Goal: Task Accomplishment & Management: Manage account settings

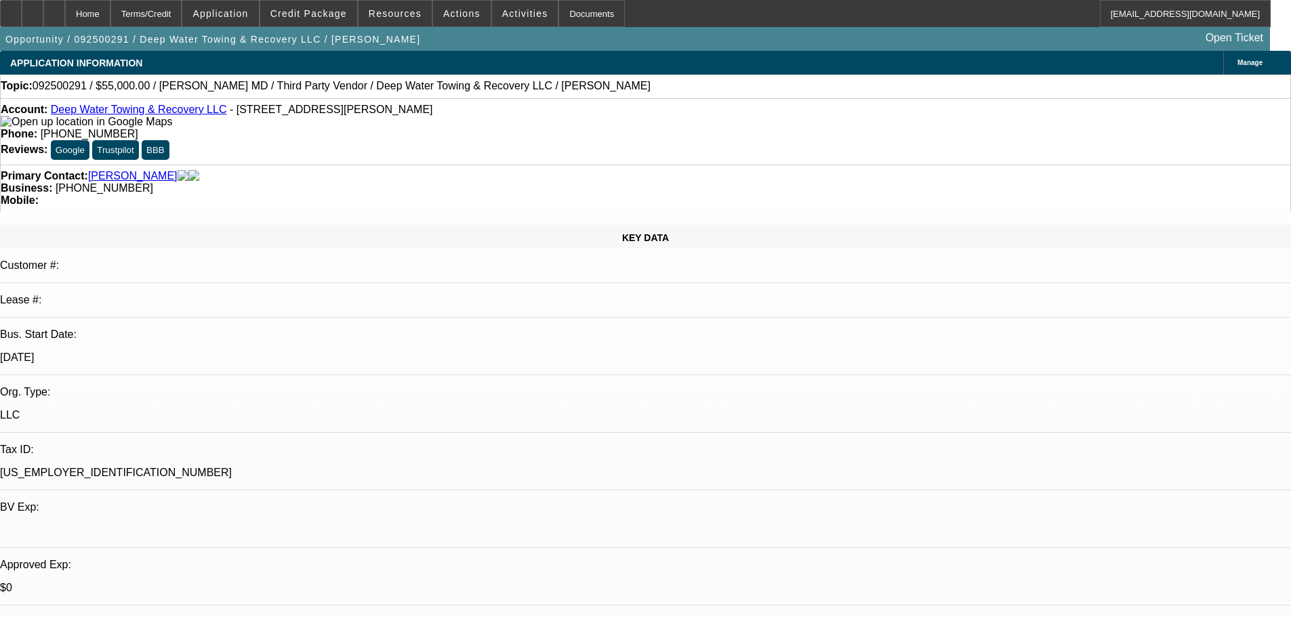
select select "0"
select select "0.1"
select select "0"
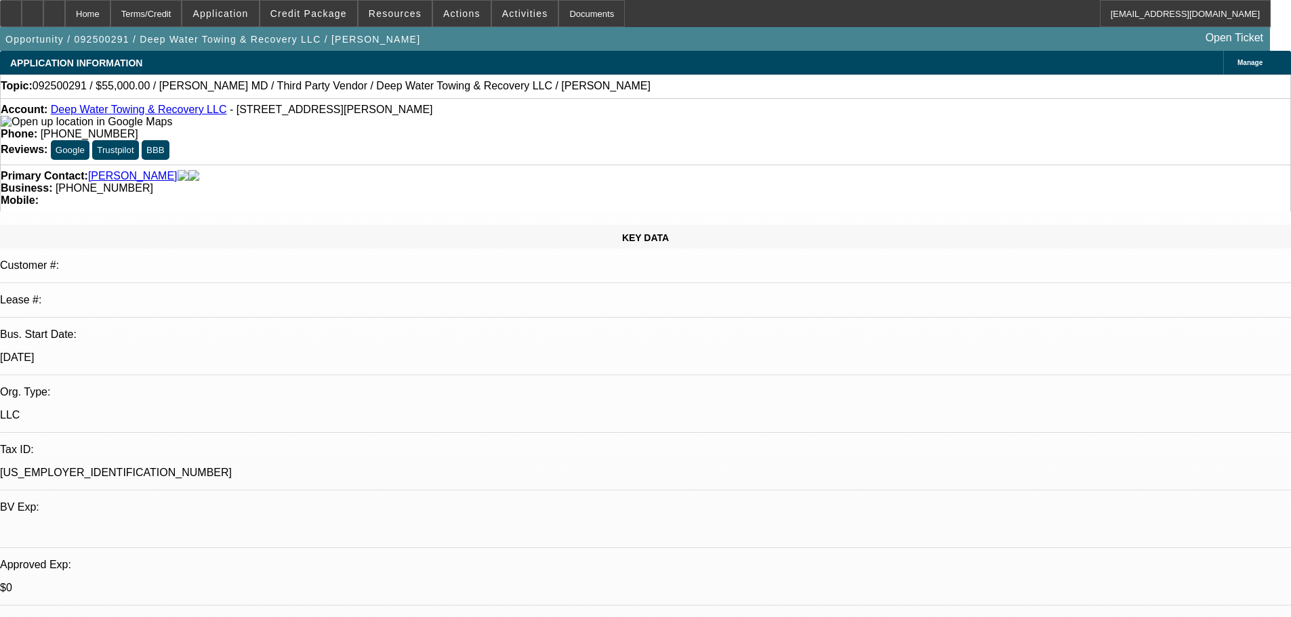
select select "0.1"
select select "0"
select select "0.1"
select select "0"
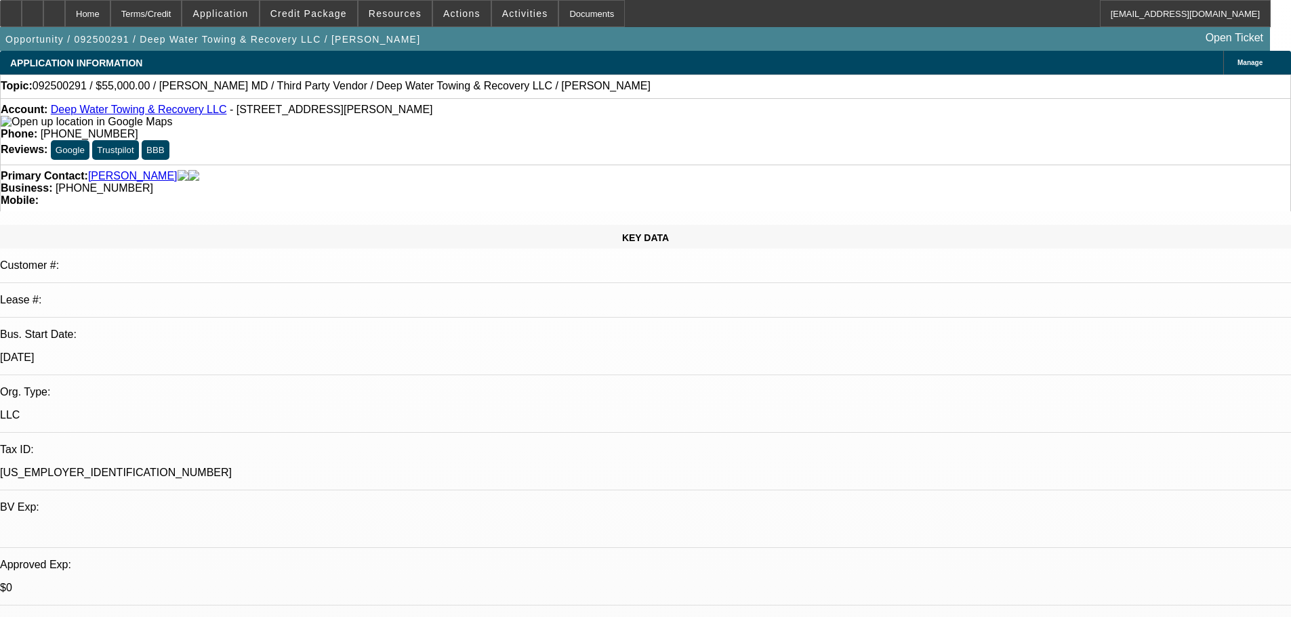
select select "0"
select select "0.1"
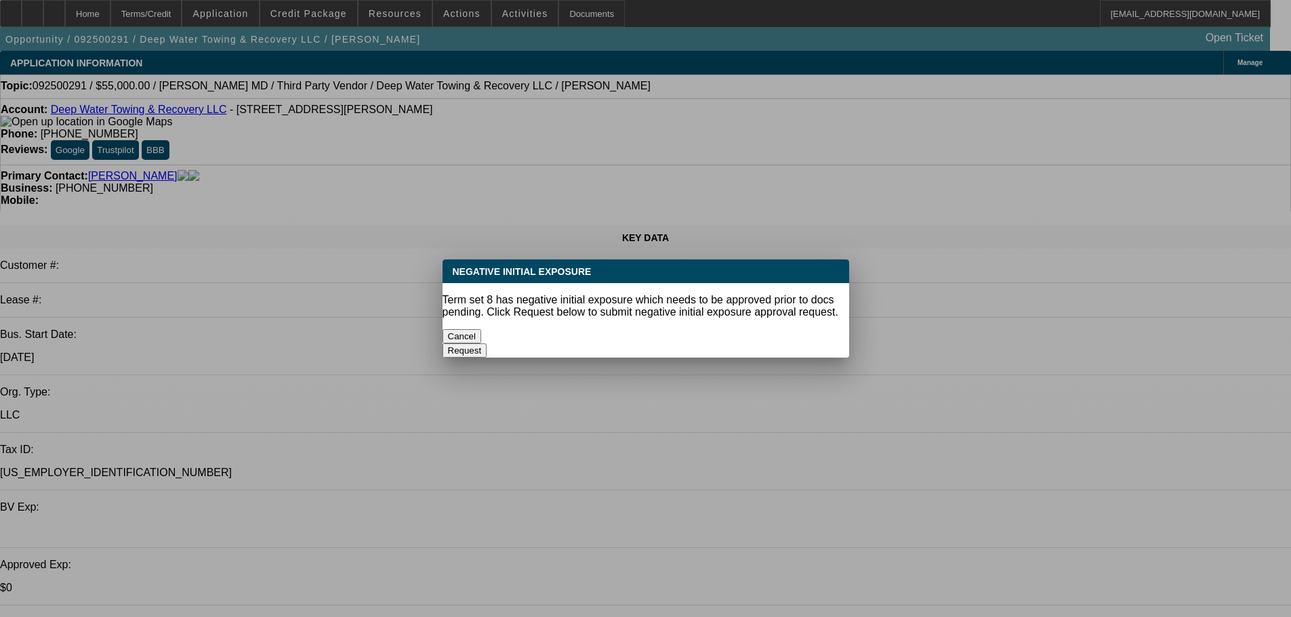
select select "1"
select select "2"
select select "4"
select select "1"
select select "2"
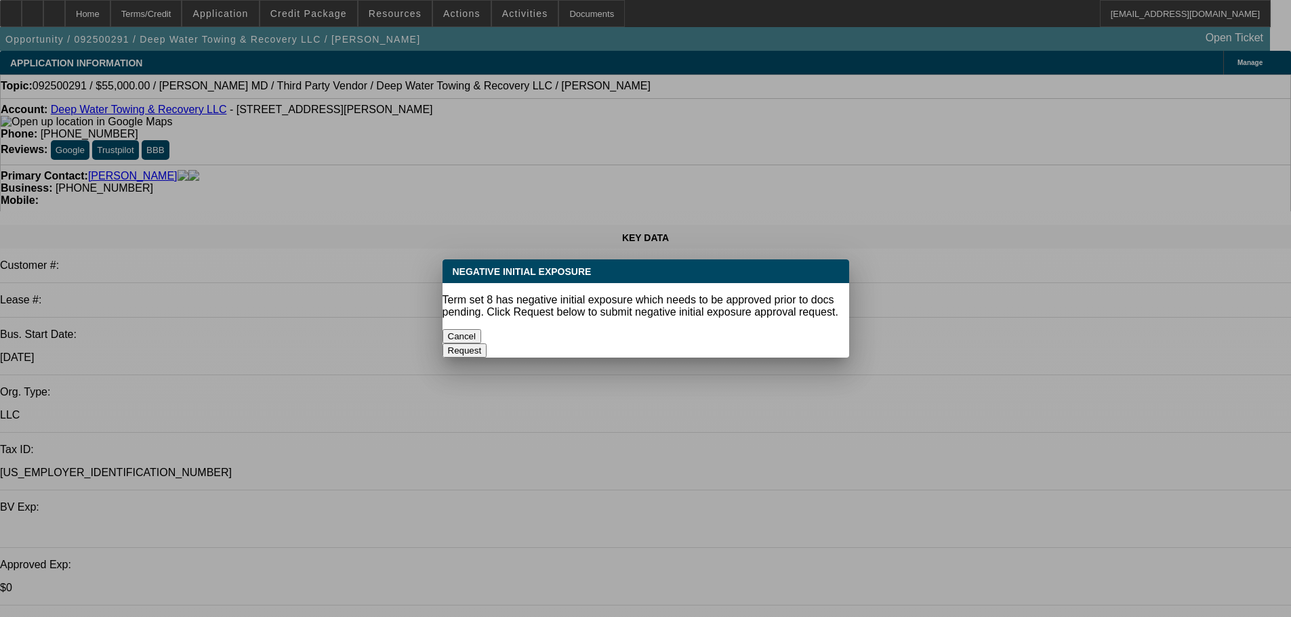
select select "4"
select select "1"
select select "2"
select select "4"
select select "1"
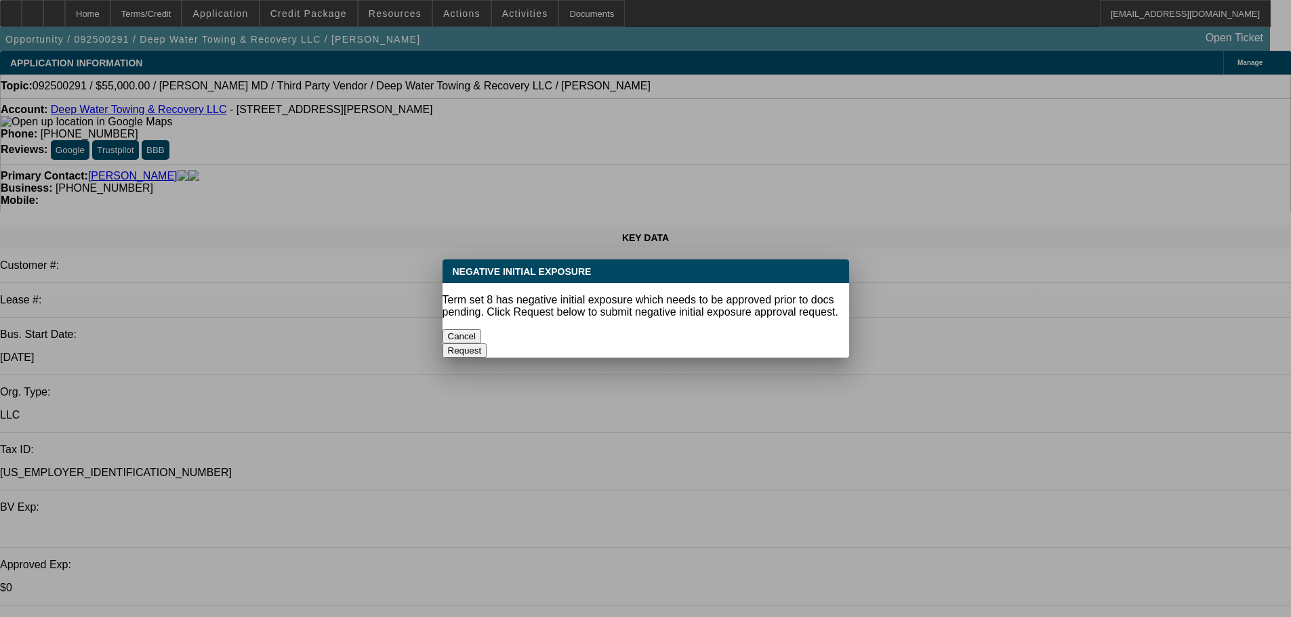
select select "2"
select select "4"
click at [482, 338] on button "Cancel" at bounding box center [462, 336] width 39 height 14
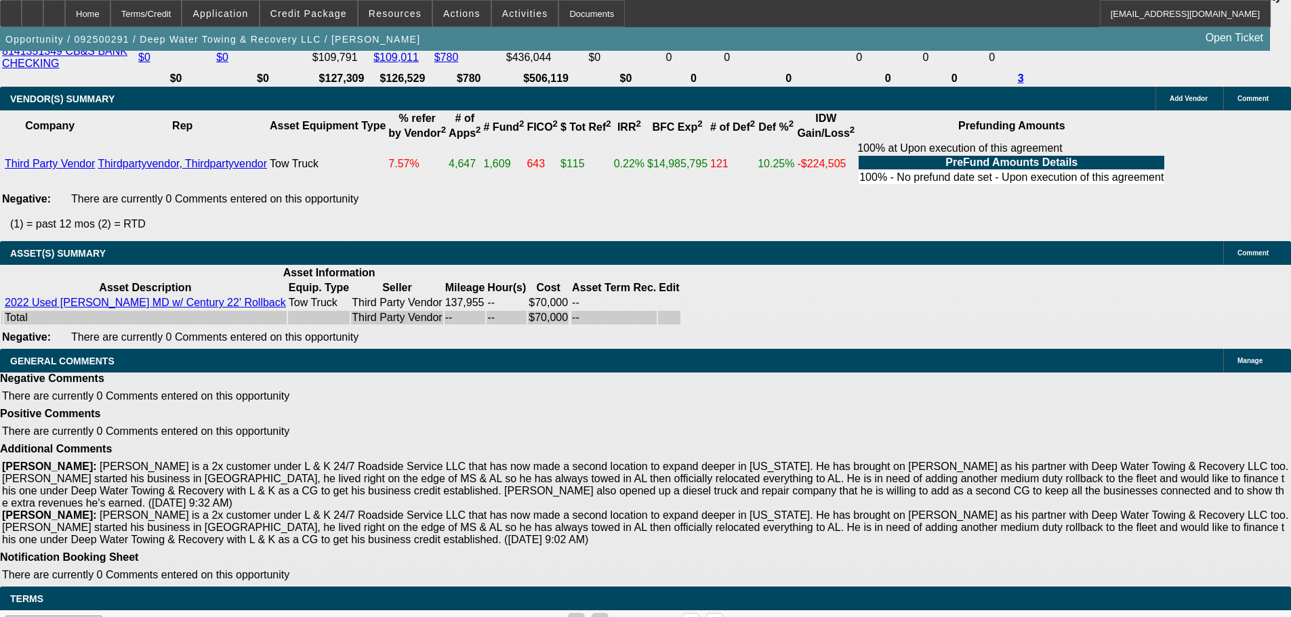
scroll to position [2372, 0]
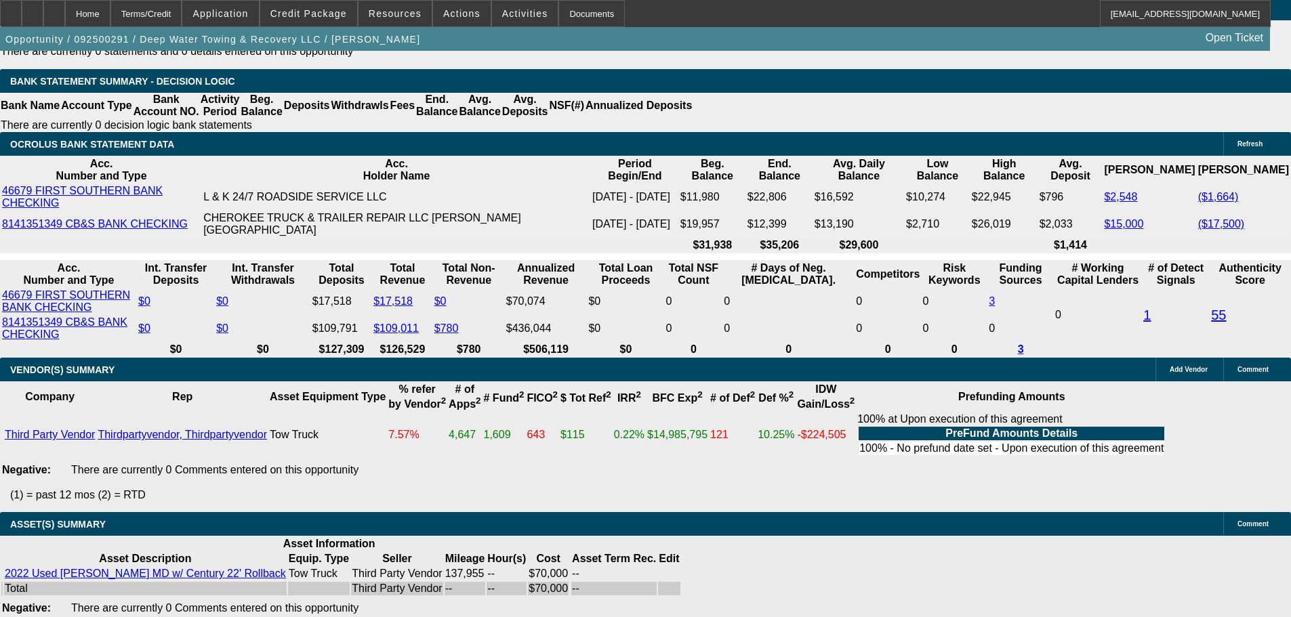
drag, startPoint x: 197, startPoint y: 150, endPoint x: 266, endPoint y: 150, distance: 69.8
type input "$1,300.00"
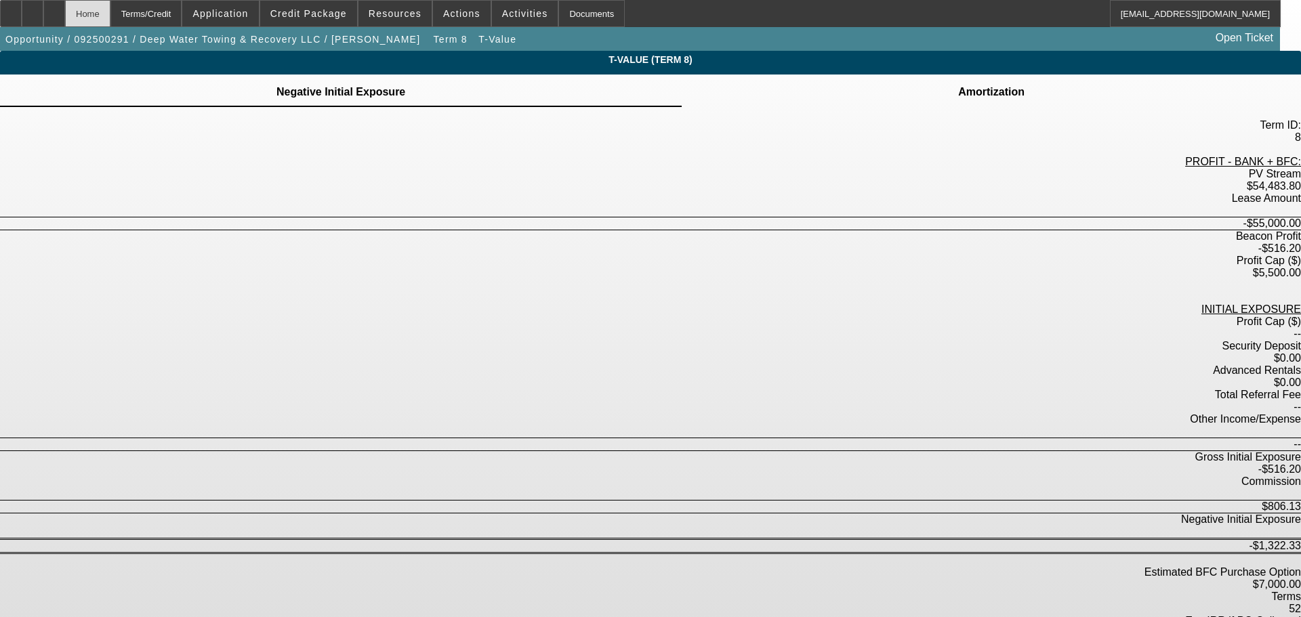
click at [110, 9] on div "Home" at bounding box center [87, 13] width 45 height 27
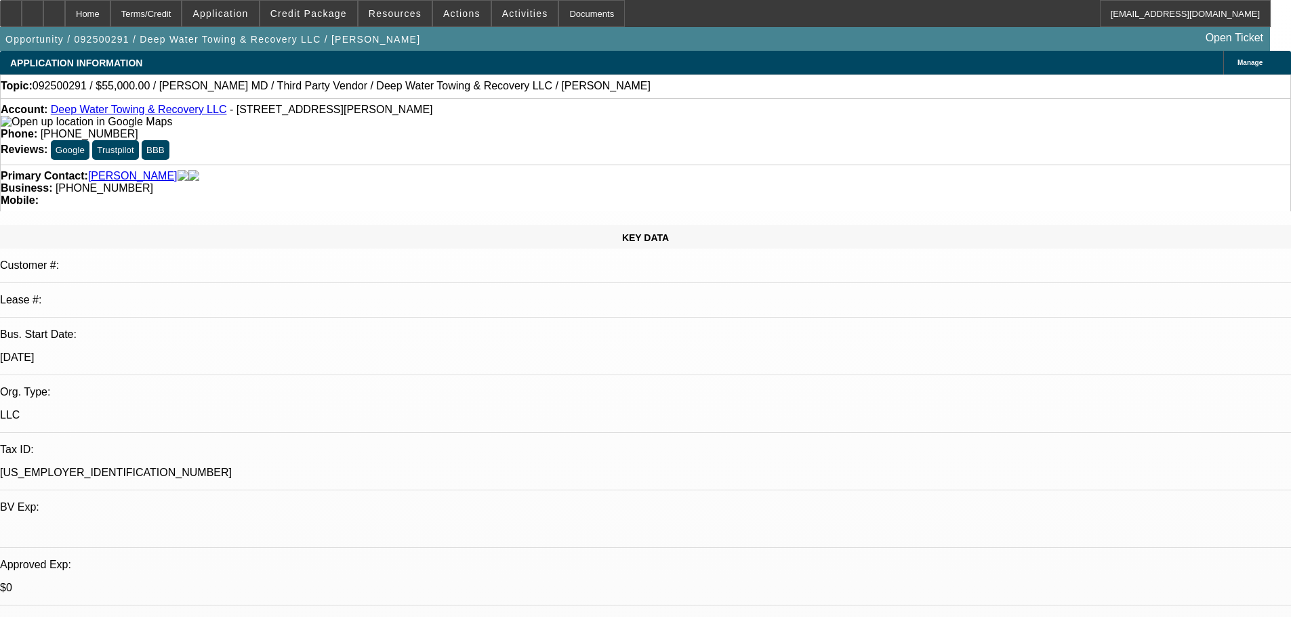
select select "0"
select select "2"
select select "0.1"
select select "4"
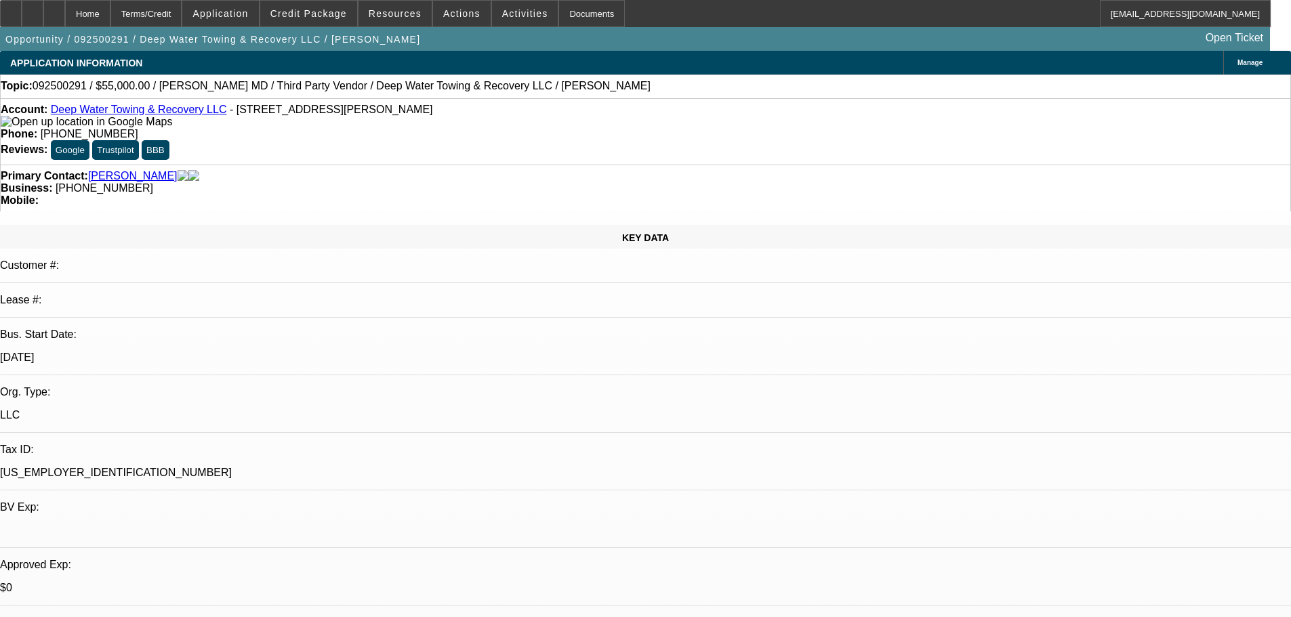
select select "0"
select select "2"
select select "0.1"
select select "4"
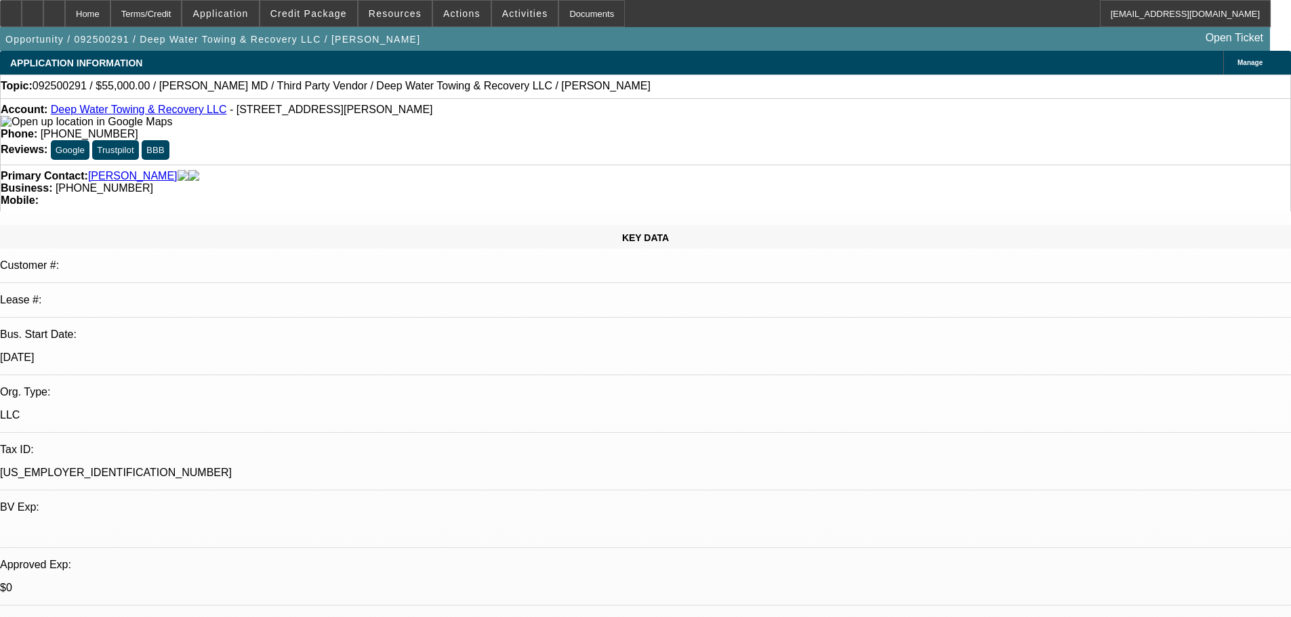
select select "0"
select select "2"
select select "0.1"
select select "4"
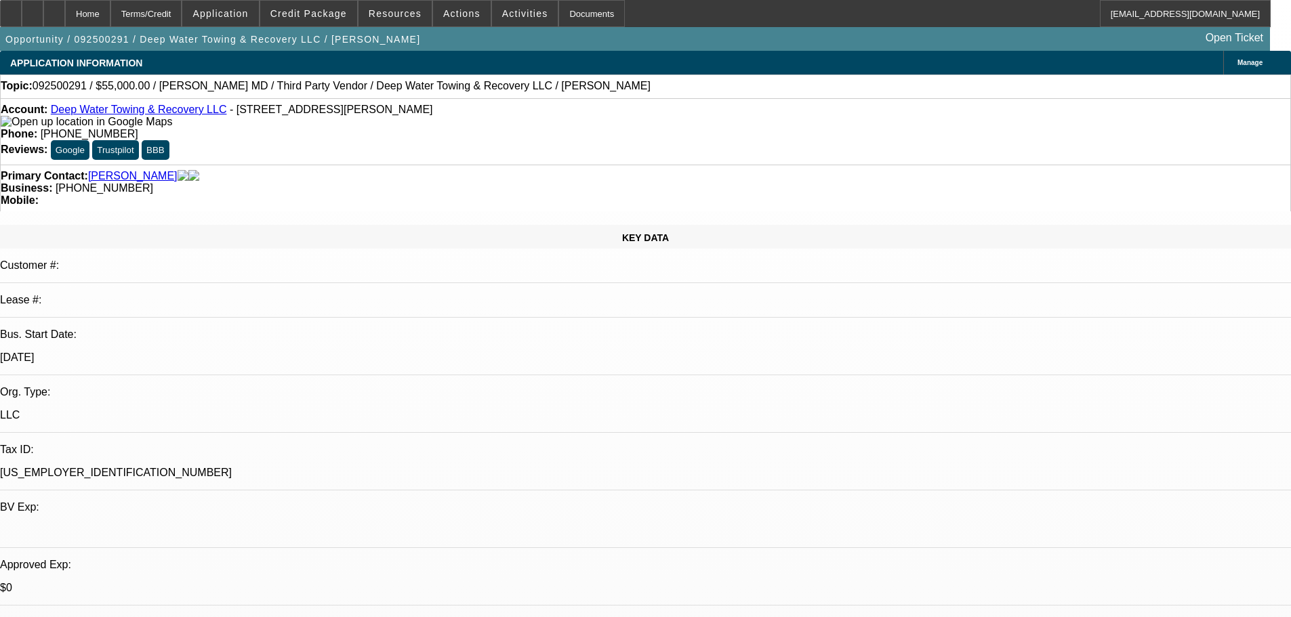
select select "0"
select select "2"
select select "0.1"
select select "4"
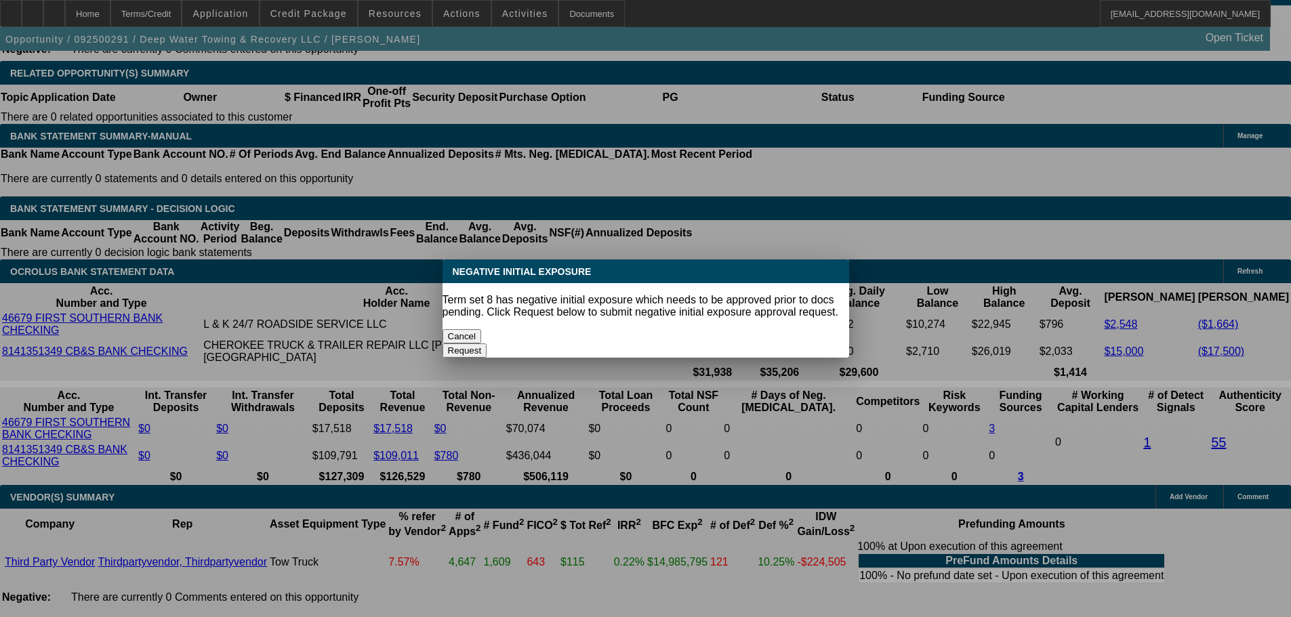
click at [482, 329] on button "Cancel" at bounding box center [462, 336] width 39 height 14
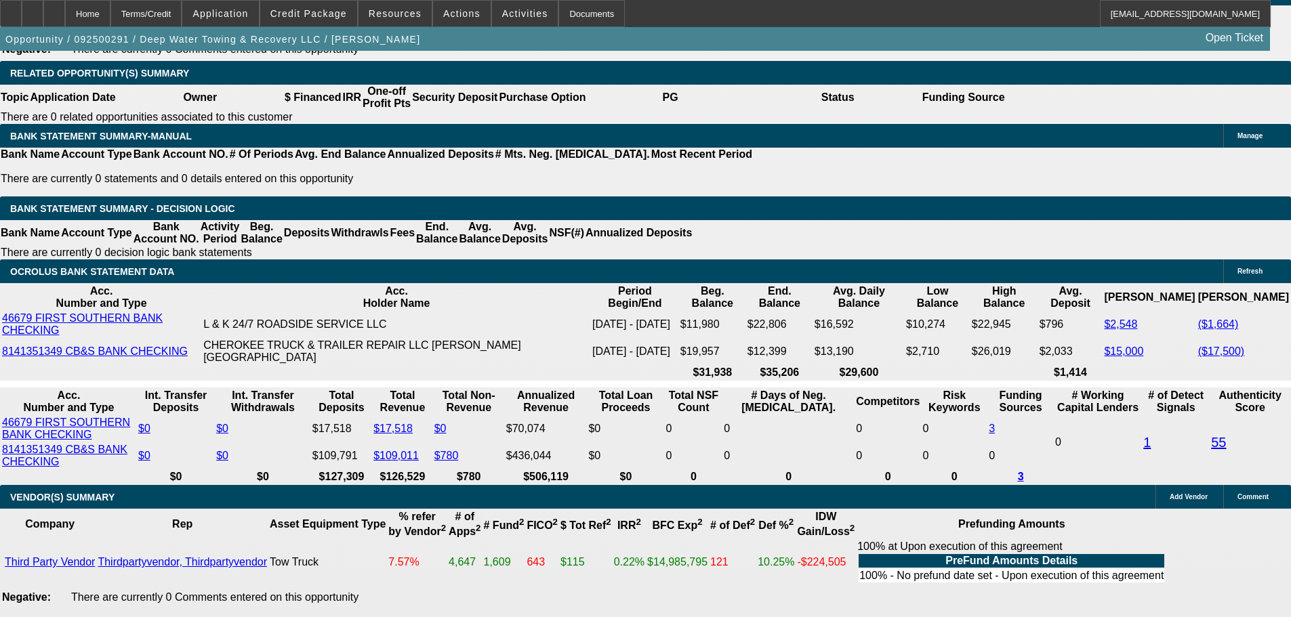
scroll to position [2245, 0]
drag, startPoint x: 196, startPoint y: 280, endPoint x: 323, endPoint y: 281, distance: 126.8
type input "13"
type input "UNKNOWN"
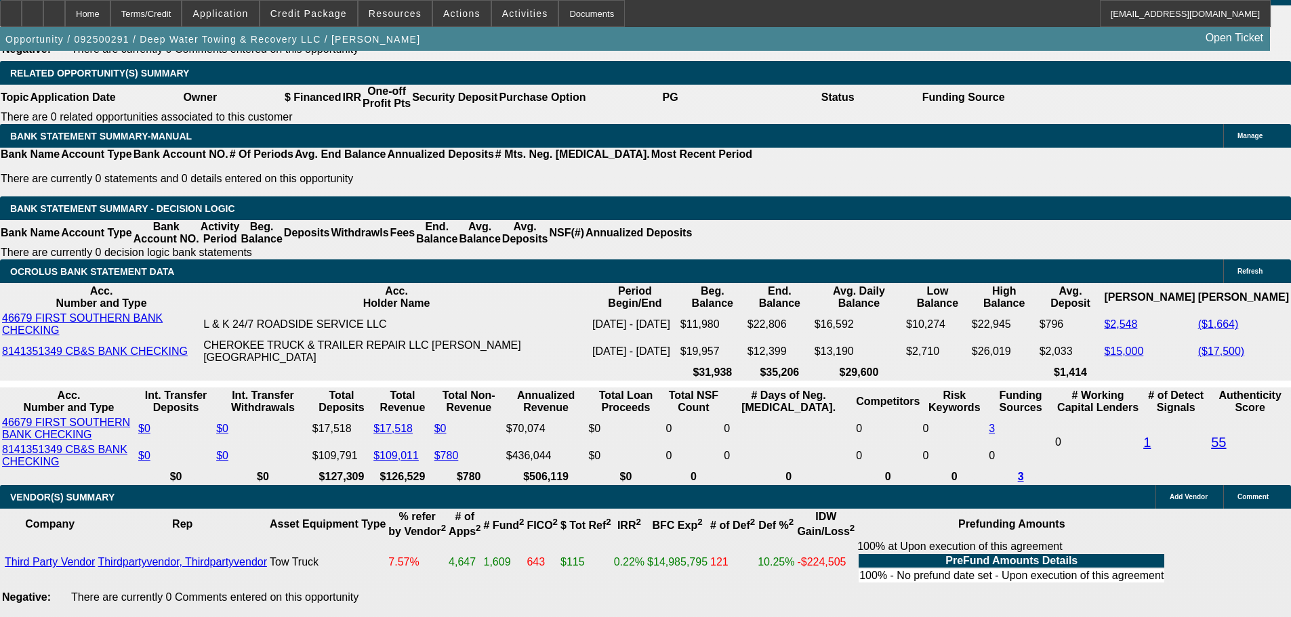
type input "1325"
type input "10.6"
type input "$1,325.00"
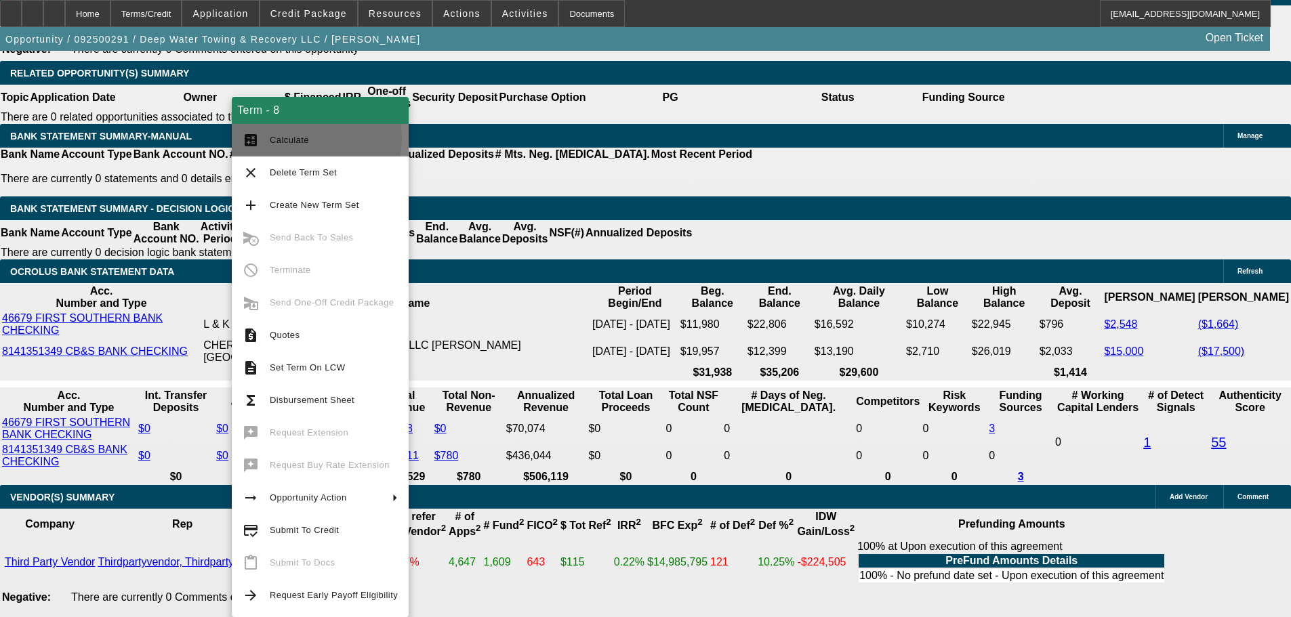
click at [301, 138] on span "Calculate" at bounding box center [289, 140] width 39 height 10
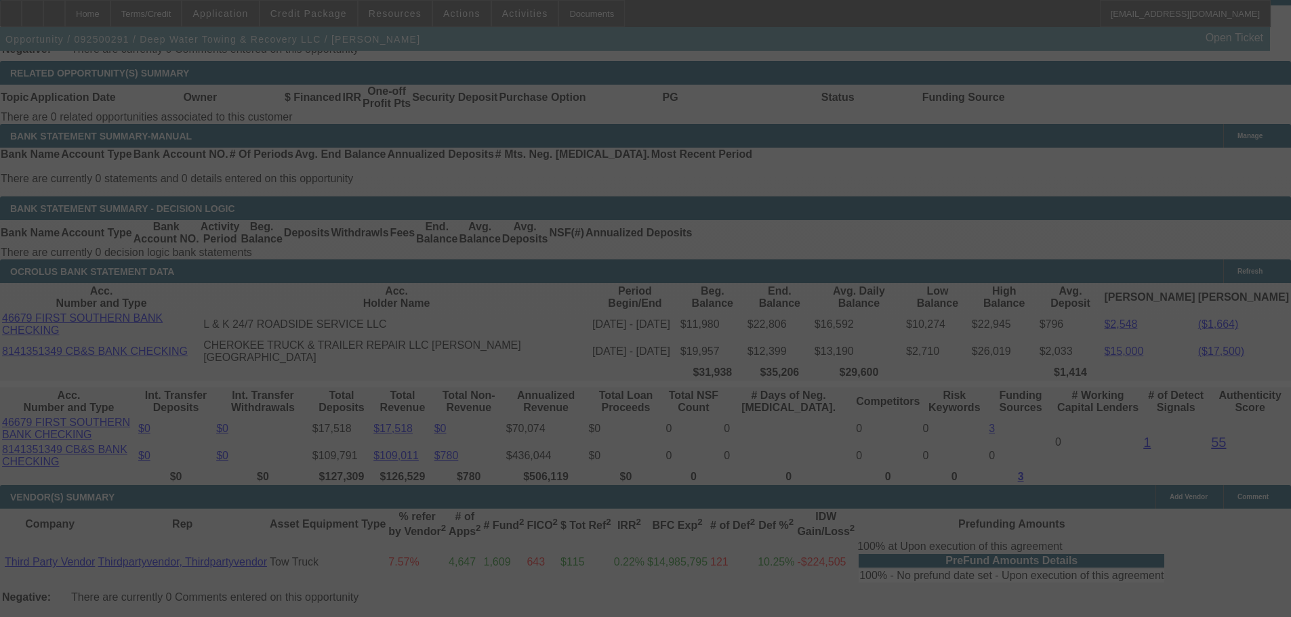
select select "0"
select select "2"
select select "0.1"
select select "4"
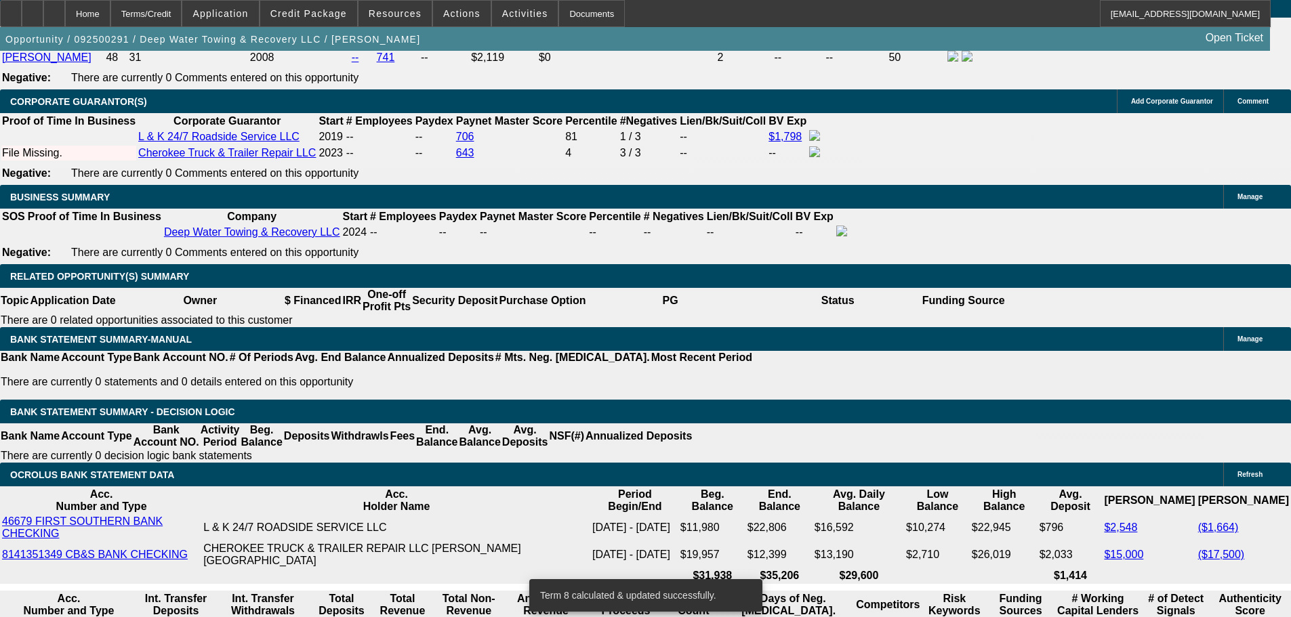
scroll to position [2022, 0]
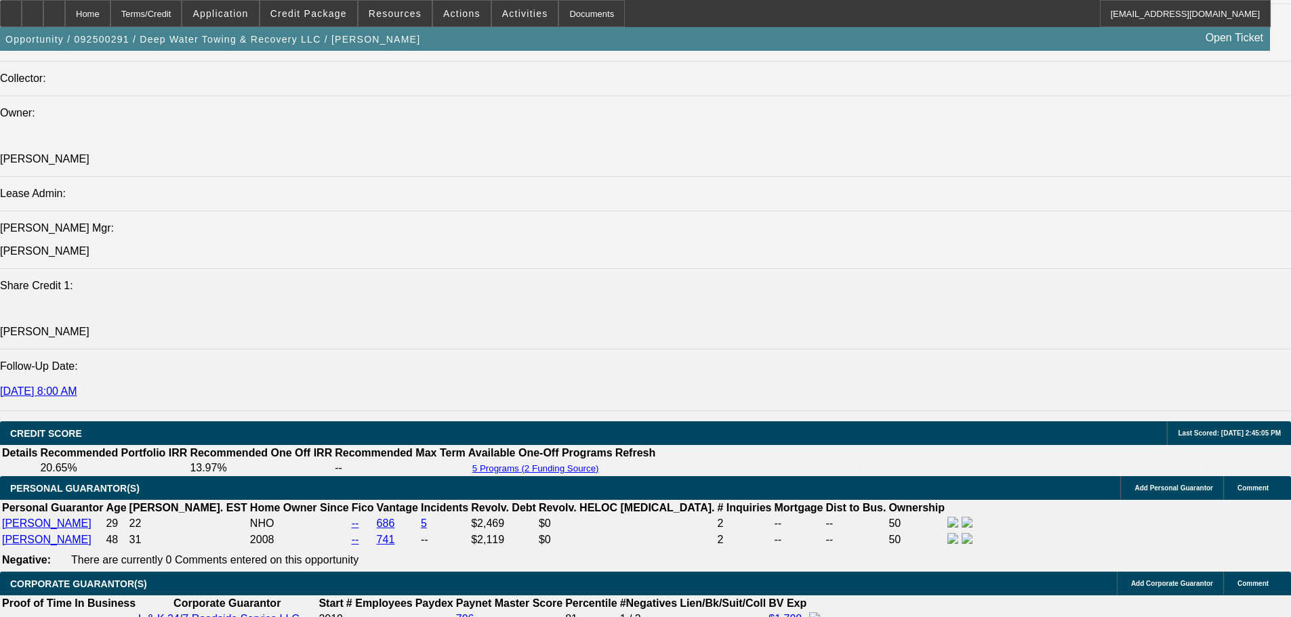
scroll to position [2033, 0]
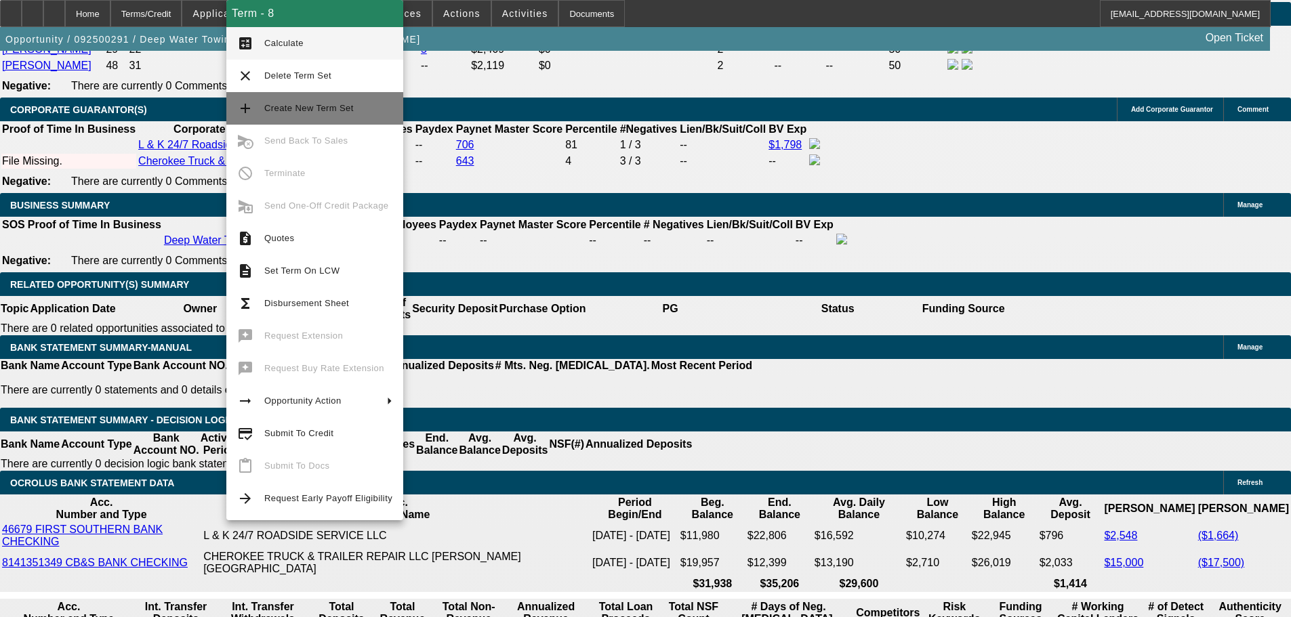
click at [329, 98] on button "add Create New Term Set" at bounding box center [314, 108] width 177 height 33
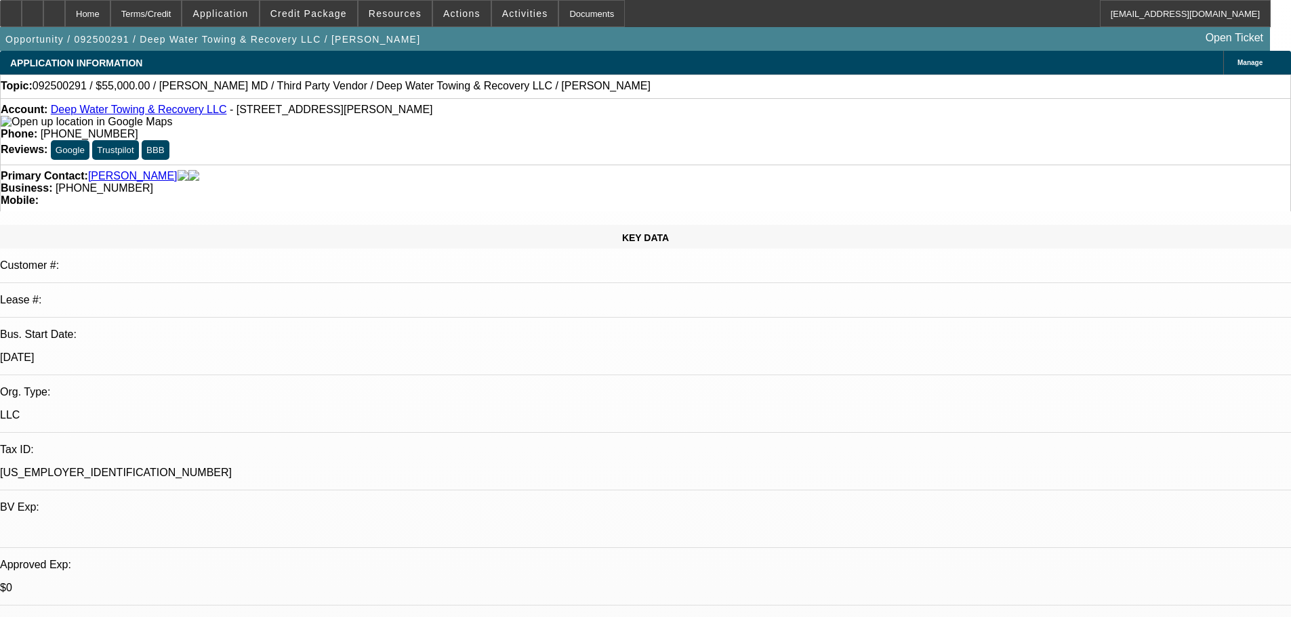
select select "0"
select select "2"
select select "0.1"
select select "4"
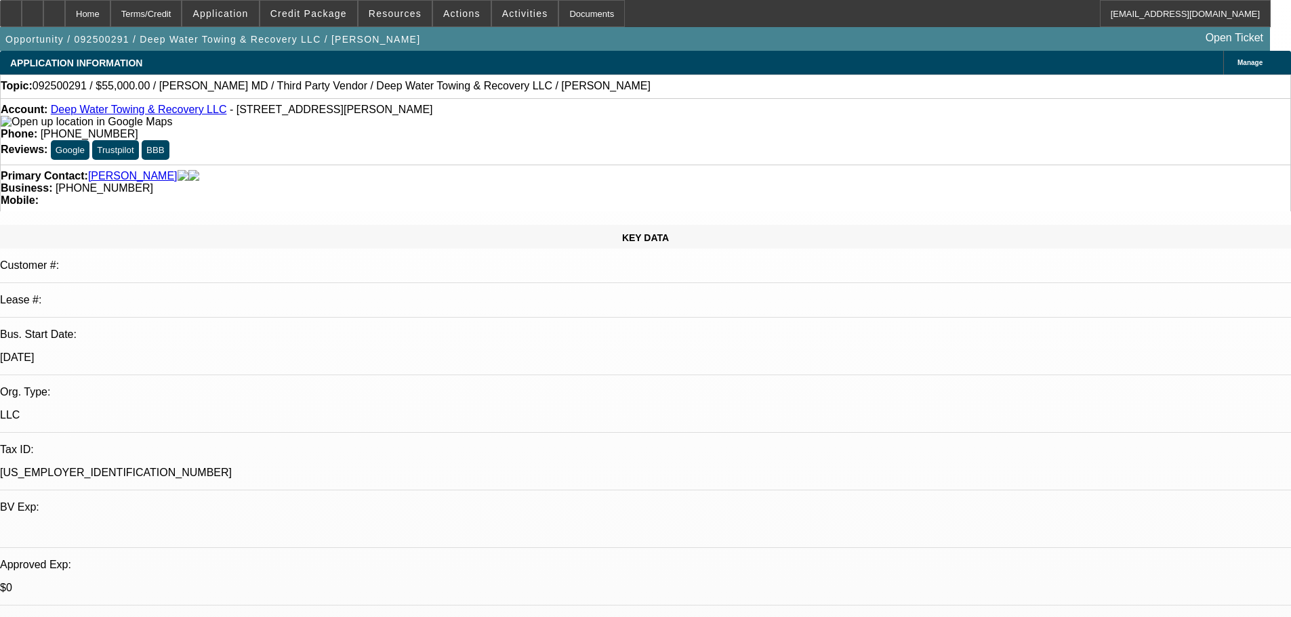
select select "0"
select select "2"
select select "0.1"
select select "4"
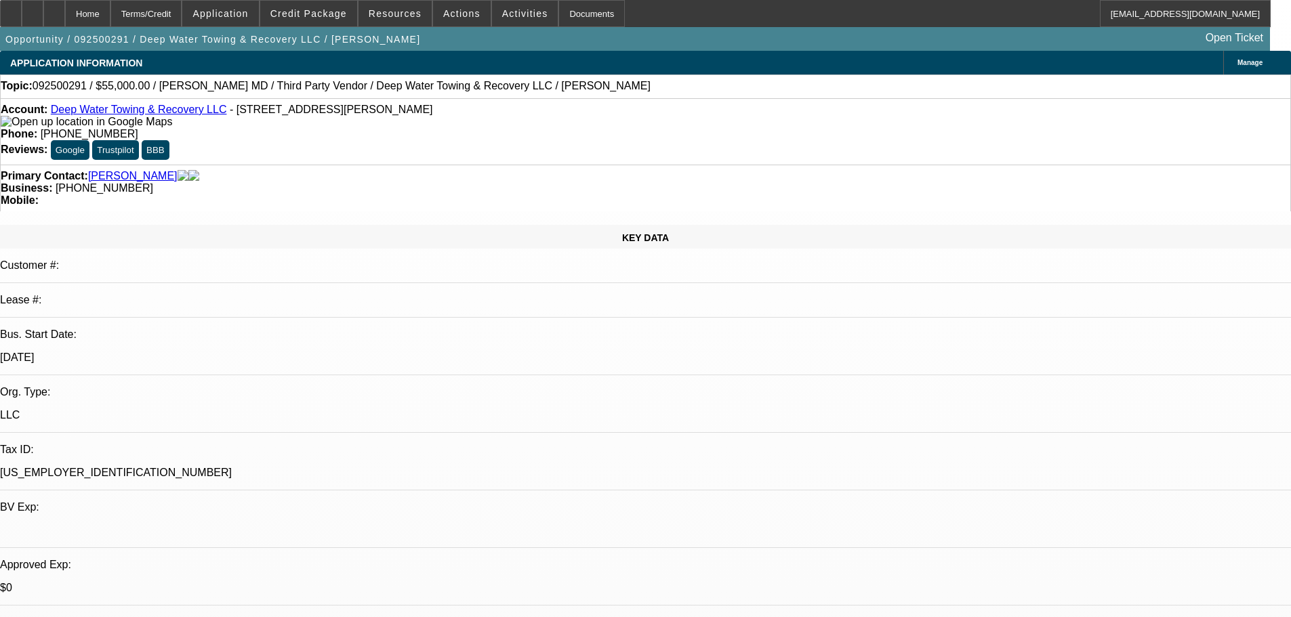
select select "0"
select select "2"
select select "0.1"
select select "4"
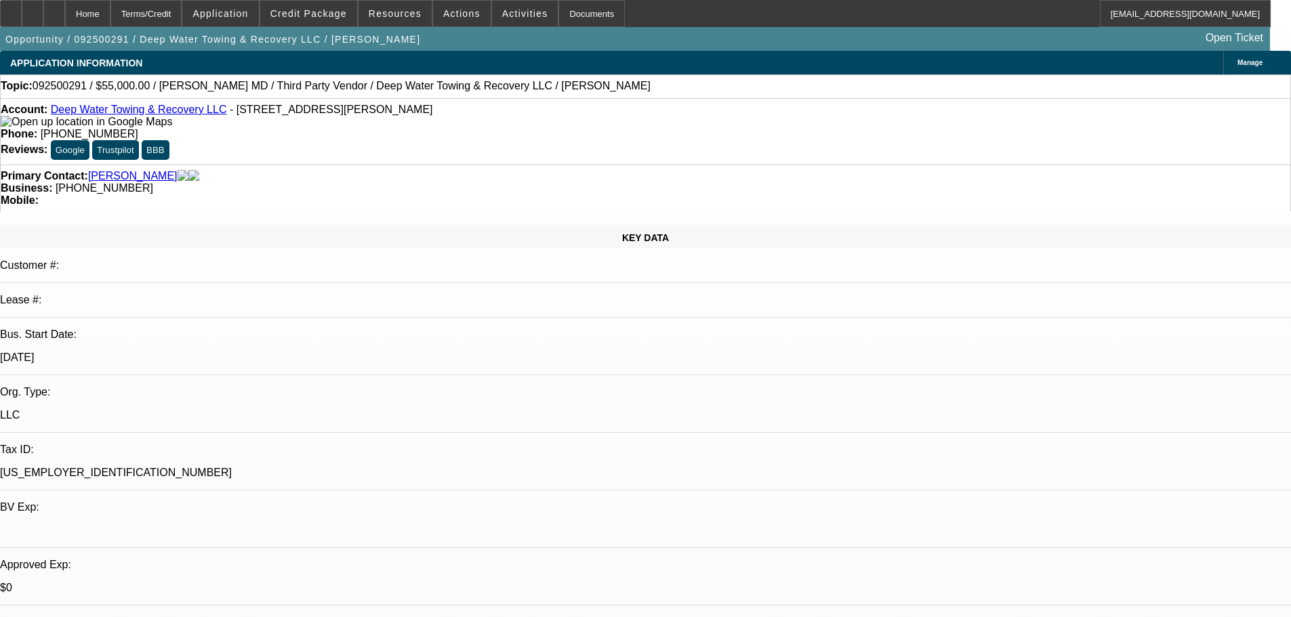
select select "0"
select select "2"
select select "0.1"
select select "4"
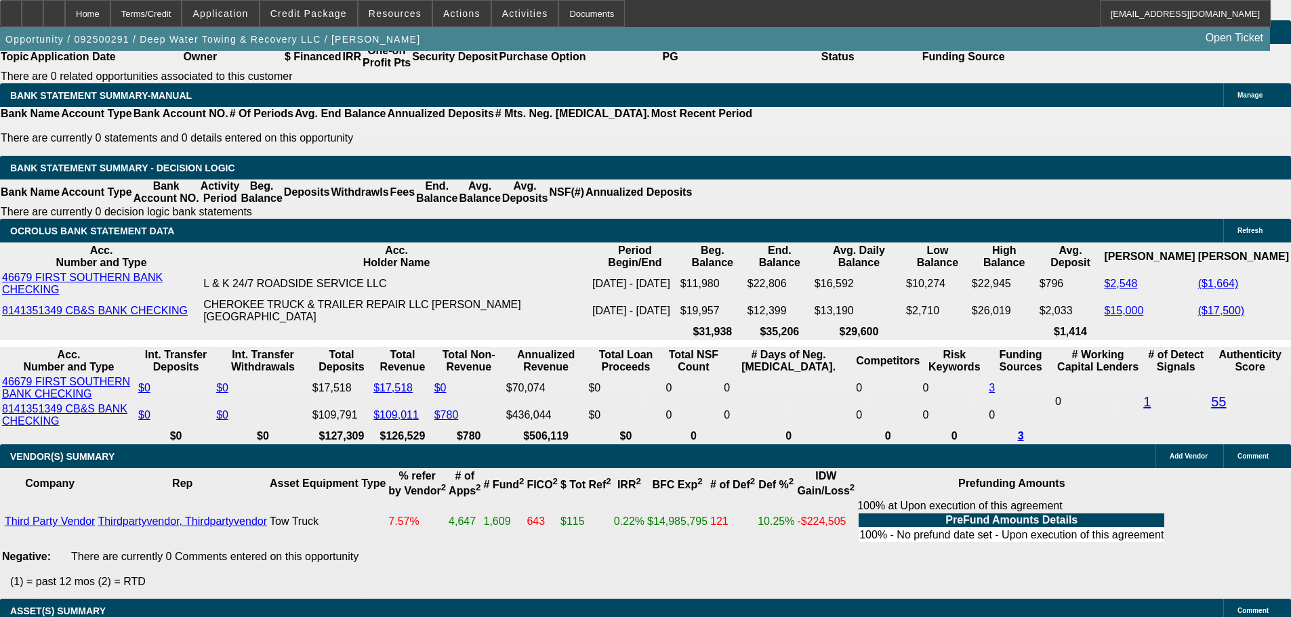
scroll to position [2169, 0]
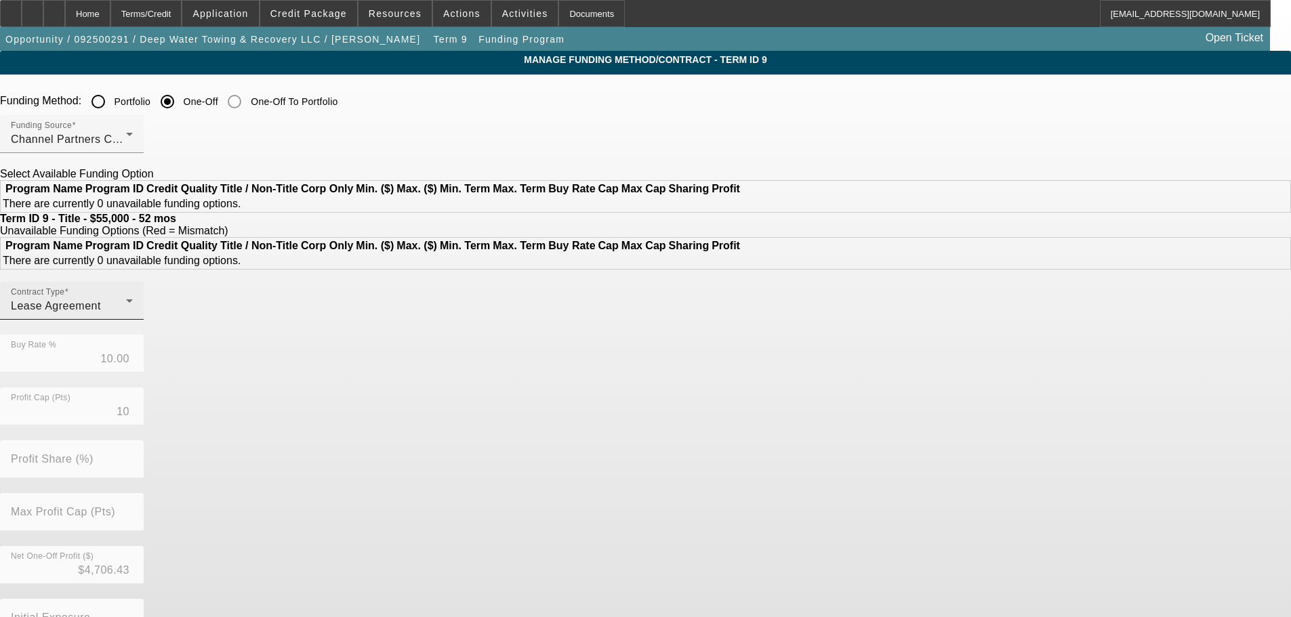
click at [133, 320] on div "Contract Type Lease Agreement" at bounding box center [72, 301] width 122 height 38
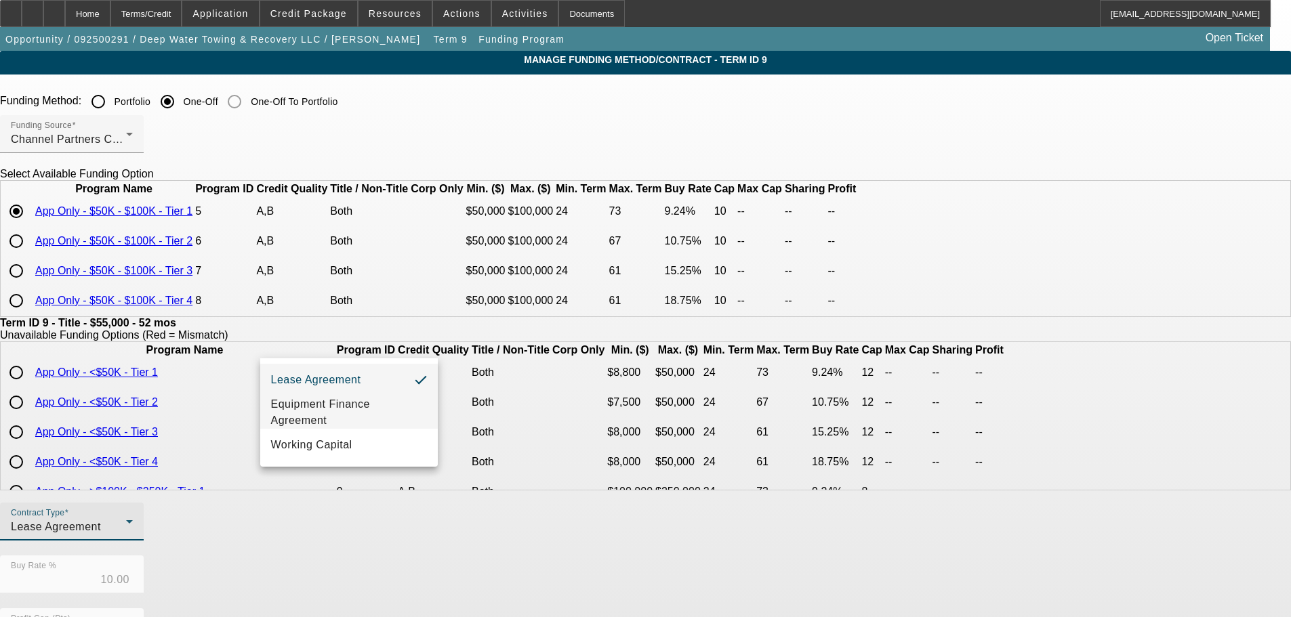
click at [349, 410] on span "Equipment Finance Agreement" at bounding box center [349, 413] width 156 height 33
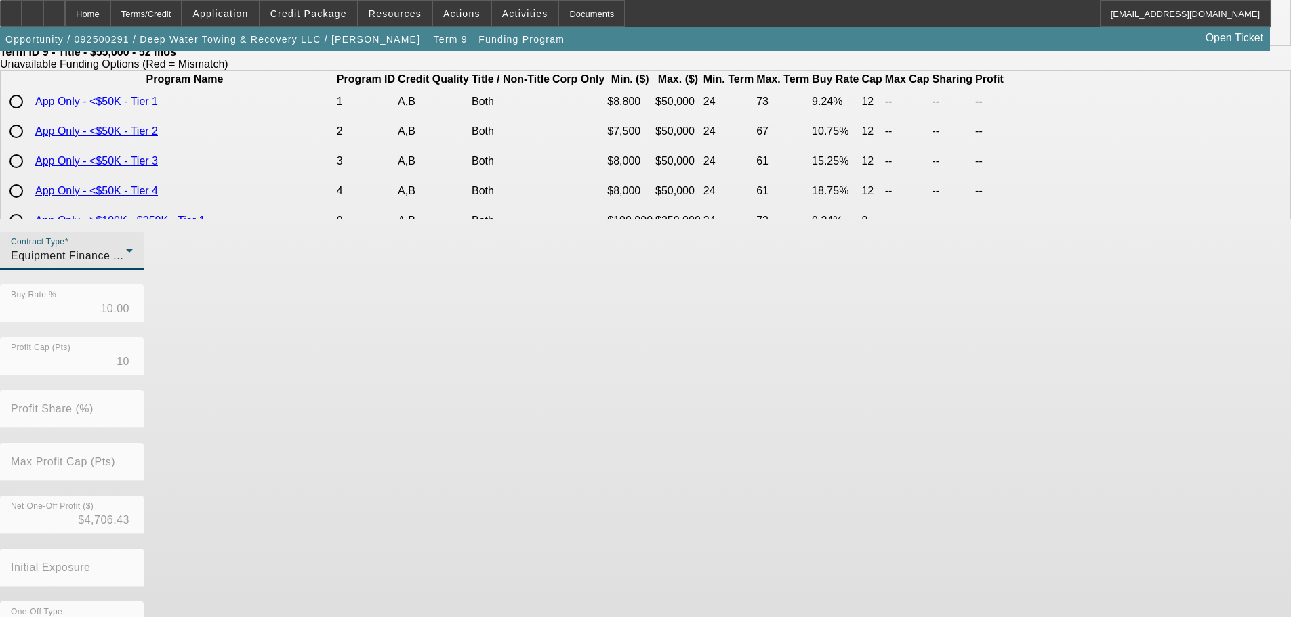
scroll to position [320, 0]
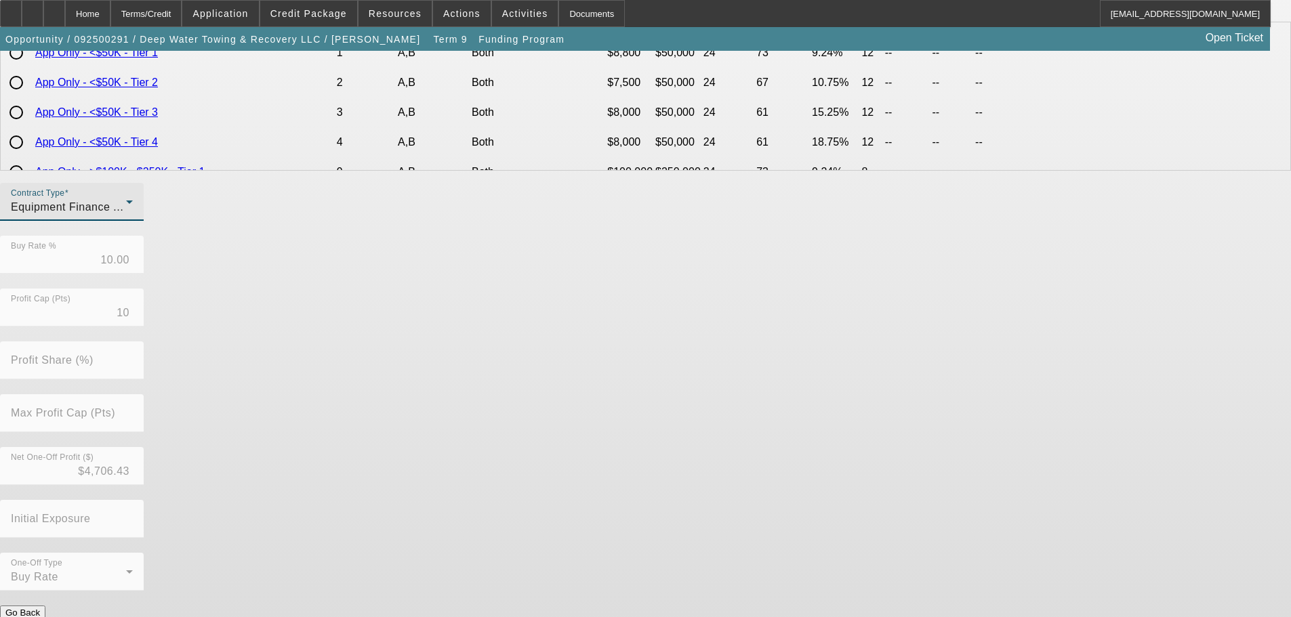
click at [39, 617] on button "Submit" at bounding box center [19, 627] width 39 height 14
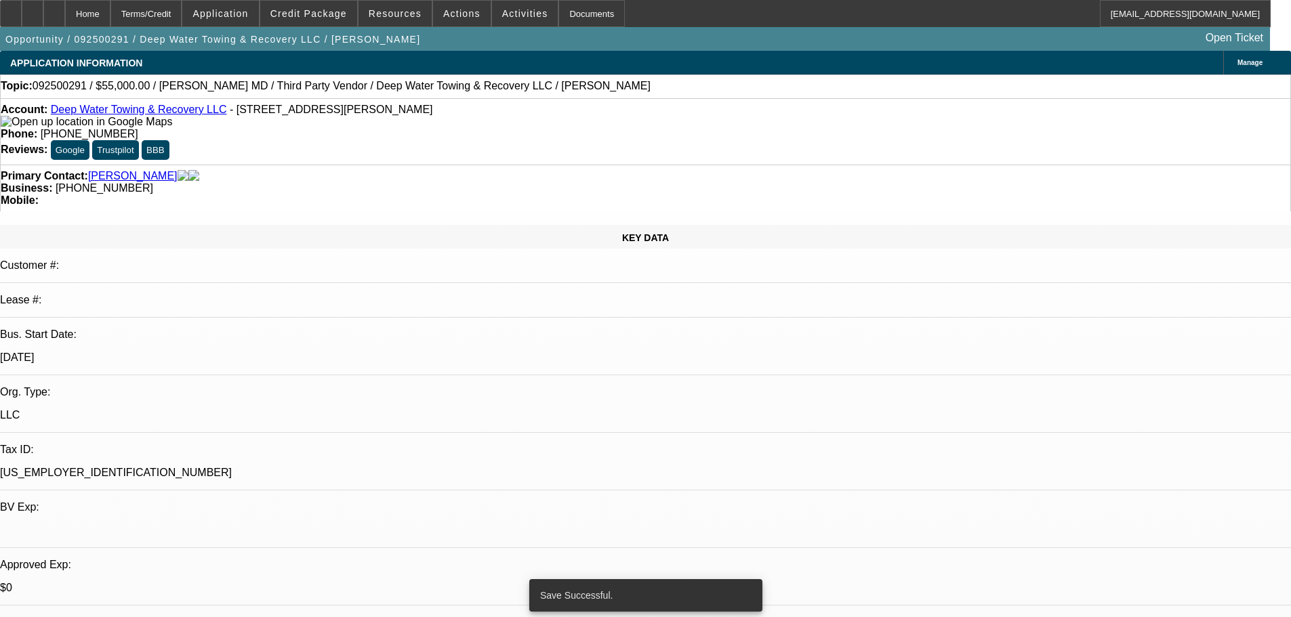
select select "0"
select select "2"
select select "0"
select select "6"
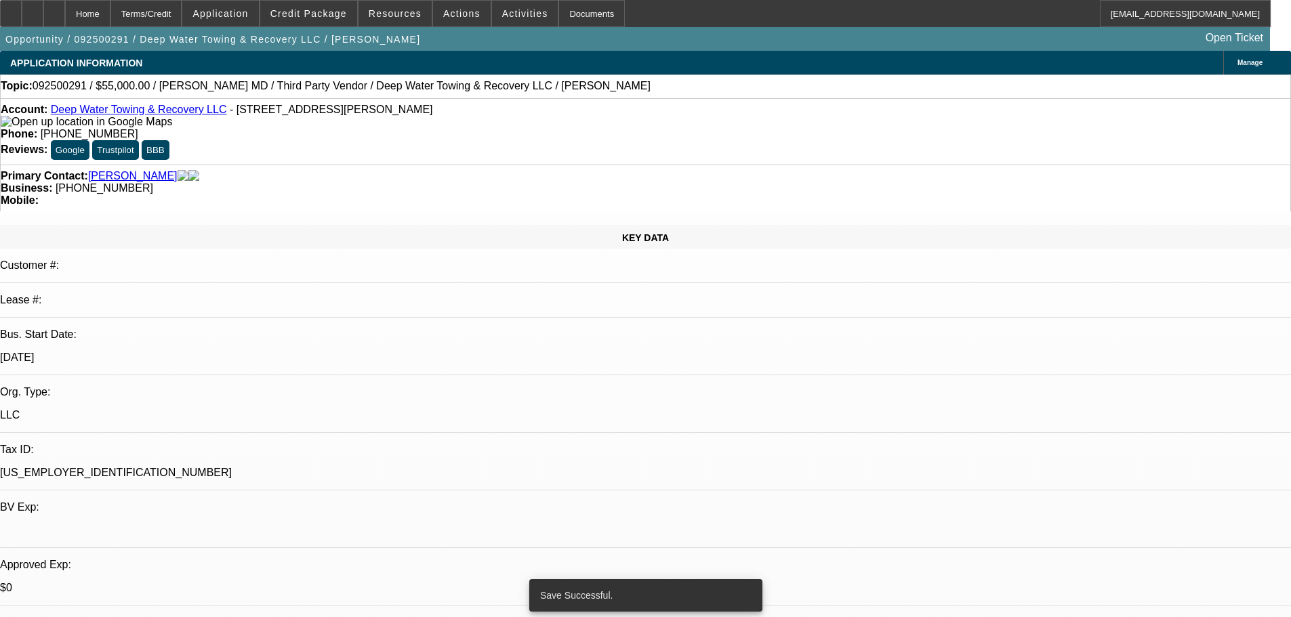
select select "0"
select select "2"
select select "0.1"
select select "4"
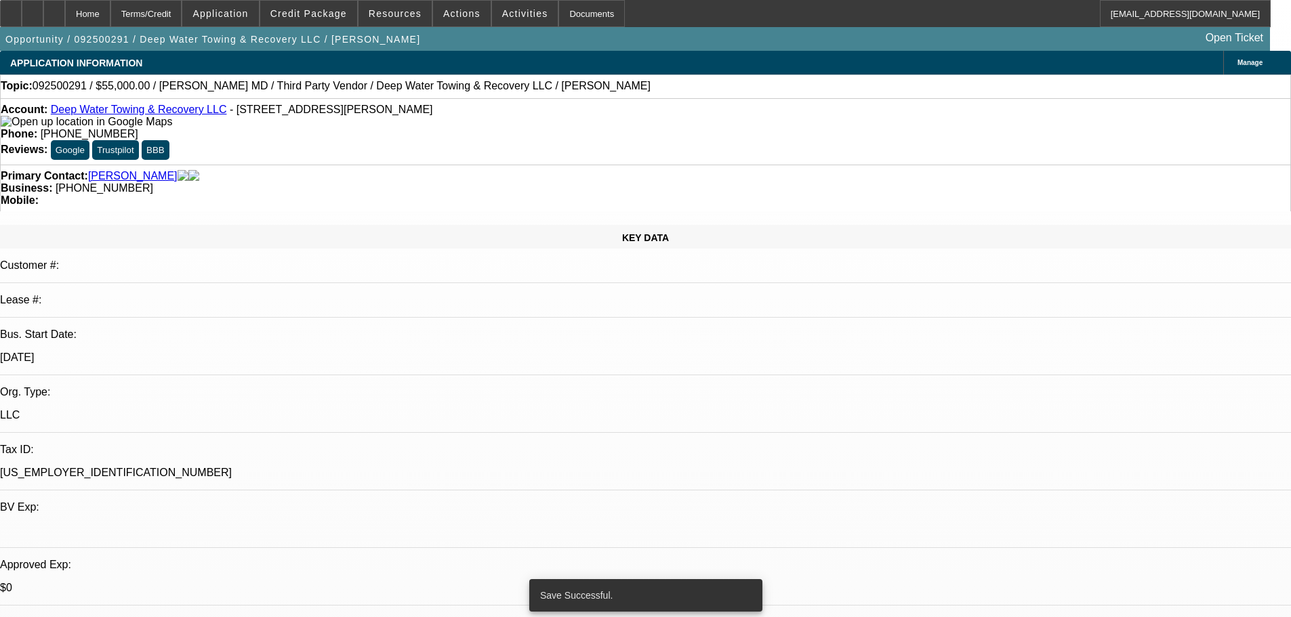
select select "0"
select select "2"
select select "0.1"
select select "4"
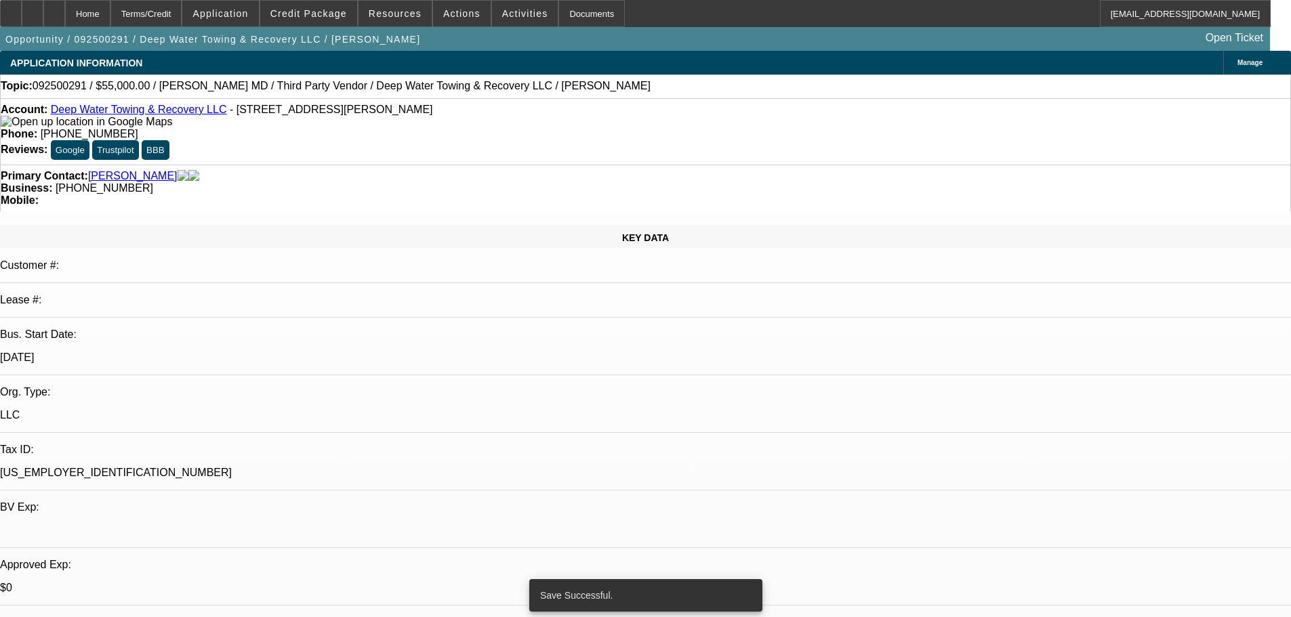
select select "0"
select select "2"
select select "0.1"
select select "4"
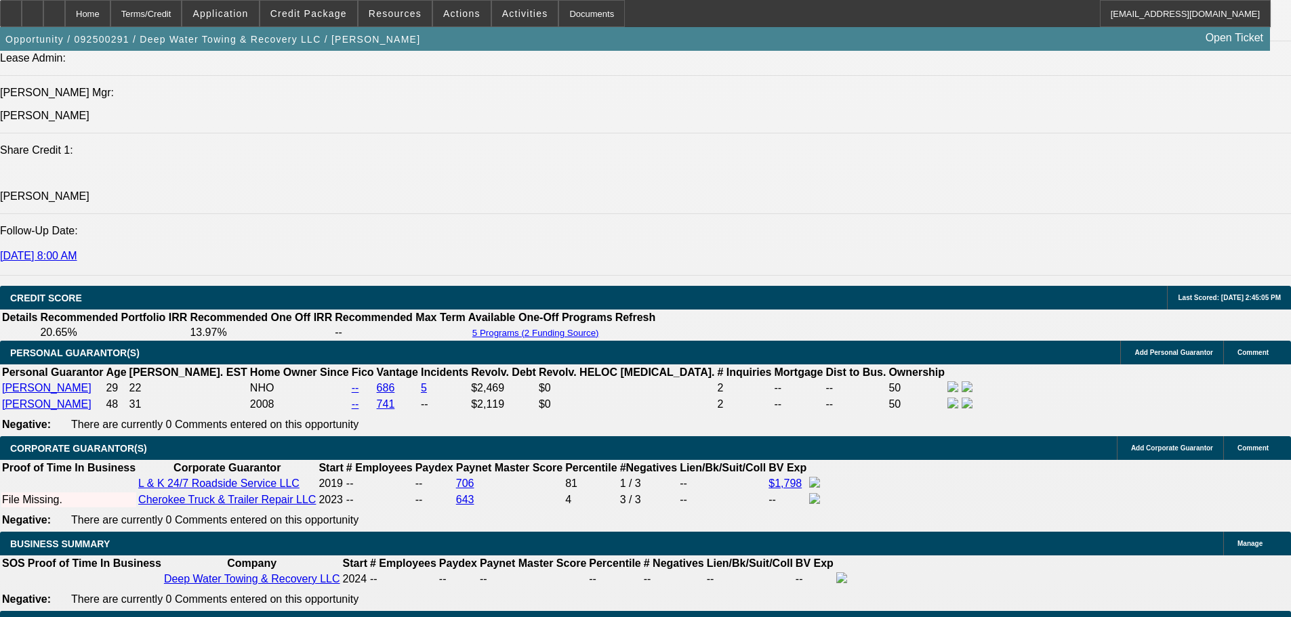
scroll to position [2169, 0]
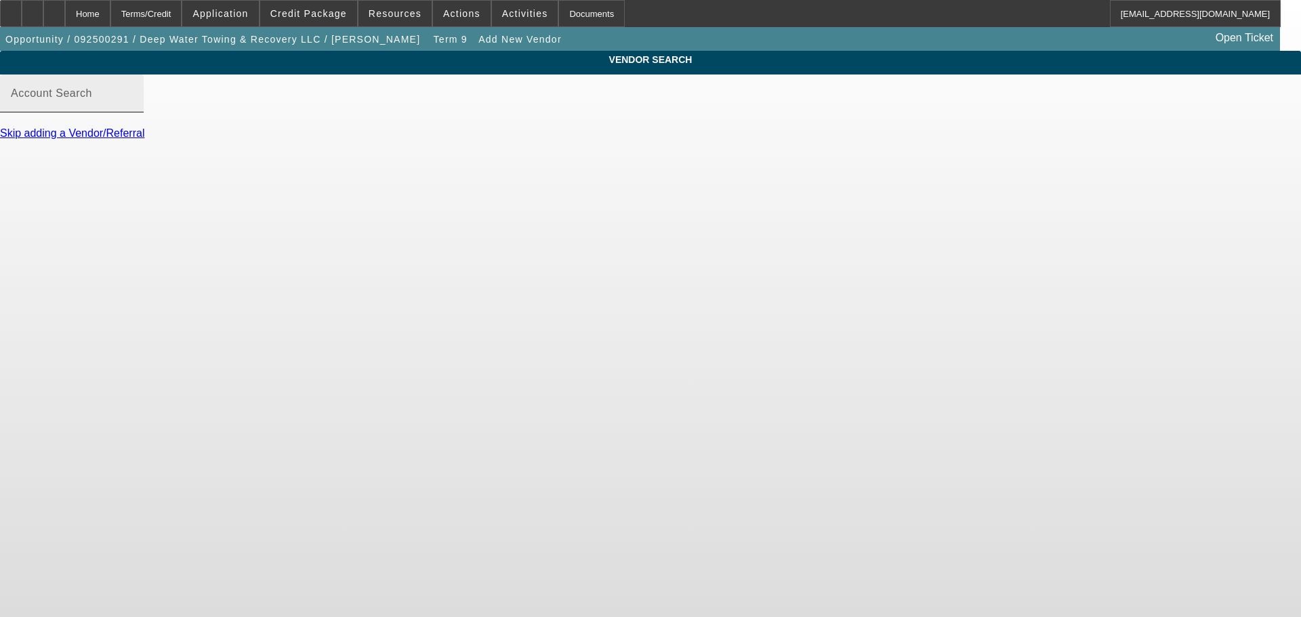
click at [92, 99] on mat-label "Account Search" at bounding box center [51, 93] width 81 height 12
click at [133, 107] on input "Account Search" at bounding box center [72, 99] width 122 height 16
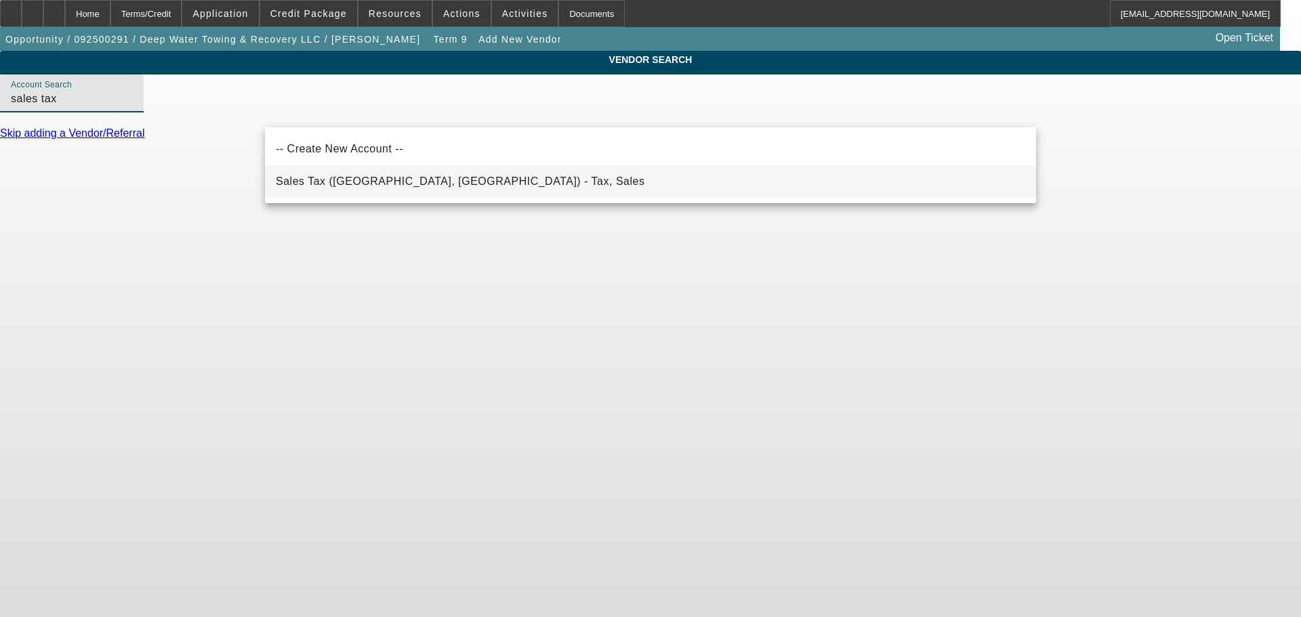
click at [475, 180] on mat-option "Sales Tax (Marlborough, MA) - Tax, Sales" at bounding box center [650, 181] width 771 height 33
type input "Sales Tax (Marlborough, MA) - Tax, Sales"
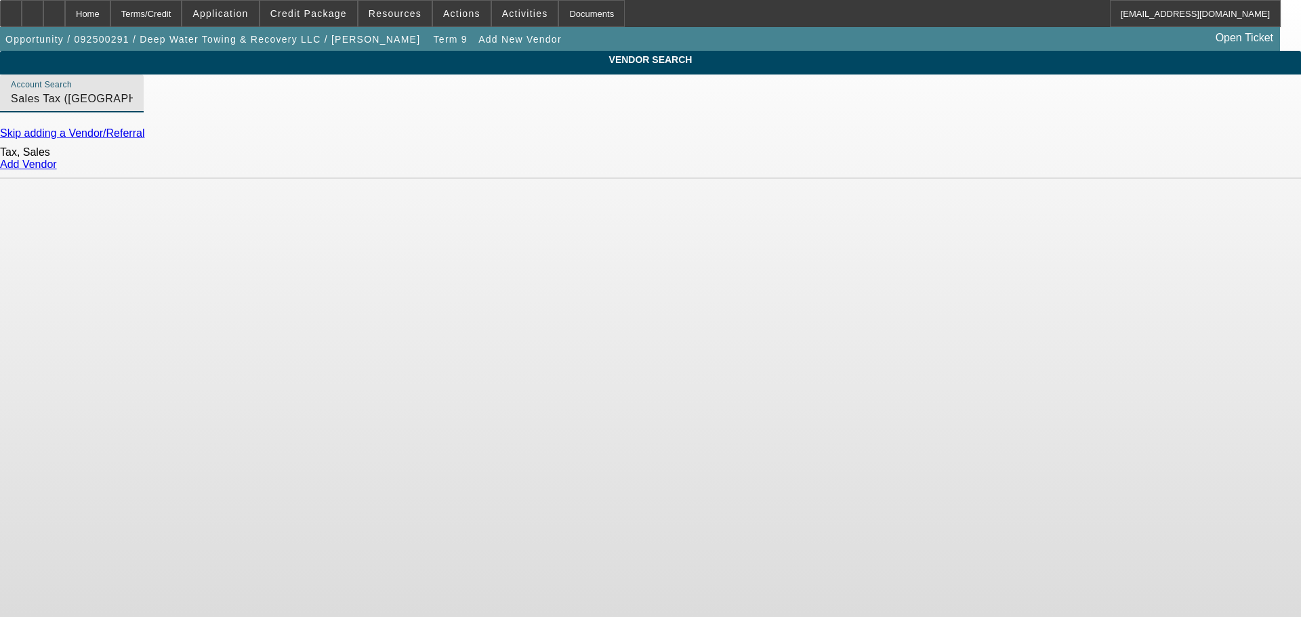
click at [57, 170] on link "Add Vendor" at bounding box center [28, 165] width 57 height 12
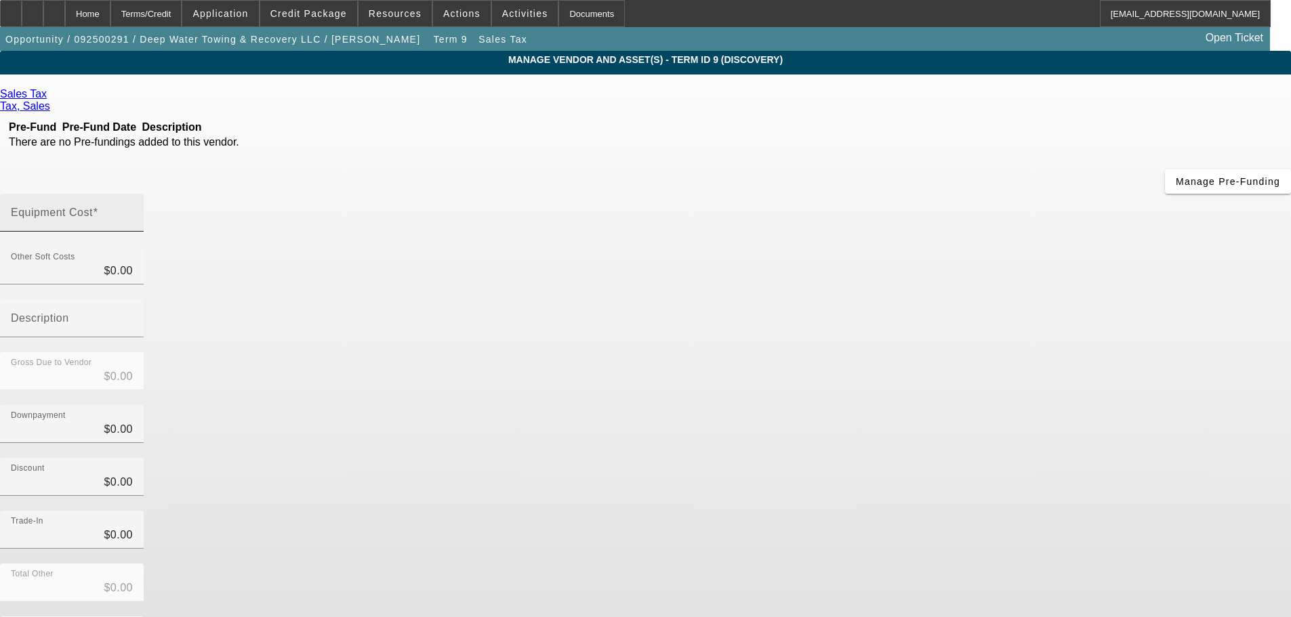
click at [133, 194] on div "Equipment Cost" at bounding box center [72, 213] width 122 height 38
type input "3"
type input "$3.00"
type input "38"
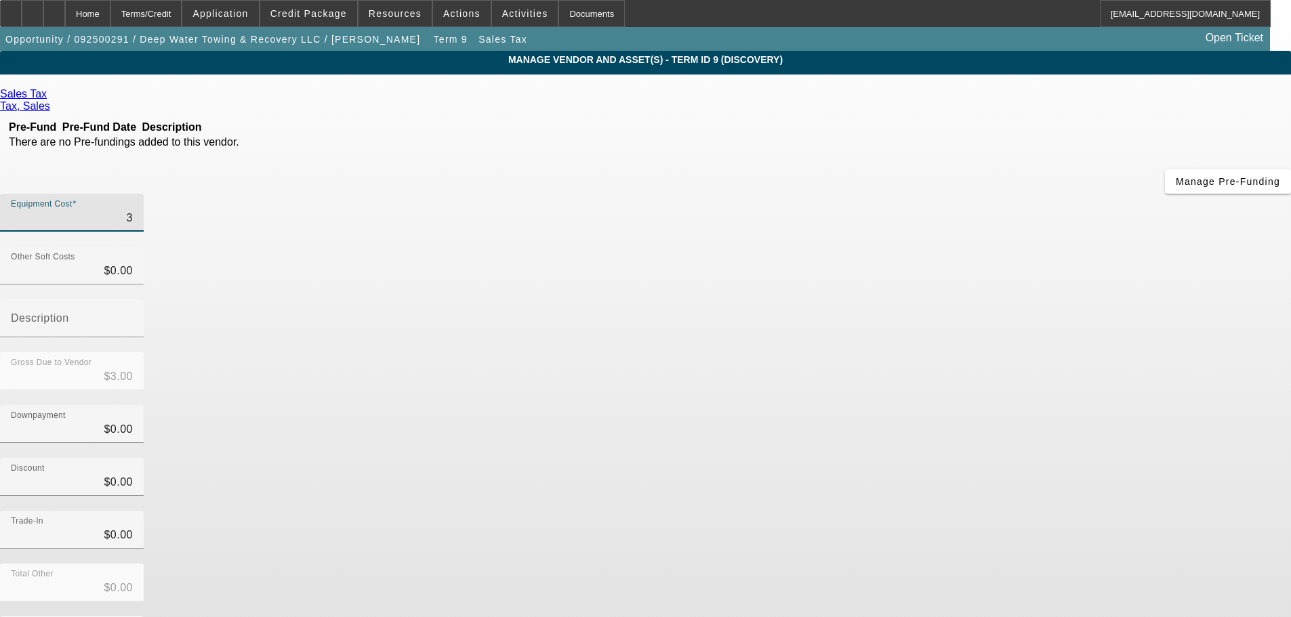
type input "$38.00"
type input "385"
type input "$385.00"
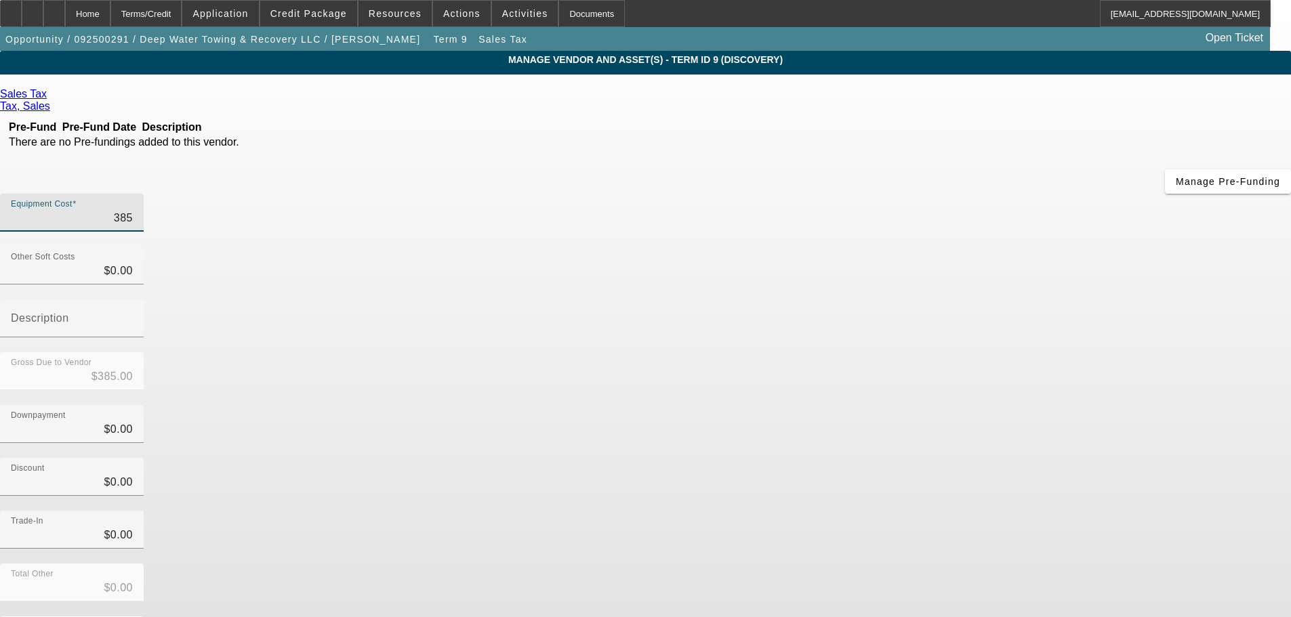
type input "3850"
type input "$3,850.00"
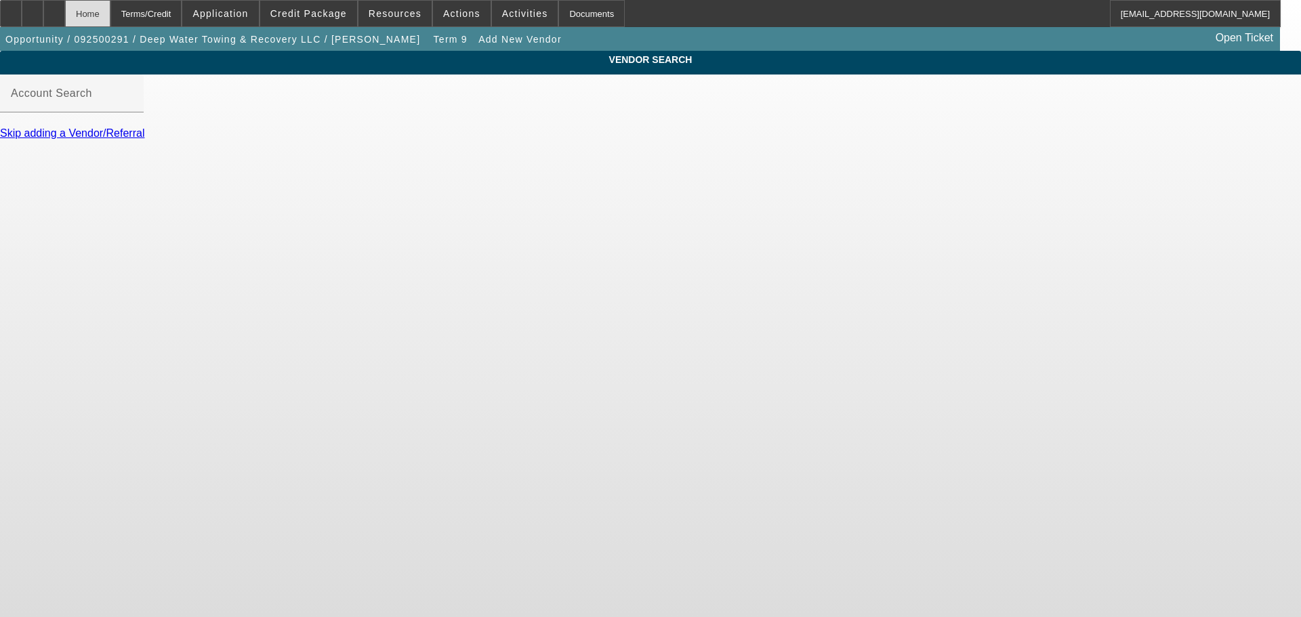
click at [110, 12] on div "Home" at bounding box center [87, 13] width 45 height 27
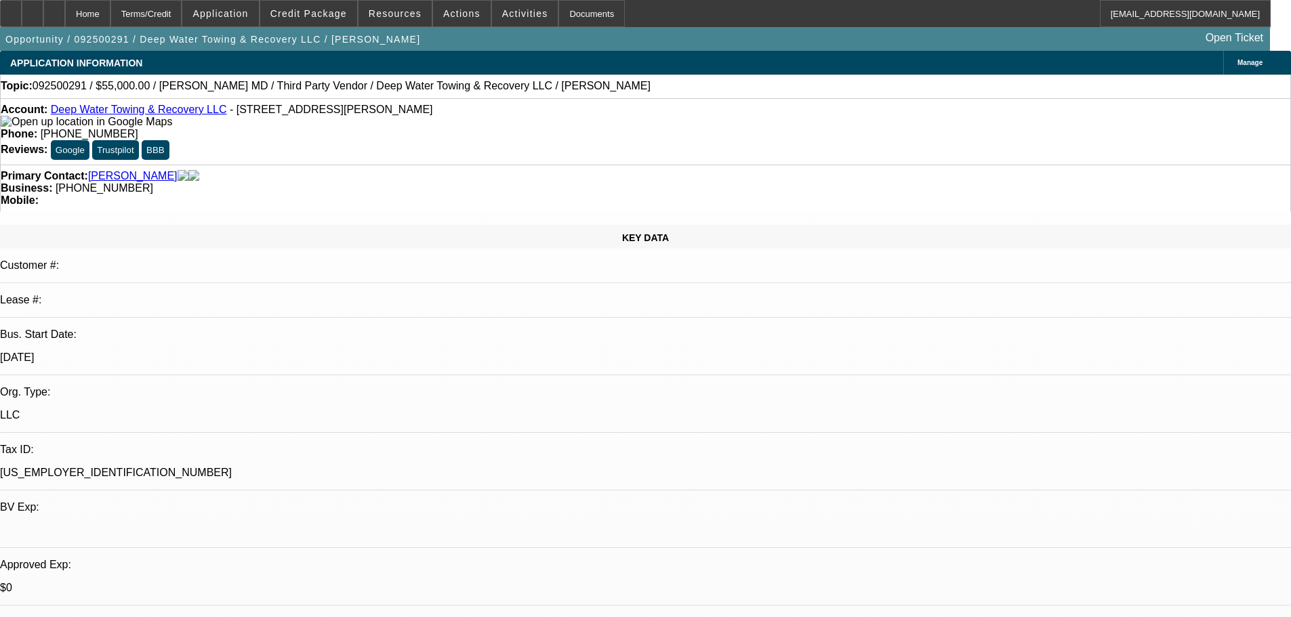
select select "0"
select select "2"
select select "0"
select select "6"
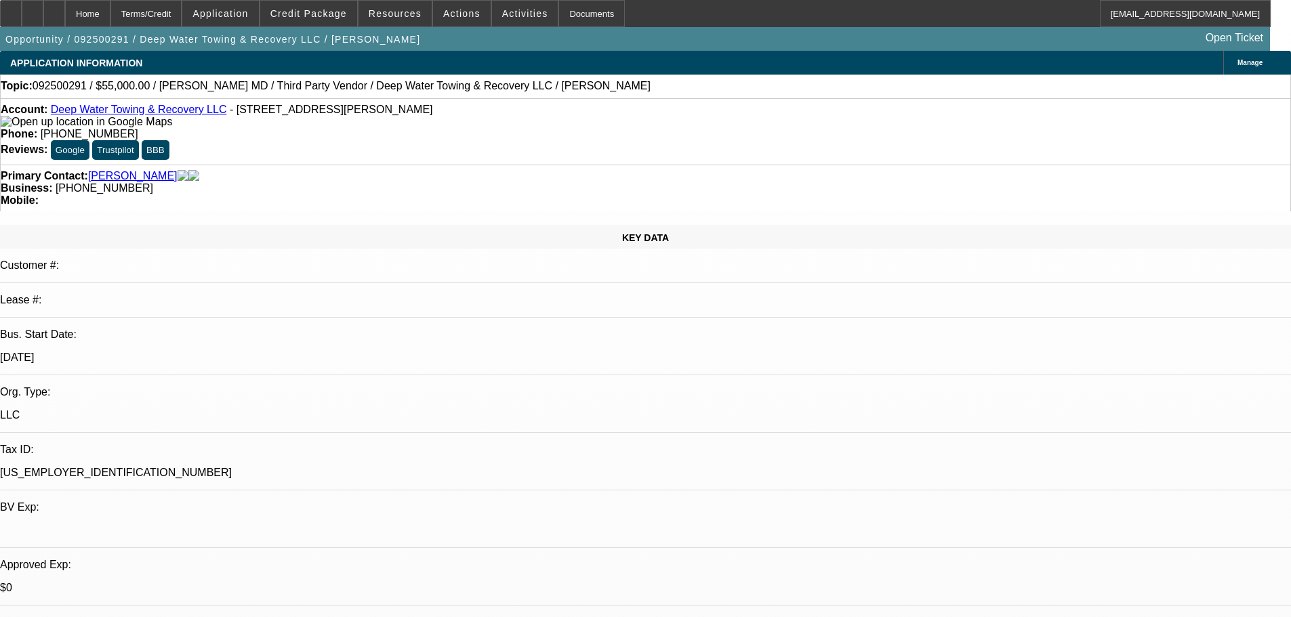
select select "0"
select select "2"
select select "0.1"
select select "4"
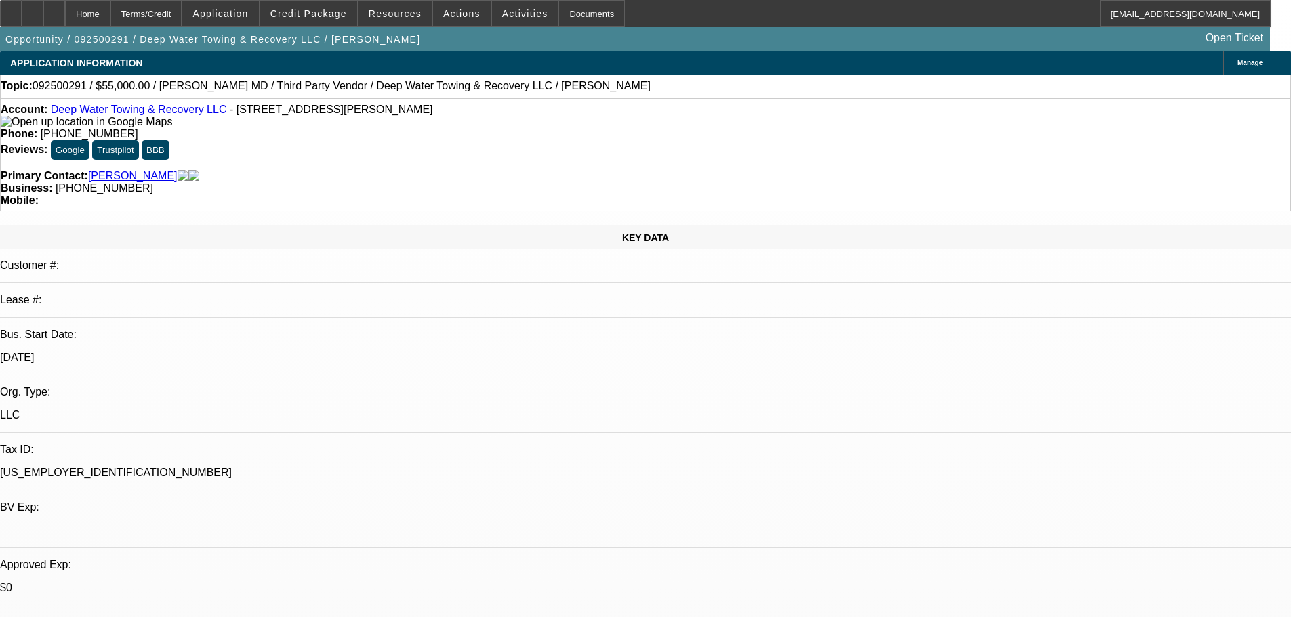
select select "0"
select select "2"
select select "0.1"
select select "4"
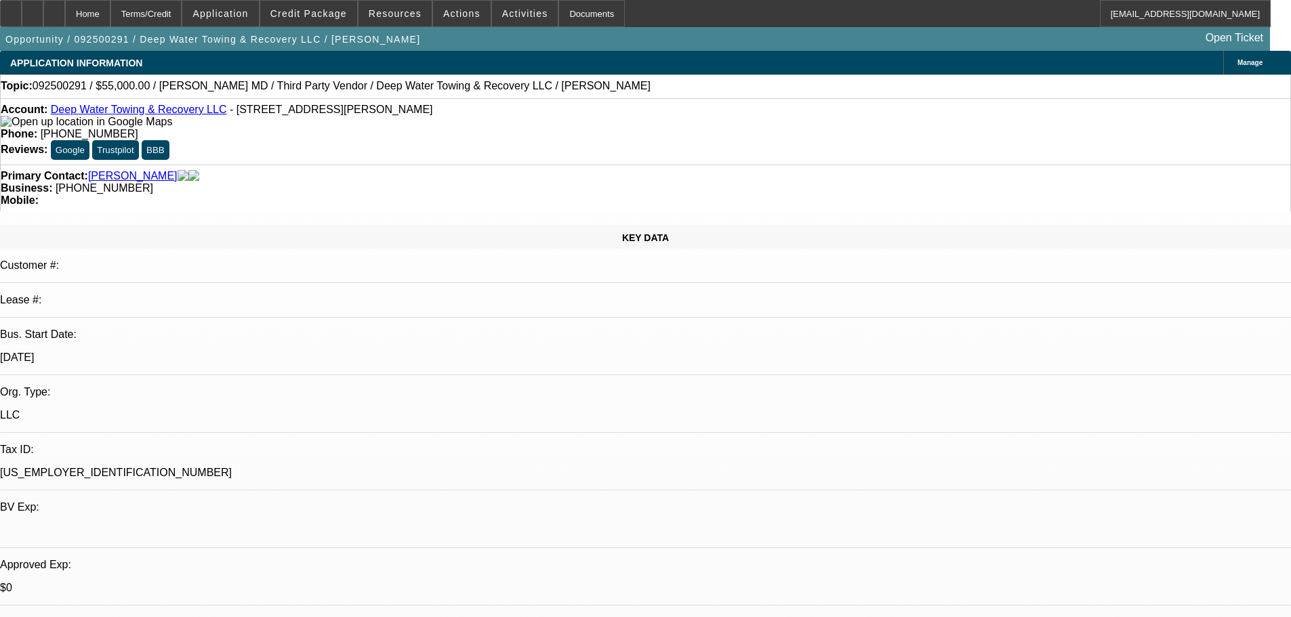
select select "0"
select select "2"
select select "0.1"
select select "4"
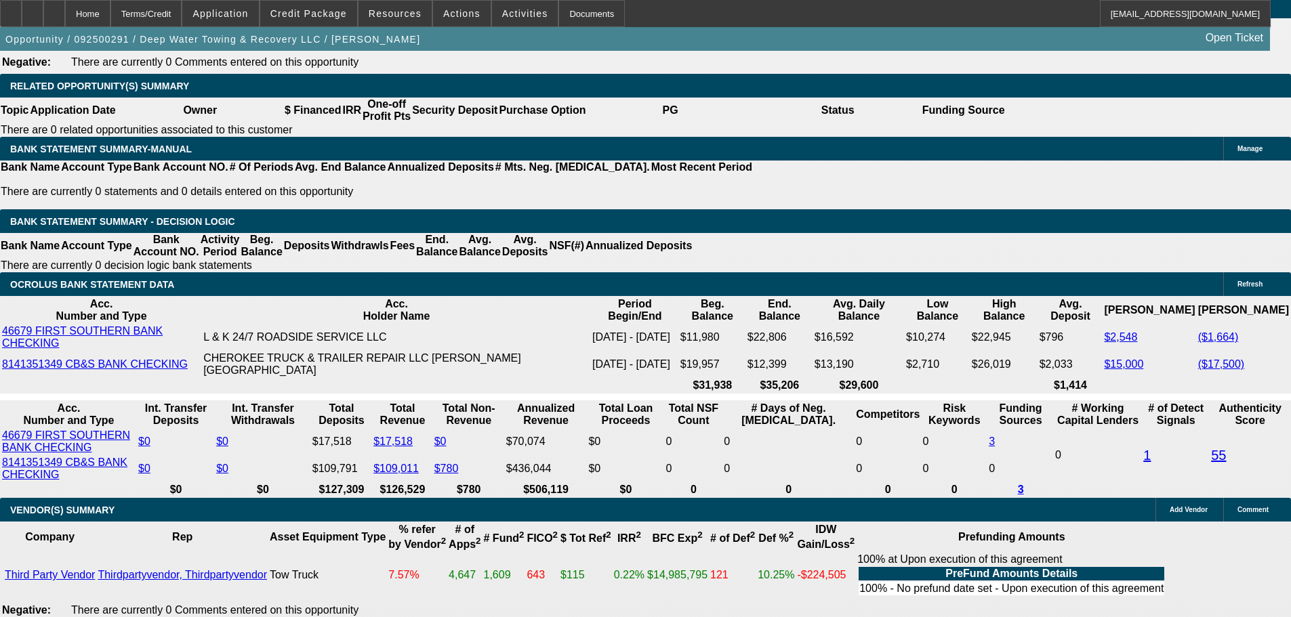
scroll to position [2237, 0]
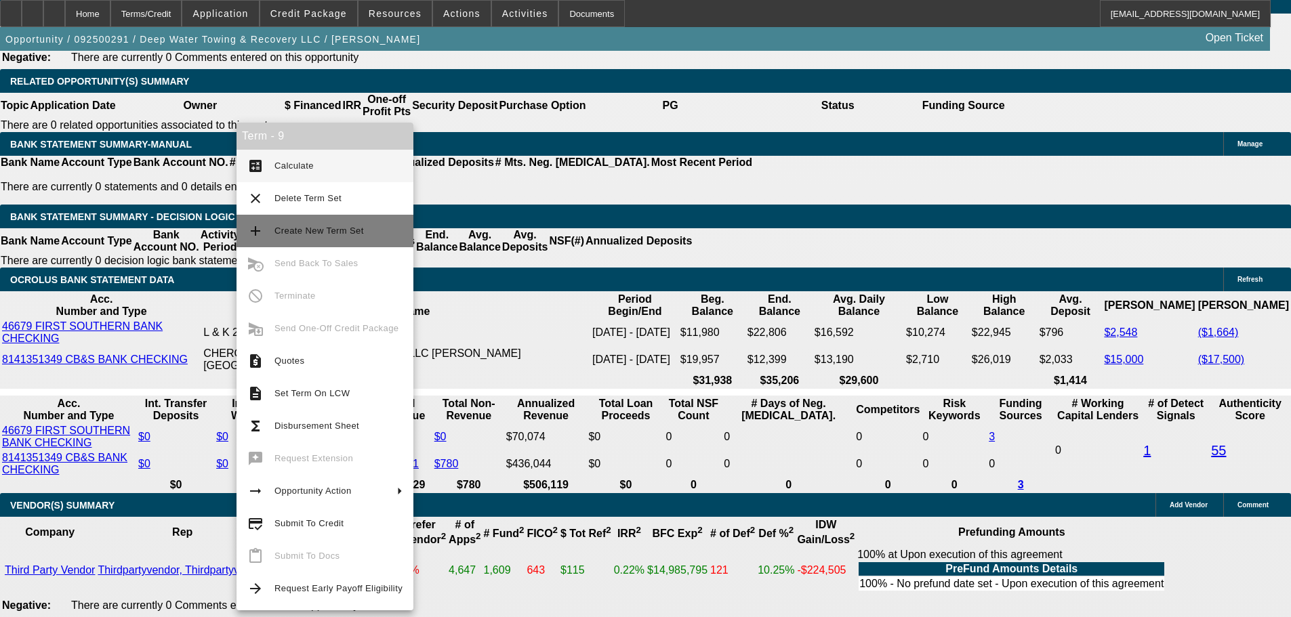
click at [331, 230] on span "Create New Term Set" at bounding box center [319, 231] width 89 height 10
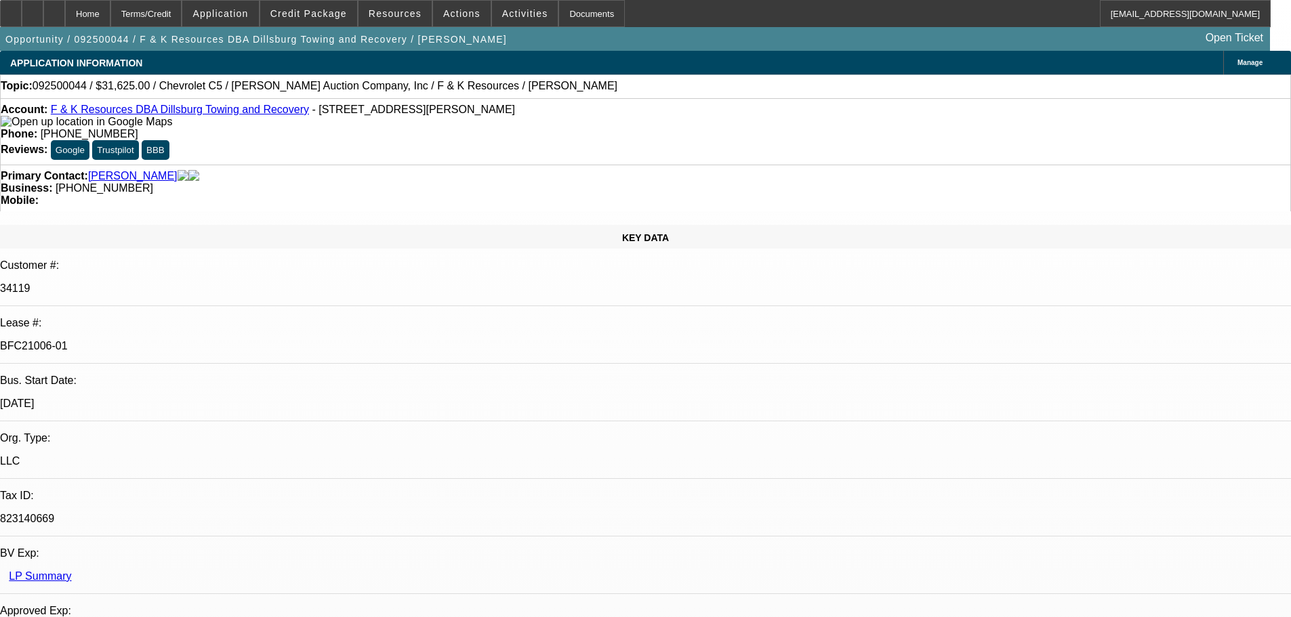
select select "0"
select select "6"
select select "0"
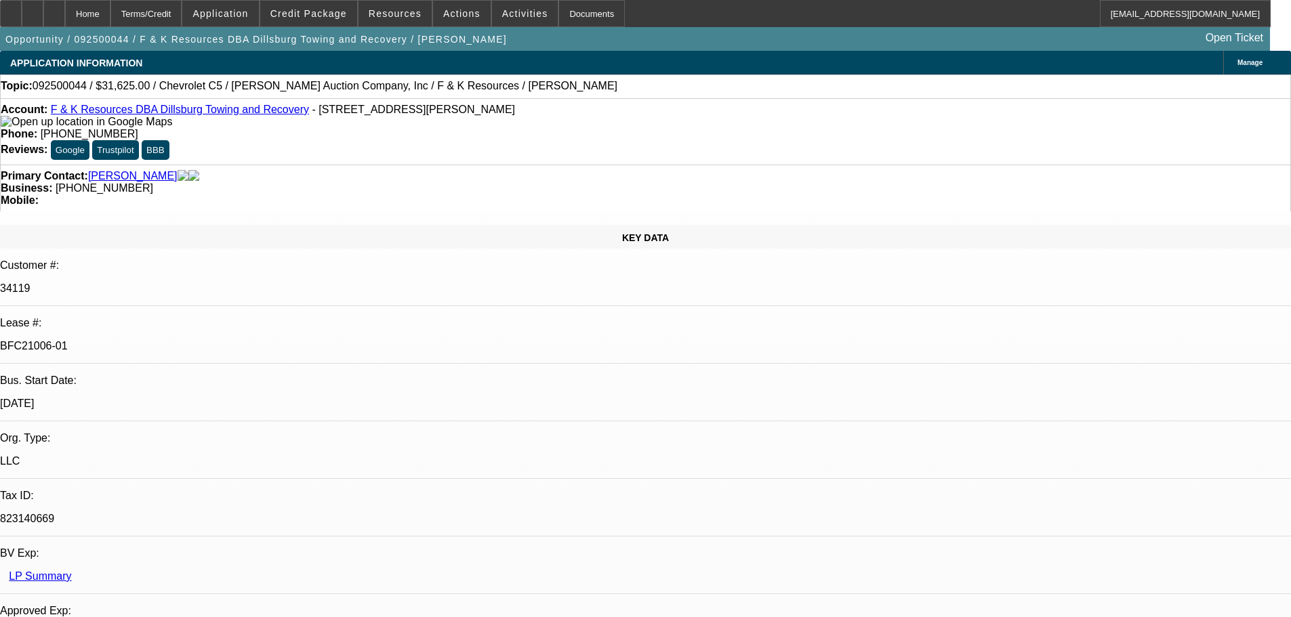
select select "0"
select select "6"
select select "0"
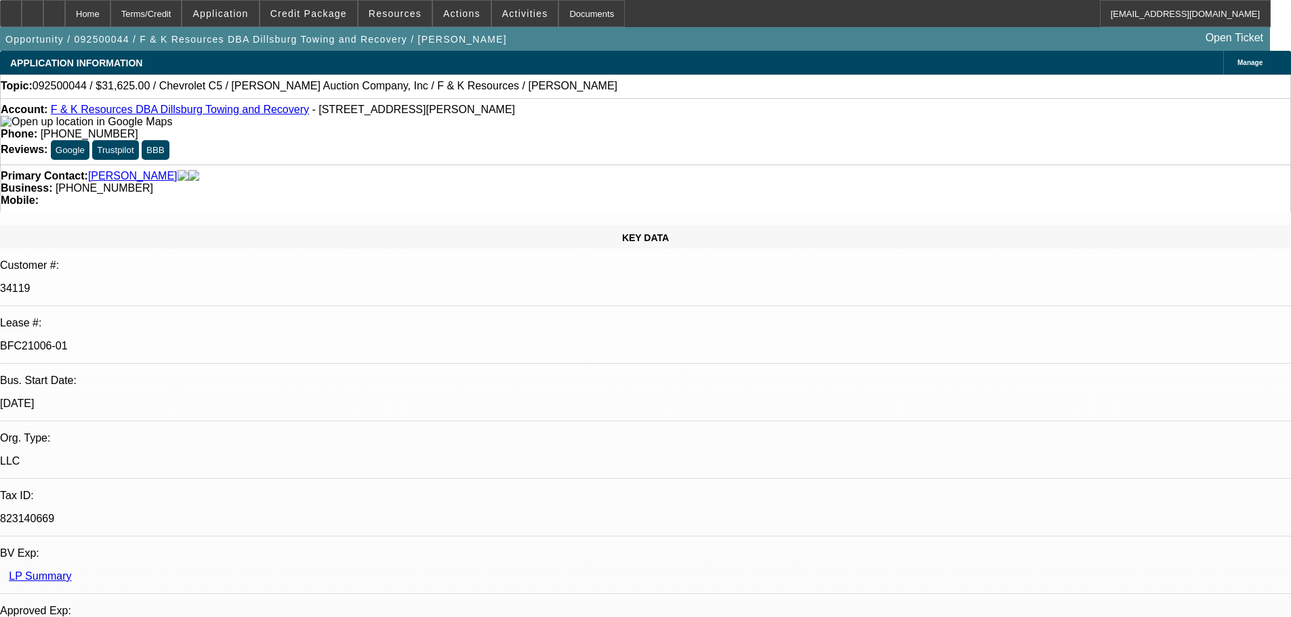
select select "3"
select select "0"
select select "6"
select select "0"
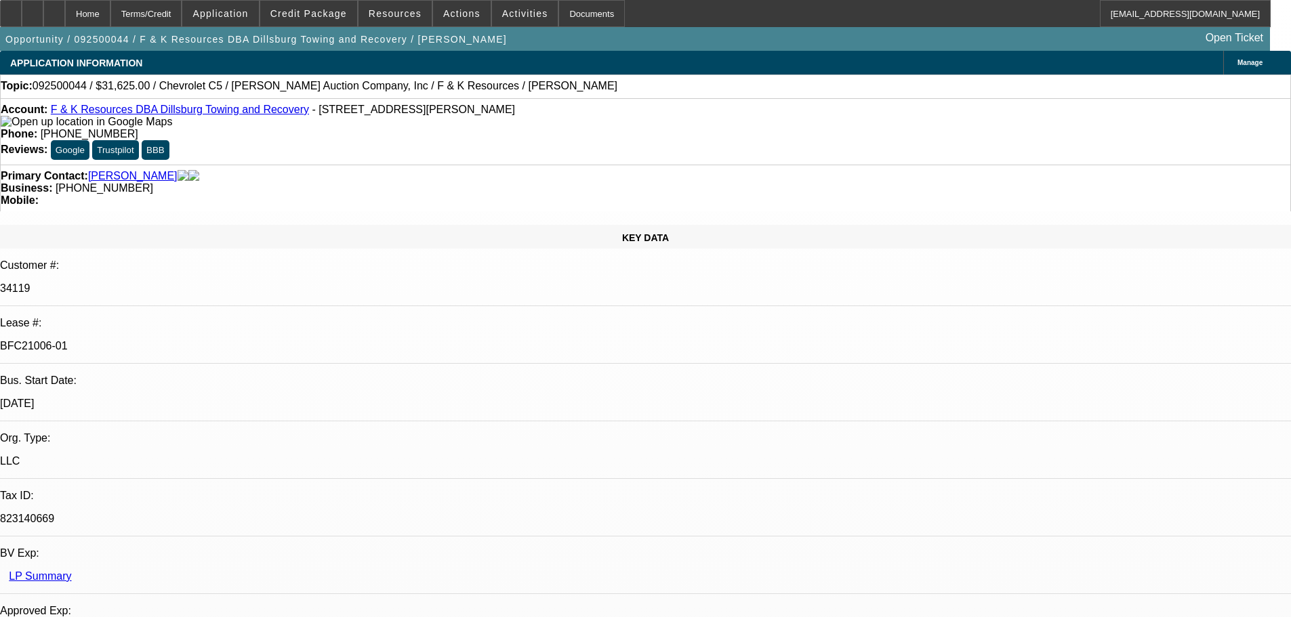
select select "0"
select select "6"
click at [22, 8] on div at bounding box center [11, 13] width 22 height 27
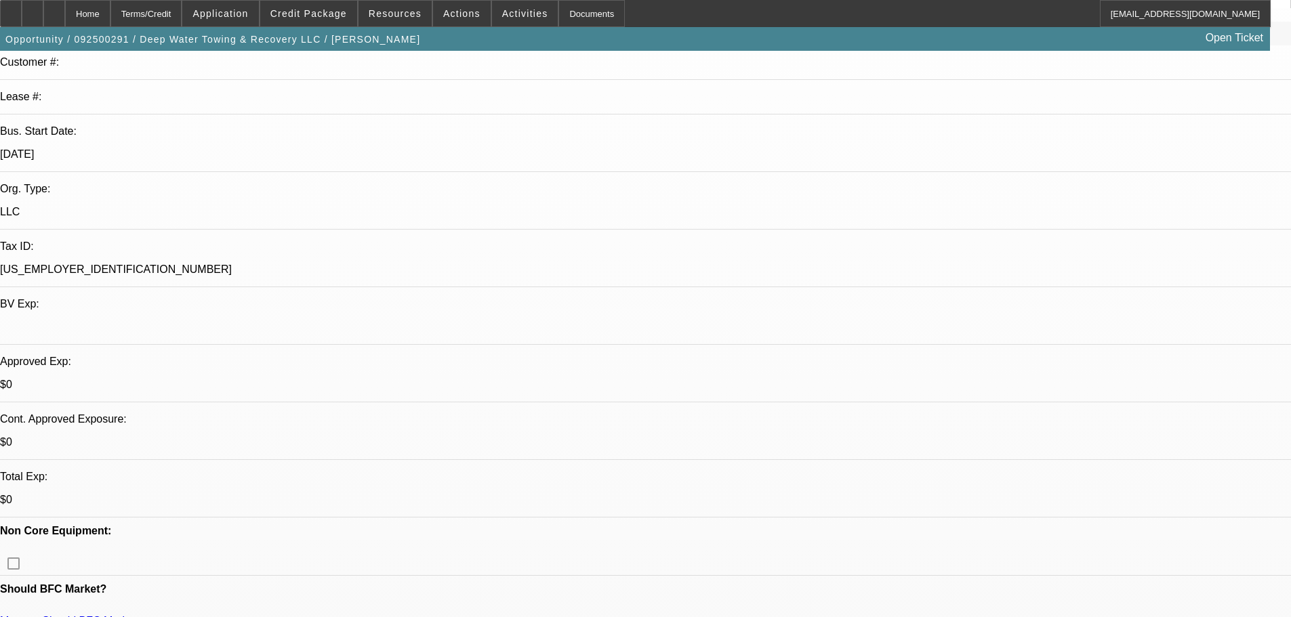
select select "0"
select select "2"
select select "0"
select select "6"
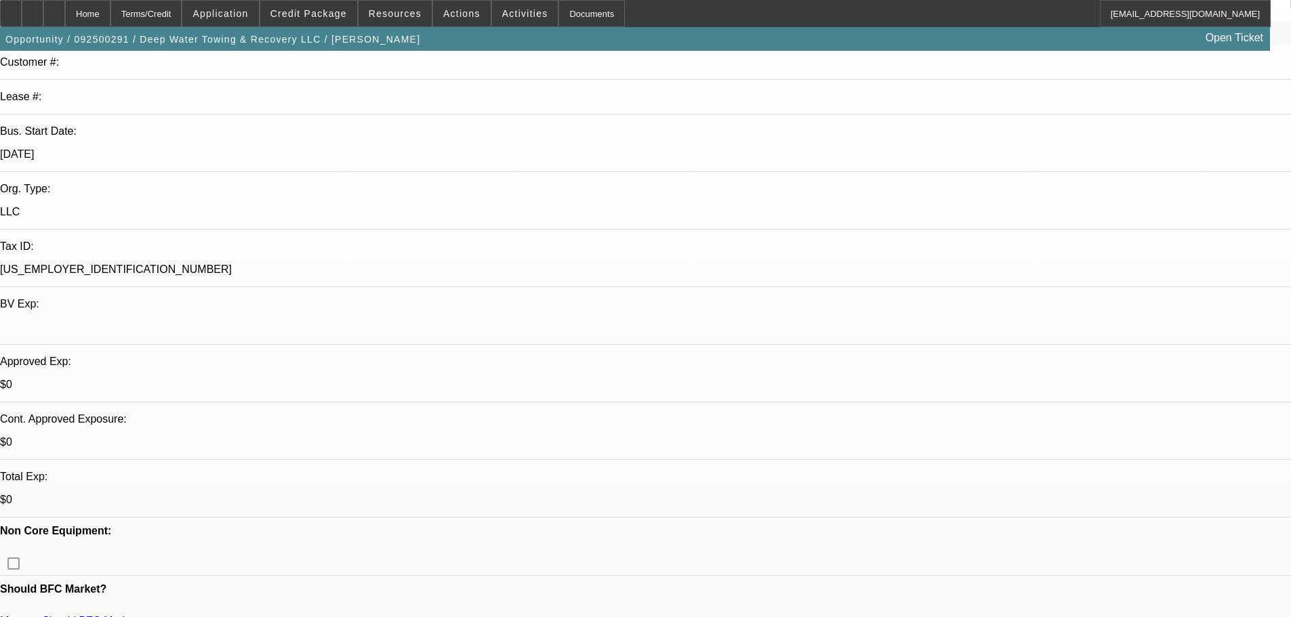
select select "0"
select select "2"
select select "0"
select select "6"
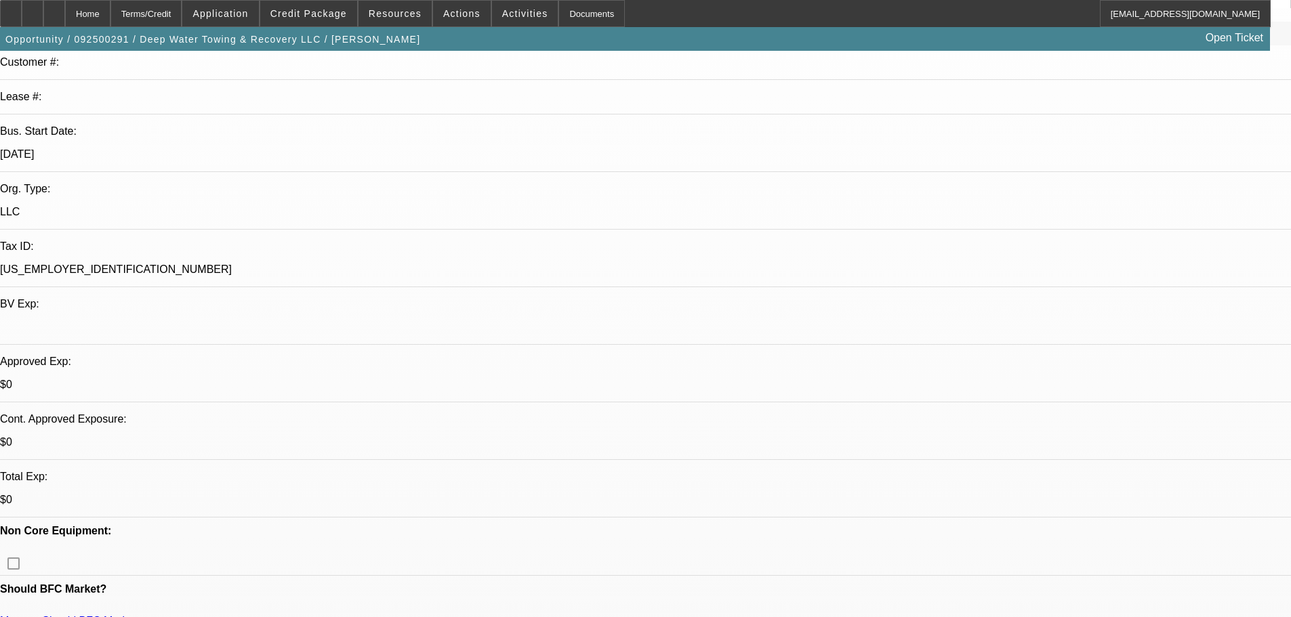
select select "0"
select select "2"
select select "0.1"
select select "4"
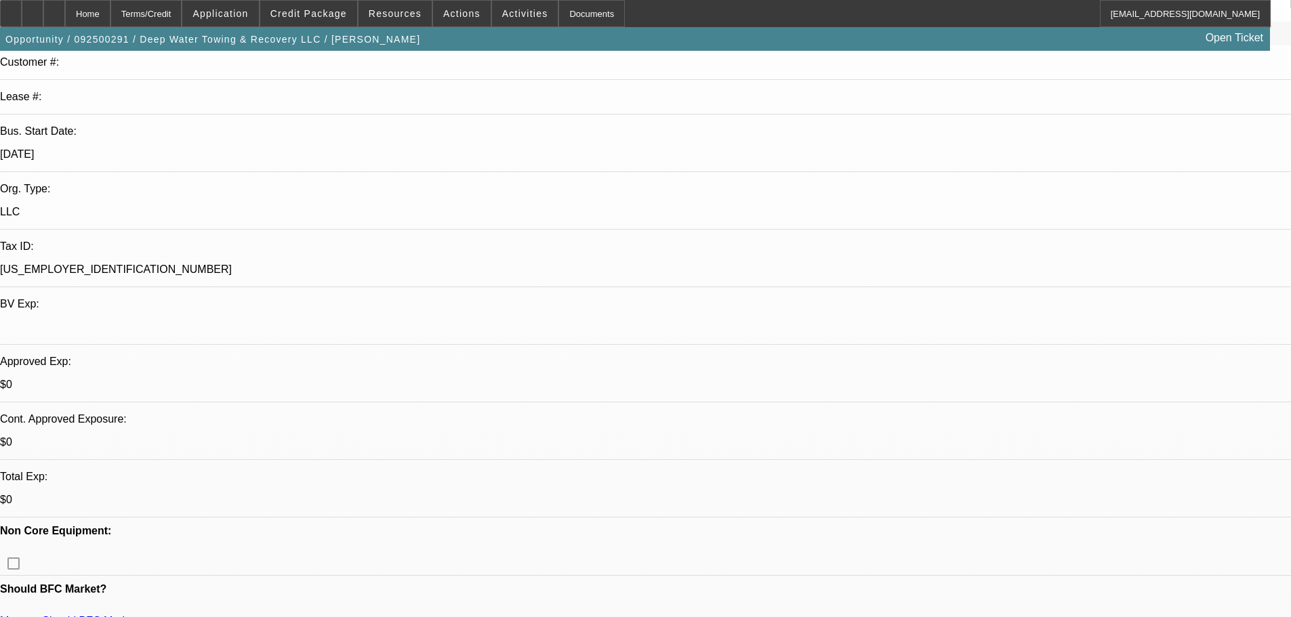
select select "0"
select select "2"
select select "0.1"
select select "4"
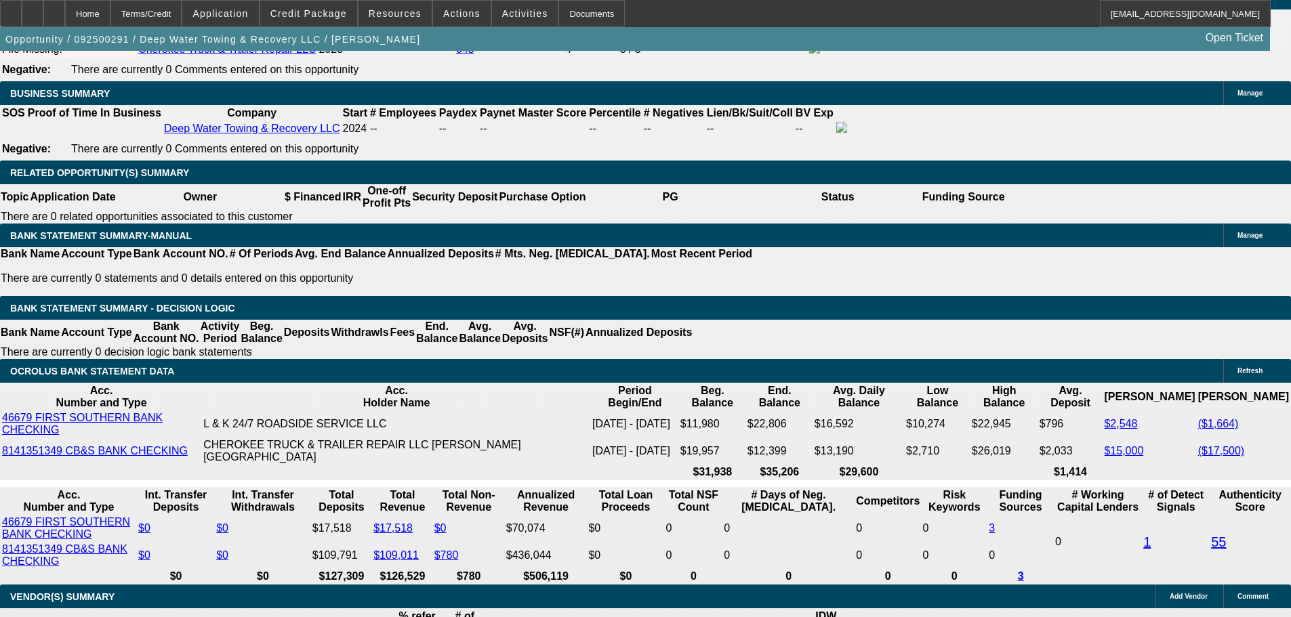
scroll to position [2169, 0]
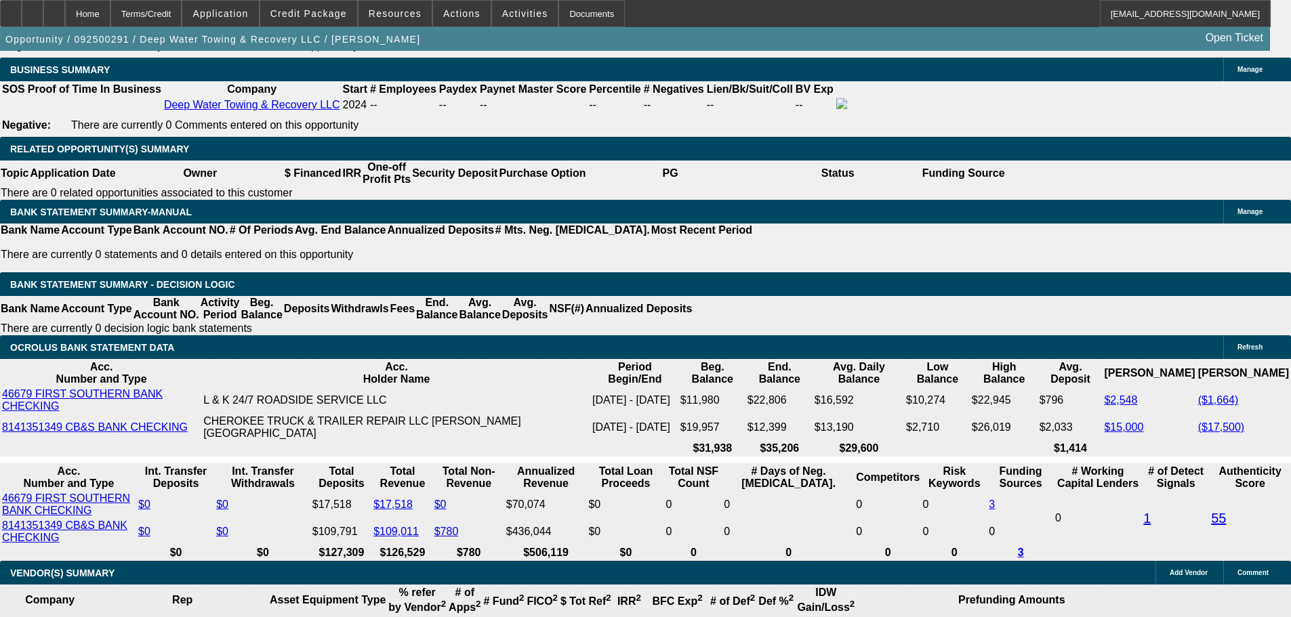
drag, startPoint x: 201, startPoint y: 368, endPoint x: 306, endPoint y: 368, distance: 105.7
type input "14"
type input "UNKNOWN"
type input "1450"
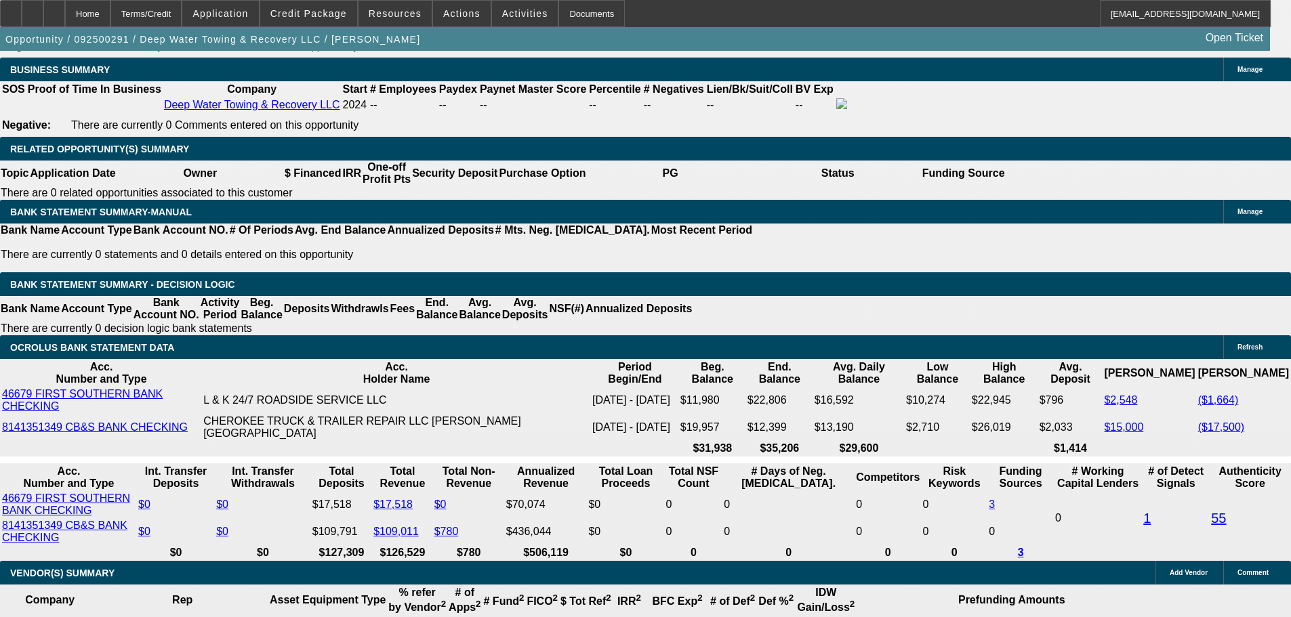
type input "11.8"
type input "$1,450.00"
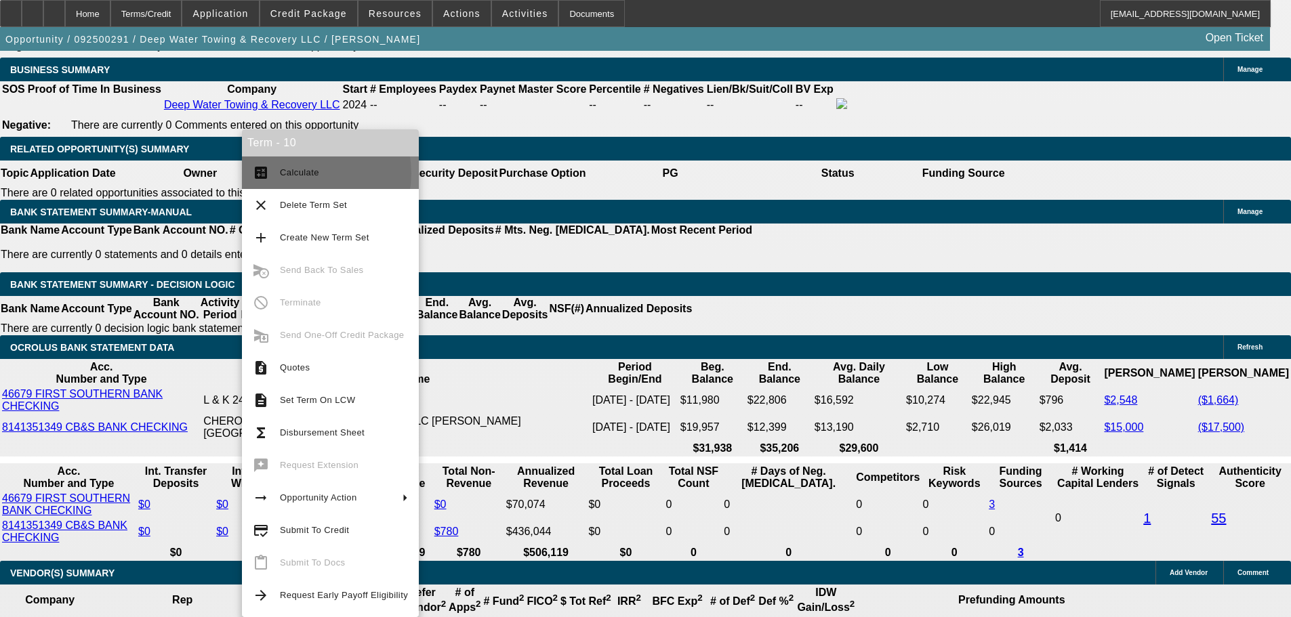
click at [305, 174] on span "Calculate" at bounding box center [299, 172] width 39 height 10
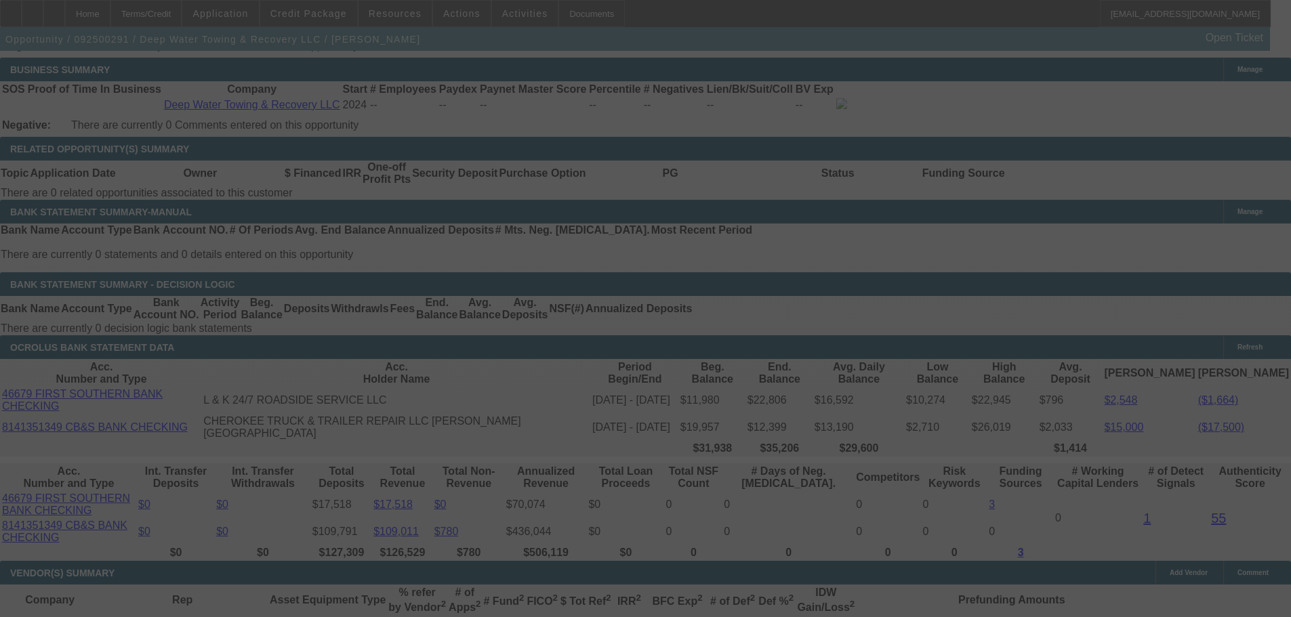
select select "0"
select select "2"
select select "0"
select select "6"
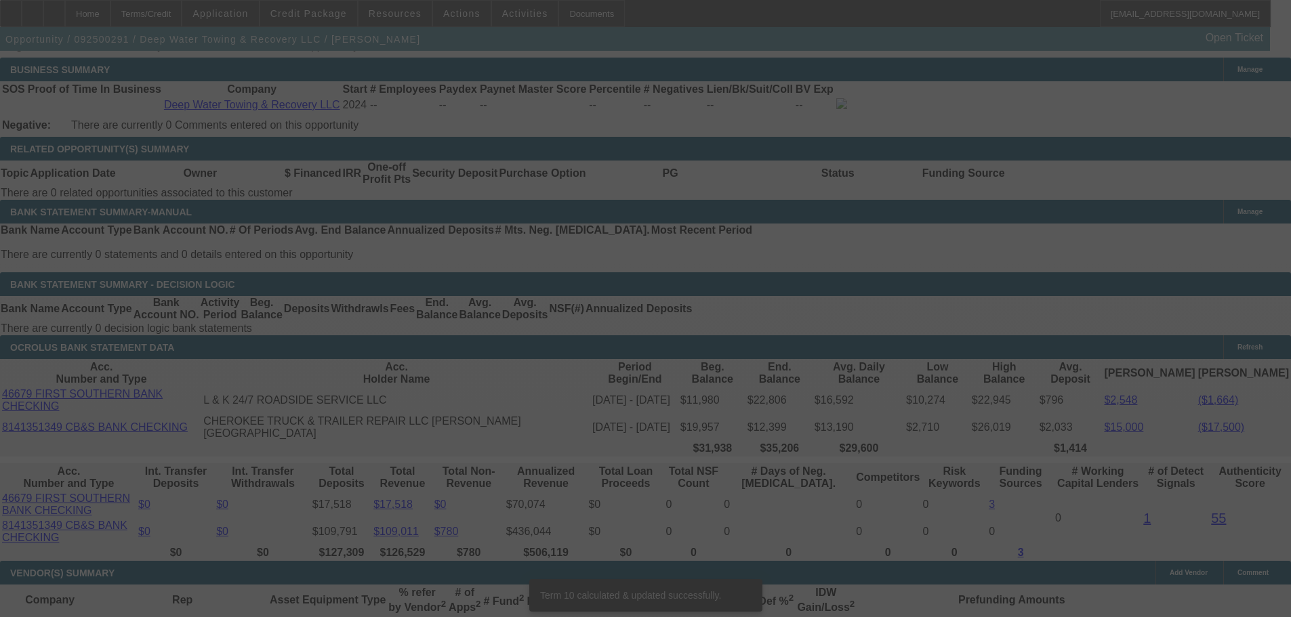
scroll to position [2153, 0]
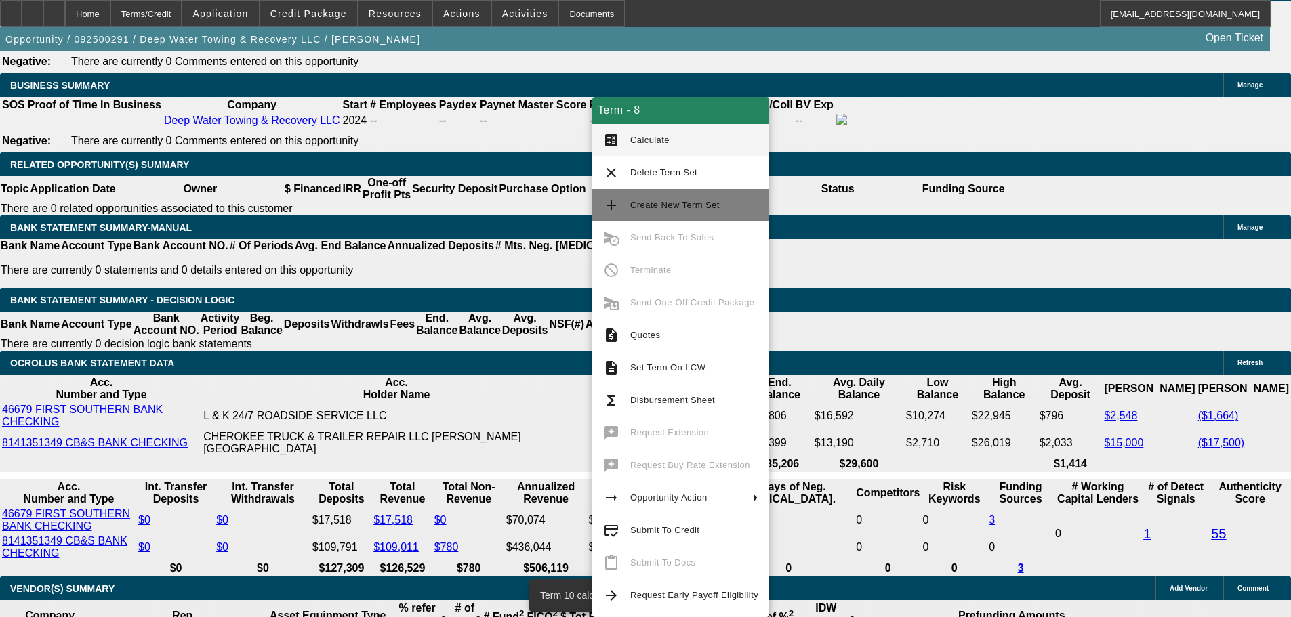
click at [688, 212] on span "Create New Term Set" at bounding box center [694, 205] width 128 height 16
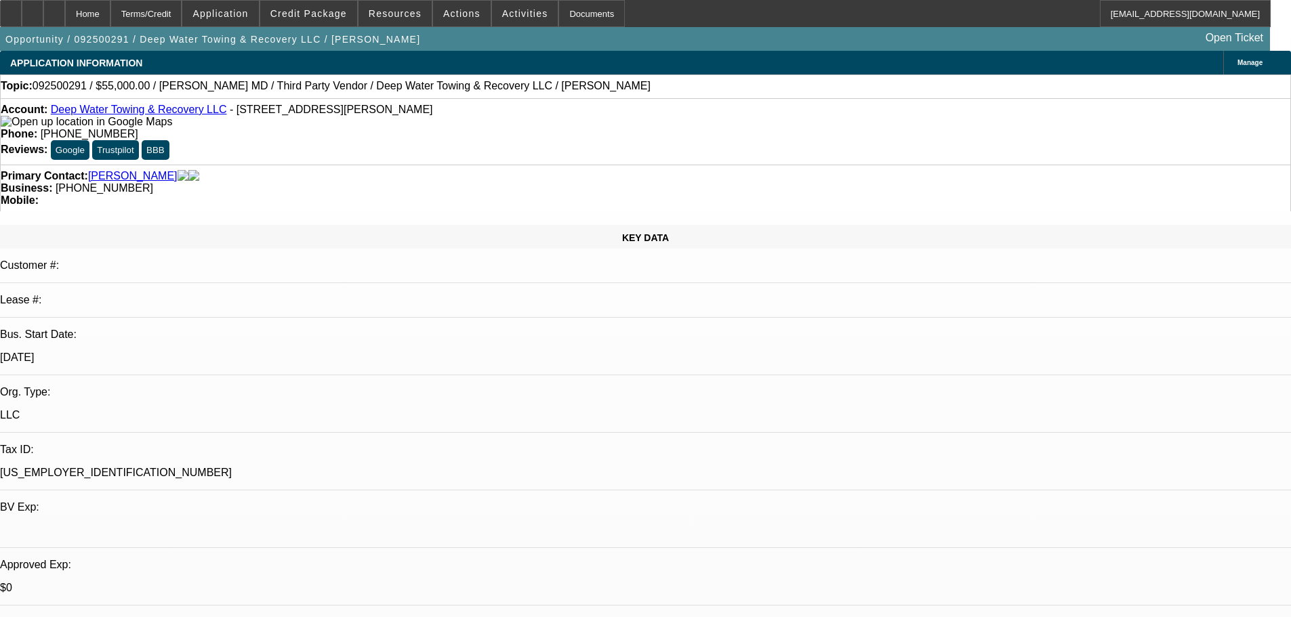
select select "0"
select select "2"
select select "0.1"
select select "4"
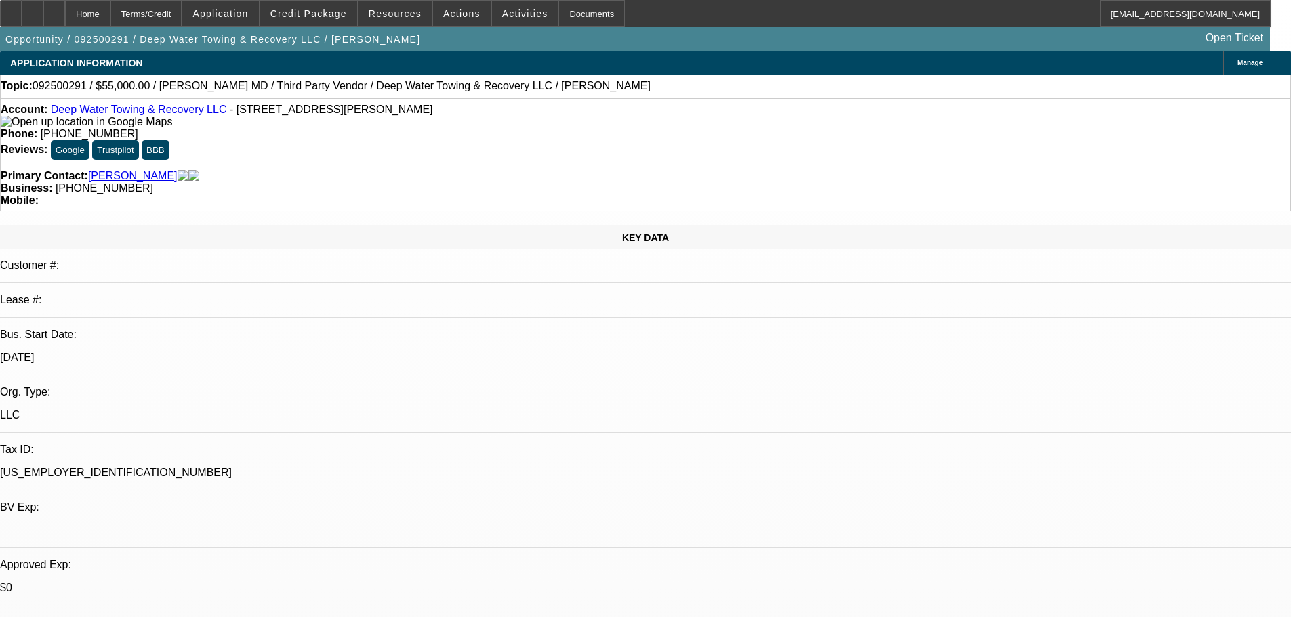
select select "0"
select select "2"
select select "0"
select select "6"
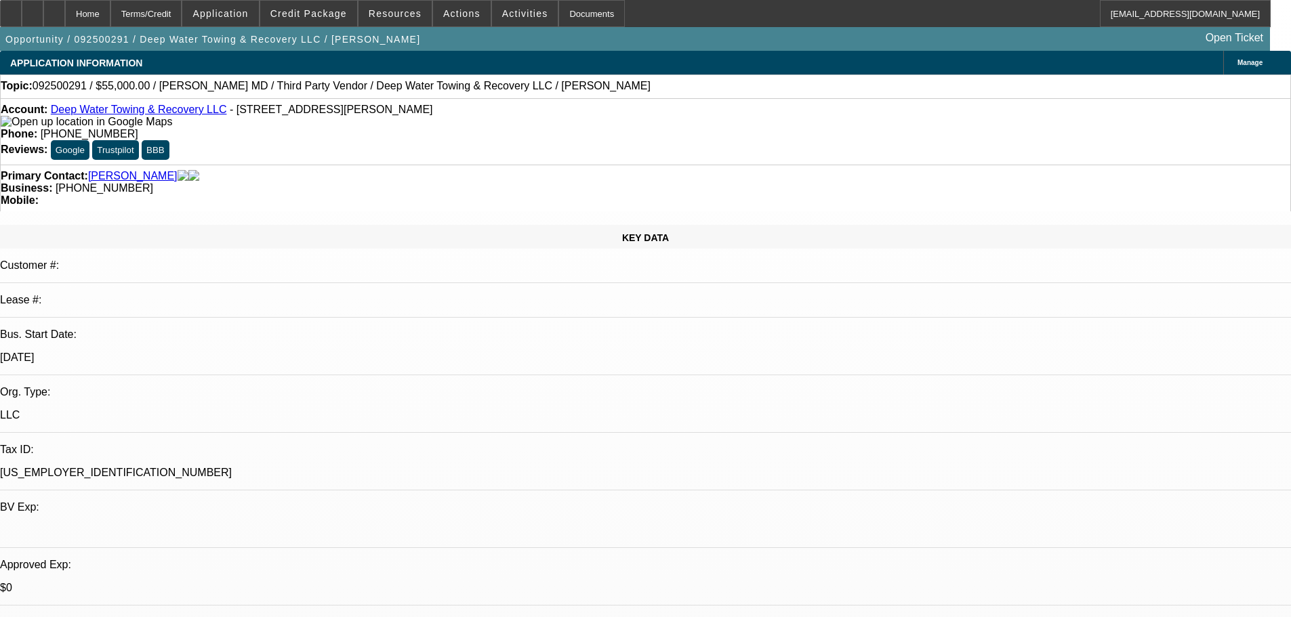
select select "0"
select select "2"
select select "0"
select select "6"
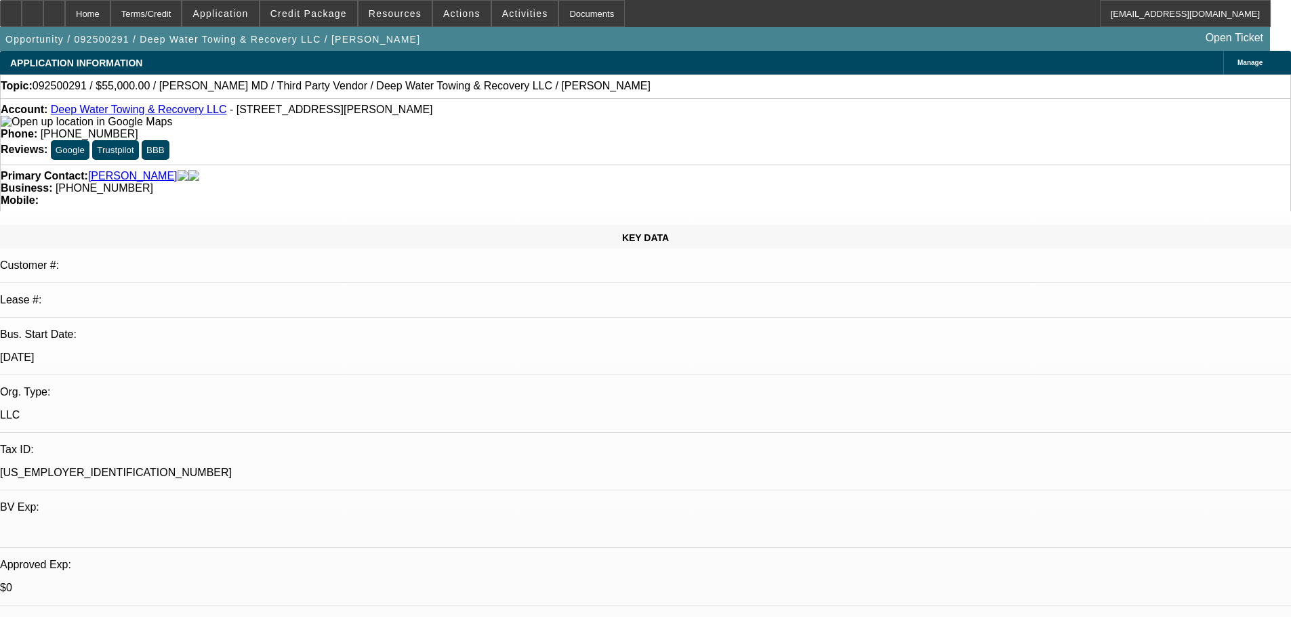
select select "0"
select select "2"
select select "0.1"
select select "4"
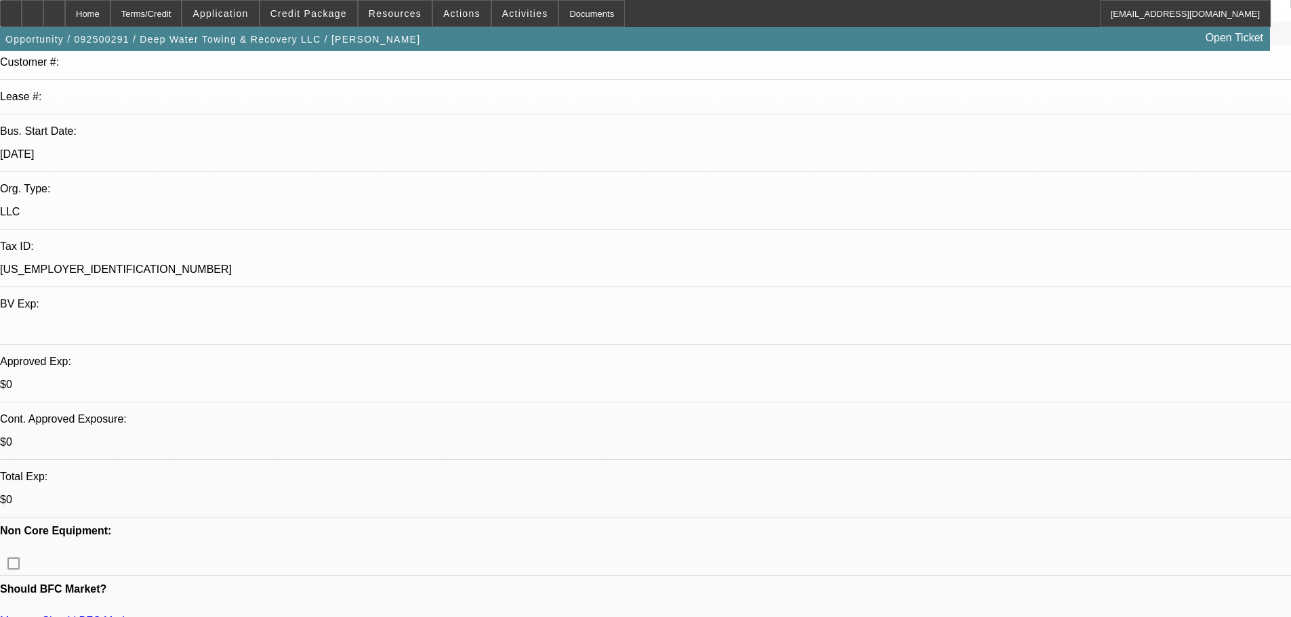
scroll to position [474, 0]
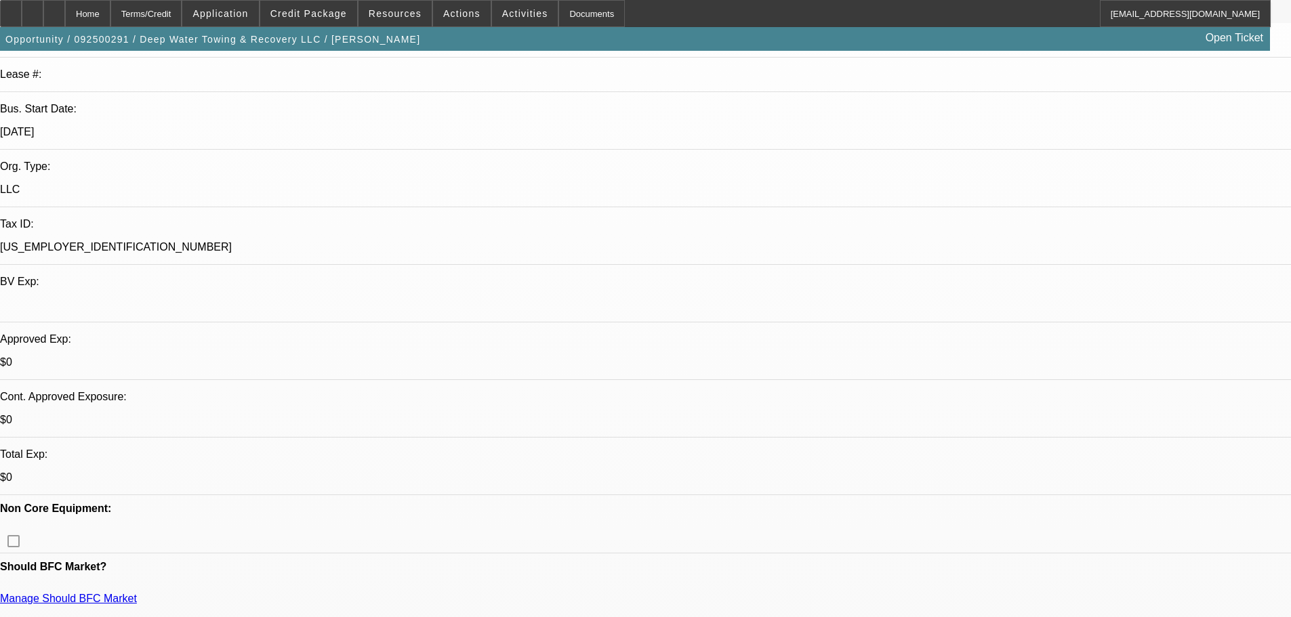
scroll to position [0, 0]
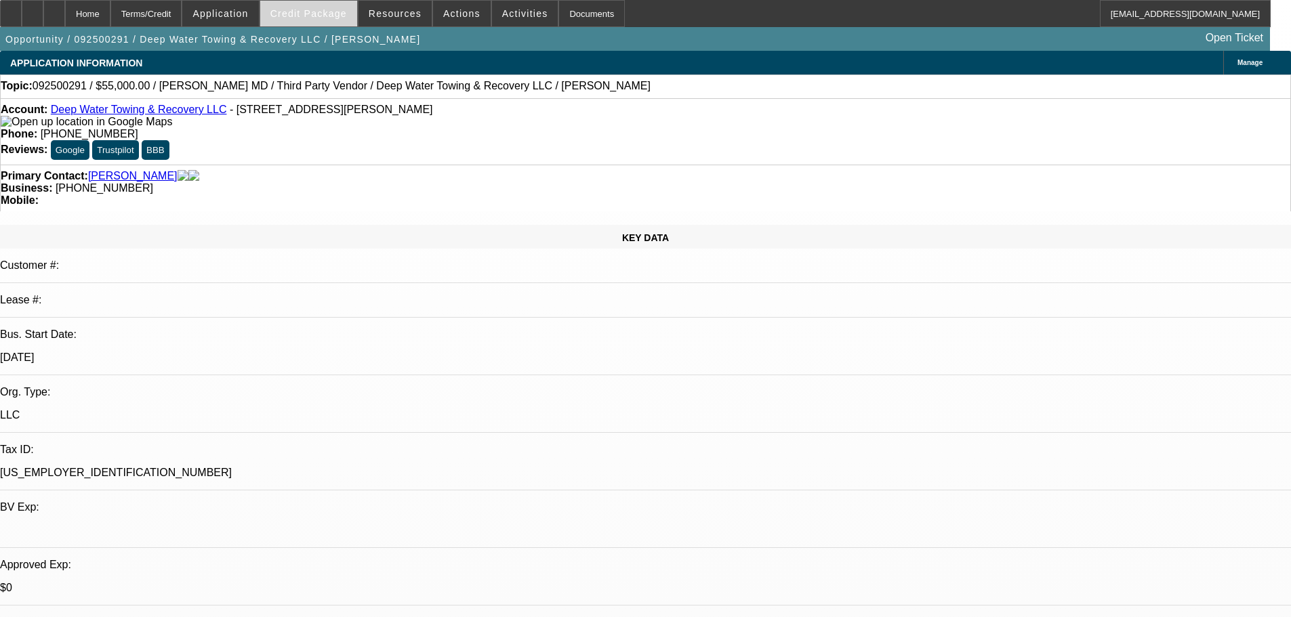
click at [330, 7] on span at bounding box center [308, 13] width 97 height 33
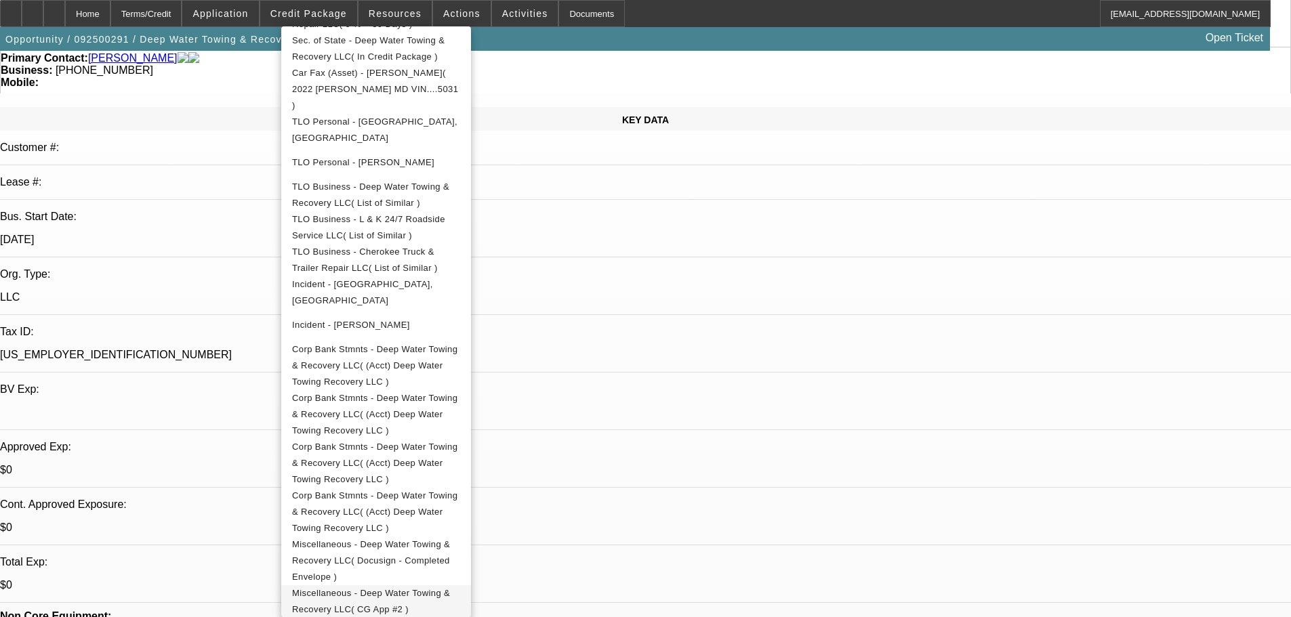
scroll to position [271, 0]
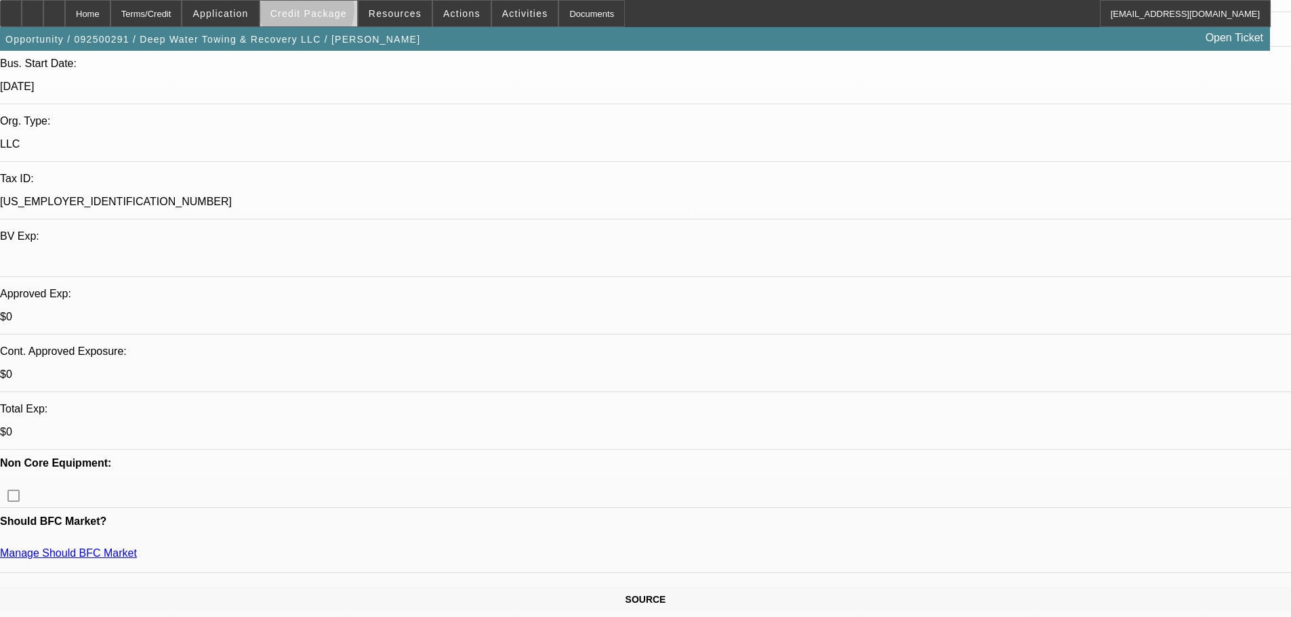
click at [328, 13] on span "Credit Package" at bounding box center [308, 13] width 77 height 11
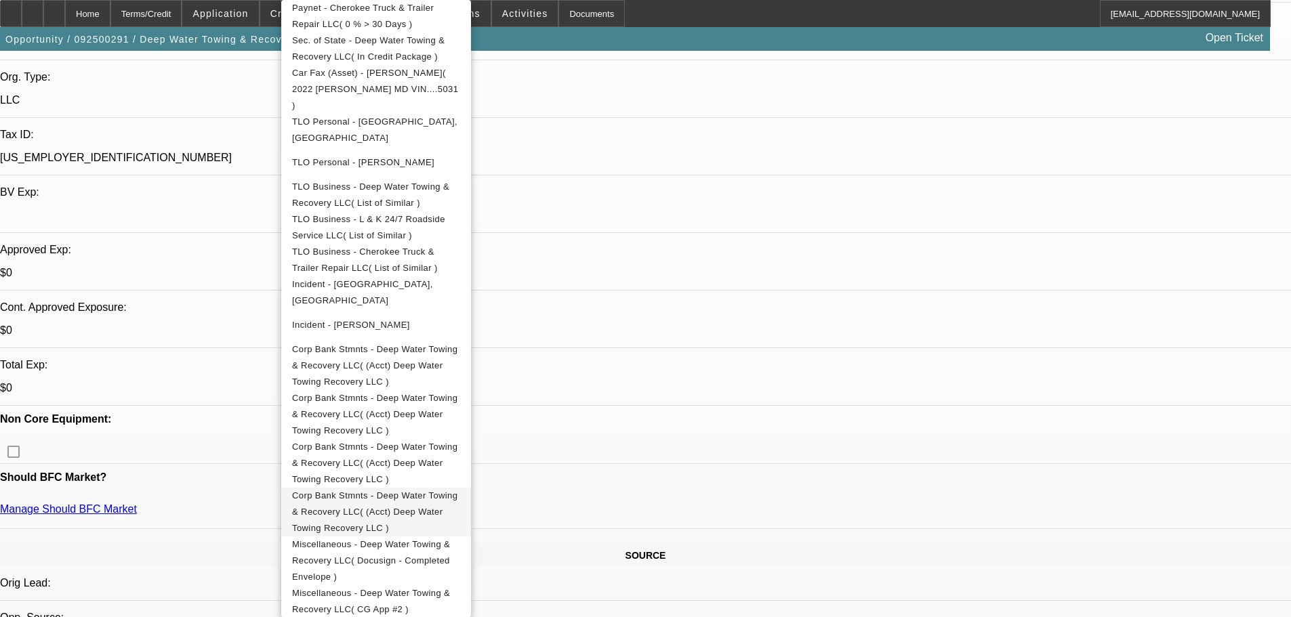
scroll to position [339, 0]
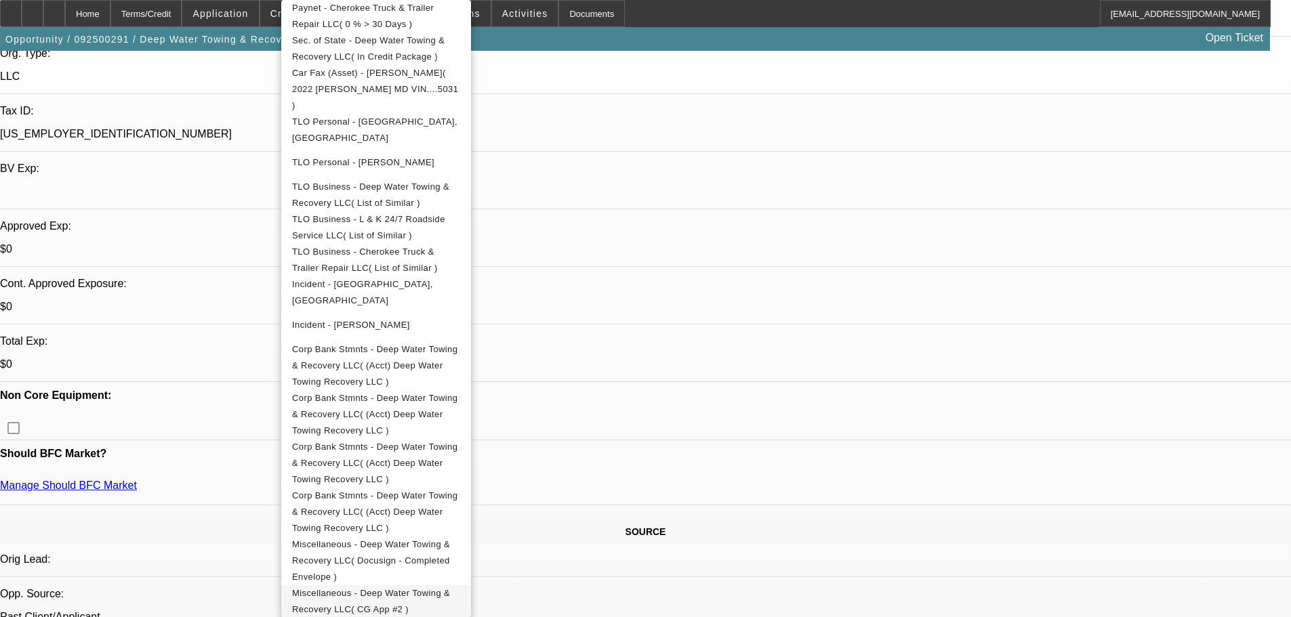
click at [450, 588] on span "Miscellaneous - Deep Water Towing & Recovery LLC( CG App #2 )" at bounding box center [371, 601] width 158 height 26
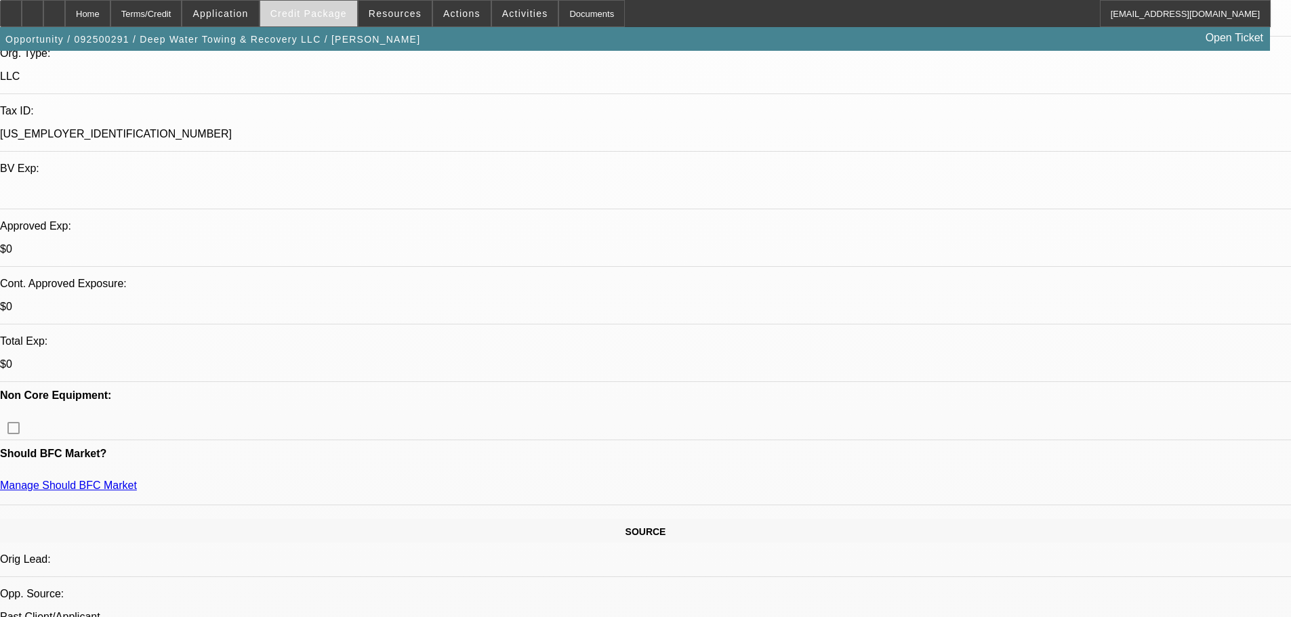
click at [314, 12] on span "Credit Package" at bounding box center [308, 13] width 77 height 11
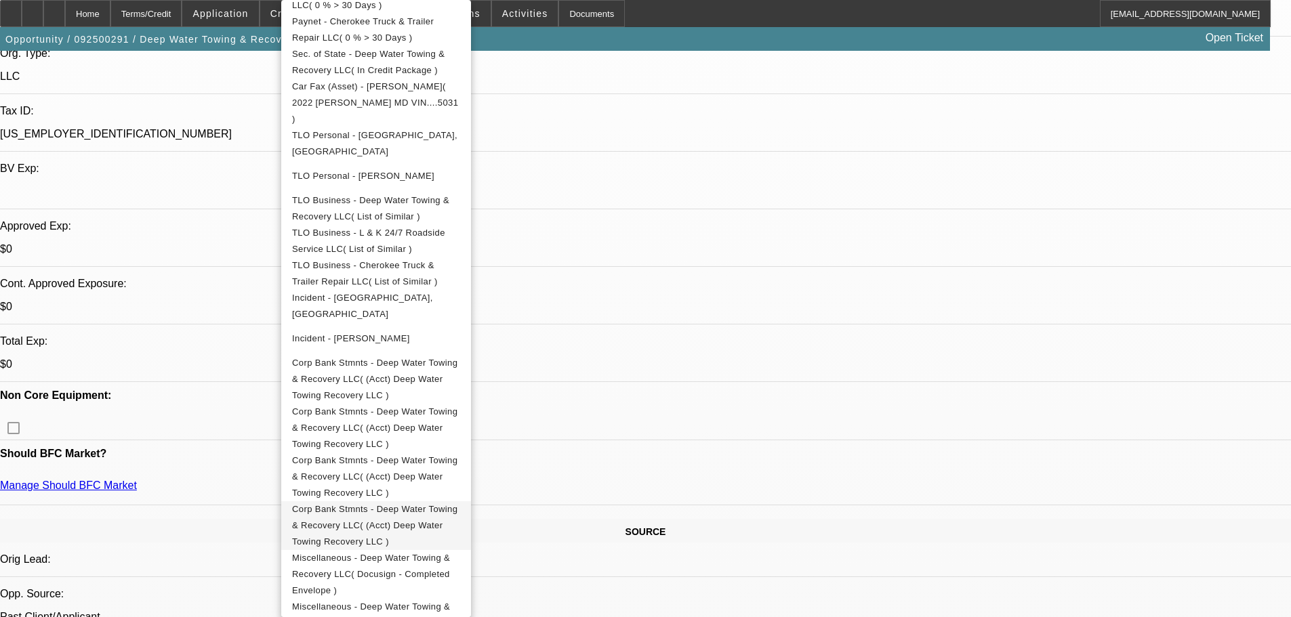
scroll to position [648, 0]
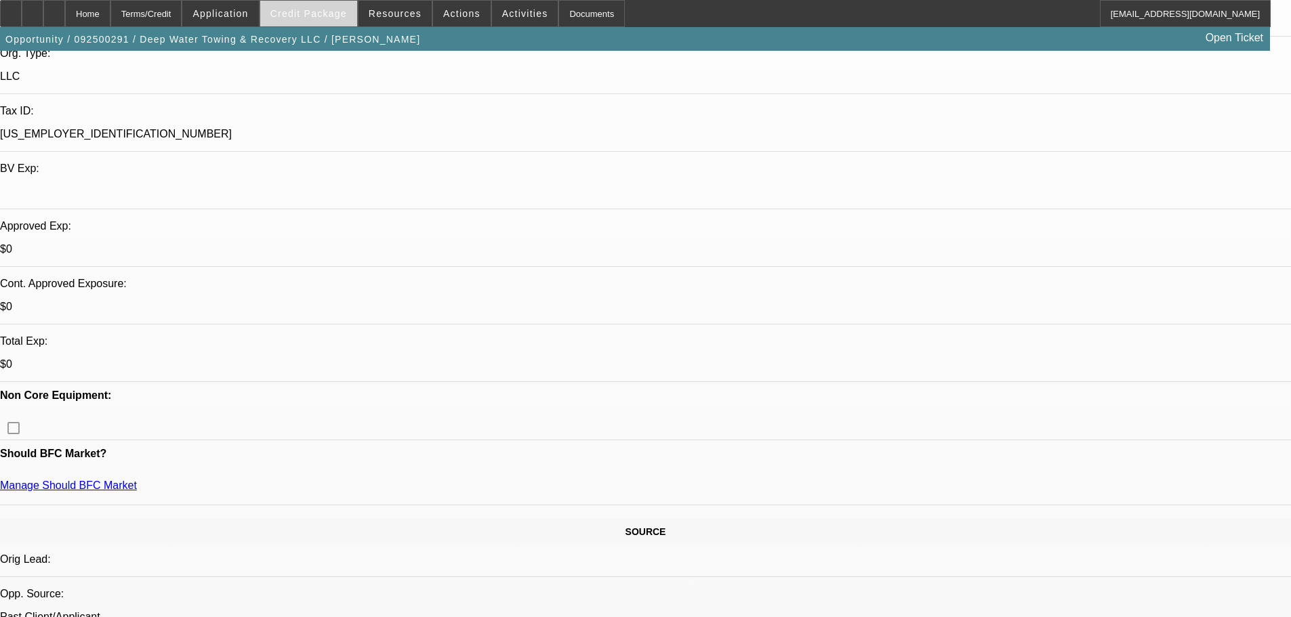
click at [324, 6] on span at bounding box center [308, 13] width 97 height 33
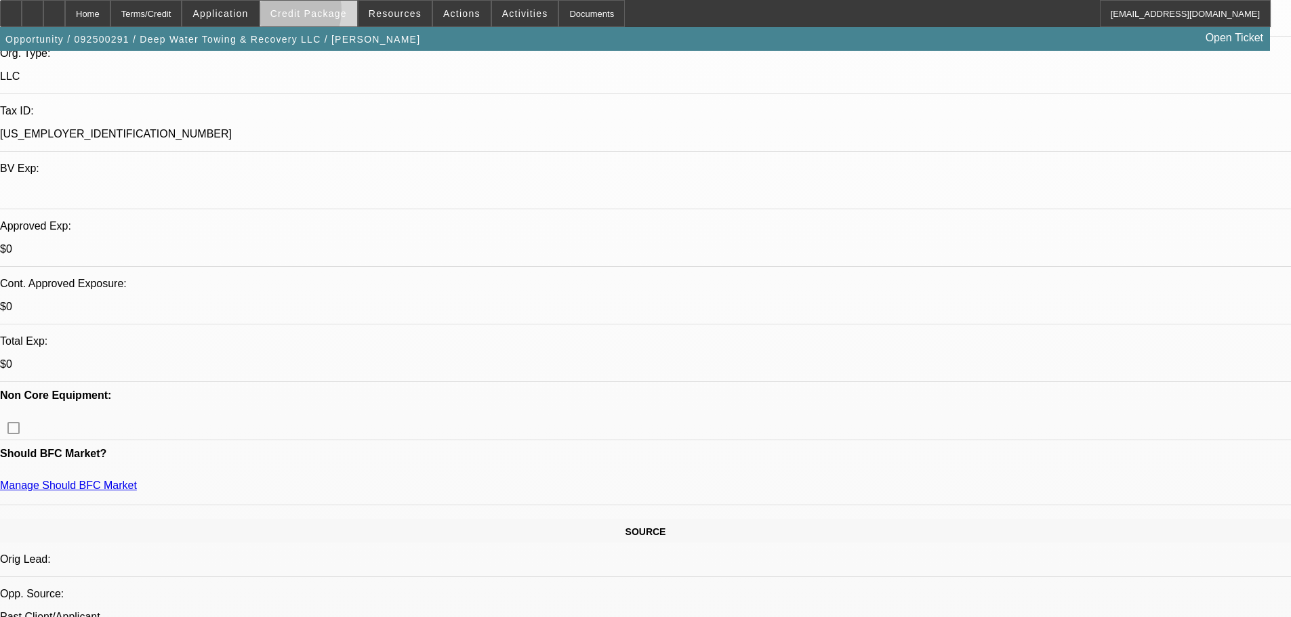
click at [299, 14] on span "Credit Package" at bounding box center [308, 13] width 77 height 11
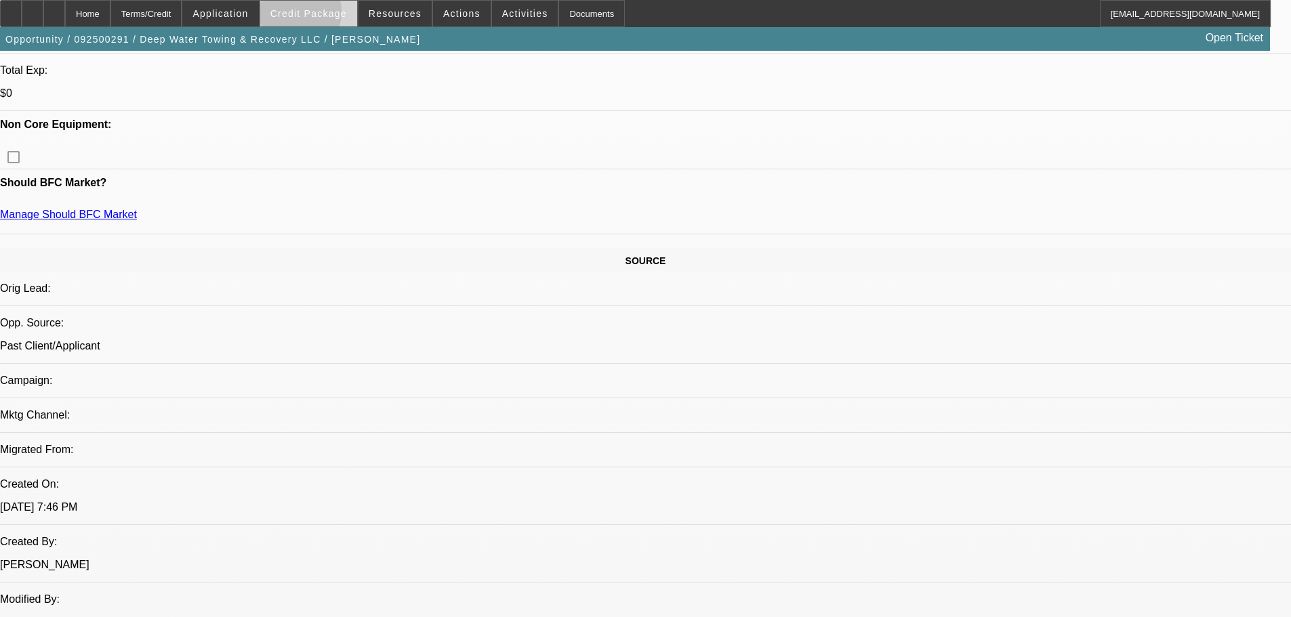
click at [314, 15] on span "Credit Package" at bounding box center [308, 13] width 77 height 11
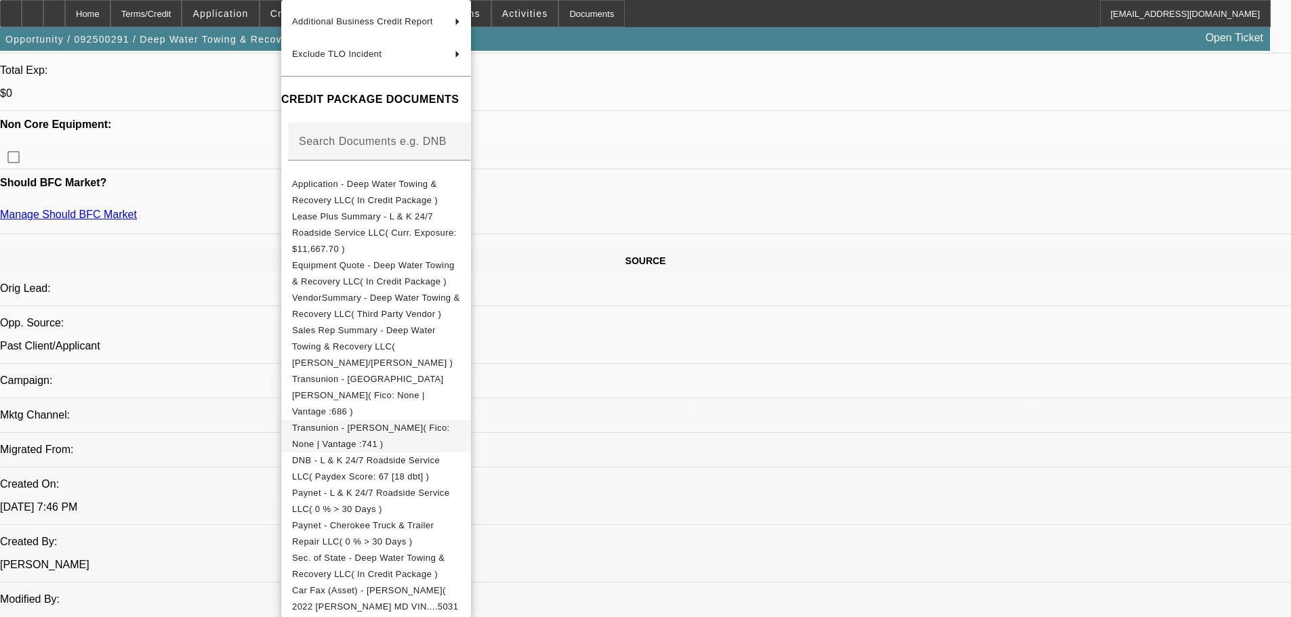
scroll to position [136, 0]
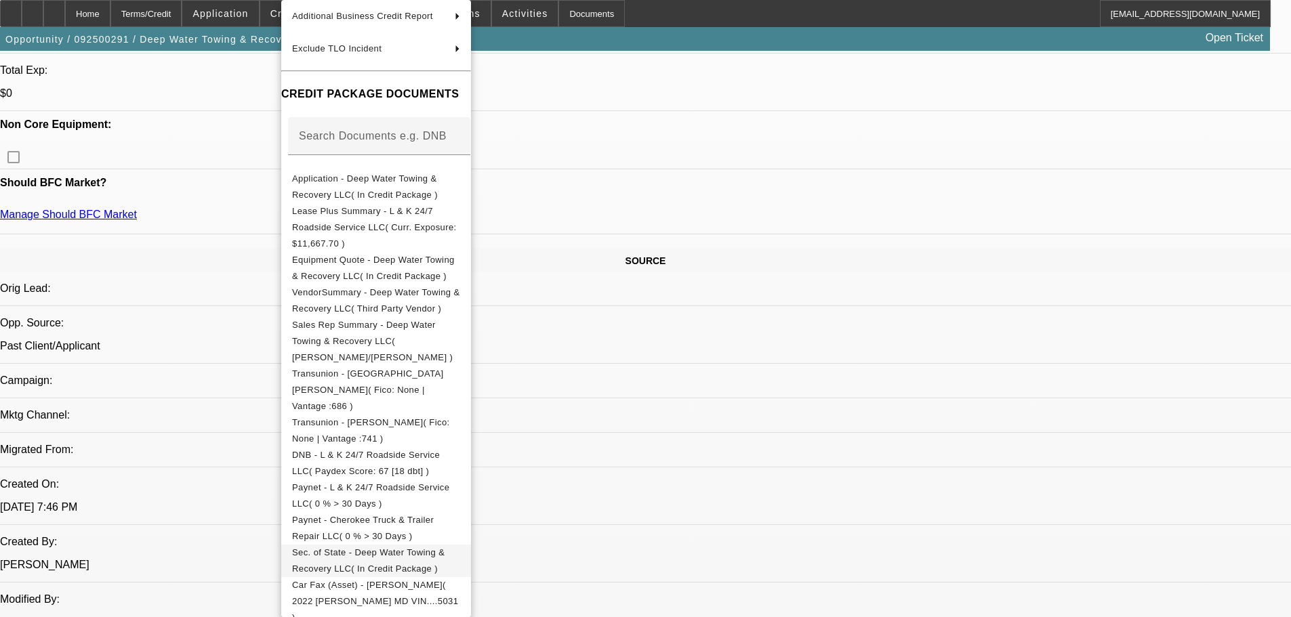
click at [445, 548] on span "Sec. of State - Deep Water Towing & Recovery LLC( In Credit Package )" at bounding box center [368, 561] width 153 height 26
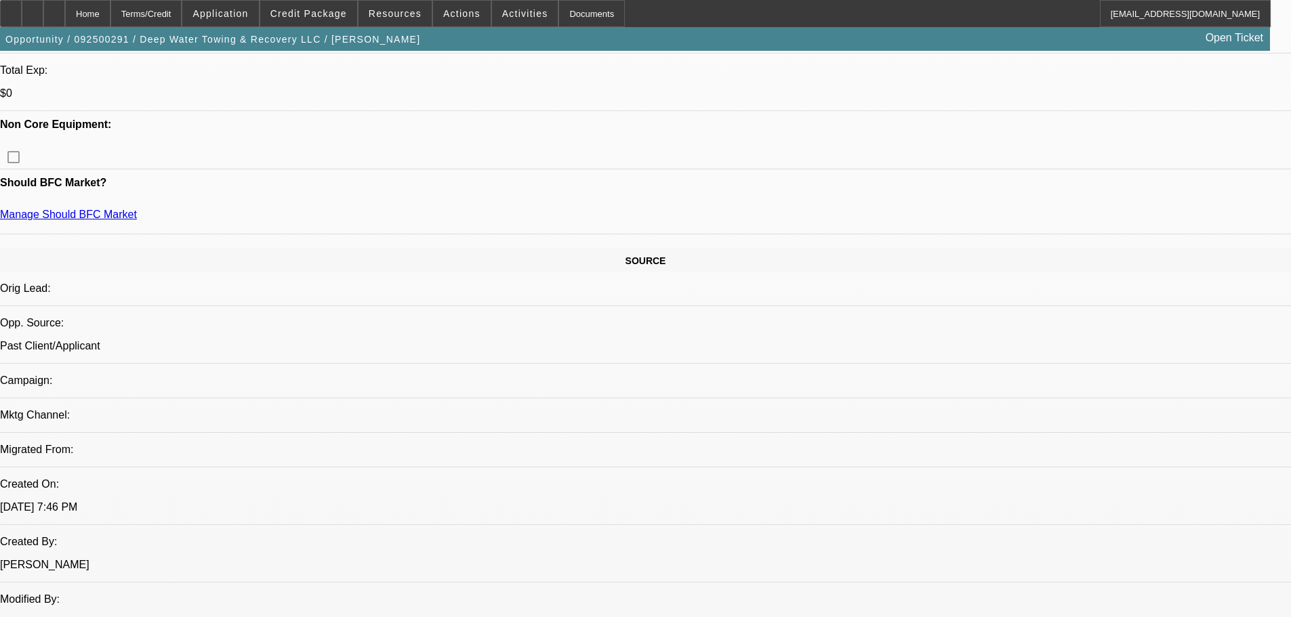
drag, startPoint x: 1035, startPoint y: 525, endPoint x: 937, endPoint y: 535, distance: 98.8
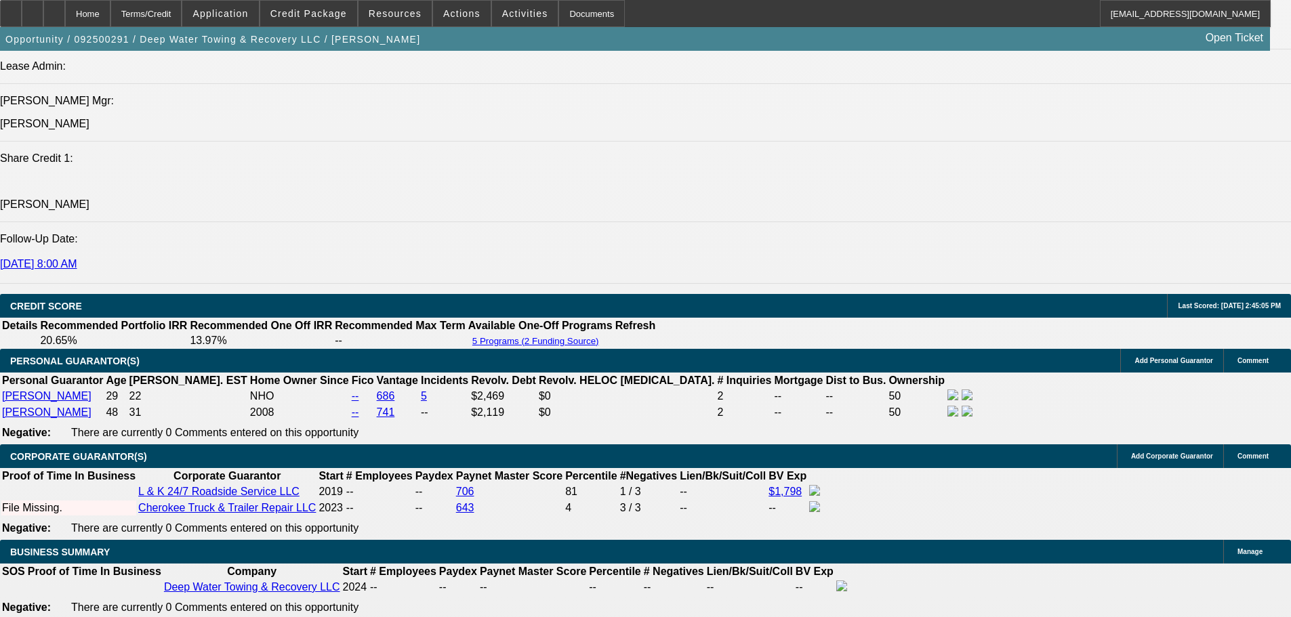
scroll to position [1694, 0]
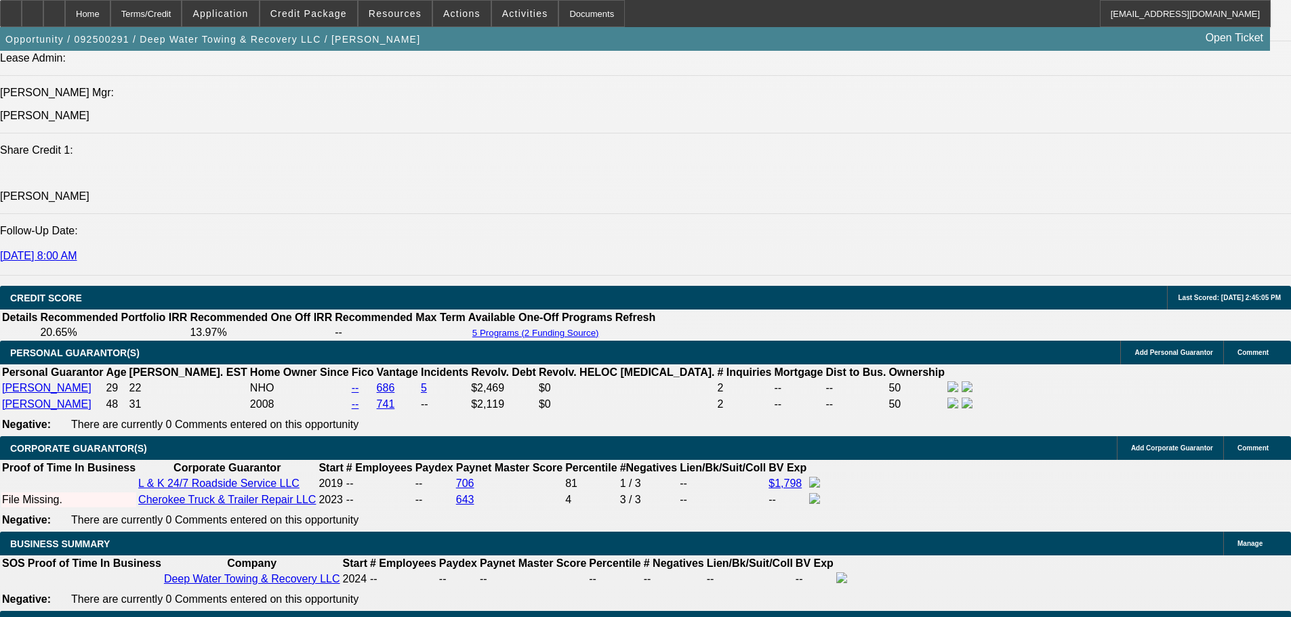
drag, startPoint x: 83, startPoint y: 254, endPoint x: 716, endPoint y: 326, distance: 637.1
drag, startPoint x: 598, startPoint y: 305, endPoint x: 540, endPoint y: 310, distance: 58.5
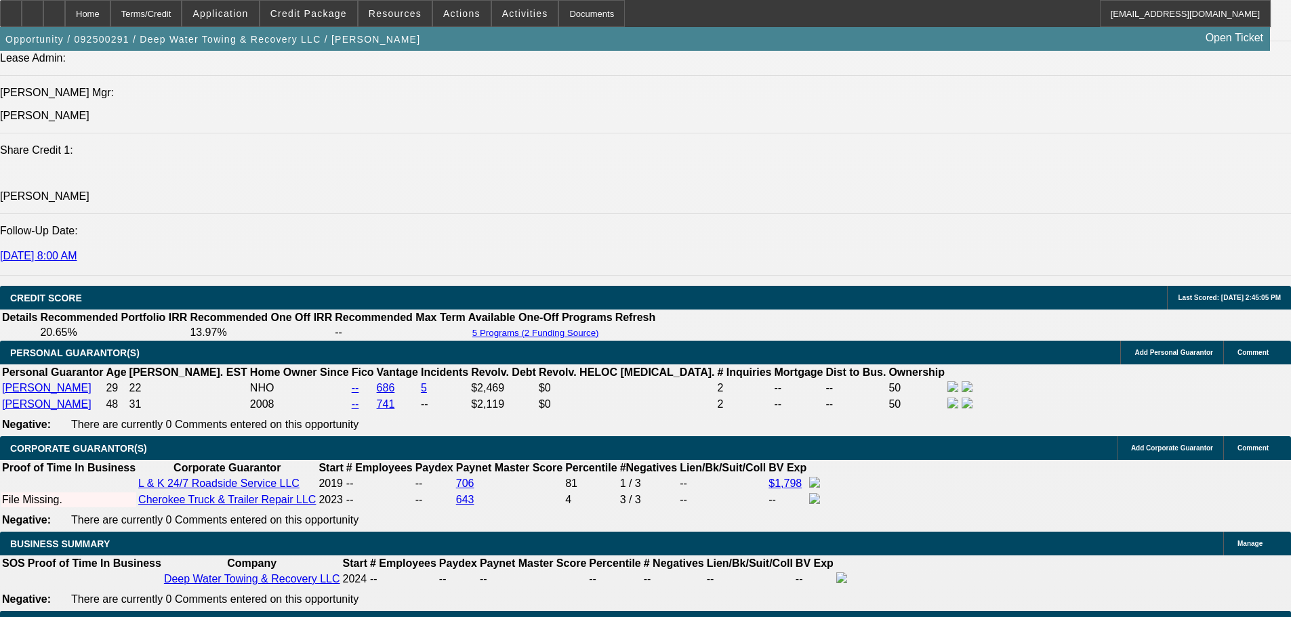
drag, startPoint x: 83, startPoint y: 253, endPoint x: 610, endPoint y: 289, distance: 527.9
copy span "Logan Sheffield is a 2x customer under L & K 24/7 Roadside Service LLC that has…"
click at [338, 21] on span at bounding box center [308, 13] width 97 height 33
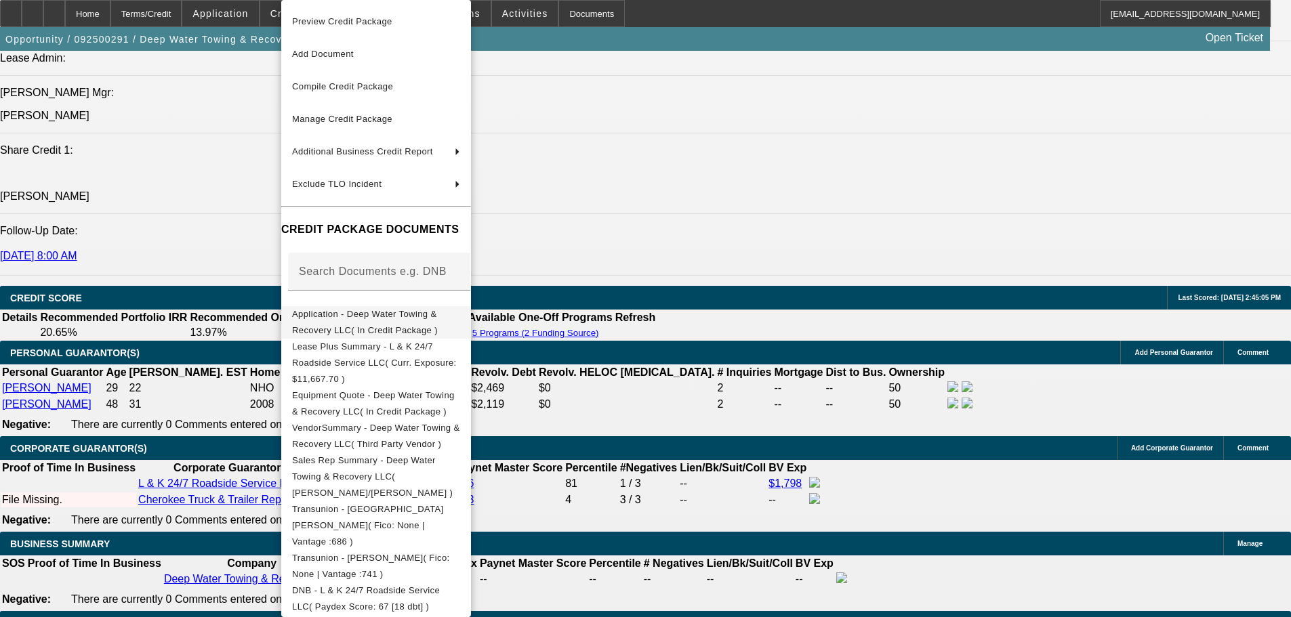
click at [448, 331] on button "Application - Deep Water Towing & Recovery LLC( In Credit Package )" at bounding box center [376, 322] width 190 height 33
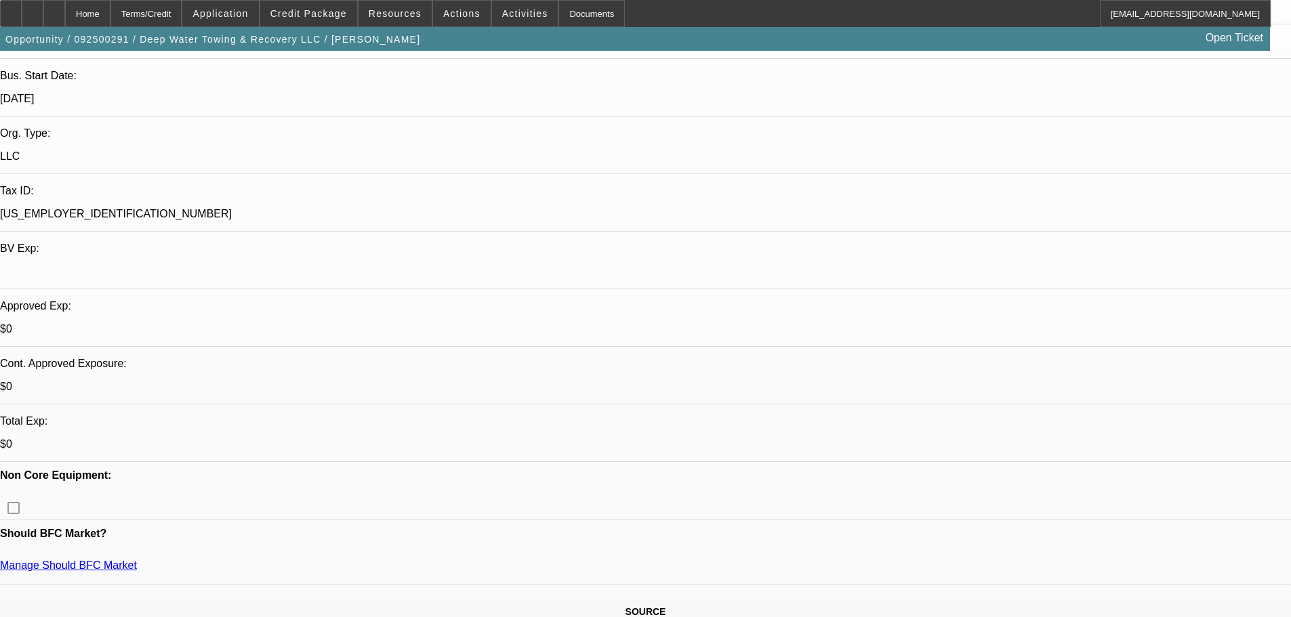
scroll to position [136, 0]
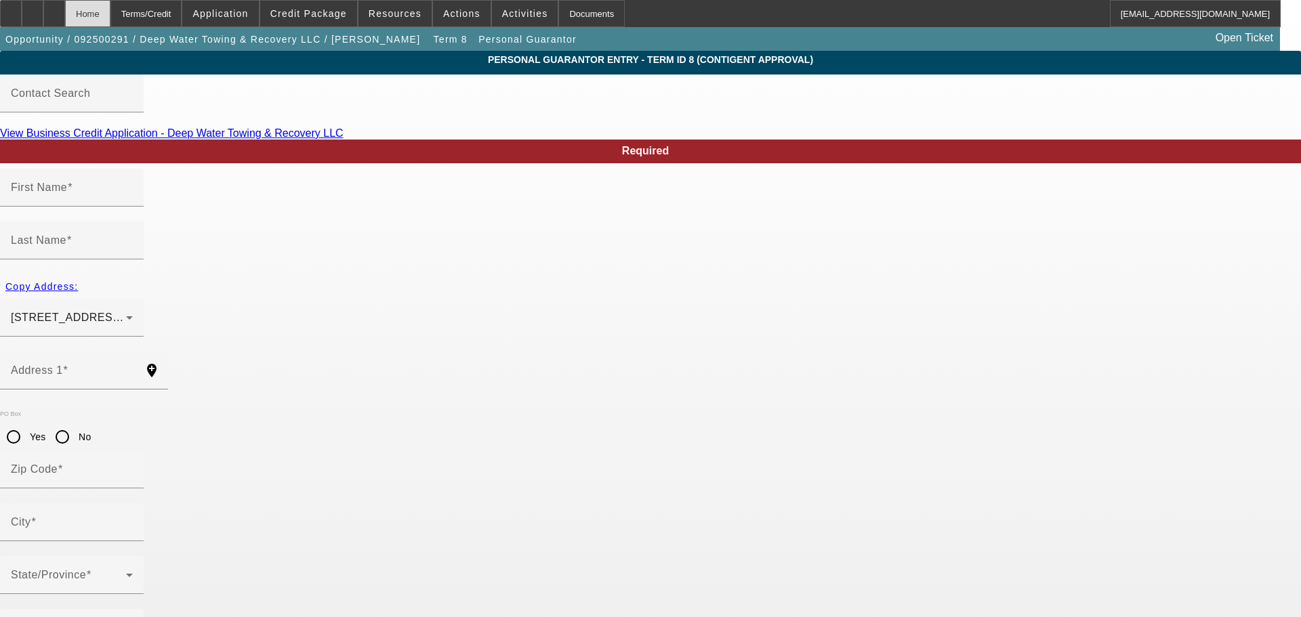
click at [110, 16] on div "Home" at bounding box center [87, 13] width 45 height 27
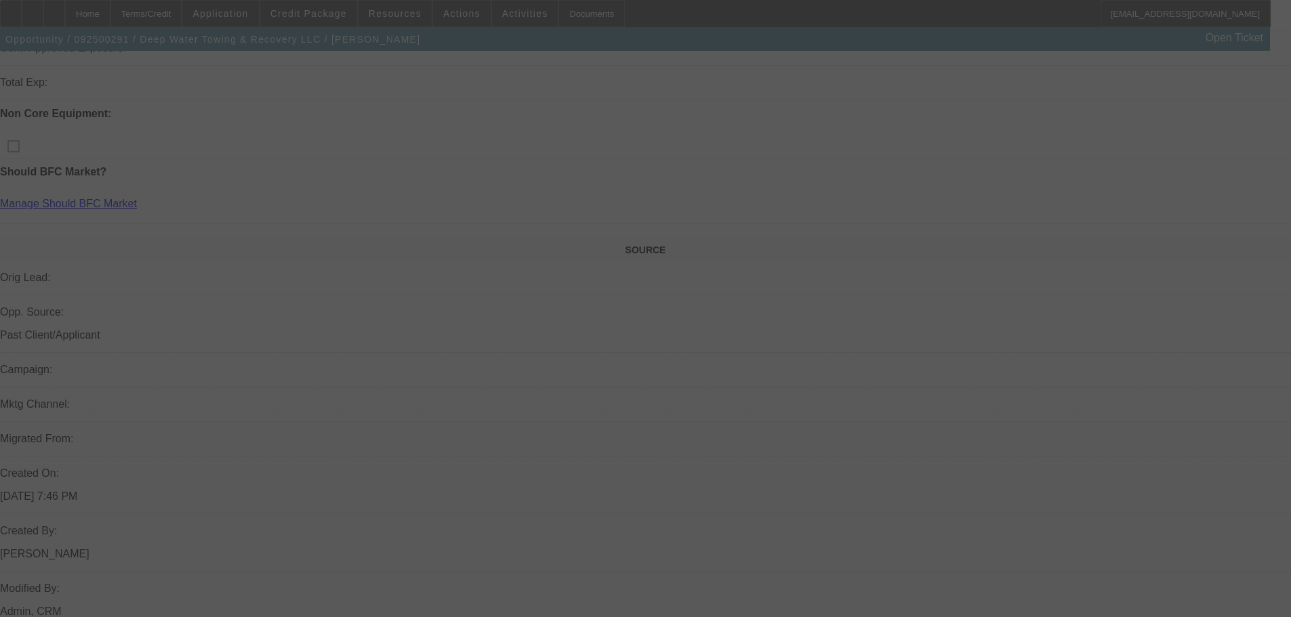
scroll to position [395, 0]
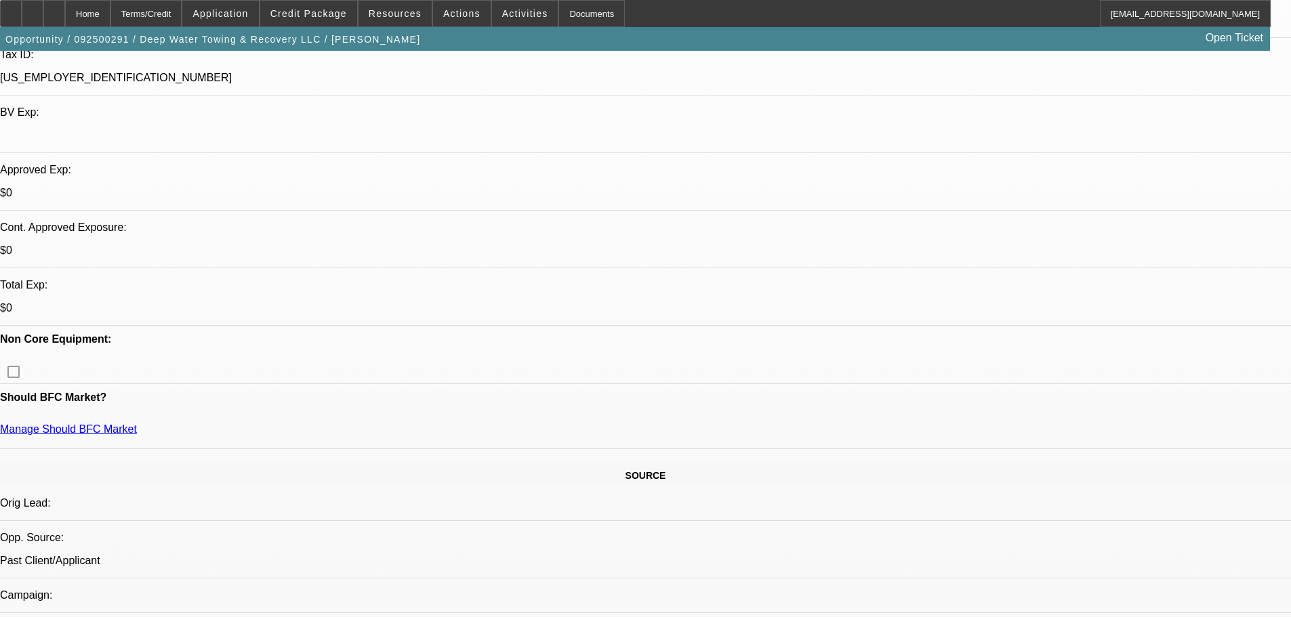
select select "0"
select select "2"
select select "0.1"
select select "4"
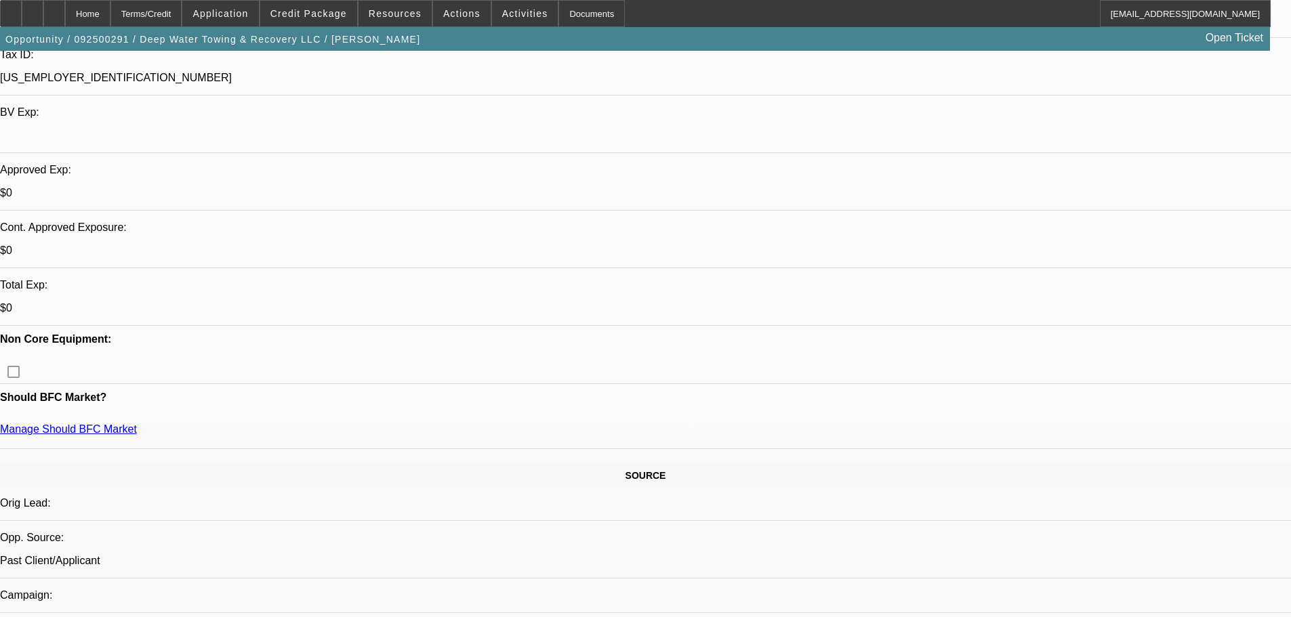
select select "0"
select select "2"
select select "0"
select select "6"
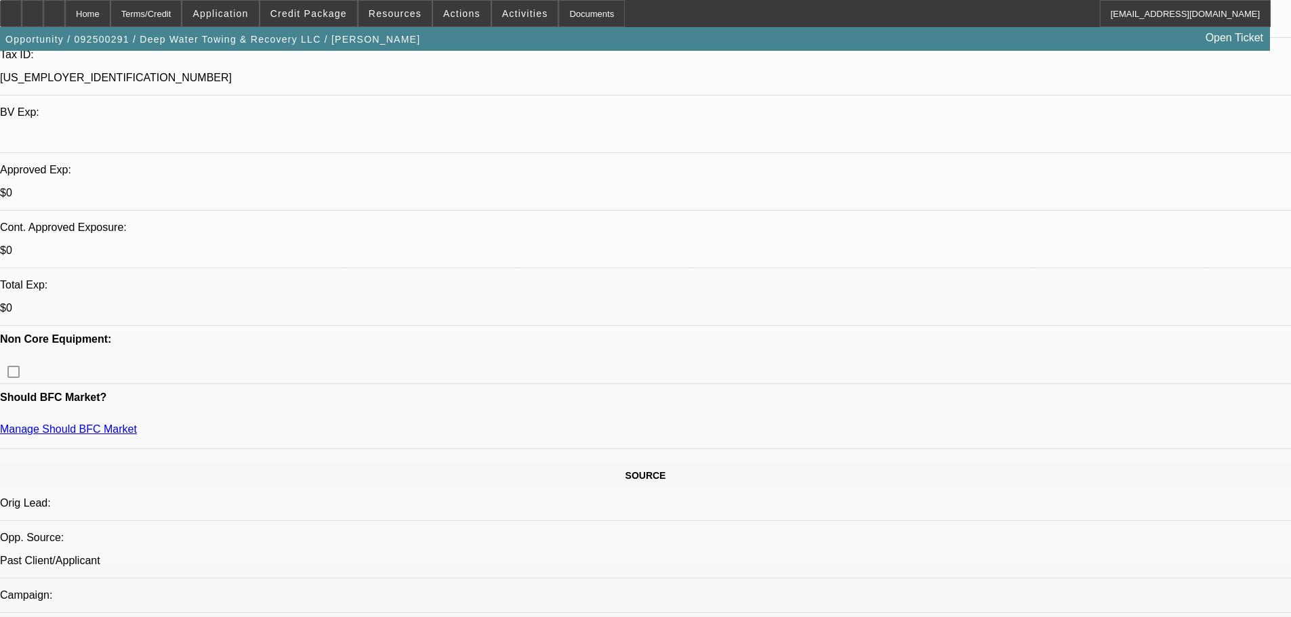
select select "0"
select select "2"
select select "0"
select select "6"
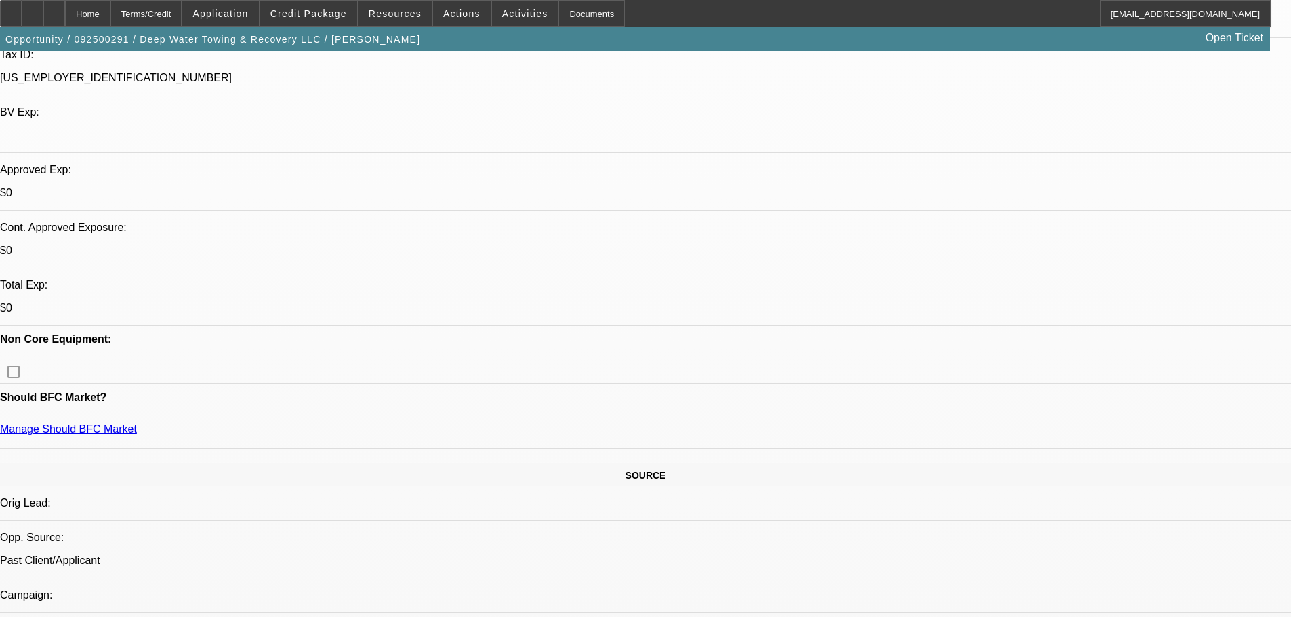
select select "0"
select select "2"
select select "0.1"
select select "4"
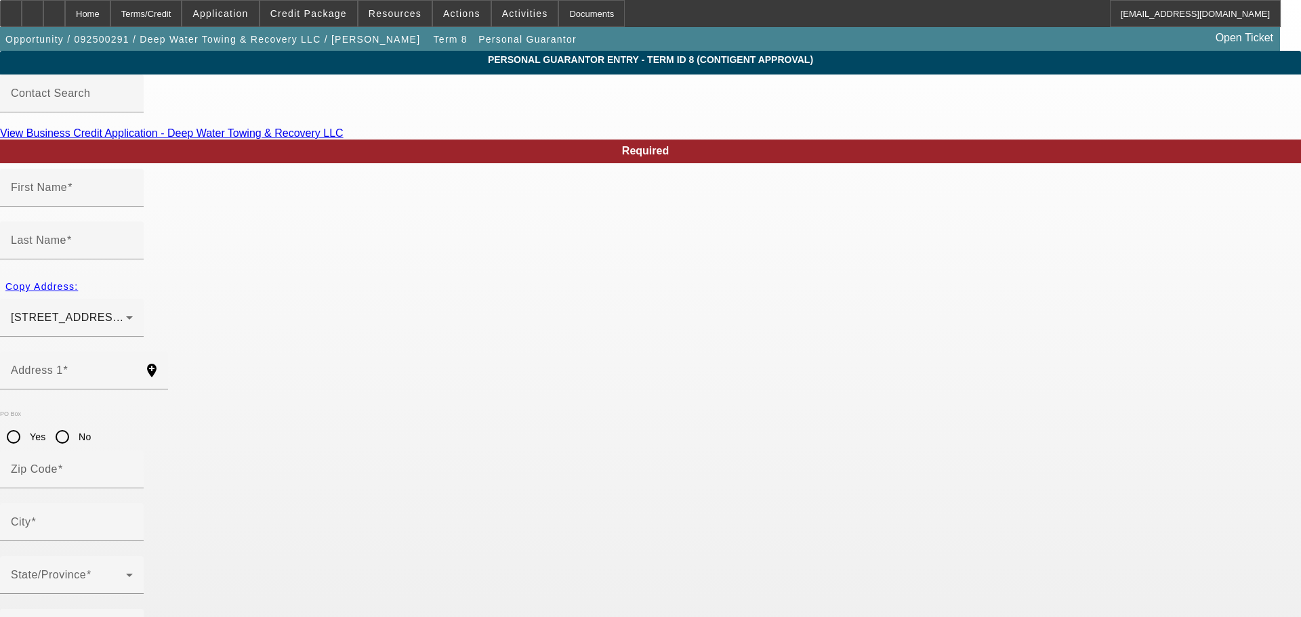
type input "William"
type input "Cornelius"
type input "2285 Margerum Road"
radio input "true"
type input "35616"
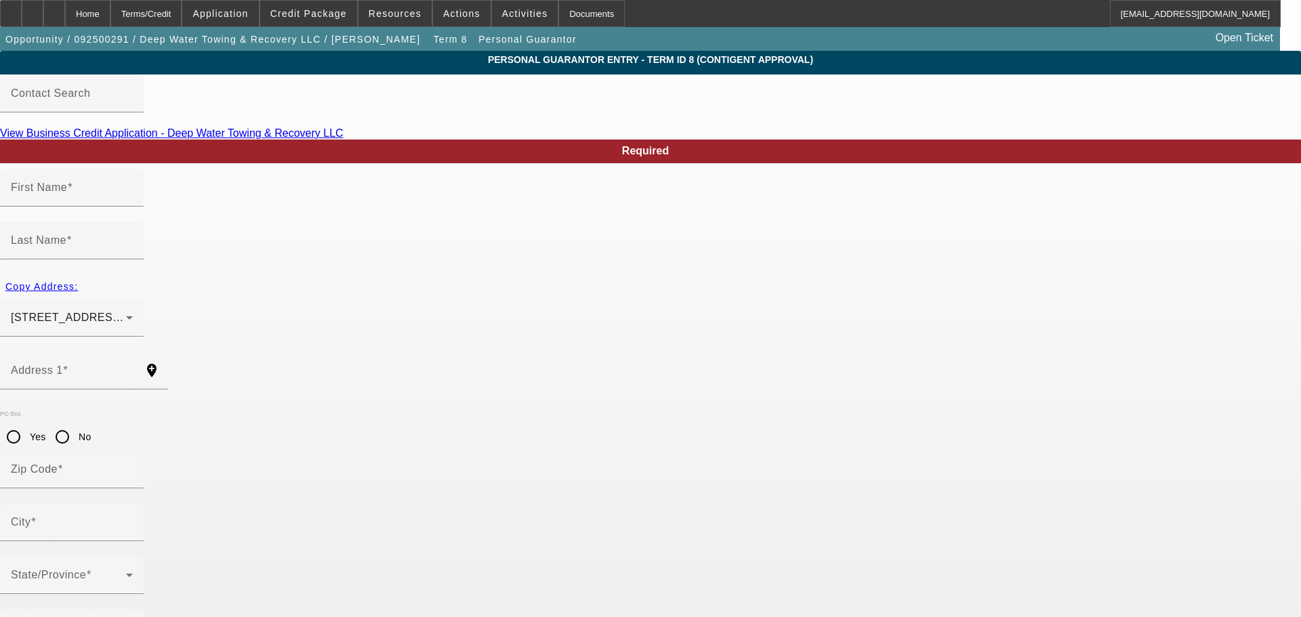
type input "Cherokee"
type input "(256) 627-8428"
type input "50"
type input "420-04-3892"
type input "wdcorneliusiv@yahoo.com"
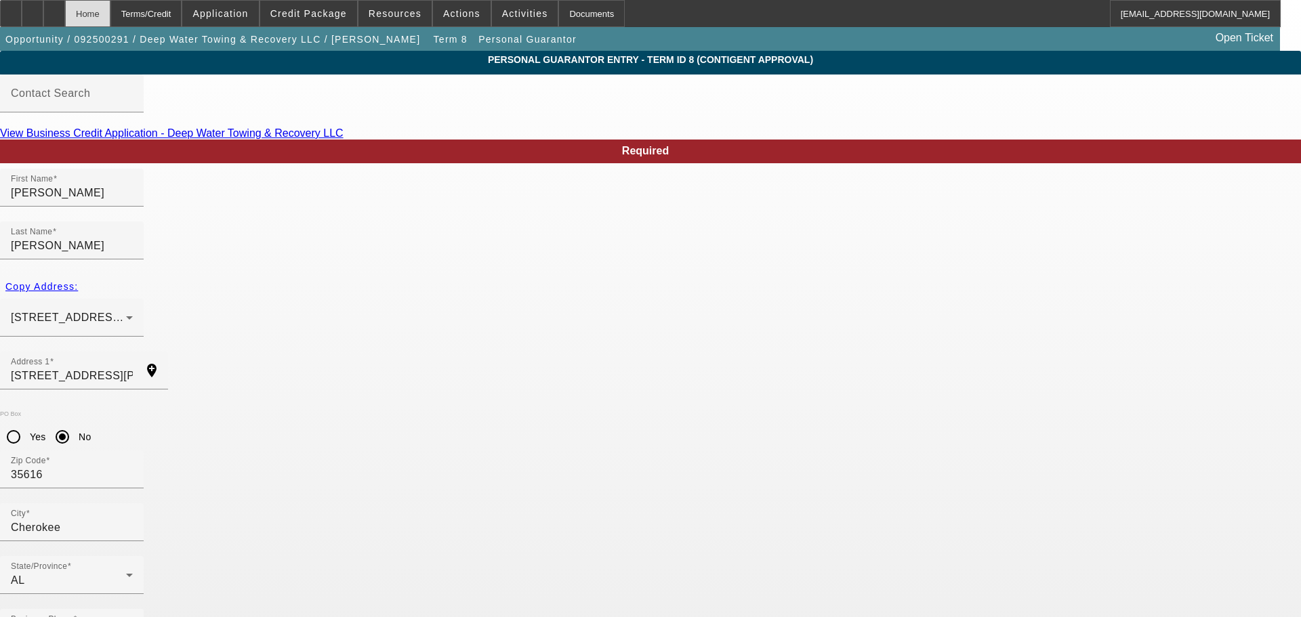
click at [110, 11] on div "Home" at bounding box center [87, 13] width 45 height 27
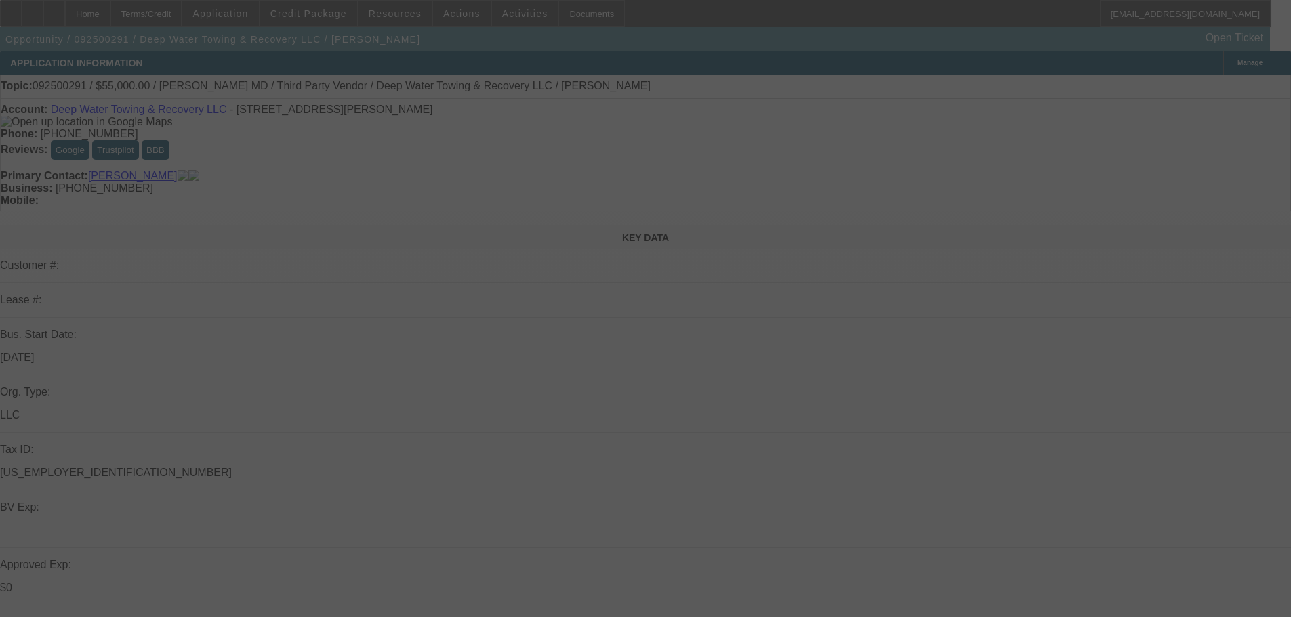
select select "0"
select select "2"
select select "0.1"
select select "4"
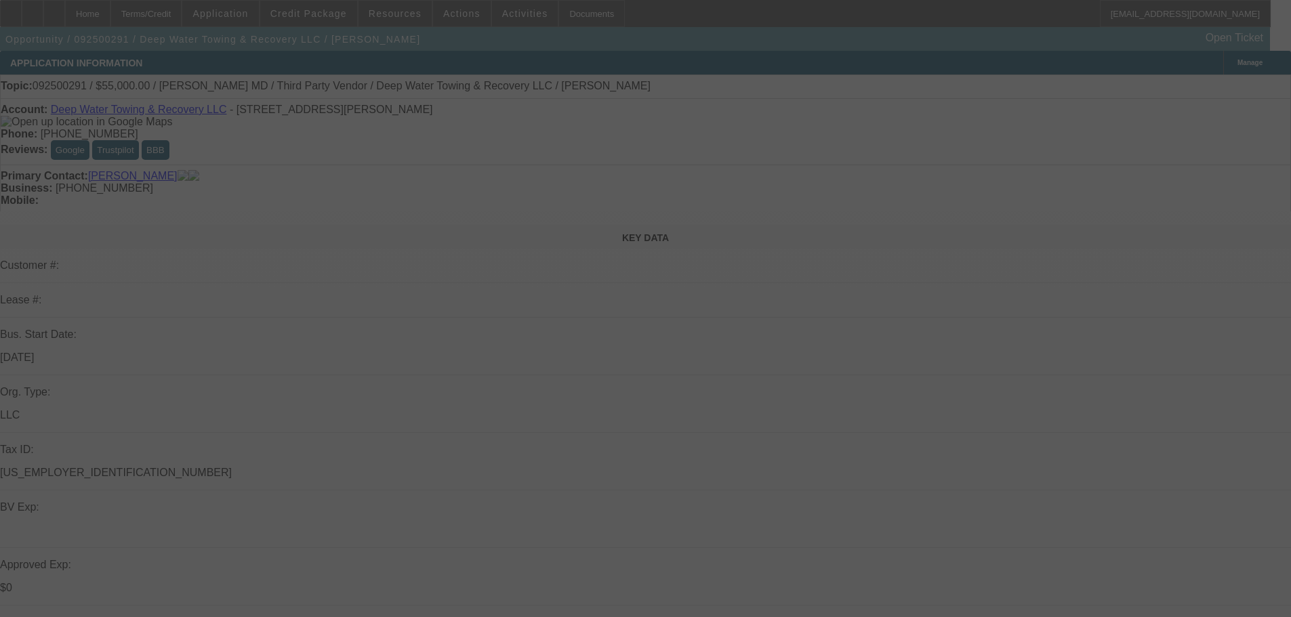
select select "0"
select select "2"
select select "0"
select select "6"
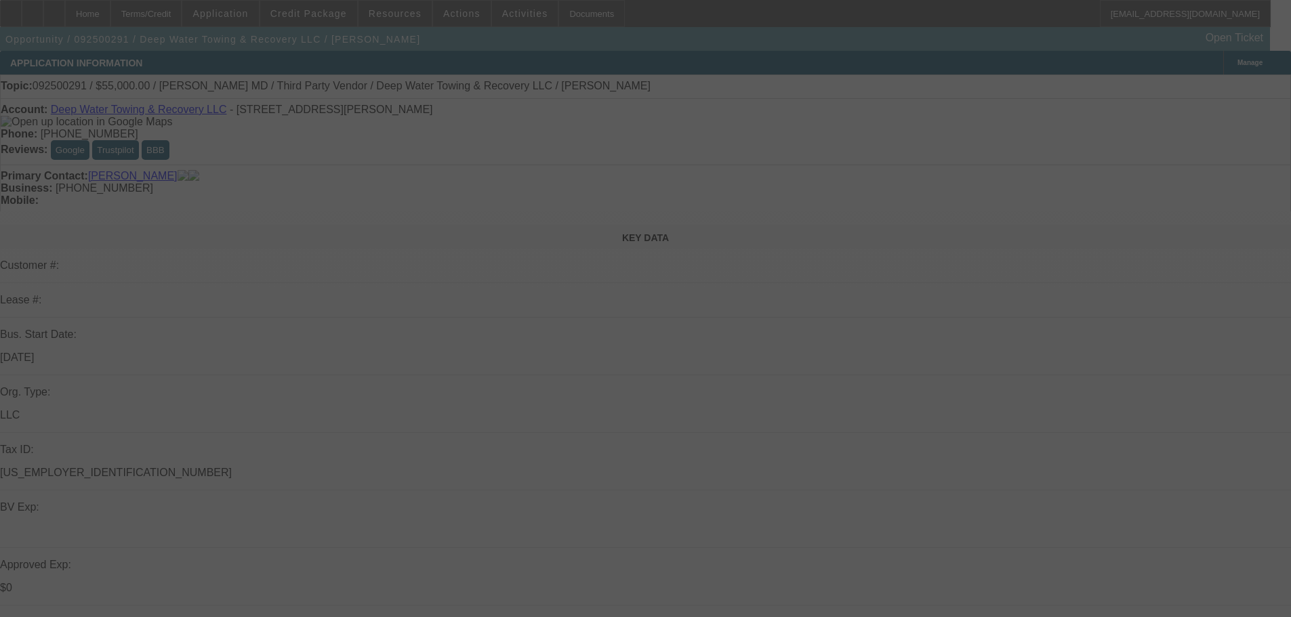
select select "0"
select select "2"
select select "0"
select select "6"
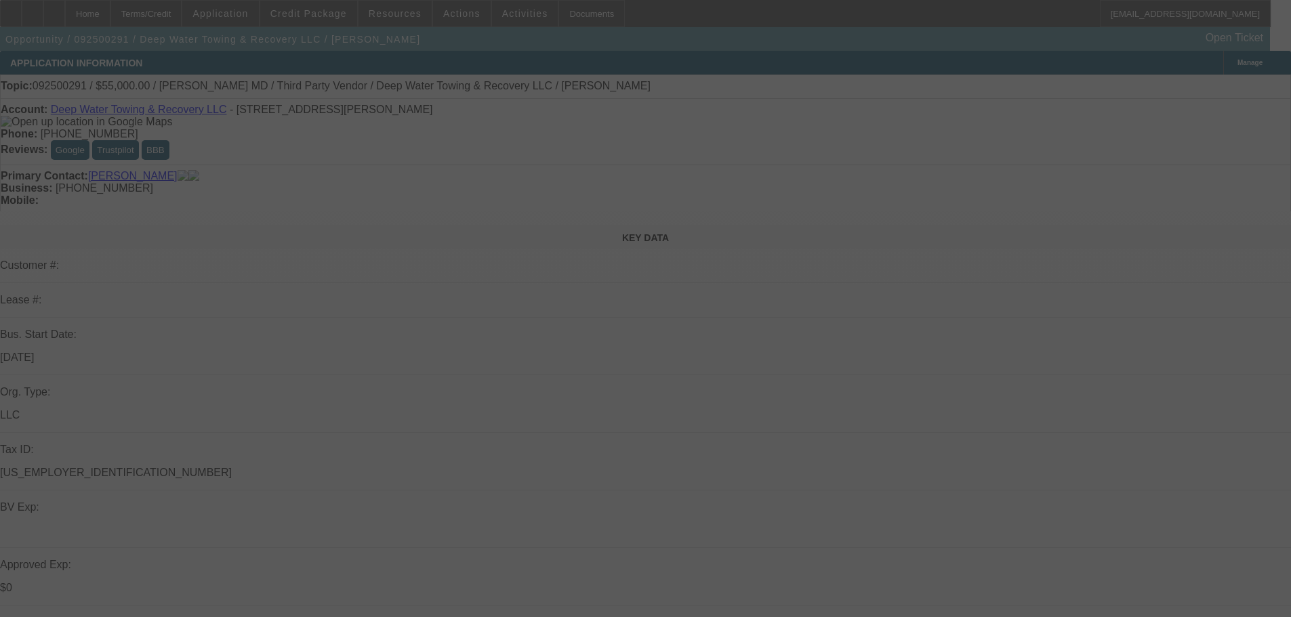
select select "0"
select select "2"
select select "0.1"
select select "4"
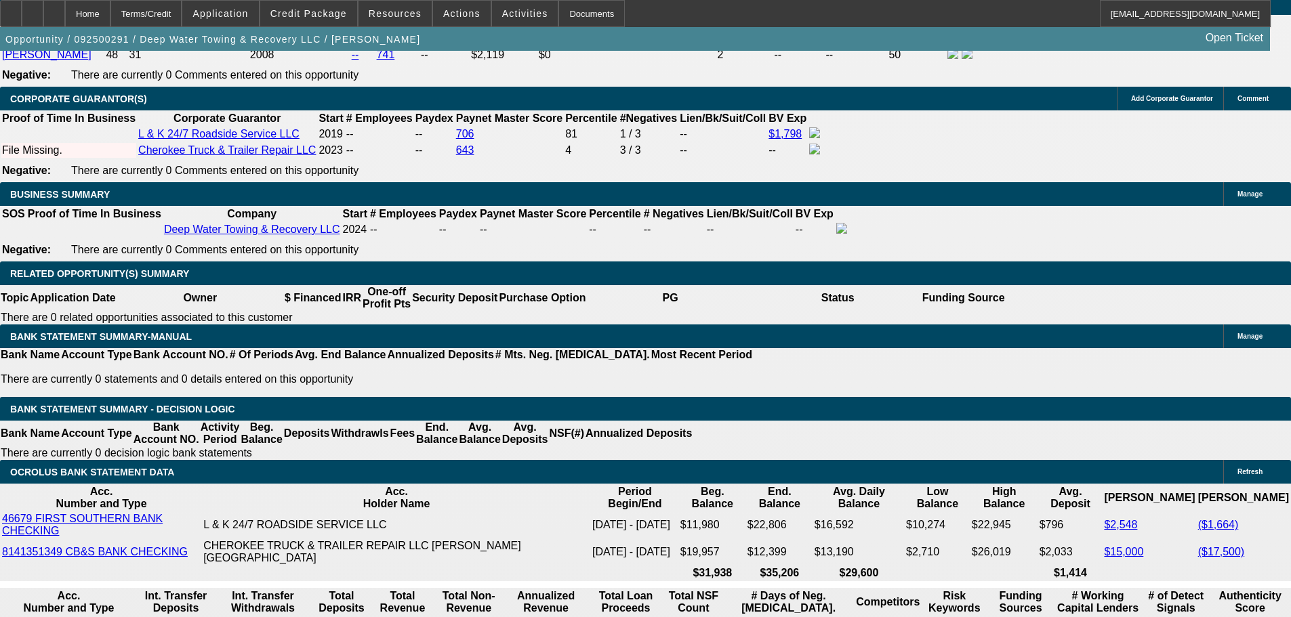
scroll to position [1966, 0]
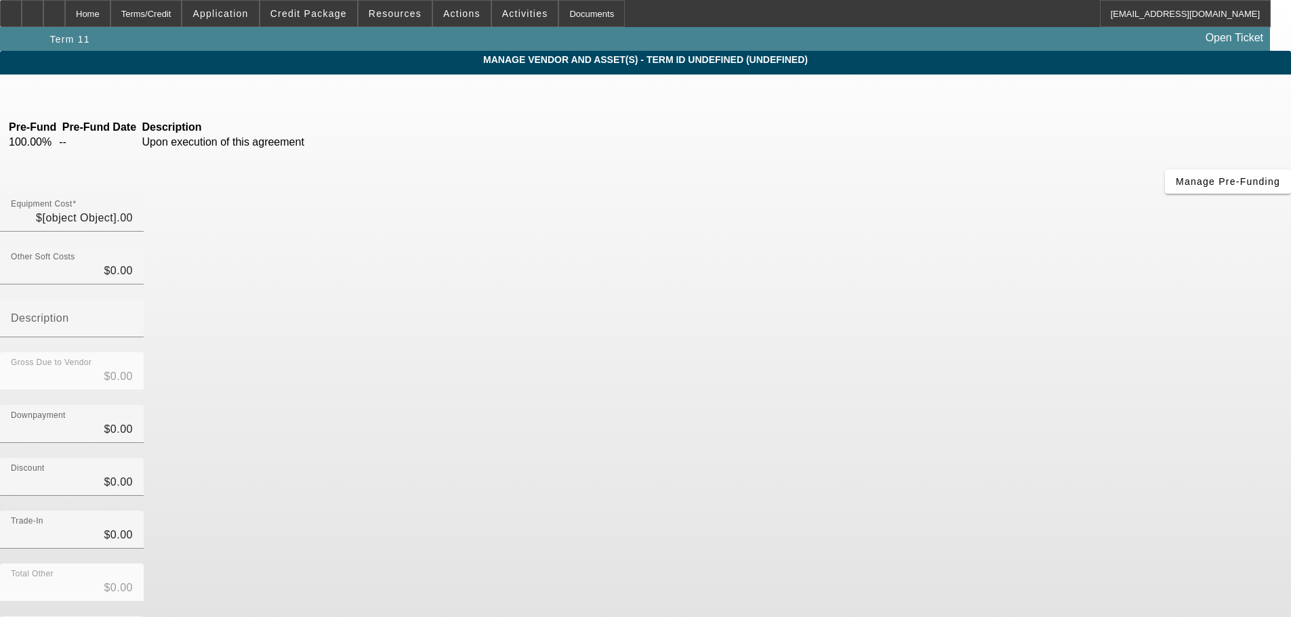
type input "$70,000.00"
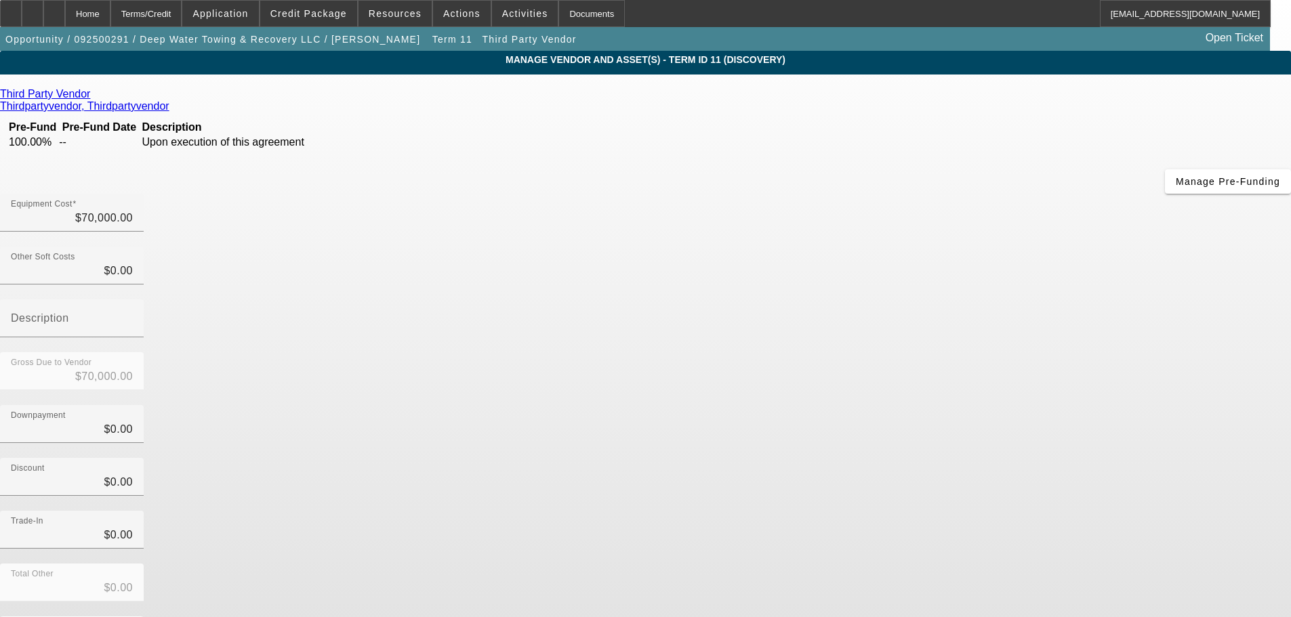
scroll to position [18, 0]
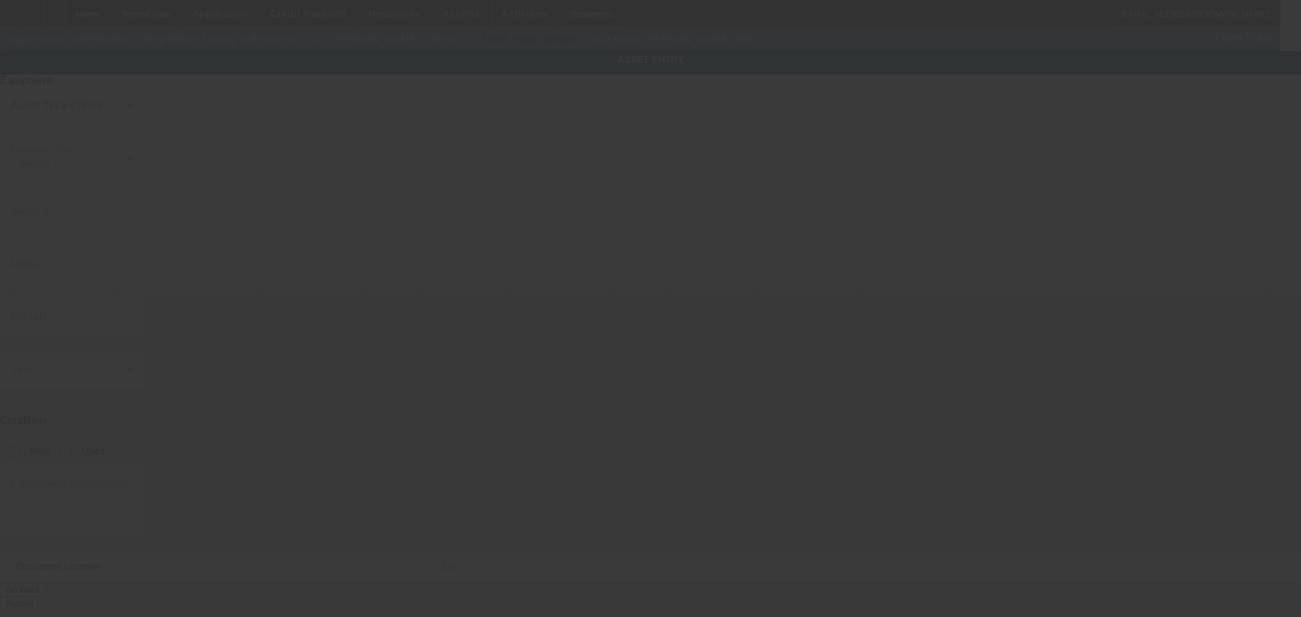
type input "1M2MDBAA1NS005031"
type input "MACK"
type input "MD"
radio input "true"
type textarea "With:"
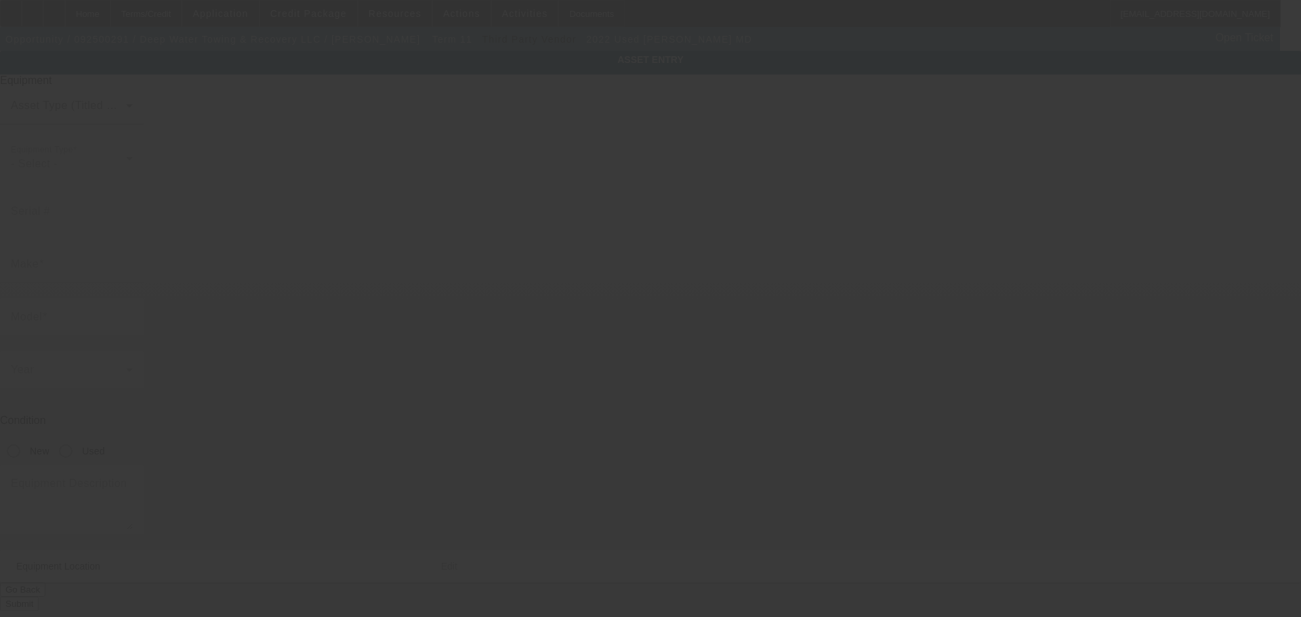
type input "2285 Margerum Rd"
type input "Cherokee"
type input "35616"
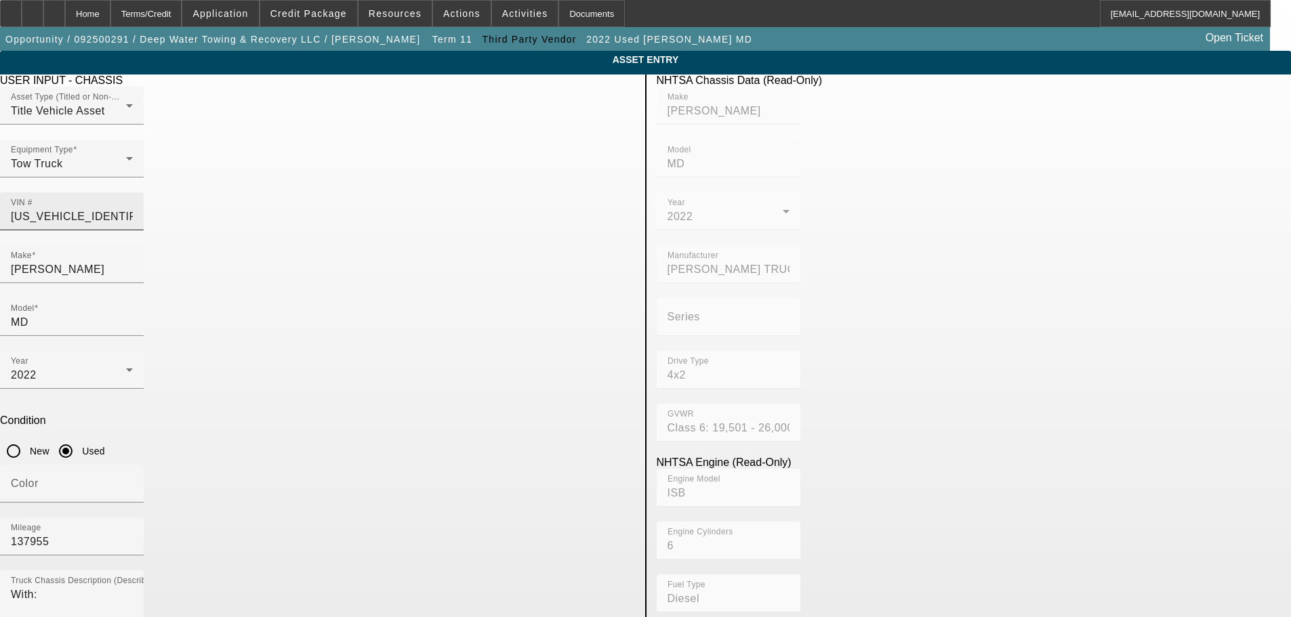
click at [133, 209] on input "1M2MDBAA1NS005031" at bounding box center [72, 217] width 122 height 16
click at [322, 14] on span "Credit Package" at bounding box center [308, 13] width 77 height 11
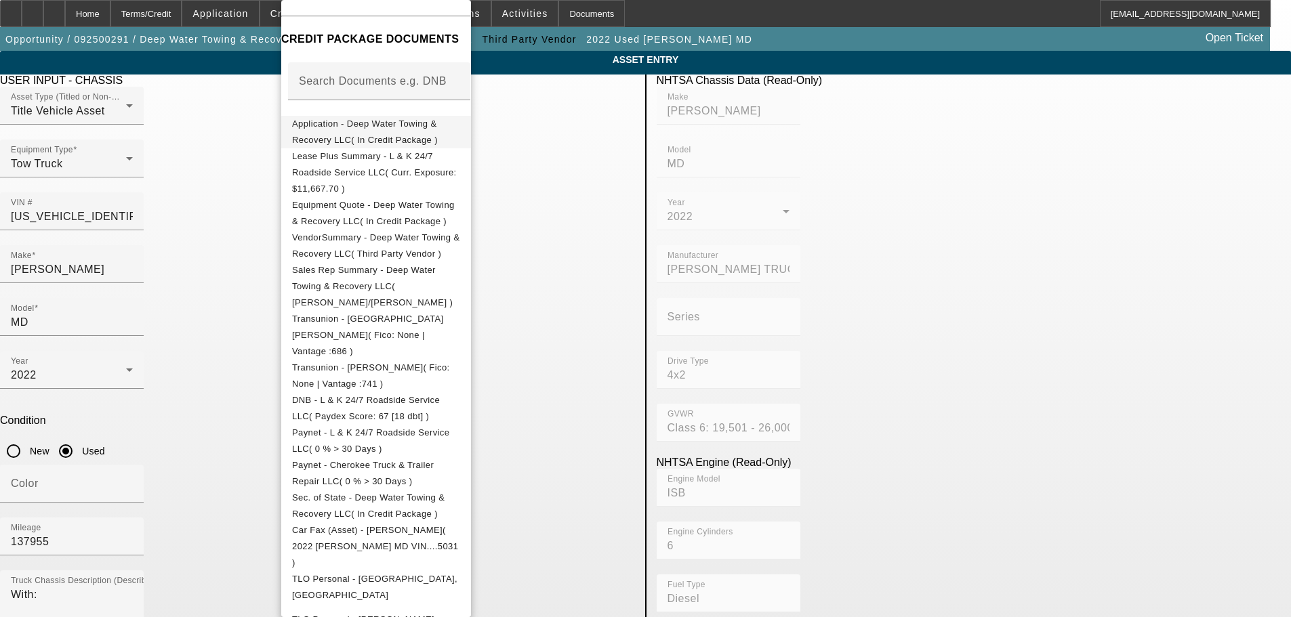
scroll to position [68, 0]
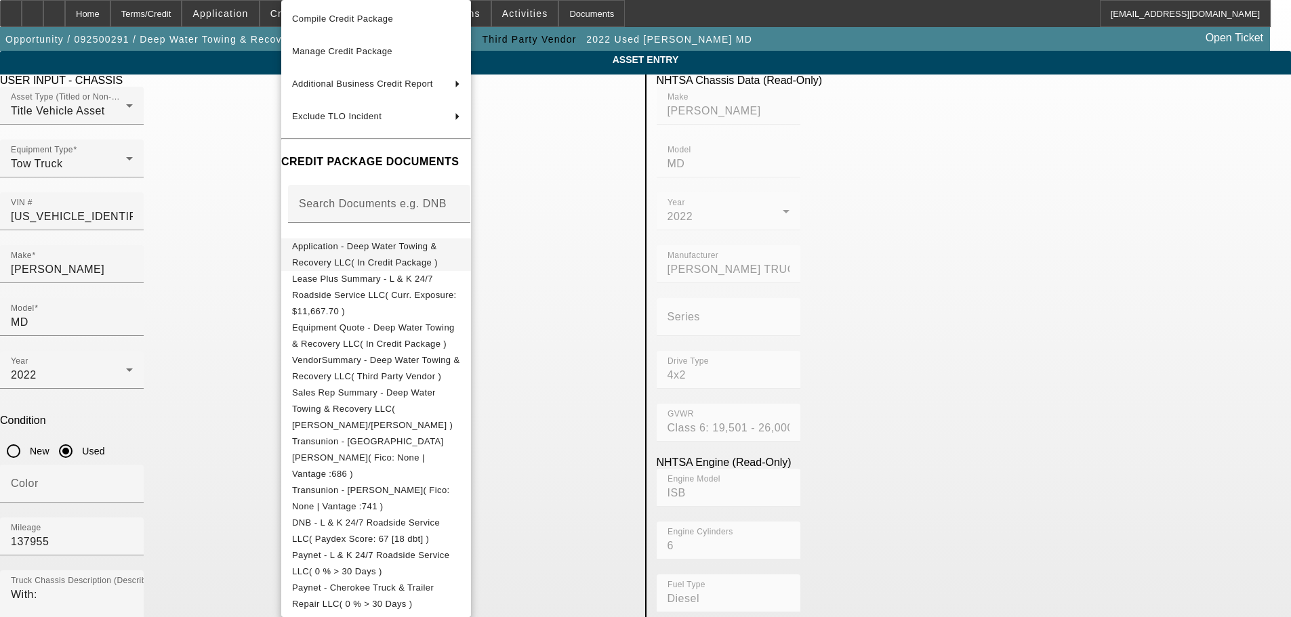
click at [438, 249] on span "Application - Deep Water Towing & Recovery LLC( In Credit Package )" at bounding box center [365, 254] width 146 height 26
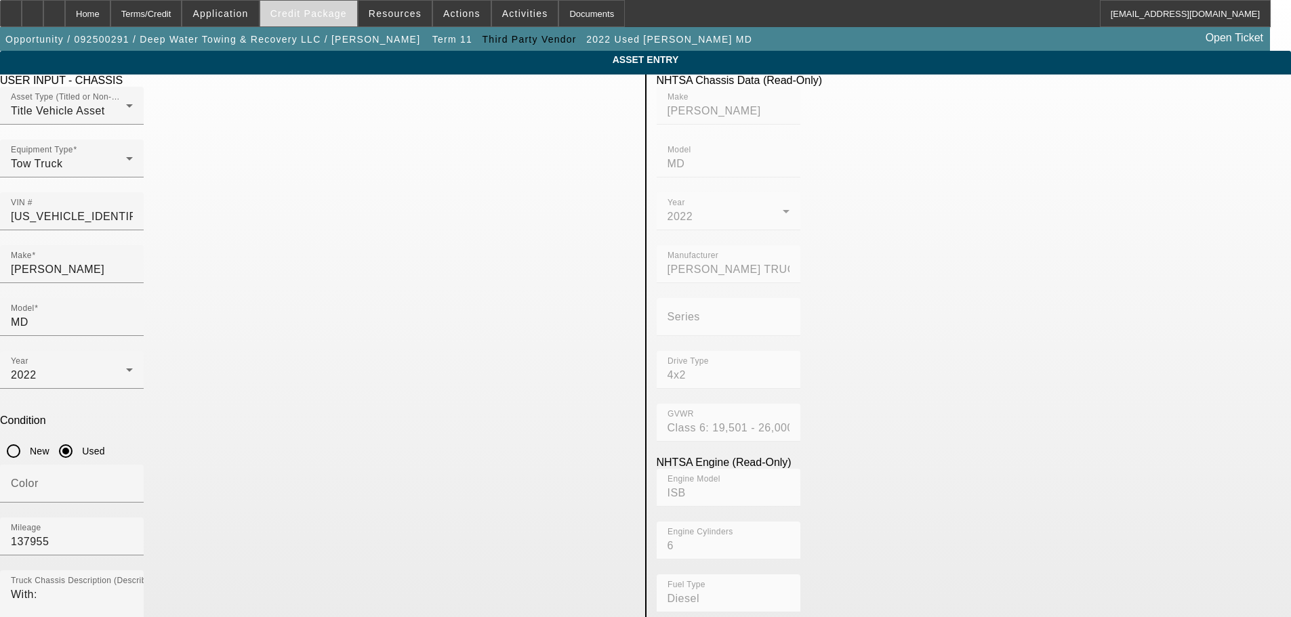
click at [332, 12] on span "Credit Package" at bounding box center [308, 13] width 77 height 11
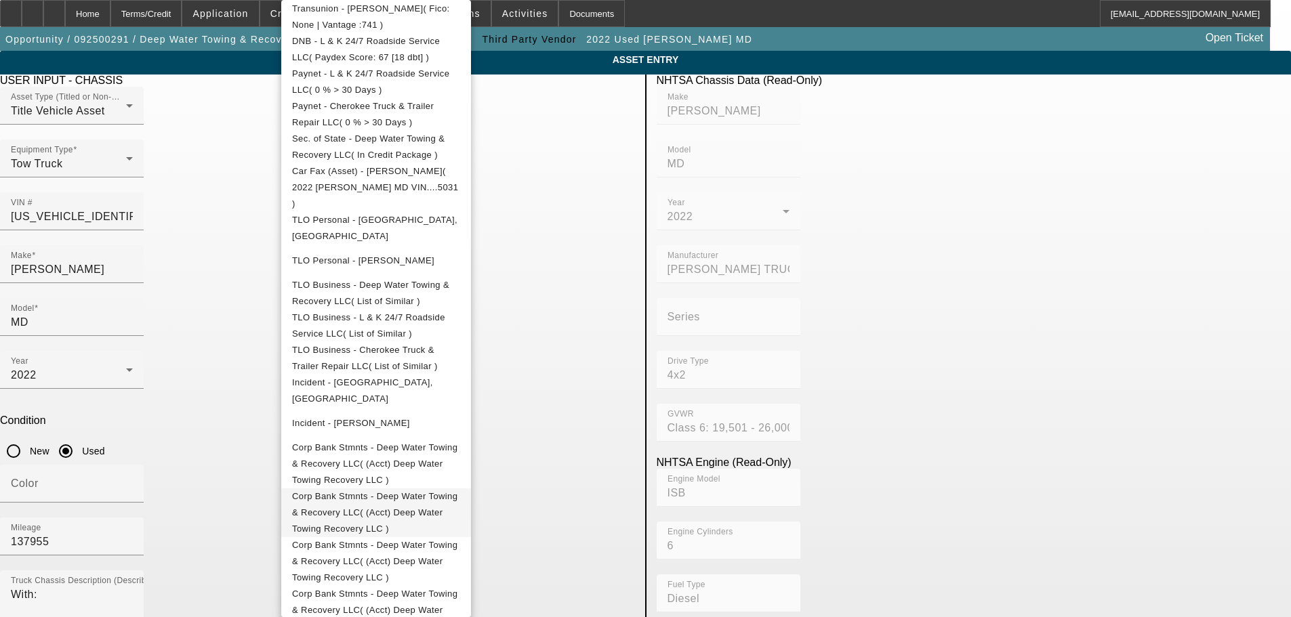
scroll to position [648, 0]
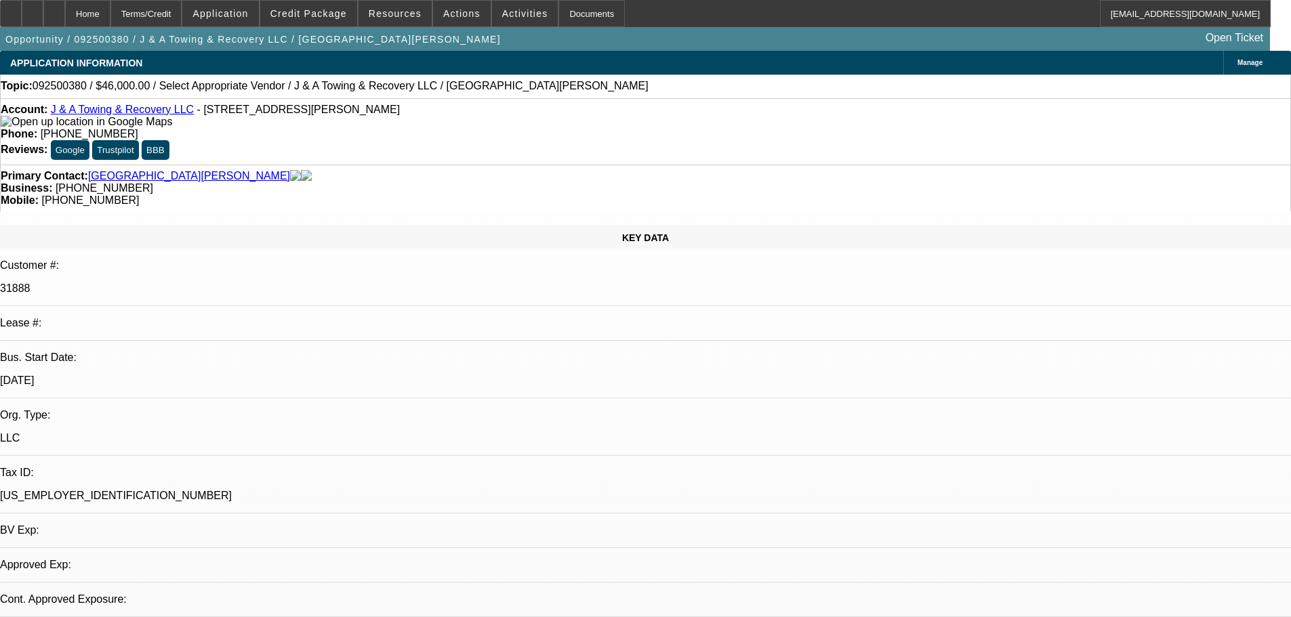
select select "0"
select select "2"
select select "0.1"
select select "4"
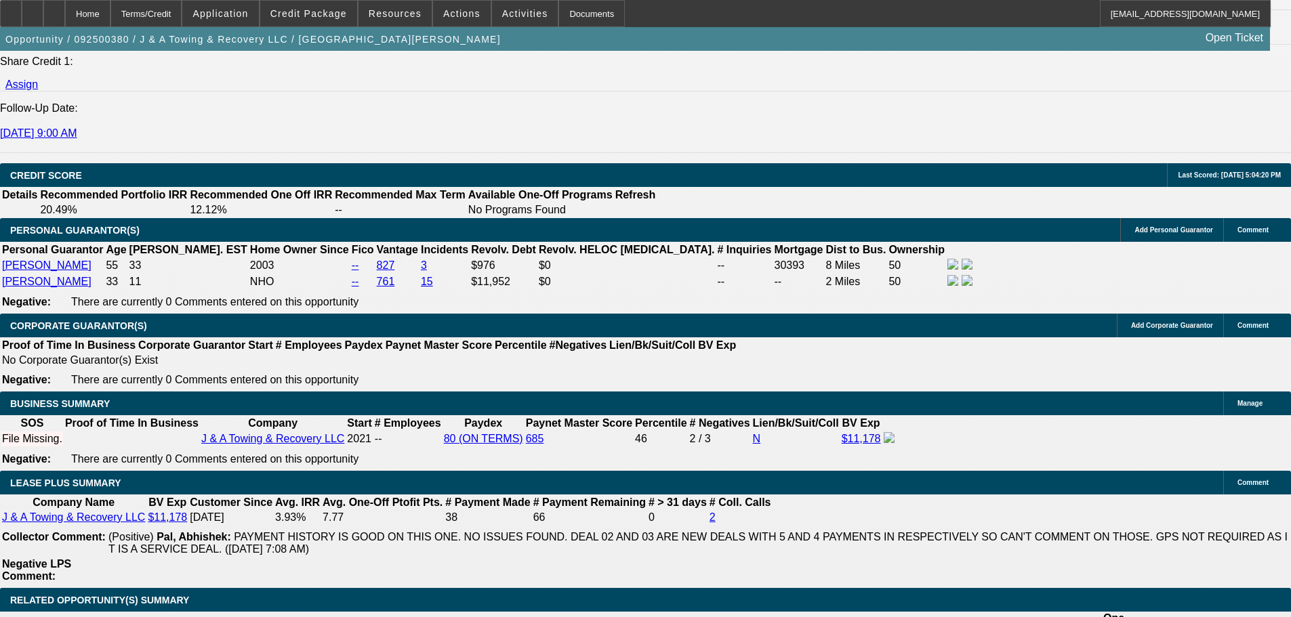
scroll to position [1898, 0]
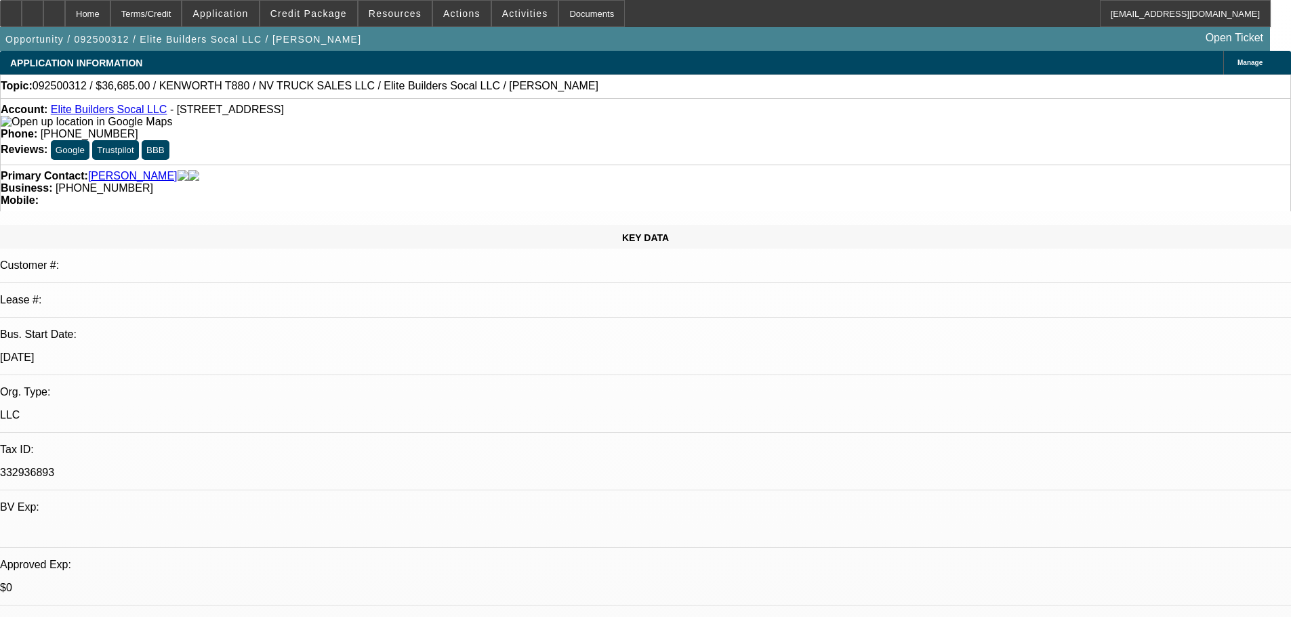
select select "0"
select select "2"
select select "0.1"
select select "2"
select select "4"
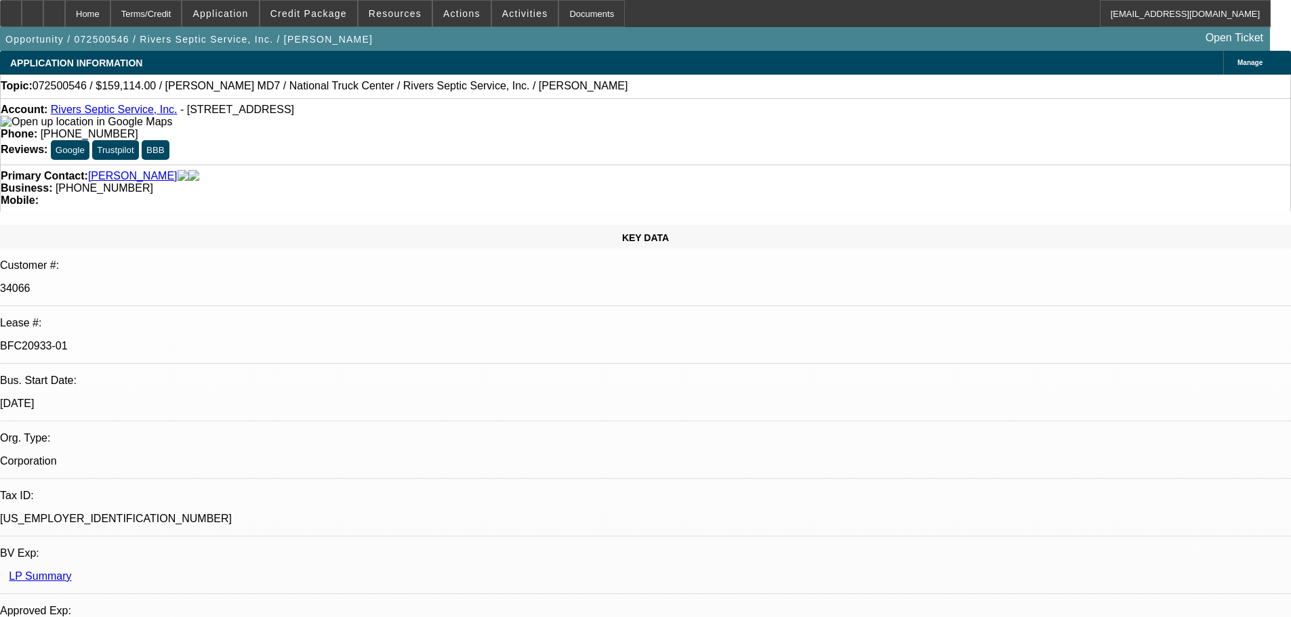
select select "0"
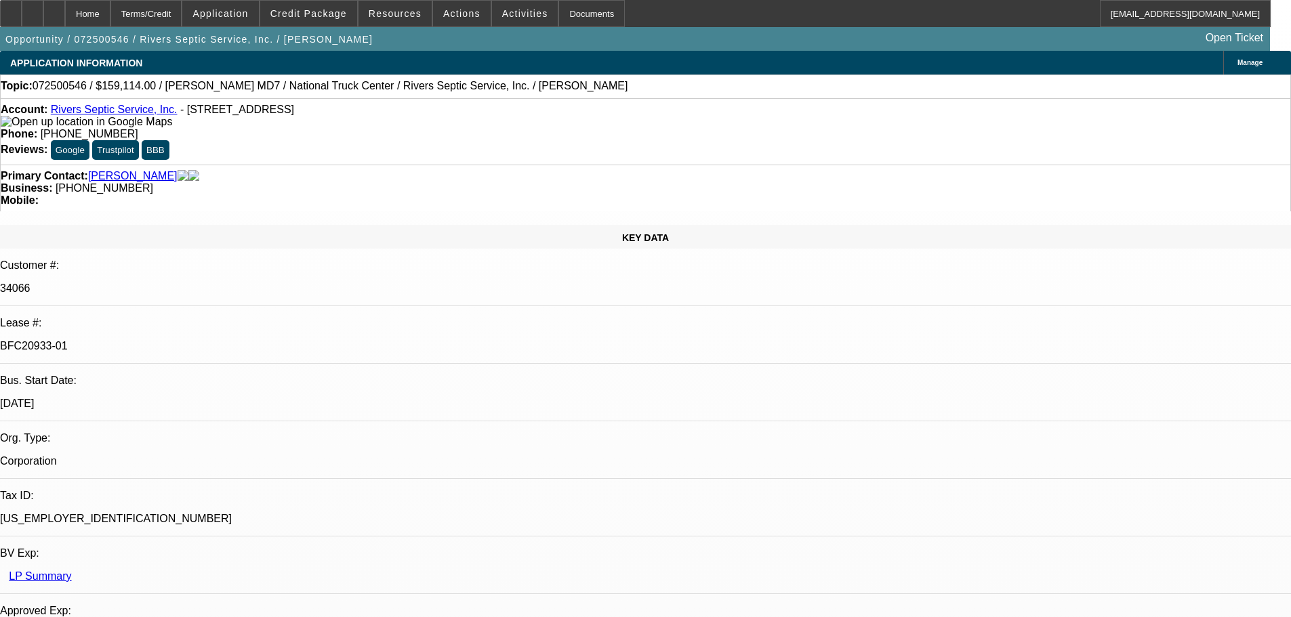
select select "0"
select select "2"
select select "0"
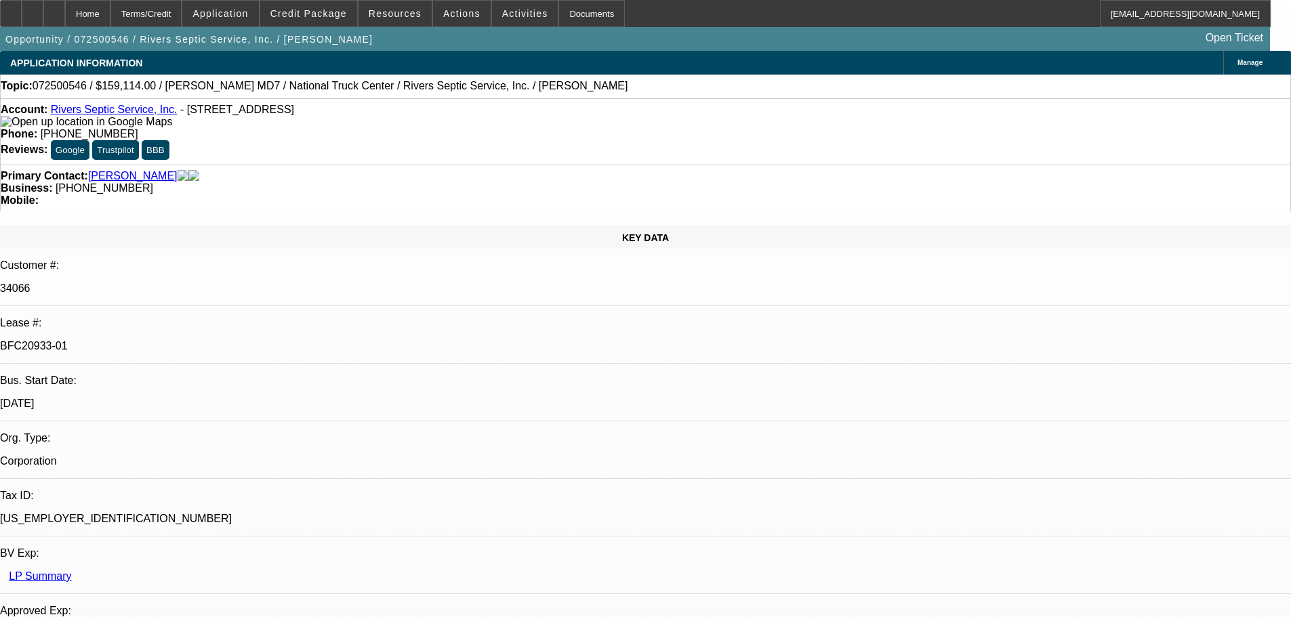
select select "0"
select select "2"
select select "0"
select select "6"
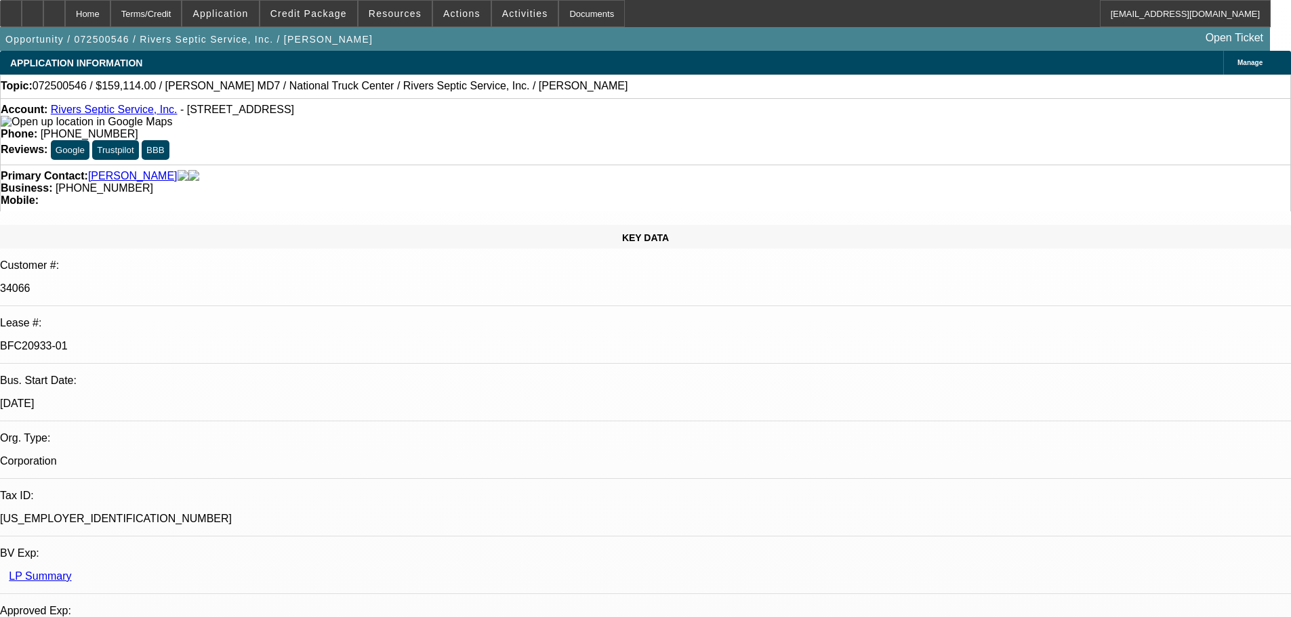
select select "6"
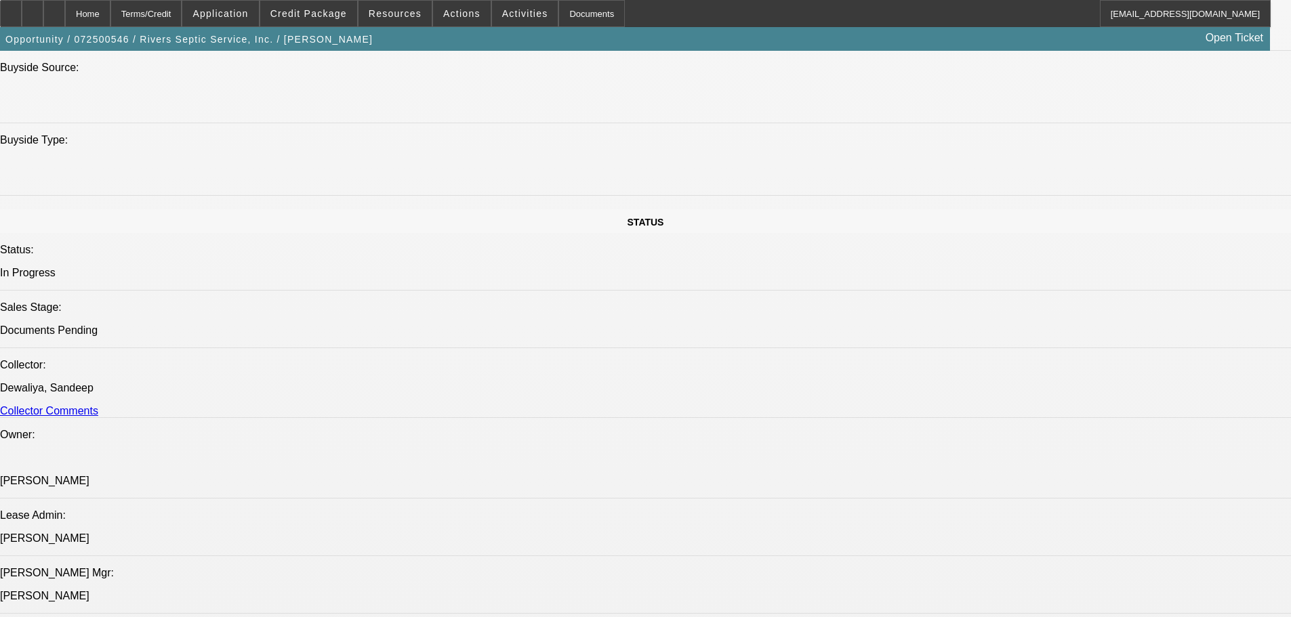
scroll to position [1491, 0]
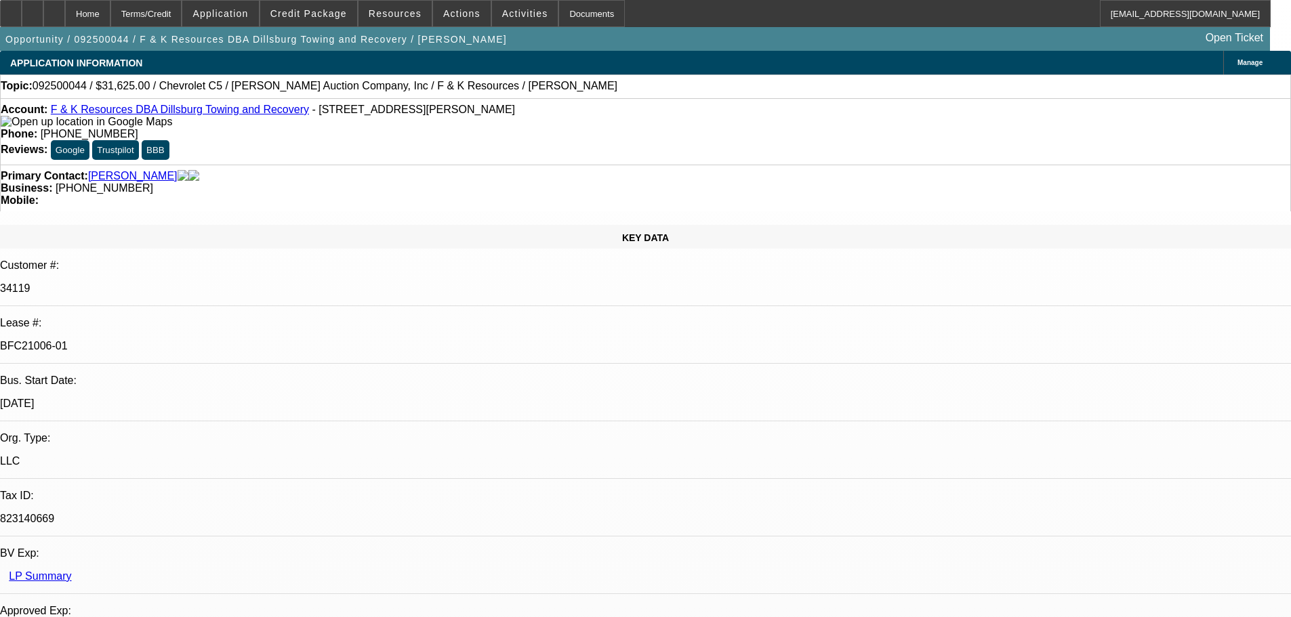
select select "0"
select select "6"
select select "0"
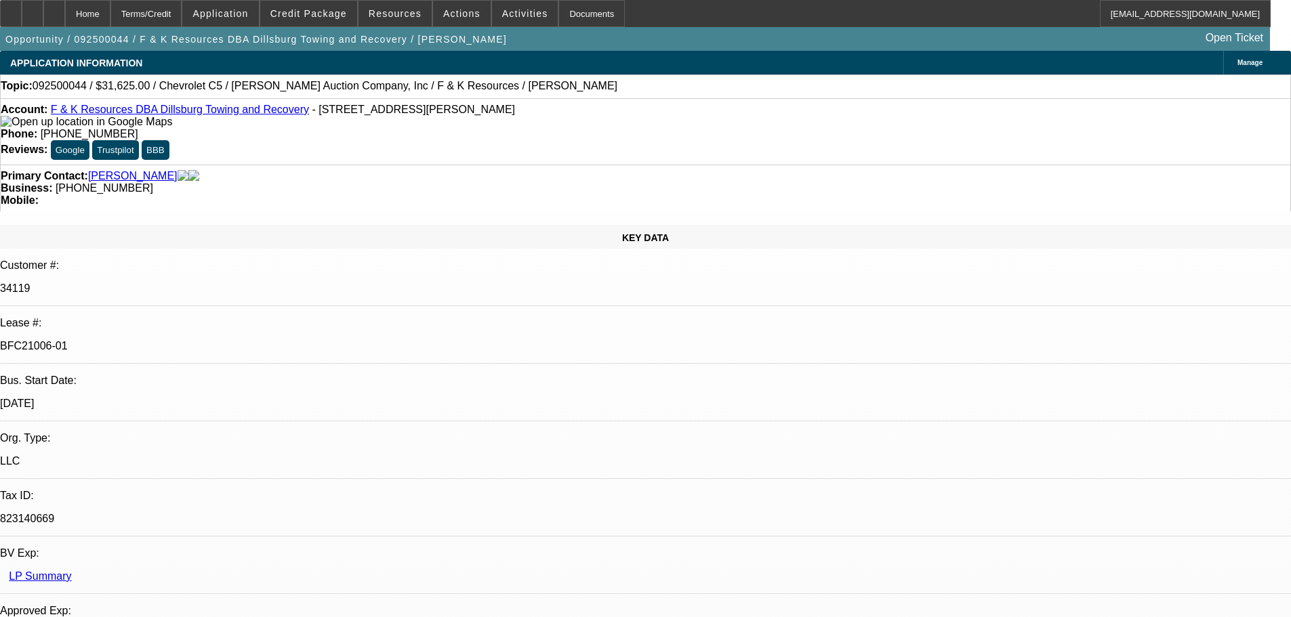
select select "0"
select select "6"
select select "0"
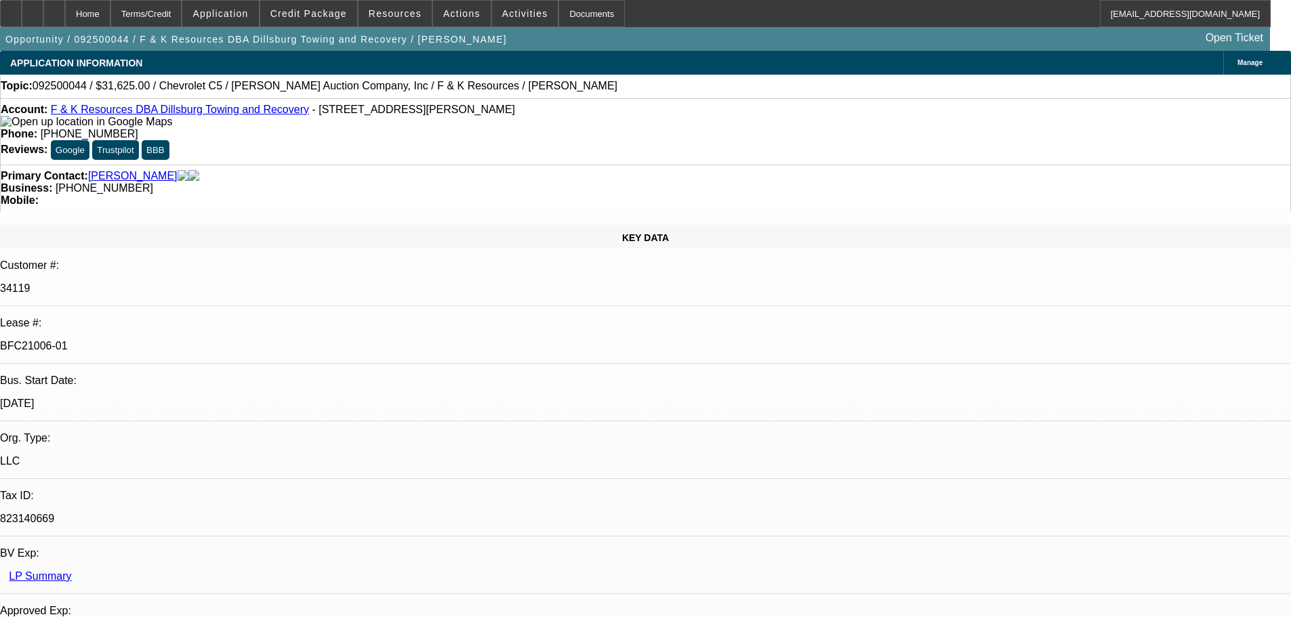
select select "3"
select select "0"
select select "6"
select select "0"
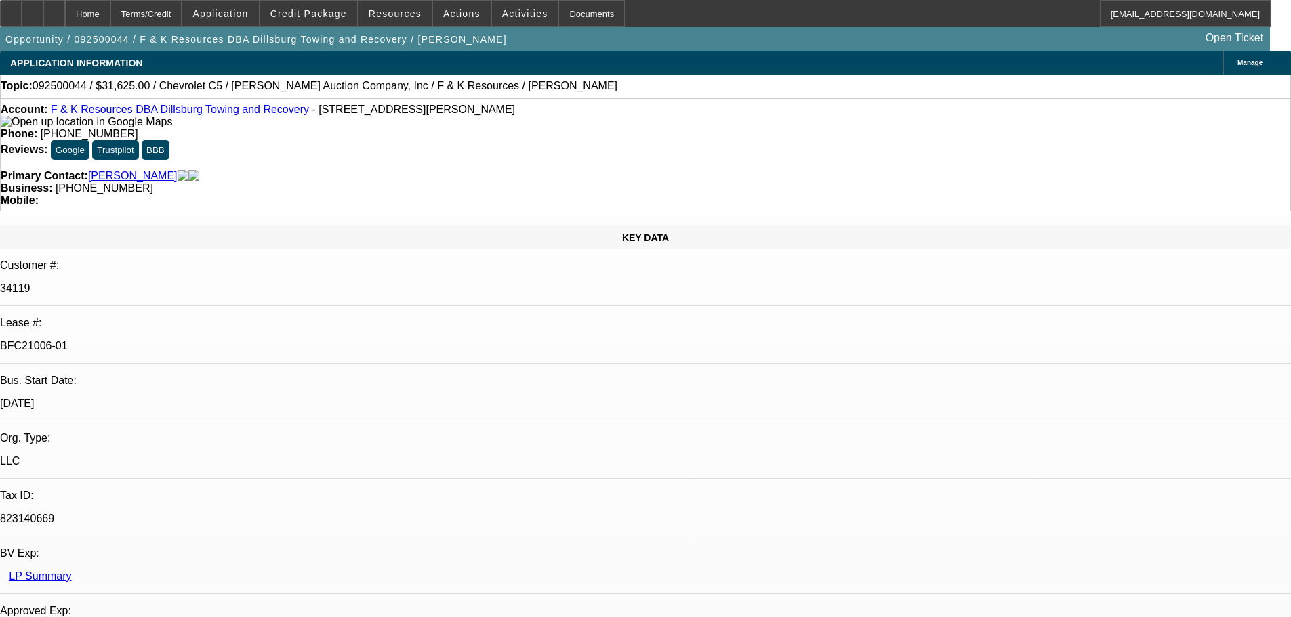
select select "0"
select select "6"
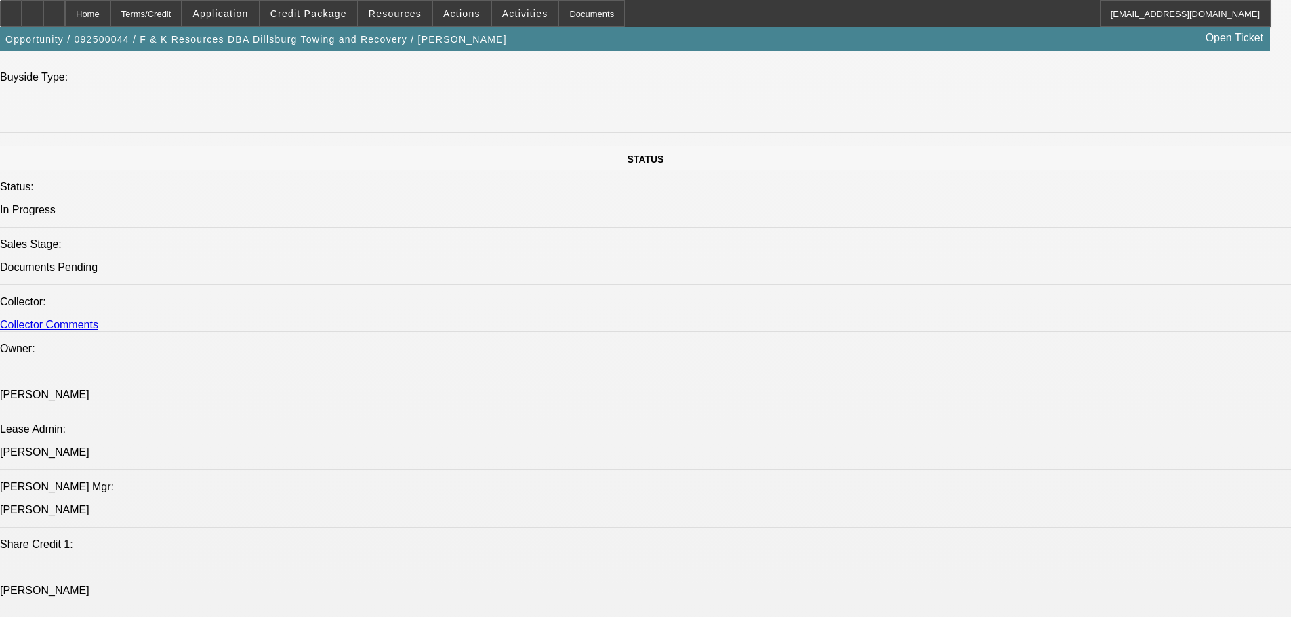
scroll to position [1559, 0]
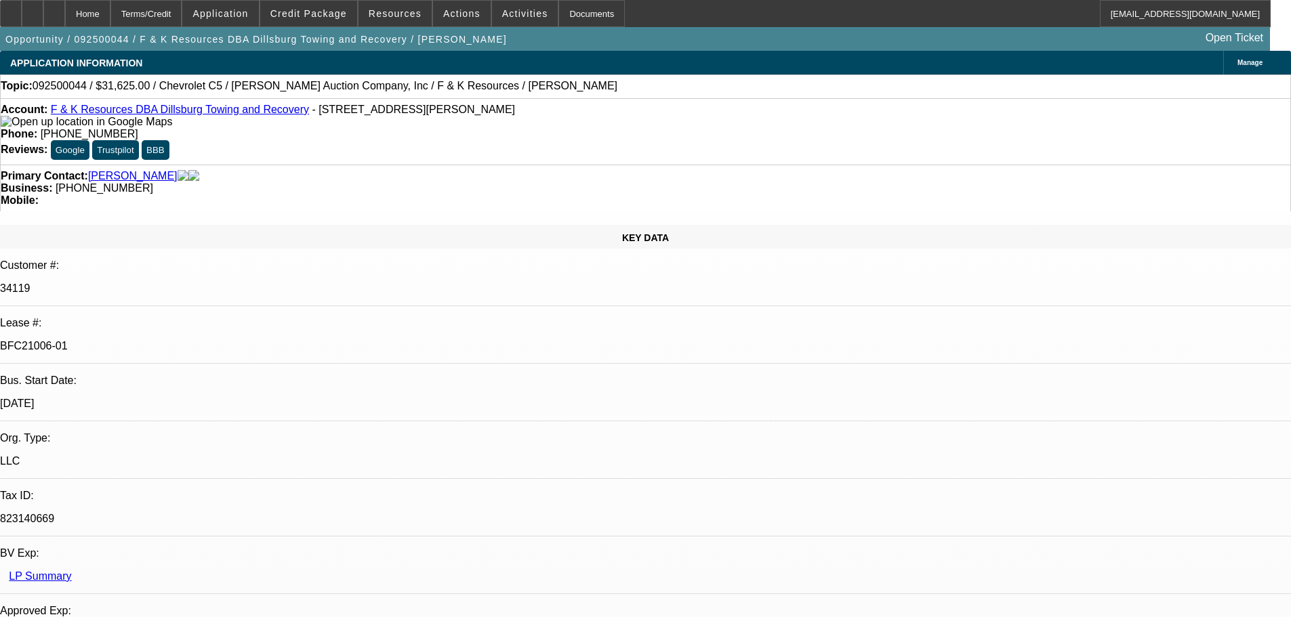
select select "0"
select select "6"
select select "0"
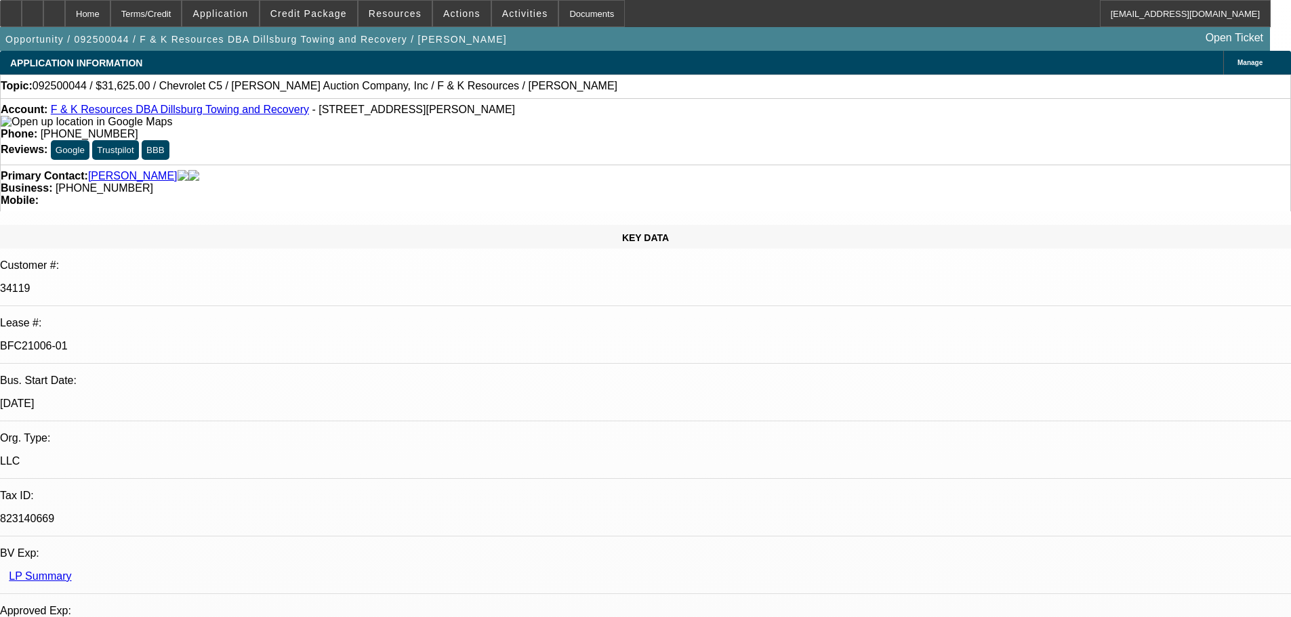
select select "0"
select select "6"
select select "0"
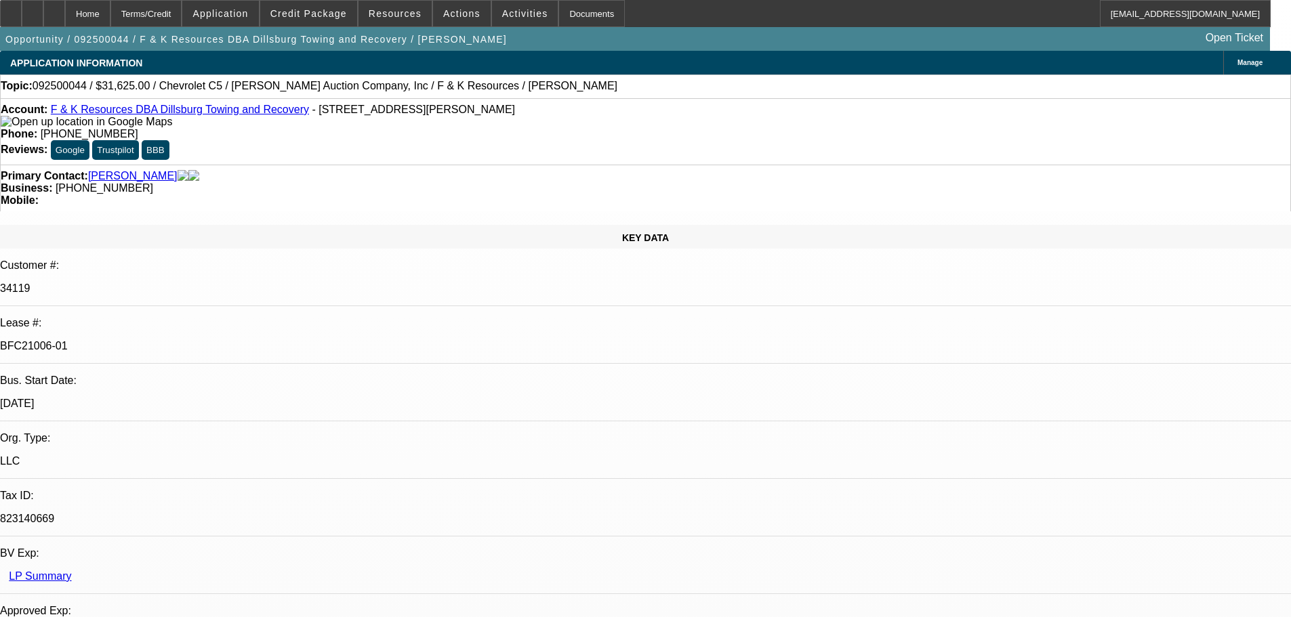
select select "3"
select select "0"
select select "6"
select select "0"
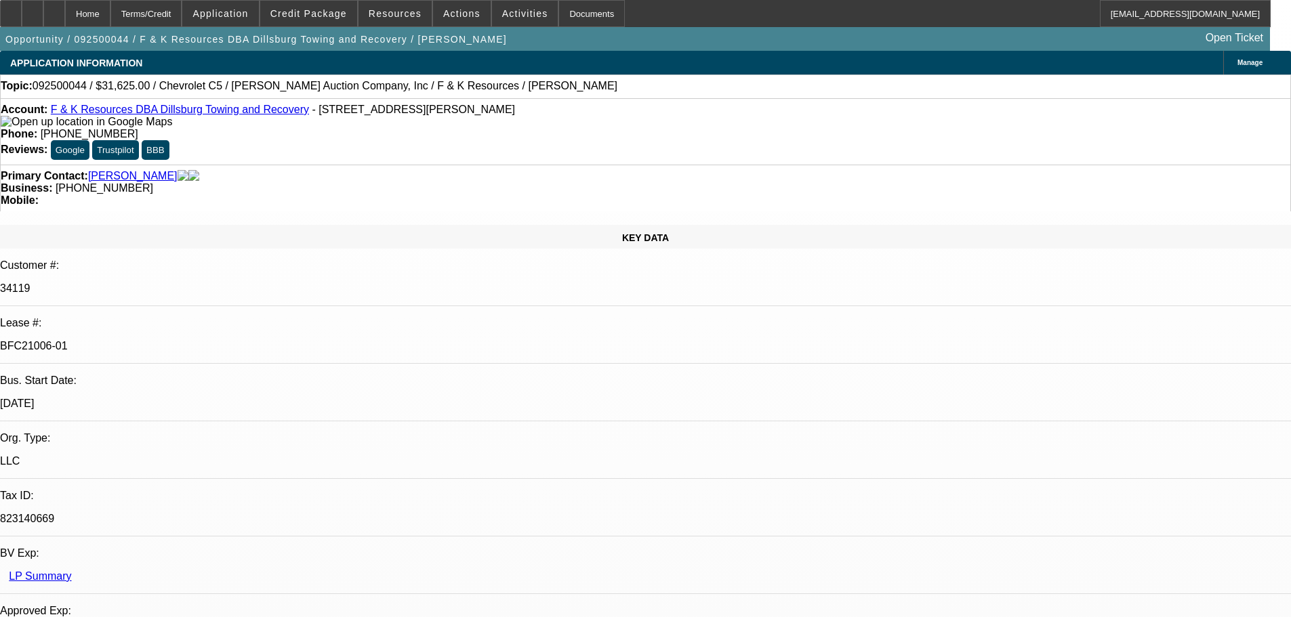
select select "0"
select select "6"
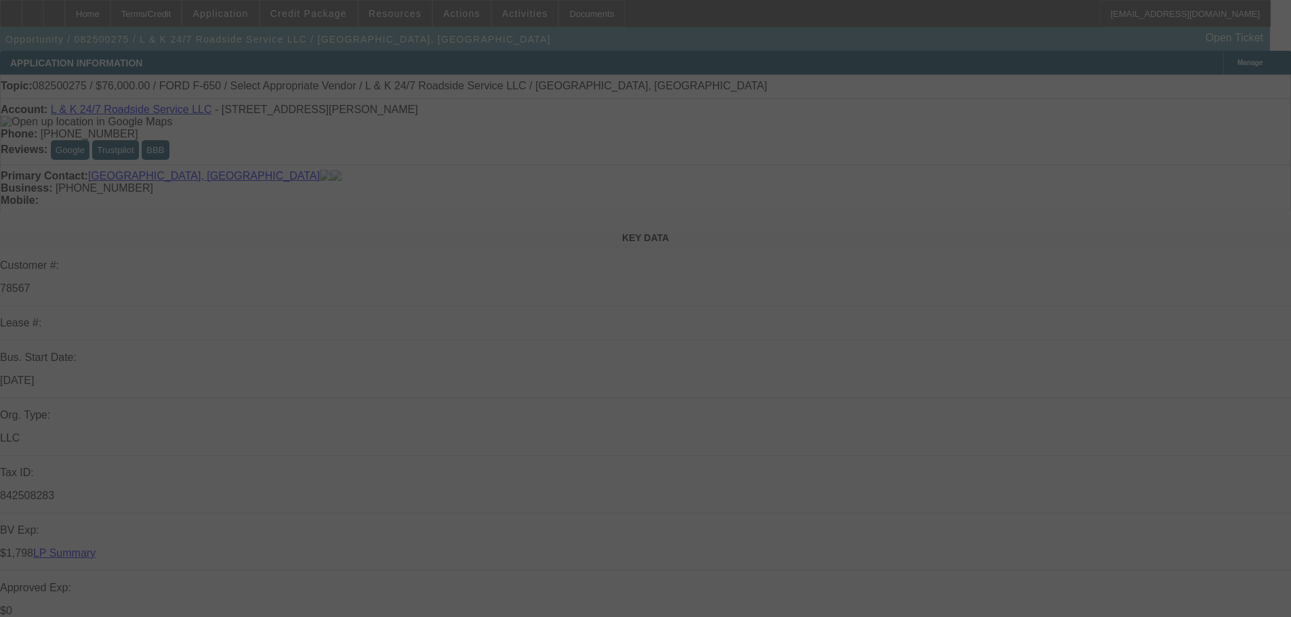
select select "0"
select select "2"
select select "0.1"
select select "4"
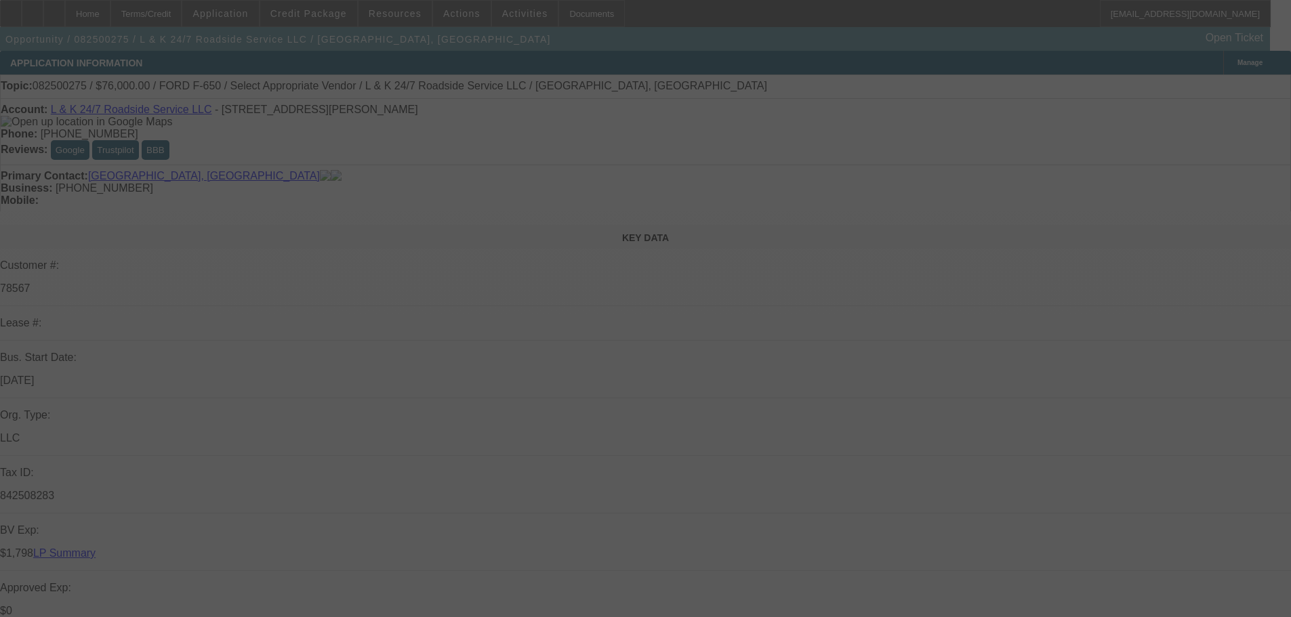
select select "0"
select select "2"
select select "0.1"
select select "4"
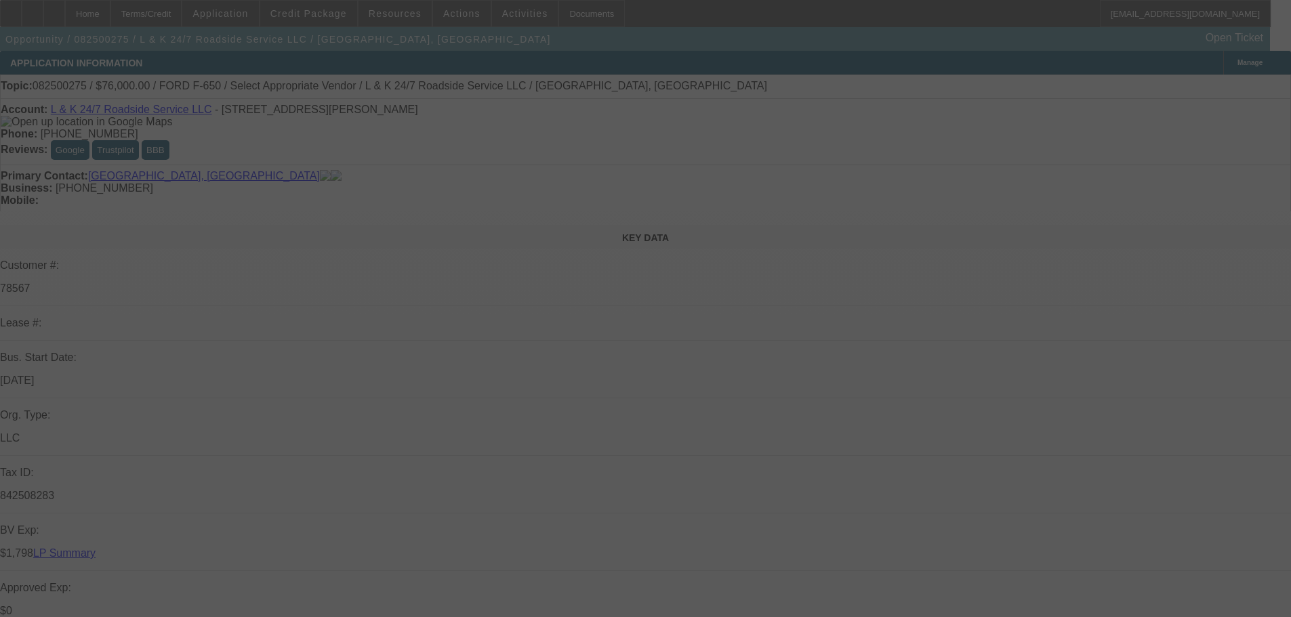
select select "0"
select select "2"
select select "0.1"
select select "4"
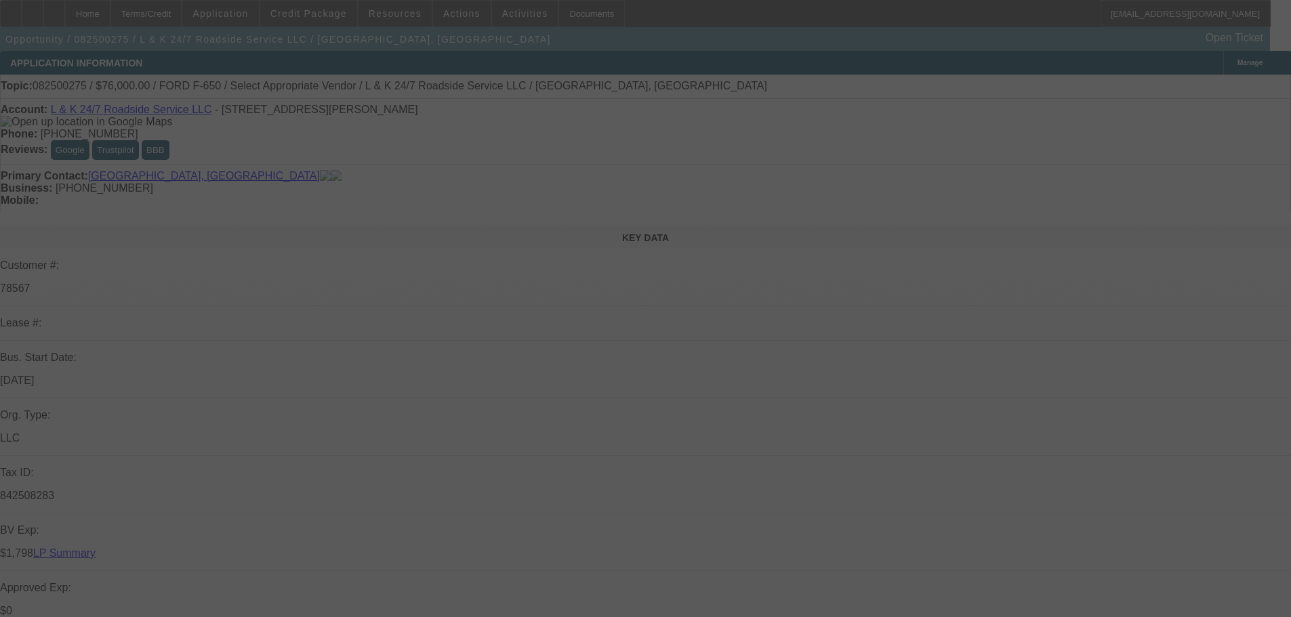
select select "0"
select select "2"
select select "0.1"
select select "4"
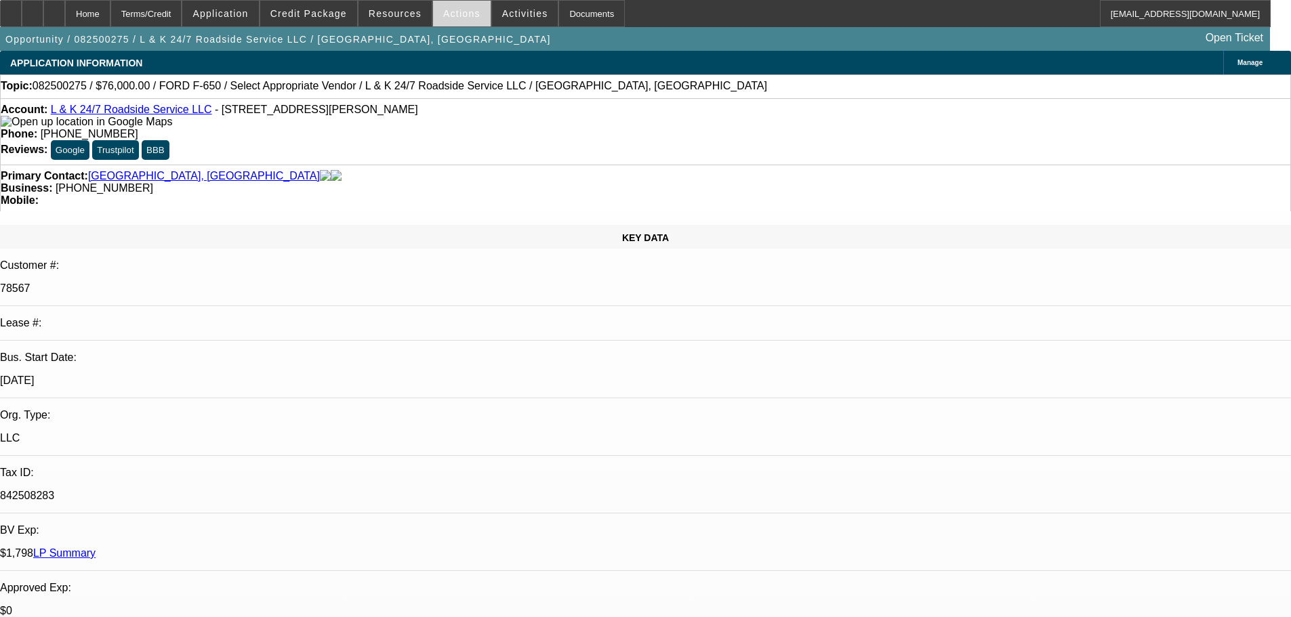
click at [454, 17] on span "Actions" at bounding box center [461, 13] width 37 height 11
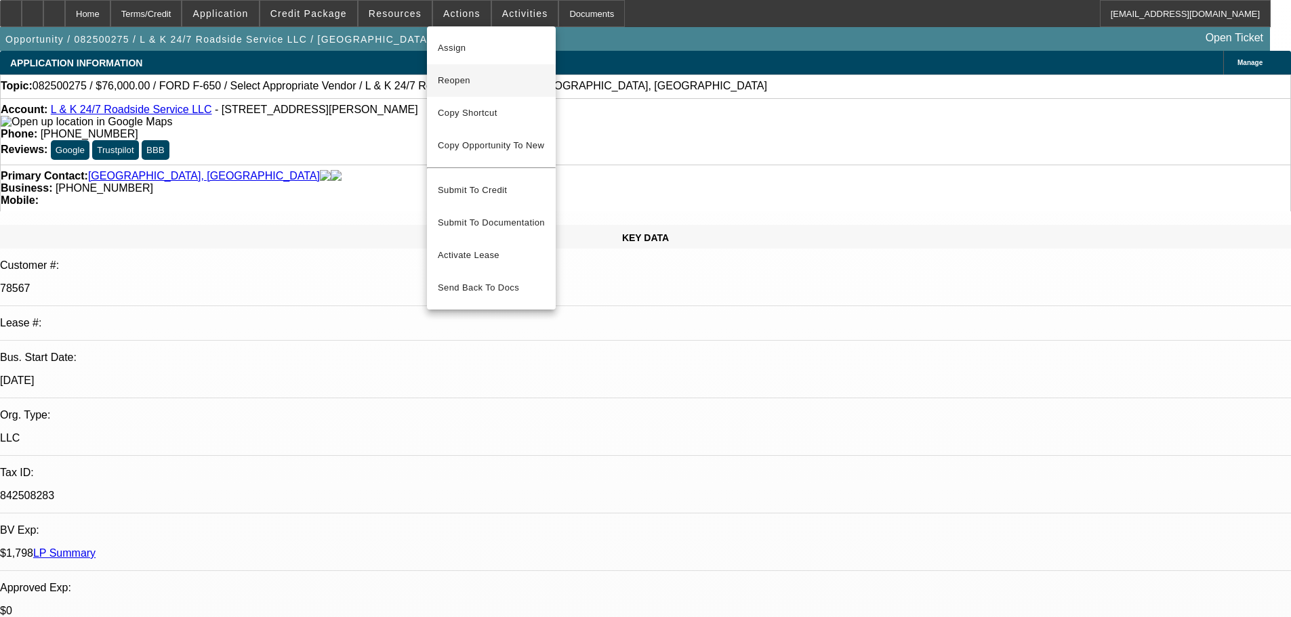
click at [468, 77] on span "Reopen" at bounding box center [491, 81] width 107 height 16
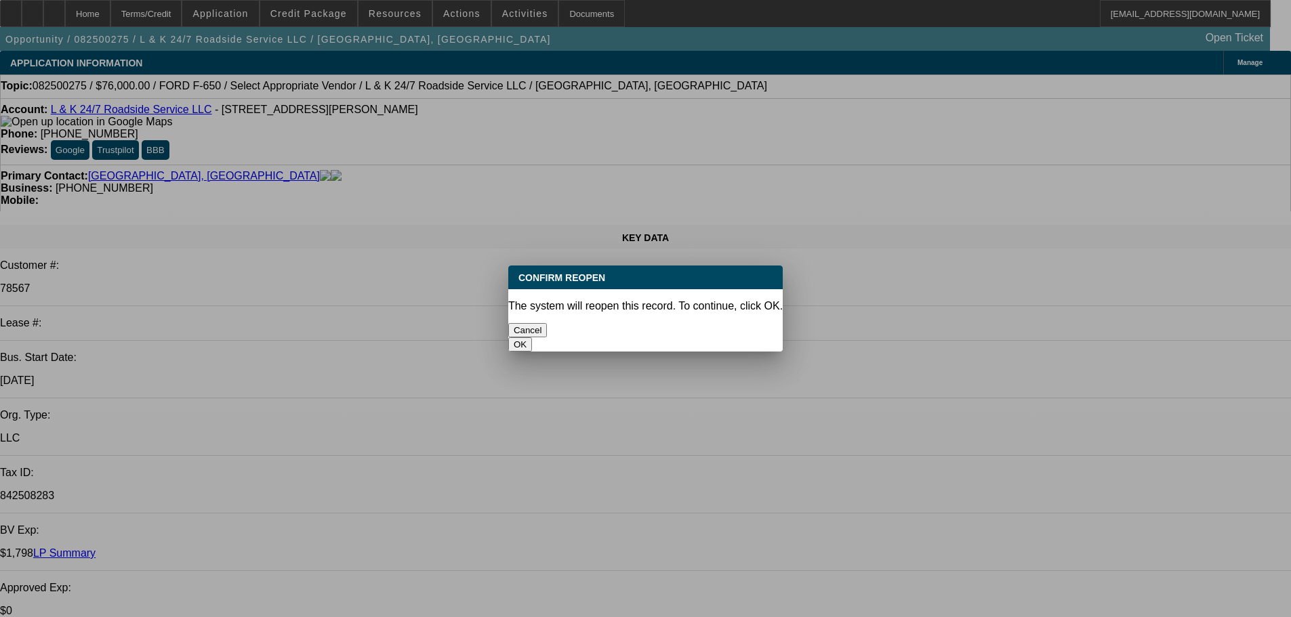
click at [532, 338] on button "OK" at bounding box center [520, 345] width 24 height 14
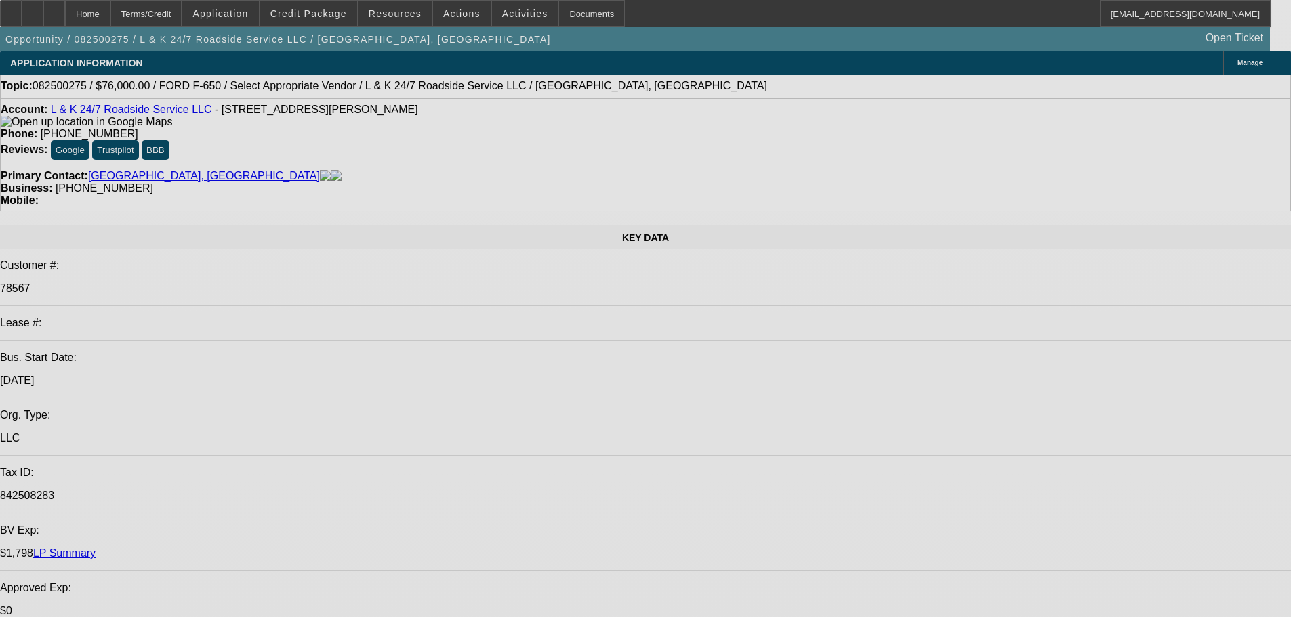
select select "0"
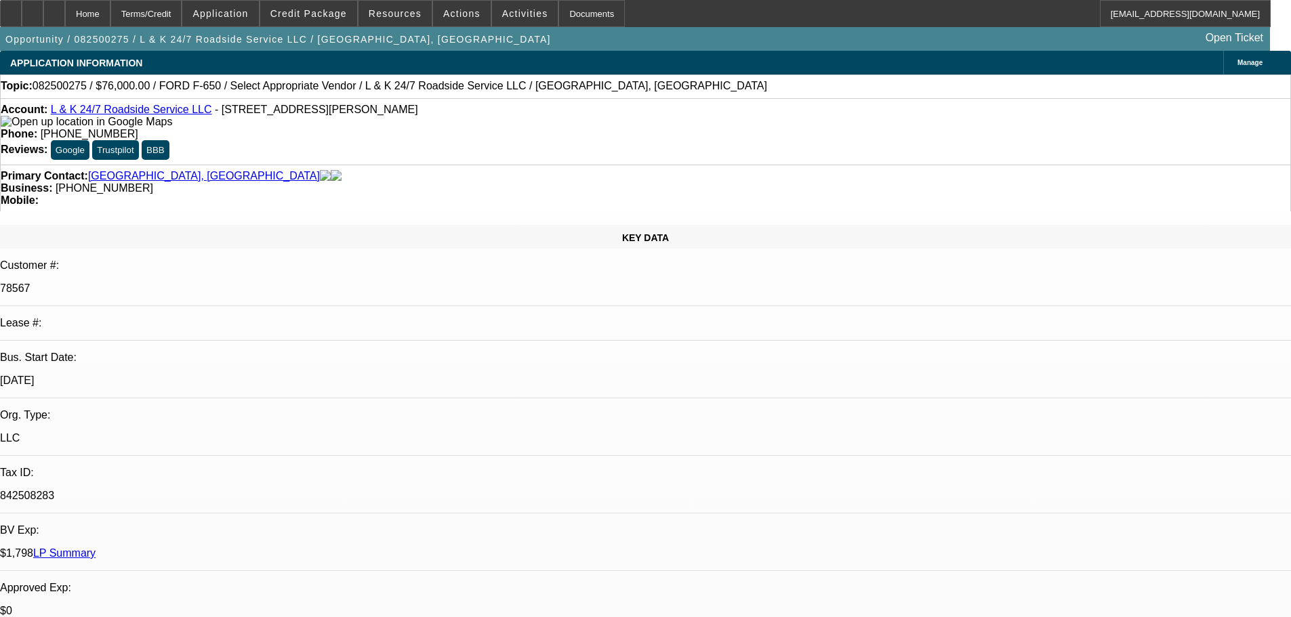
select select "0"
select select "2"
select select "0.1"
select select "4"
select select "0"
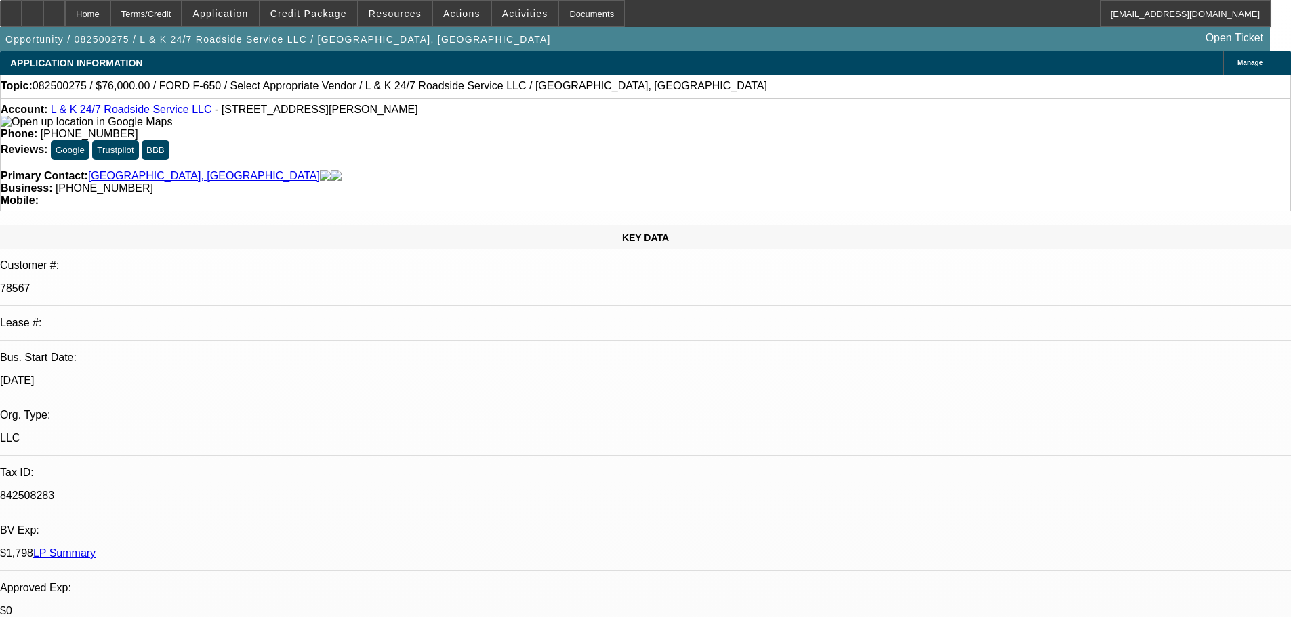
select select "0"
select select "2"
select select "0.1"
select select "4"
select select "0"
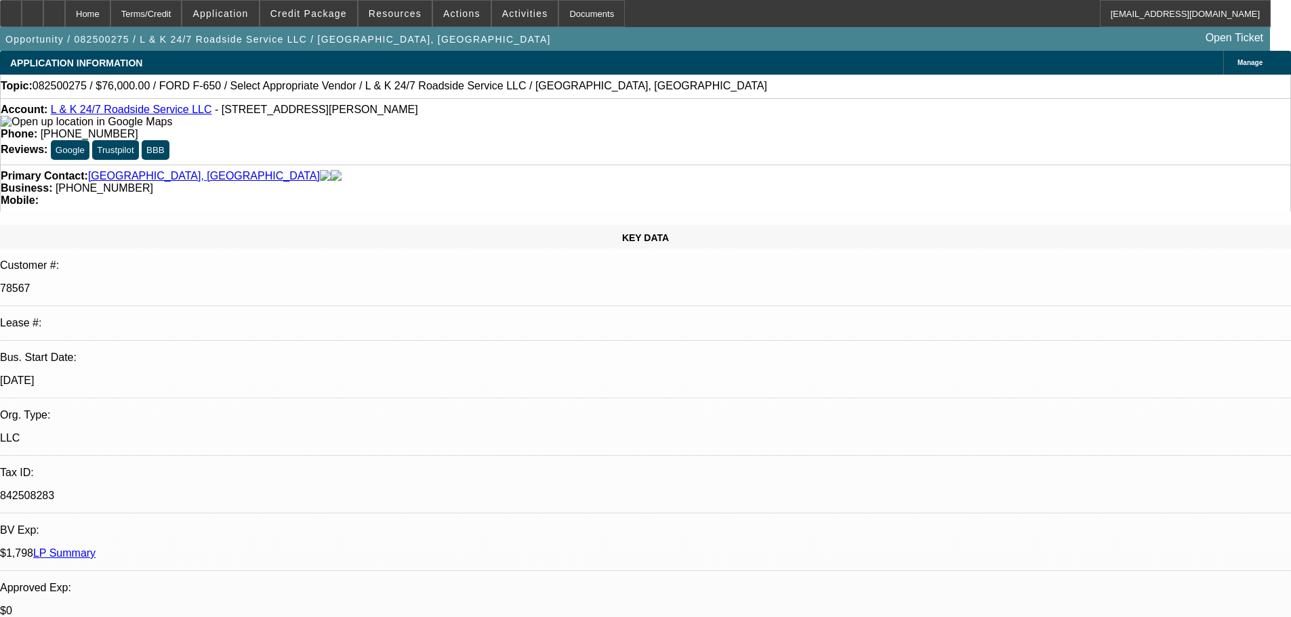
select select "2"
select select "0.1"
select select "4"
select select "0"
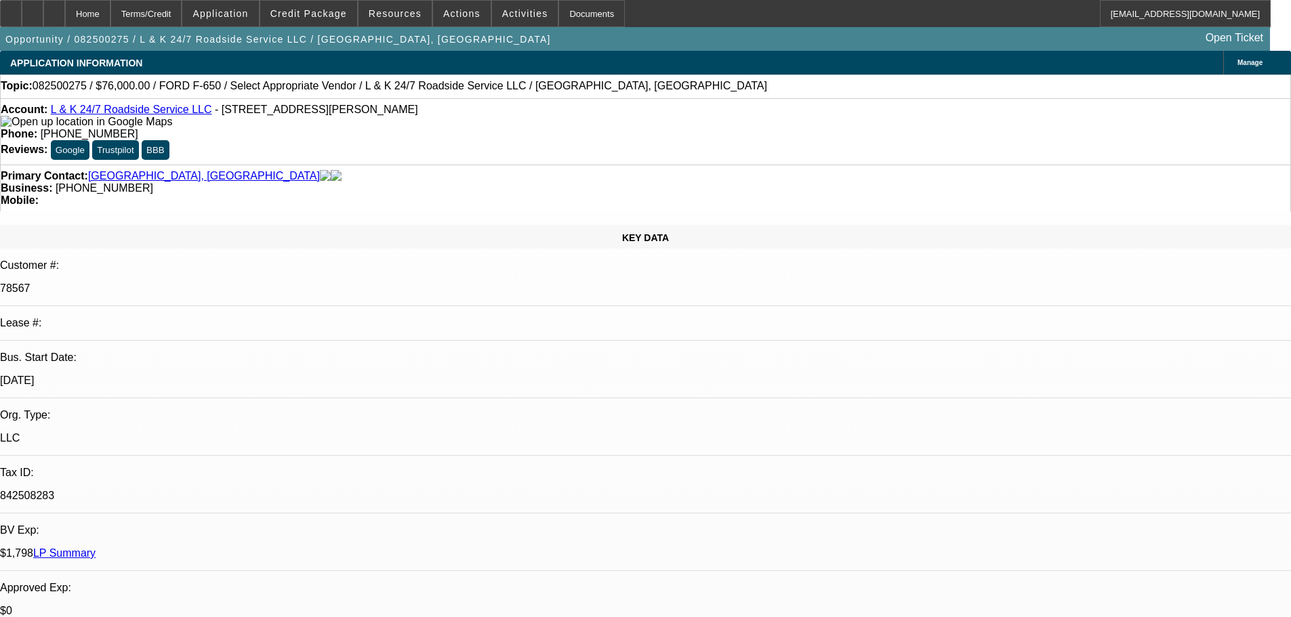
select select "2"
select select "0.1"
select select "4"
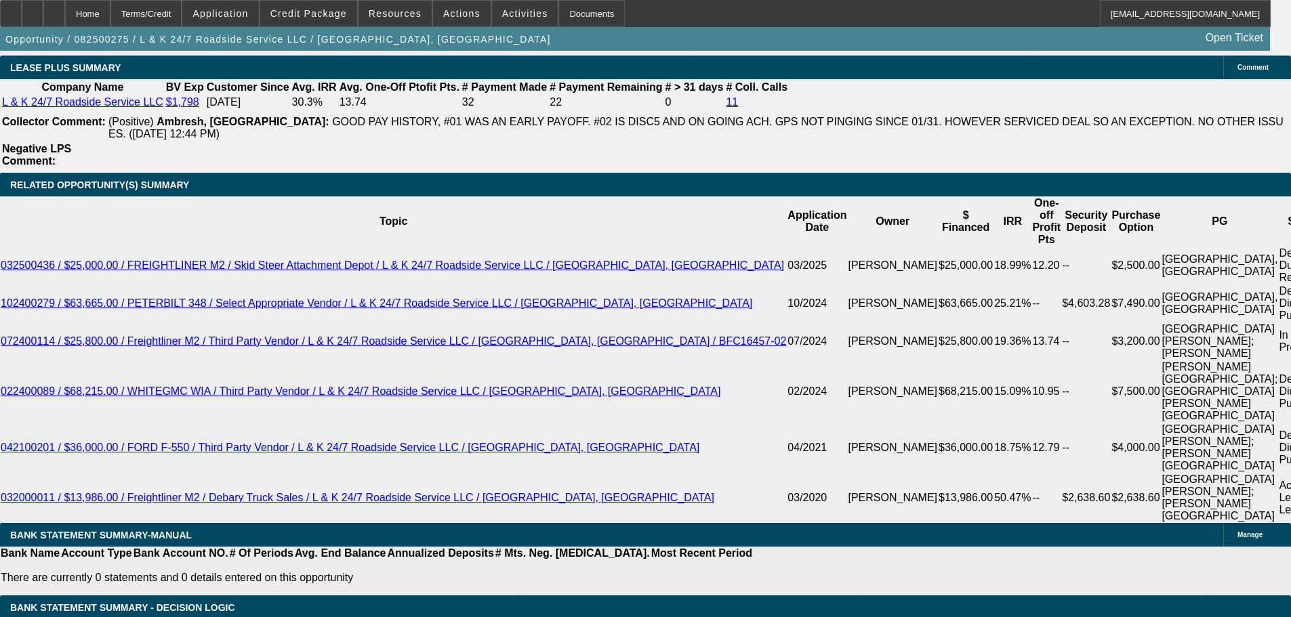
scroll to position [2372, 0]
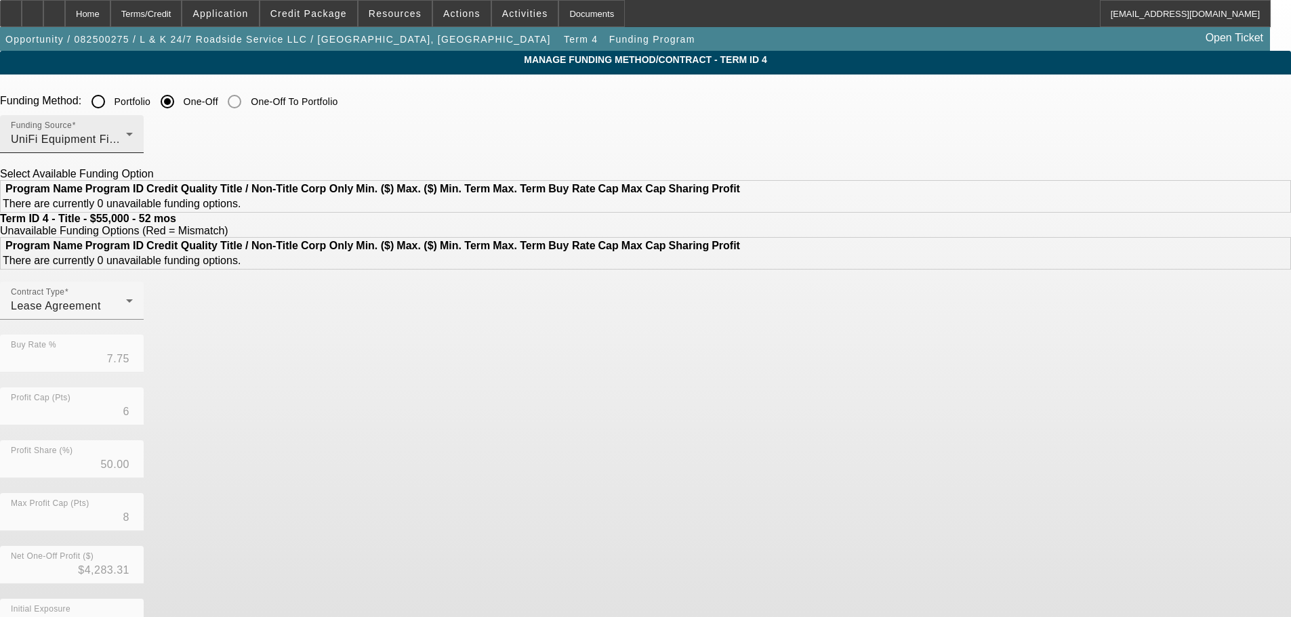
click at [126, 142] on div "UniFi Equipment Finance, Inc." at bounding box center [68, 139] width 115 height 16
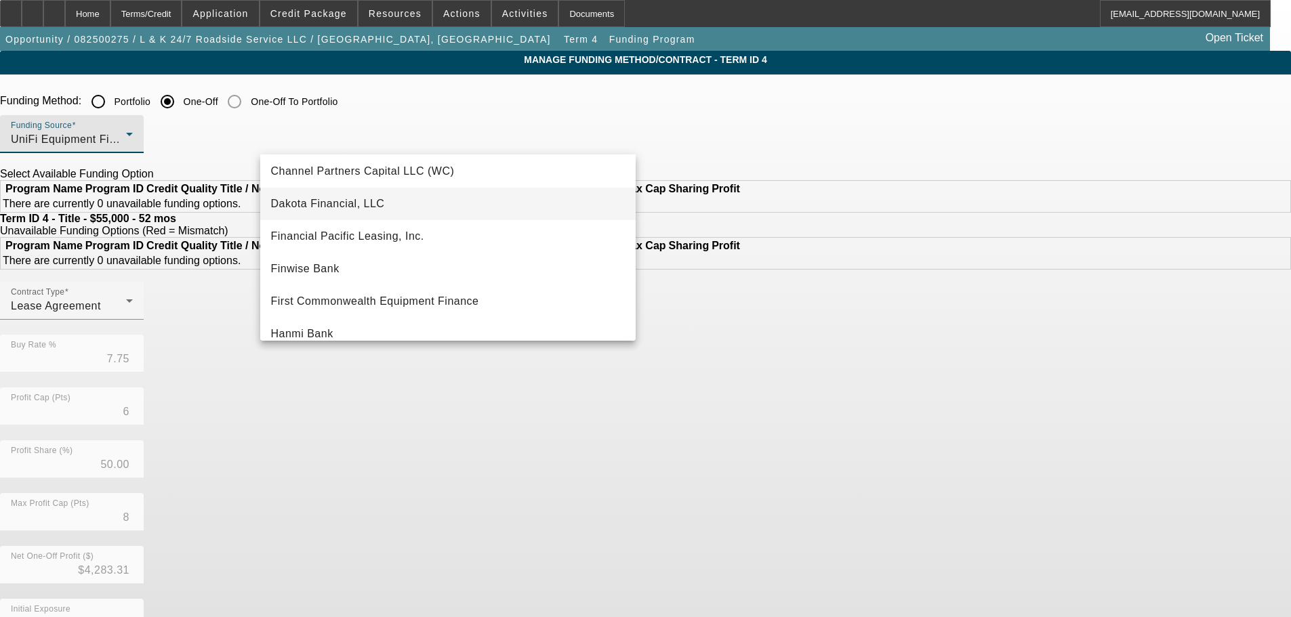
scroll to position [203, 0]
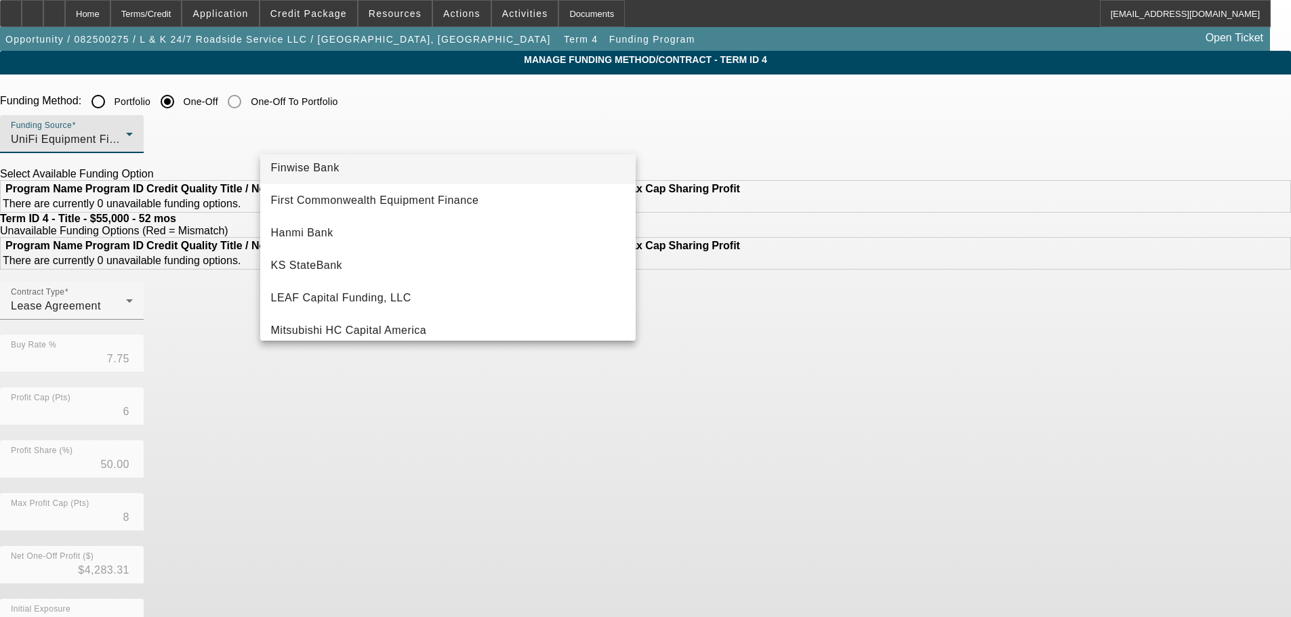
click at [365, 166] on mat-option "Finwise Bank" at bounding box center [447, 168] width 375 height 33
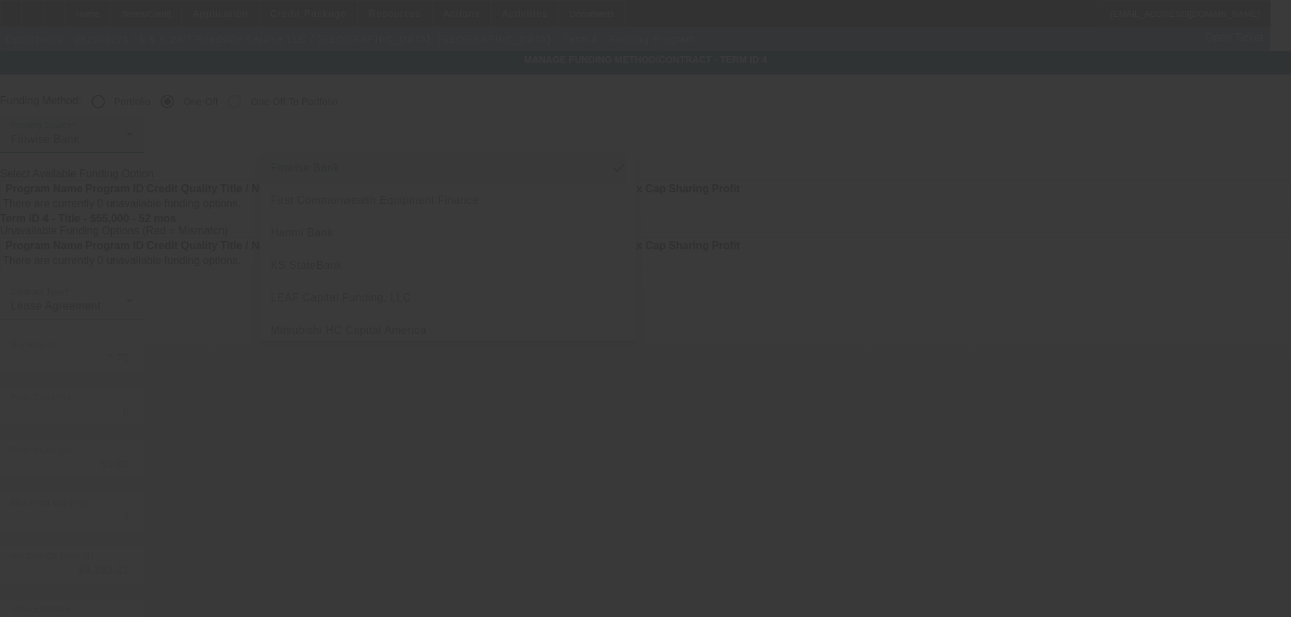
scroll to position [0, 0]
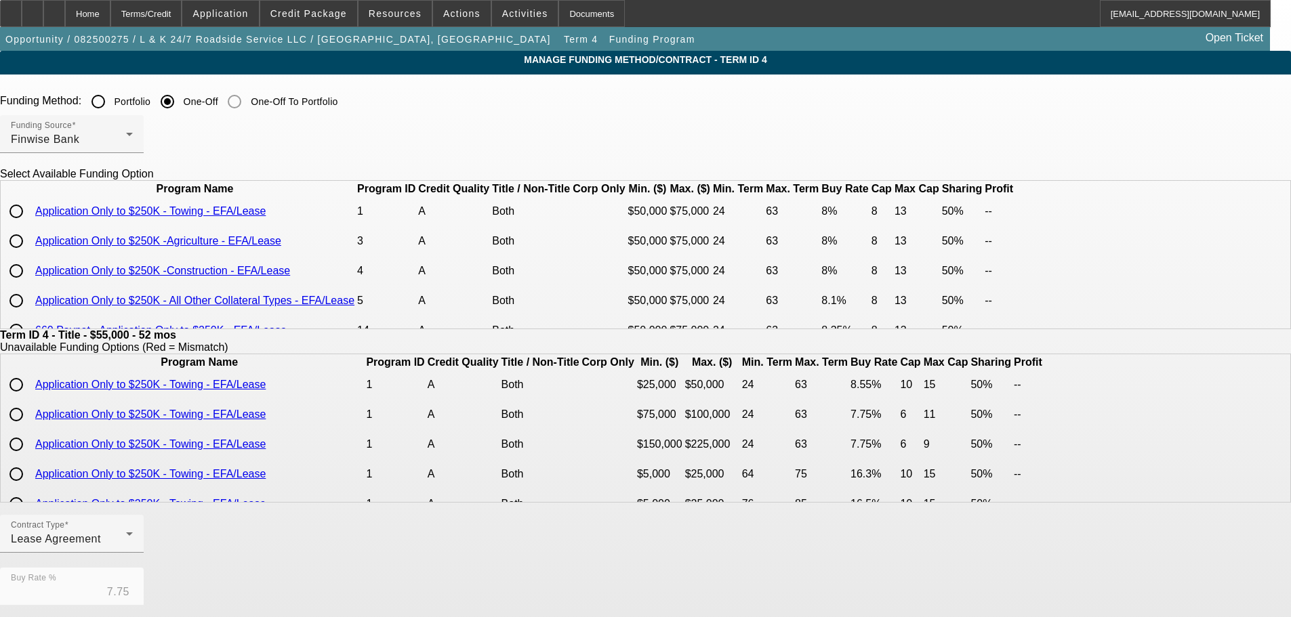
click at [30, 225] on input "radio" at bounding box center [16, 211] width 27 height 27
radio input "true"
type input "8.00"
type input "8"
type input "13"
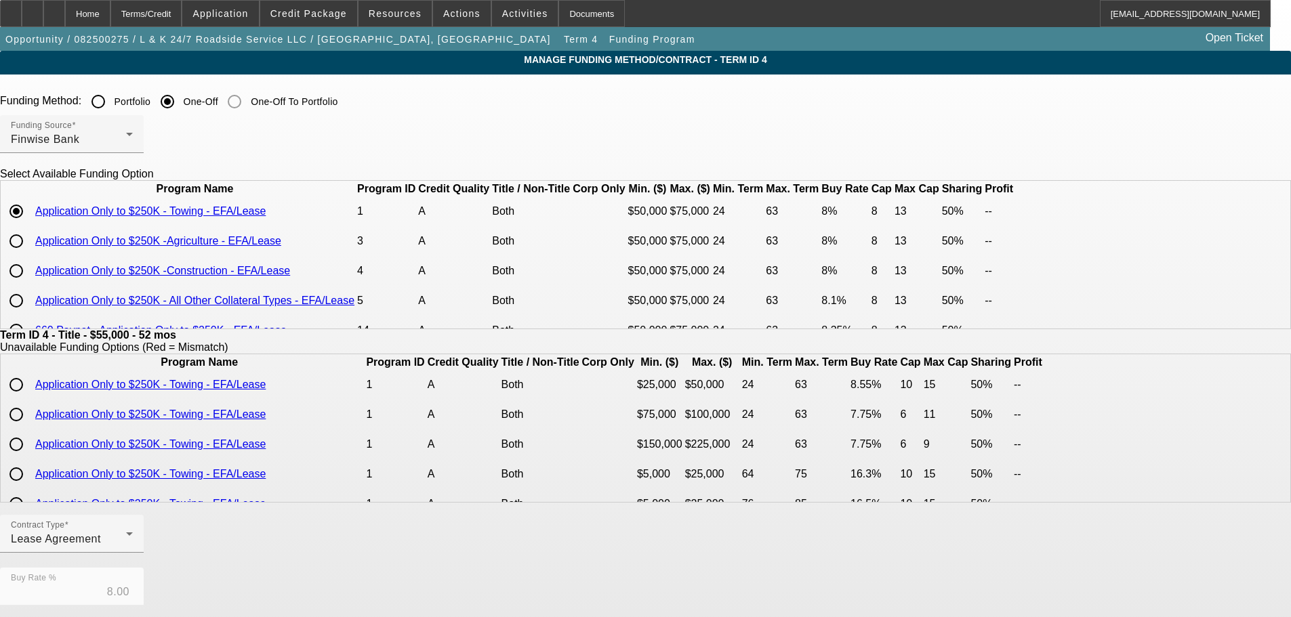
scroll to position [320, 0]
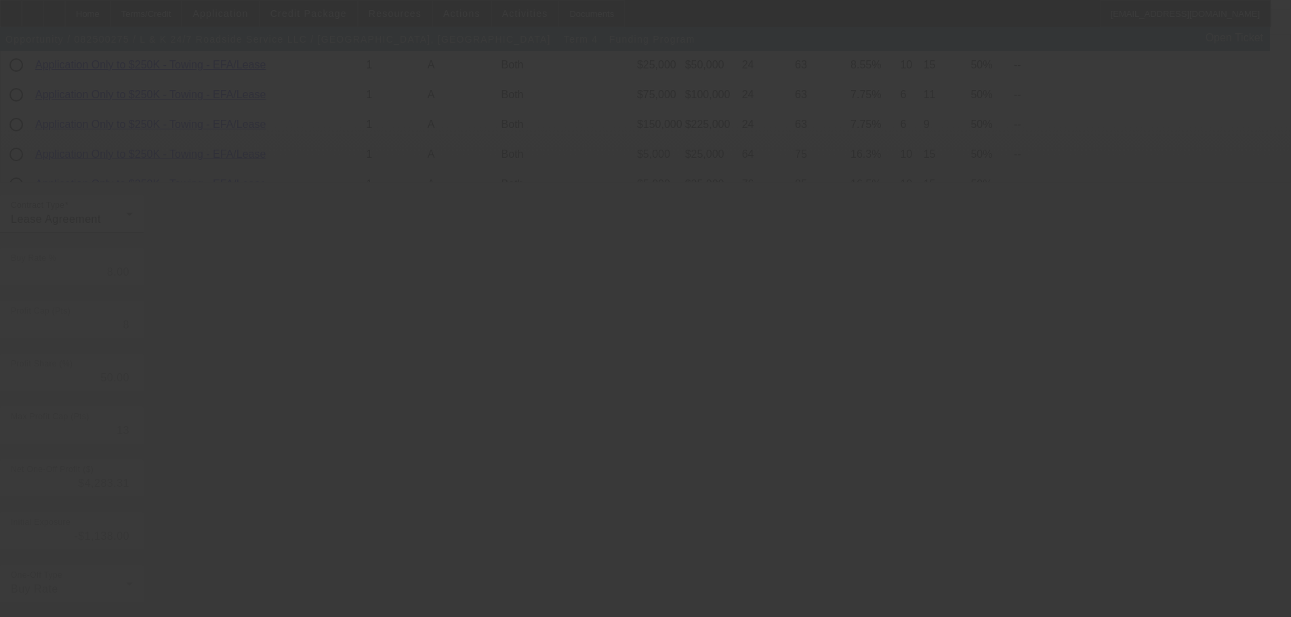
type input "7.75"
type input "6"
type input "8"
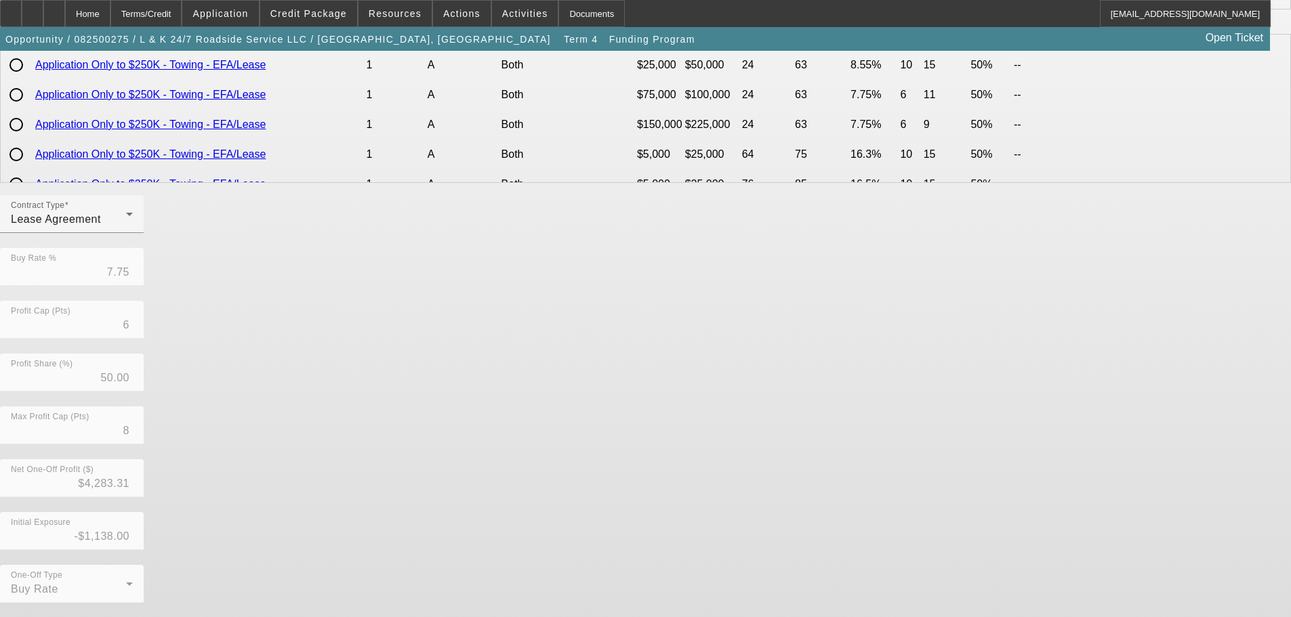
scroll to position [0, 0]
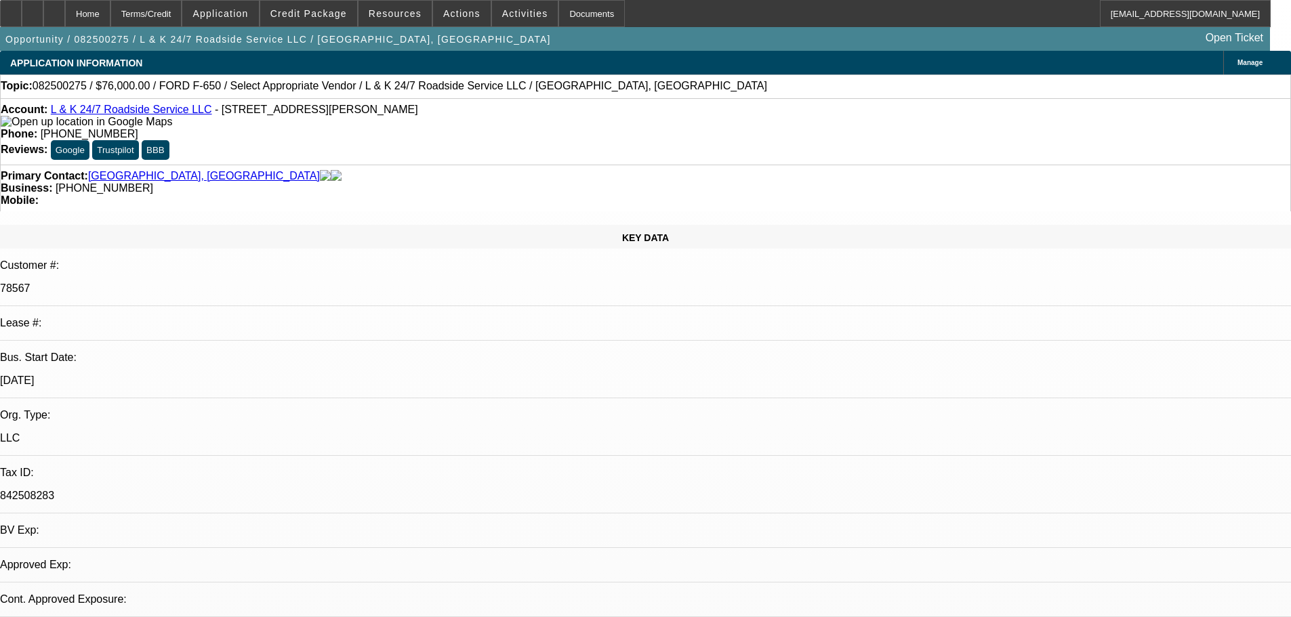
select select "0"
select select "2"
select select "0.1"
select select "4"
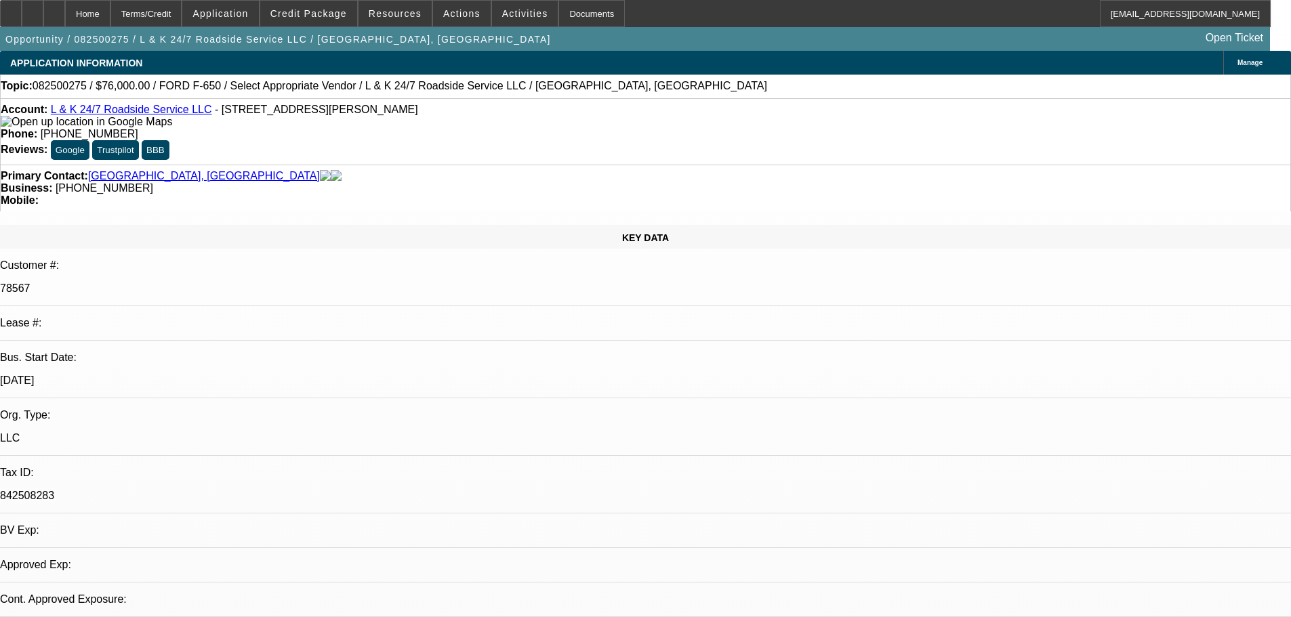
select select "0"
select select "2"
select select "0.1"
select select "4"
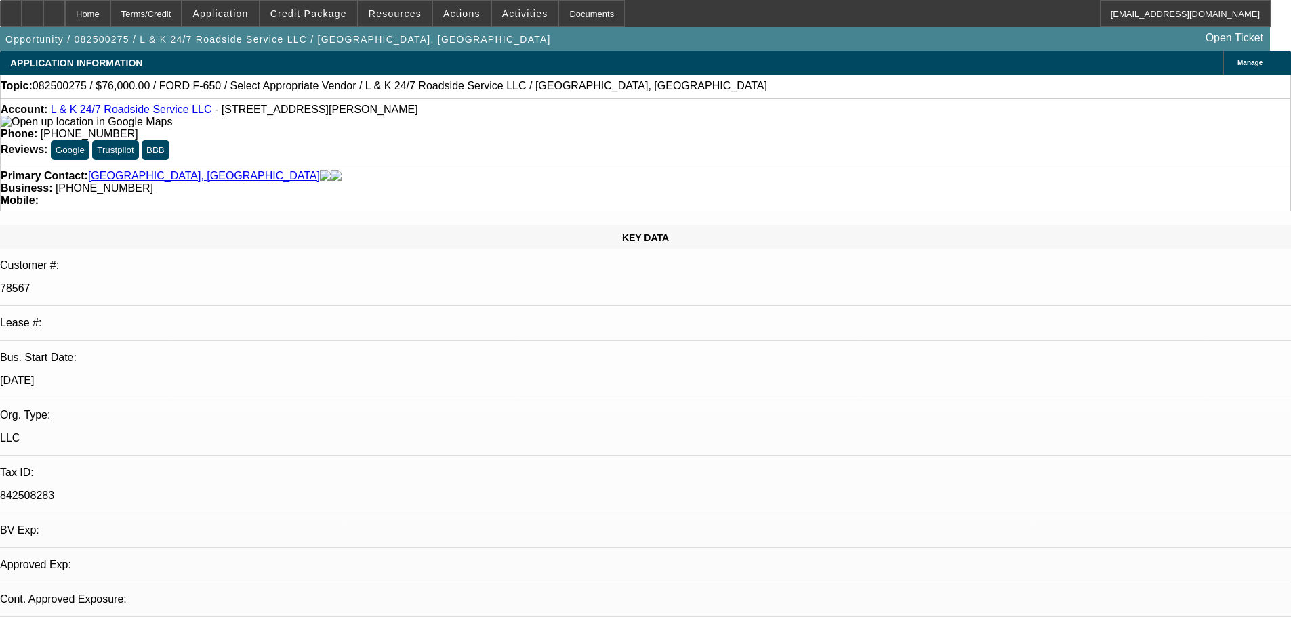
select select "0"
select select "2"
select select "0.1"
select select "4"
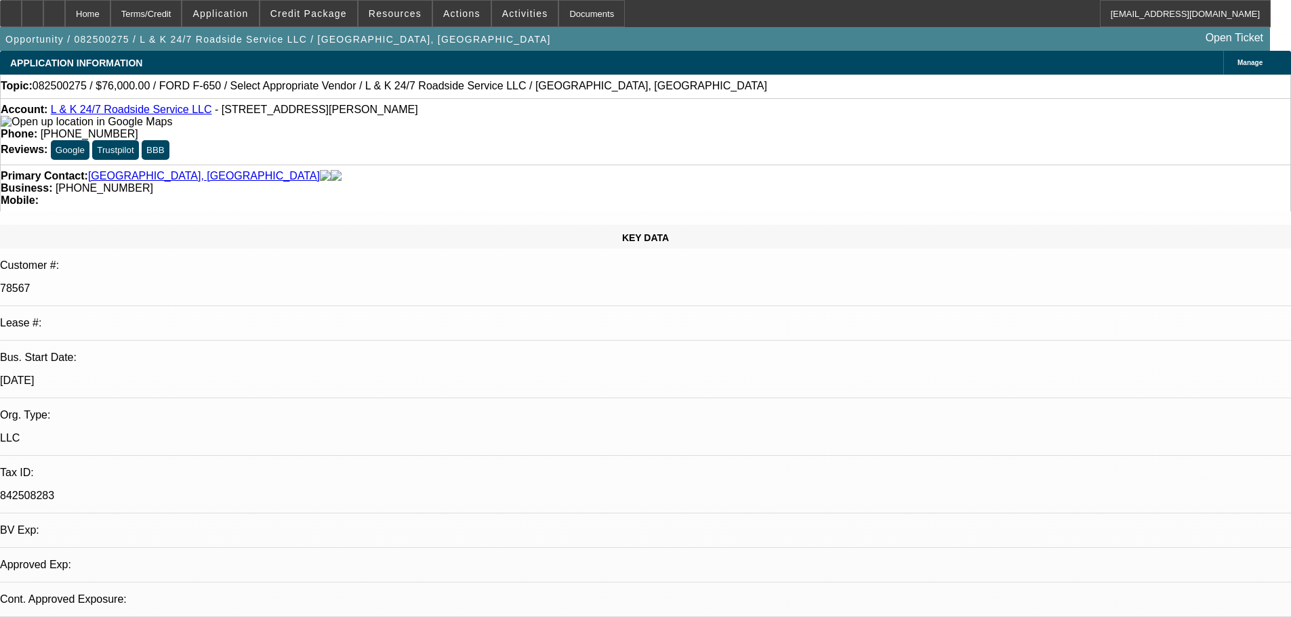
select select "0"
select select "2"
select select "0.1"
select select "4"
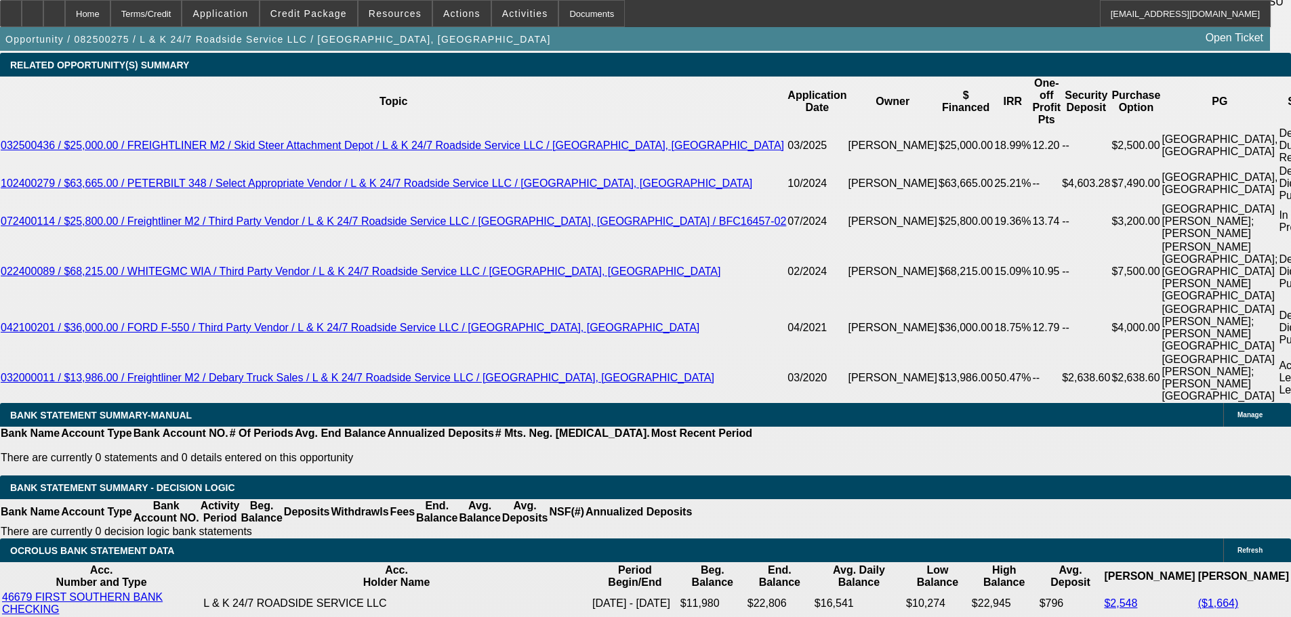
scroll to position [2440, 0]
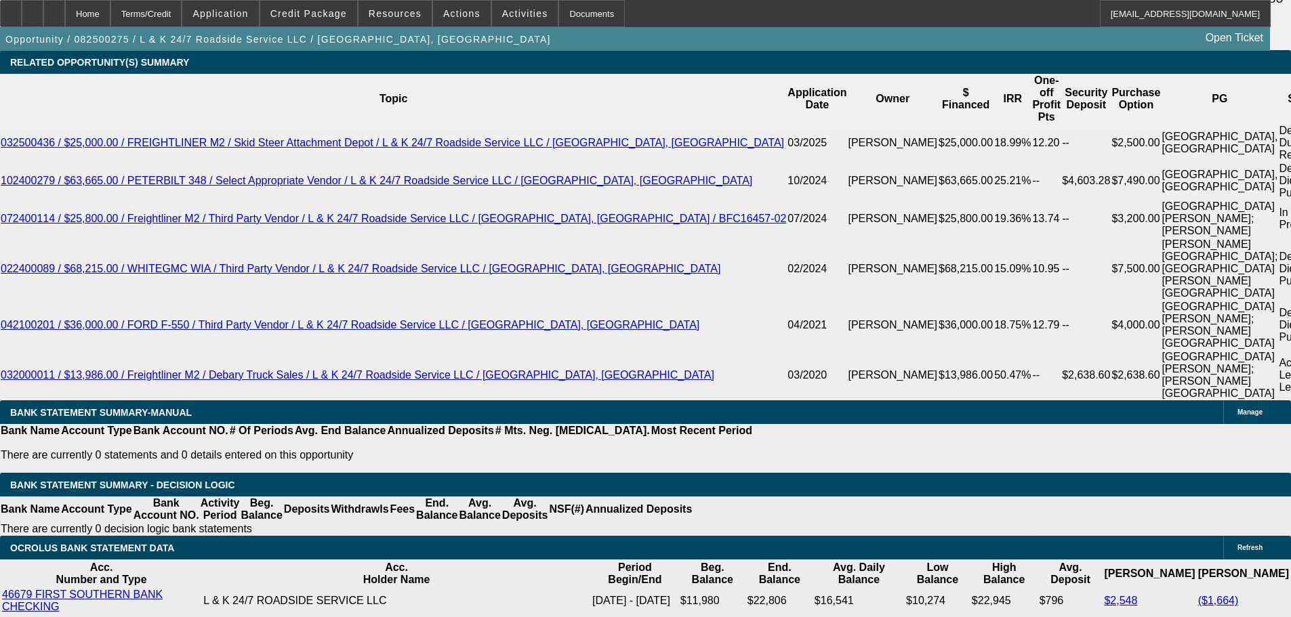
drag, startPoint x: 201, startPoint y: 332, endPoint x: 268, endPoint y: 332, distance: 67.1
type input "1275"
type input "UNKNOWN"
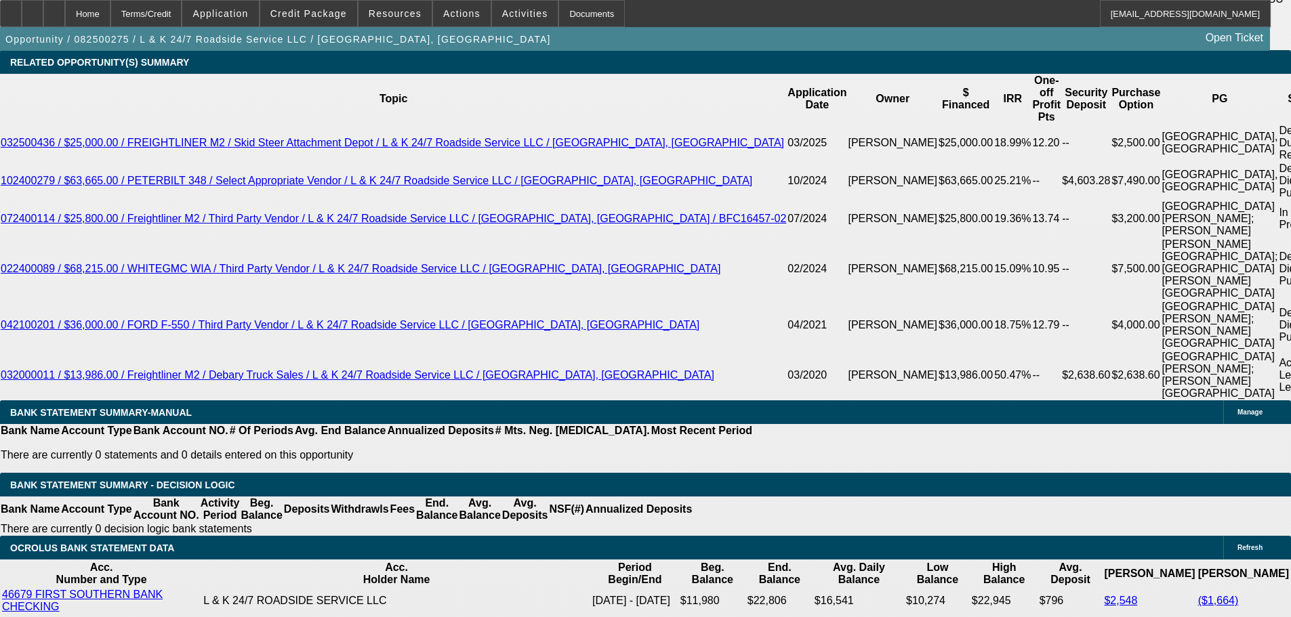
type input "8.8"
type input "$1,275.00"
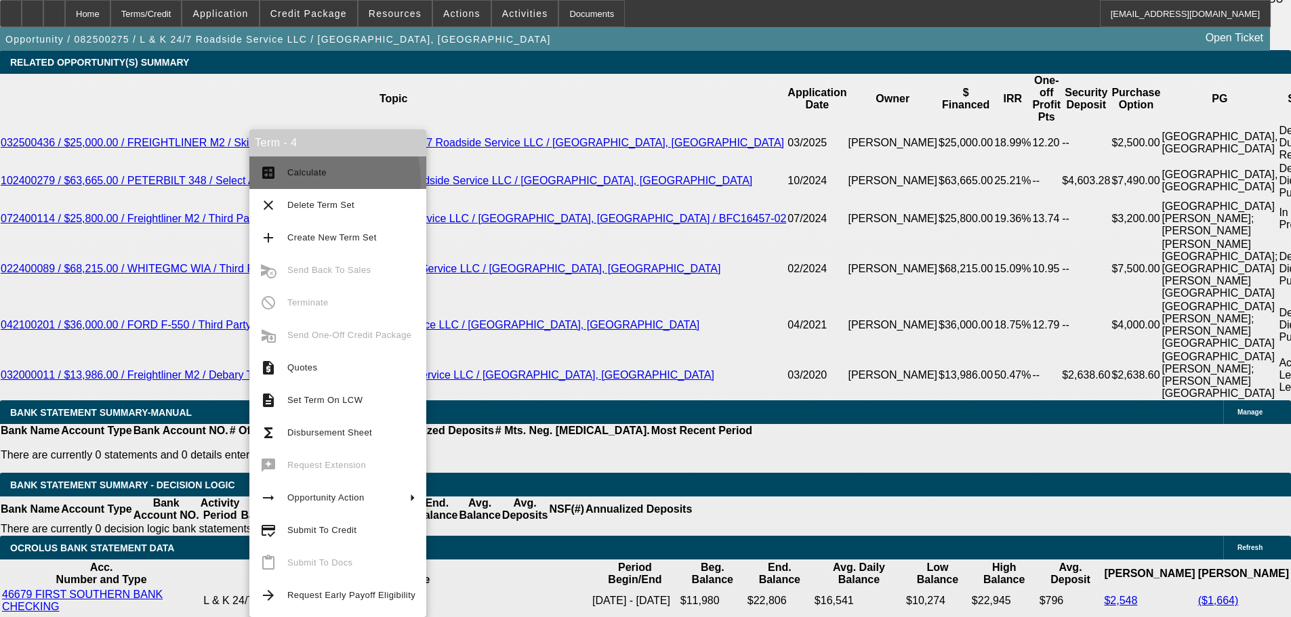
click at [303, 183] on button "calculate Calculate" at bounding box center [337, 173] width 177 height 33
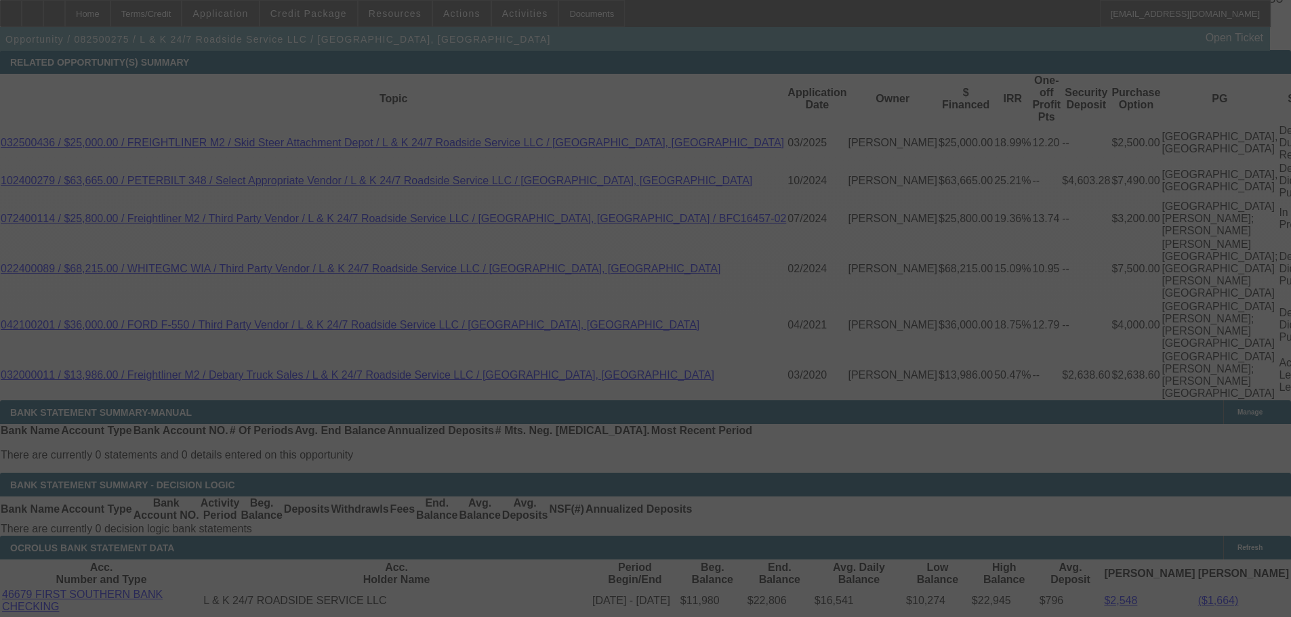
select select "0"
select select "2"
select select "0.1"
select select "4"
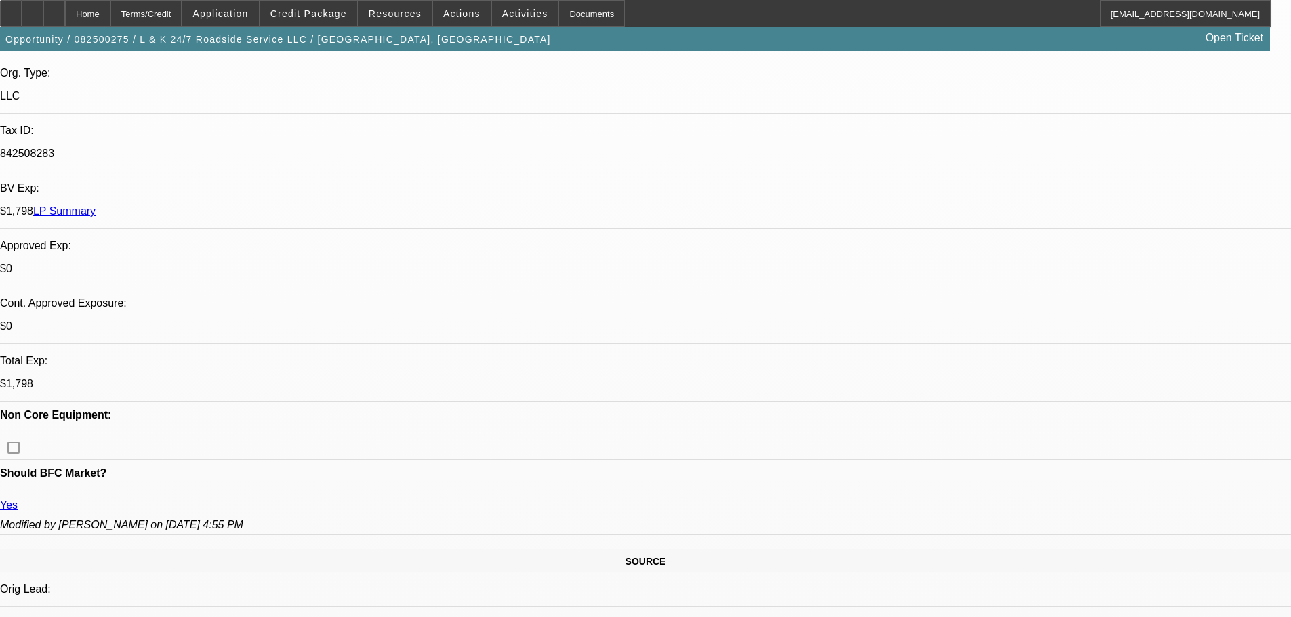
scroll to position [474, 0]
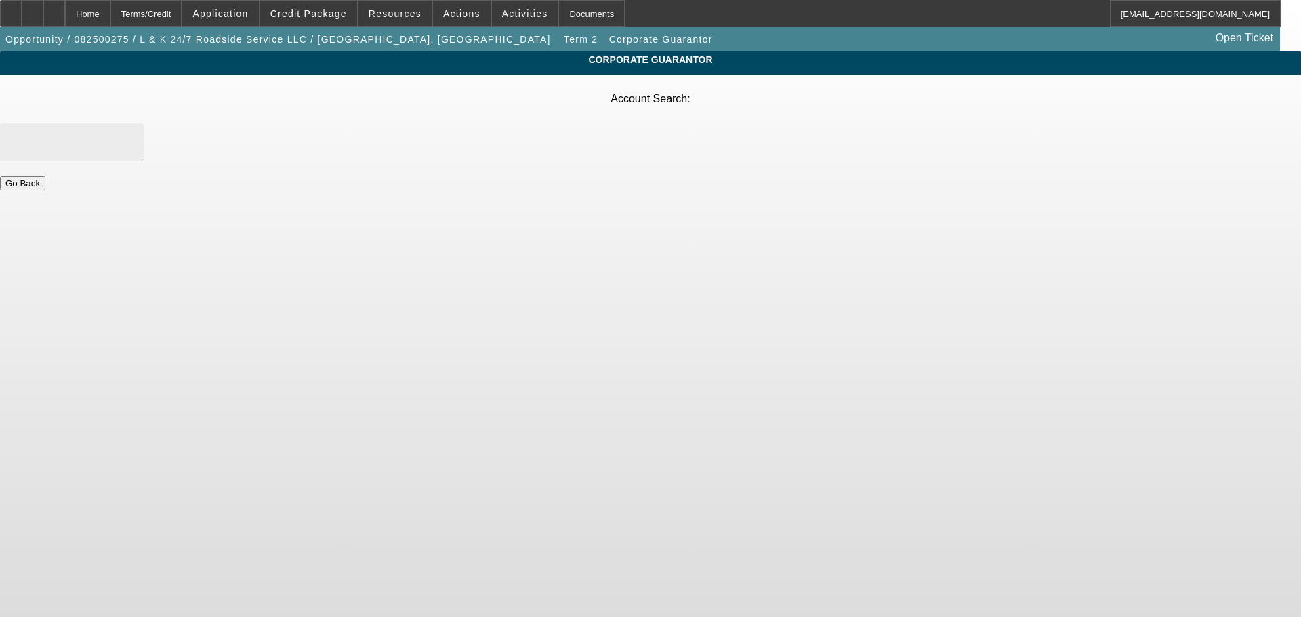
click at [133, 134] on input "Account Search" at bounding box center [72, 142] width 122 height 16
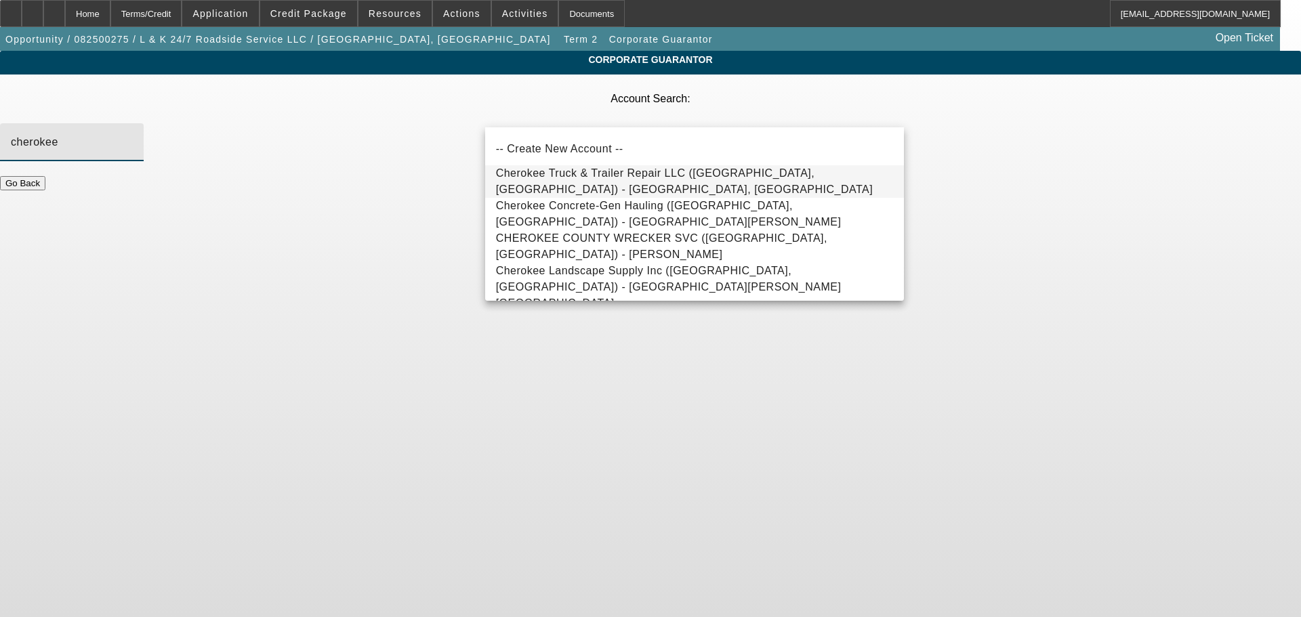
click at [686, 188] on span "Cherokee Truck & Trailer Repair LLC (Cherokee, AL) - Sheffield, Logan" at bounding box center [694, 181] width 397 height 33
type input "Cherokee Truck & Trailer Repair LLC (Cherokee, AL) - Sheffield, Logan"
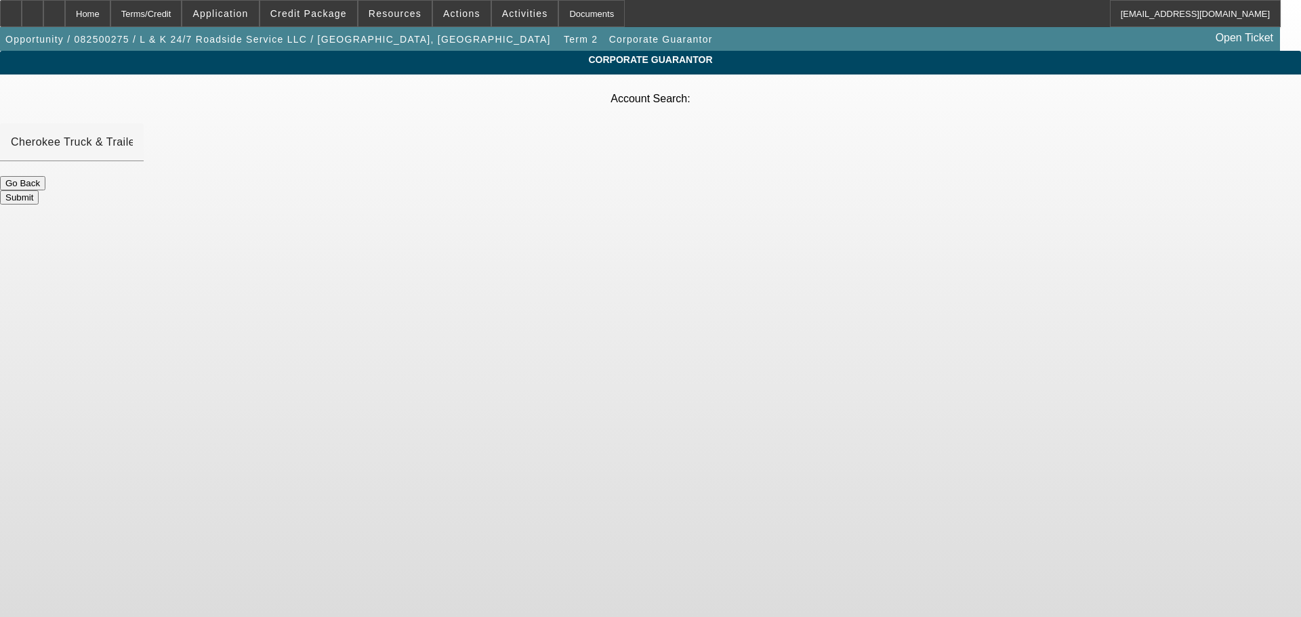
click at [39, 190] on button "Submit" at bounding box center [19, 197] width 39 height 14
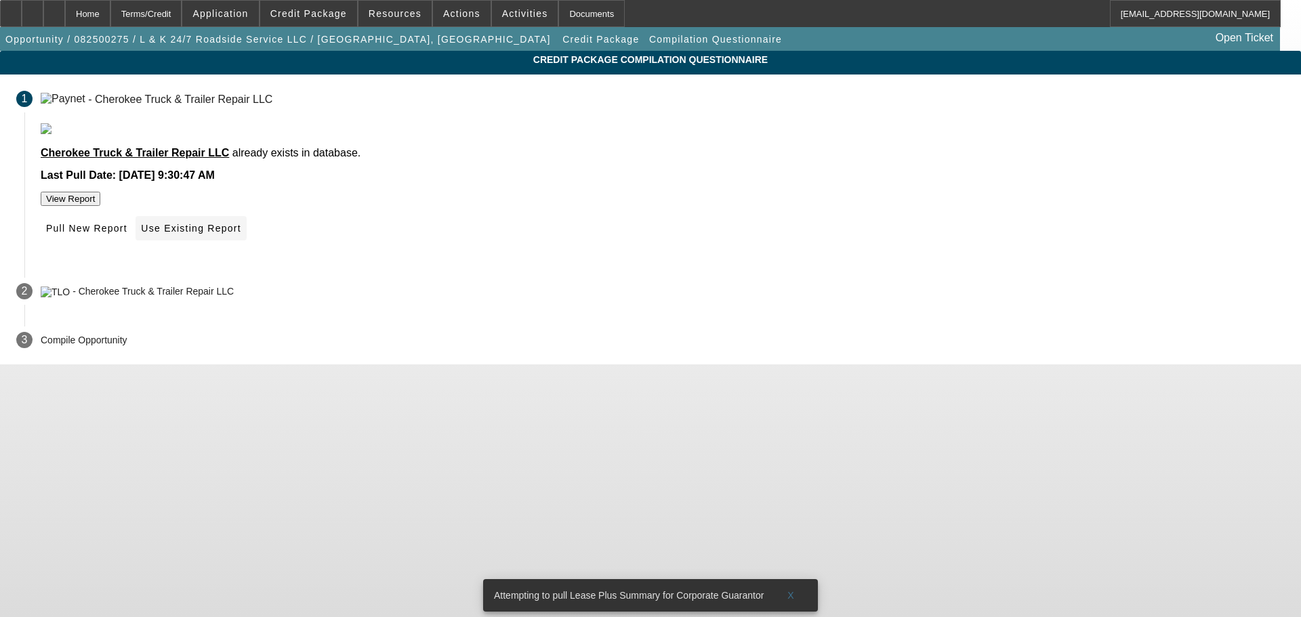
click at [246, 245] on span at bounding box center [191, 228] width 110 height 33
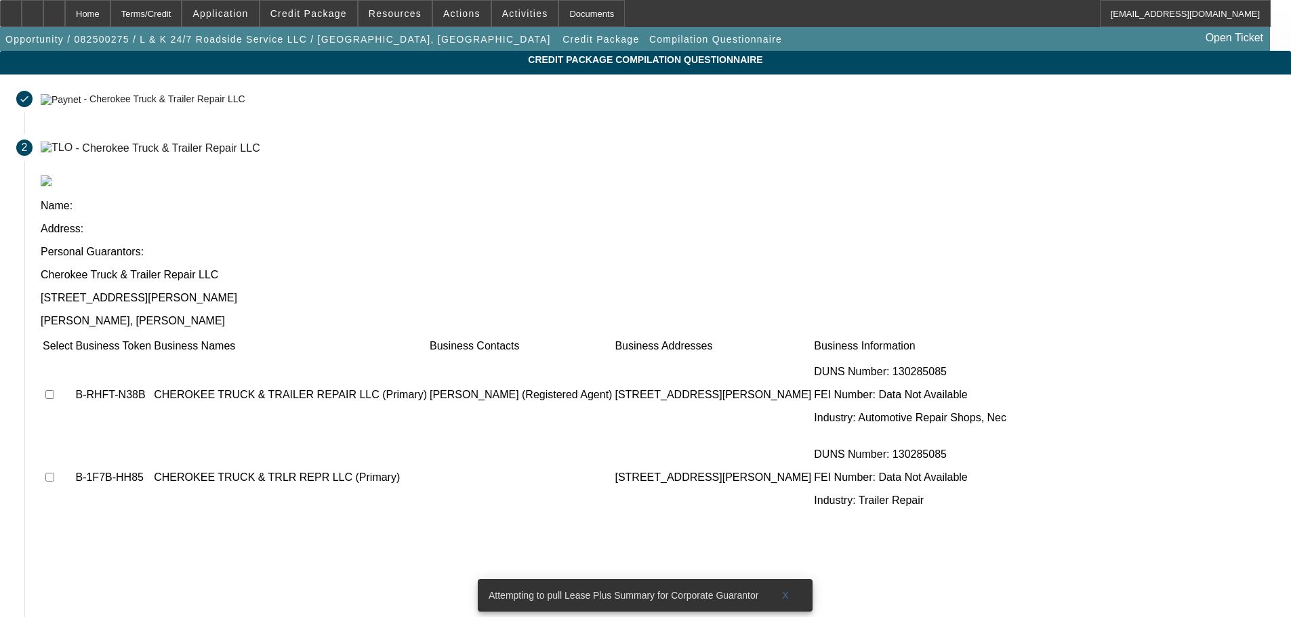
drag, startPoint x: 292, startPoint y: 269, endPoint x: 309, endPoint y: 281, distance: 20.9
click at [54, 390] on input "checkbox" at bounding box center [49, 394] width 9 height 9
checkbox input "true"
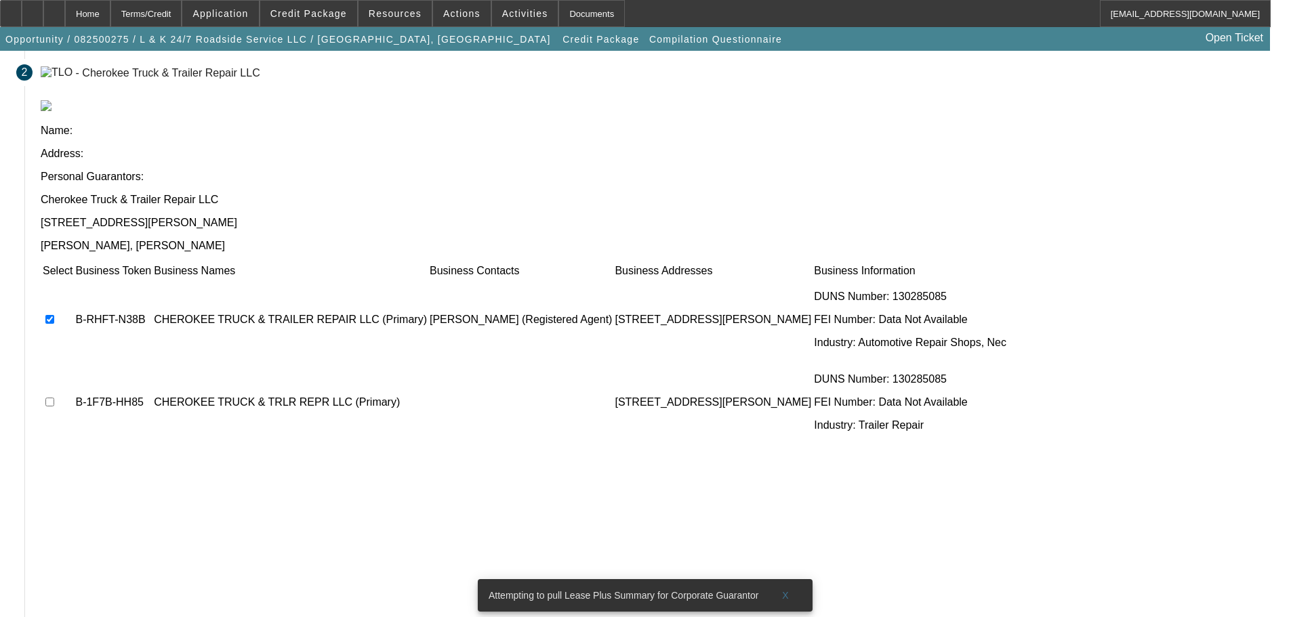
scroll to position [76, 0]
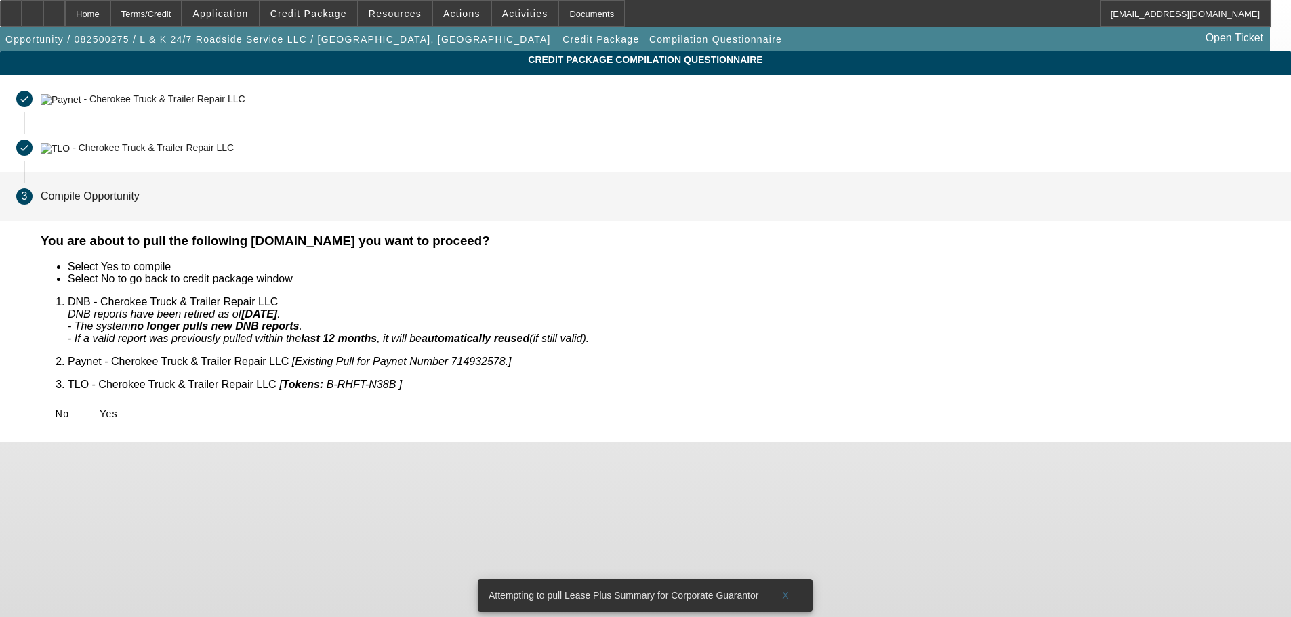
scroll to position [0, 0]
click at [130, 407] on button "Yes" at bounding box center [108, 414] width 43 height 24
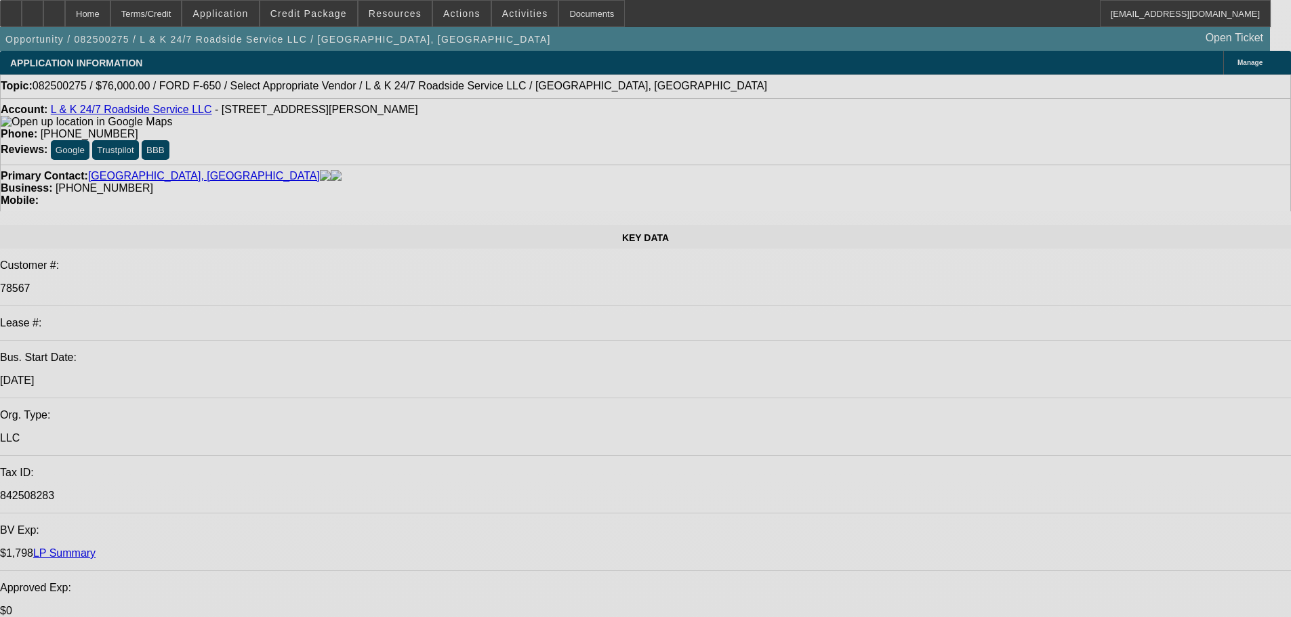
select select "0"
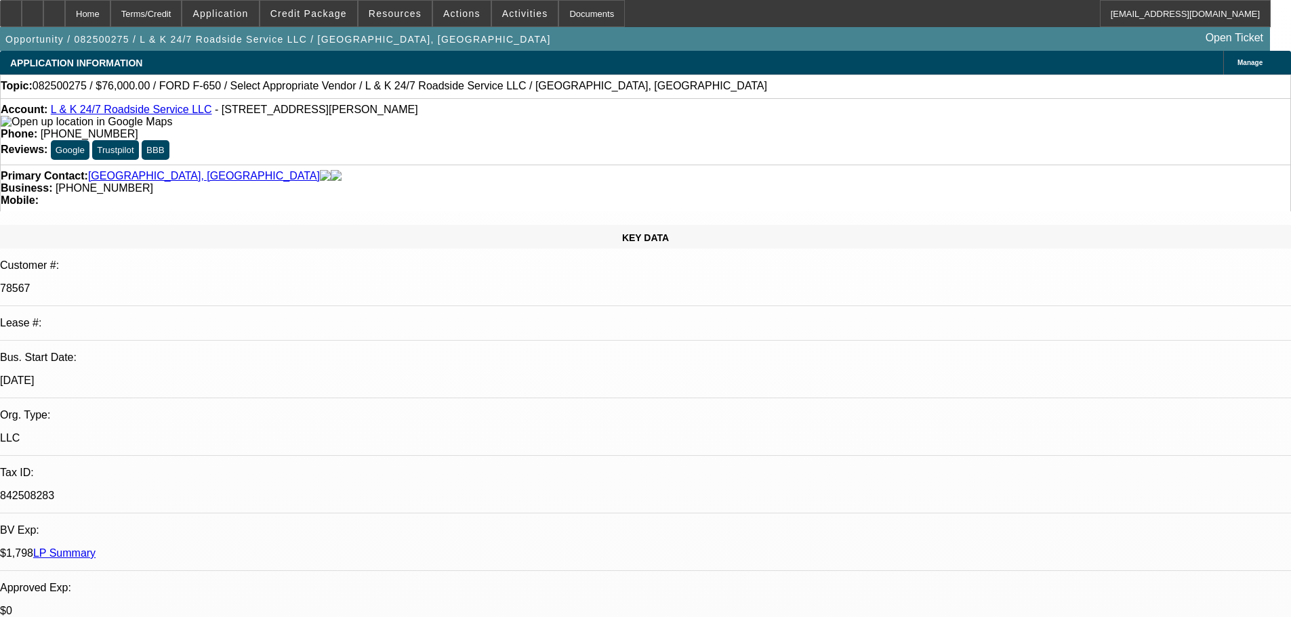
select select "2"
select select "0.1"
select select "4"
select select "0"
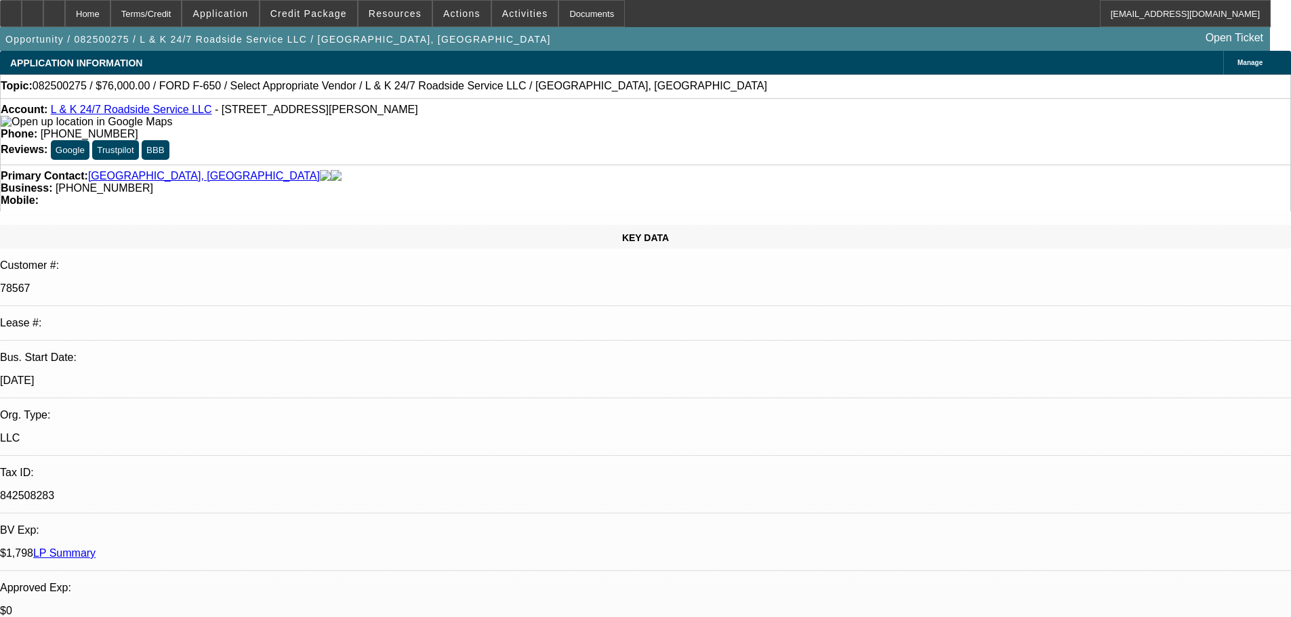
select select "2"
select select "0.1"
select select "4"
select select "0"
select select "2"
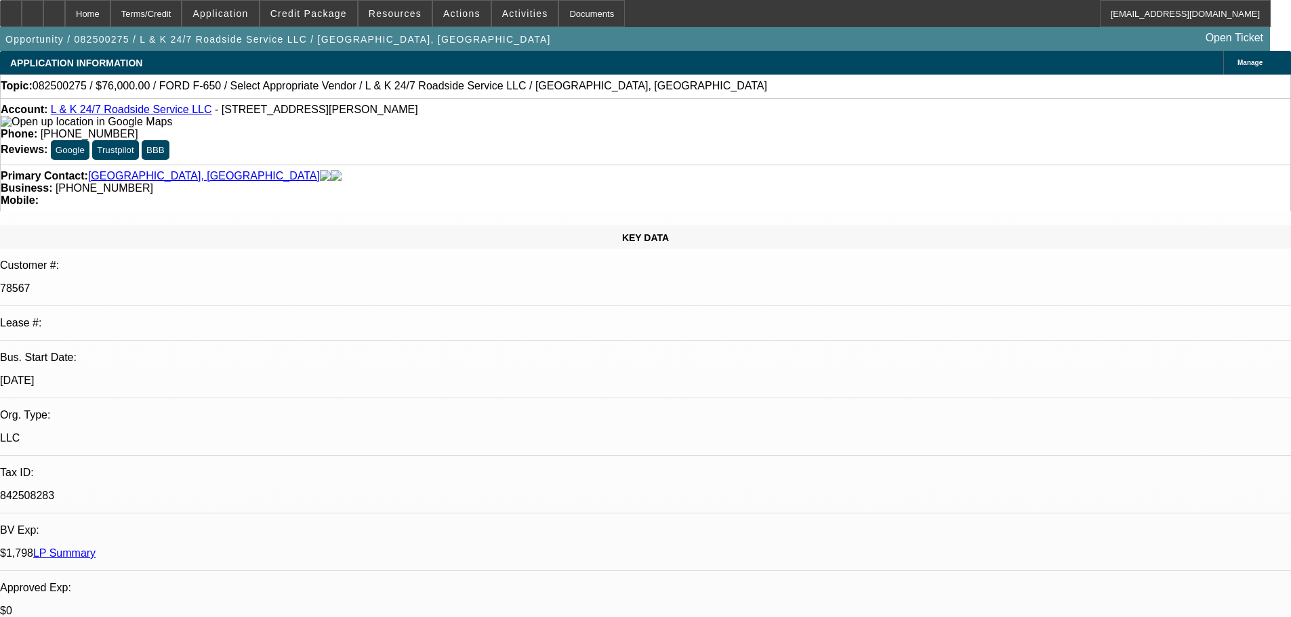
select select "2"
select select "0.1"
select select "4"
select select "0"
select select "2"
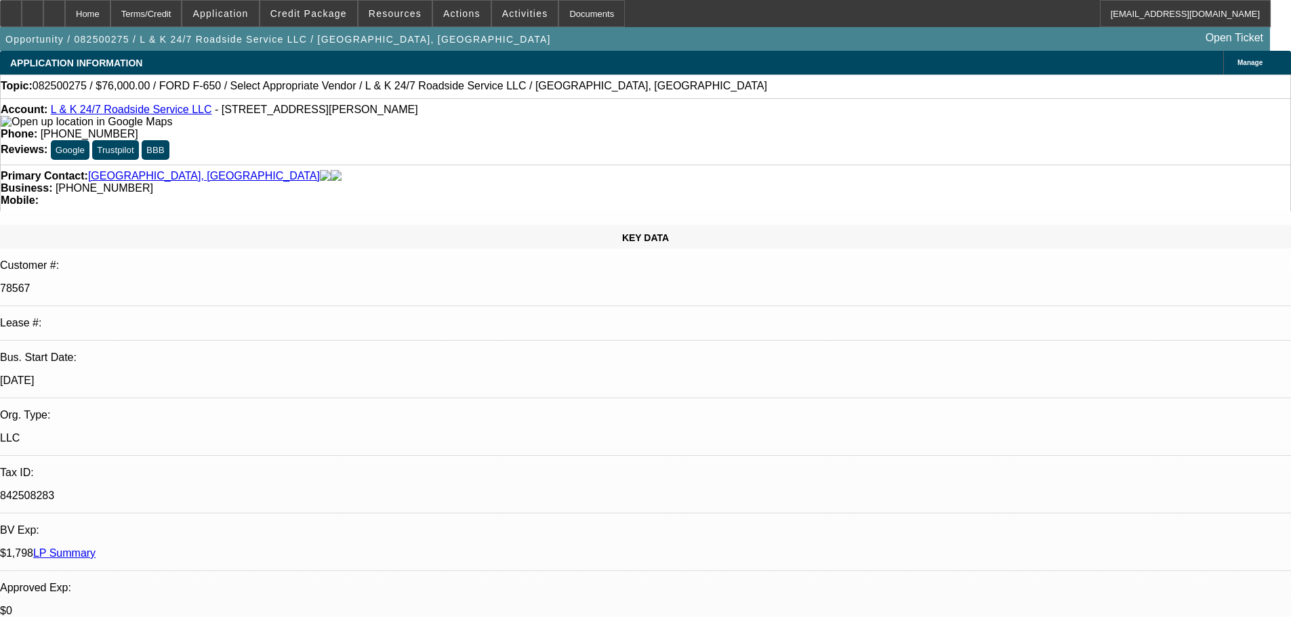
select select "0.1"
select select "4"
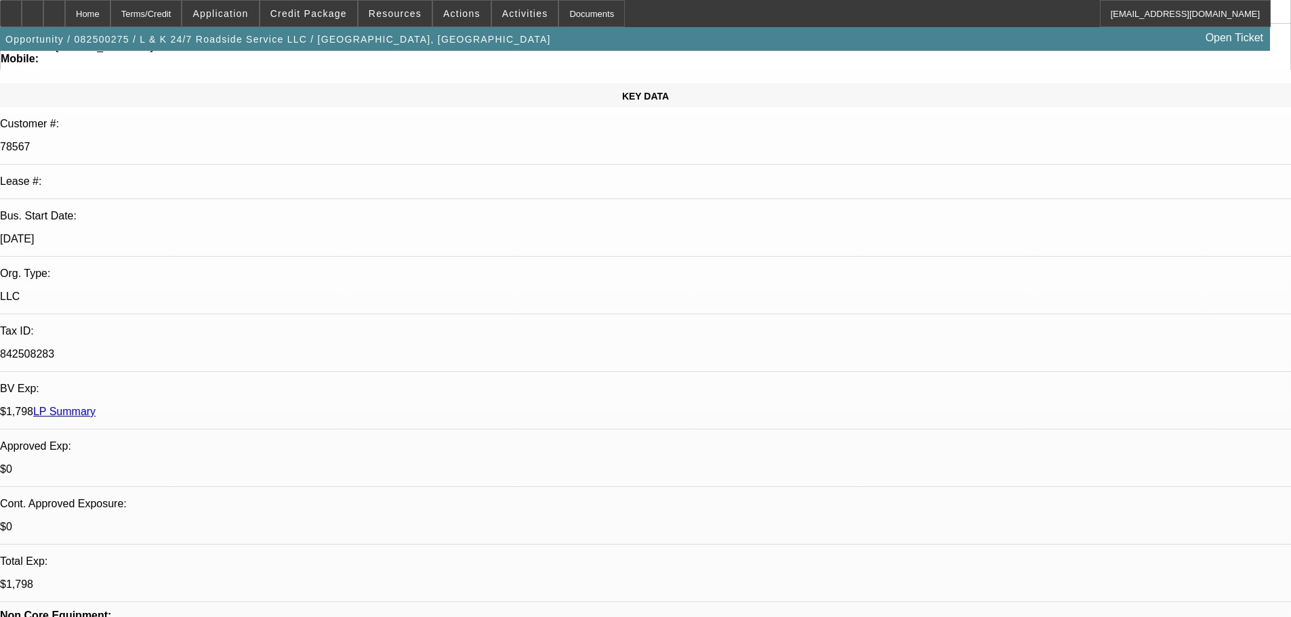
scroll to position [271, 0]
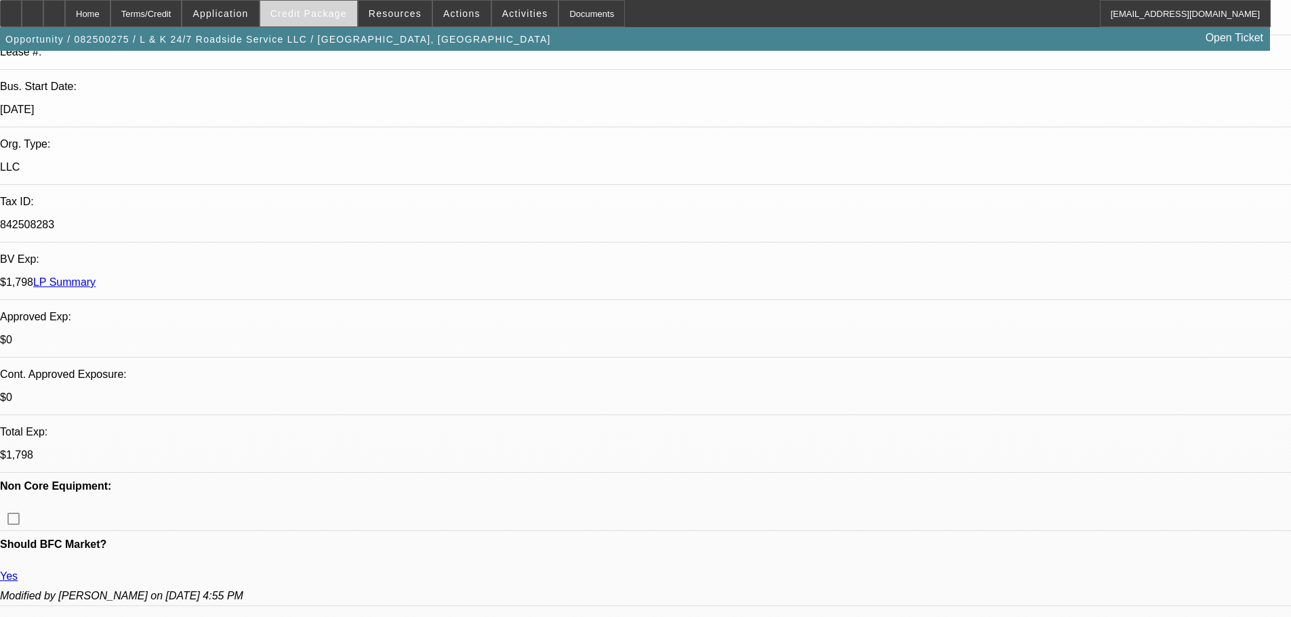
click at [321, 9] on span "Credit Package" at bounding box center [308, 13] width 77 height 11
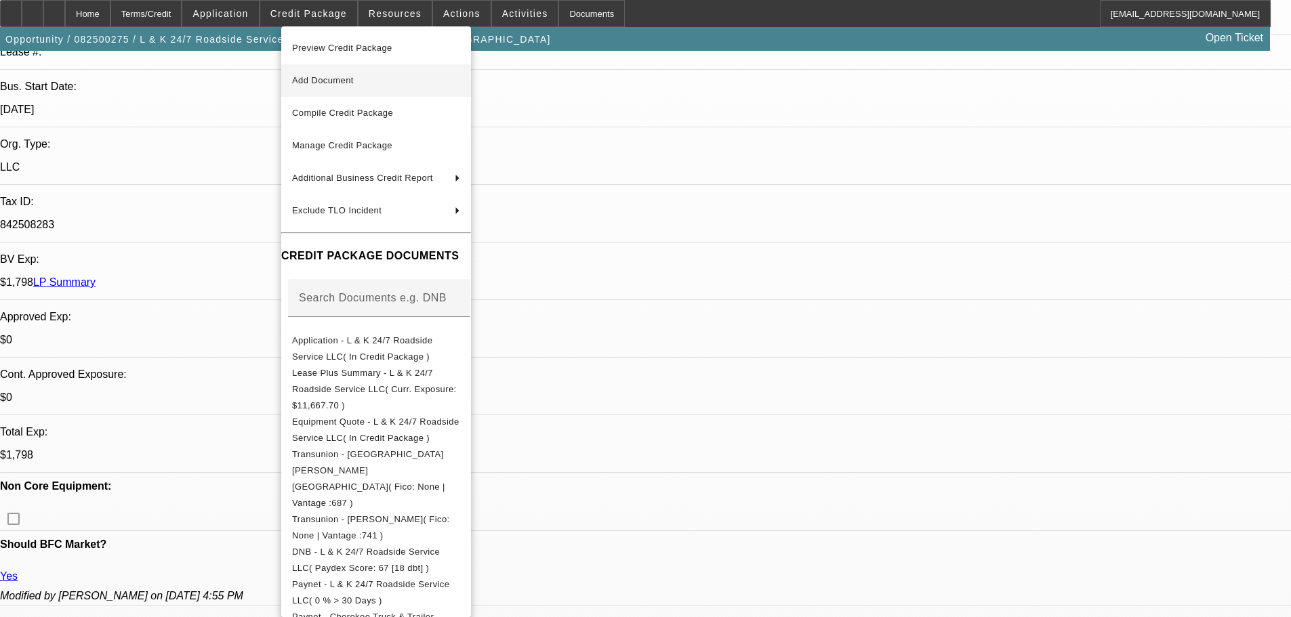
click at [415, 339] on span "Application - L & K 24/7 Roadside Service LLC( In Credit Package )" at bounding box center [362, 349] width 140 height 26
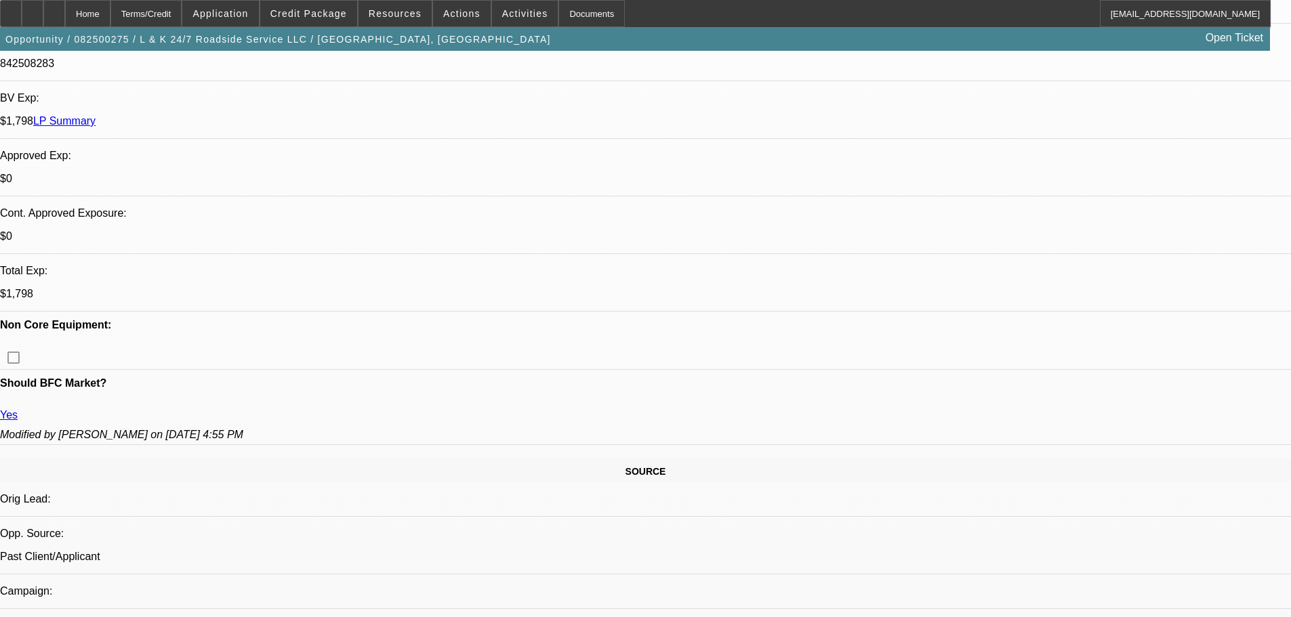
scroll to position [474, 0]
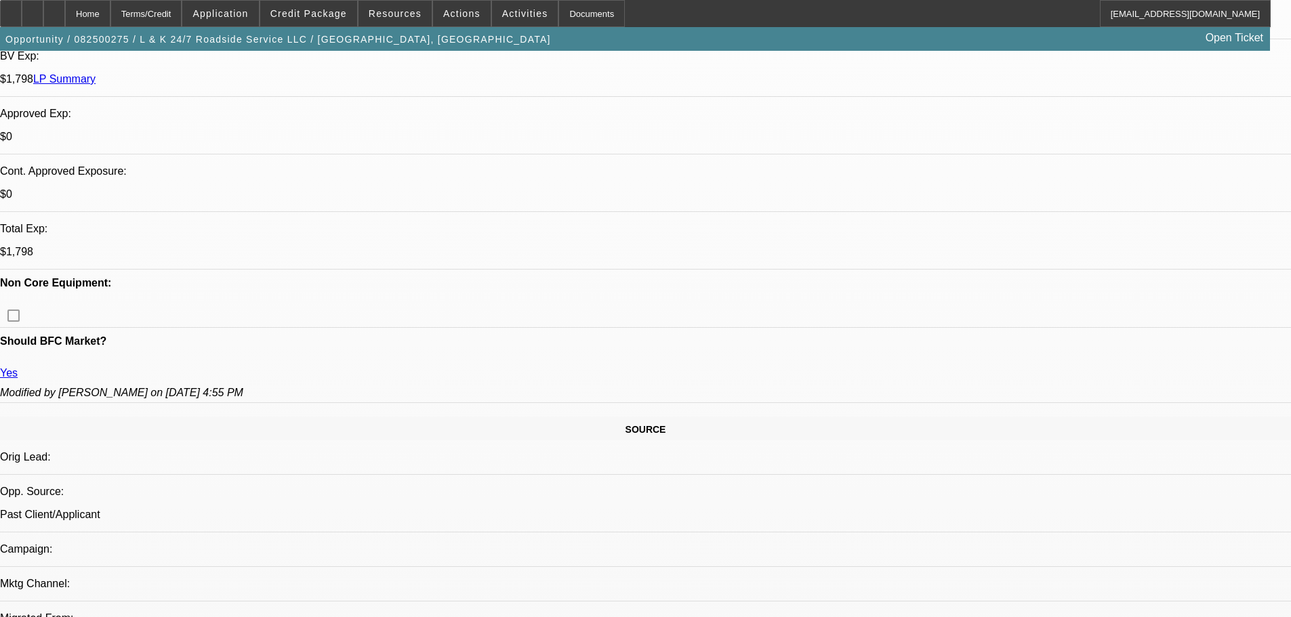
click at [330, 28] on div "Opportunity / 082500275 / L & K 24/7 Roadside Service LLC / Sheffield, Logan Op…" at bounding box center [635, 39] width 1270 height 24
click at [328, 14] on span "Credit Package" at bounding box center [308, 13] width 77 height 11
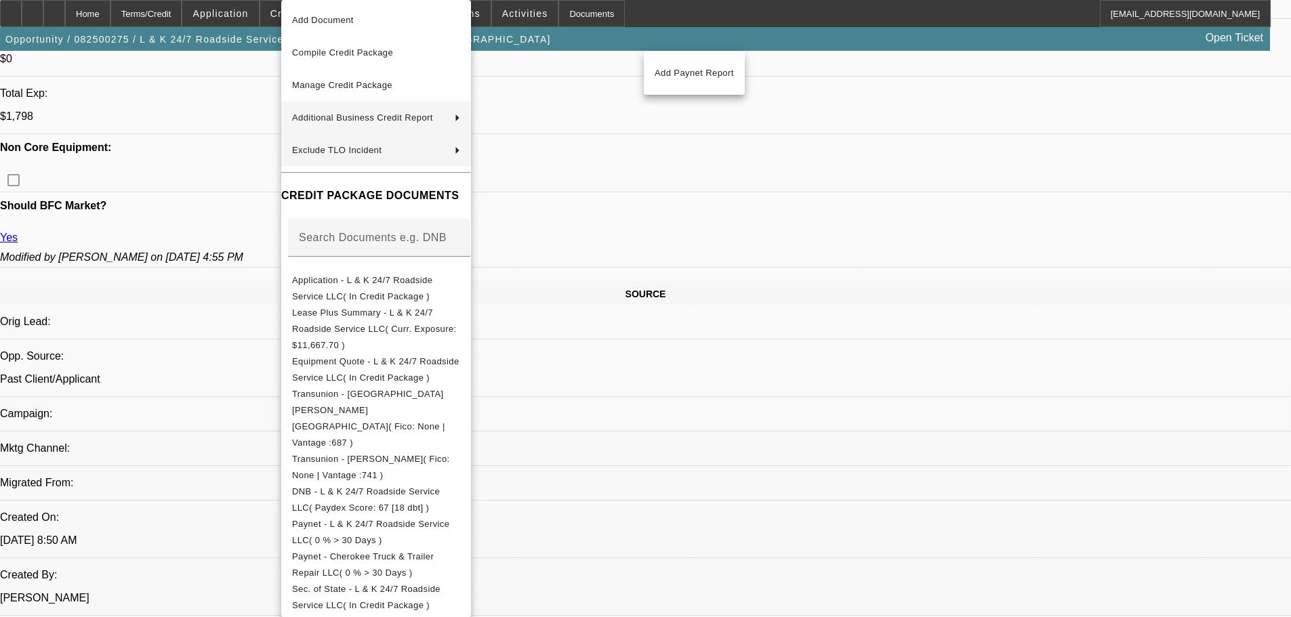
scroll to position [0, 0]
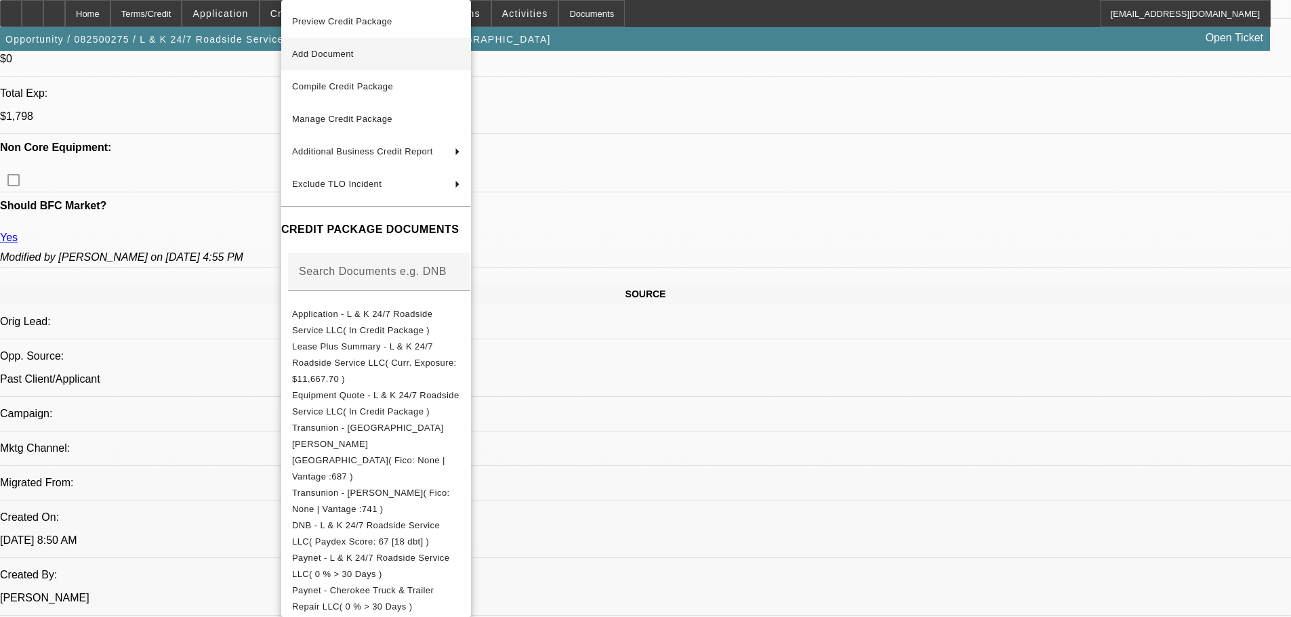
click at [369, 48] on span "Add Document" at bounding box center [376, 54] width 168 height 16
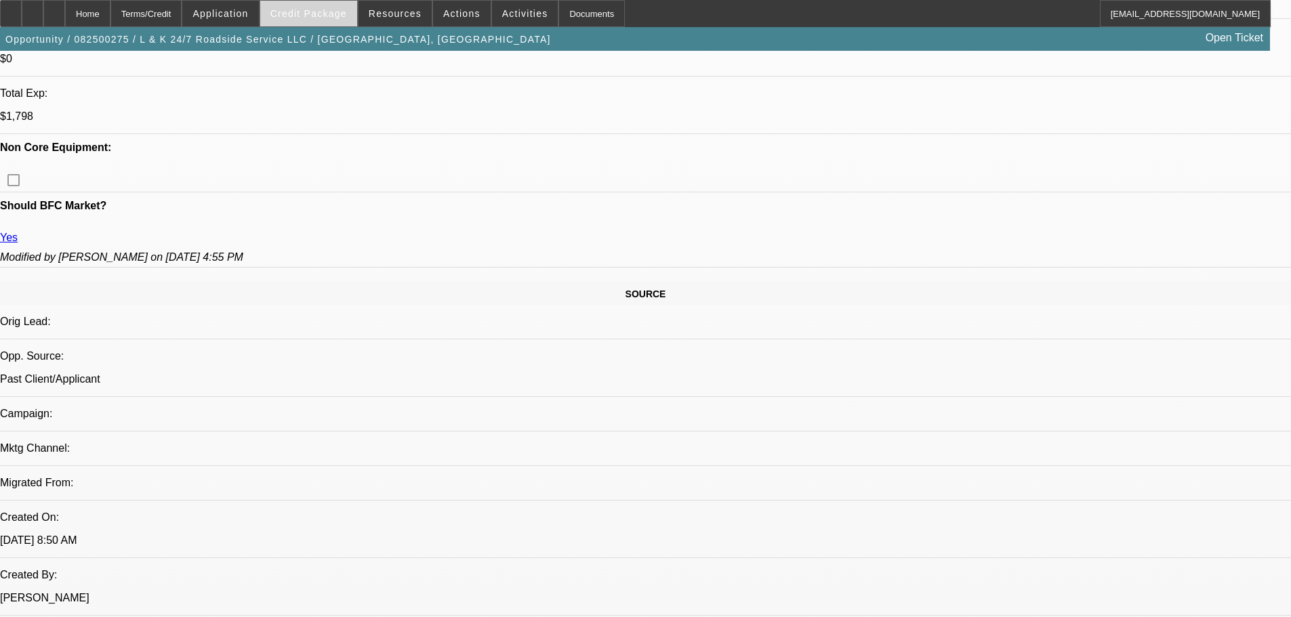
click at [314, 4] on span at bounding box center [308, 13] width 97 height 33
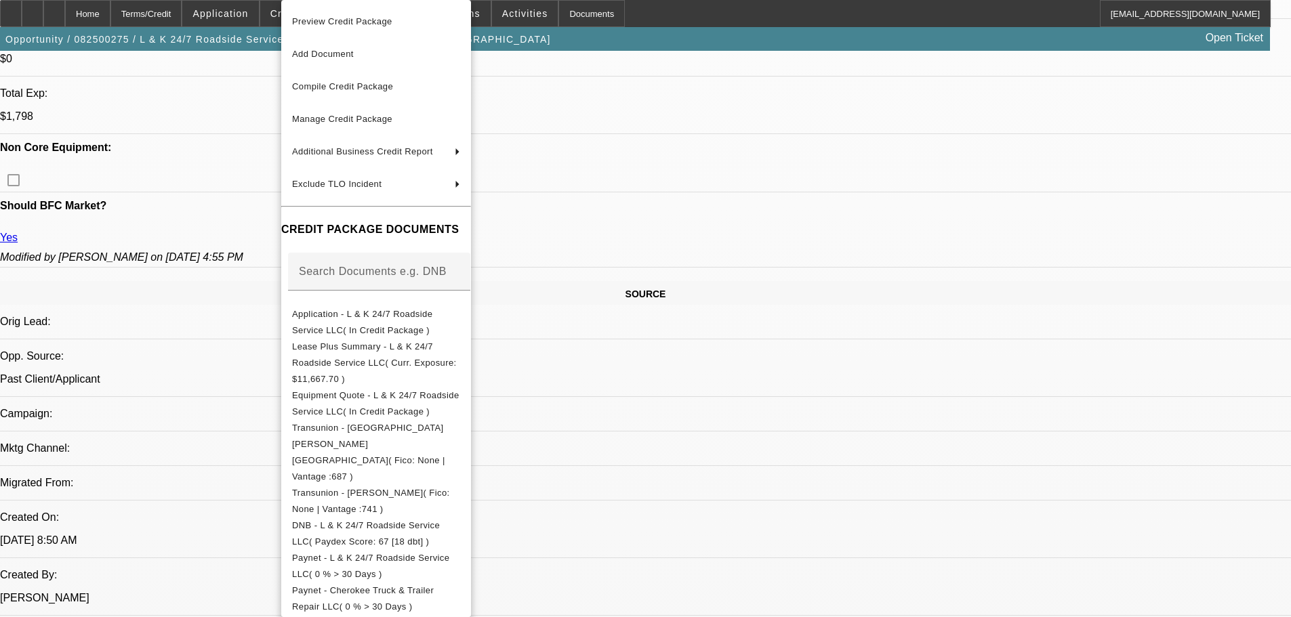
click at [708, 453] on div at bounding box center [645, 308] width 1291 height 617
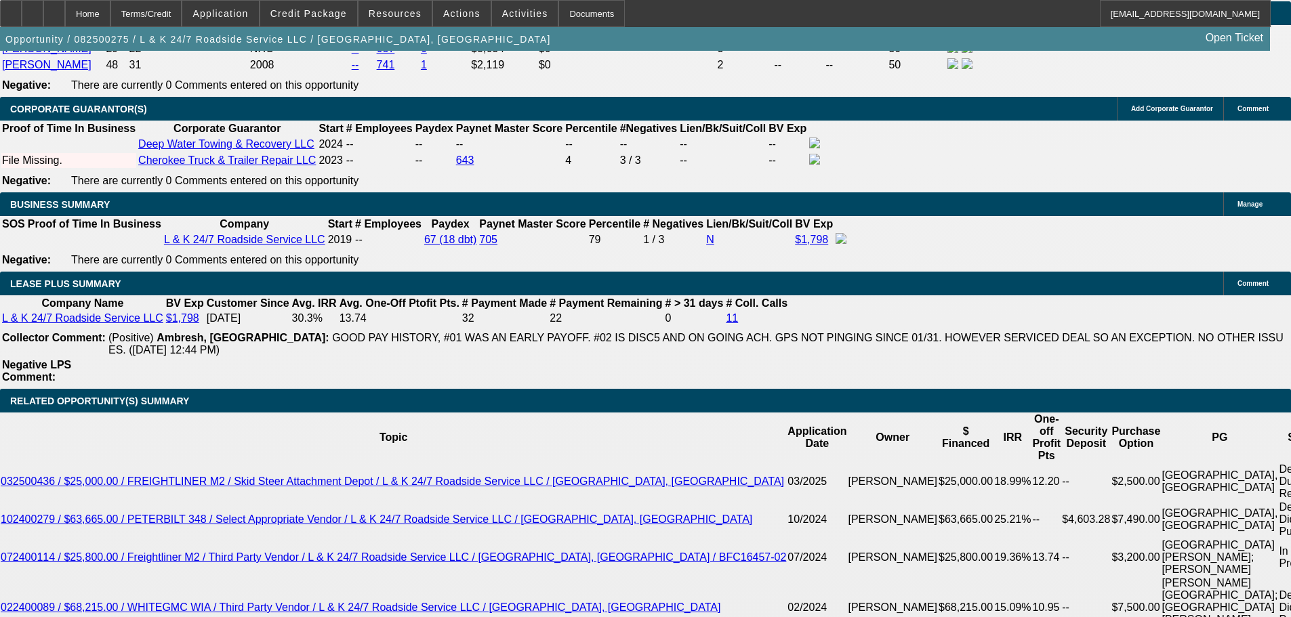
scroll to position [1830, 0]
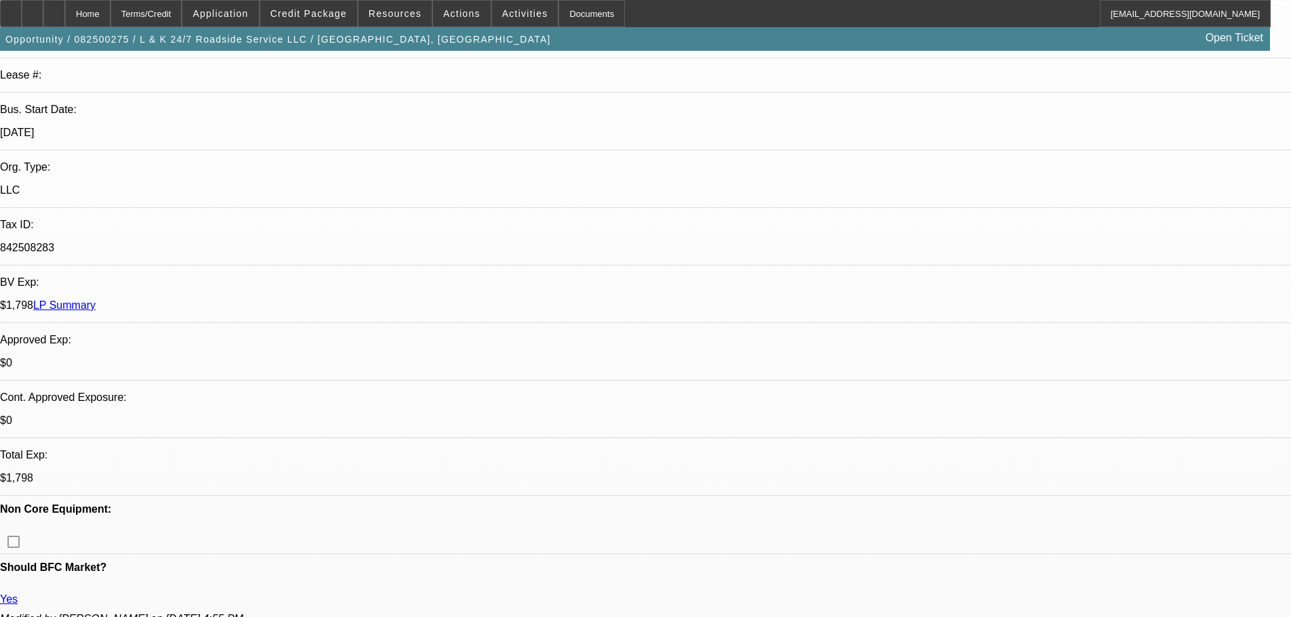
scroll to position [339, 0]
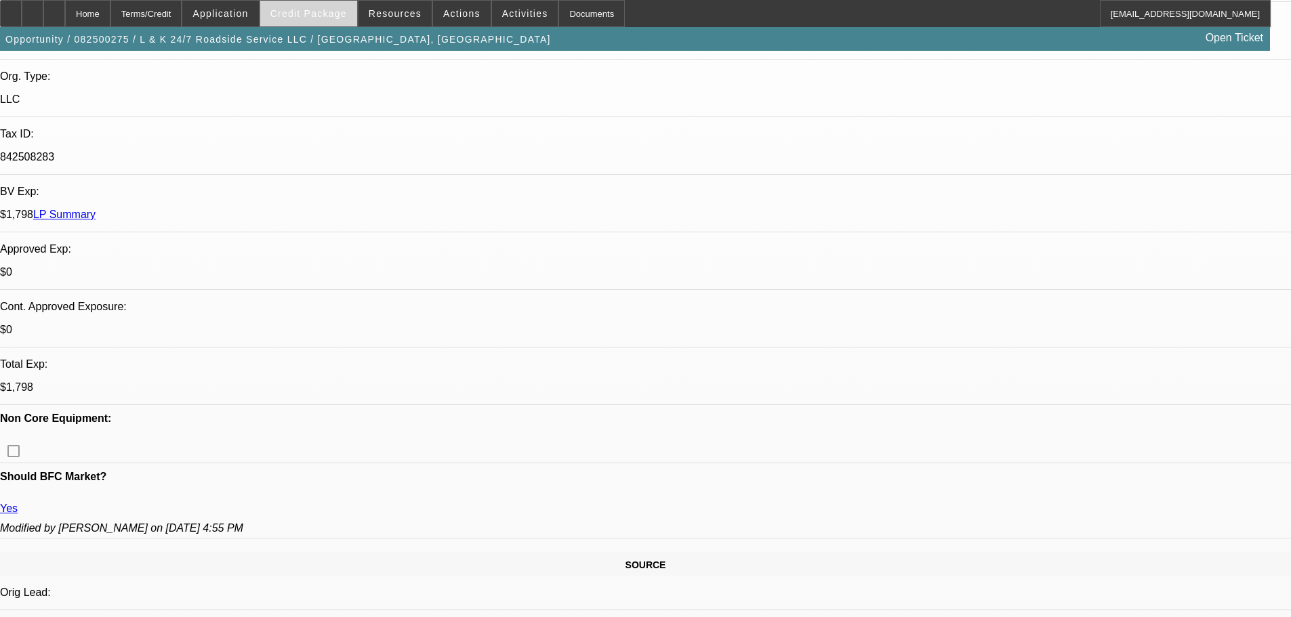
click at [337, 16] on span "Credit Package" at bounding box center [308, 13] width 77 height 11
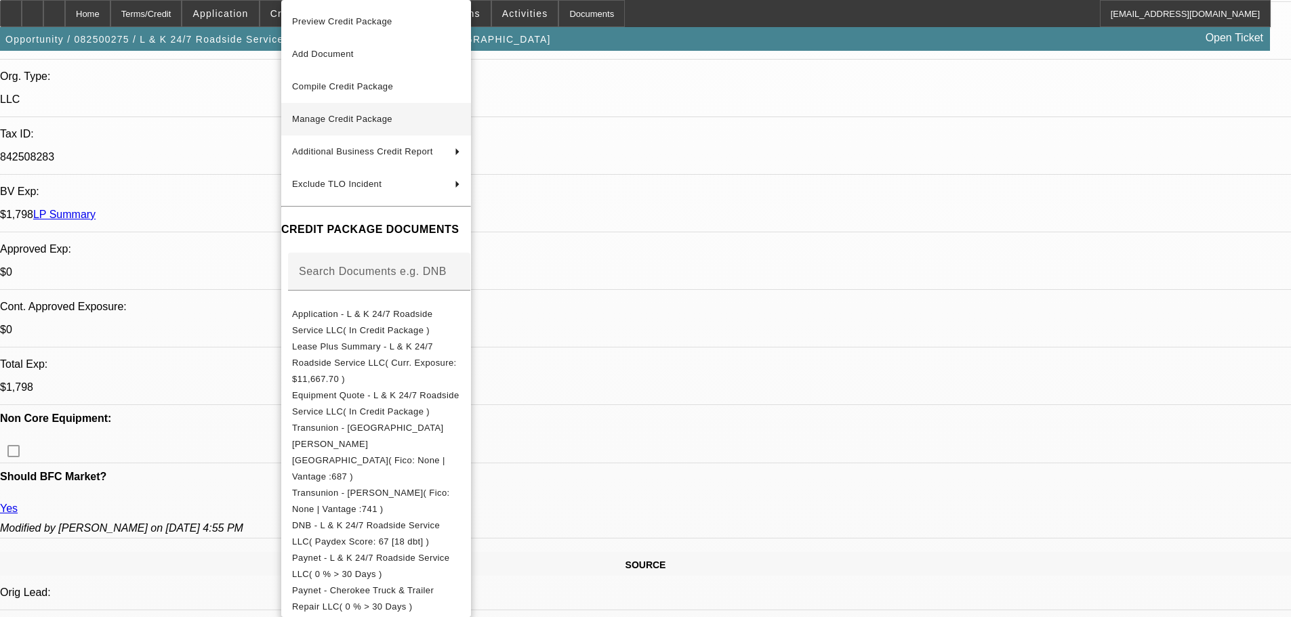
click at [384, 126] on span "Manage Credit Package" at bounding box center [376, 119] width 168 height 16
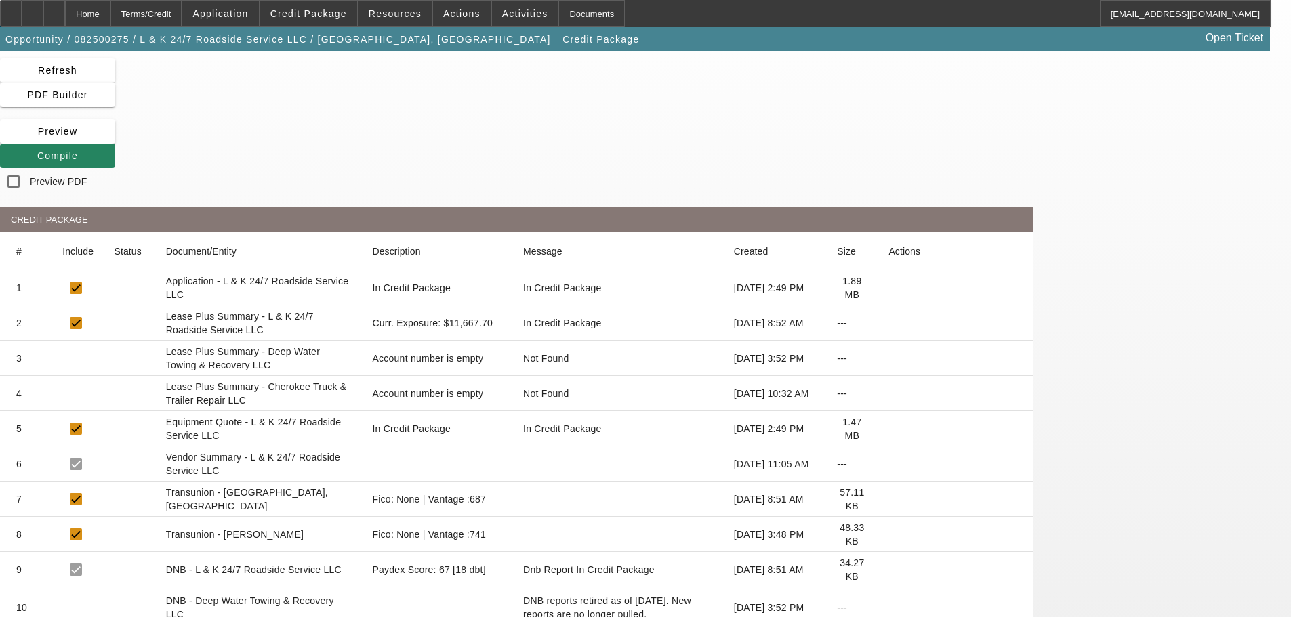
scroll to position [68, 0]
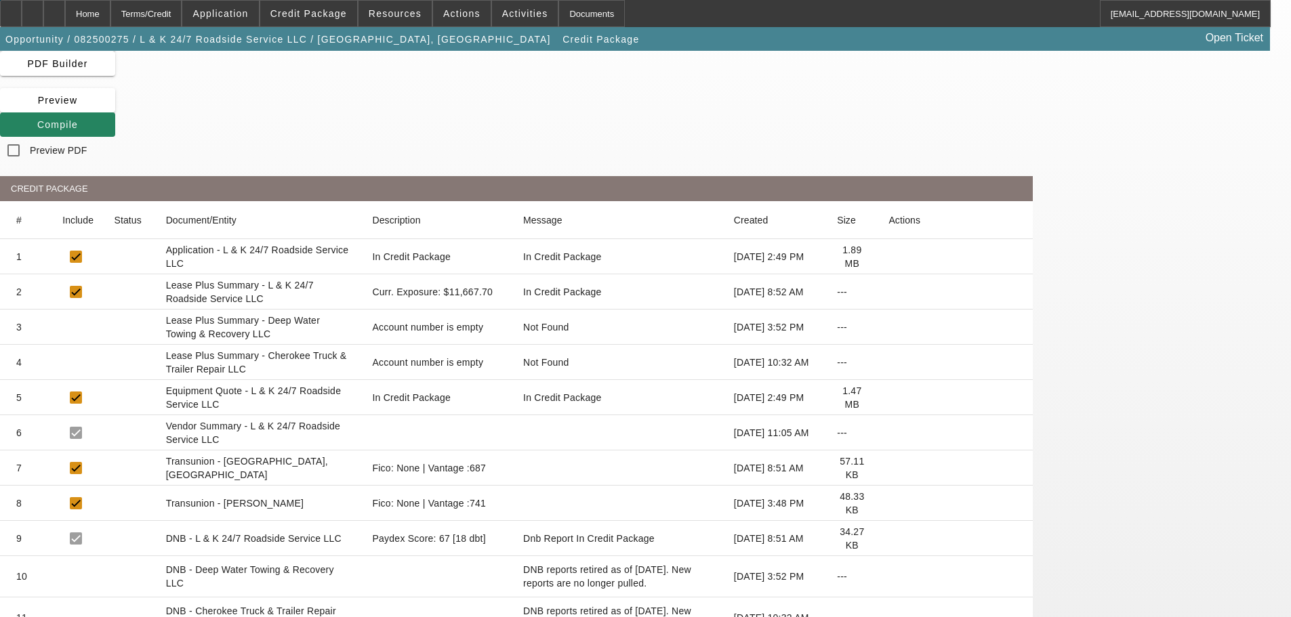
click at [889, 468] on icon at bounding box center [889, 468] width 0 height 0
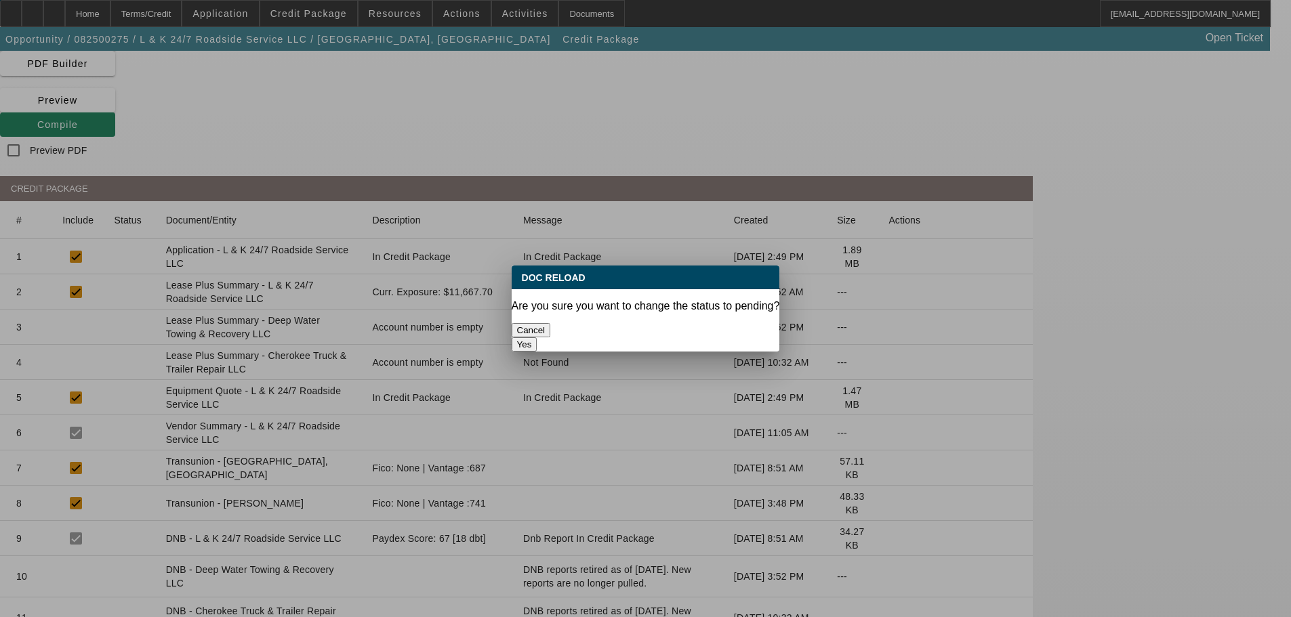
click at [537, 338] on button "Yes" at bounding box center [525, 345] width 26 height 14
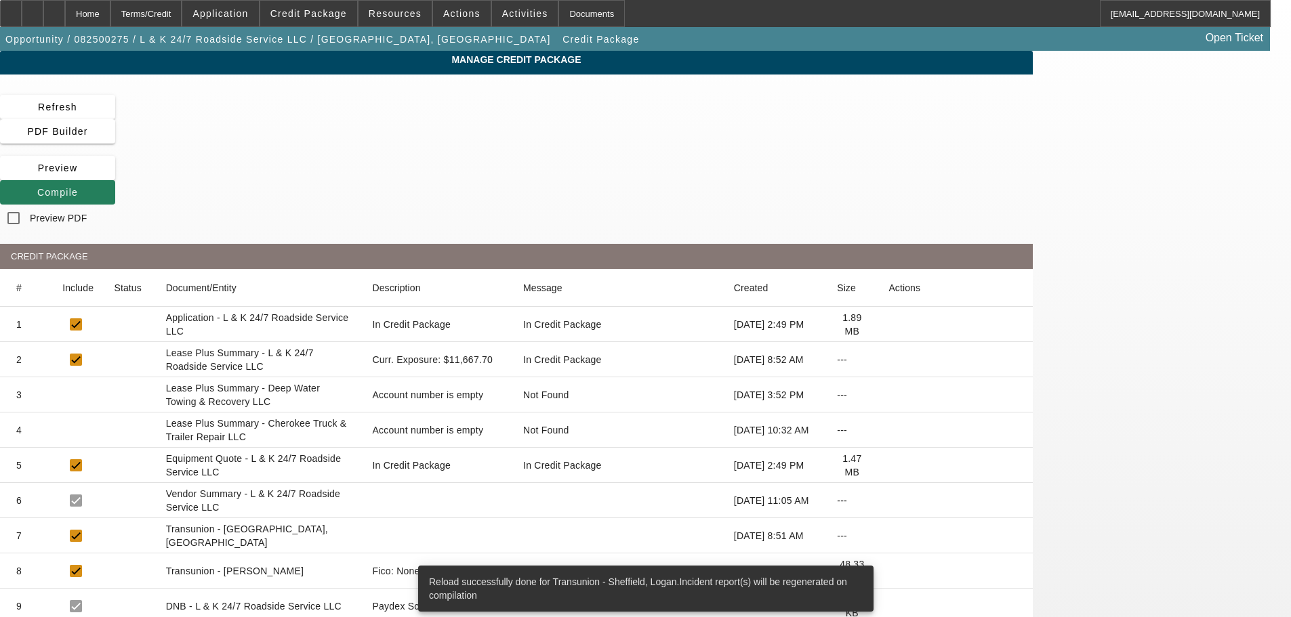
click at [37, 187] on icon at bounding box center [37, 192] width 0 height 11
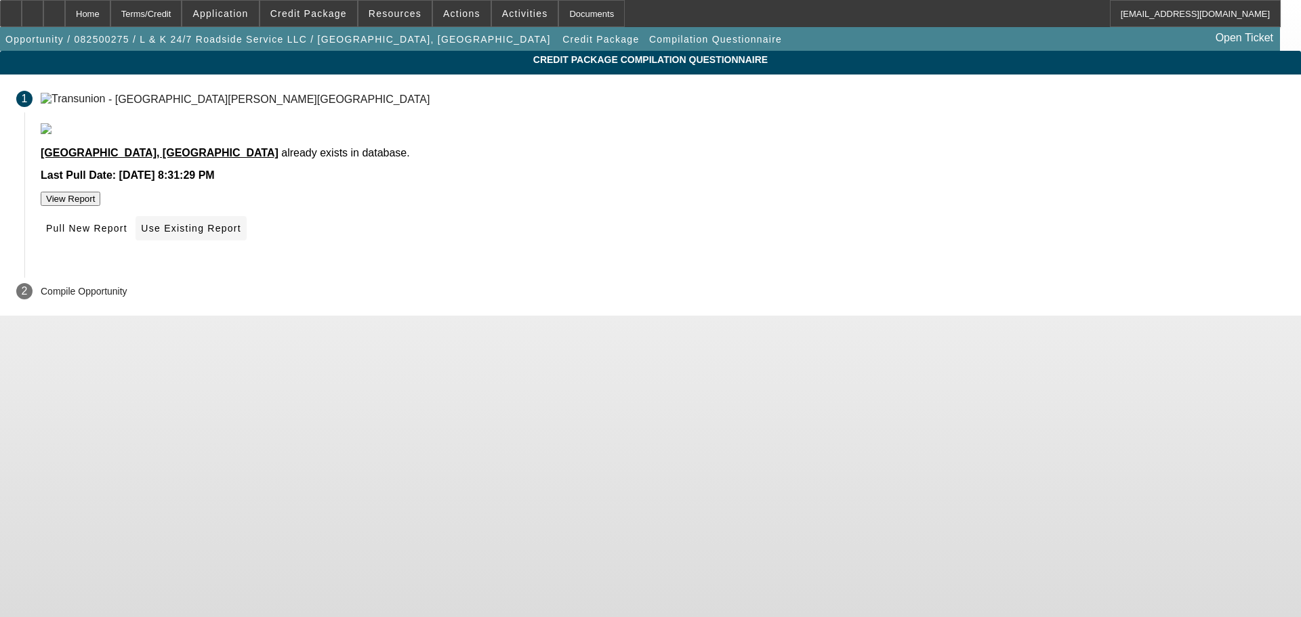
click at [241, 234] on span "Use Existing Report" at bounding box center [191, 228] width 100 height 11
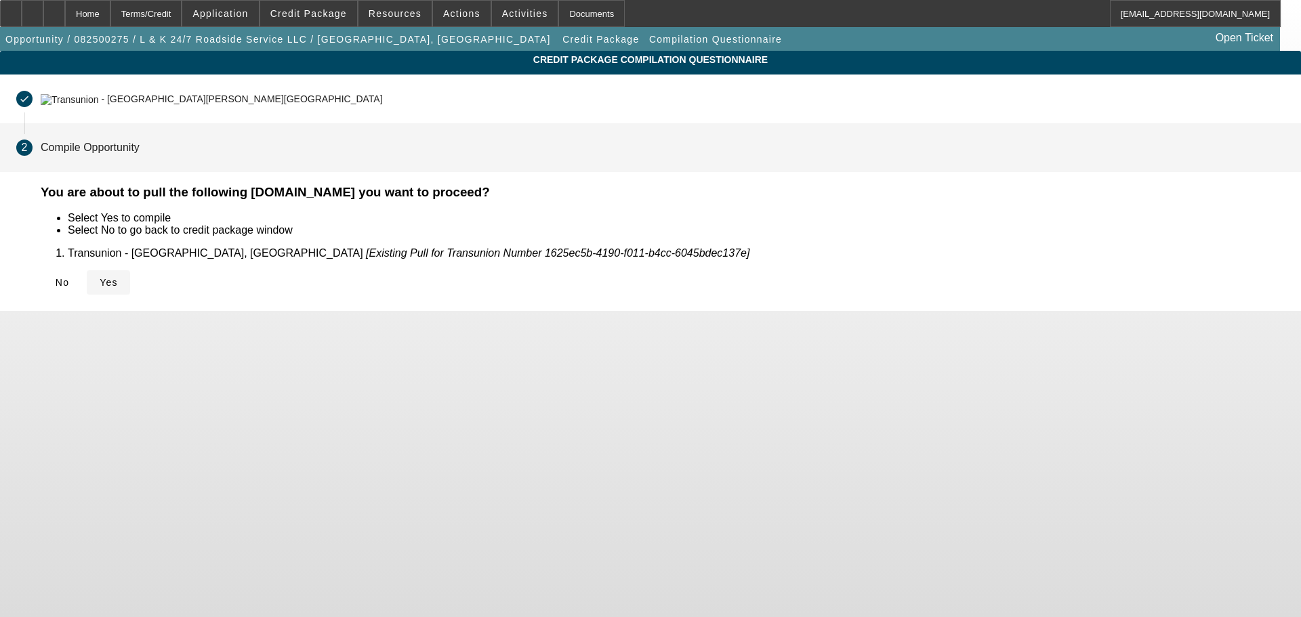
click at [130, 291] on span at bounding box center [108, 282] width 43 height 33
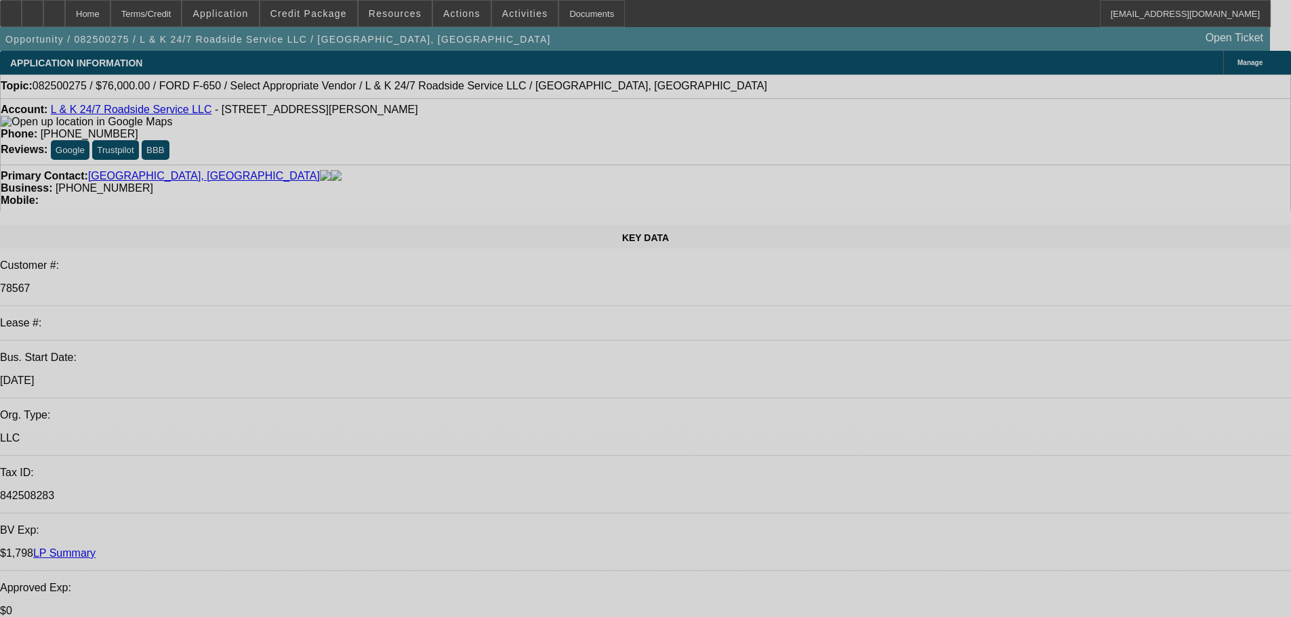
select select "0"
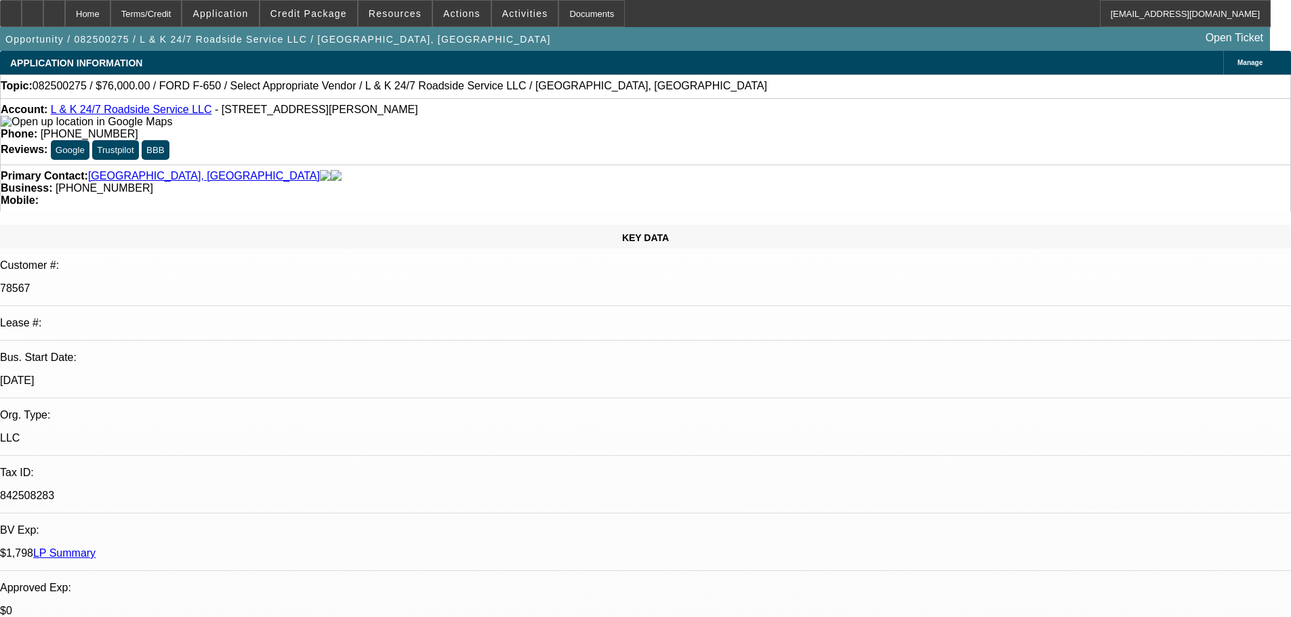
select select "0"
select select "2"
select select "0.1"
select select "4"
select select "0"
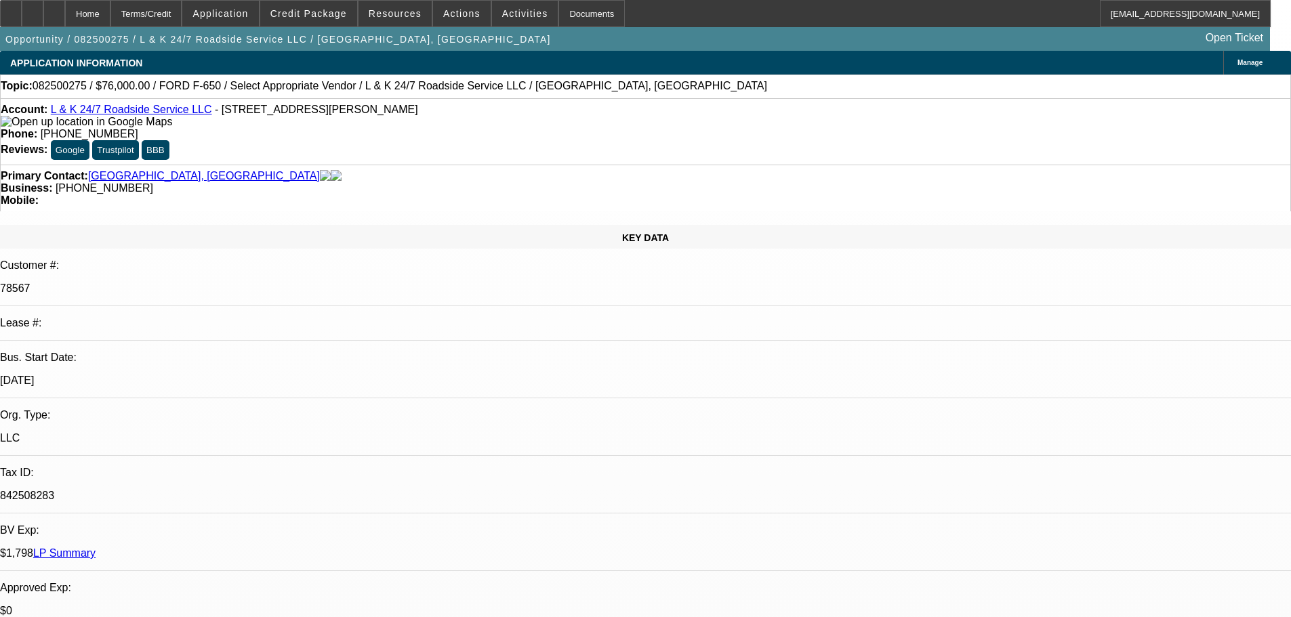
select select "0"
select select "2"
select select "0.1"
select select "4"
select select "0"
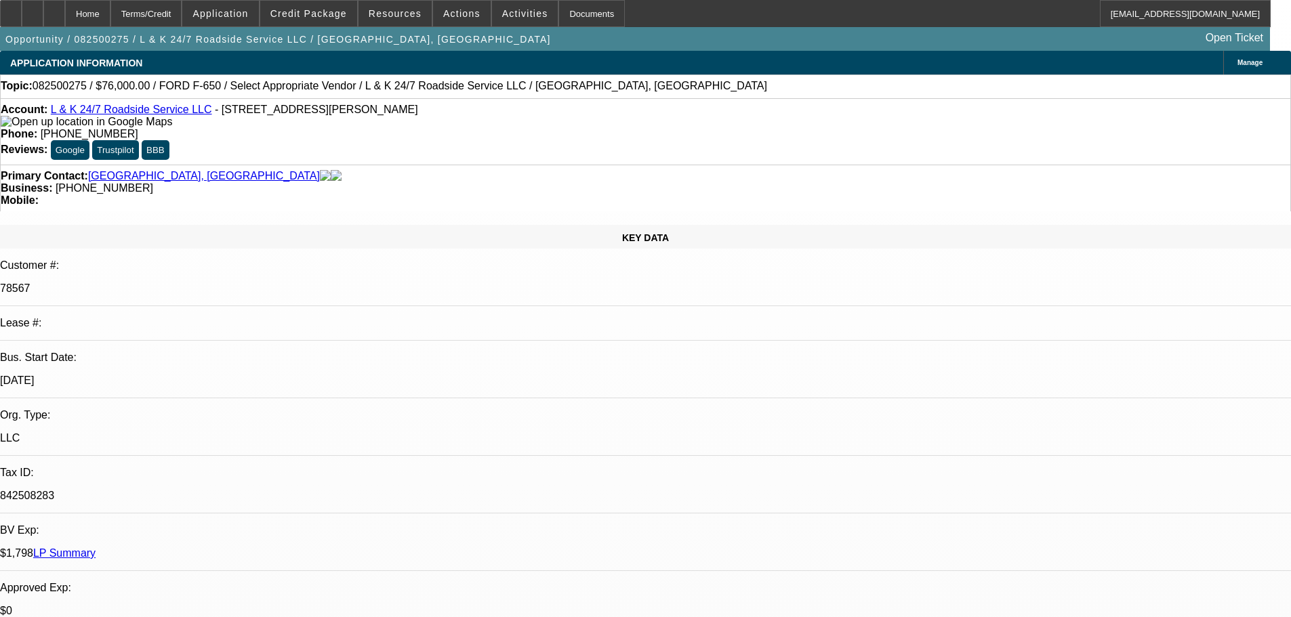
select select "2"
select select "0.1"
select select "4"
select select "0"
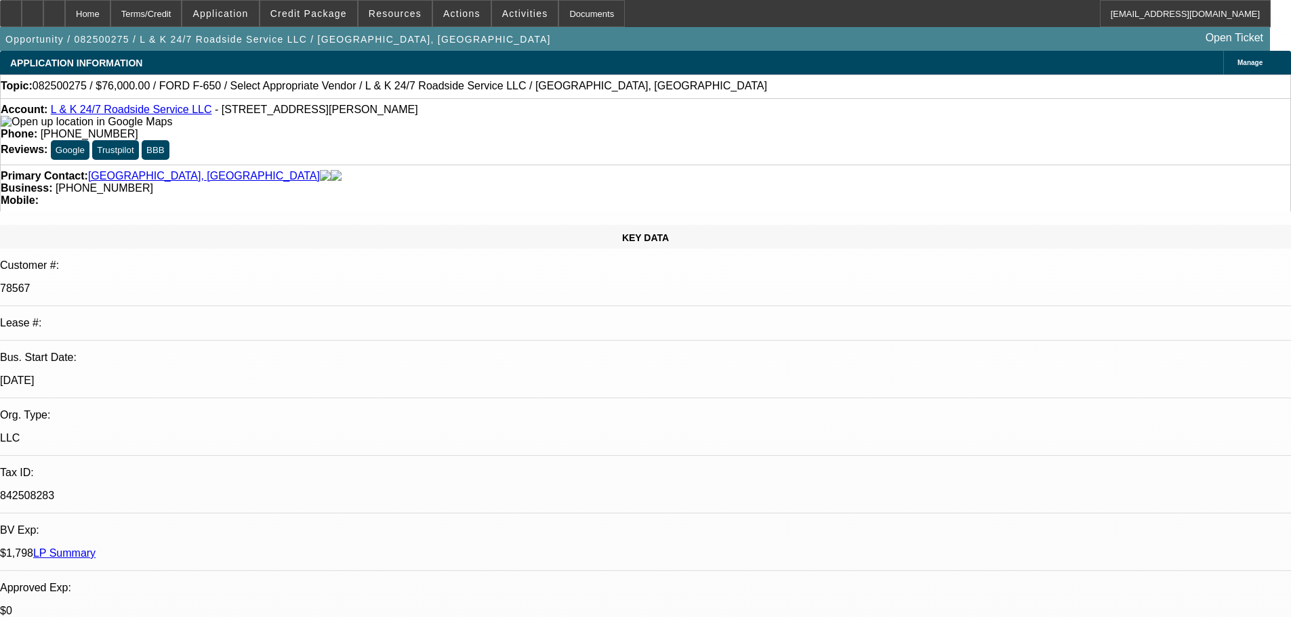
select select "2"
select select "0.1"
select select "4"
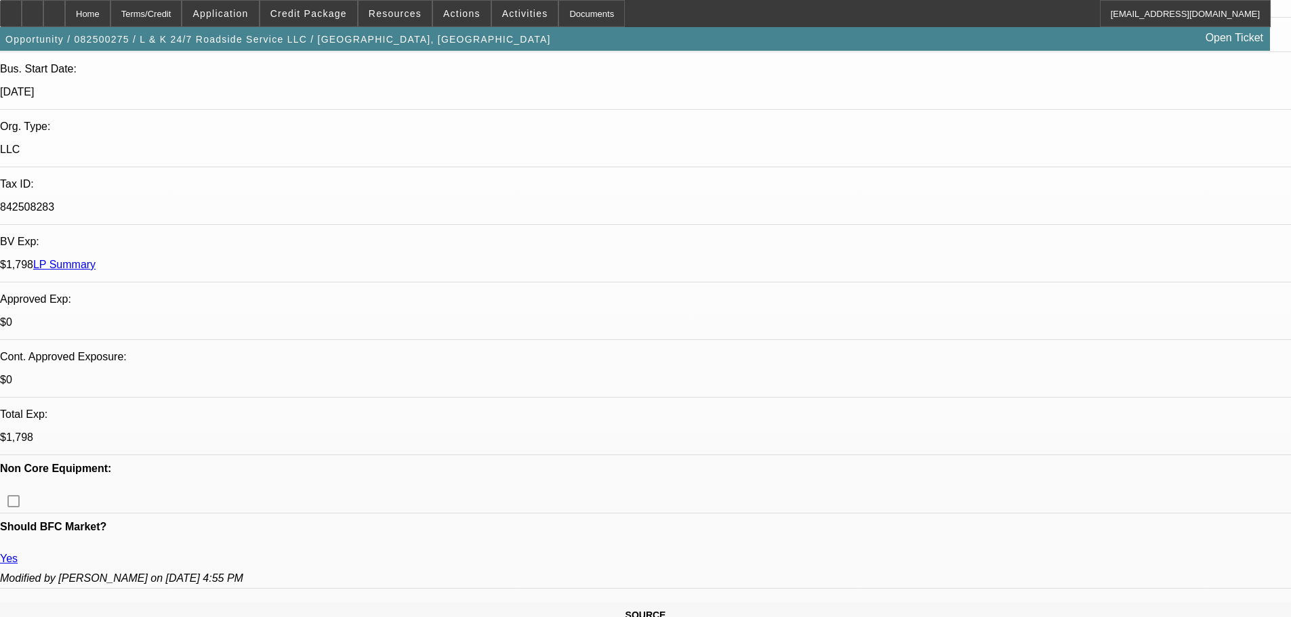
scroll to position [271, 0]
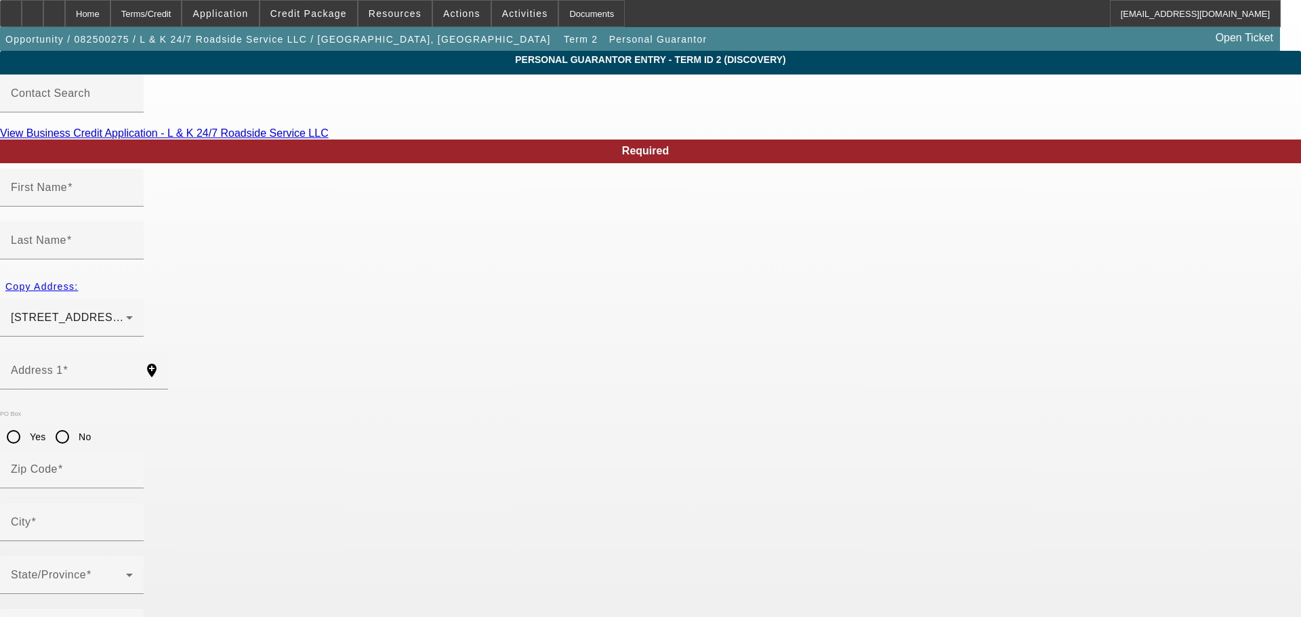
type input "William"
type input "Cornelius"
type input "2285 Margerum Road"
radio input "true"
type input "35616"
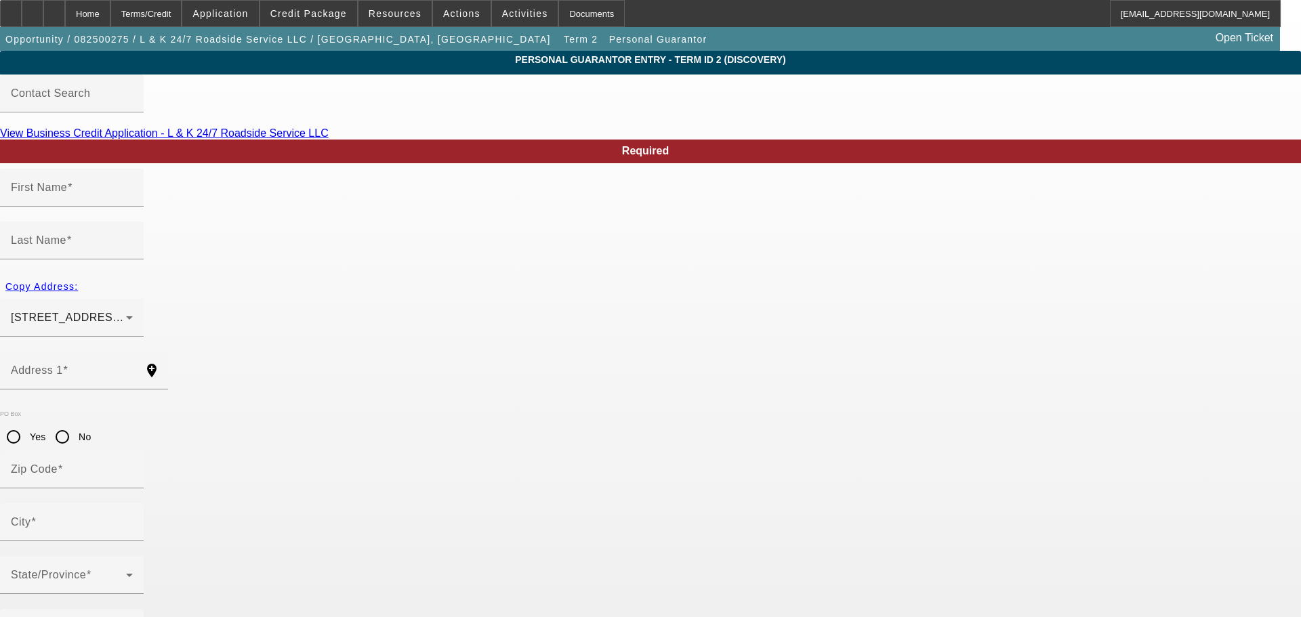
type input "Cherokee"
type input "(256) 627-8428"
type input "50"
type input "420-04-3892"
type input "wdcorneliusiv@yahoo.com"
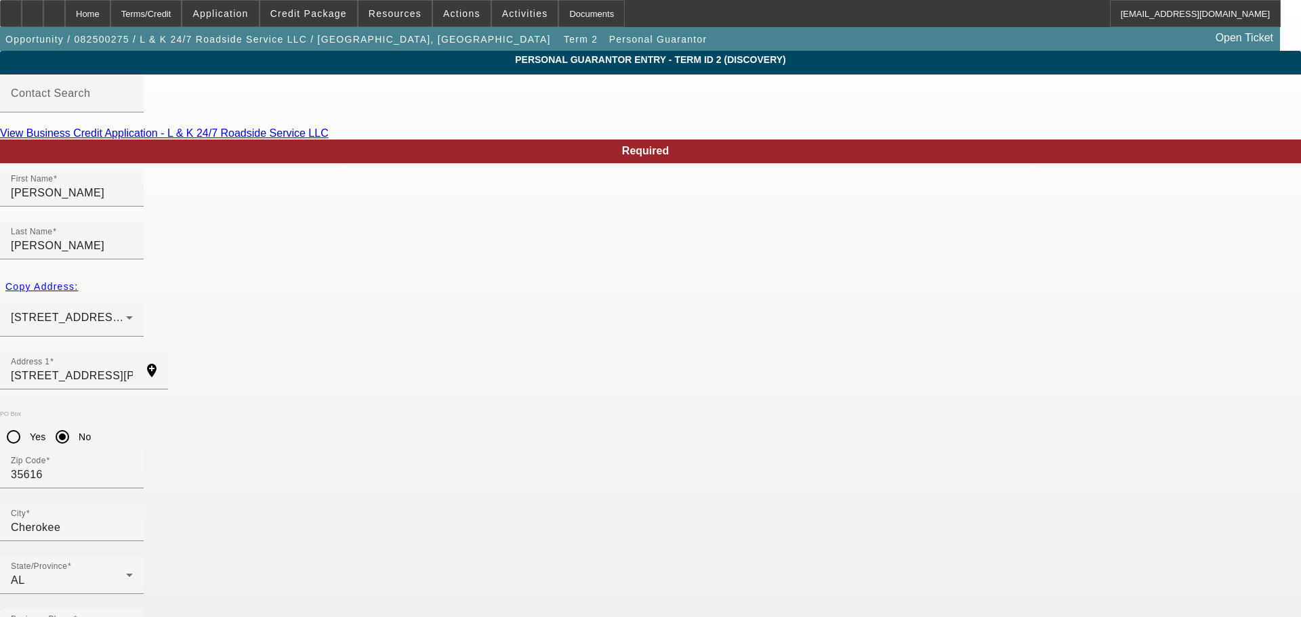
click at [331, 17] on span "Credit Package" at bounding box center [308, 13] width 77 height 11
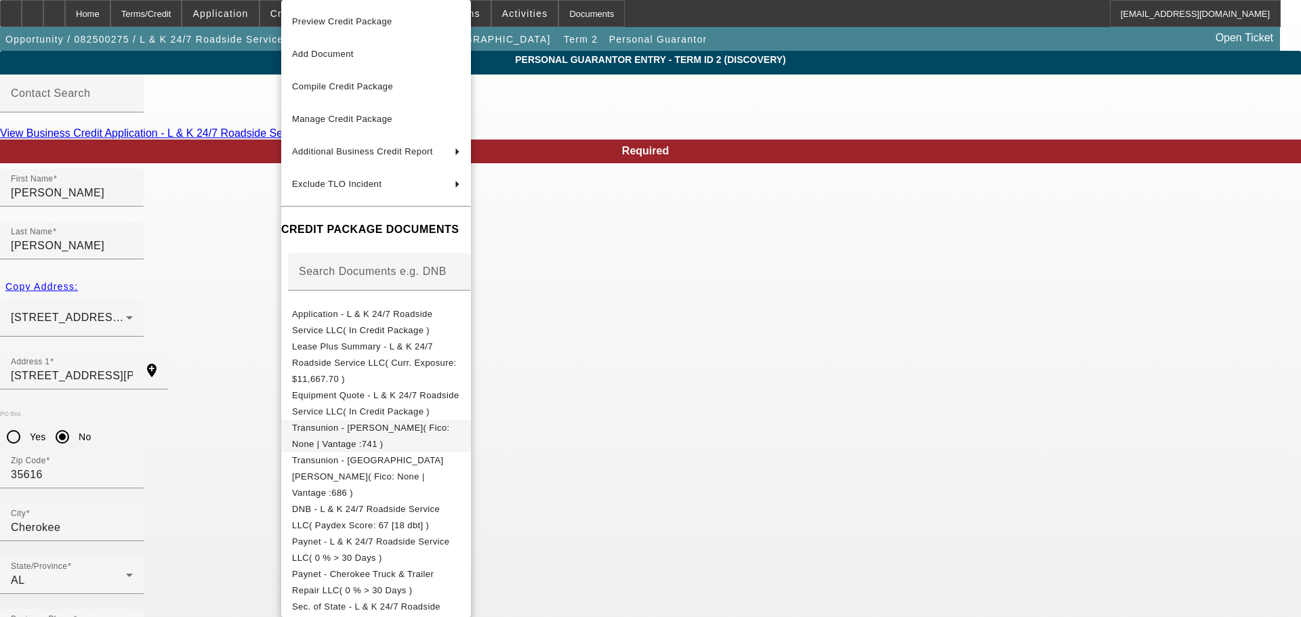
click at [443, 424] on span "Transunion - Cornelius, William( Fico: None | Vantage :741 )" at bounding box center [371, 436] width 158 height 26
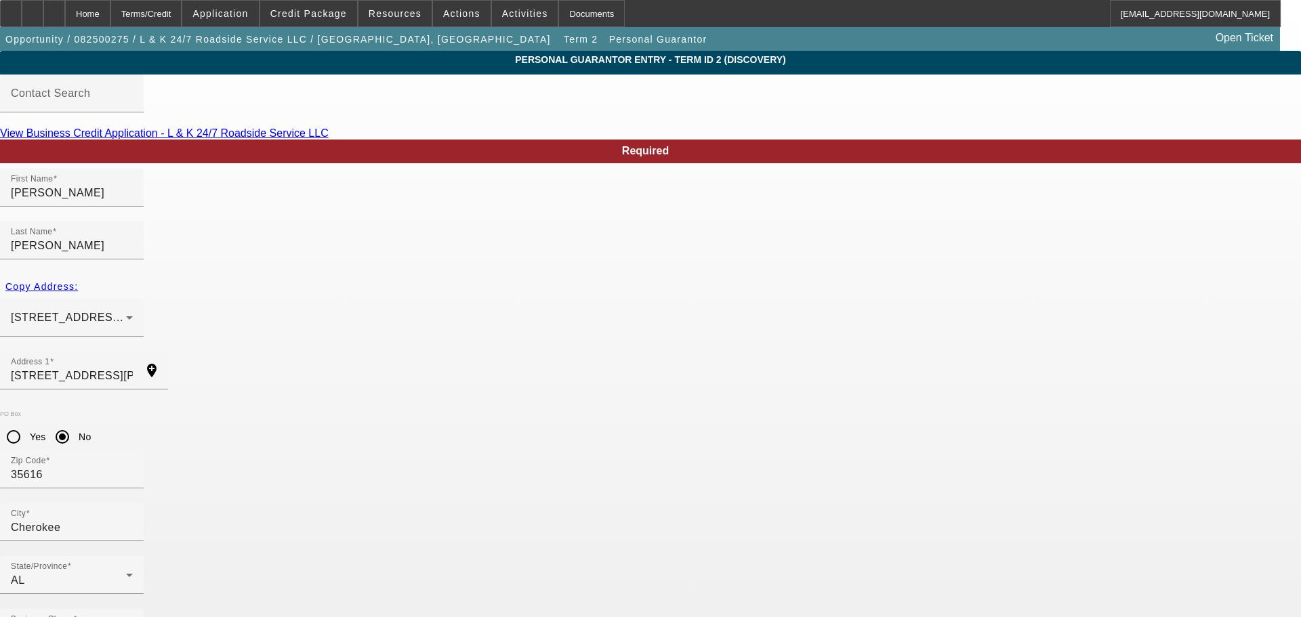
type input "420-04-3892"
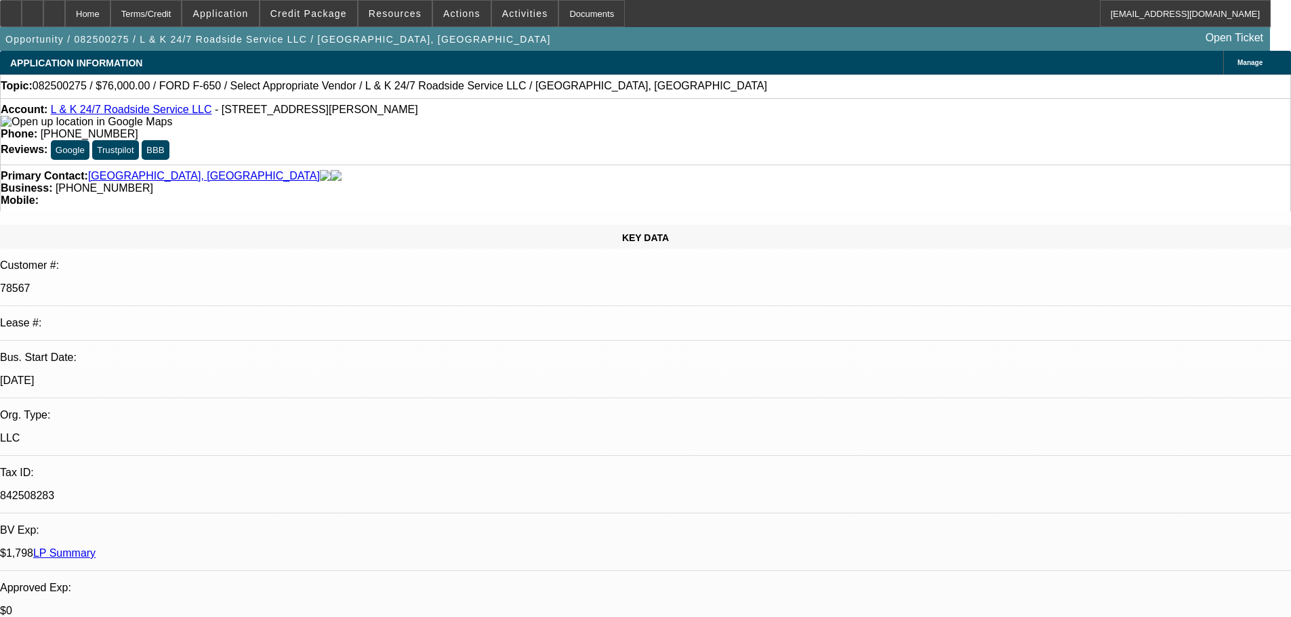
select select "0"
select select "2"
select select "0.1"
select select "4"
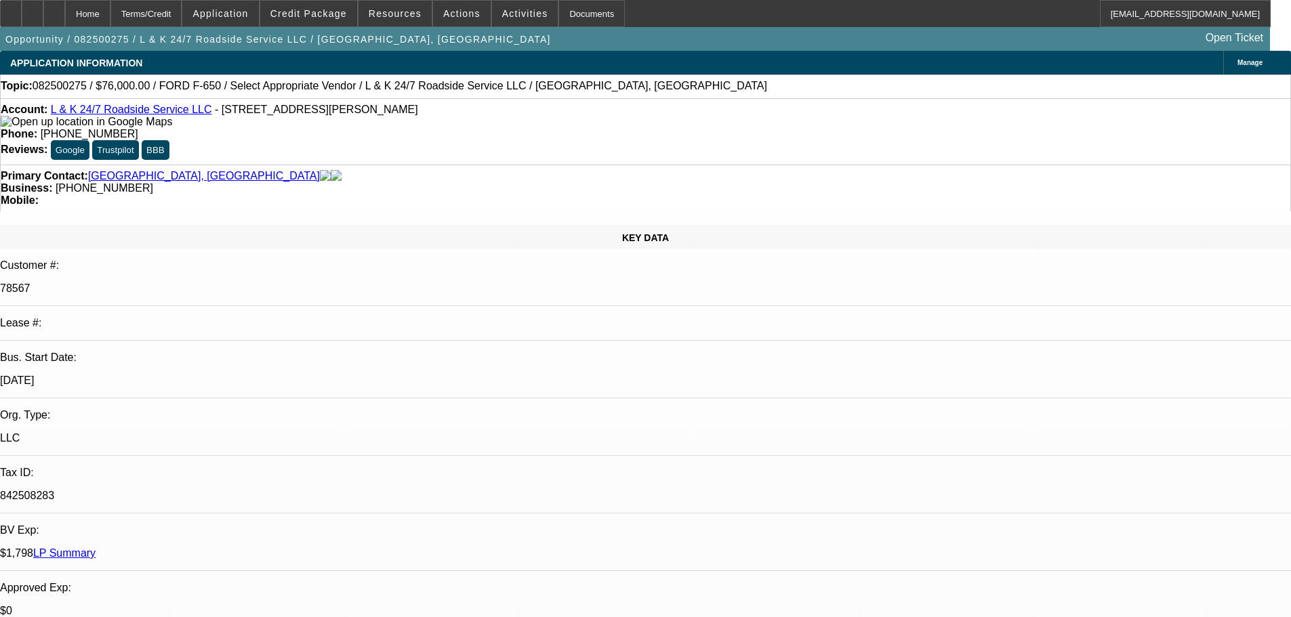
select select "0"
select select "2"
select select "0.1"
select select "4"
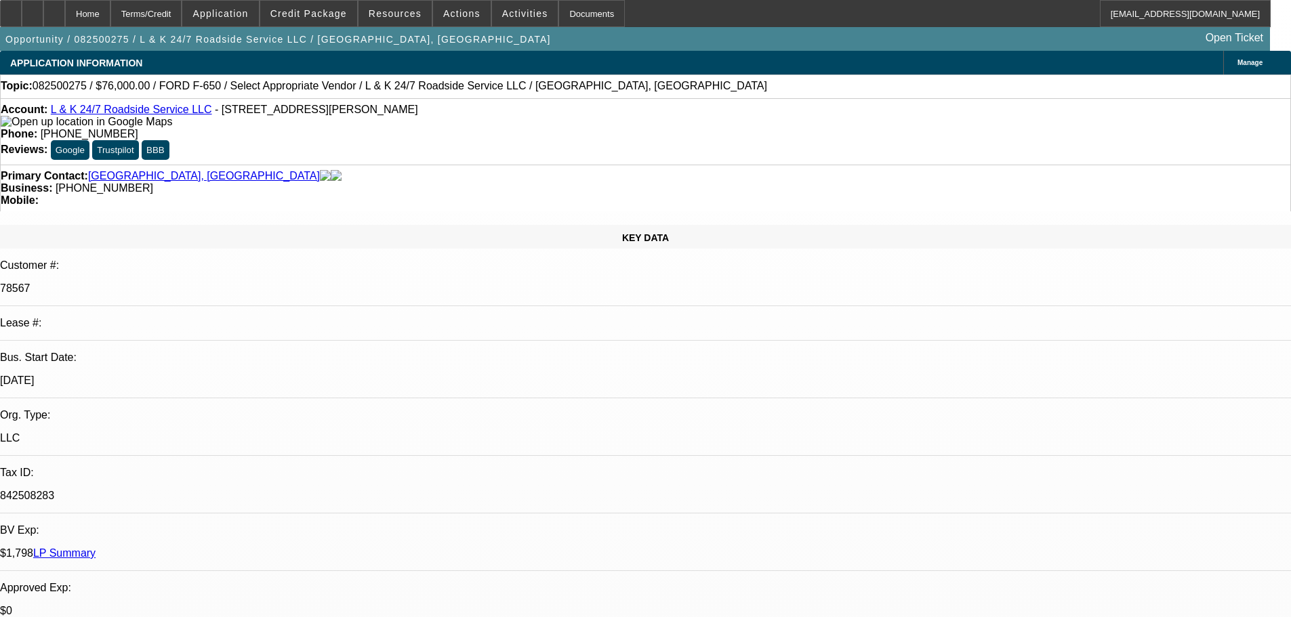
select select "0"
select select "2"
select select "0.1"
select select "4"
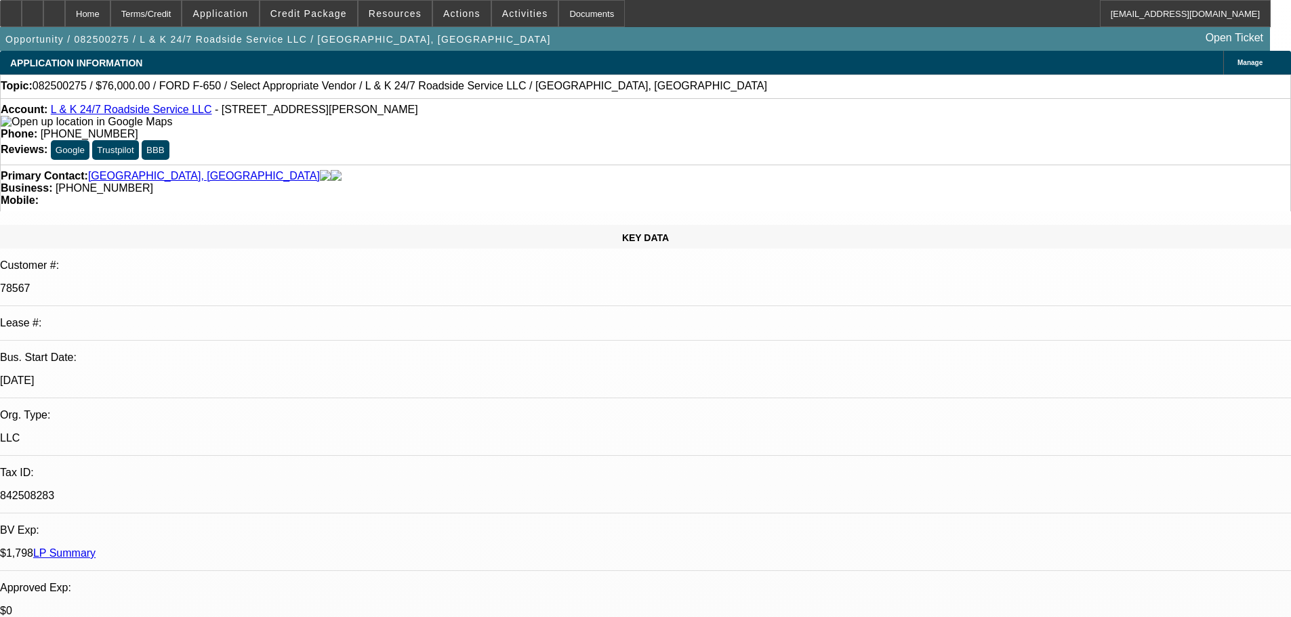
select select "0"
select select "2"
select select "0.1"
select select "4"
click at [327, 25] on span at bounding box center [308, 13] width 97 height 33
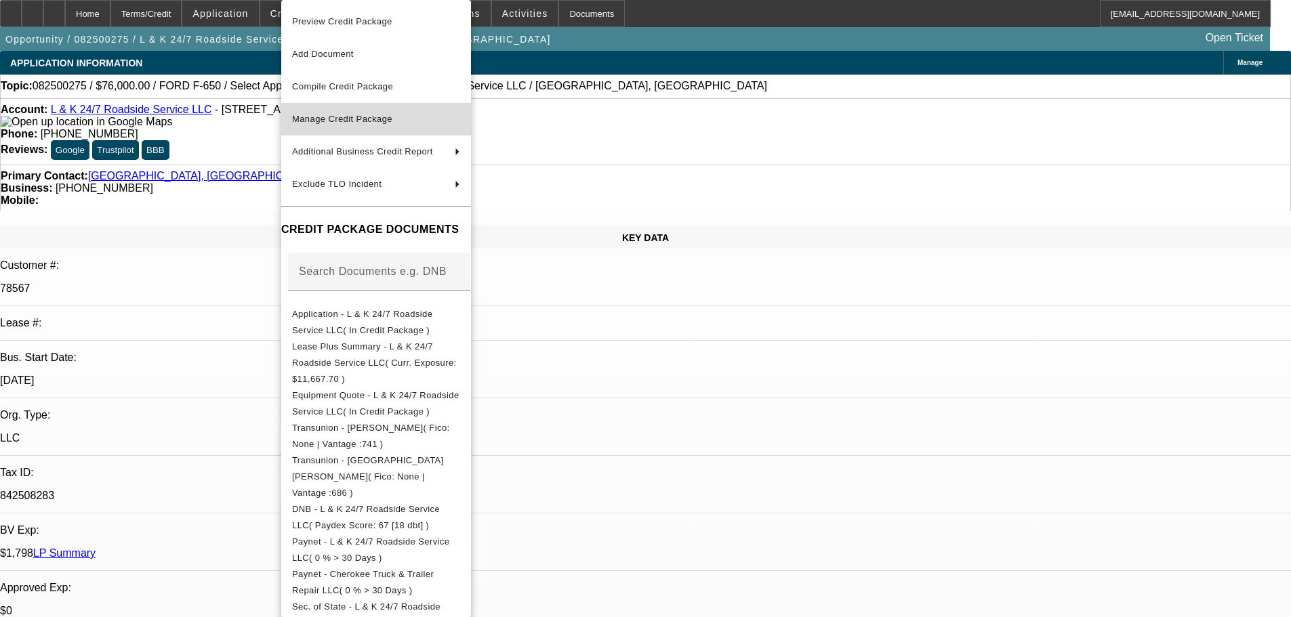
click at [404, 126] on span "Manage Credit Package" at bounding box center [376, 119] width 168 height 16
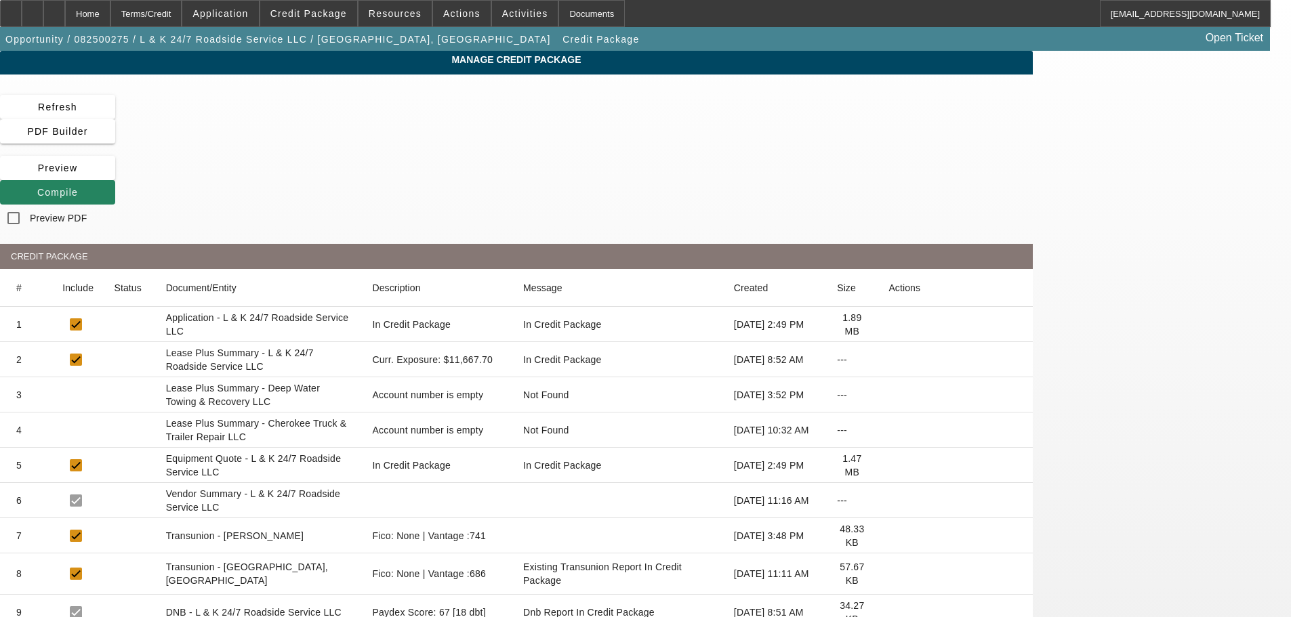
click at [889, 536] on icon at bounding box center [889, 536] width 0 height 0
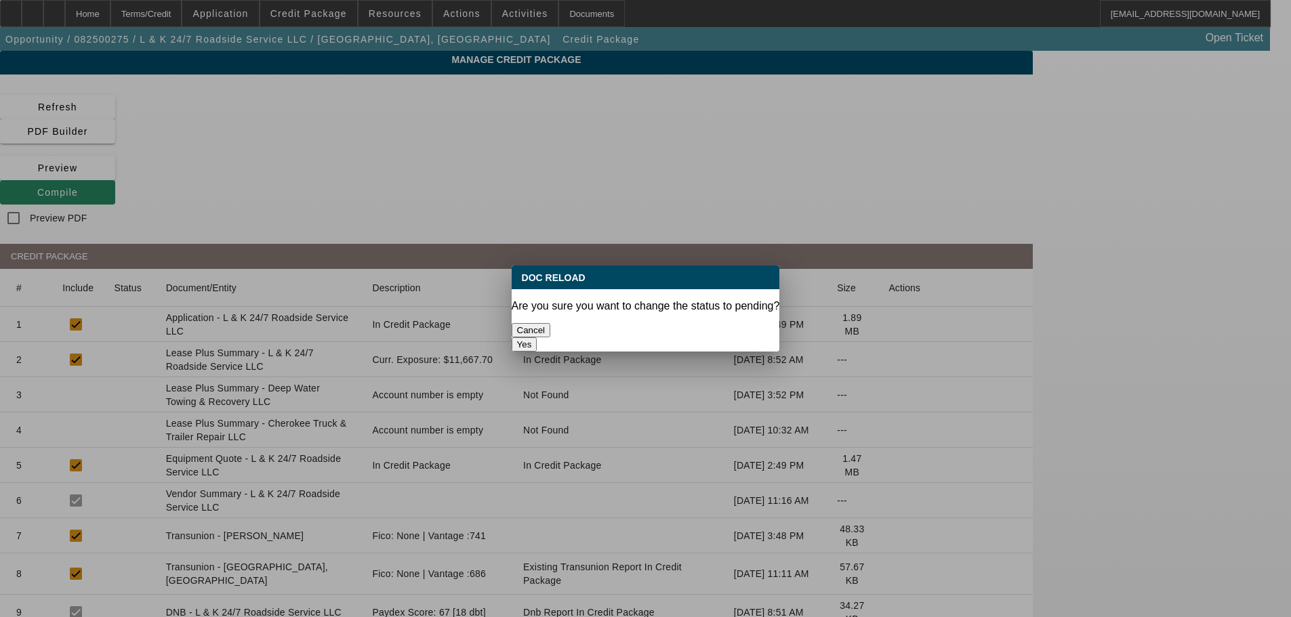
click at [537, 338] on button "Yes" at bounding box center [525, 345] width 26 height 14
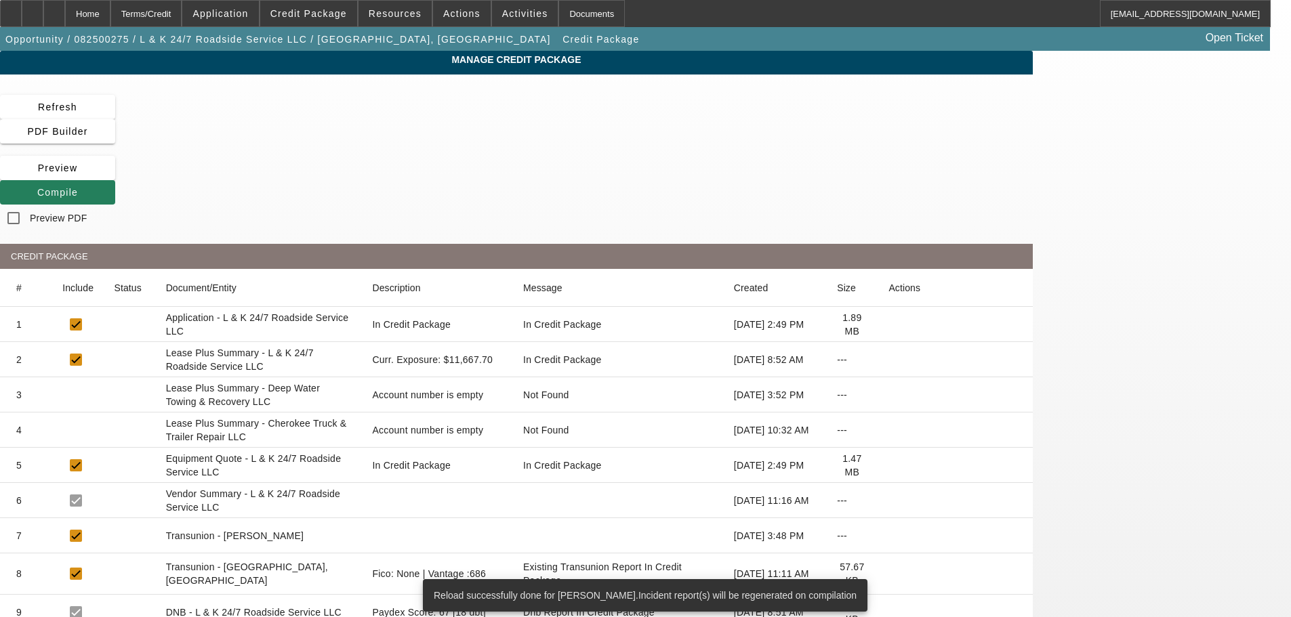
click at [78, 187] on span "Compile" at bounding box center [57, 192] width 41 height 11
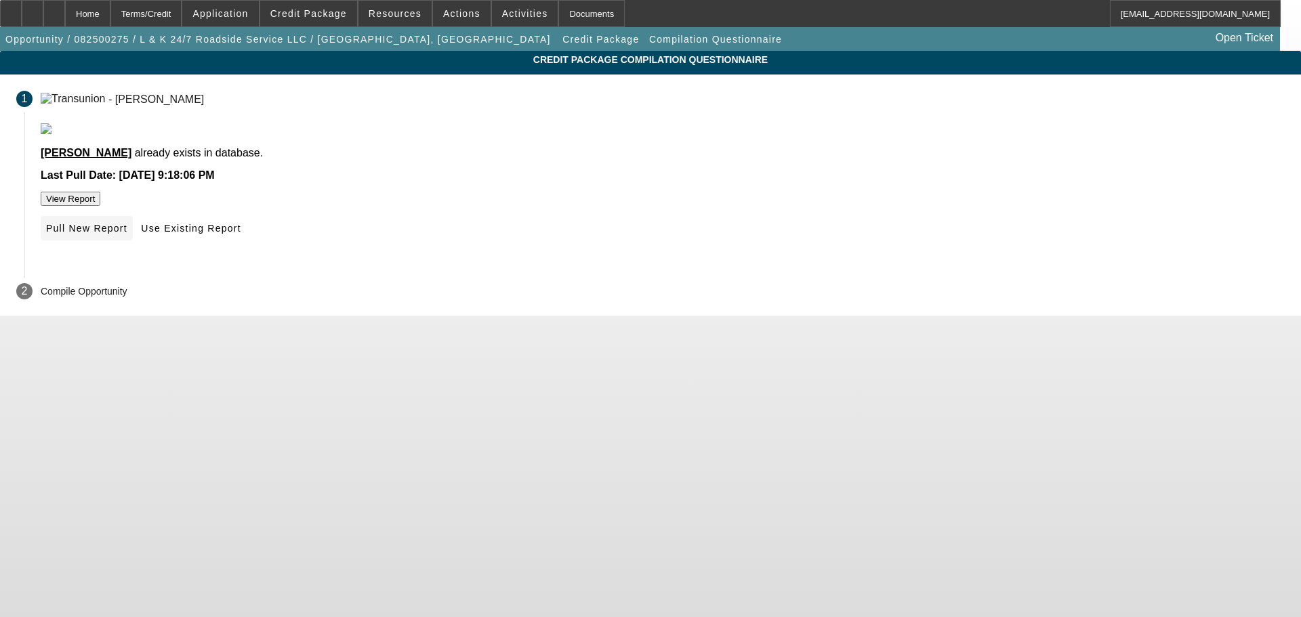
click at [127, 234] on span "Pull New Report" at bounding box center [86, 228] width 81 height 11
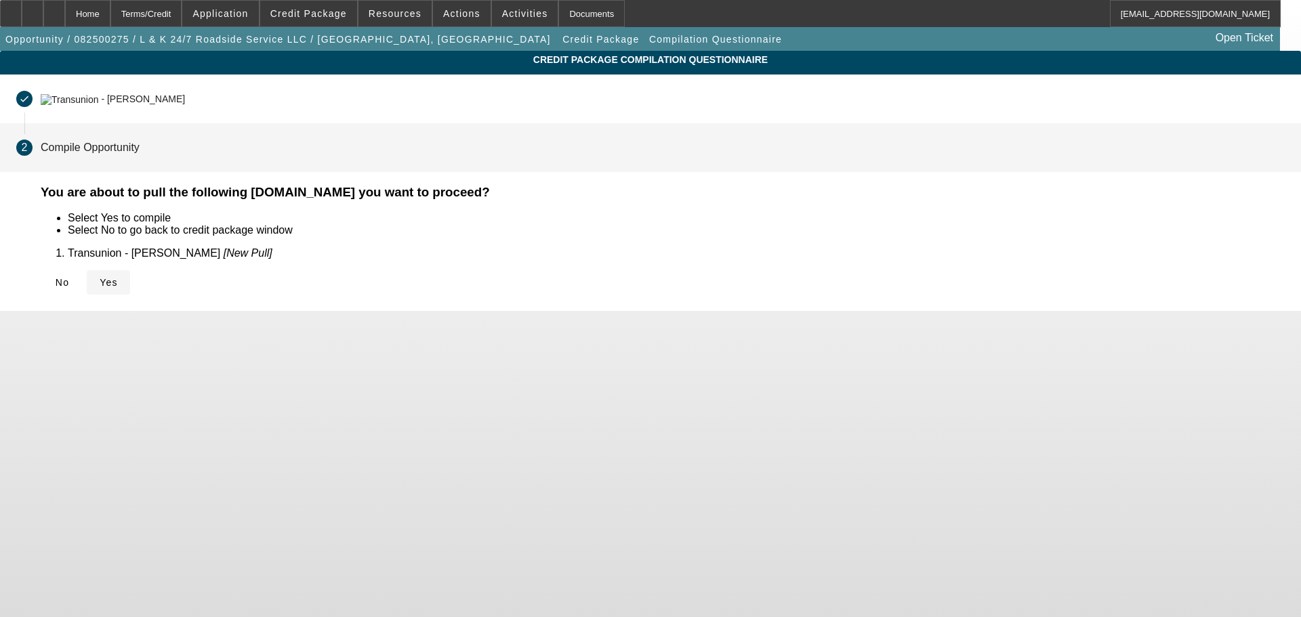
click at [118, 278] on span "Yes" at bounding box center [109, 282] width 18 height 11
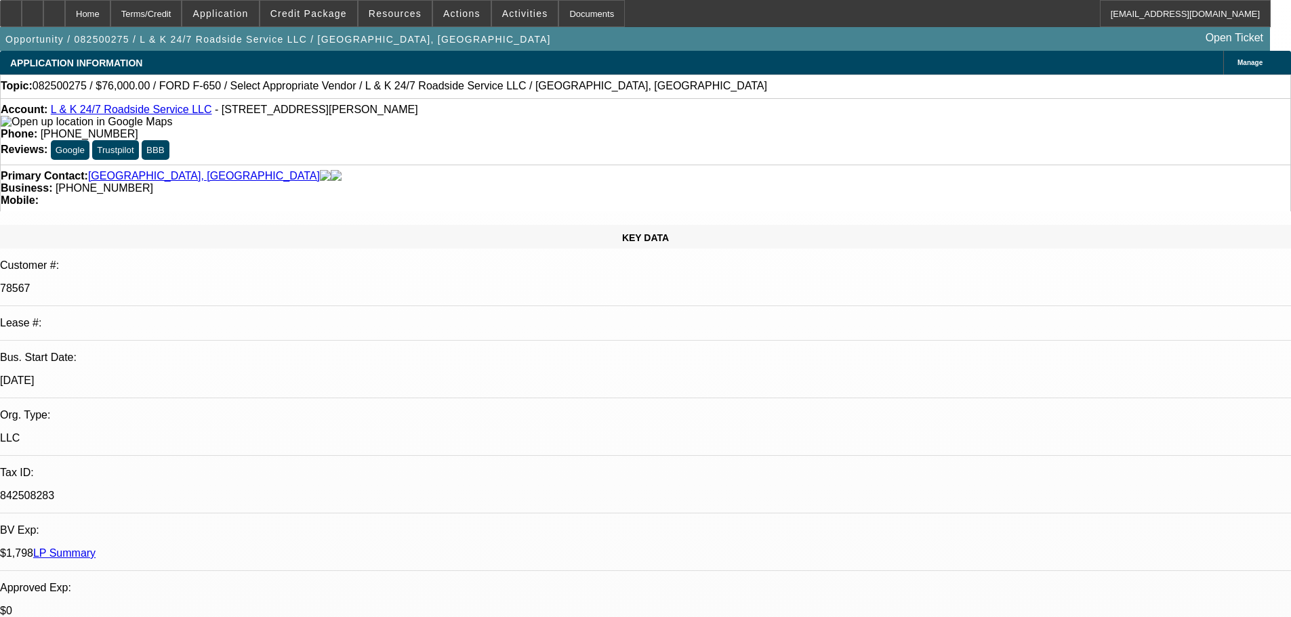
select select "0"
select select "2"
select select "0.1"
select select "4"
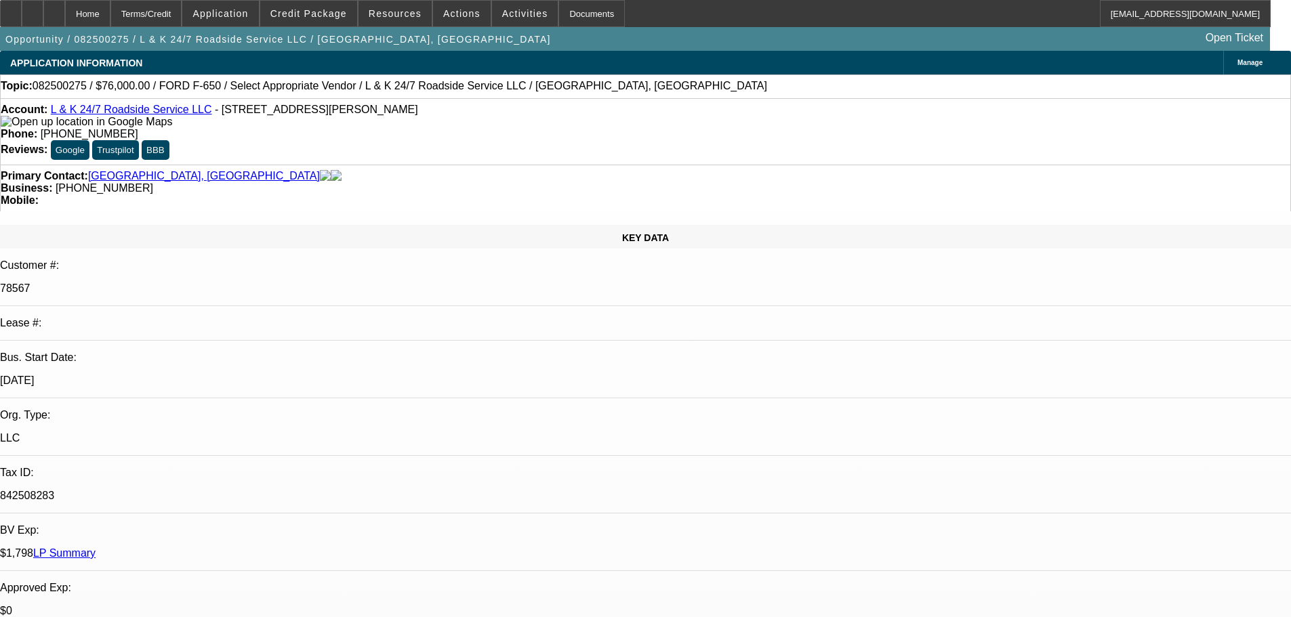
select select "0"
select select "2"
select select "0.1"
select select "4"
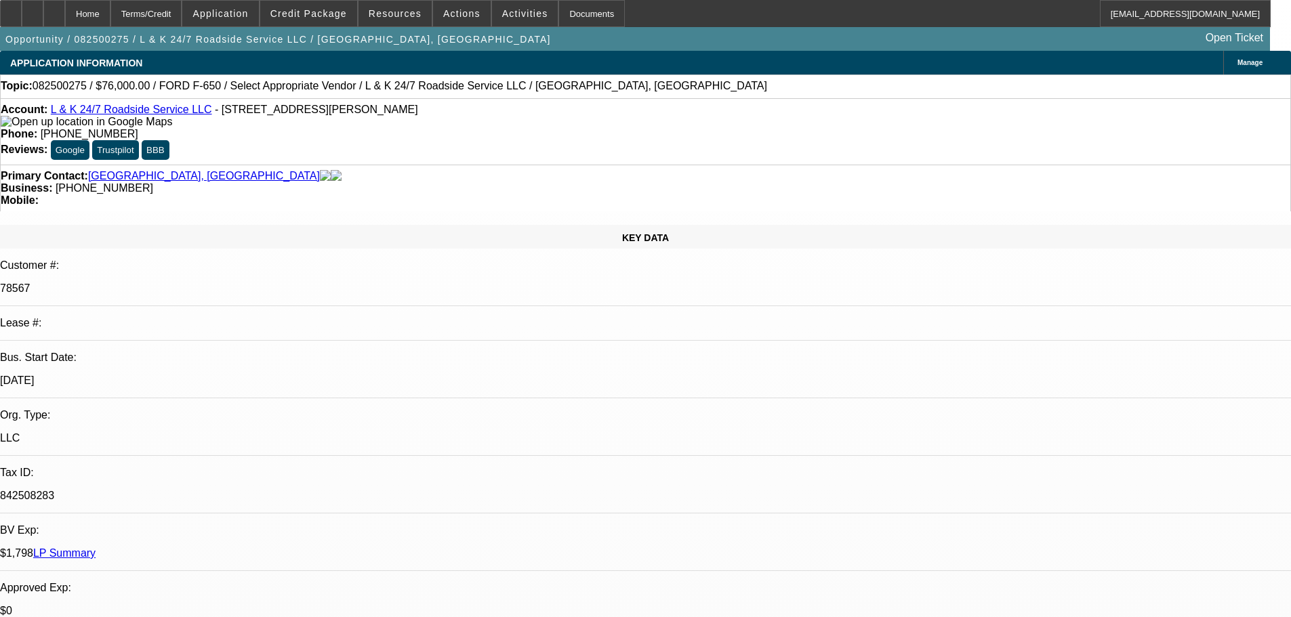
select select "0"
select select "2"
select select "0.1"
select select "4"
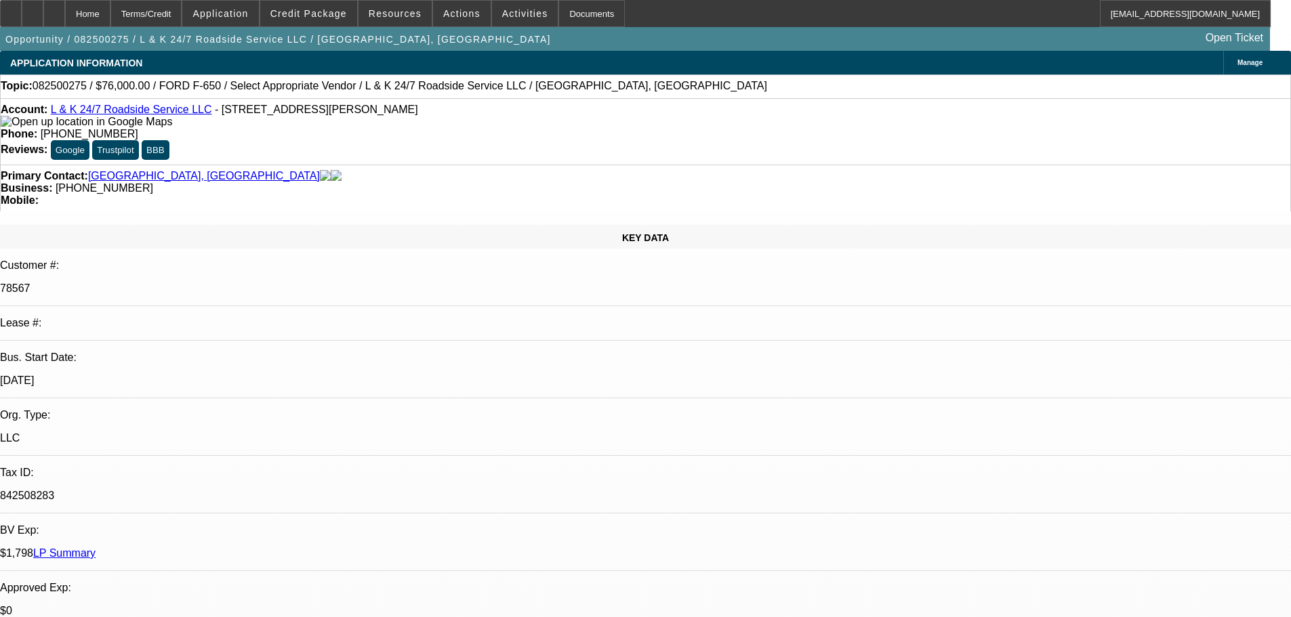
select select "0"
select select "2"
select select "0.1"
select select "4"
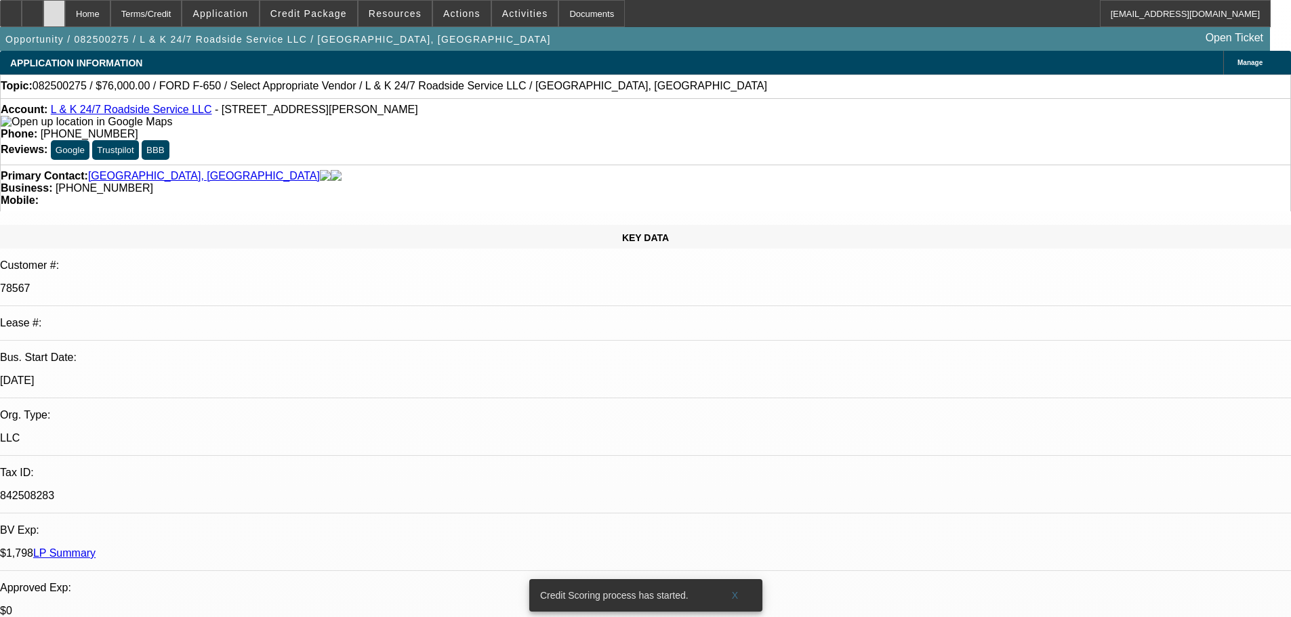
click at [54, 9] on icon at bounding box center [54, 9] width 0 height 0
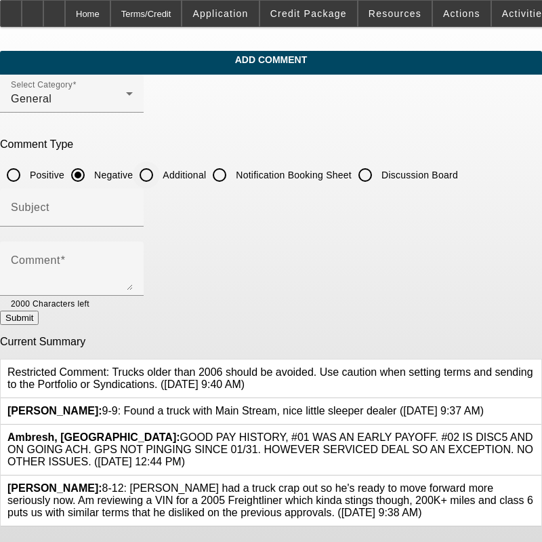
click at [160, 171] on input "Additional" at bounding box center [146, 174] width 27 height 27
radio input "true"
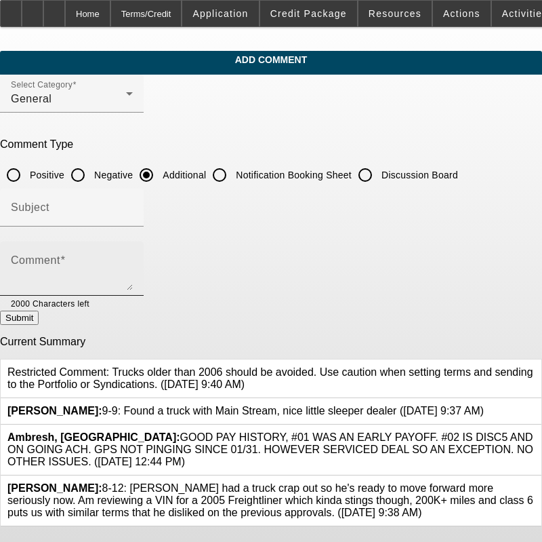
click at [130, 272] on textarea "Comment" at bounding box center [72, 274] width 122 height 33
paste textarea "[PERSON_NAME] is a 2x customer under L & K 24/7 Roadside Service LLC that has n…"
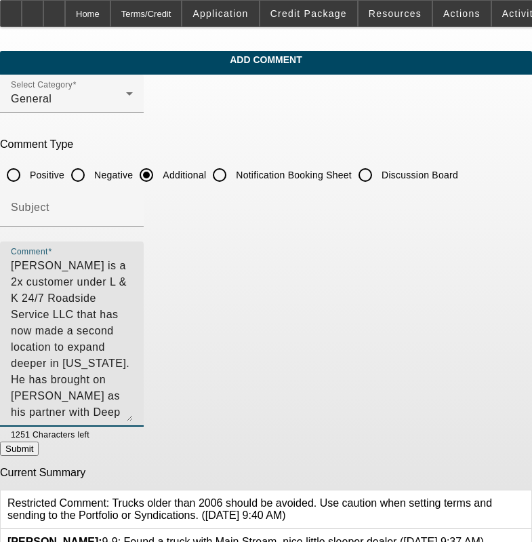
drag, startPoint x: 499, startPoint y: 279, endPoint x: 489, endPoint y: 460, distance: 180.5
click at [133, 421] on textarea "[PERSON_NAME] is a 2x customer under L & K 24/7 Roadside Service LLC that has n…" at bounding box center [72, 339] width 122 height 163
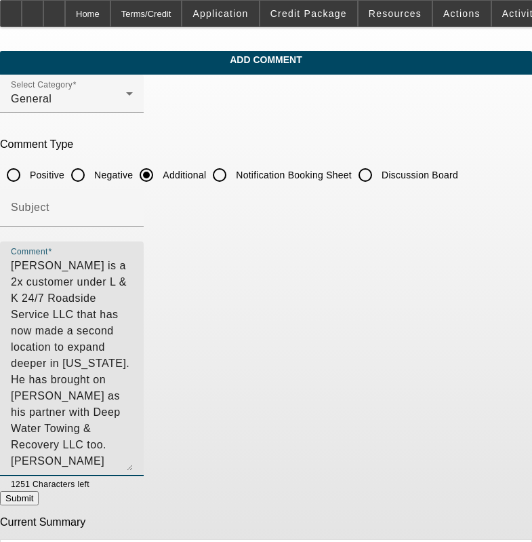
click at [65, 295] on textarea "[PERSON_NAME] is a 2x customer under L & K 24/7 Roadside Service LLC that has n…" at bounding box center [72, 364] width 122 height 213
click at [133, 318] on textarea "[PERSON_NAME] is a 2x customer under L & K 24/7 Roadside Service LLC that has n…" at bounding box center [72, 364] width 122 height 213
click at [133, 315] on textarea "[PERSON_NAME] is a 2x customer under L & K 24/7 Roadside Service LLC that has n…" at bounding box center [72, 364] width 122 height 213
click at [98, 328] on textarea "[PERSON_NAME] is a 2x customer under L & K 24/7 Roadside Service LLC that has n…" at bounding box center [72, 364] width 122 height 213
click at [94, 329] on textarea "[PERSON_NAME] is a 2x customer under L & K 24/7 Roadside Service LLC that has n…" at bounding box center [72, 364] width 122 height 213
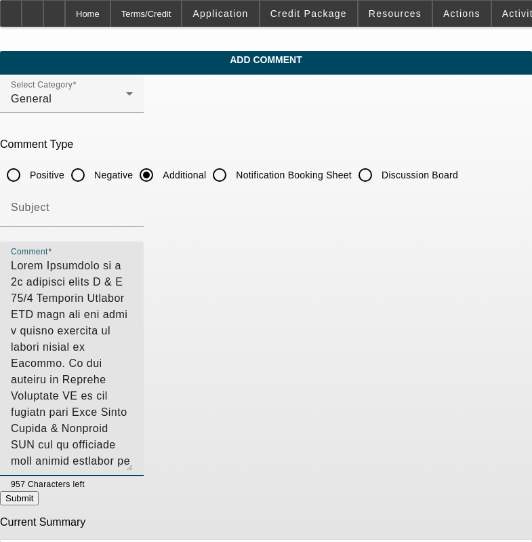
click at [133, 329] on textarea "Comment" at bounding box center [72, 364] width 122 height 213
click at [133, 360] on textarea "Comment" at bounding box center [72, 364] width 122 height 213
click at [133, 359] on textarea "Comment" at bounding box center [72, 364] width 122 height 213
drag, startPoint x: 187, startPoint y: 373, endPoint x: 70, endPoint y: 376, distance: 116.6
click at [70, 376] on textarea "Comment" at bounding box center [72, 364] width 122 height 213
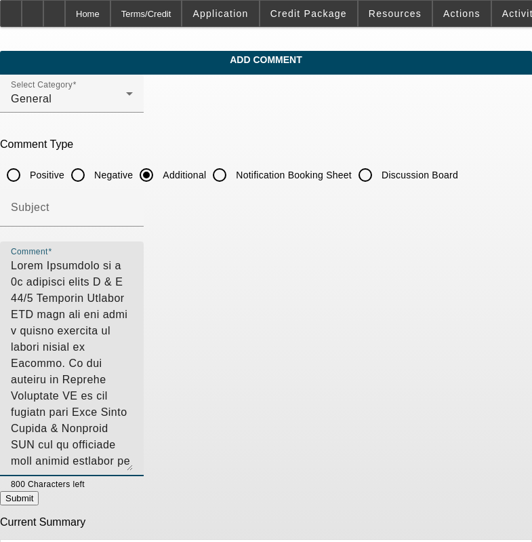
click at [68, 375] on textarea "Comment" at bounding box center [72, 364] width 122 height 213
drag, startPoint x: 203, startPoint y: 379, endPoint x: 297, endPoint y: 481, distance: 138.1
click at [133, 378] on textarea "Comment" at bounding box center [72, 364] width 122 height 213
drag, startPoint x: 362, startPoint y: 393, endPoint x: 333, endPoint y: 394, distance: 29.2
click at [133, 394] on textarea "Comment" at bounding box center [72, 364] width 122 height 213
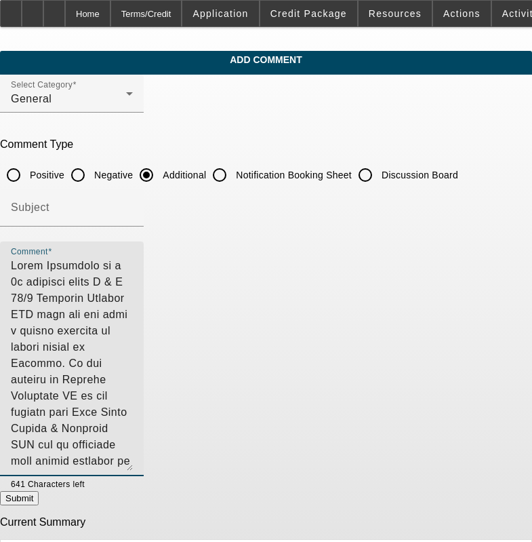
drag, startPoint x: 416, startPoint y: 445, endPoint x: 288, endPoint y: 411, distance: 132.5
click at [133, 411] on textarea "Comment" at bounding box center [72, 364] width 122 height 213
type textarea "[PERSON_NAME] is a 2x customer under L & K 24/7 Roadside Service LLC that has n…"
click at [39, 504] on button "Submit" at bounding box center [19, 498] width 39 height 14
radio input "true"
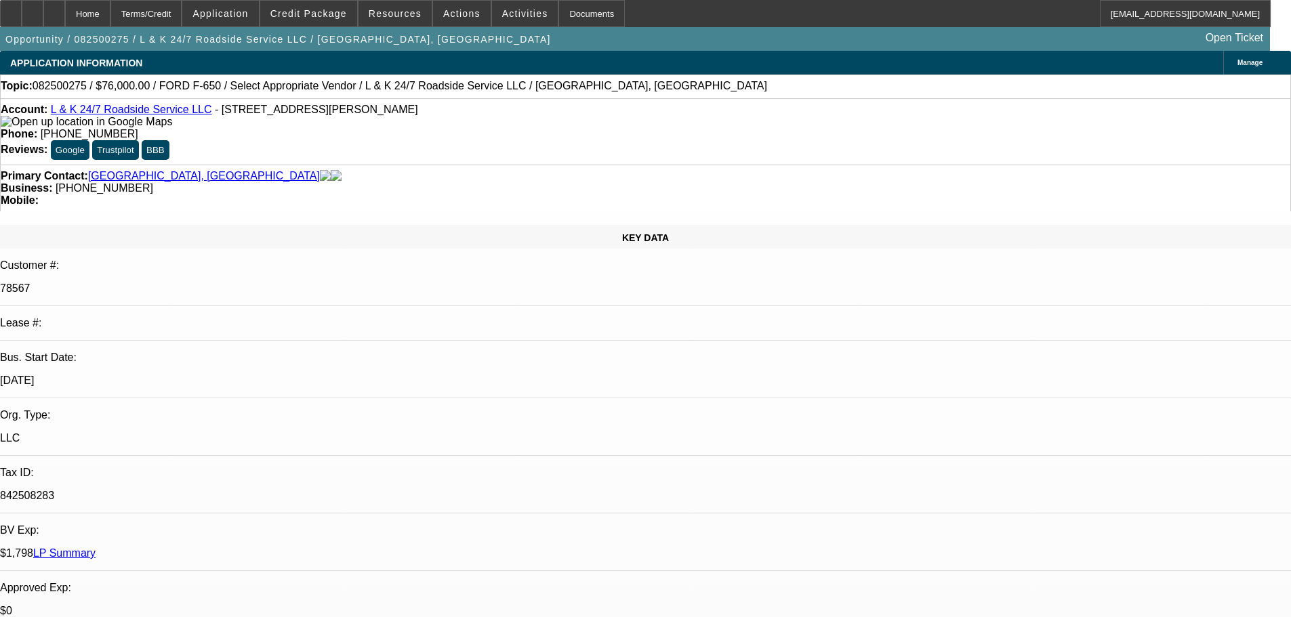
select select "0"
select select "0.1"
select select "0"
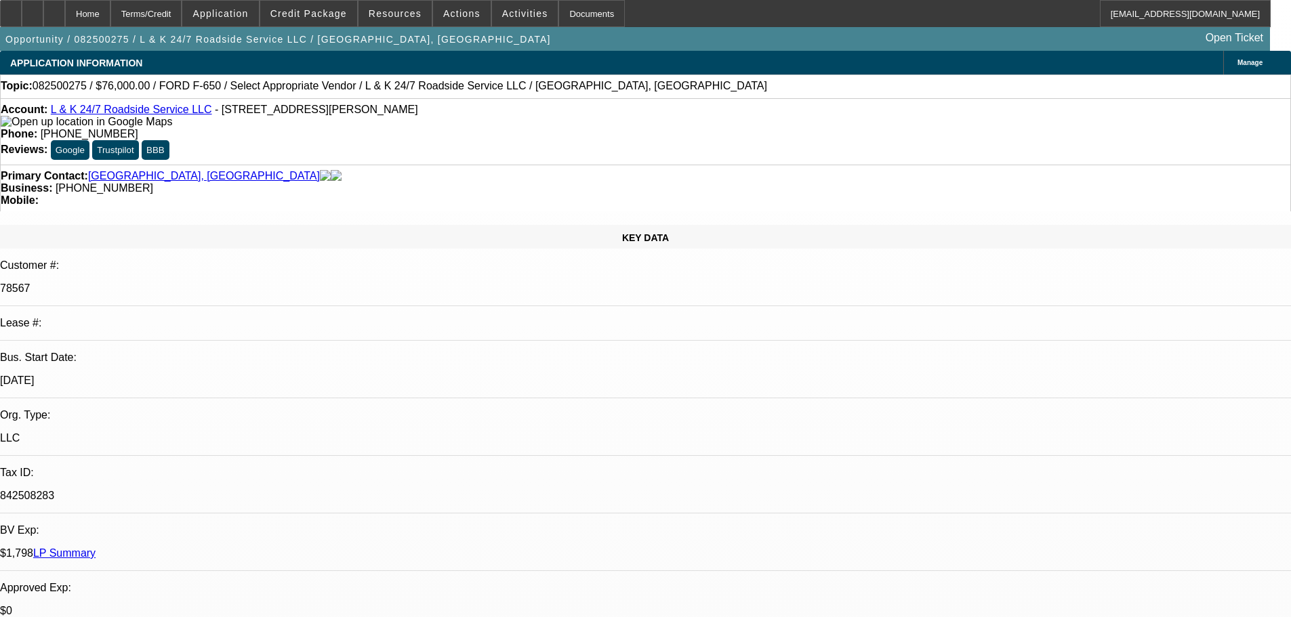
select select "0.1"
select select "0"
select select "2"
select select "0.1"
select select "0"
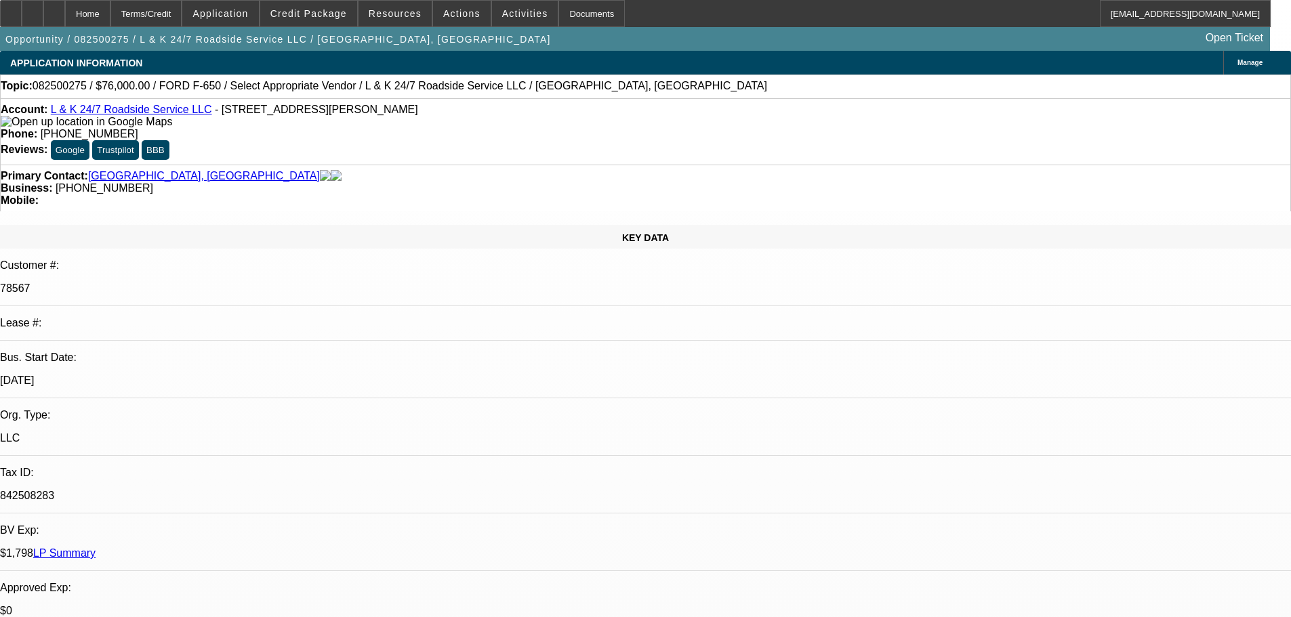
select select "0.1"
select select "2"
select select "4"
select select "2"
select select "4"
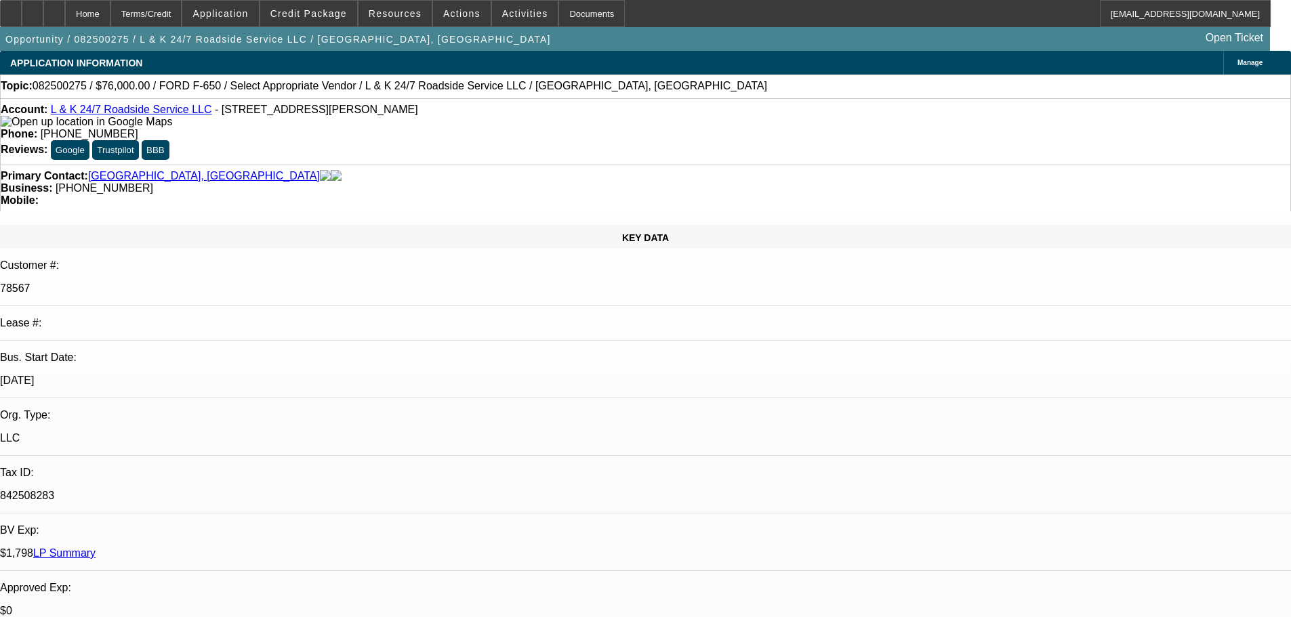
select select "2"
select select "4"
select select "2"
select select "4"
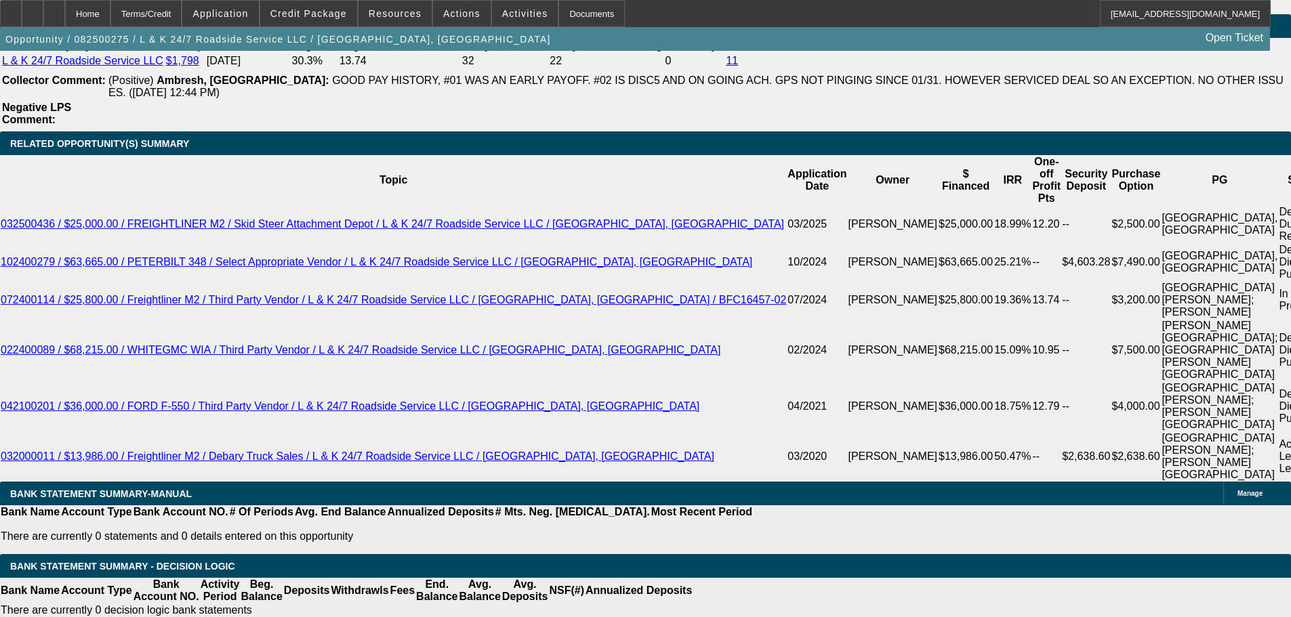
scroll to position [2304, 0]
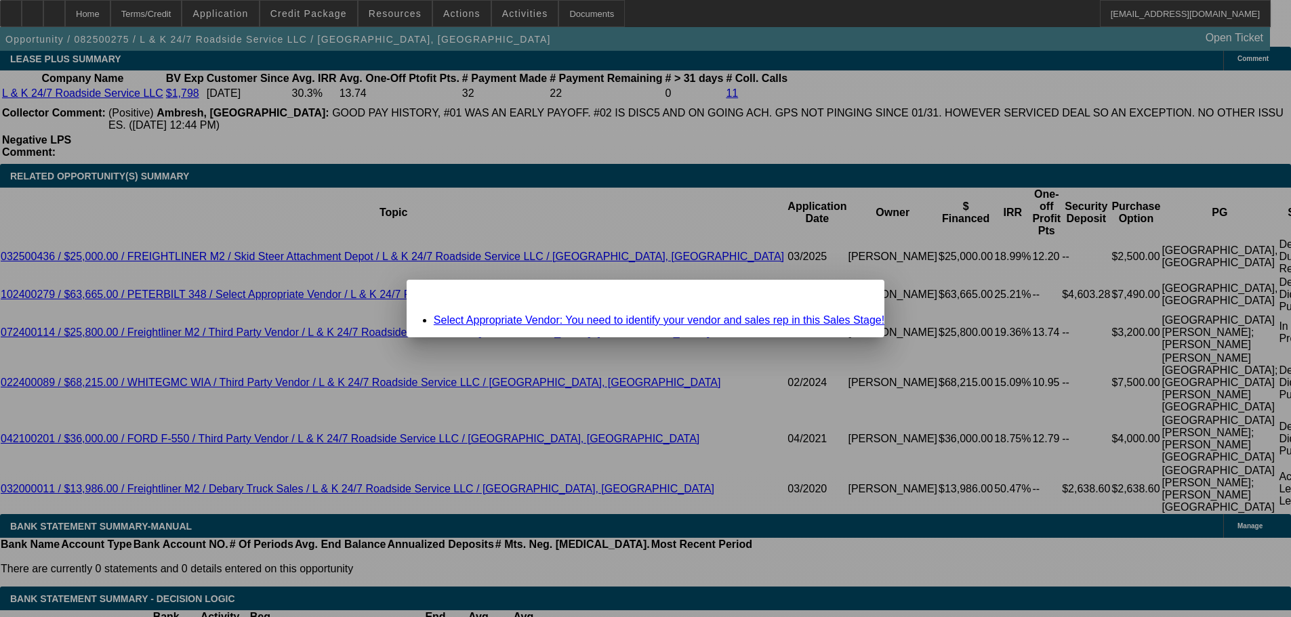
click at [752, 321] on link "Select Appropriate Vendor: You need to identify your vendor and sales rep in th…" at bounding box center [659, 320] width 451 height 12
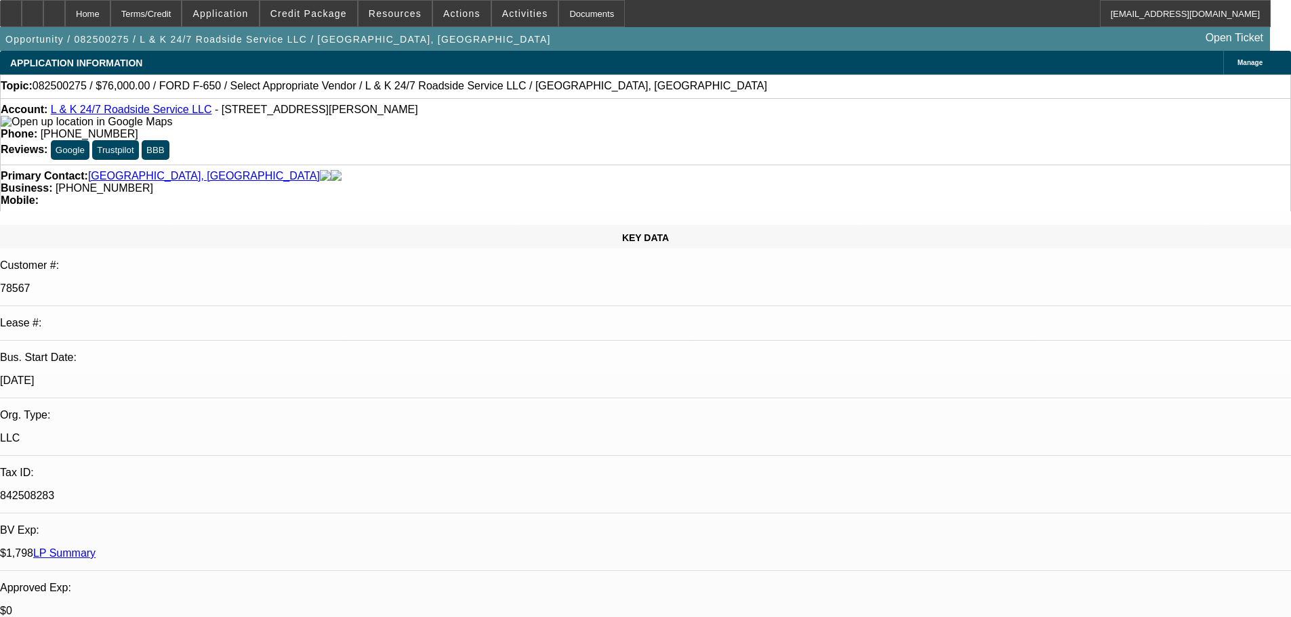
scroll to position [2304, 0]
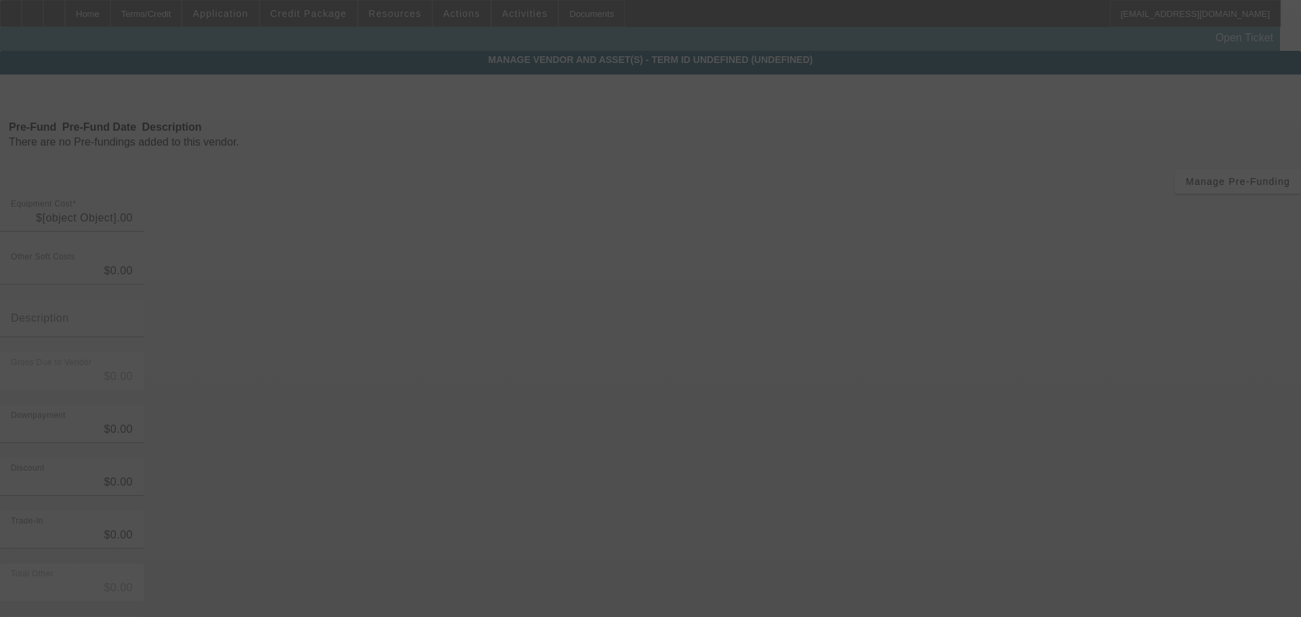
type input "$70,000.00"
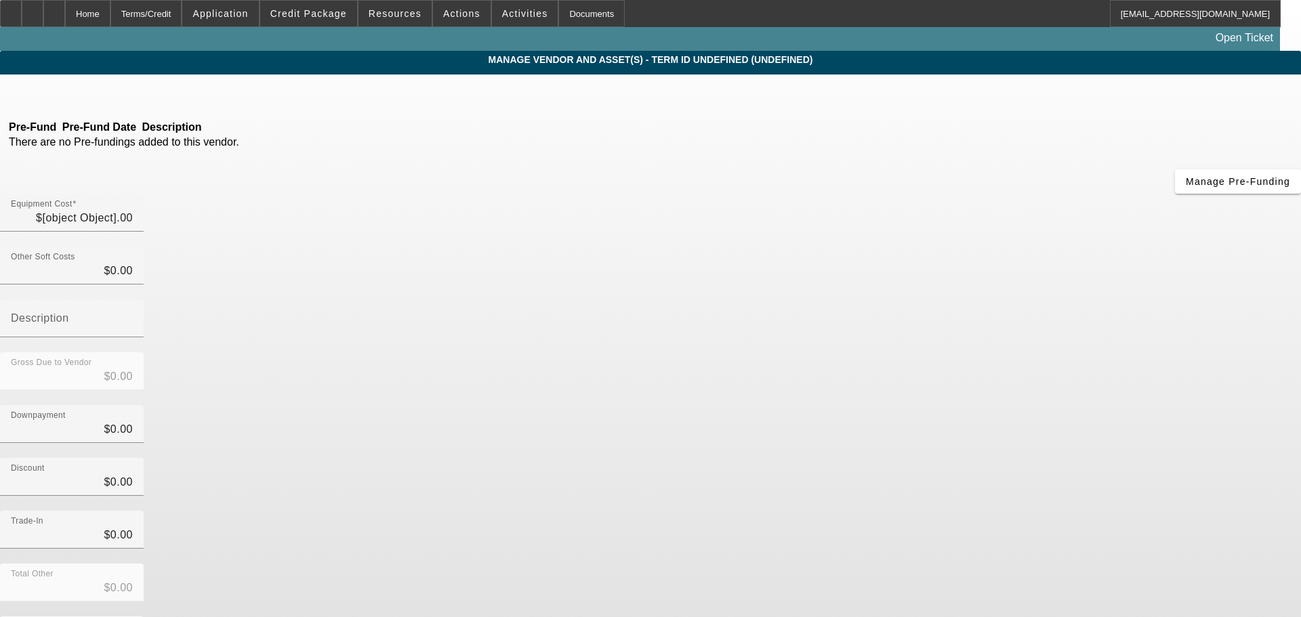
type input "$70,000.00"
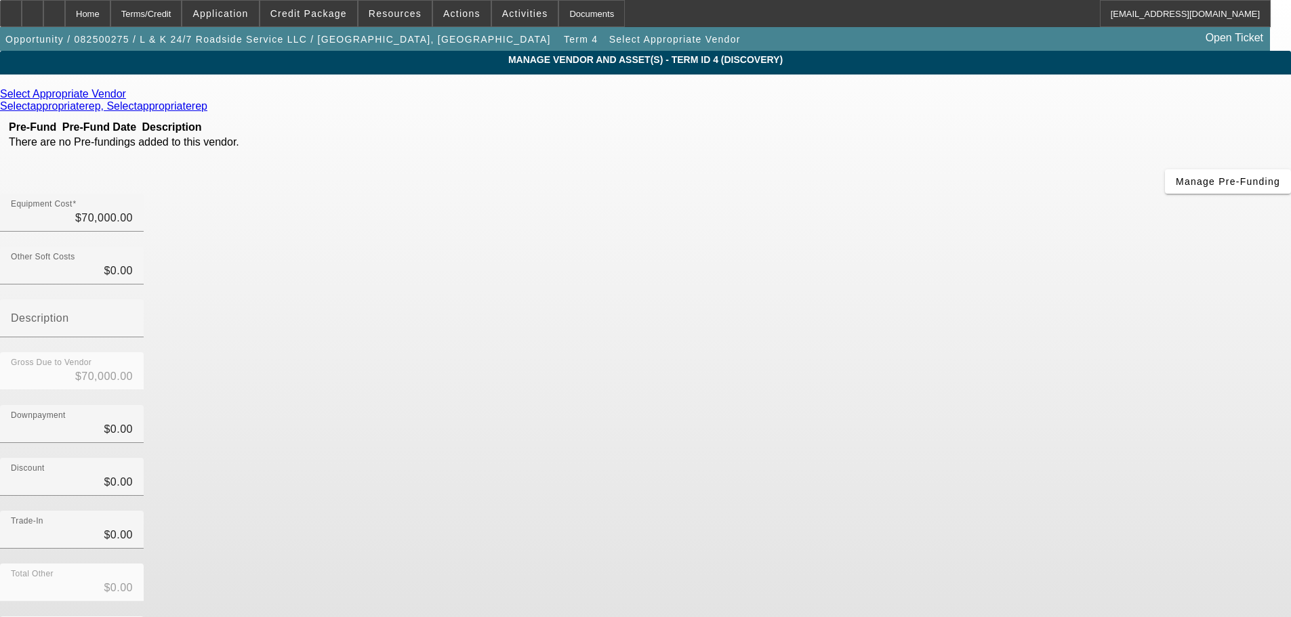
click at [129, 94] on icon at bounding box center [129, 94] width 0 height 12
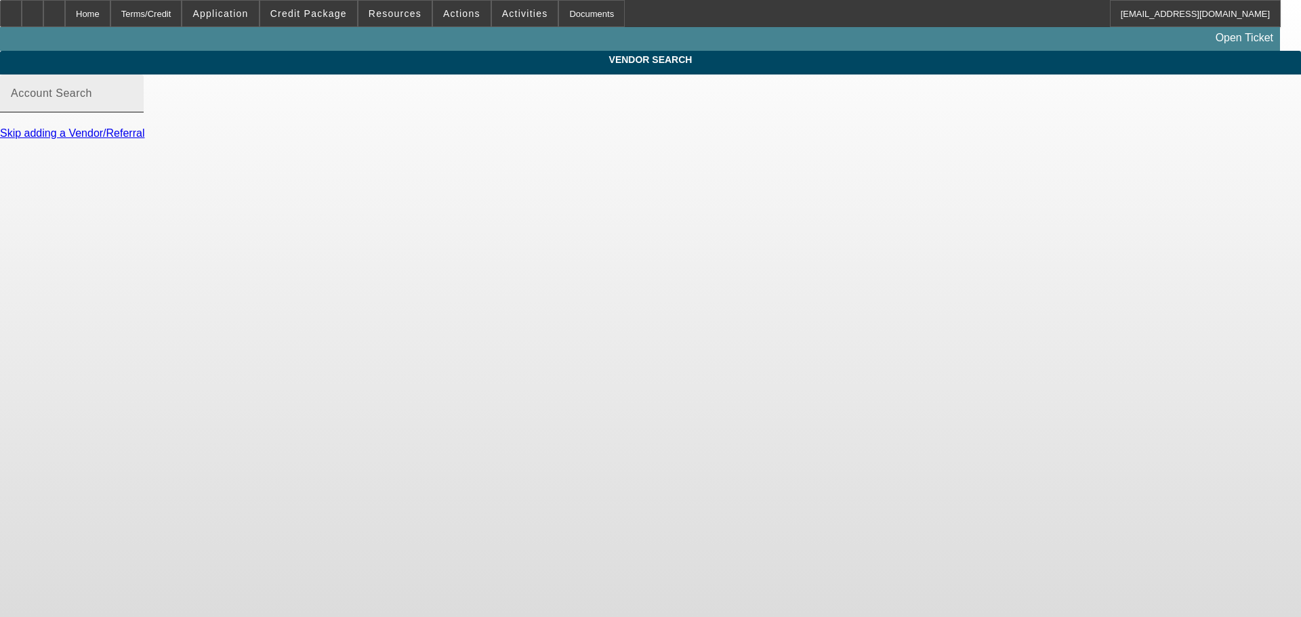
click at [133, 107] on input "Account Search" at bounding box center [72, 99] width 122 height 16
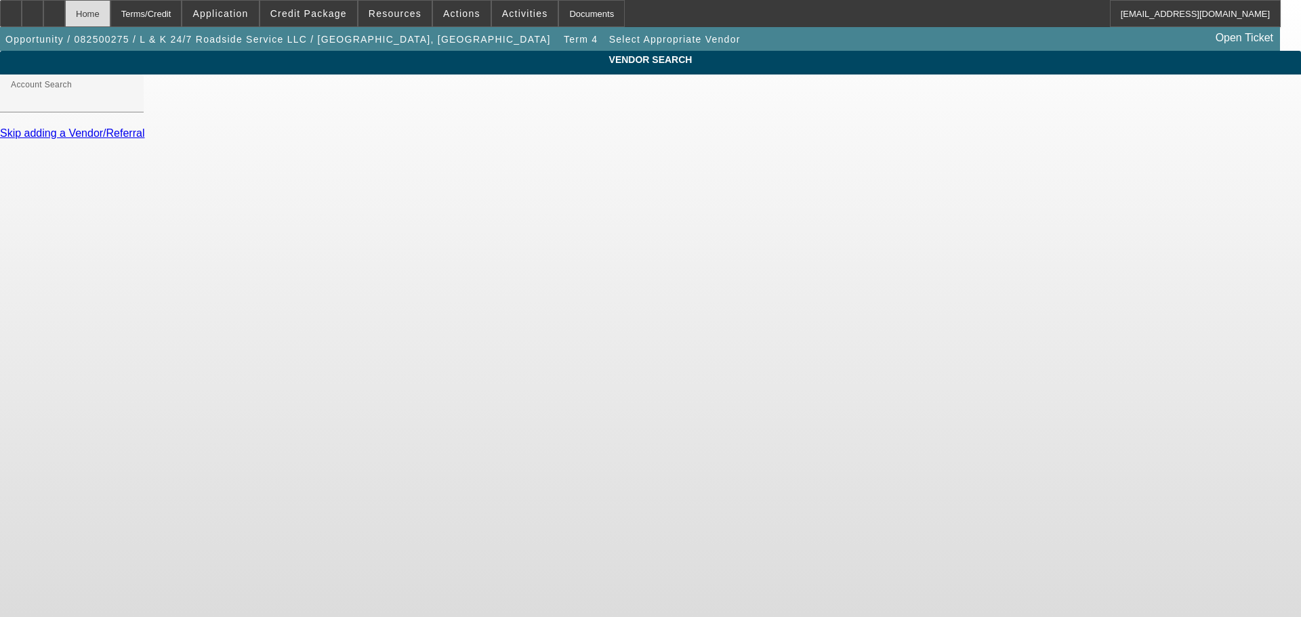
click at [110, 14] on div "Home" at bounding box center [87, 13] width 45 height 27
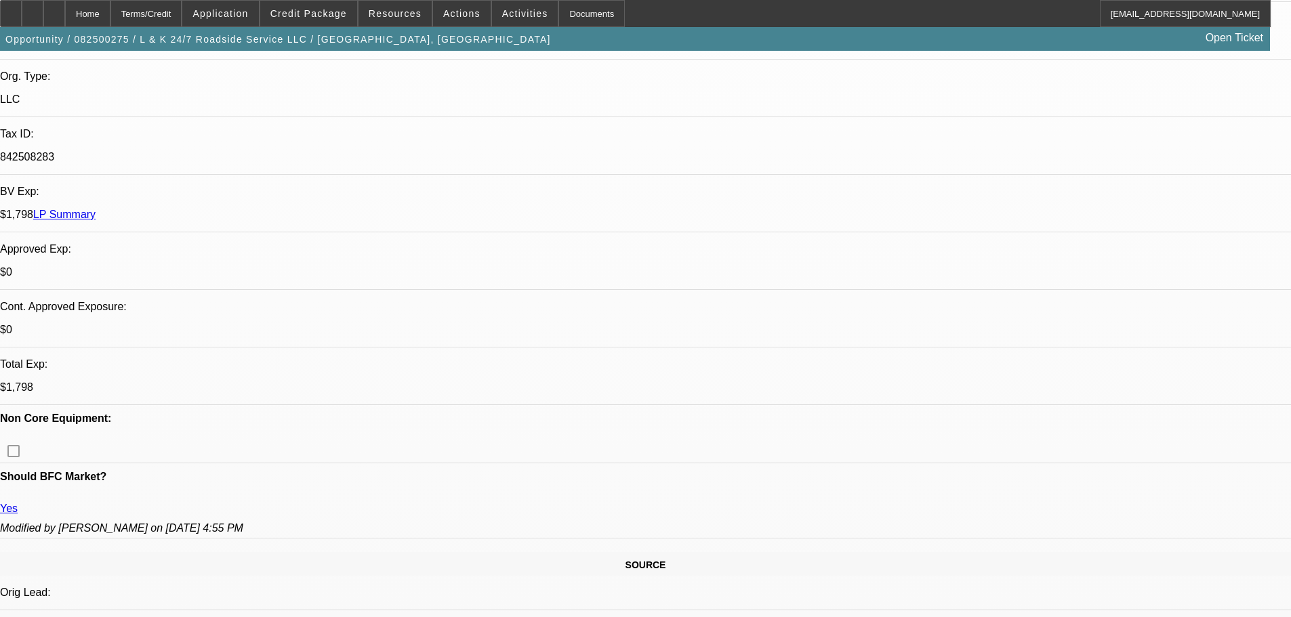
select select "0"
select select "2"
select select "0.1"
select select "4"
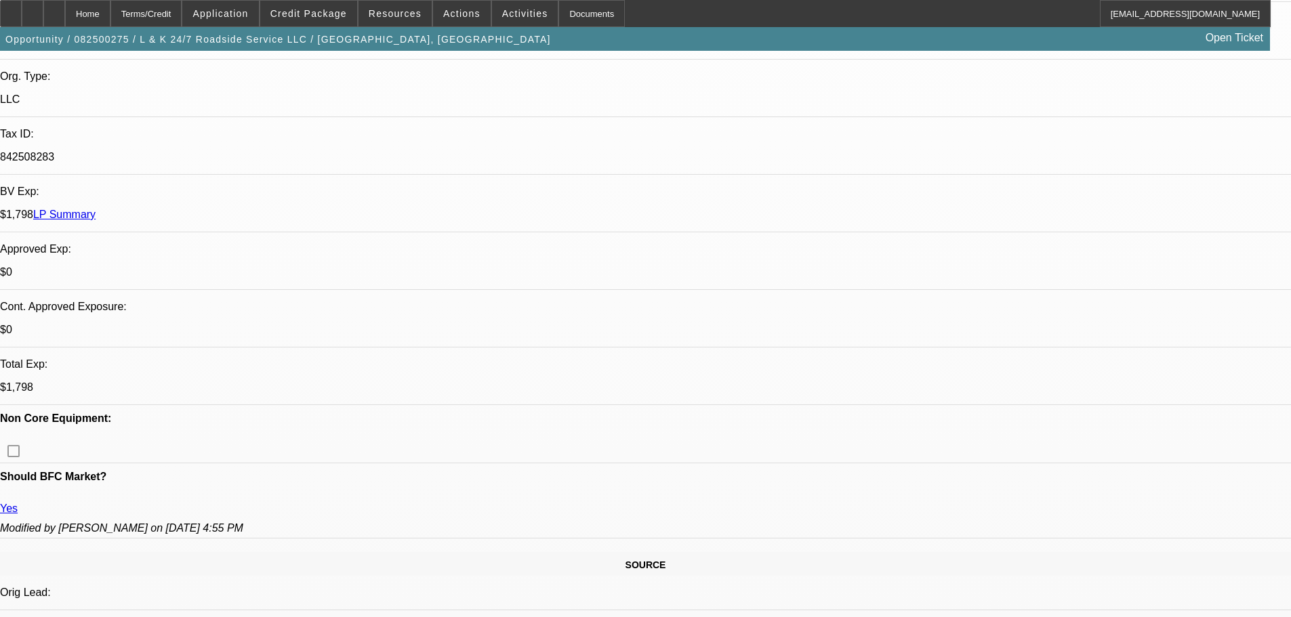
select select "0"
select select "2"
select select "0.1"
select select "4"
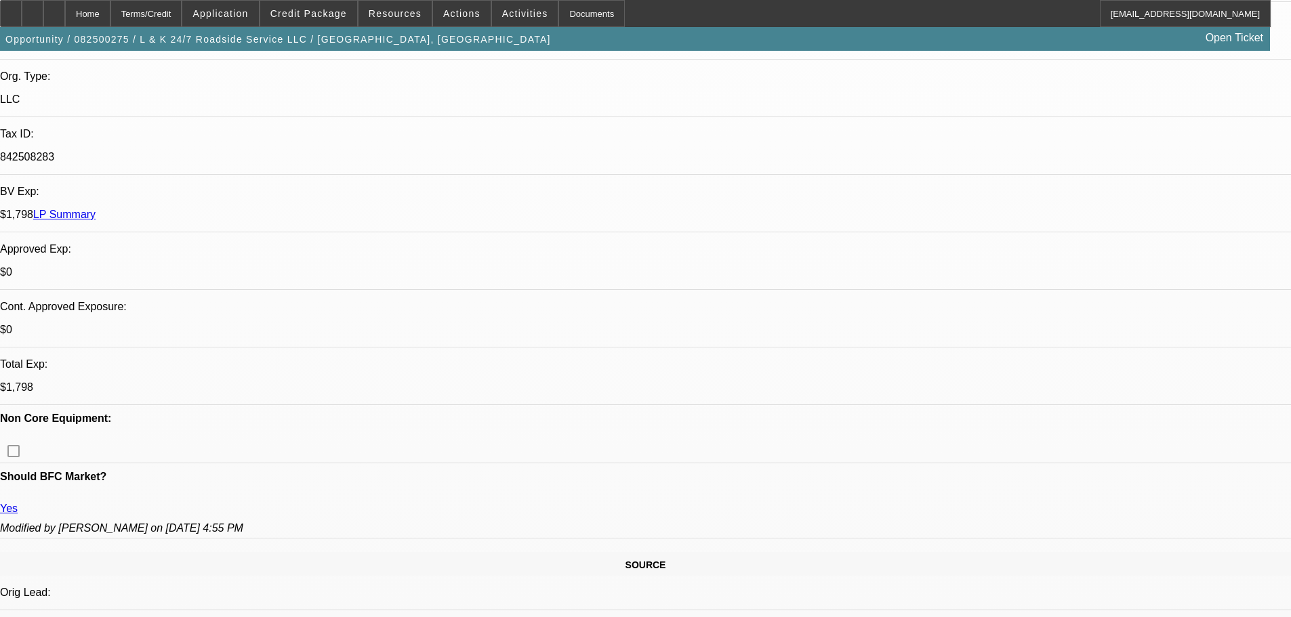
select select "0"
select select "2"
select select "0.1"
select select "4"
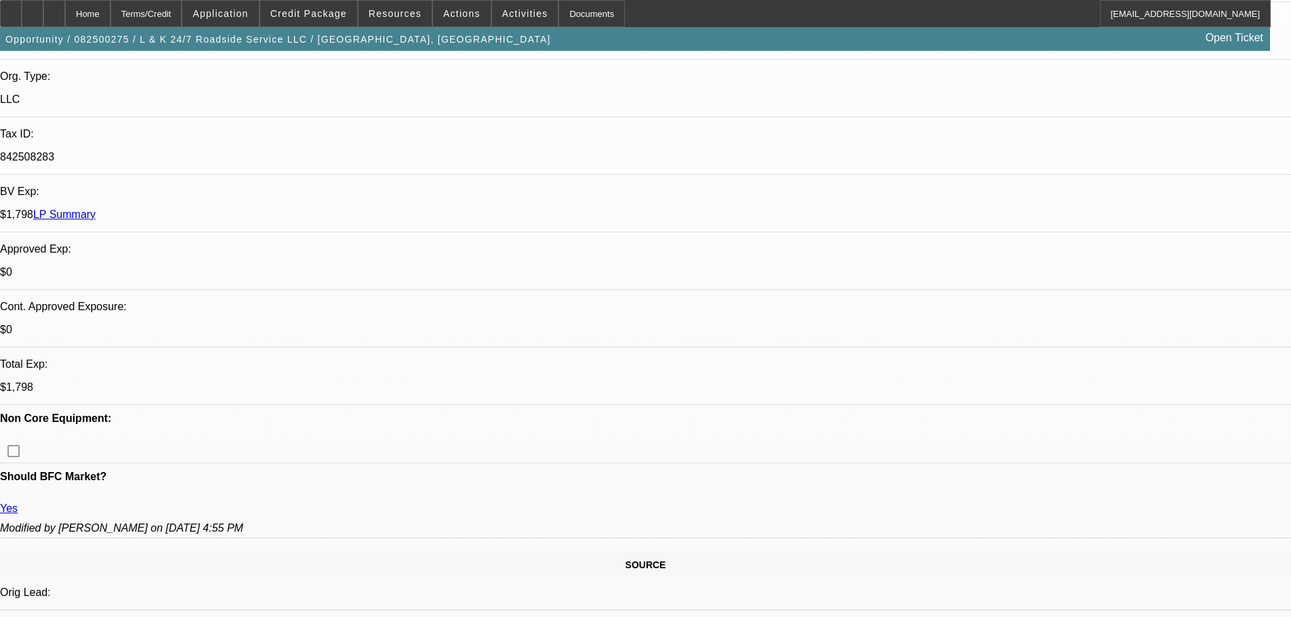
select select "0"
select select "2"
select select "0.1"
select select "4"
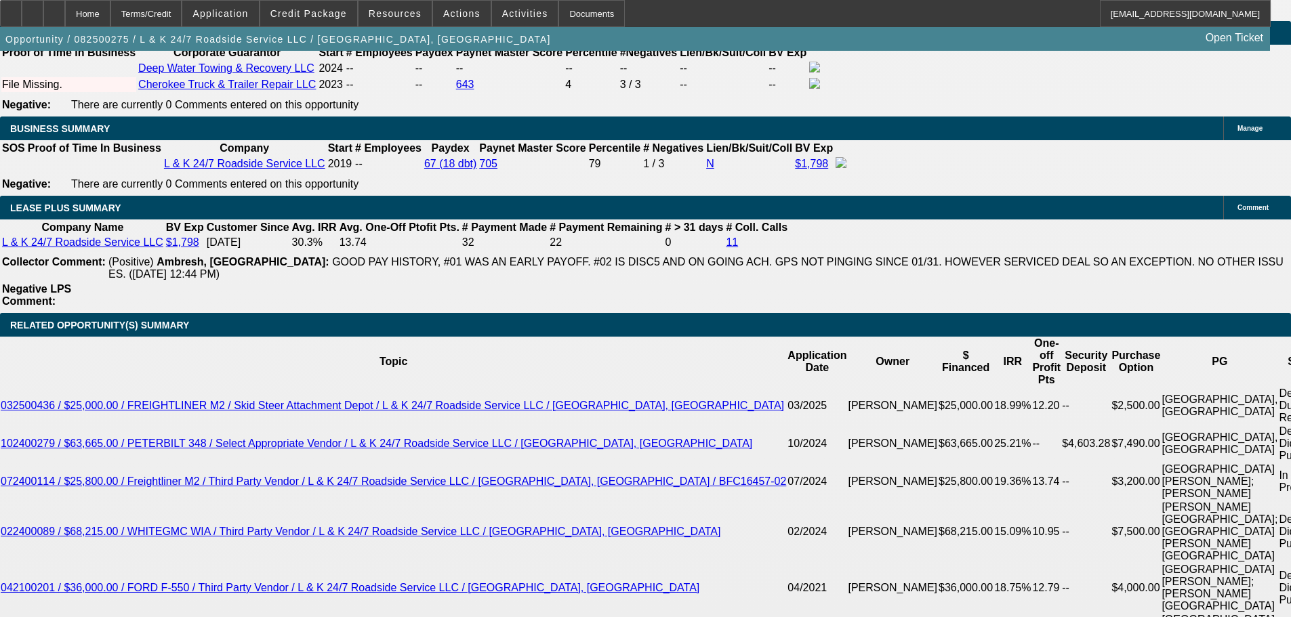
scroll to position [2372, 0]
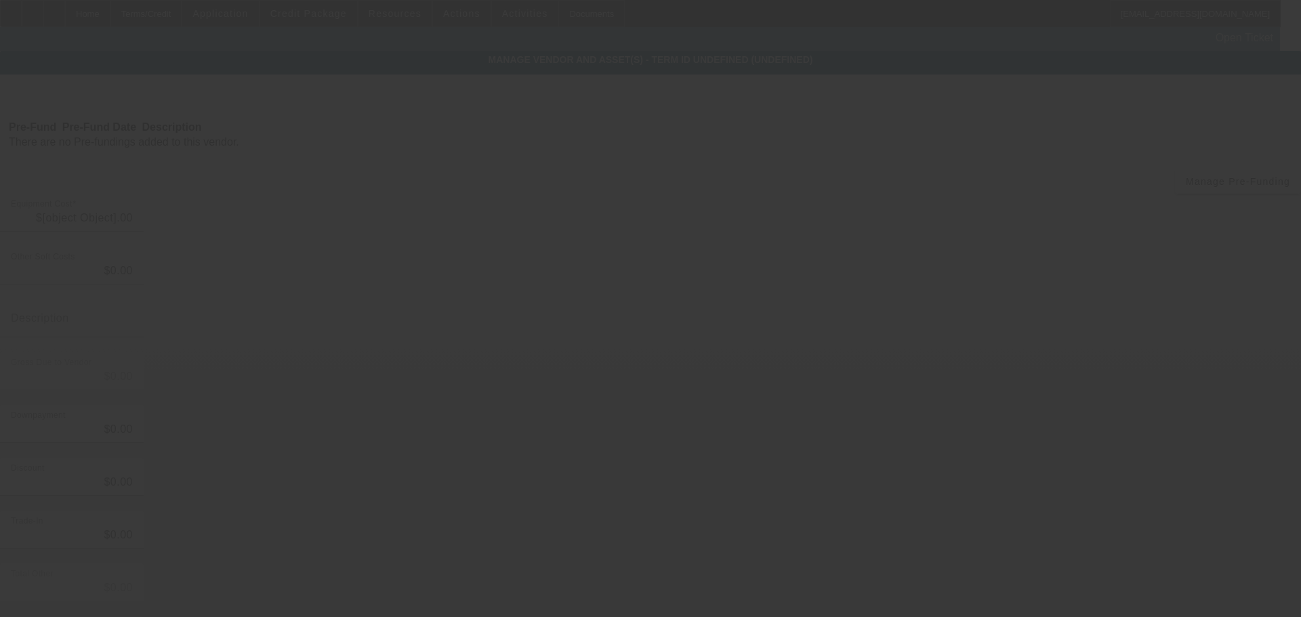
type input "$70,000.00"
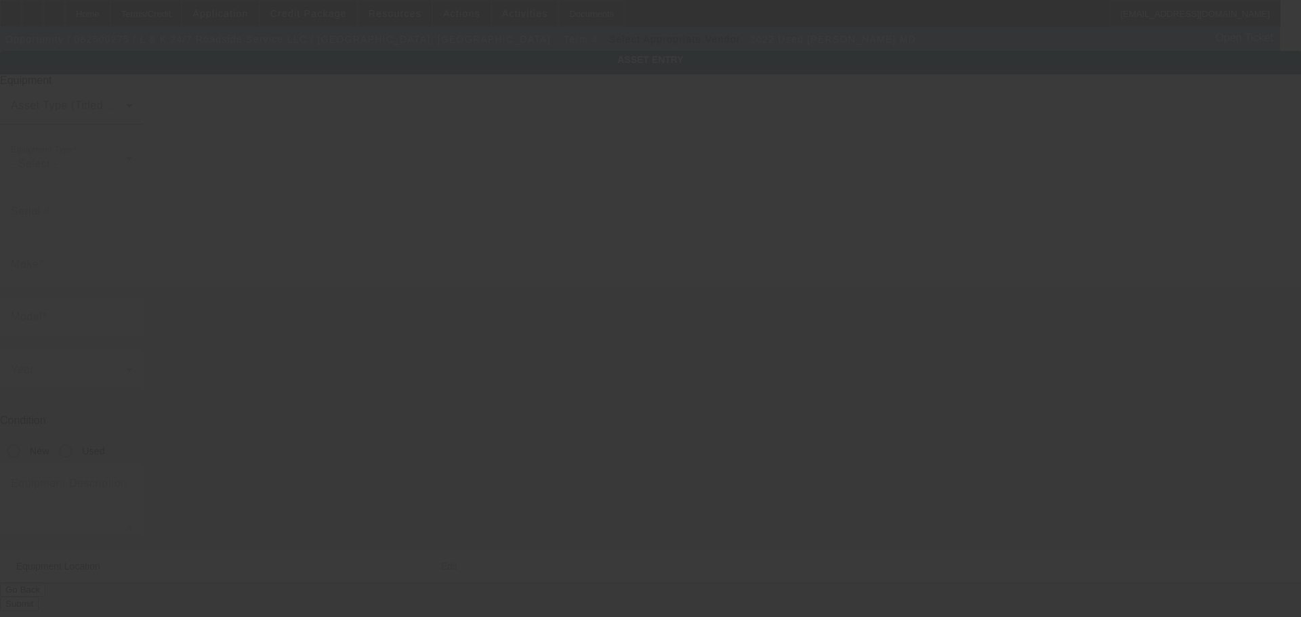
type input "1M2MDBAA7NS004742"
type input "MACK"
type input "MD"
radio input "true"
type input "2147 Margerum Rd"
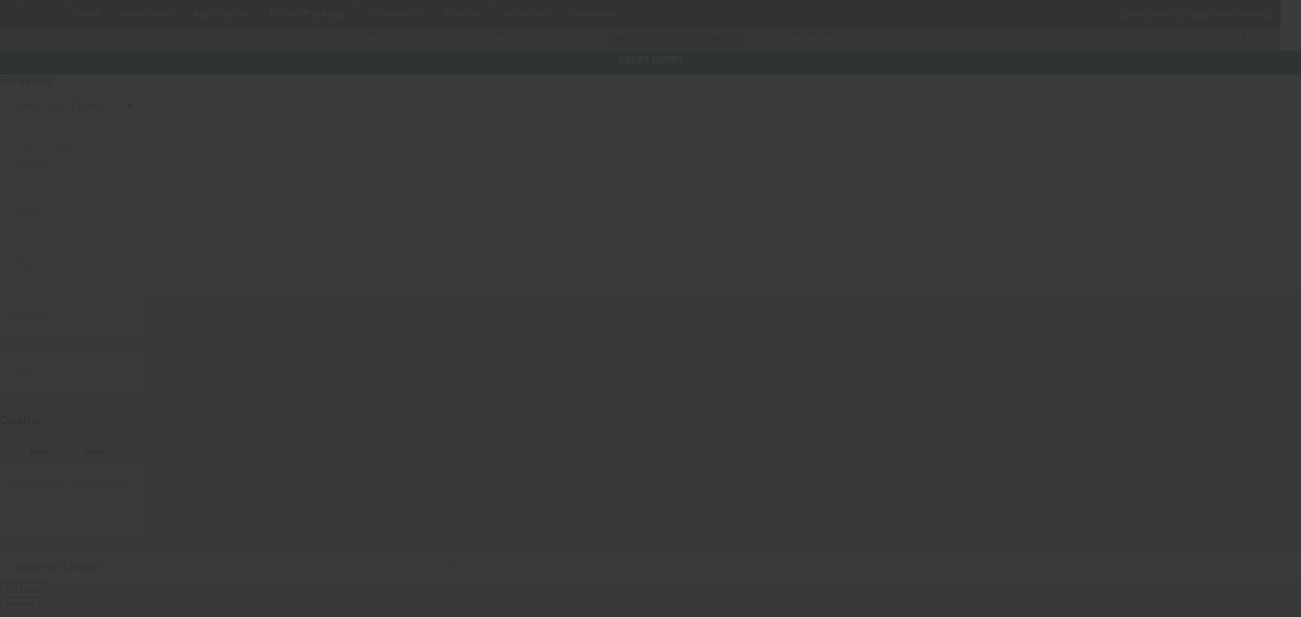
type input "Cherokee"
type input "35616"
type input "Tishomingo"
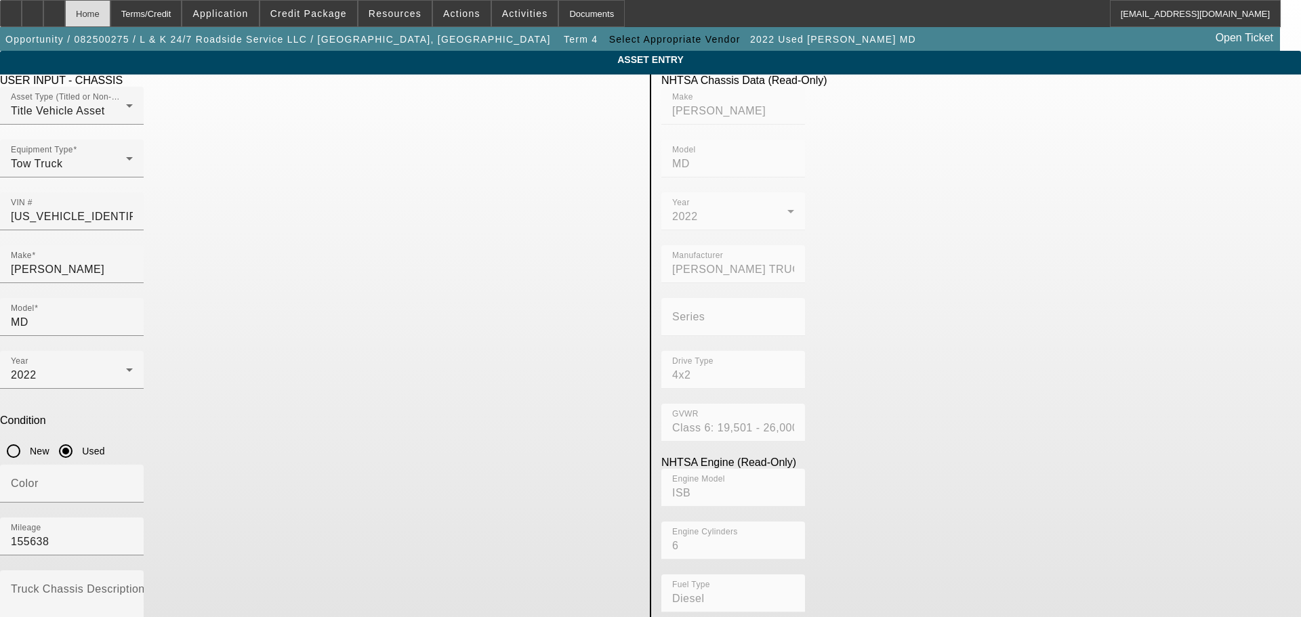
click at [110, 12] on div "Home" at bounding box center [87, 13] width 45 height 27
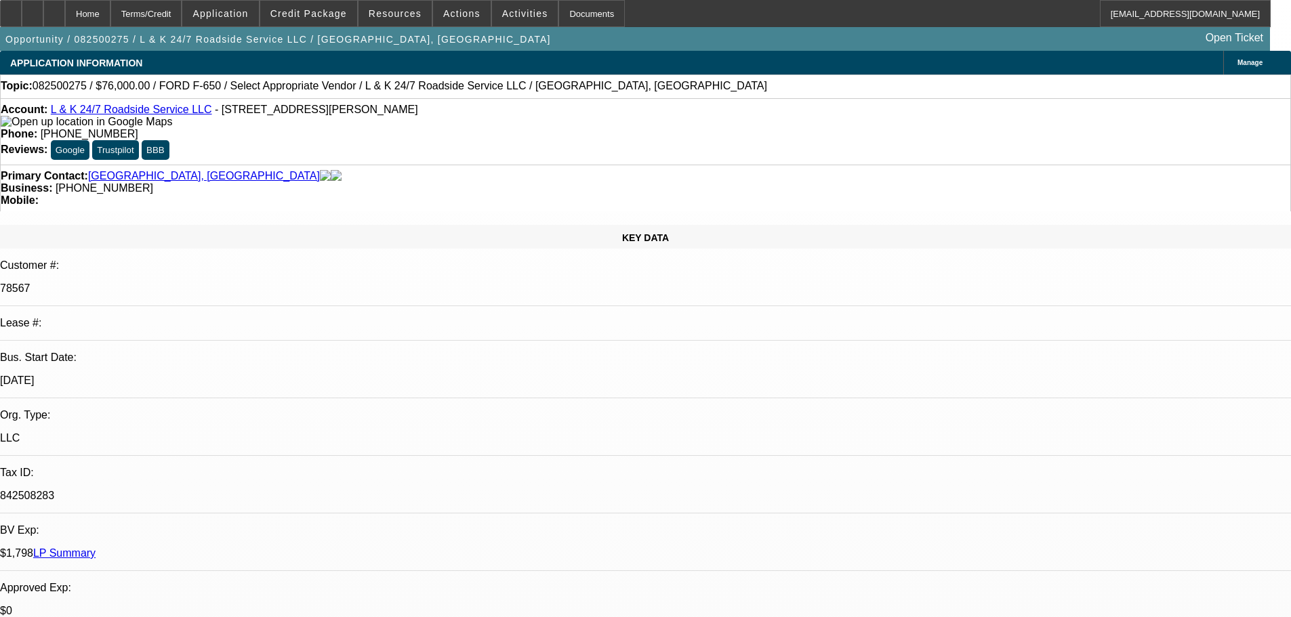
select select "0"
select select "2"
select select "0.1"
select select "4"
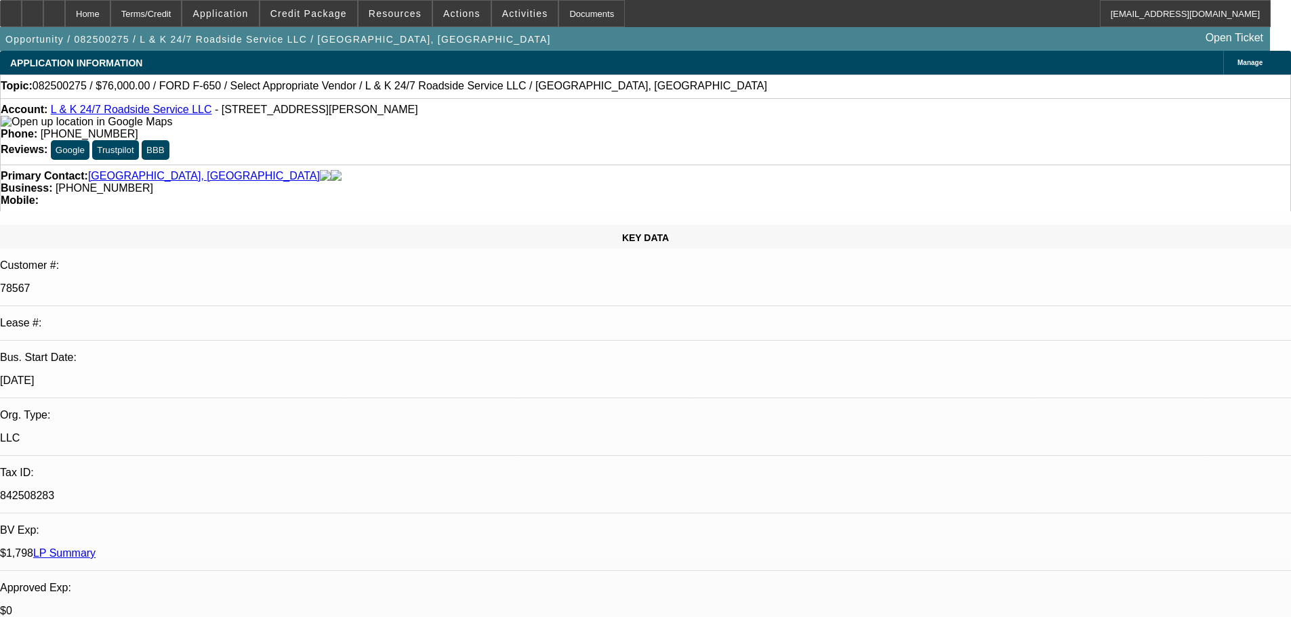
select select "0"
select select "2"
select select "0.1"
select select "4"
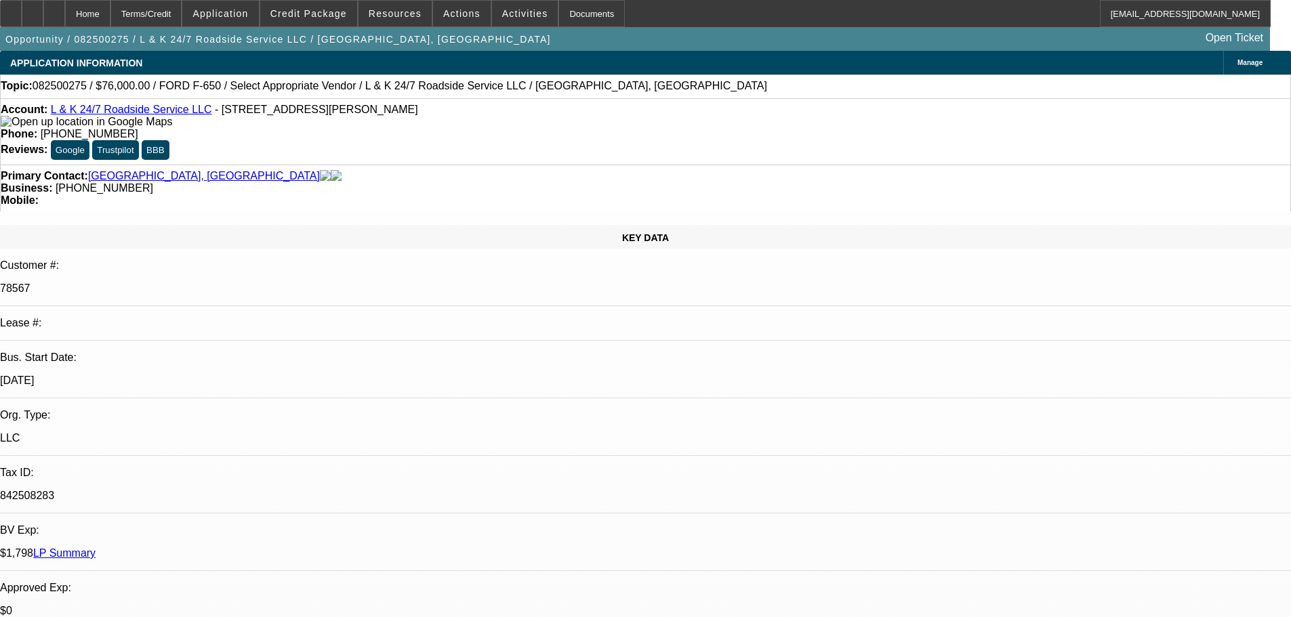
select select "0"
select select "2"
select select "0.1"
select select "4"
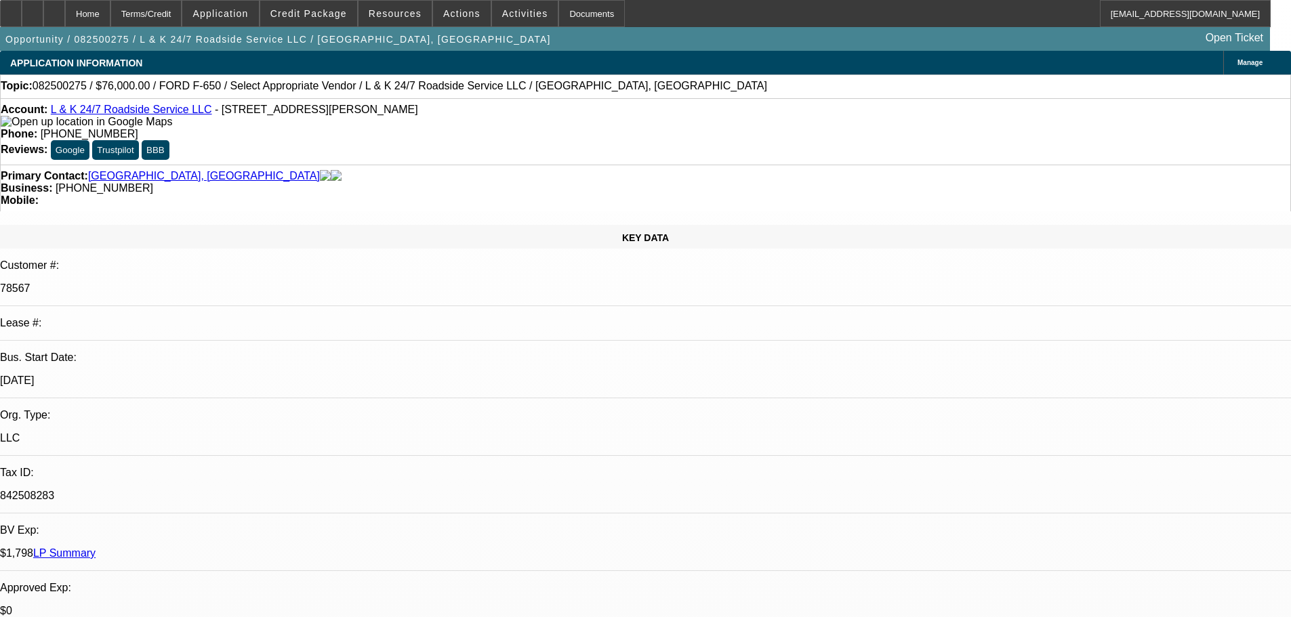
select select "0"
select select "2"
select select "0.1"
select select "4"
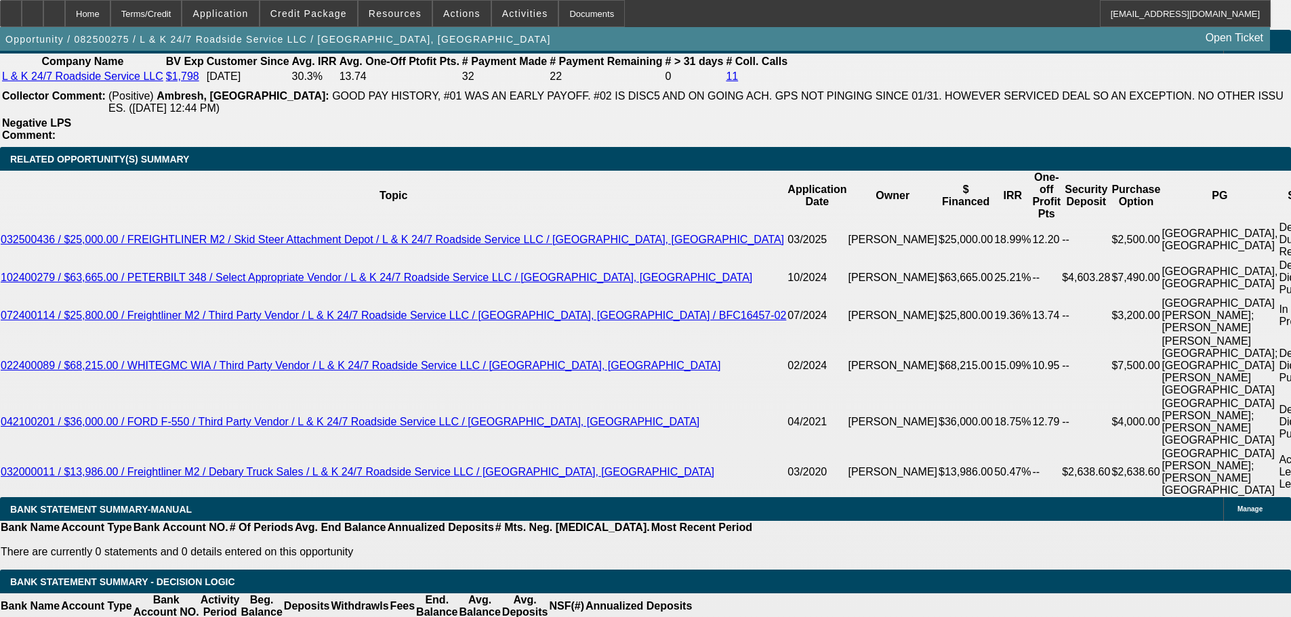
scroll to position [2237, 0]
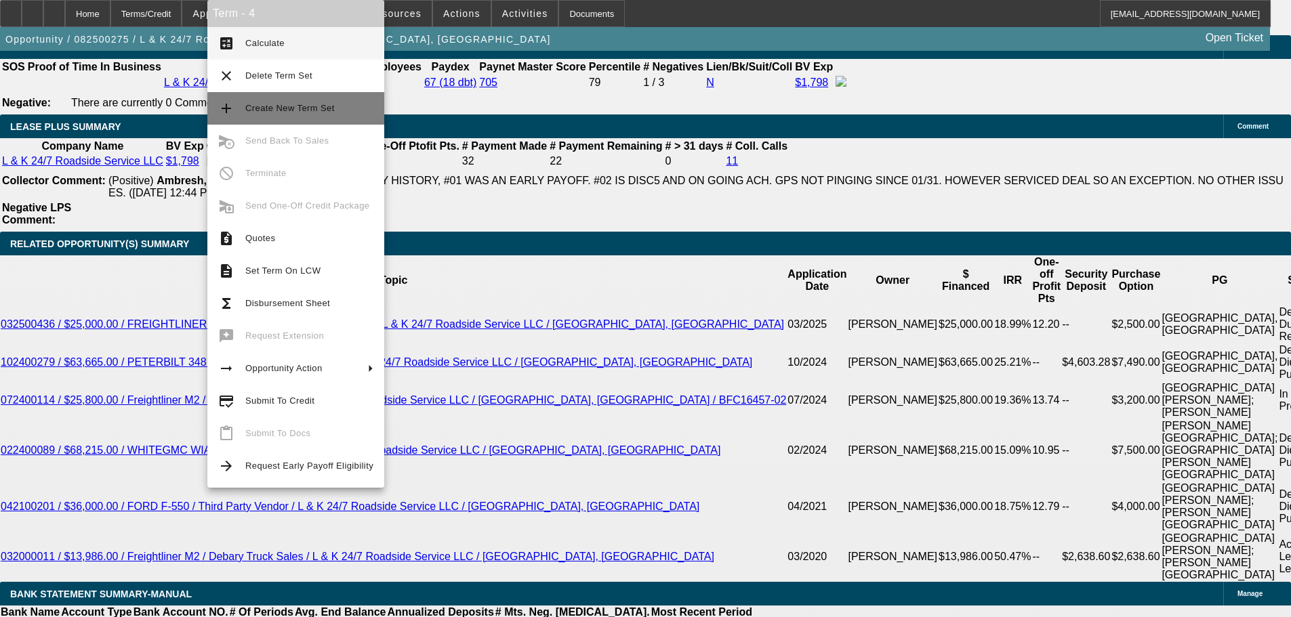
click at [300, 112] on span "Create New Term Set" at bounding box center [289, 108] width 89 height 10
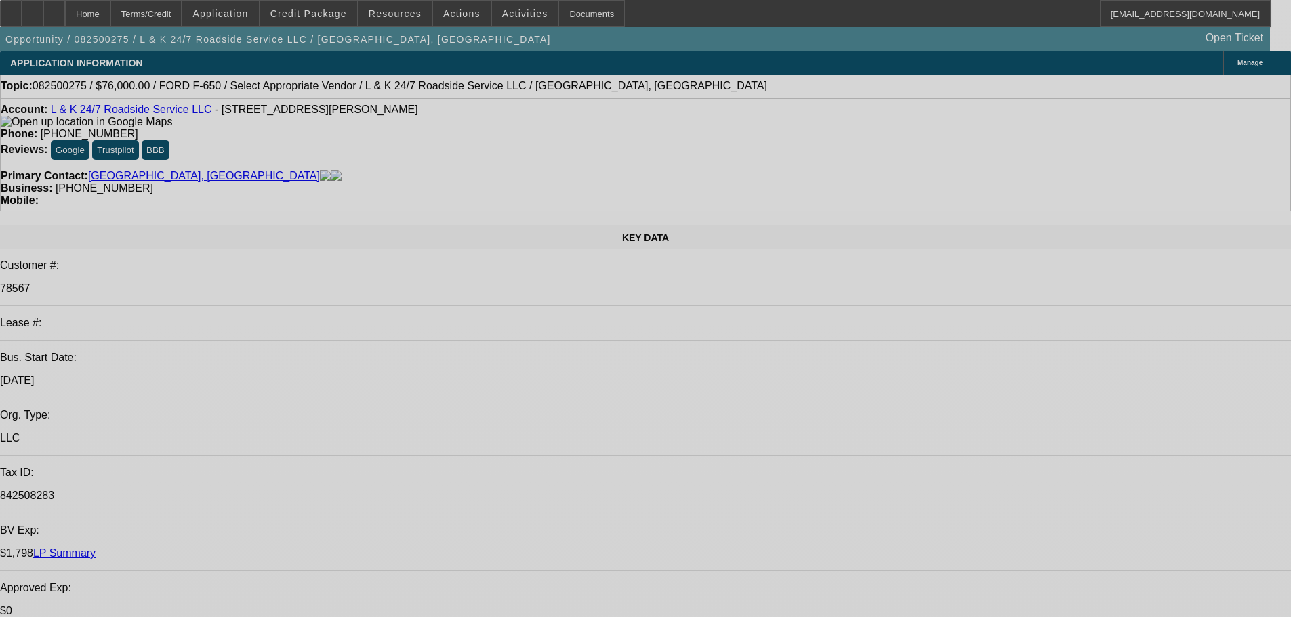
select select "0"
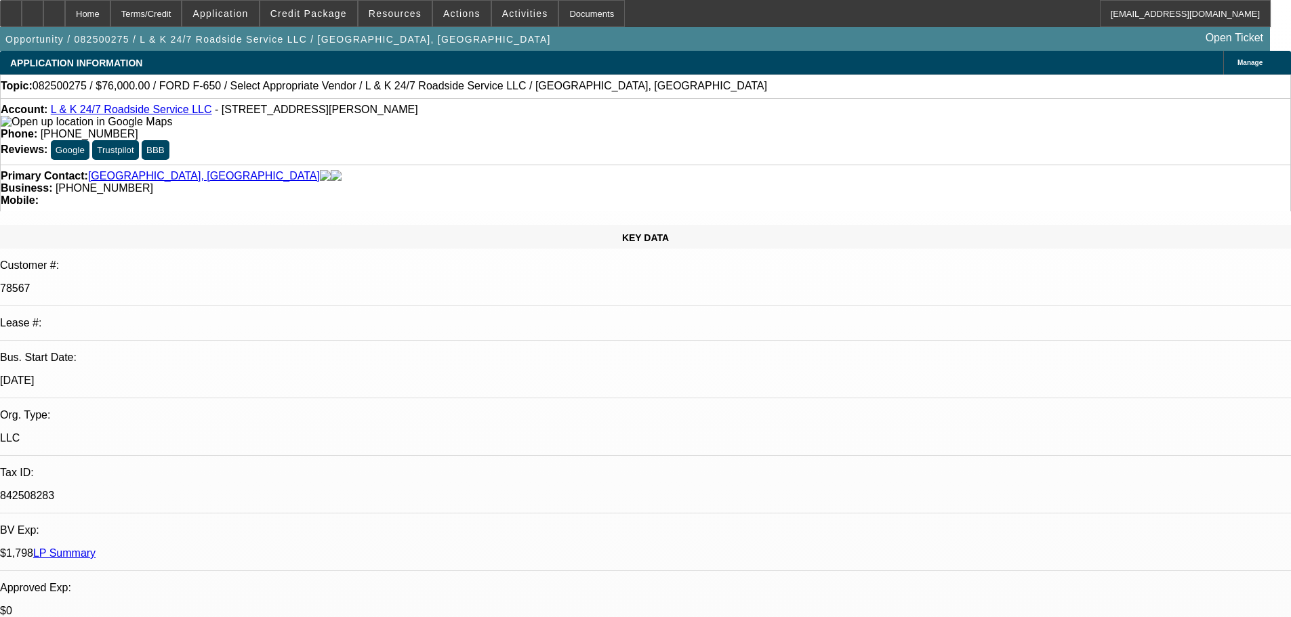
select select "0"
select select "2"
select select "0.1"
select select "4"
select select "0"
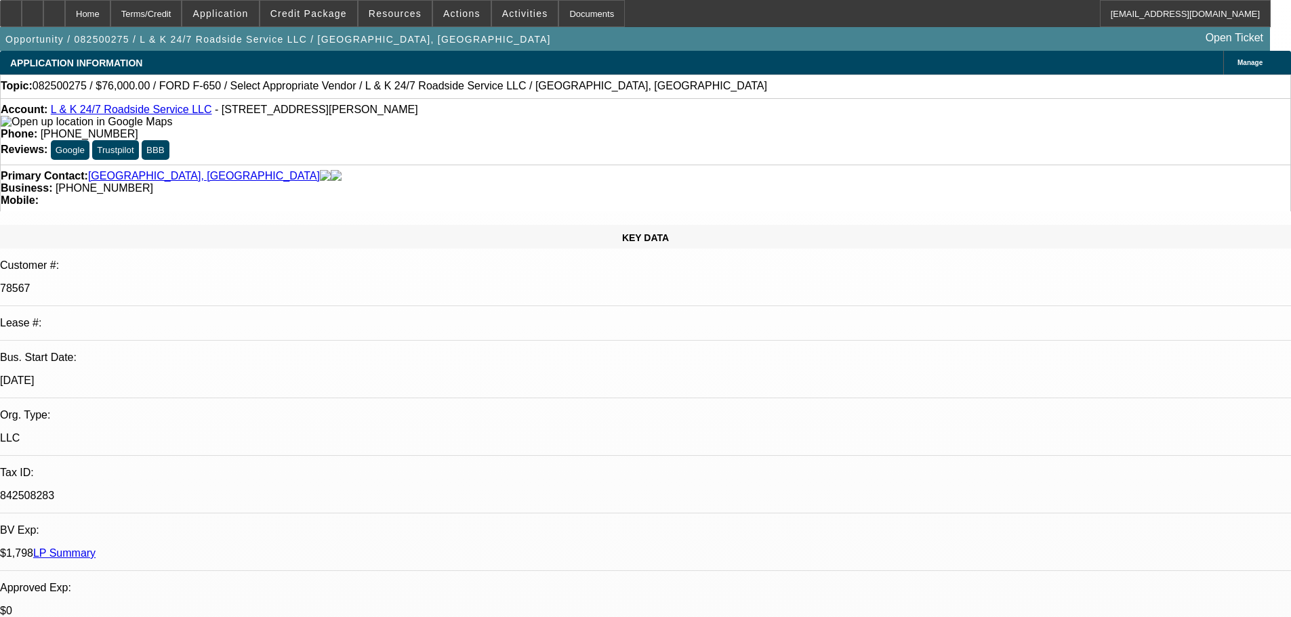
select select "0"
select select "2"
select select "0.1"
select select "4"
select select "0"
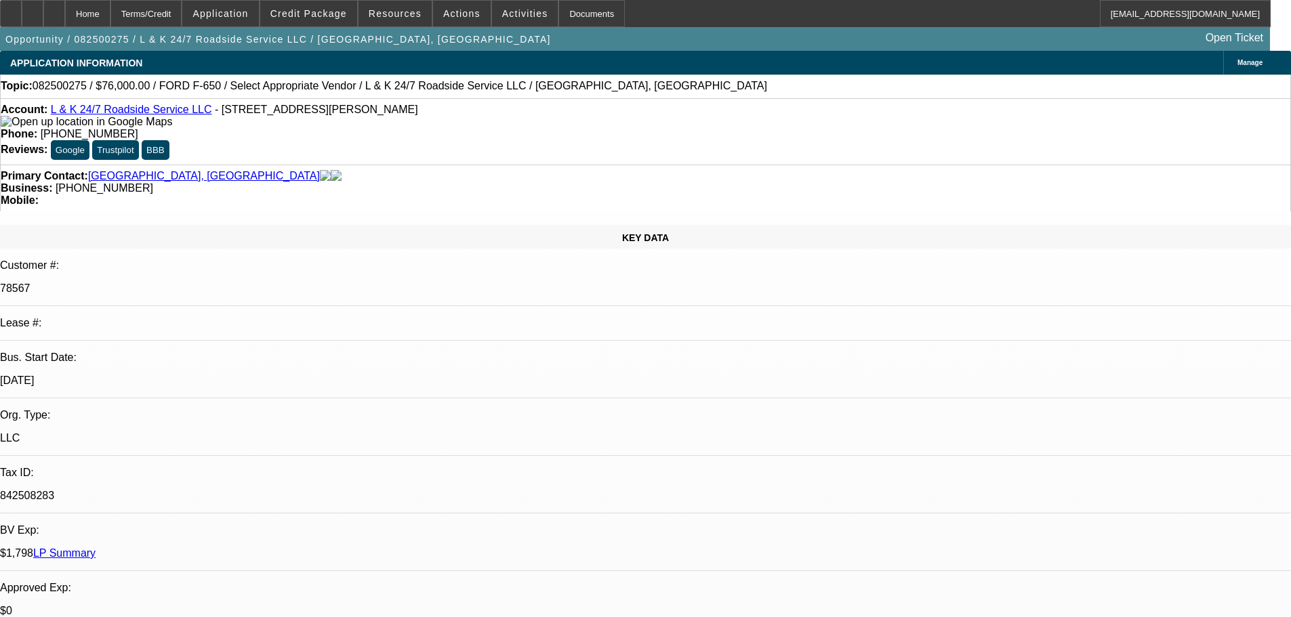
select select "0"
select select "2"
select select "0.1"
select select "4"
select select "0"
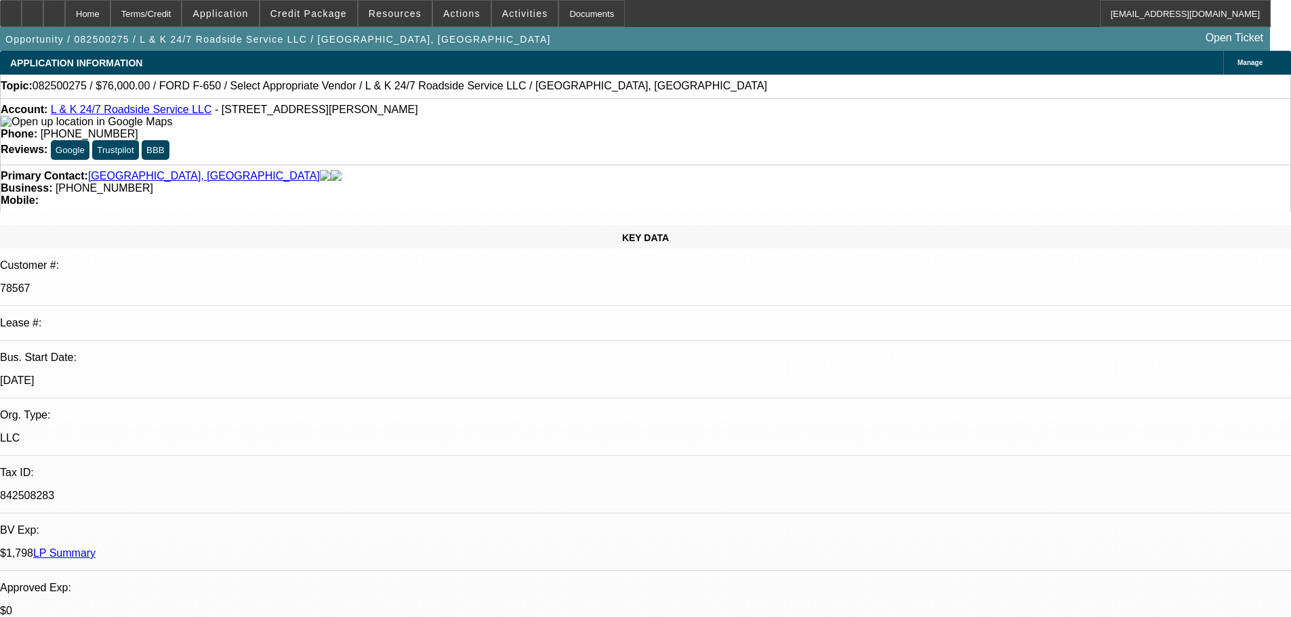
select select "2"
select select "0.1"
select select "4"
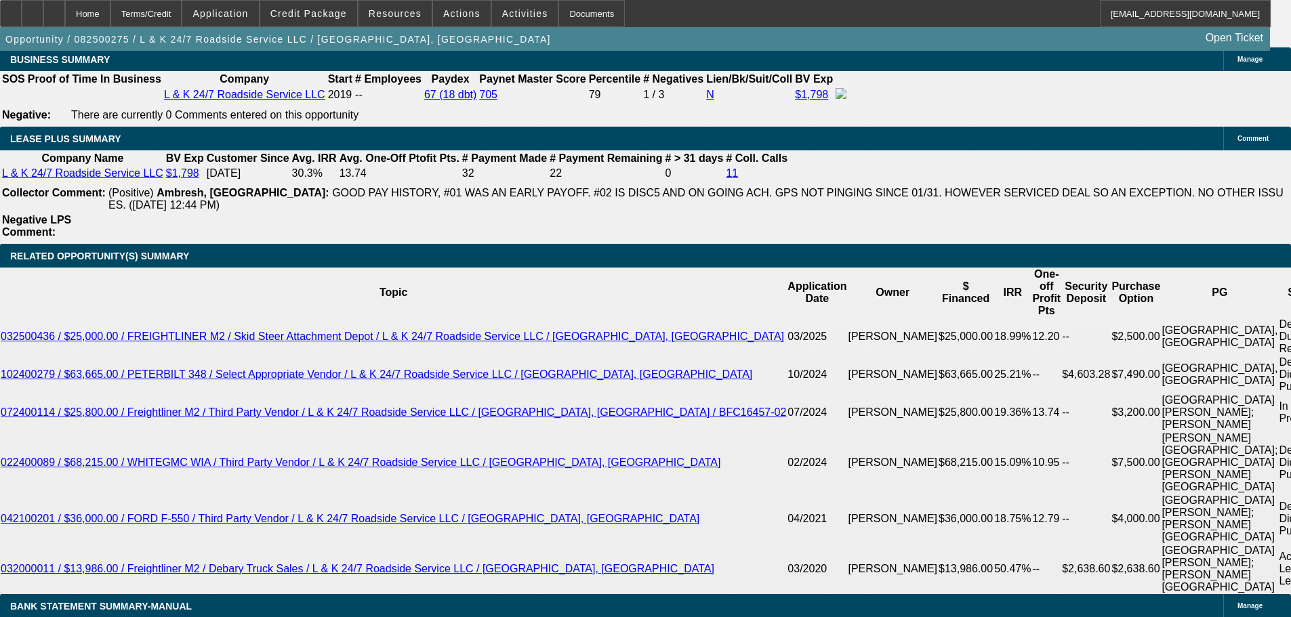
scroll to position [2304, 0]
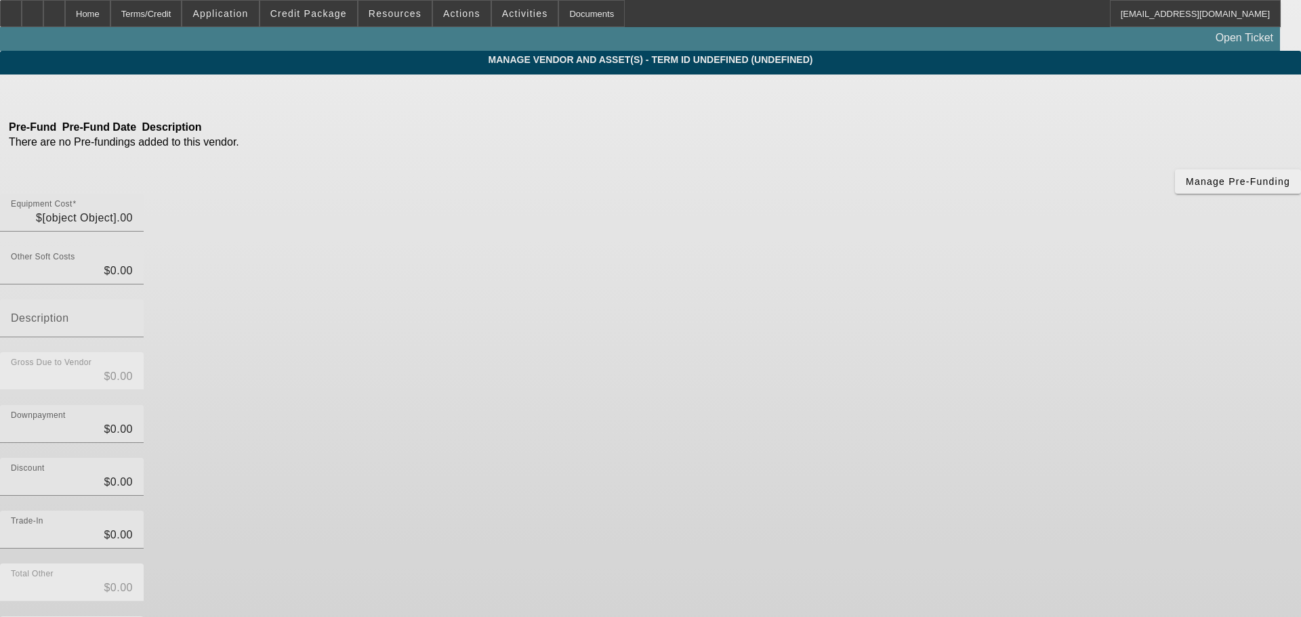
type input "$70,000.00"
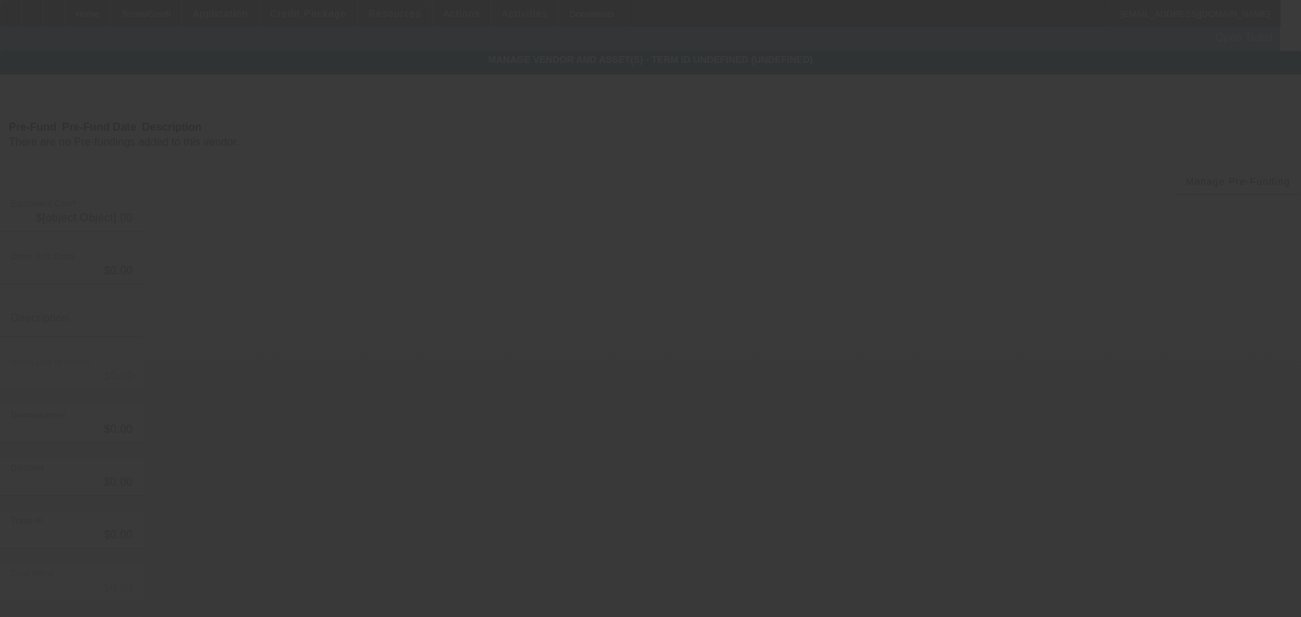
type input "$70,000.00"
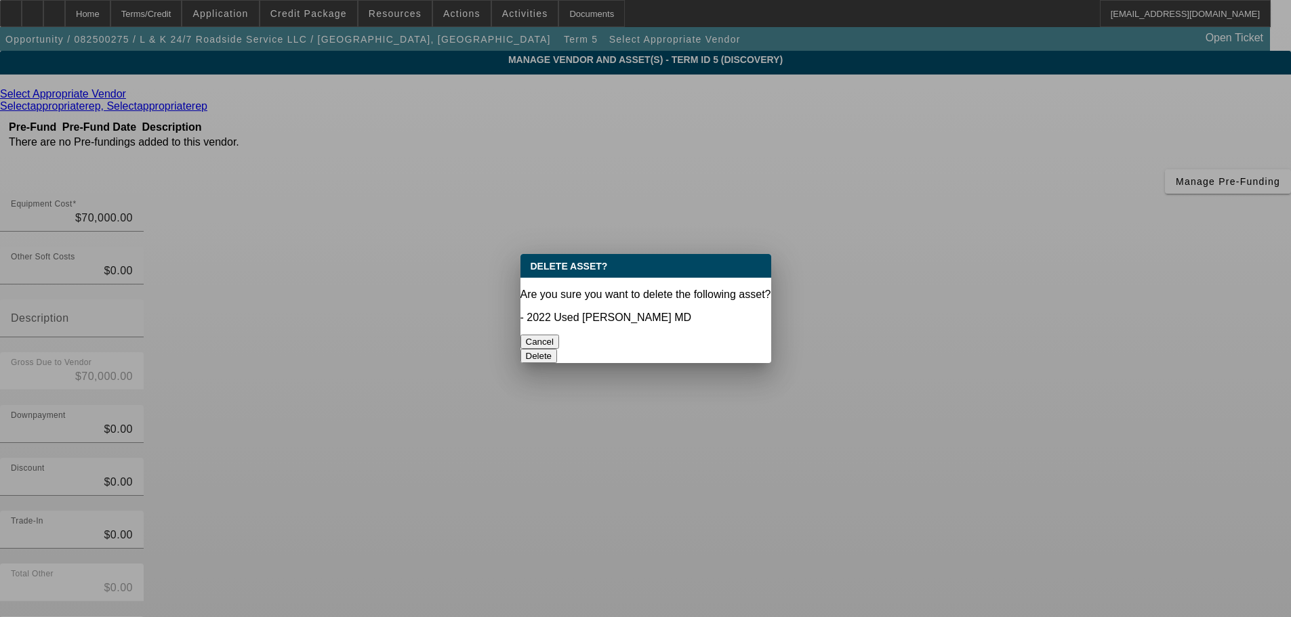
click at [558, 349] on button "Delete" at bounding box center [539, 356] width 37 height 14
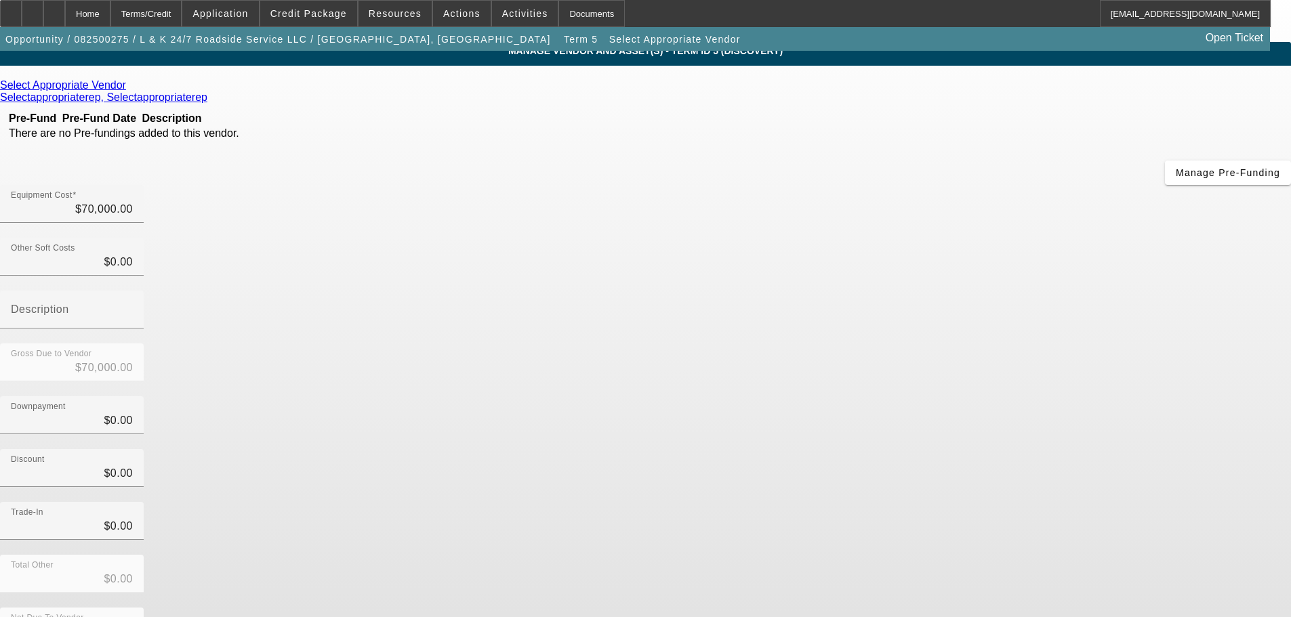
scroll to position [13, 0]
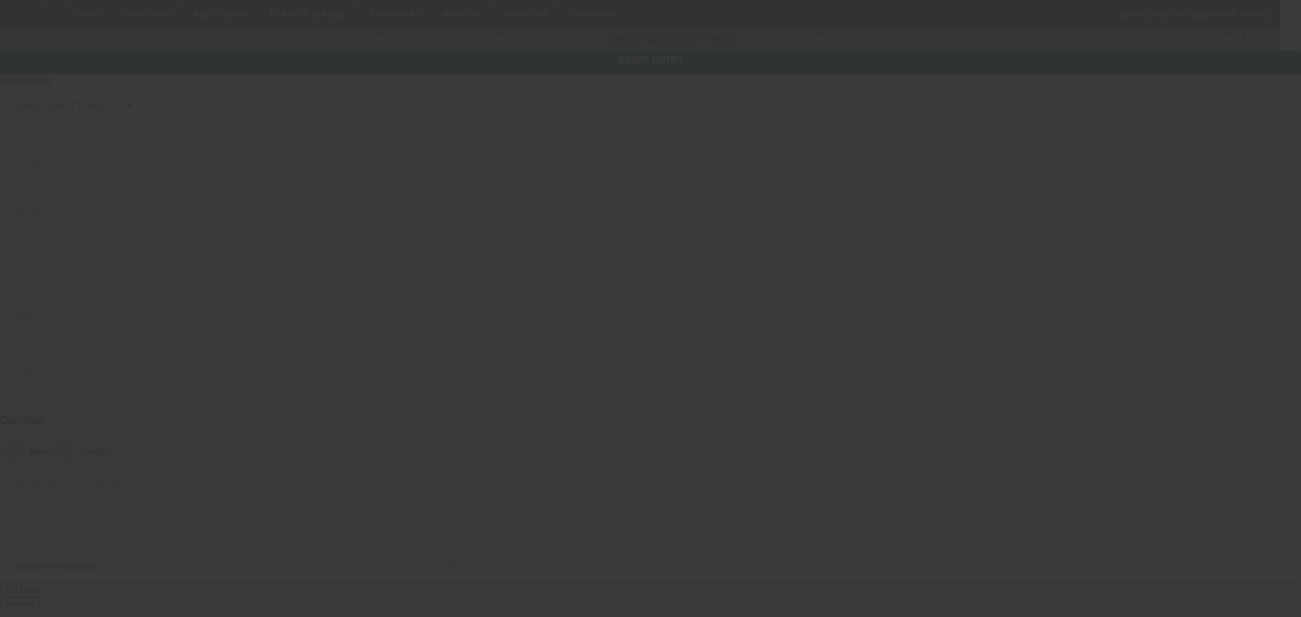
type input "[STREET_ADDRESS][PERSON_NAME]"
type input "Cherokee"
type input "35616"
type input "Tishomingo"
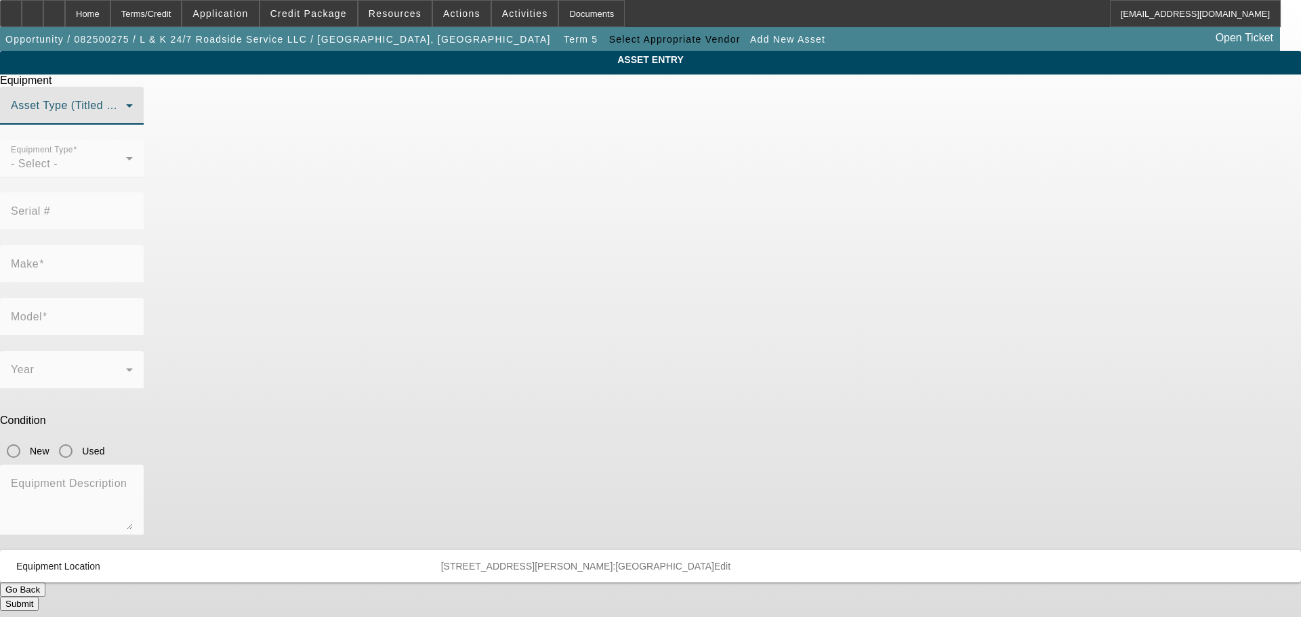
click at [126, 119] on span at bounding box center [68, 111] width 115 height 16
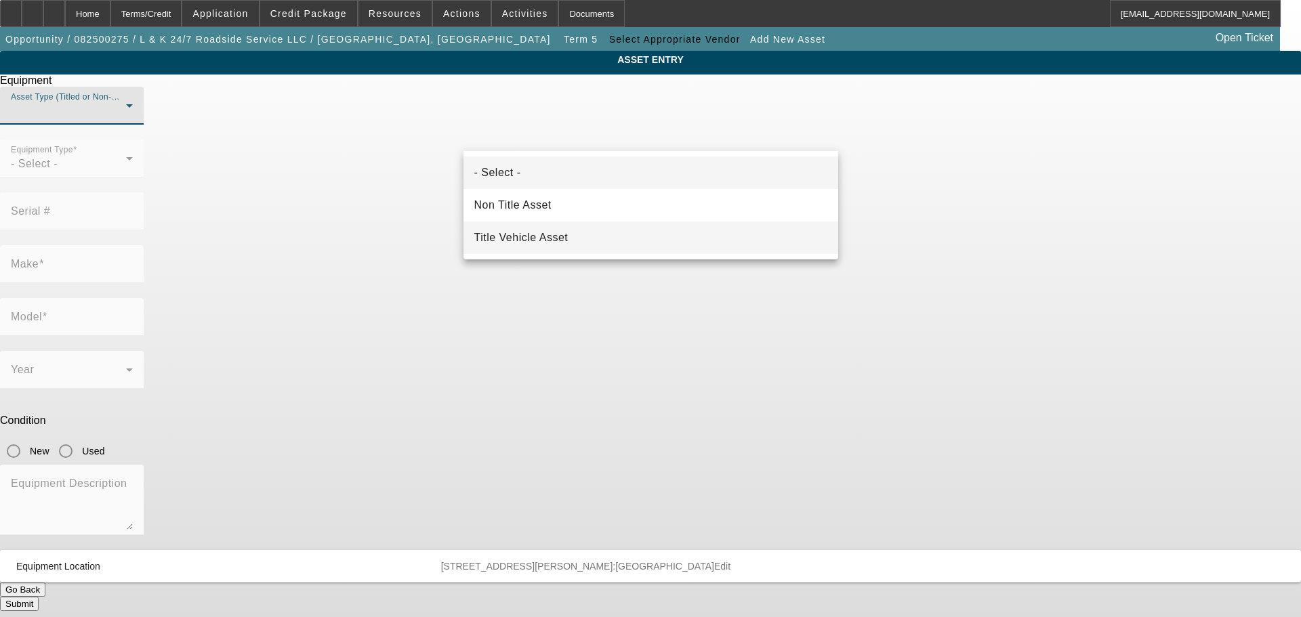
click at [548, 241] on span "Title Vehicle Asset" at bounding box center [521, 238] width 94 height 16
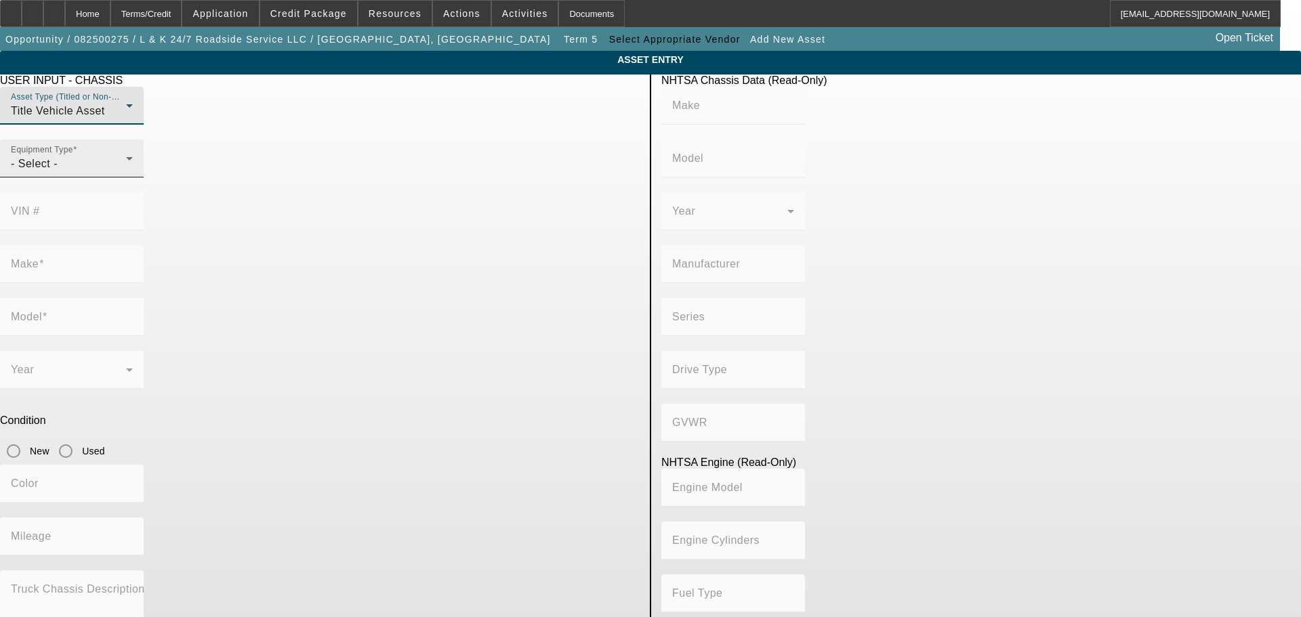
click at [126, 172] on div "- Select -" at bounding box center [68, 164] width 115 height 16
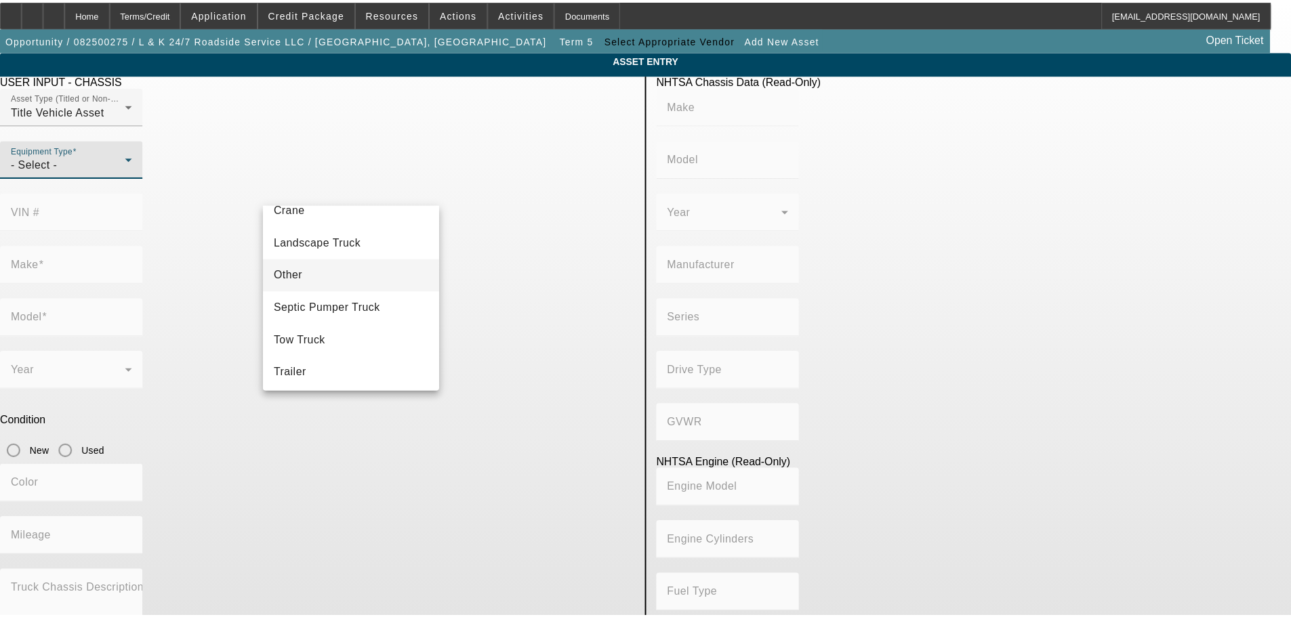
scroll to position [150, 0]
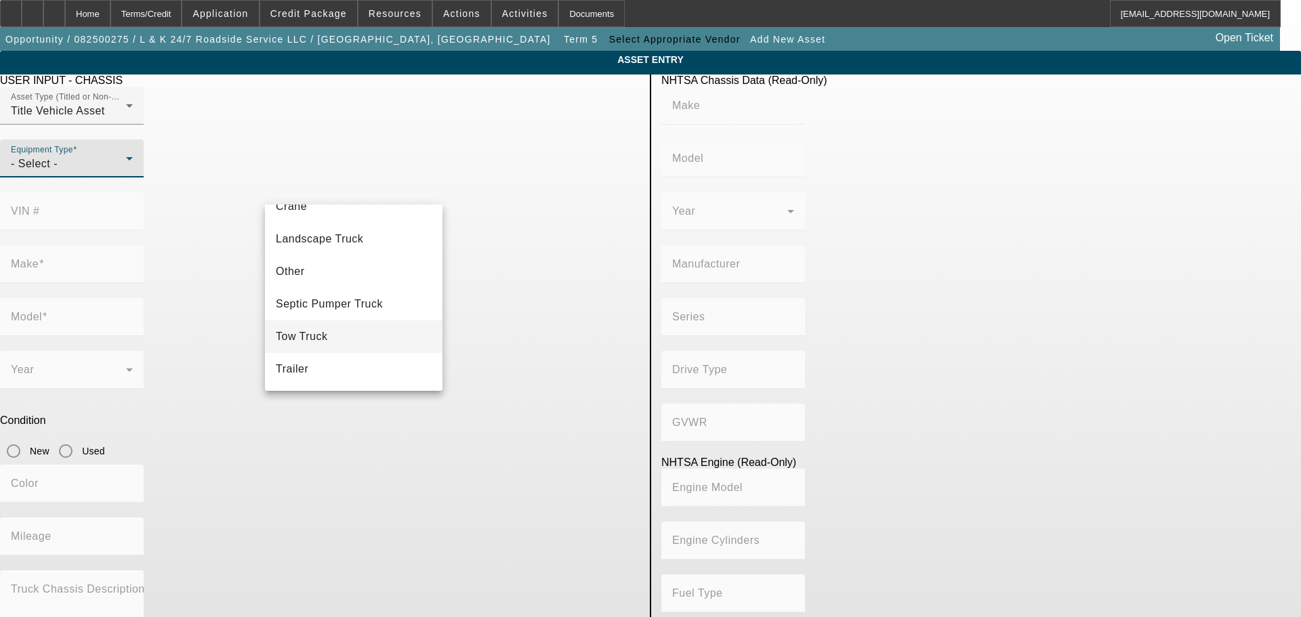
click at [346, 329] on mat-option "Tow Truck" at bounding box center [354, 337] width 178 height 33
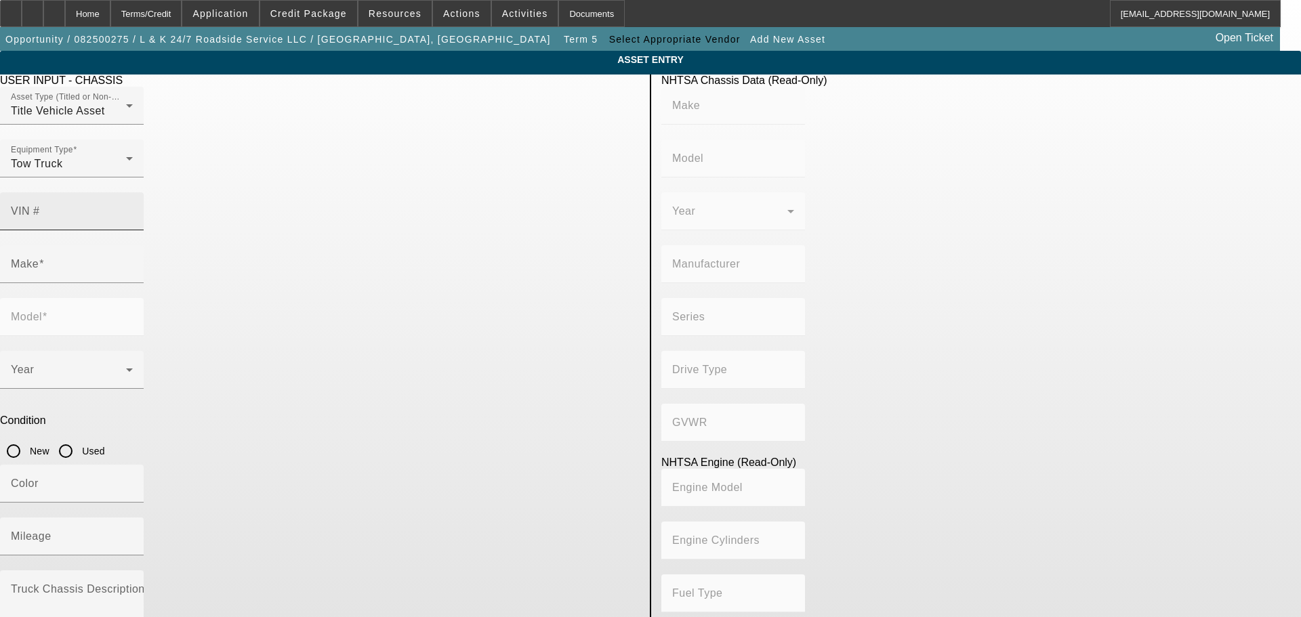
click at [133, 209] on input "VIN #" at bounding box center [72, 217] width 122 height 16
paste input "[US_VEHICLE_IDENTIFICATION_NUMBER]"
type input "[US_VEHICLE_IDENTIFICATION_NUMBER]"
click at [79, 438] on input "Used" at bounding box center [65, 451] width 27 height 27
radio input "true"
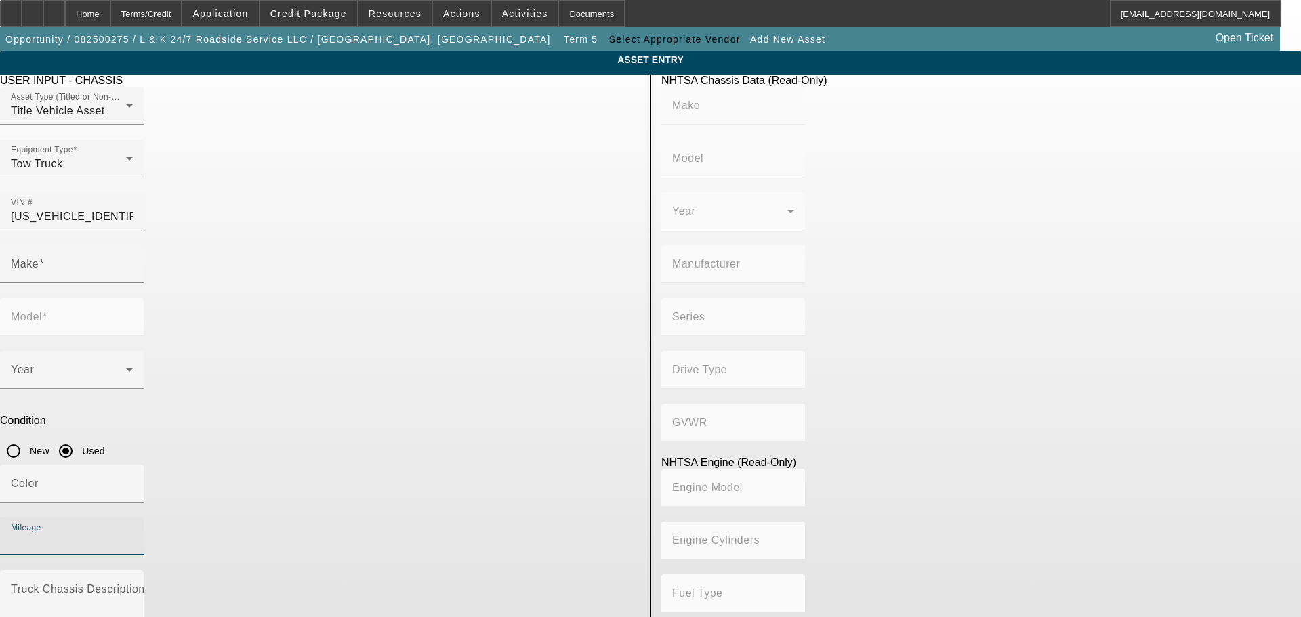
click at [133, 534] on input "Mileage" at bounding box center [72, 542] width 122 height 16
type input "[PERSON_NAME]"
type input "MD"
type input "[PERSON_NAME] TRUCKS INC."
type input "4x2"
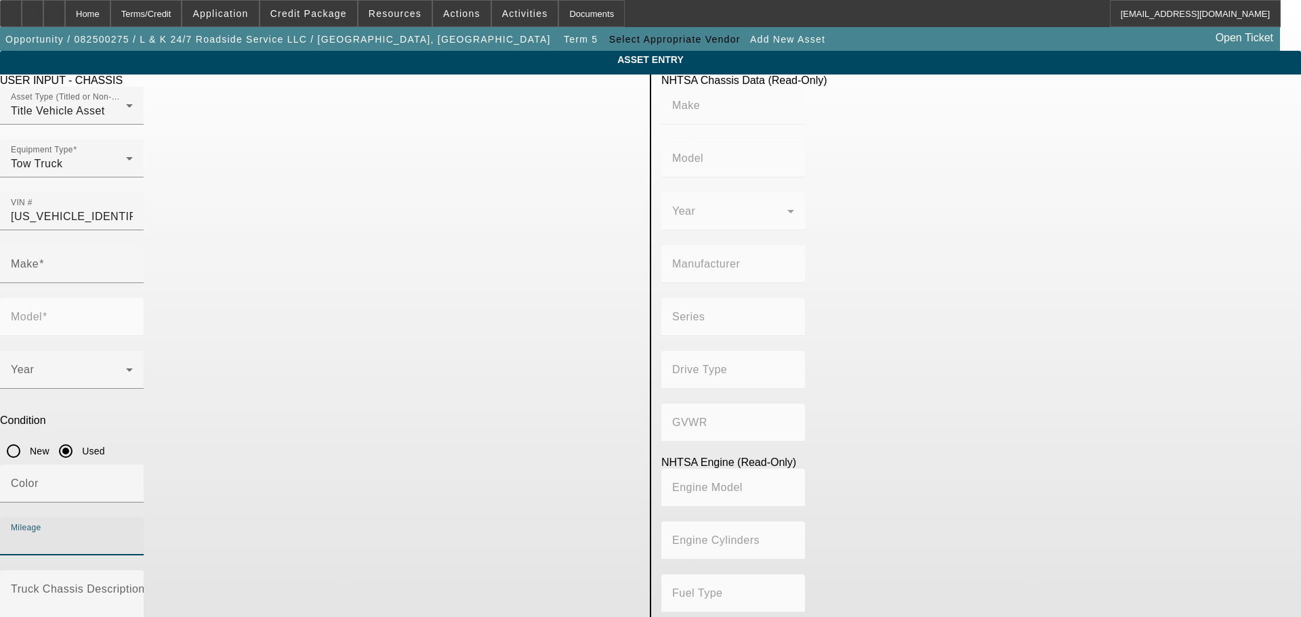
type input "Class 6: 19,501 - 26,000 lb (8,845 - 11,794 kg)"
type input "ISB"
type input "6"
type input "Diesel"
type input "408.85908543470"
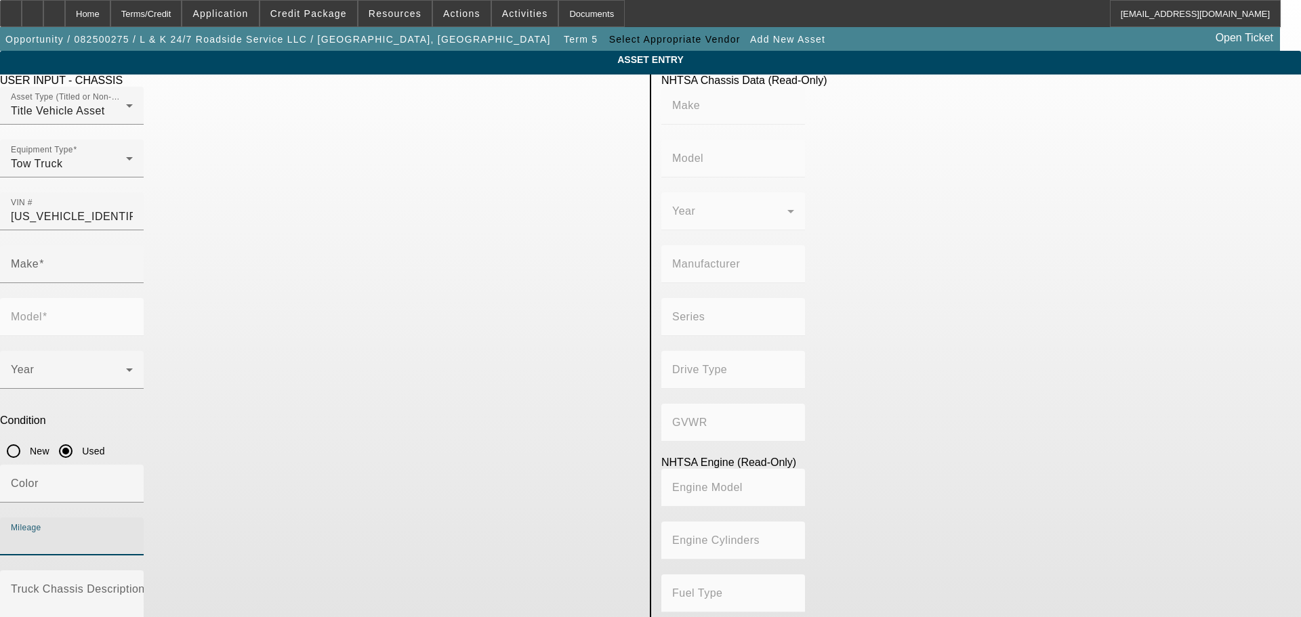
type input "6.7"
type input "[PERSON_NAME]"
type input "MD"
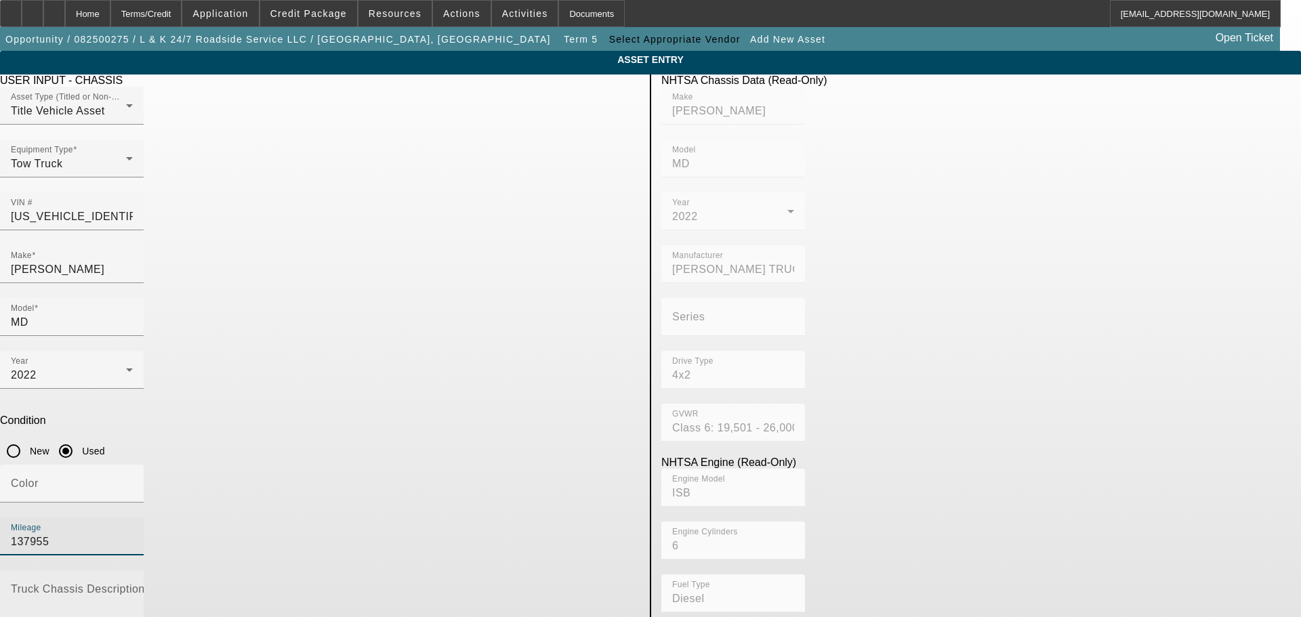
type input "137955"
click at [133, 587] on textarea "Truck Chassis Description (Describe the truck chassis only)" at bounding box center [72, 611] width 122 height 49
type textarea "With:"
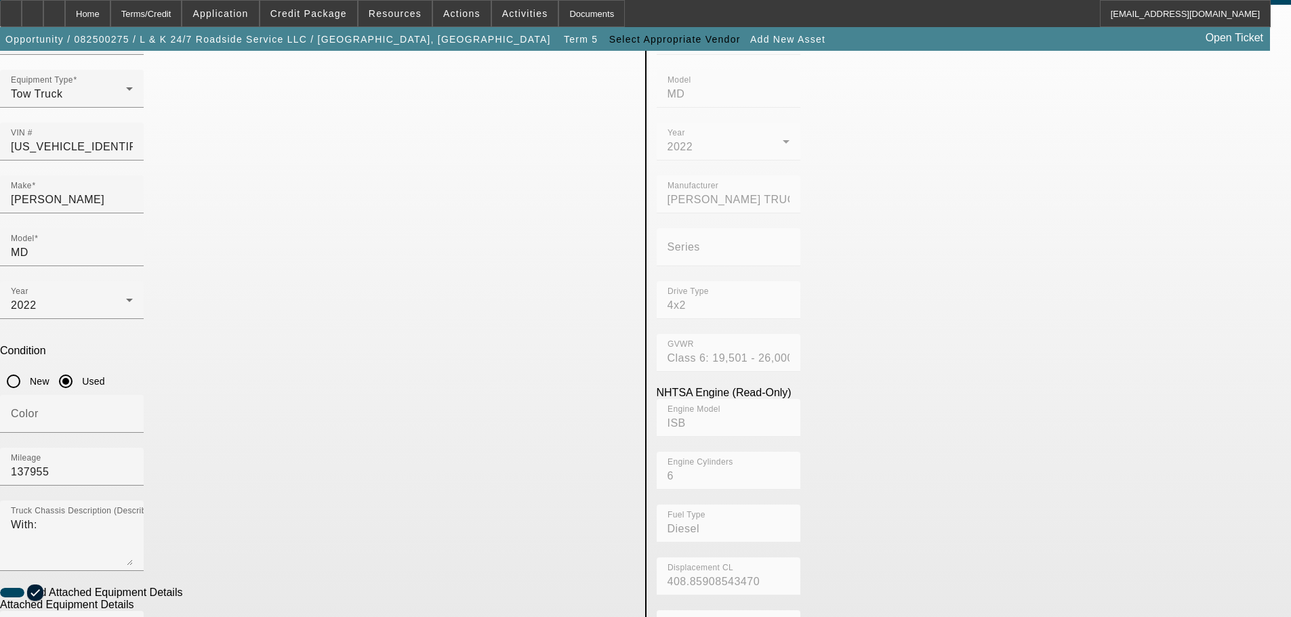
scroll to position [136, 0]
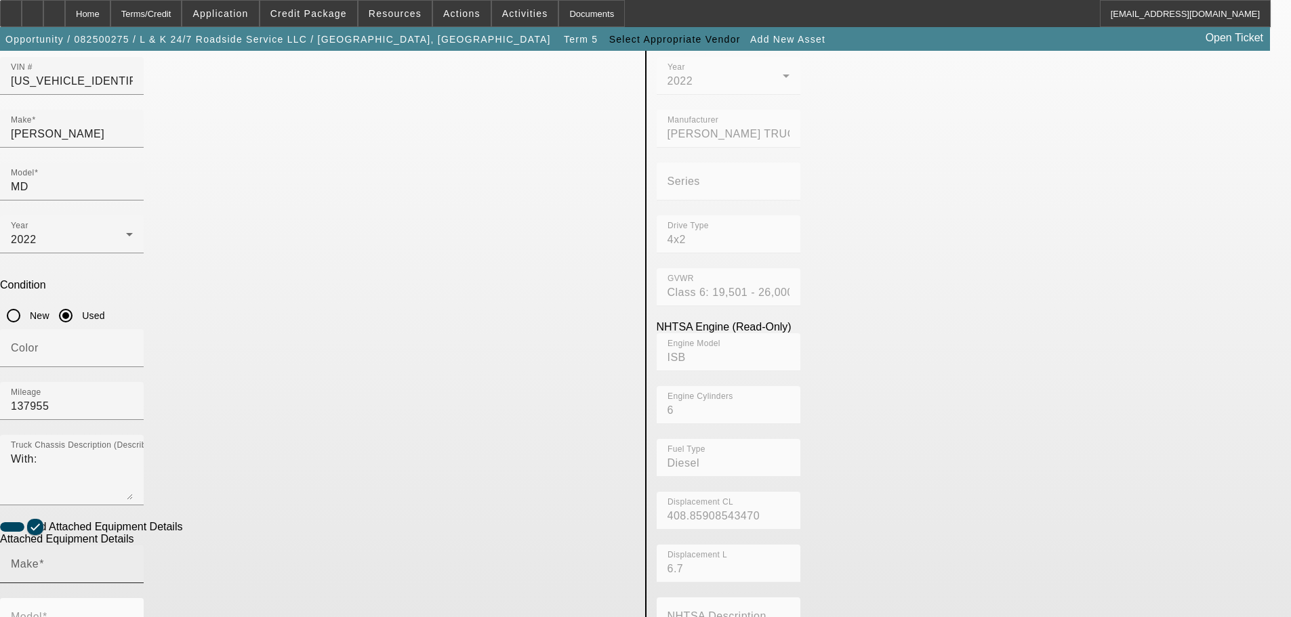
click at [39, 558] on mat-label "Make" at bounding box center [25, 564] width 28 height 12
click at [133, 562] on input "Make" at bounding box center [72, 570] width 122 height 16
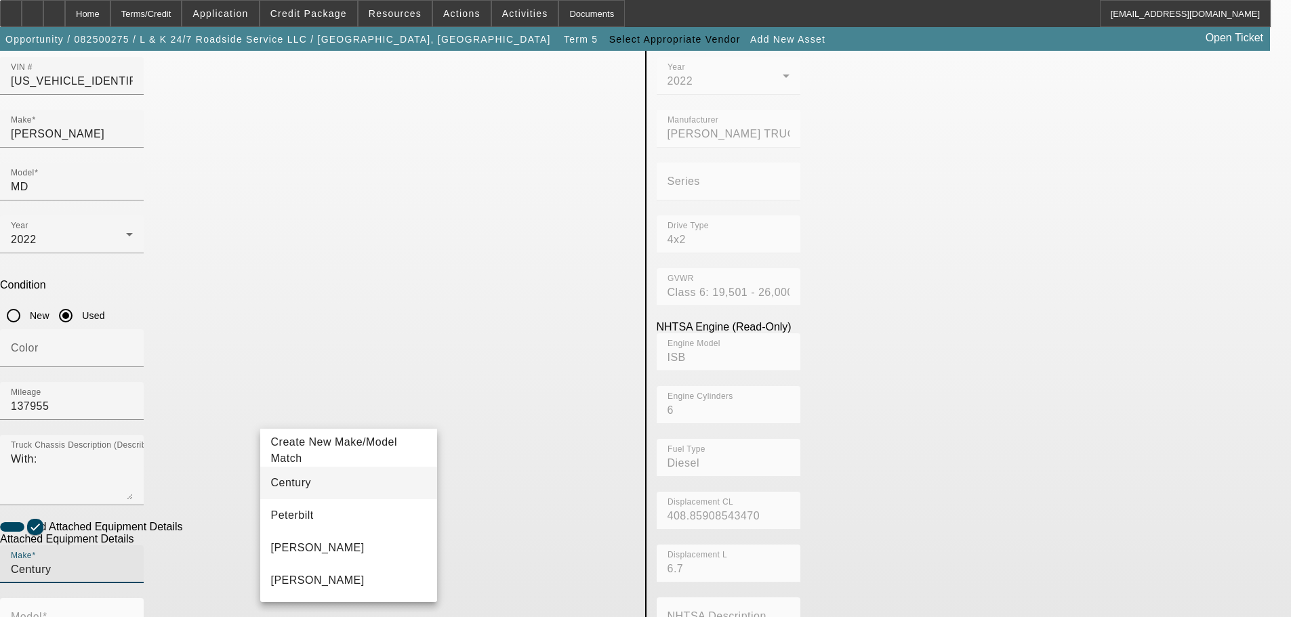
type input "Century"
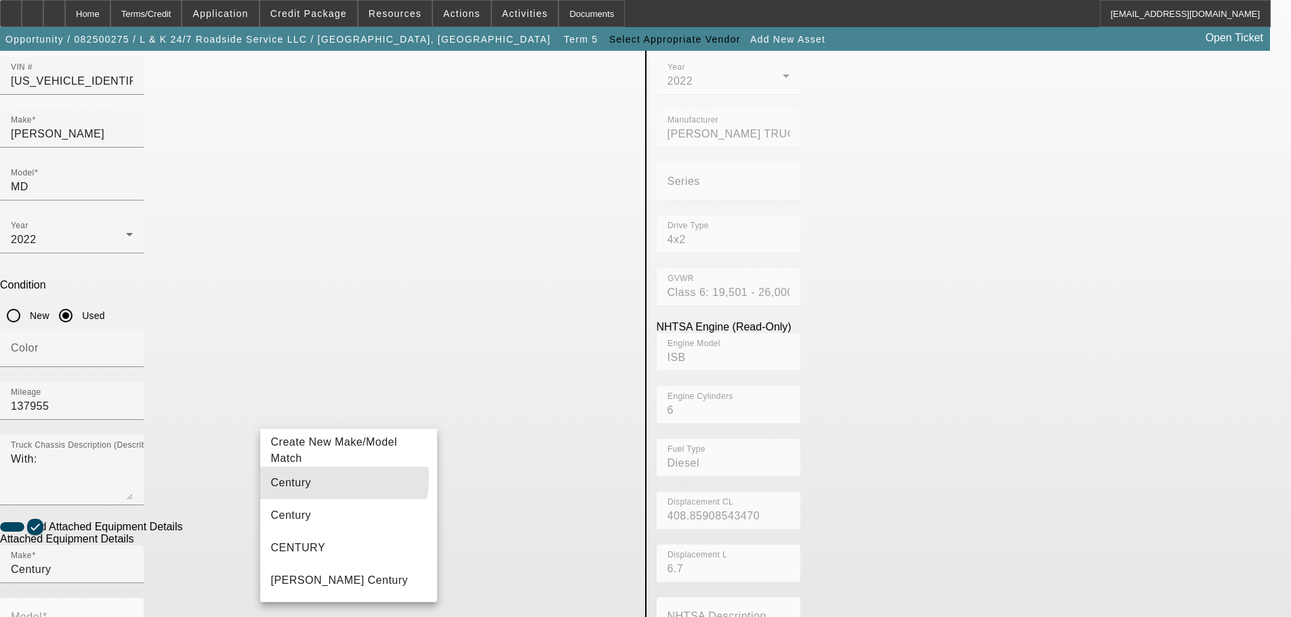
click at [306, 479] on mat-option "Century" at bounding box center [349, 483] width 178 height 33
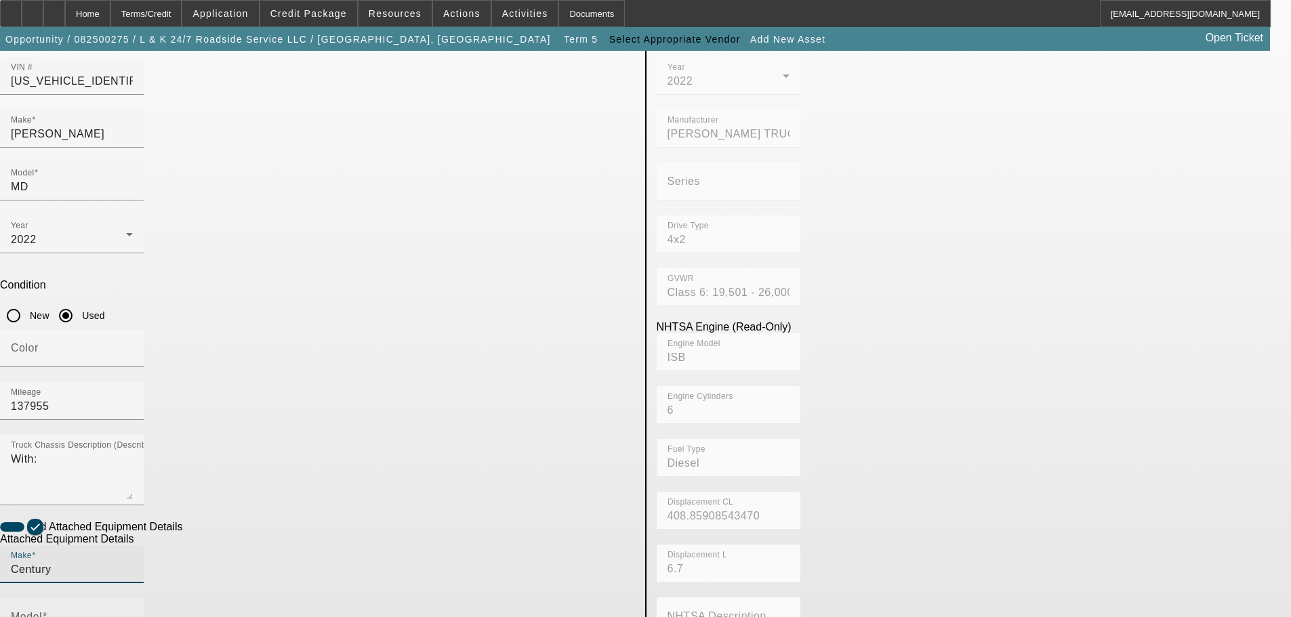
click at [133, 615] on input "Model" at bounding box center [72, 623] width 122 height 16
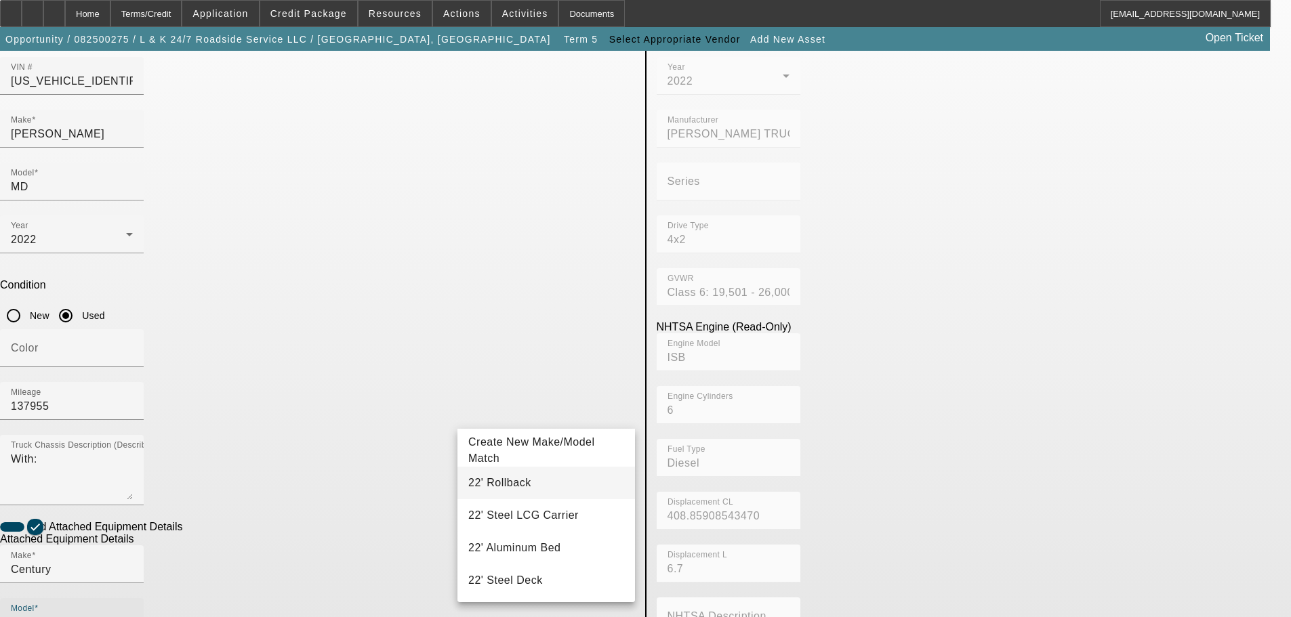
click at [512, 487] on span "22' Rollback" at bounding box center [499, 483] width 63 height 12
type input "22' Rollback"
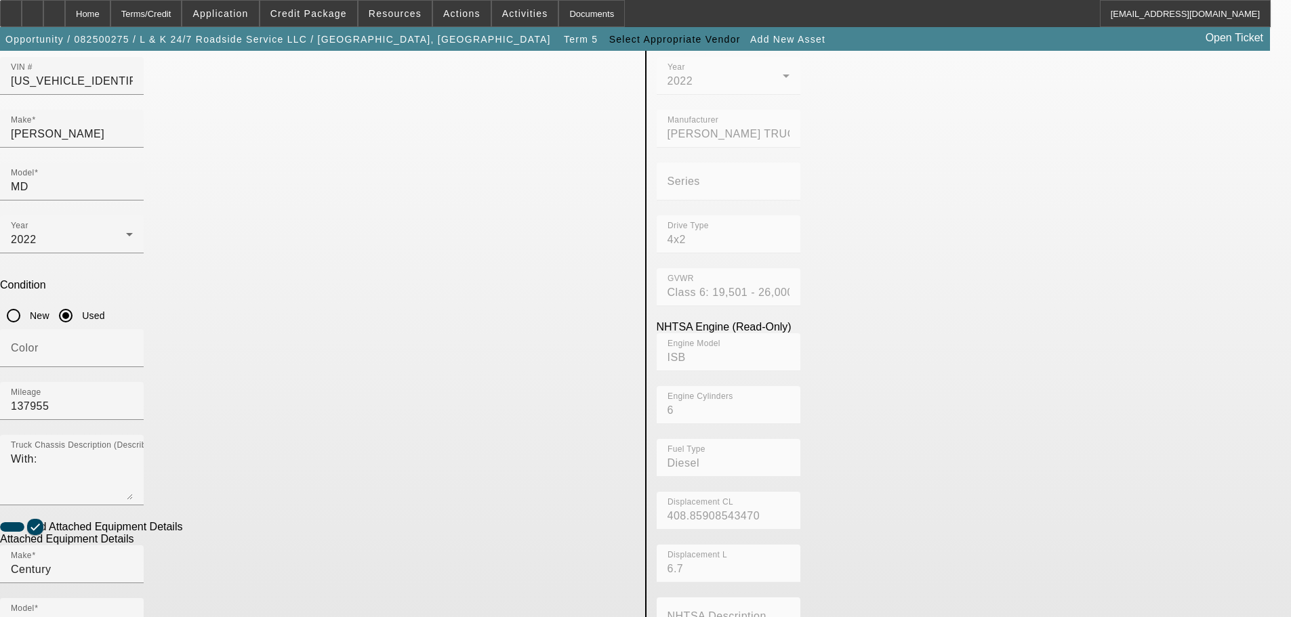
radio input "true"
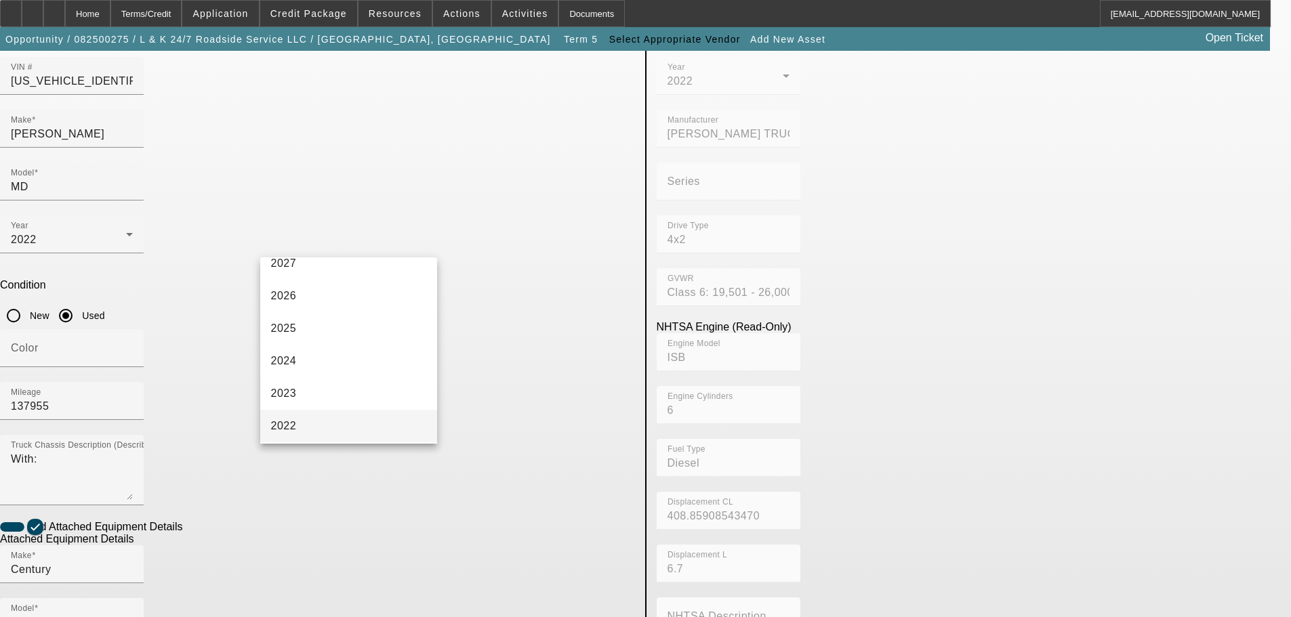
scroll to position [68, 0]
click at [326, 400] on mat-option "2022" at bounding box center [349, 406] width 178 height 33
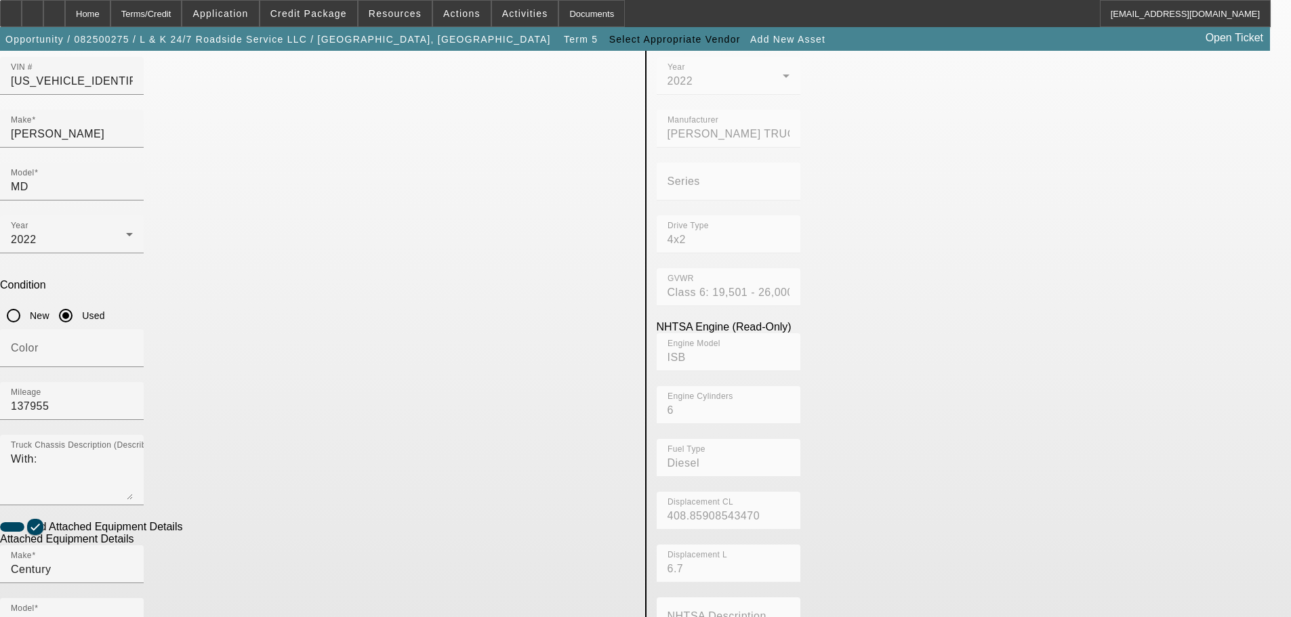
scroll to position [256, 0]
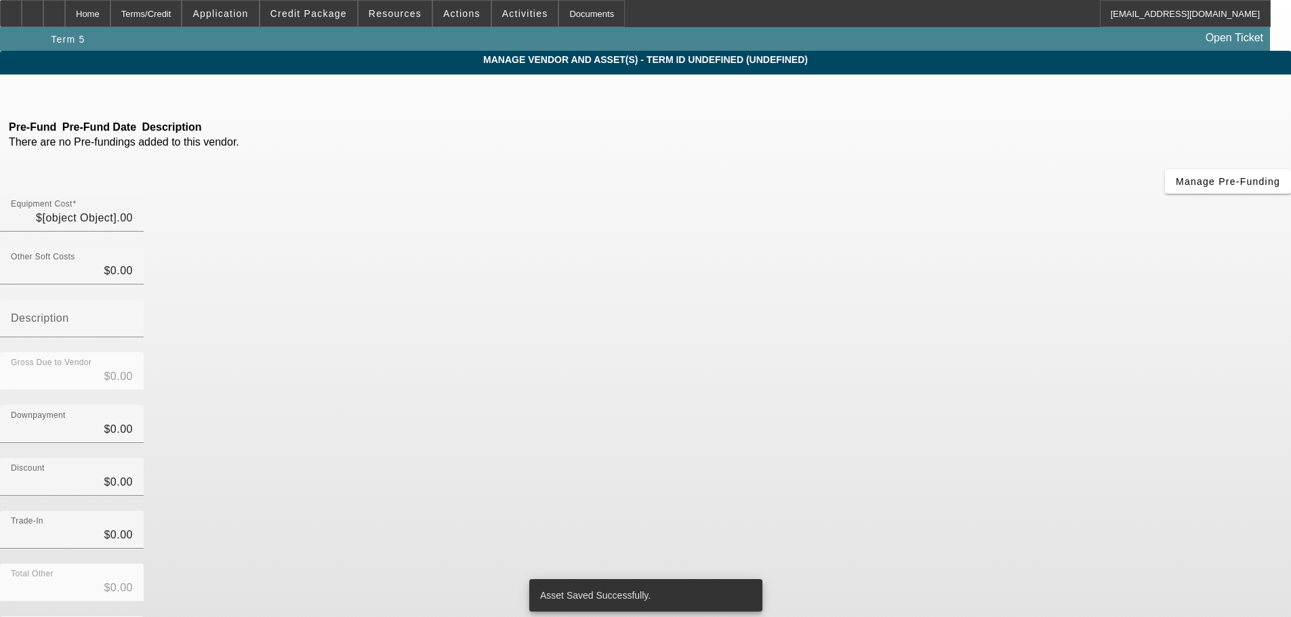
type input "$70,000.00"
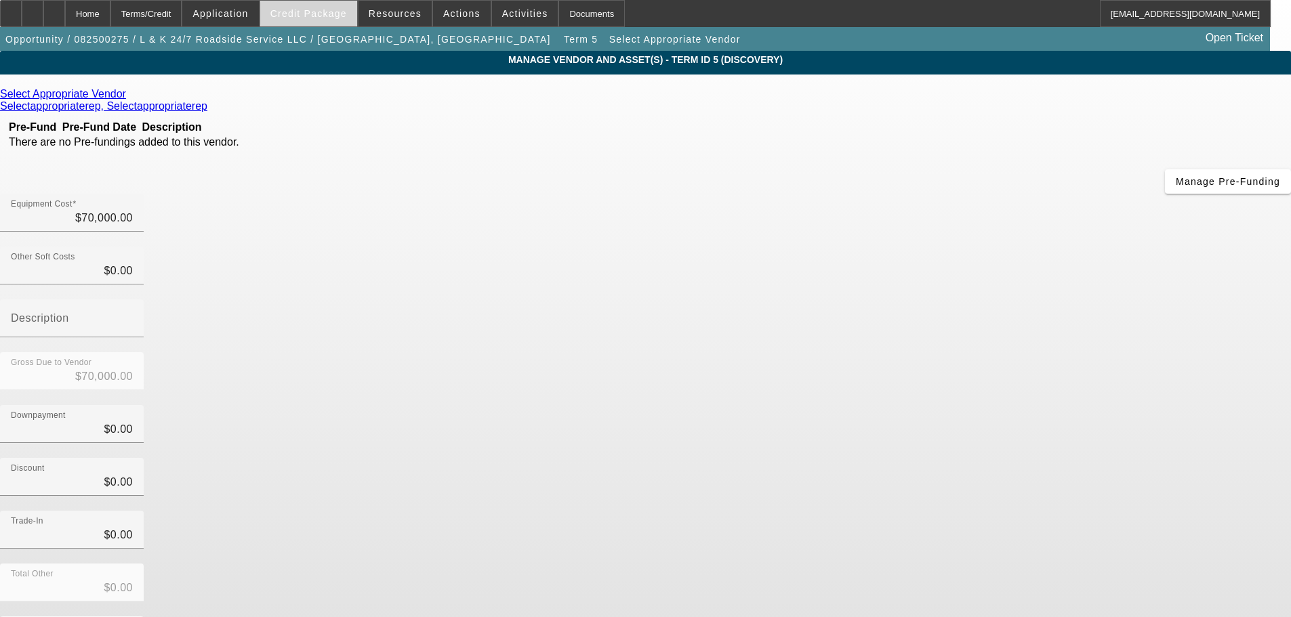
click at [309, 18] on span "Credit Package" at bounding box center [308, 13] width 77 height 11
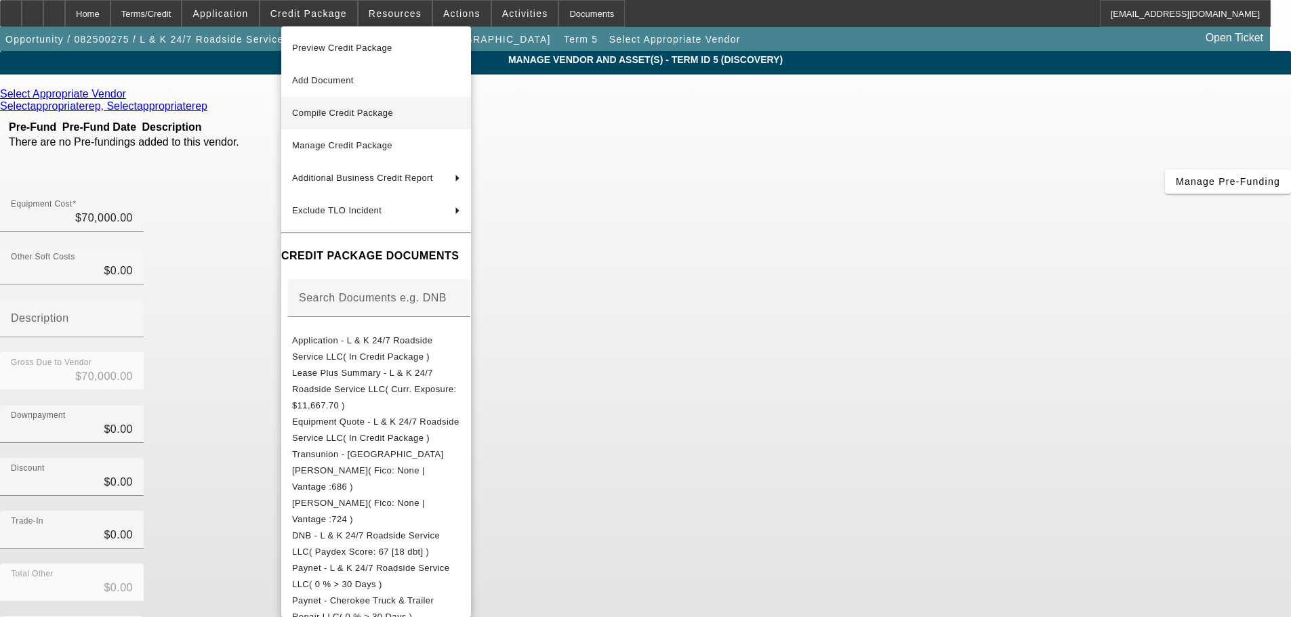
click at [369, 117] on span "Compile Credit Package" at bounding box center [342, 113] width 101 height 10
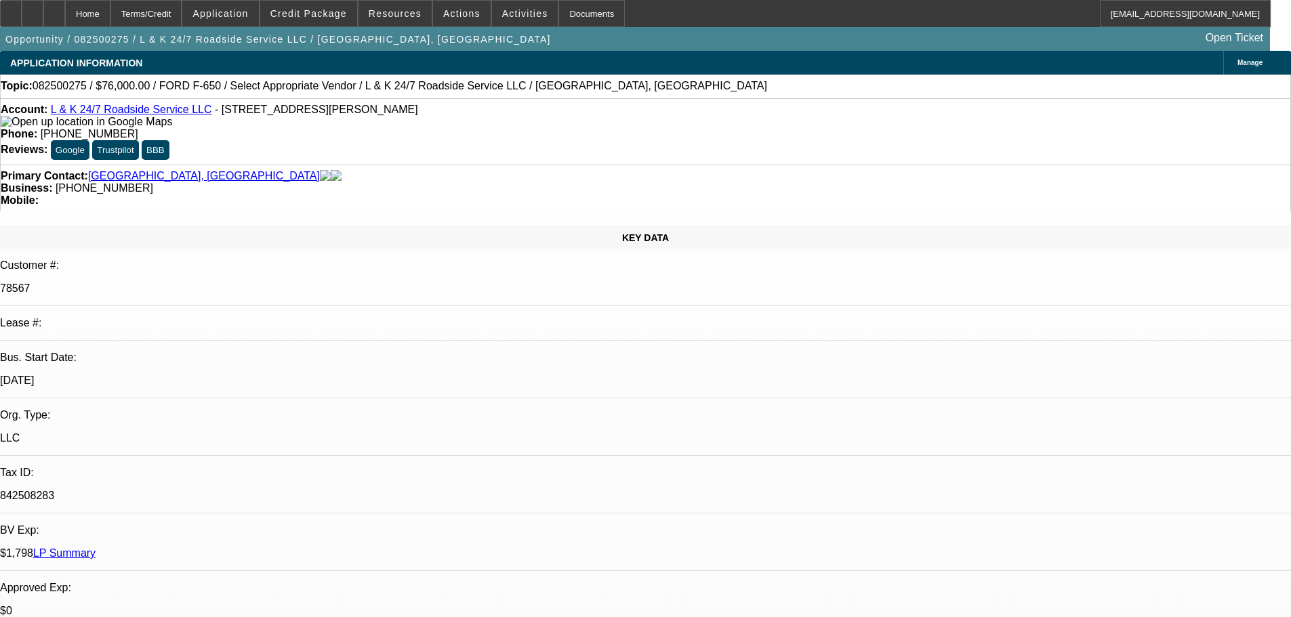
select select "0"
select select "2"
select select "0.1"
select select "4"
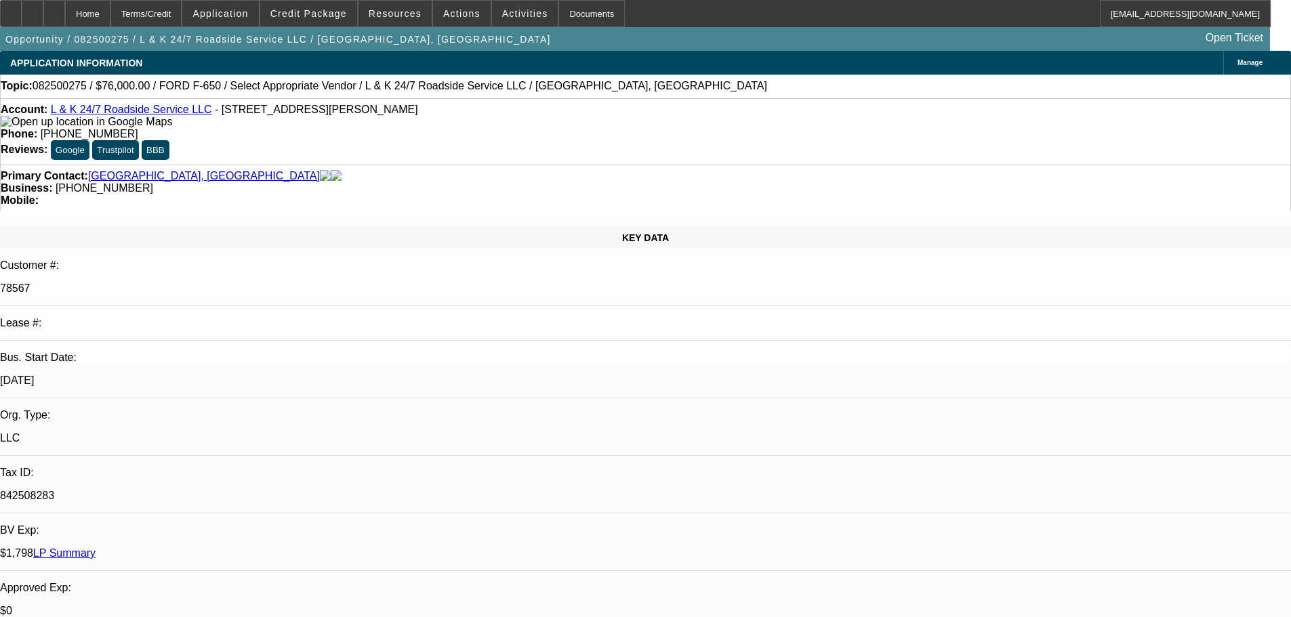
select select "0"
select select "2"
select select "0.1"
select select "4"
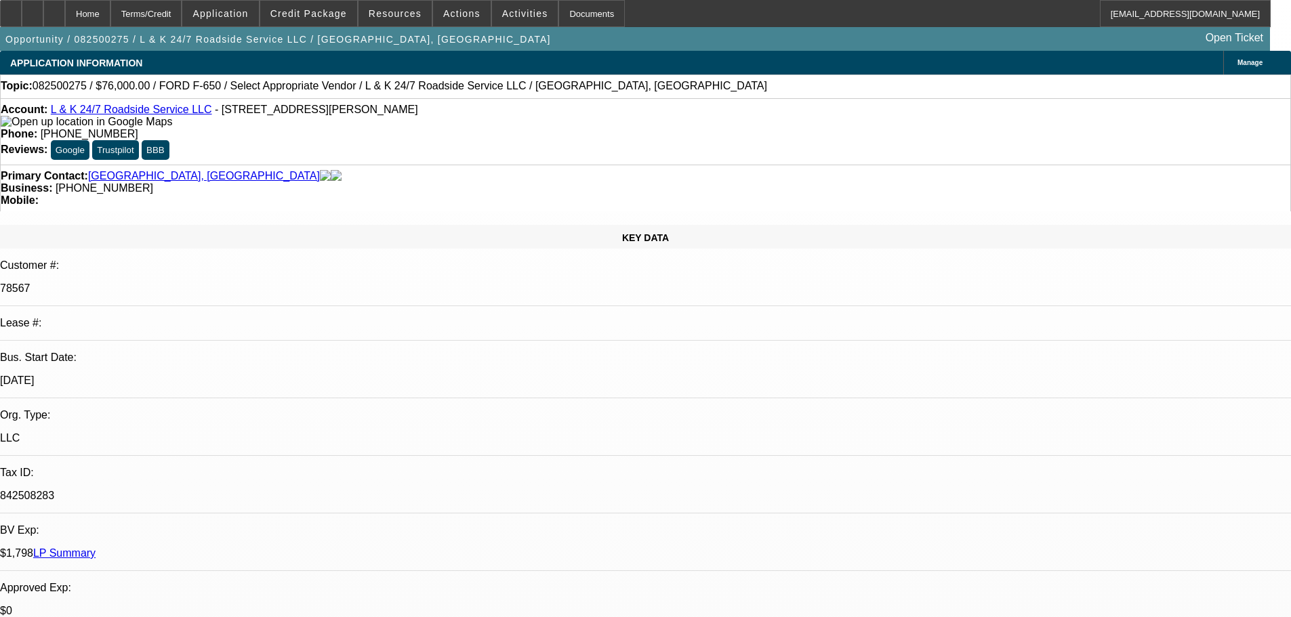
select select "0"
select select "2"
select select "0.1"
select select "4"
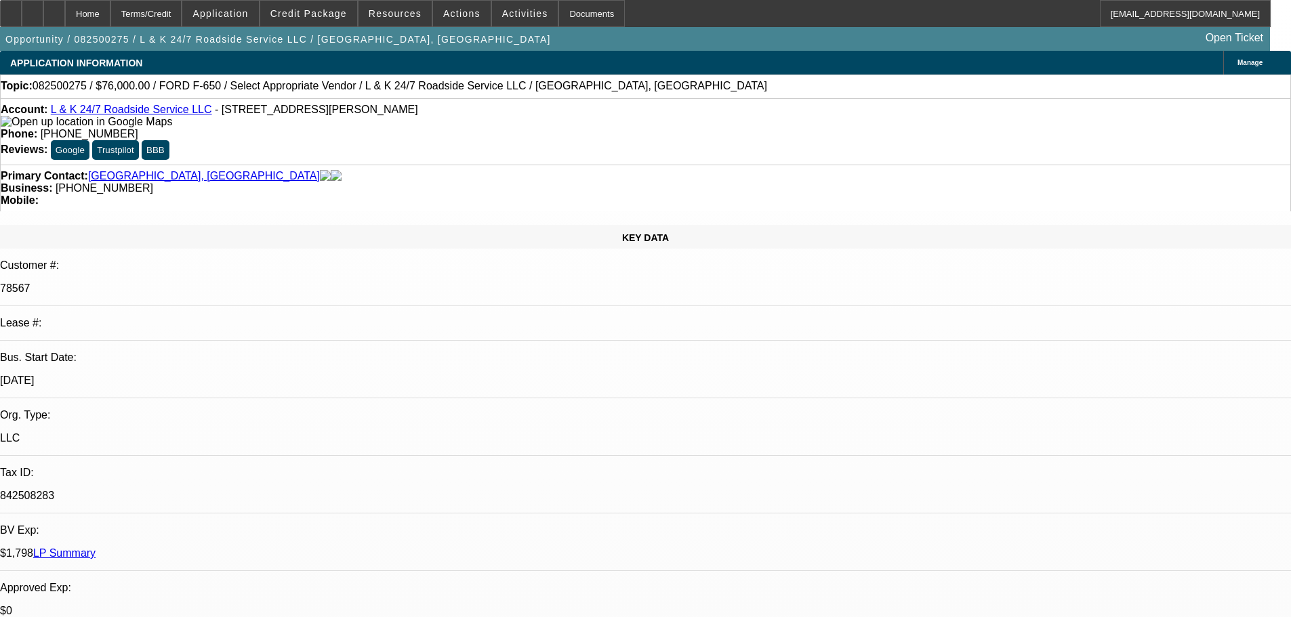
select select "0"
select select "2"
select select "0.1"
select select "4"
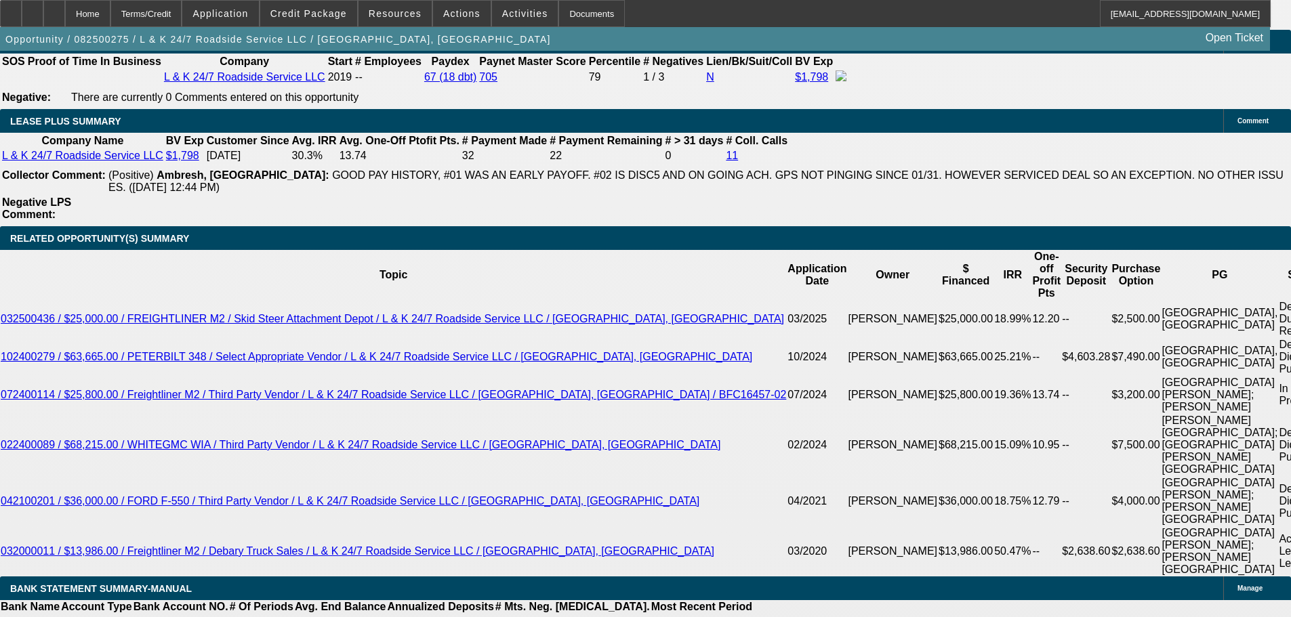
scroll to position [2237, 0]
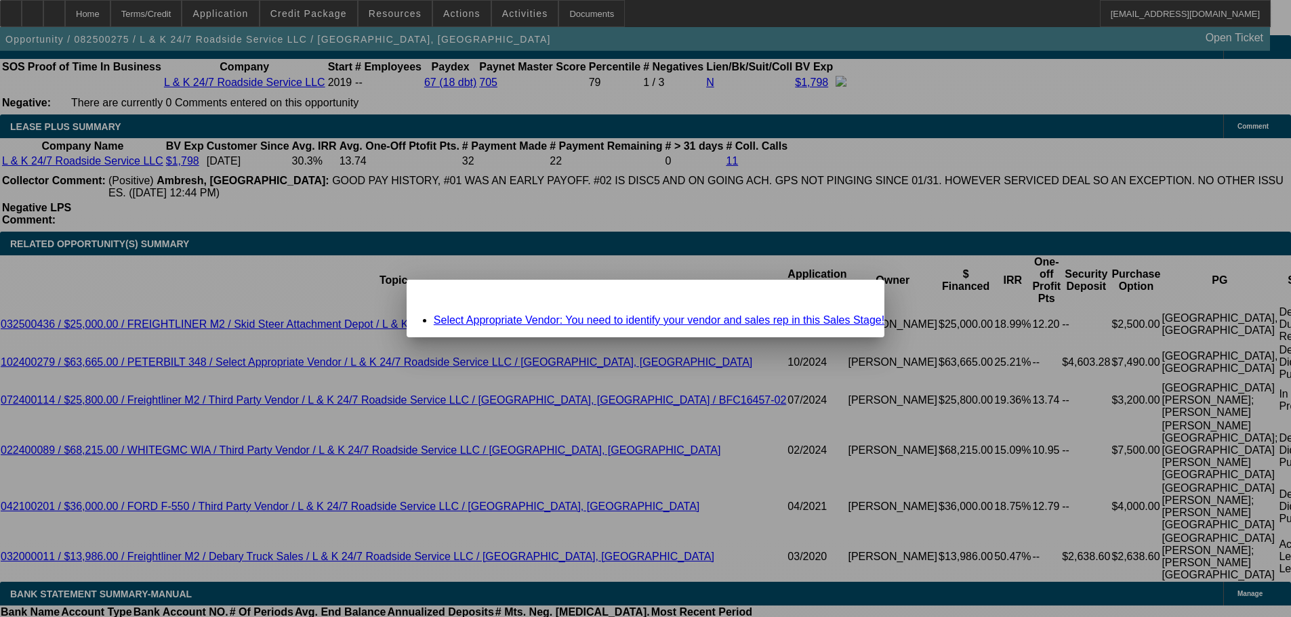
click at [718, 323] on link "Select Appropriate Vendor: You need to identify your vendor and sales rep in th…" at bounding box center [659, 320] width 451 height 12
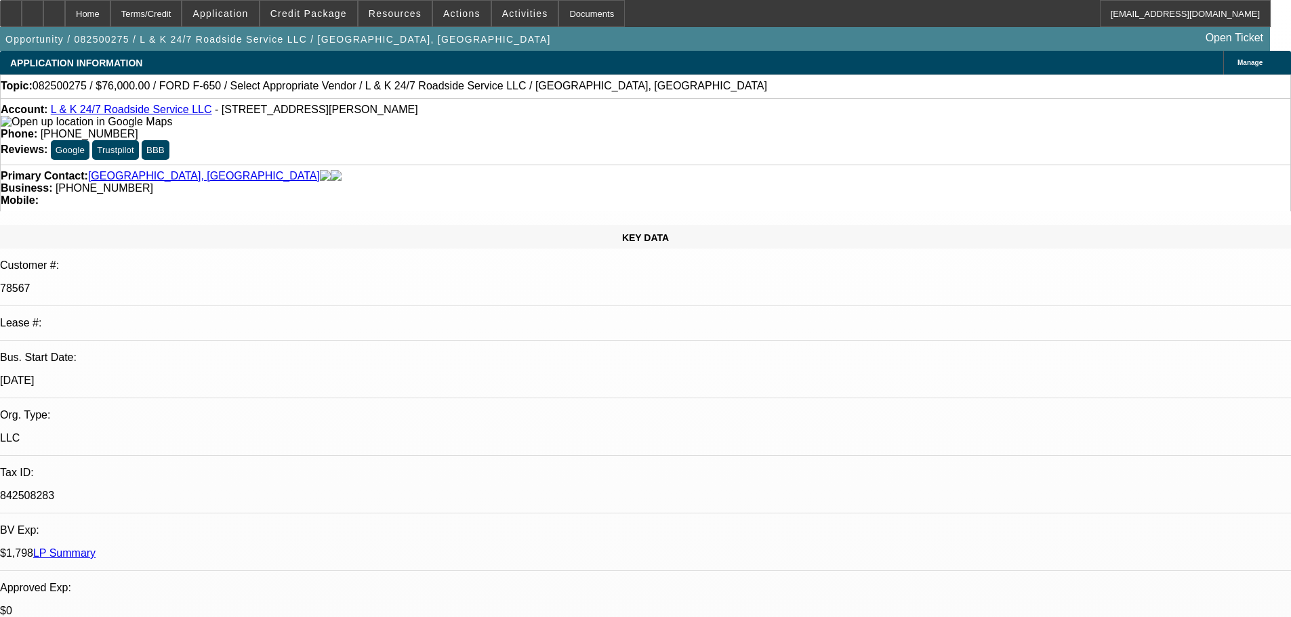
scroll to position [2237, 0]
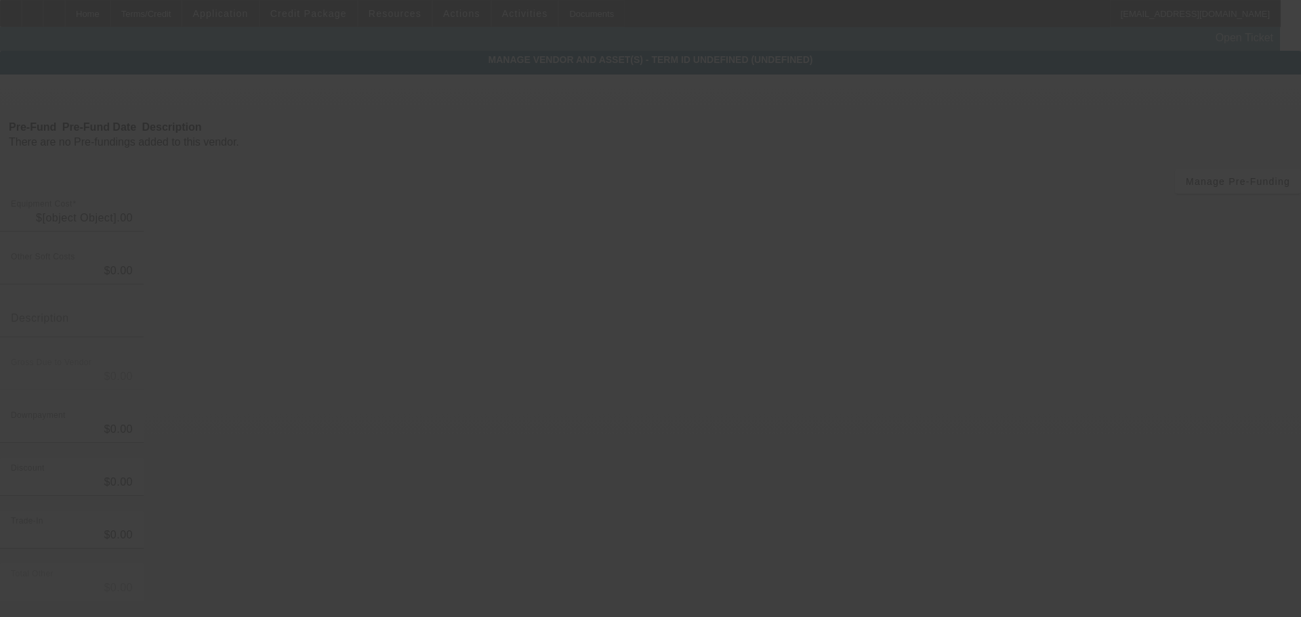
type input "$70,000.00"
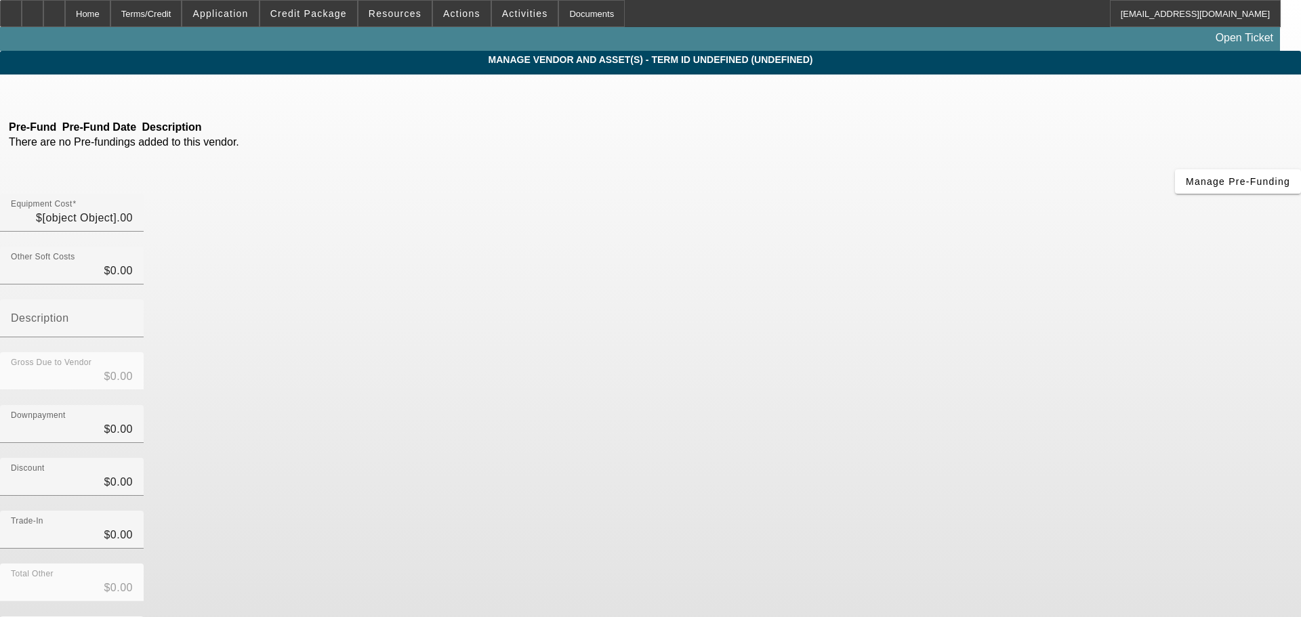
type input "$70,000.00"
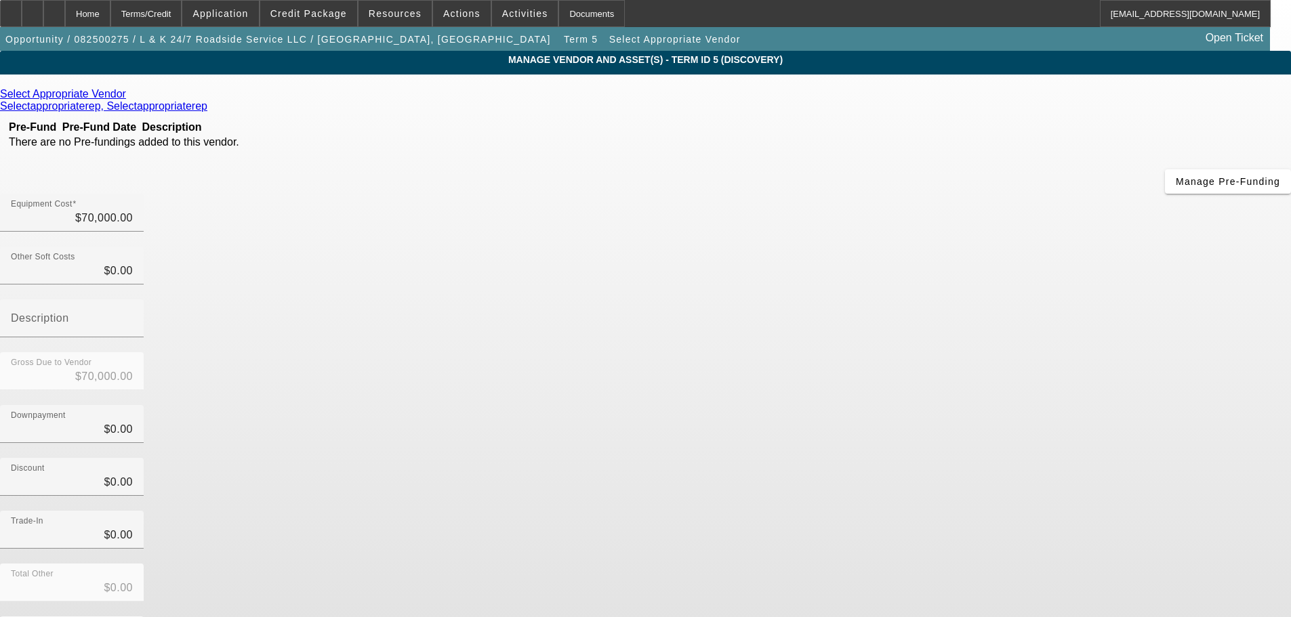
click at [129, 100] on icon at bounding box center [129, 94] width 0 height 12
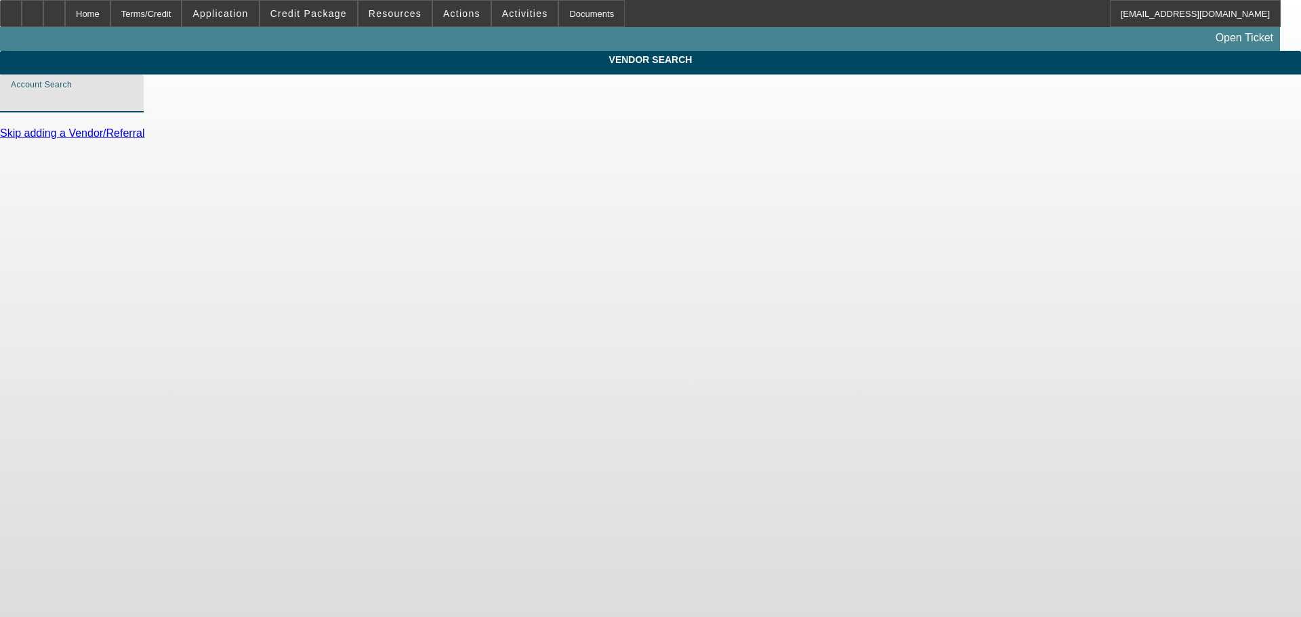
click at [133, 107] on input "Account Search" at bounding box center [72, 99] width 122 height 16
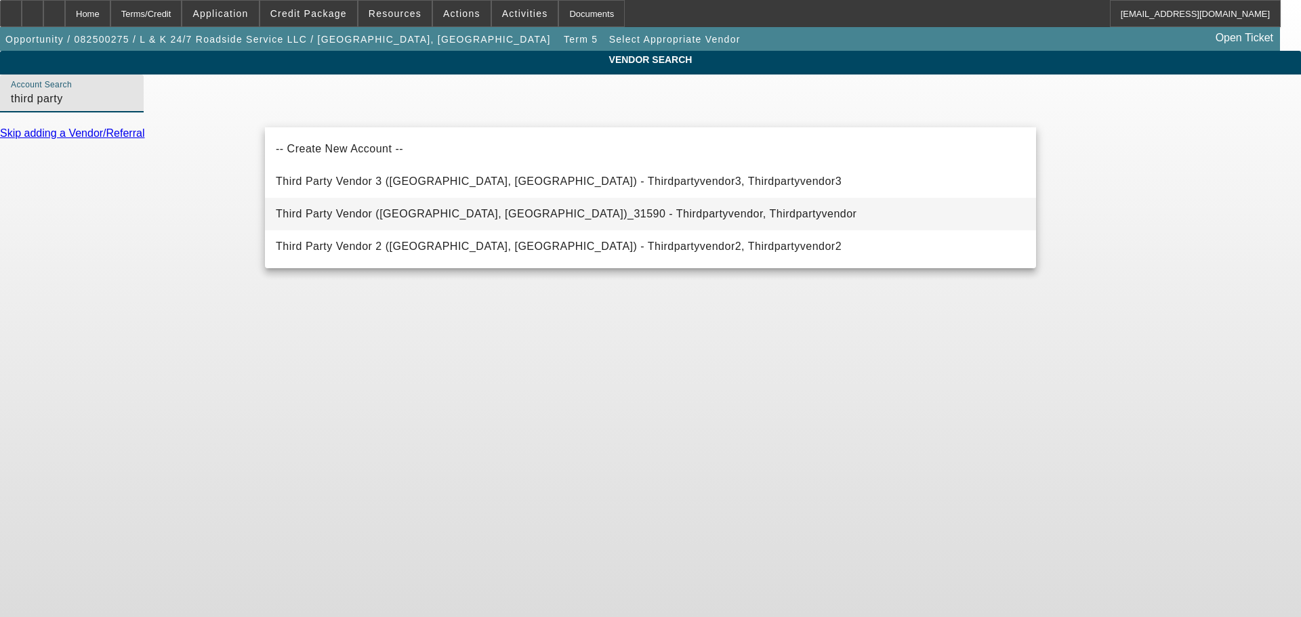
click at [392, 208] on span "Third Party Vendor ([GEOGRAPHIC_DATA], [GEOGRAPHIC_DATA])_31590 - Thirdpartyven…" at bounding box center [566, 214] width 581 height 16
type input "Third Party Vendor ([GEOGRAPHIC_DATA], [GEOGRAPHIC_DATA])_31590 - Thirdpartyven…"
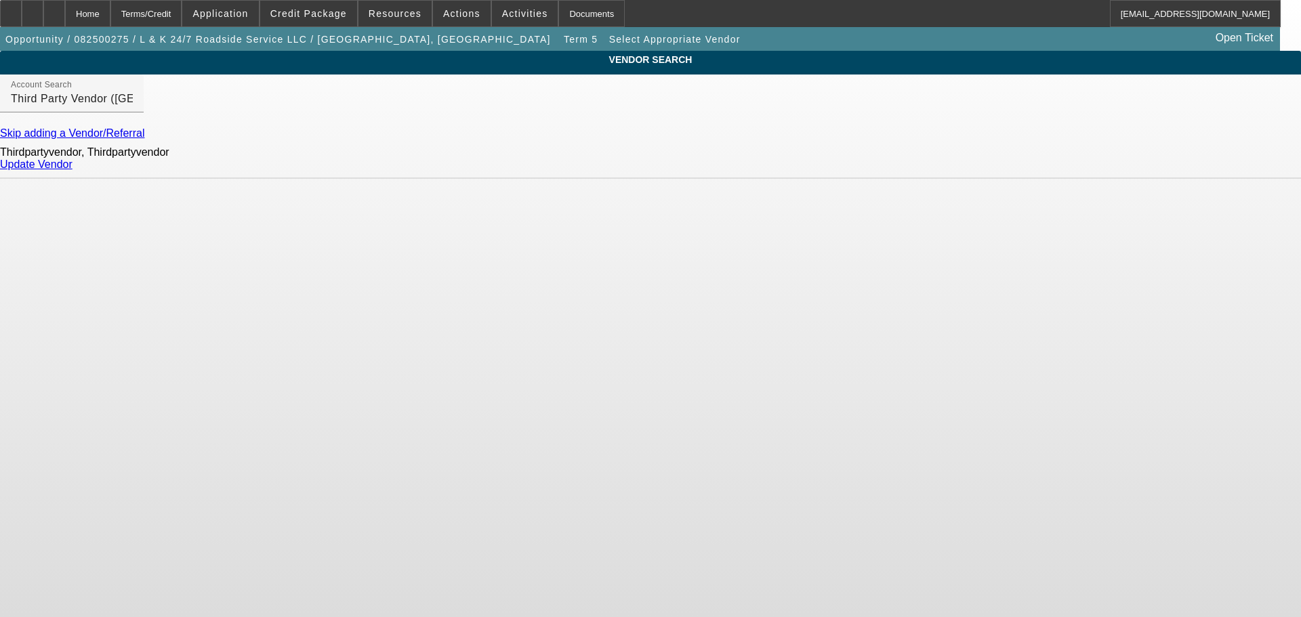
click at [73, 170] on link "Update Vendor" at bounding box center [36, 165] width 73 height 12
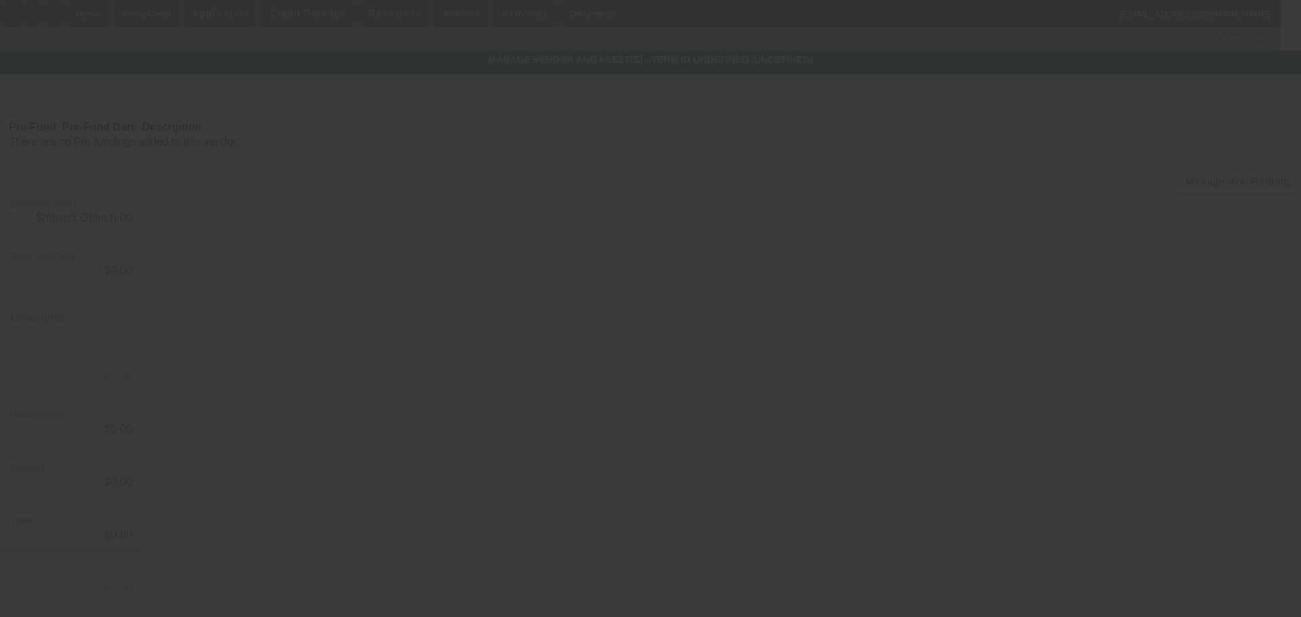
type input "$70,000.00"
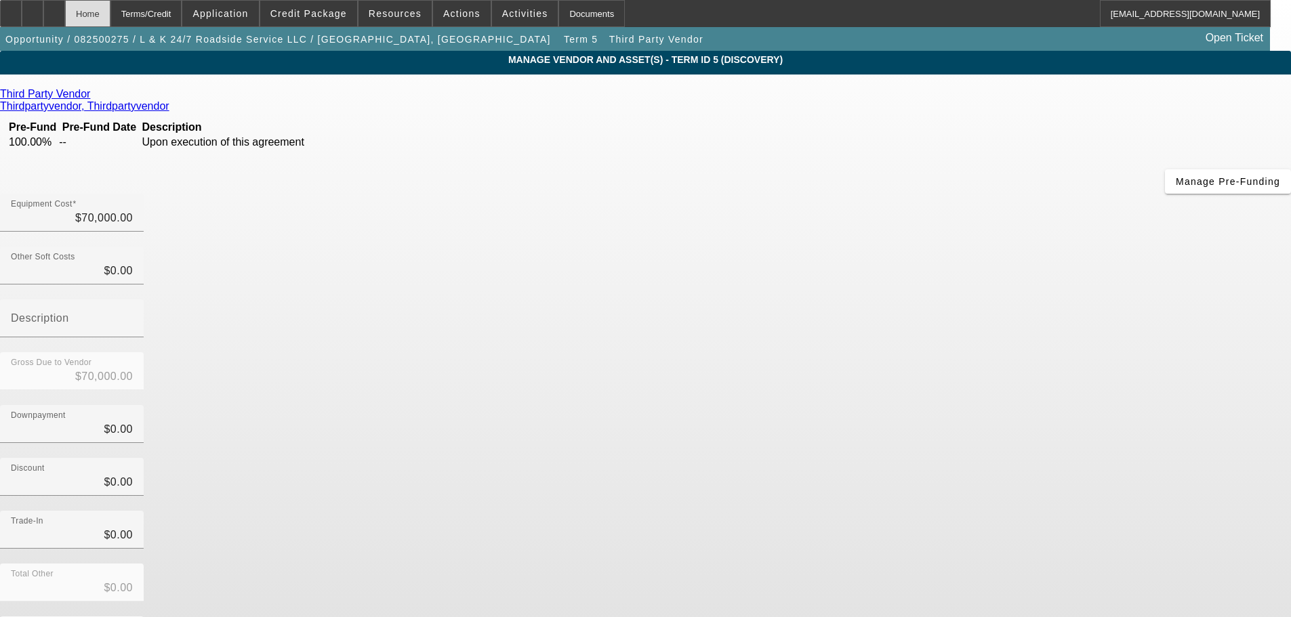
click at [110, 22] on div "Home" at bounding box center [87, 13] width 45 height 27
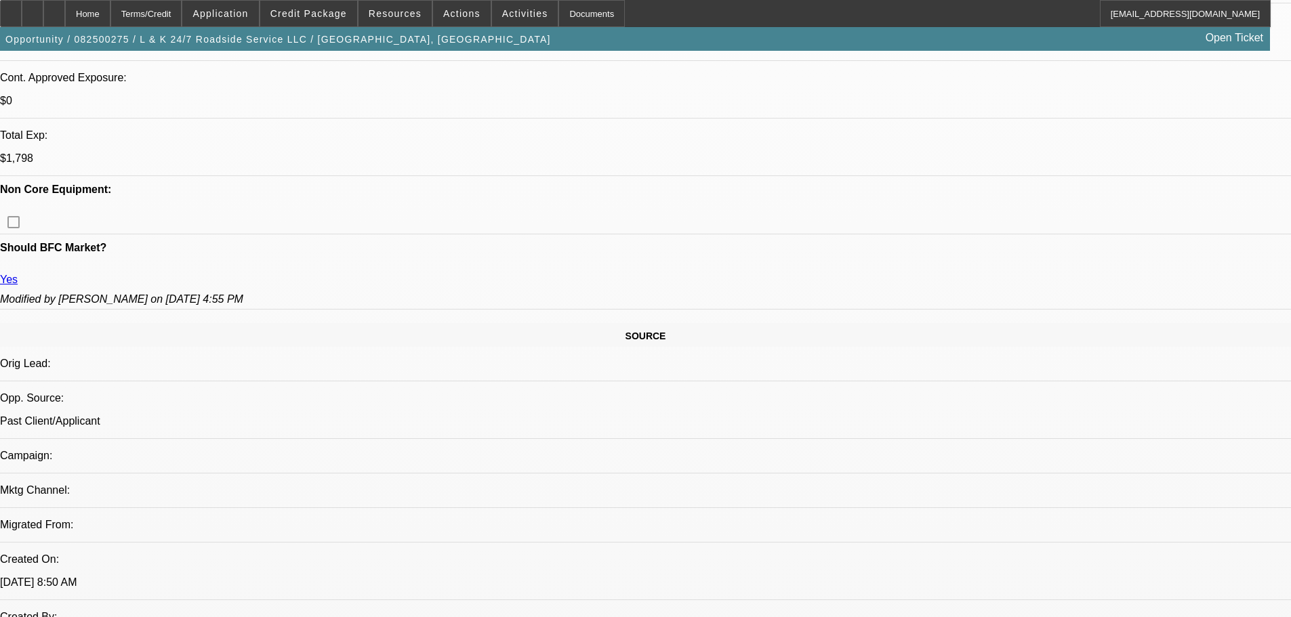
select select "0"
select select "2"
select select "0.1"
select select "4"
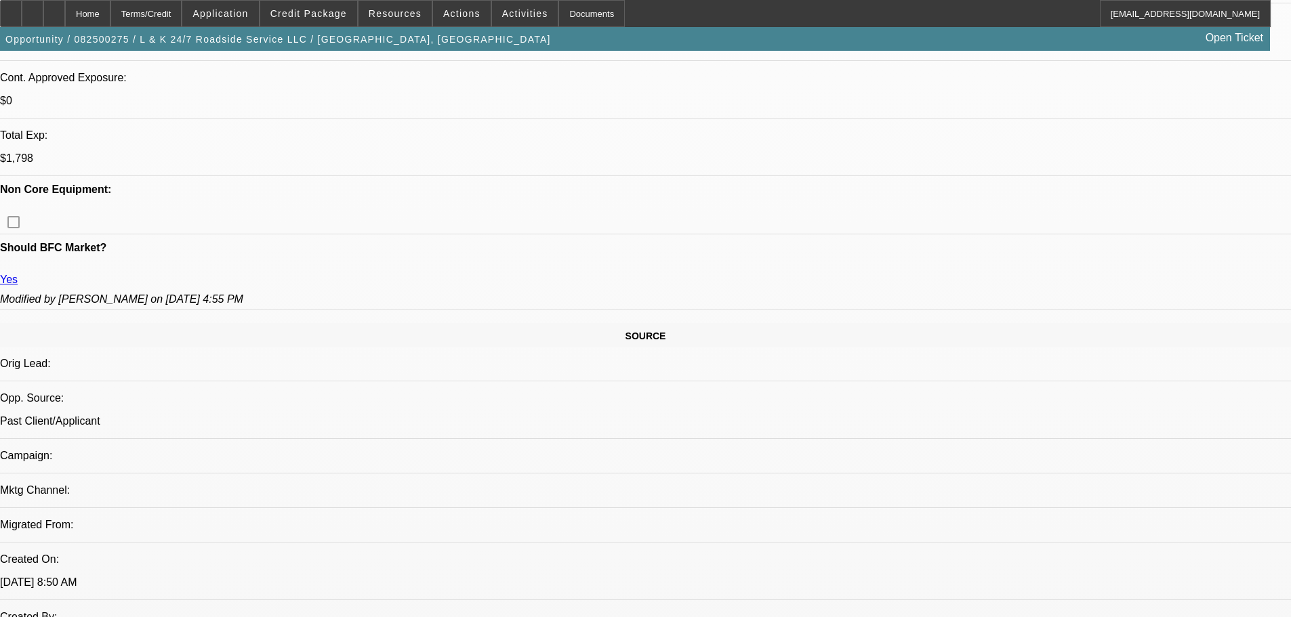
select select "0"
select select "2"
select select "0.1"
select select "4"
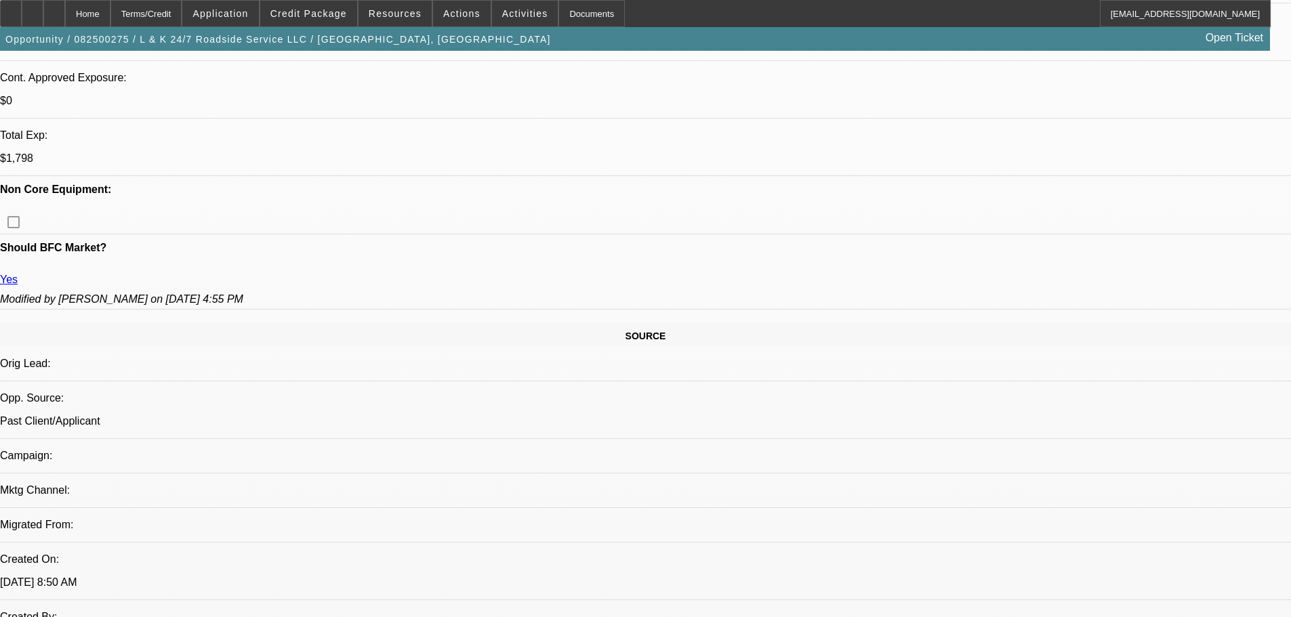
select select "0"
select select "2"
select select "0.1"
select select "4"
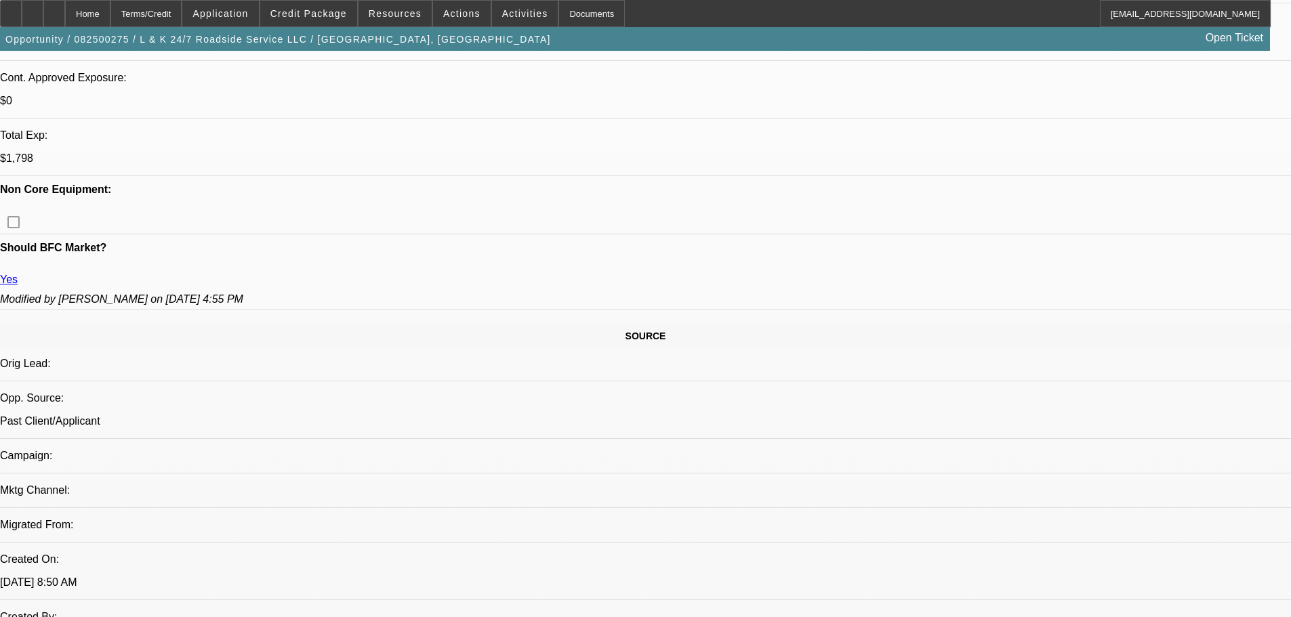
select select "0"
select select "2"
select select "0.1"
select select "4"
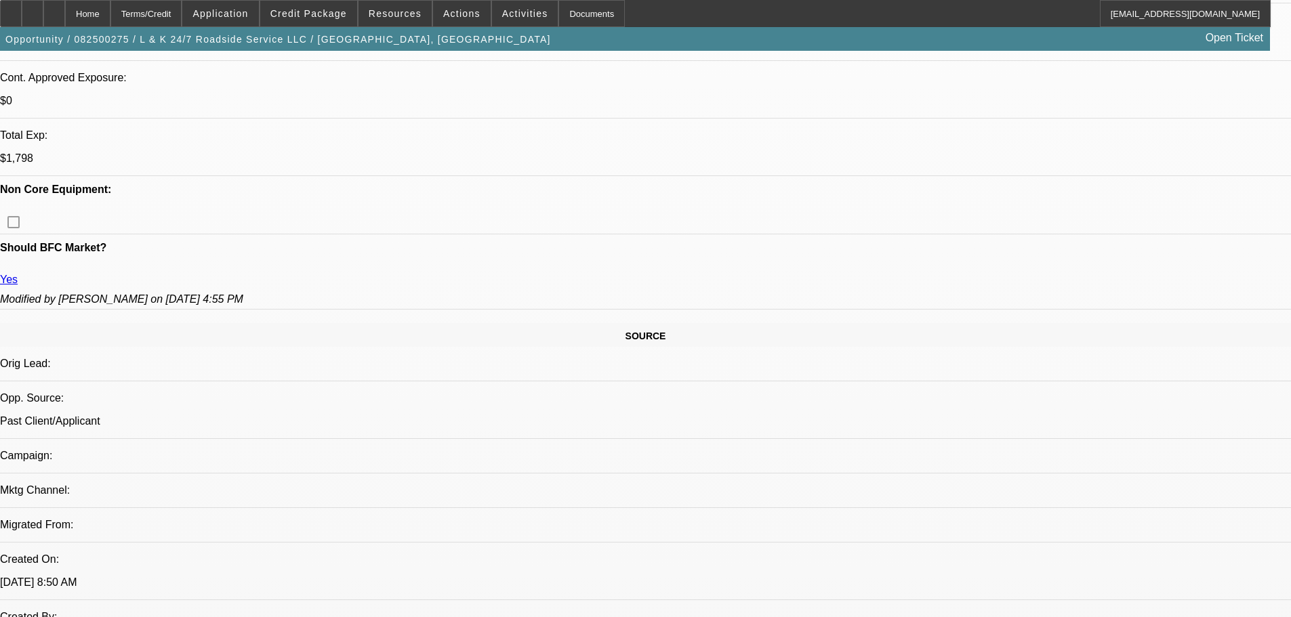
scroll to position [152, 0]
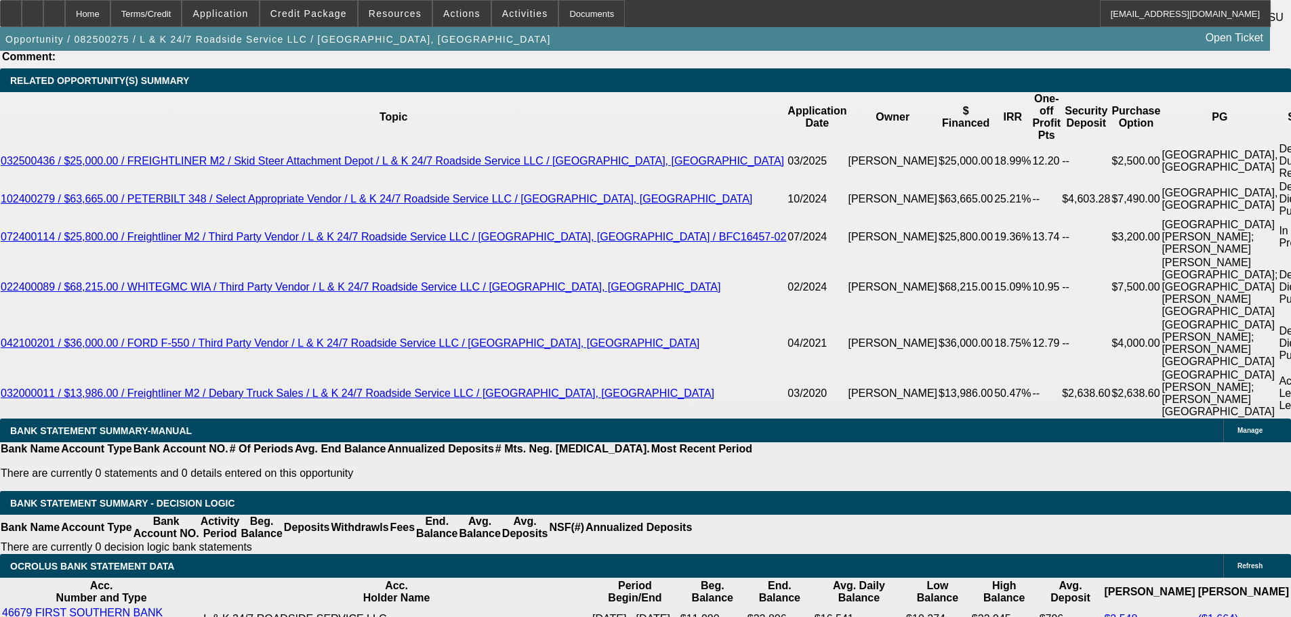
scroll to position [2321, 0]
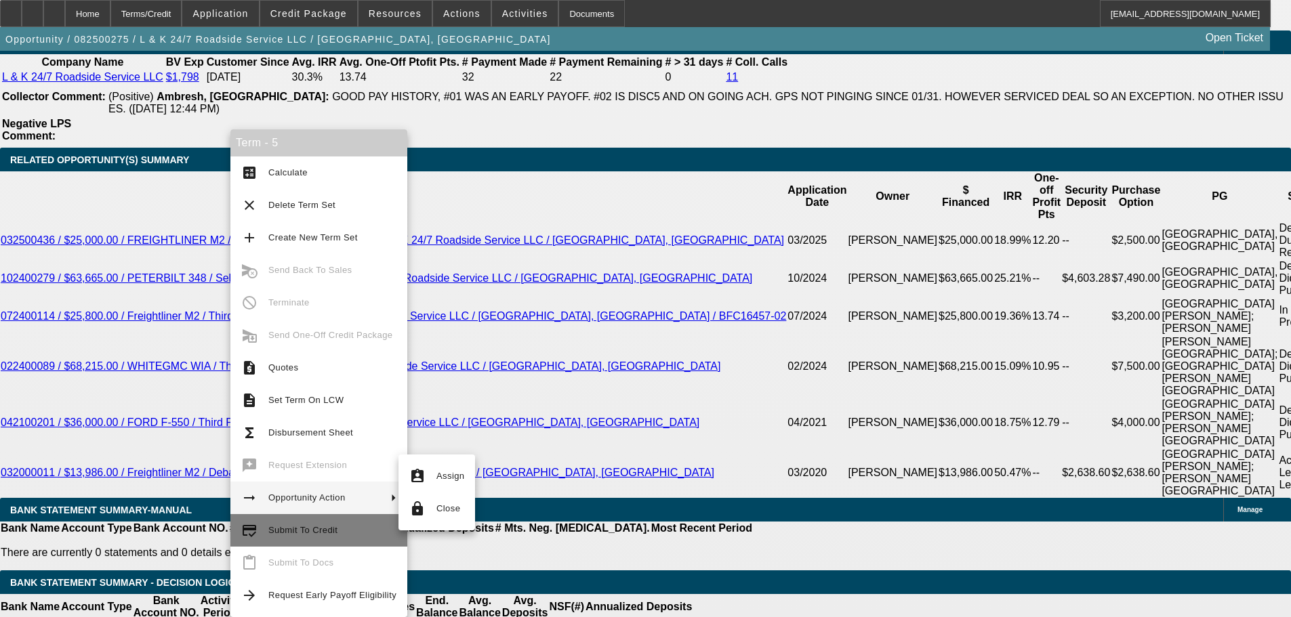
click at [318, 529] on span "Submit To Credit" at bounding box center [302, 530] width 69 height 10
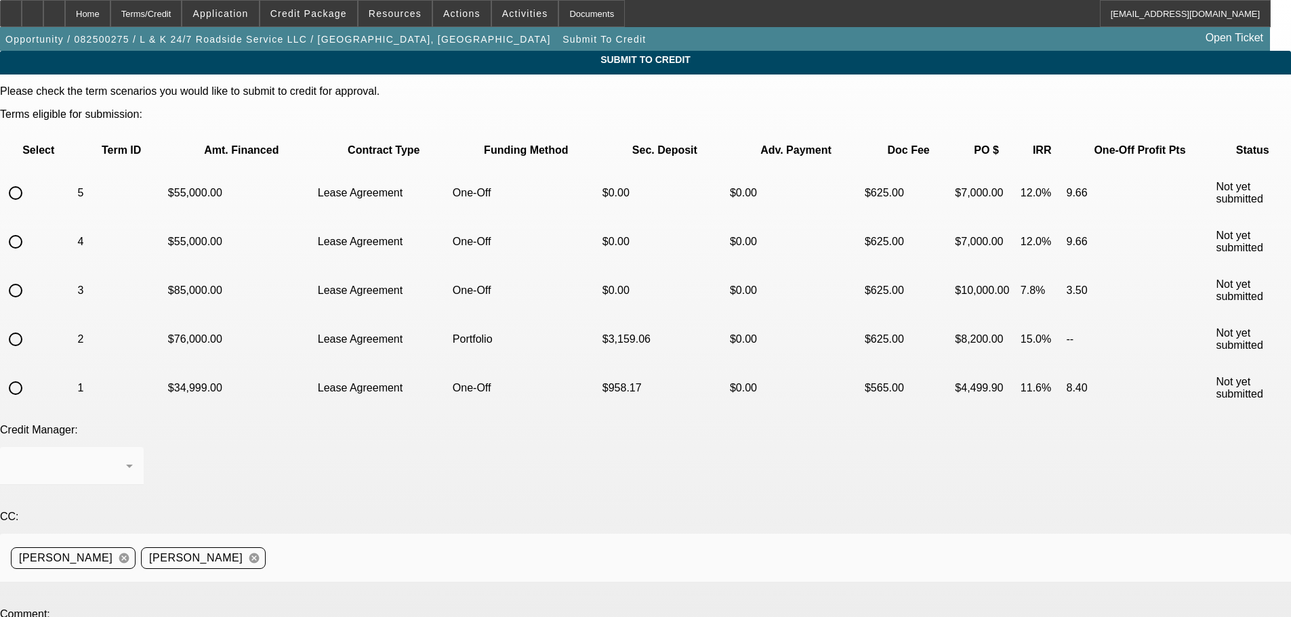
click at [325, 11] on span "Credit Package" at bounding box center [308, 13] width 77 height 11
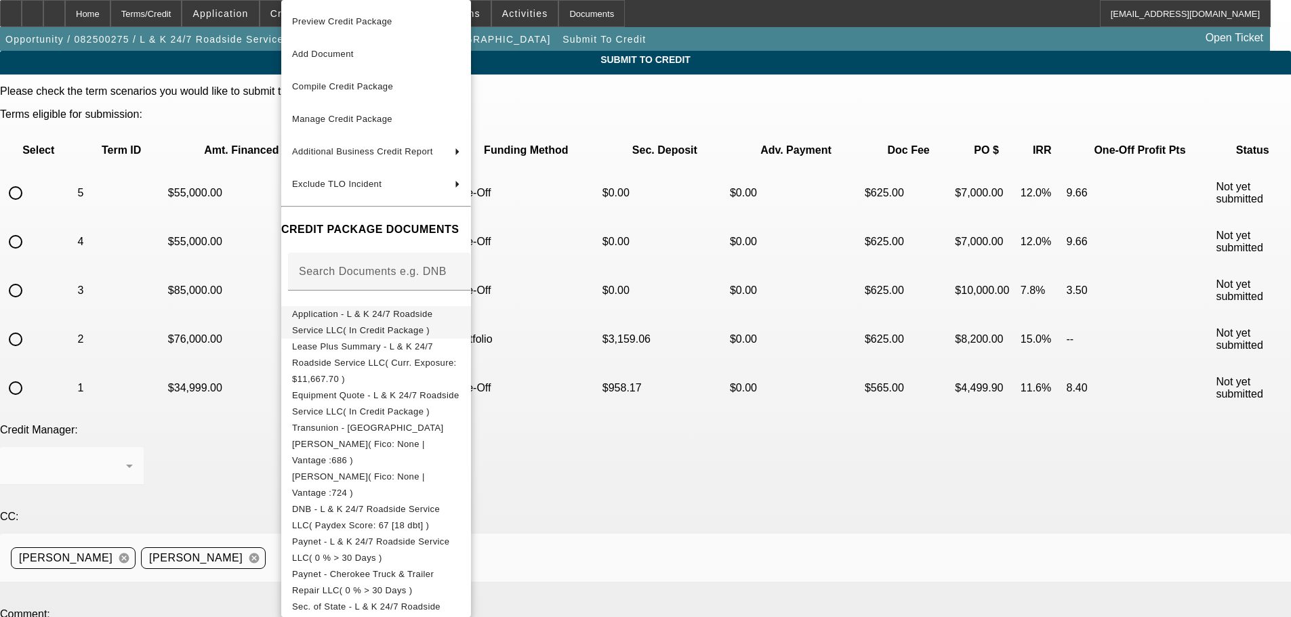
click at [403, 321] on span "Application - L & K 24/7 Roadside Service LLC( In Credit Package )" at bounding box center [362, 322] width 140 height 26
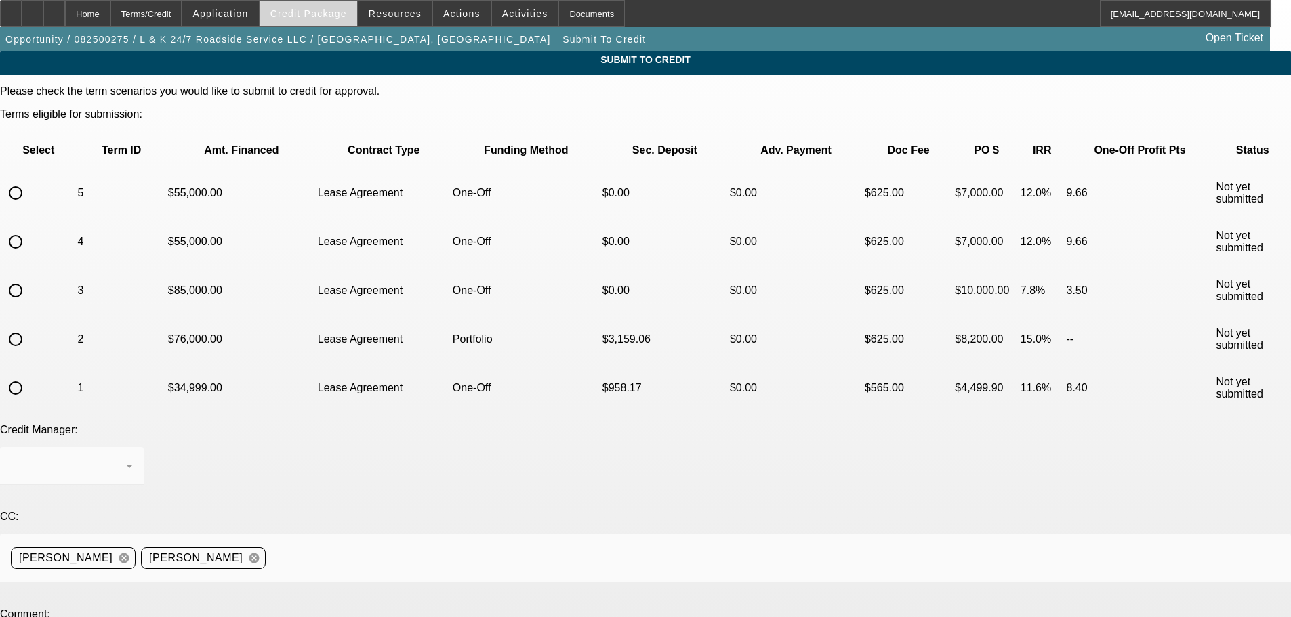
click at [297, 10] on span "Credit Package" at bounding box center [308, 13] width 77 height 11
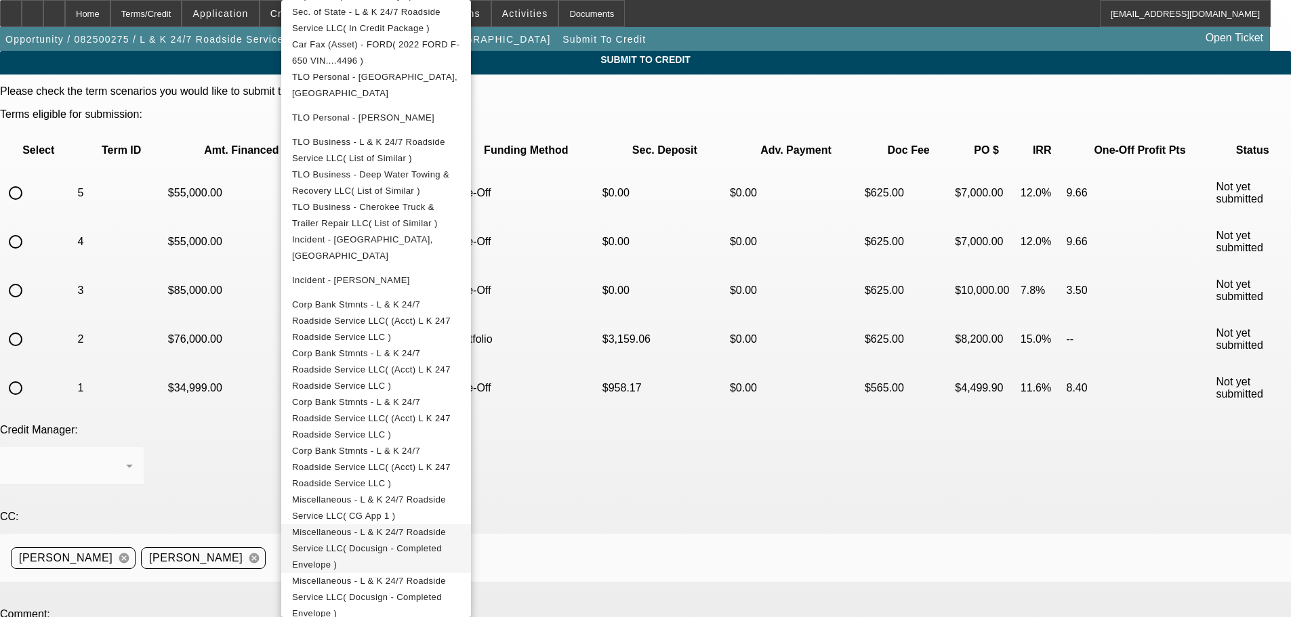
scroll to position [610, 0]
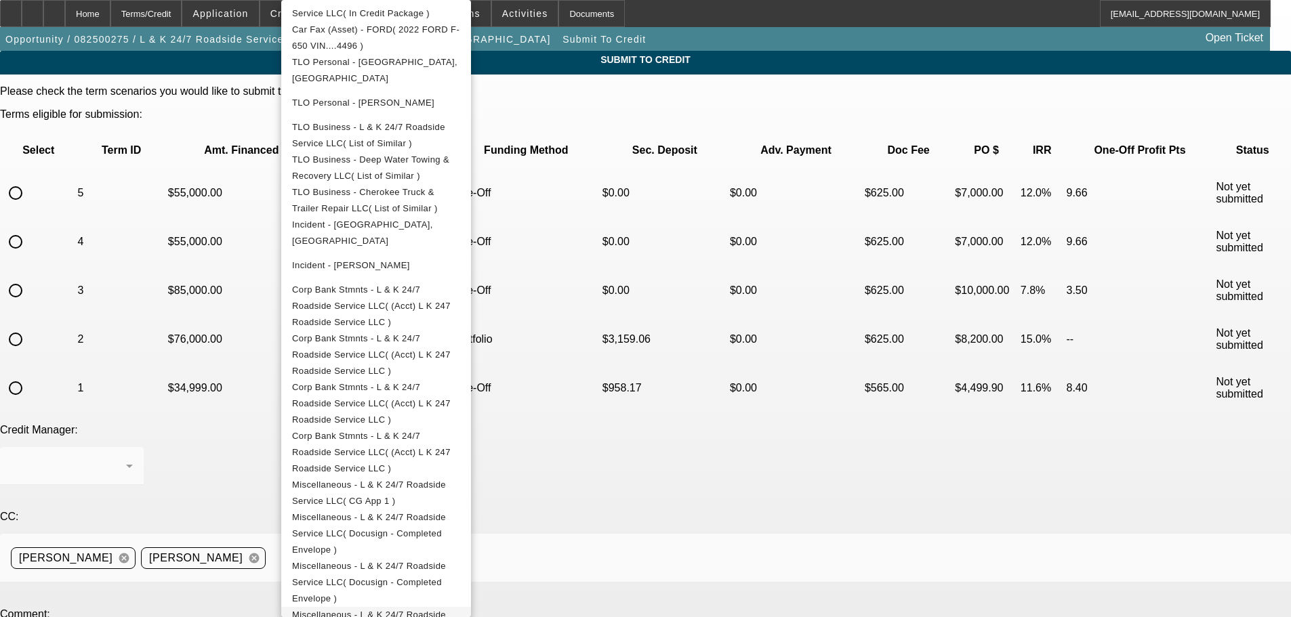
click at [446, 610] on span "Miscellaneous - L & K 24/7 Roadside Service LLC( CG SOS #1 )" at bounding box center [369, 623] width 154 height 26
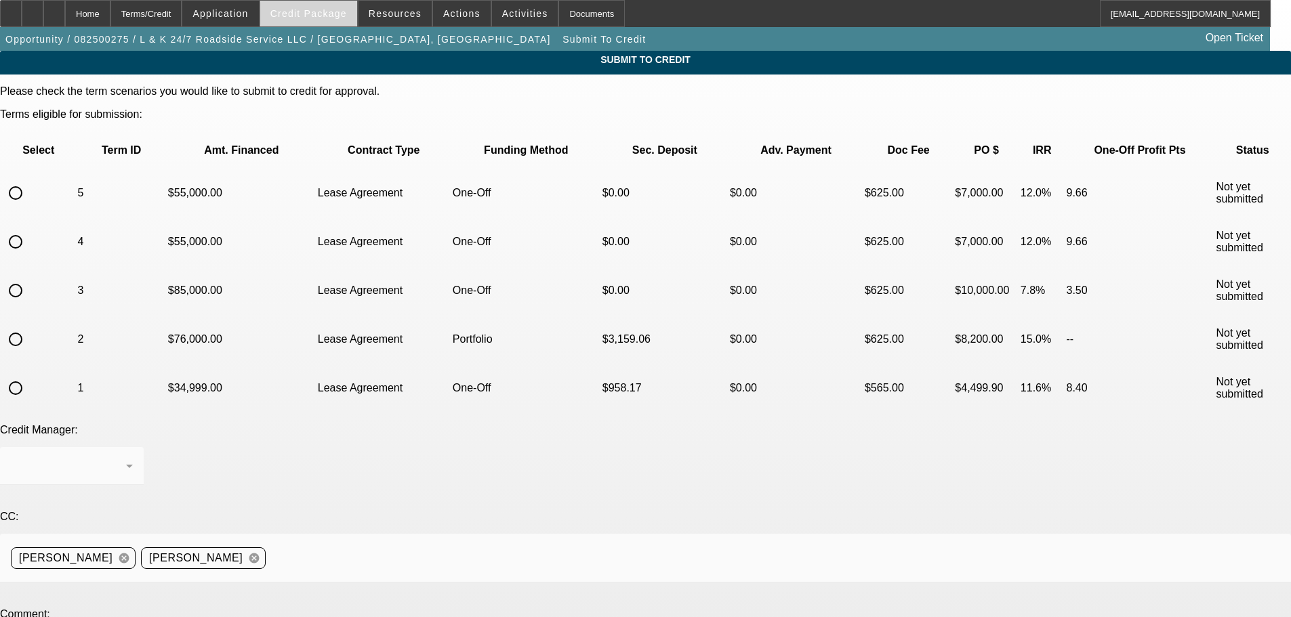
click at [319, 11] on span "Credit Package" at bounding box center [308, 13] width 77 height 11
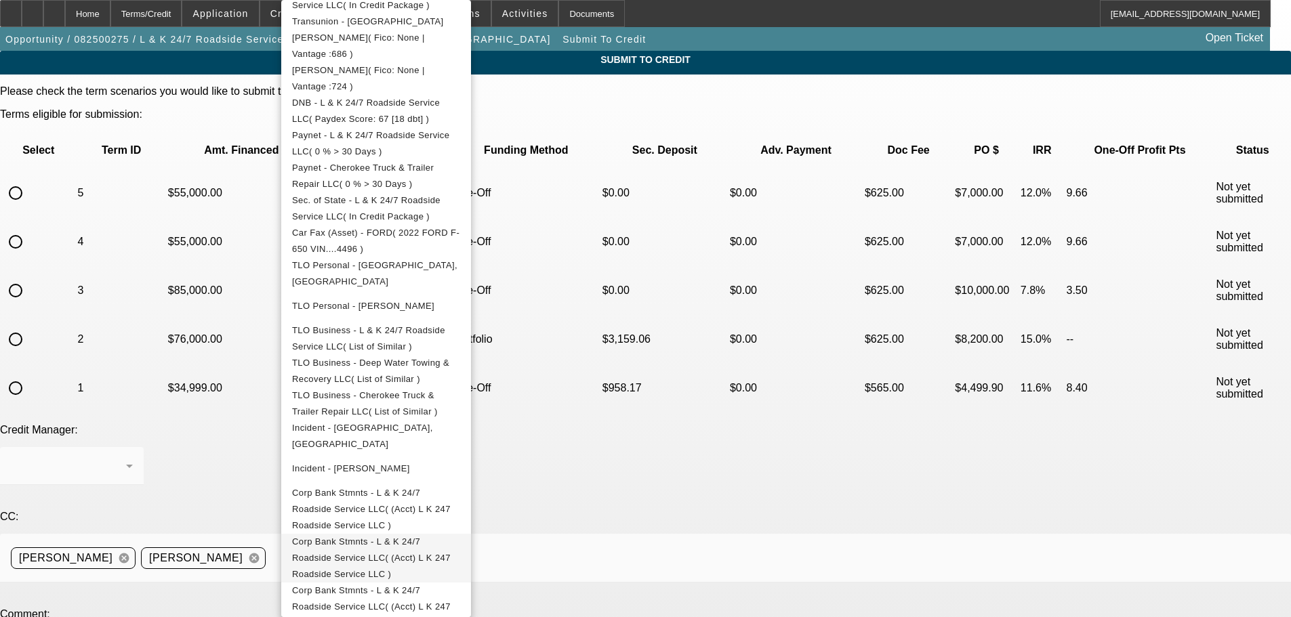
scroll to position [615, 0]
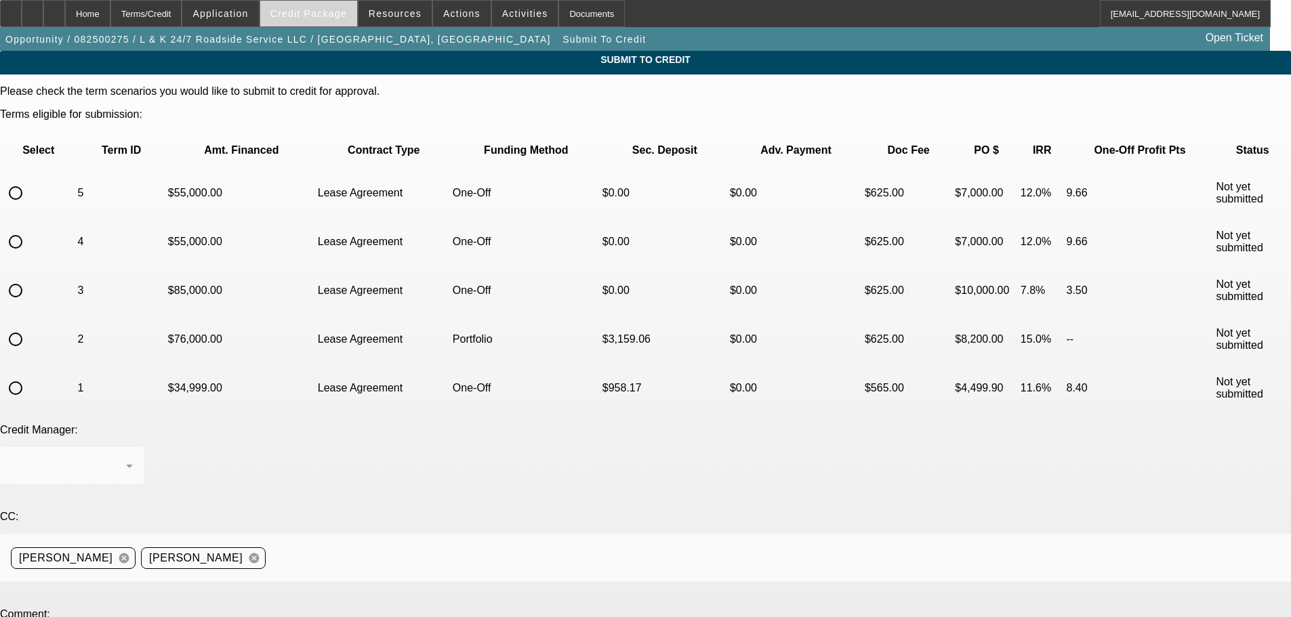
click at [314, 9] on span "Credit Package" at bounding box center [308, 13] width 77 height 11
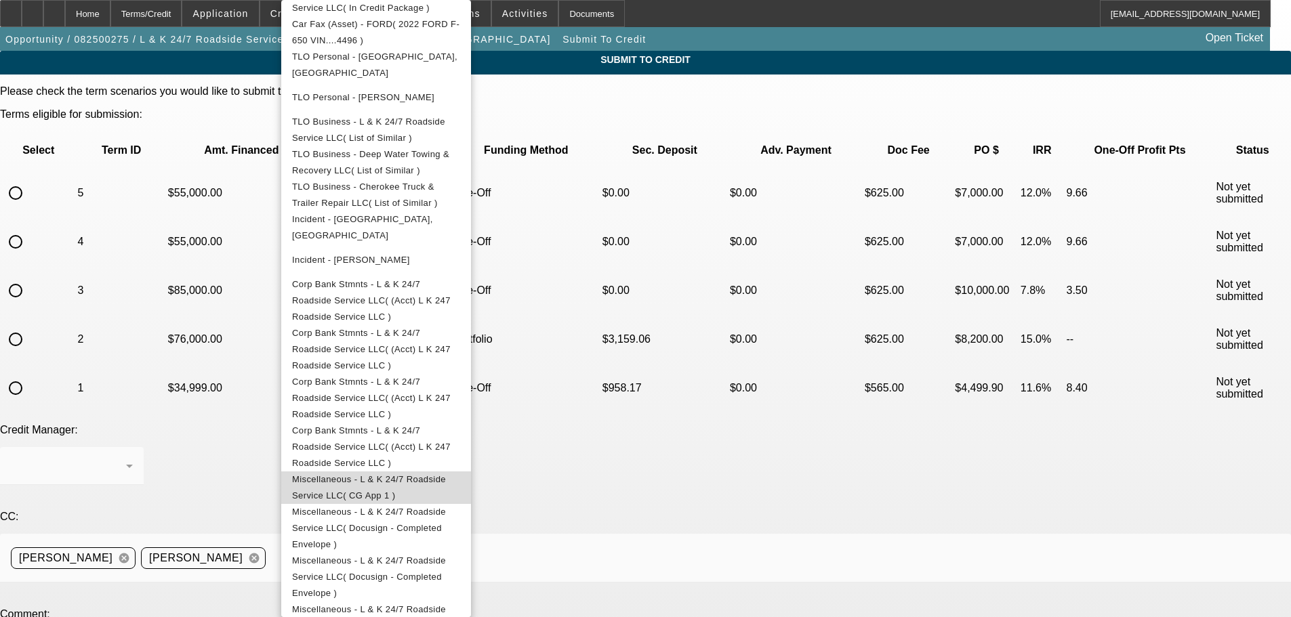
click at [460, 472] on span "Miscellaneous - L & K 24/7 Roadside Service LLC( CG App 1 )" at bounding box center [376, 488] width 168 height 33
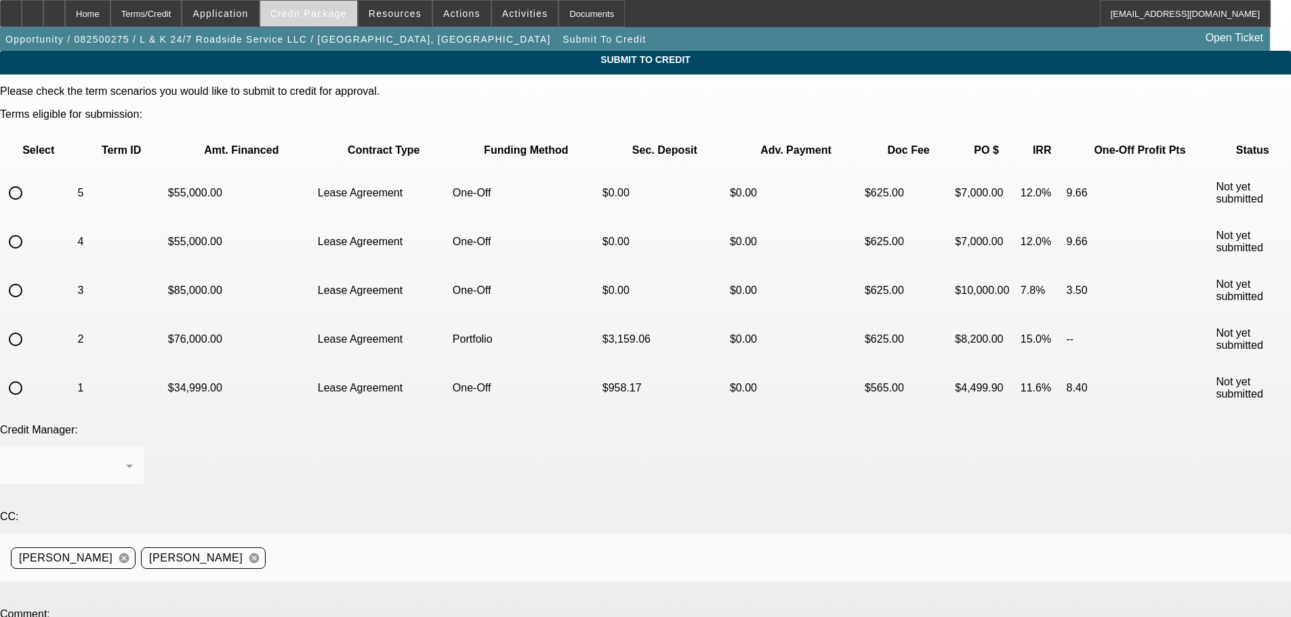
click at [295, 9] on span "Credit Package" at bounding box center [308, 13] width 77 height 11
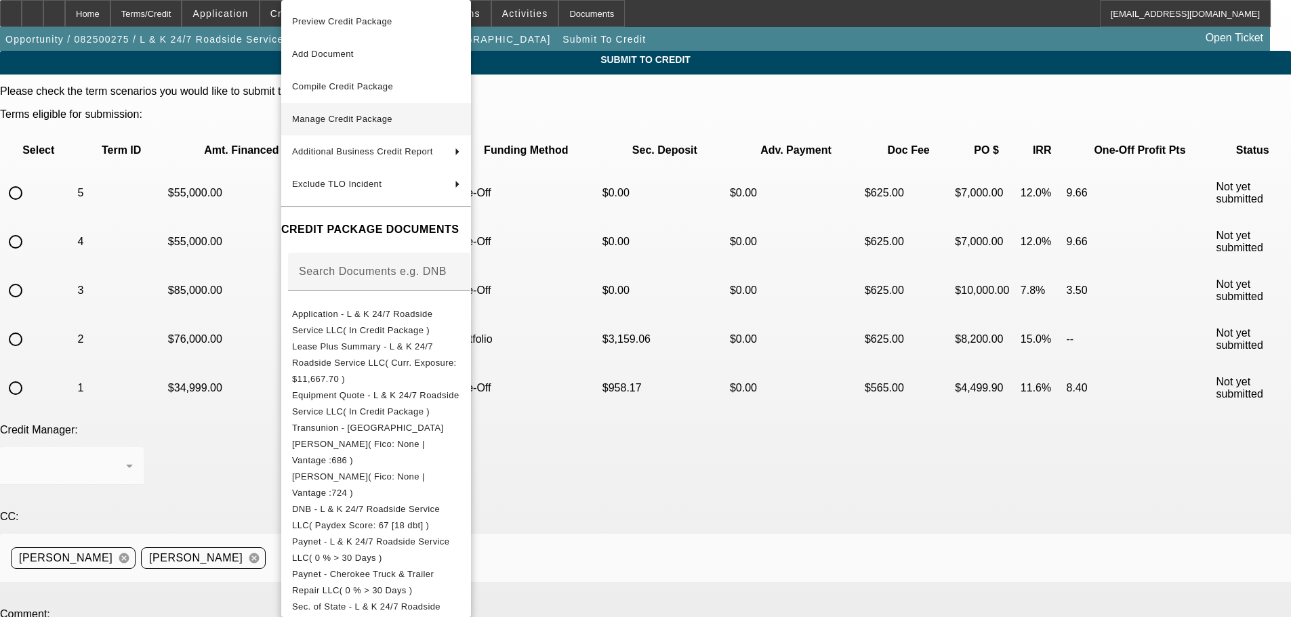
click at [403, 118] on span "Manage Credit Package" at bounding box center [376, 119] width 168 height 16
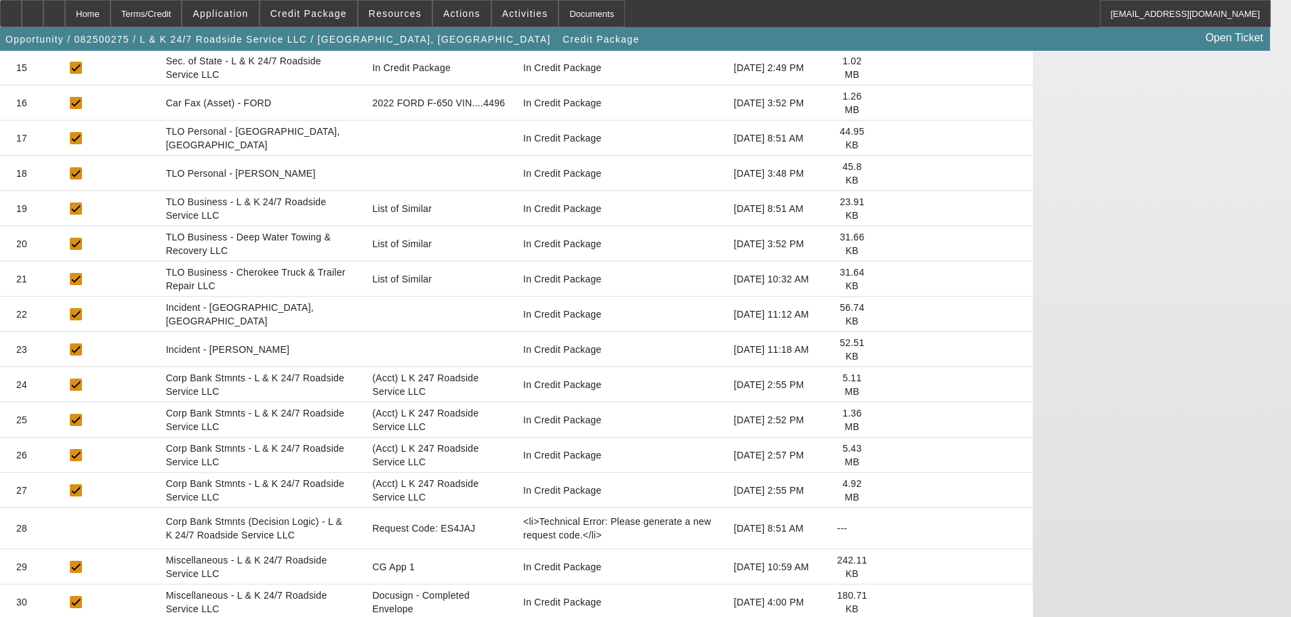
scroll to position [872, 0]
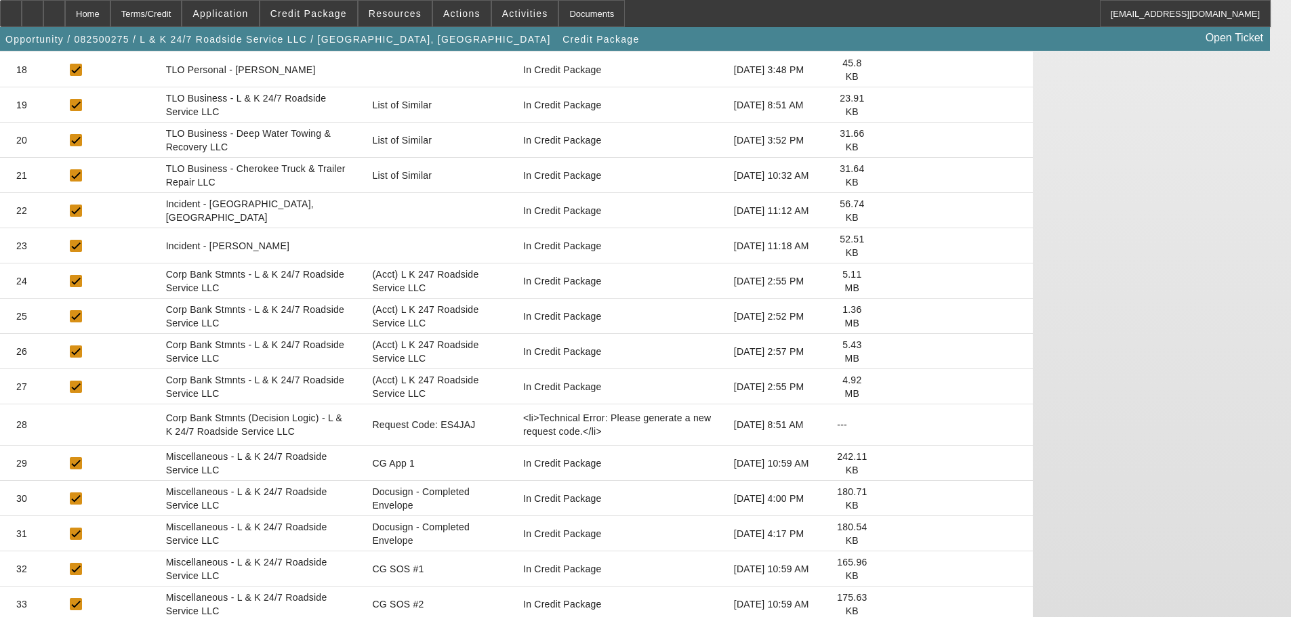
click at [889, 464] on icon at bounding box center [889, 464] width 0 height 0
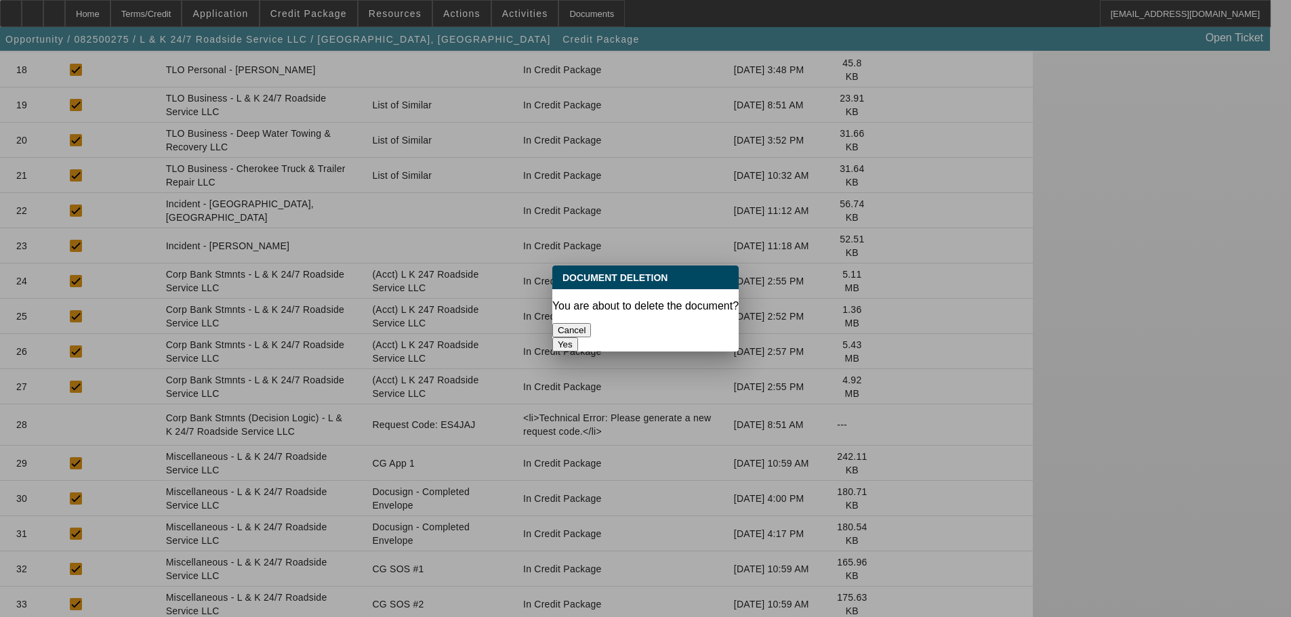
scroll to position [0, 0]
drag, startPoint x: 725, startPoint y: 326, endPoint x: 714, endPoint y: 325, distance: 10.9
click at [722, 338] on div "Yes" at bounding box center [645, 345] width 186 height 14
click at [578, 338] on button "Yes" at bounding box center [565, 345] width 26 height 14
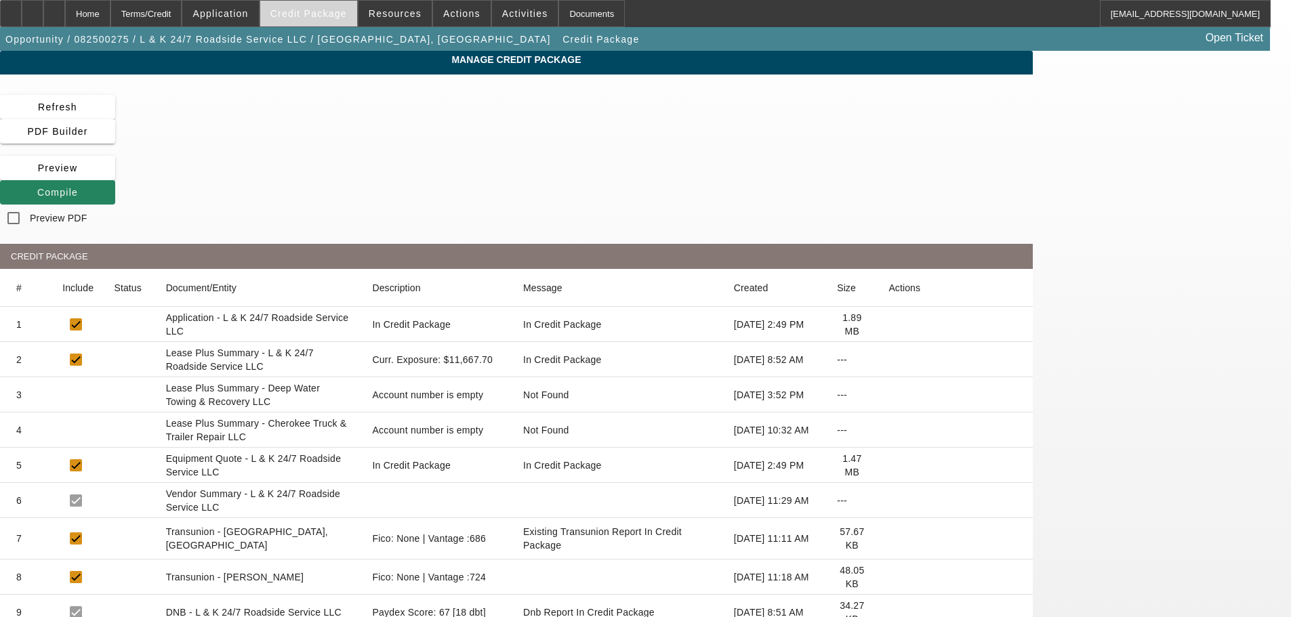
click at [314, 18] on span "Credit Package" at bounding box center [308, 13] width 77 height 11
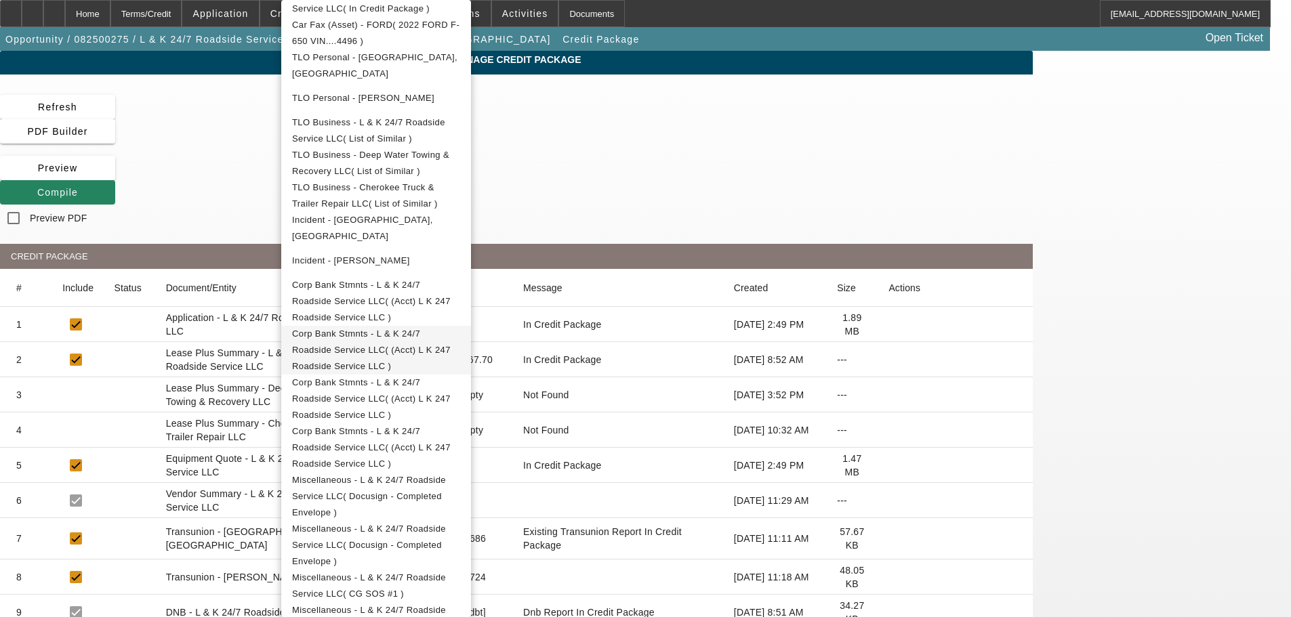
scroll to position [615, 0]
click at [118, 7] on div at bounding box center [645, 308] width 1291 height 617
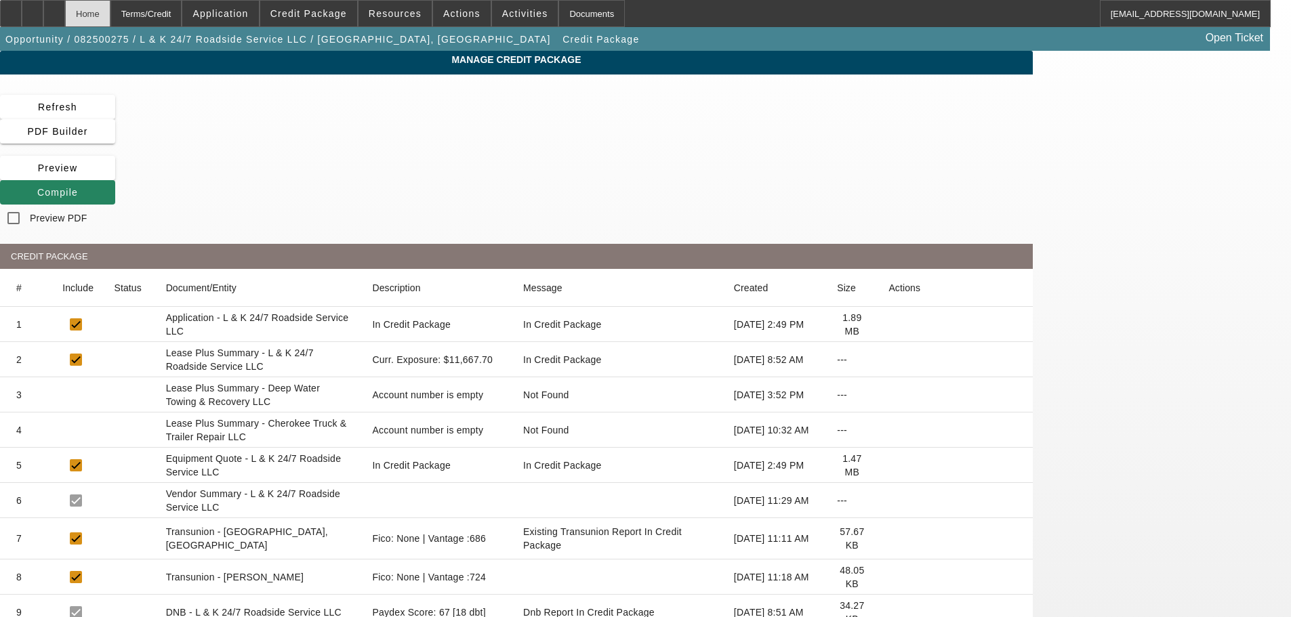
click at [110, 12] on div "Home" at bounding box center [87, 13] width 45 height 27
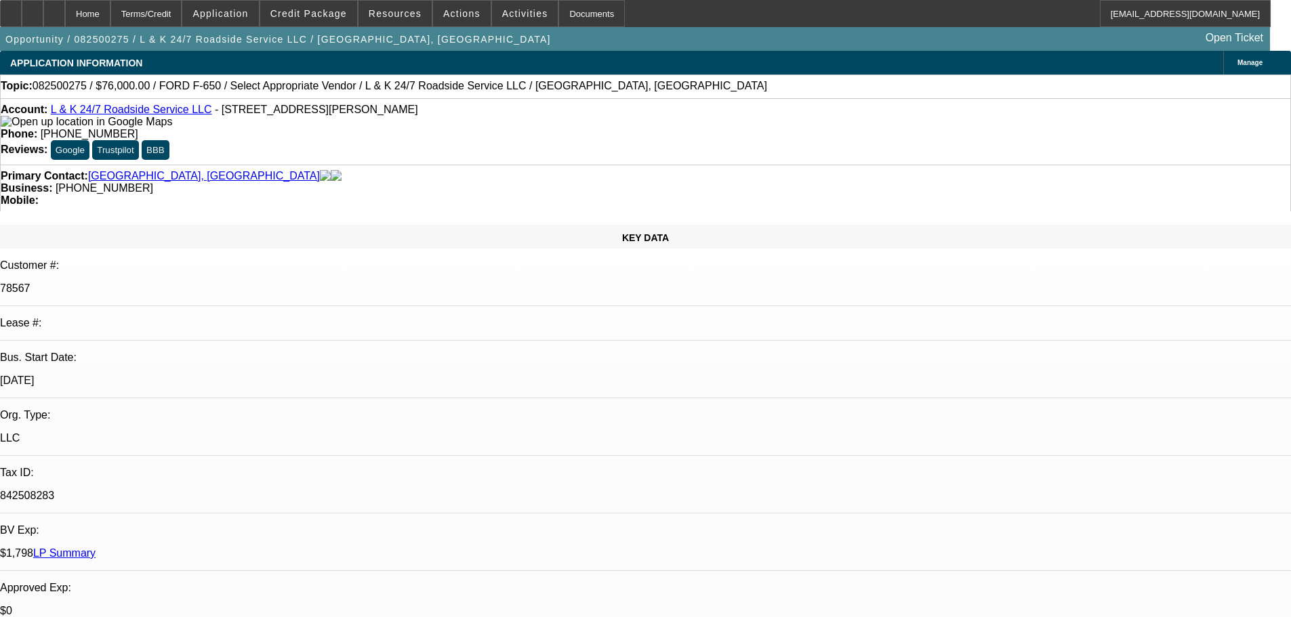
select select "0"
select select "2"
select select "0.1"
select select "4"
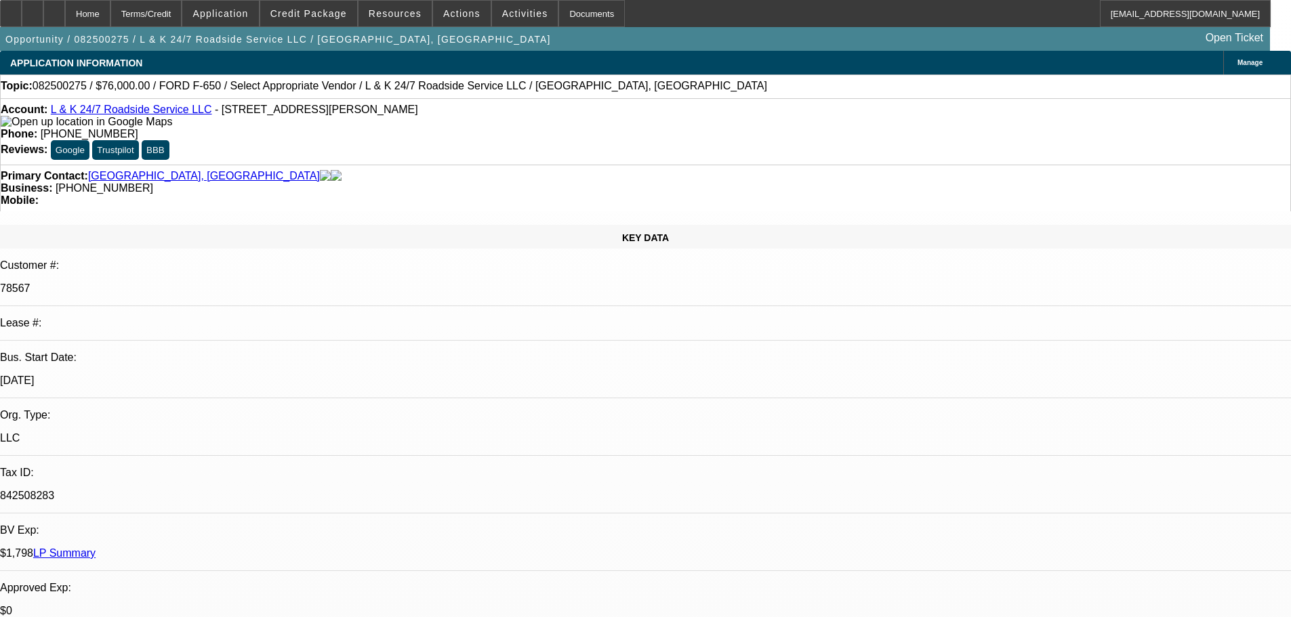
select select "0"
select select "2"
select select "0.1"
select select "4"
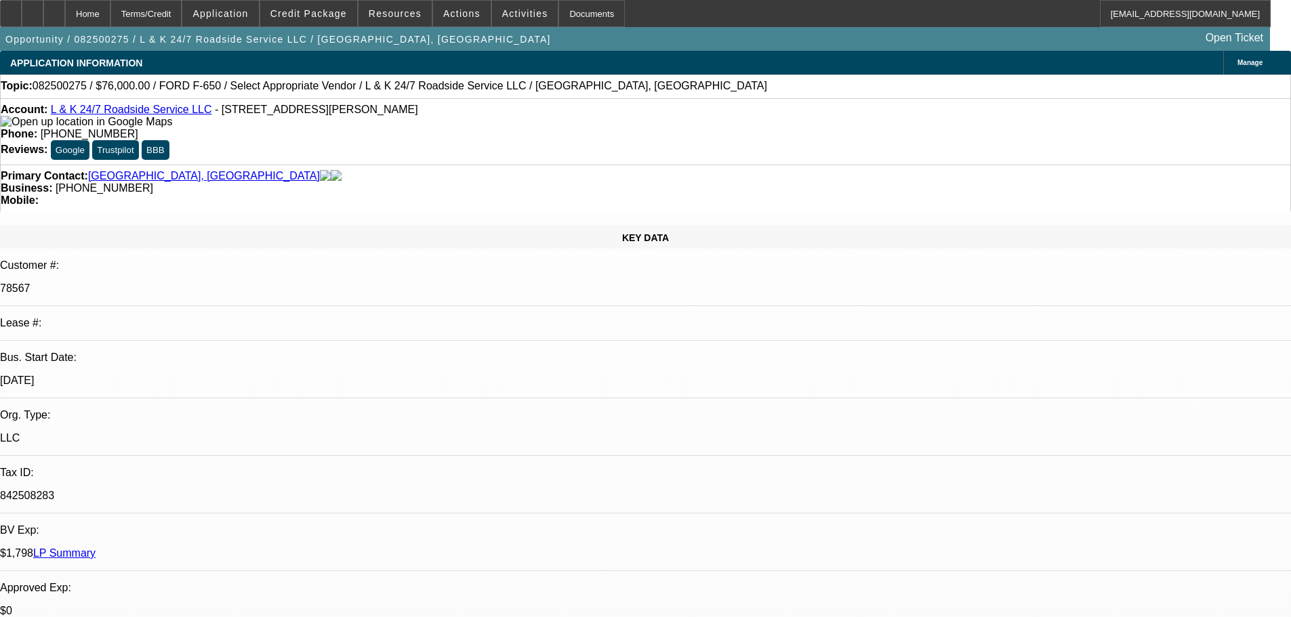
select select "0"
select select "2"
select select "0.1"
select select "4"
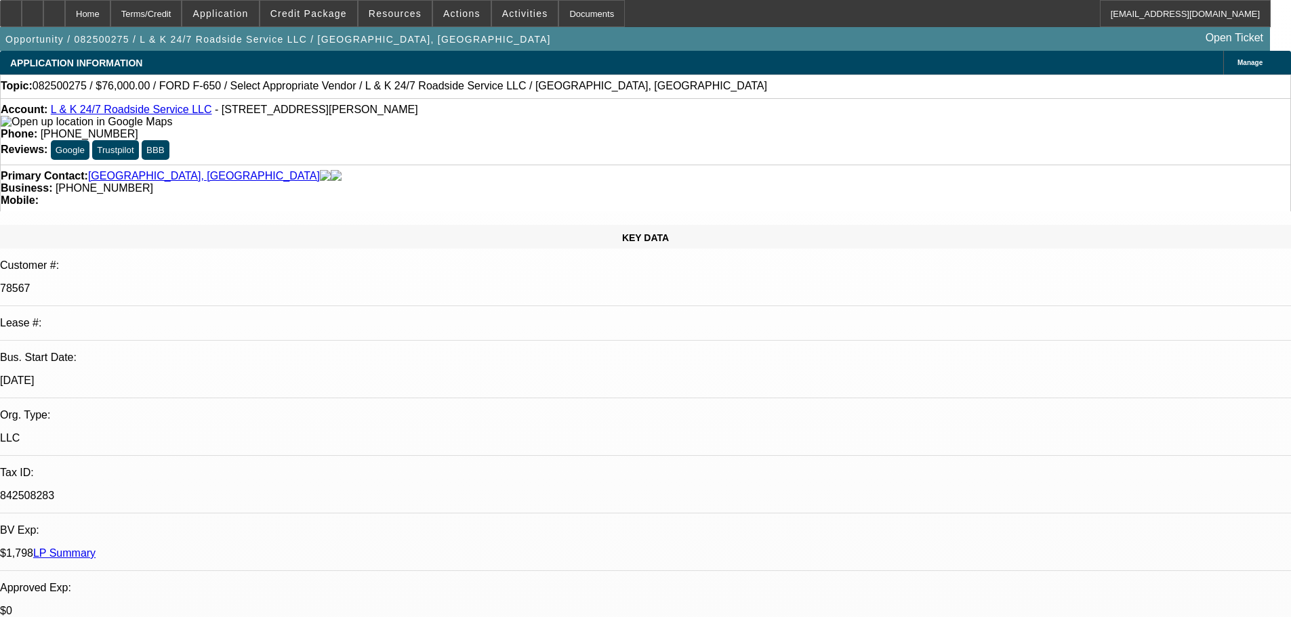
select select "0"
select select "2"
select select "0.1"
select select "4"
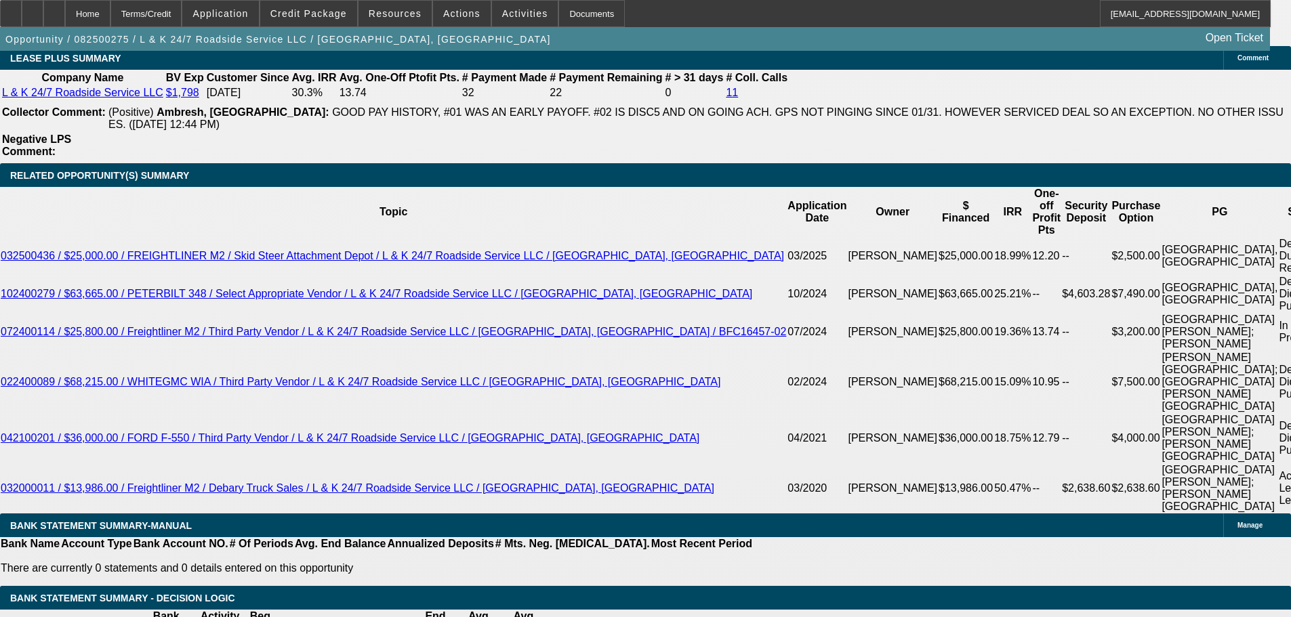
scroll to position [2304, 0]
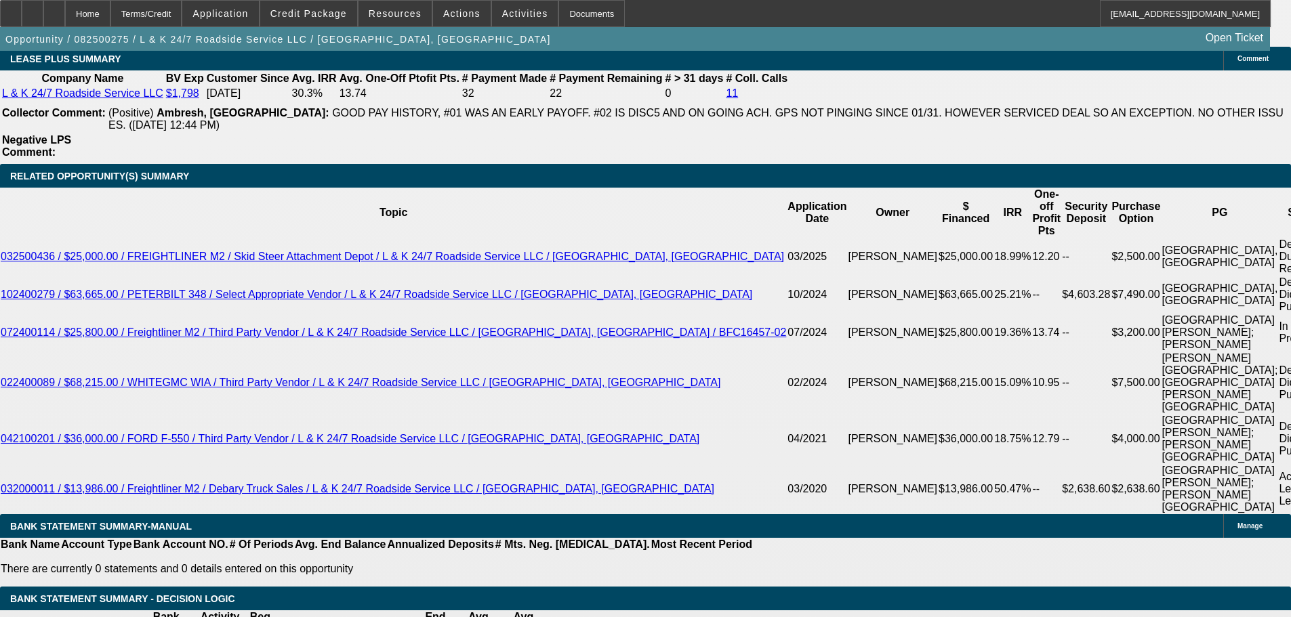
drag, startPoint x: 217, startPoint y: 263, endPoint x: 197, endPoint y: 295, distance: 37.8
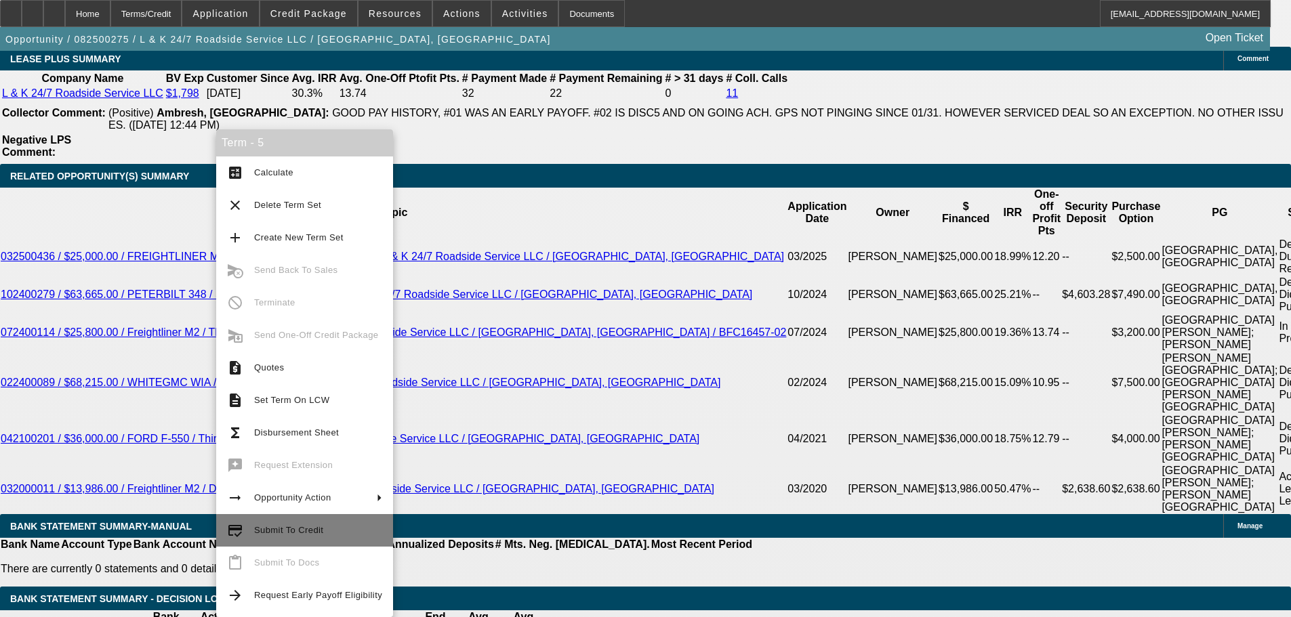
click at [313, 535] on span "Submit To Credit" at bounding box center [288, 530] width 69 height 10
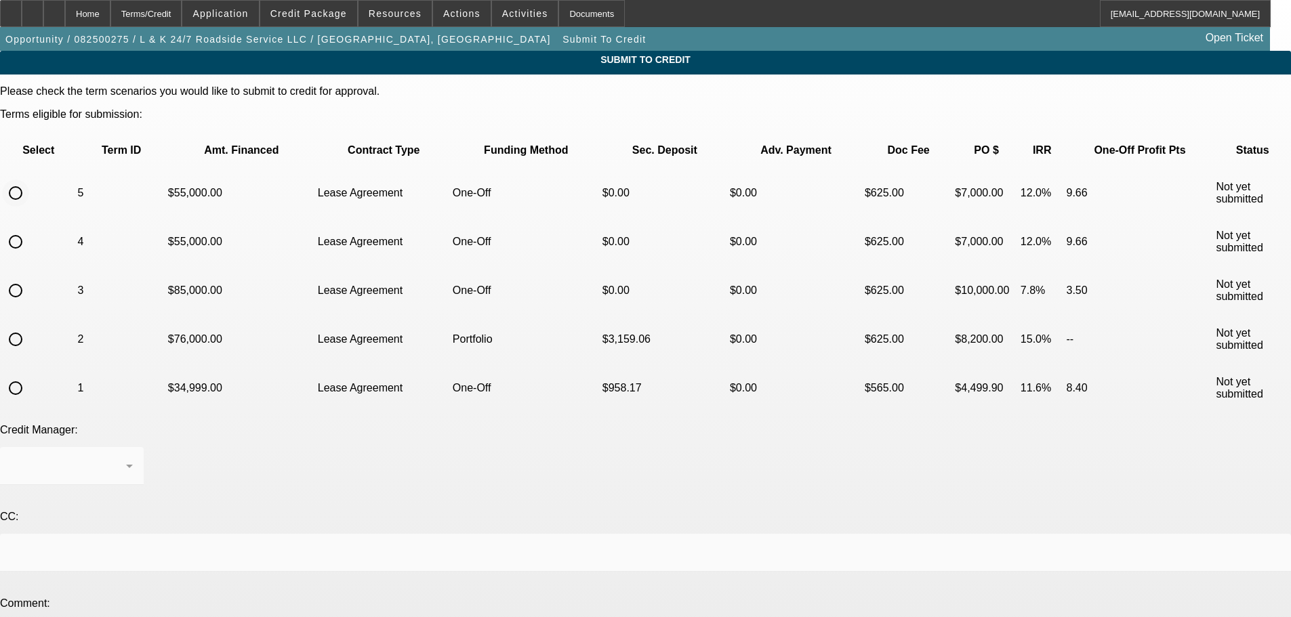
click at [29, 180] on input "radio" at bounding box center [15, 193] width 27 height 27
radio input "true"
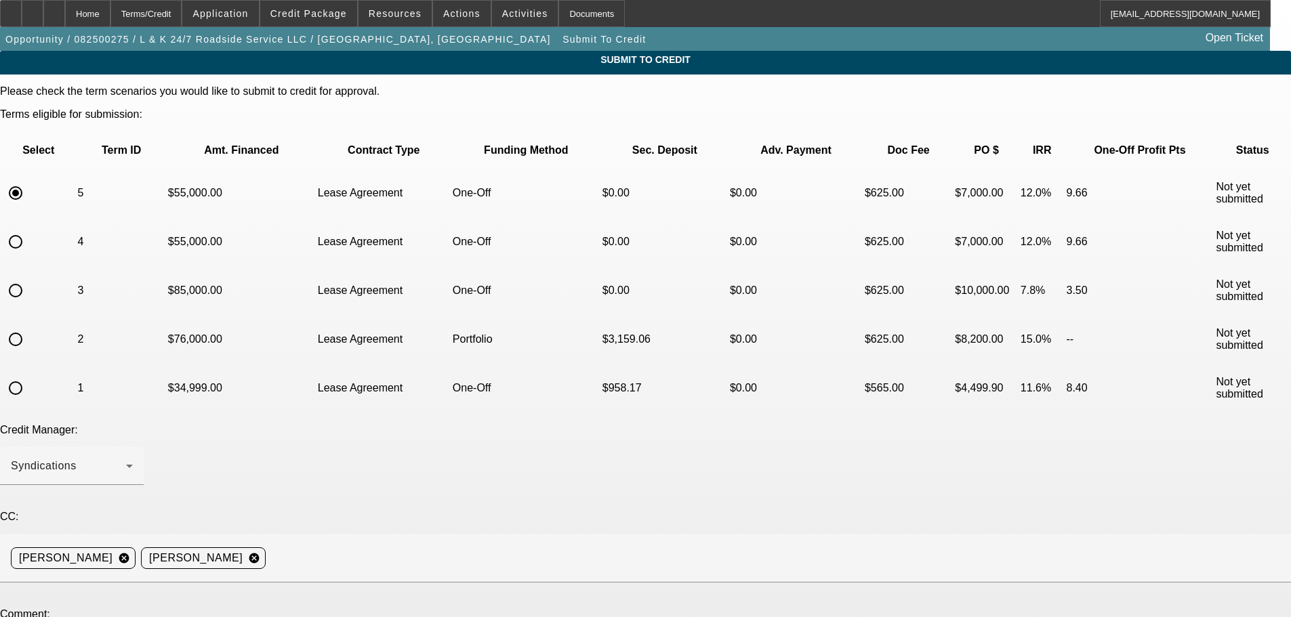
drag, startPoint x: 563, startPoint y: 472, endPoint x: 138, endPoint y: 471, distance: 425.0
type textarea "Hey, I know this might be tricky. Can we try Finwise with L&K as the primary to…"
click at [110, 14] on div "Home" at bounding box center [87, 13] width 45 height 27
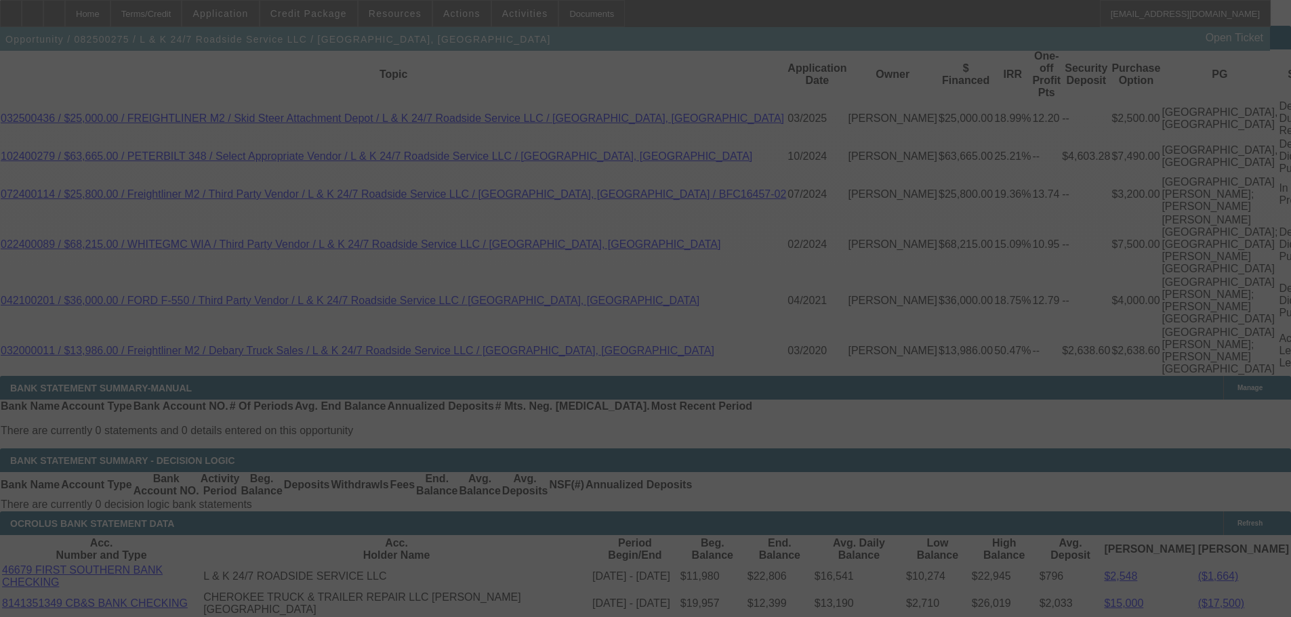
scroll to position [2488, 0]
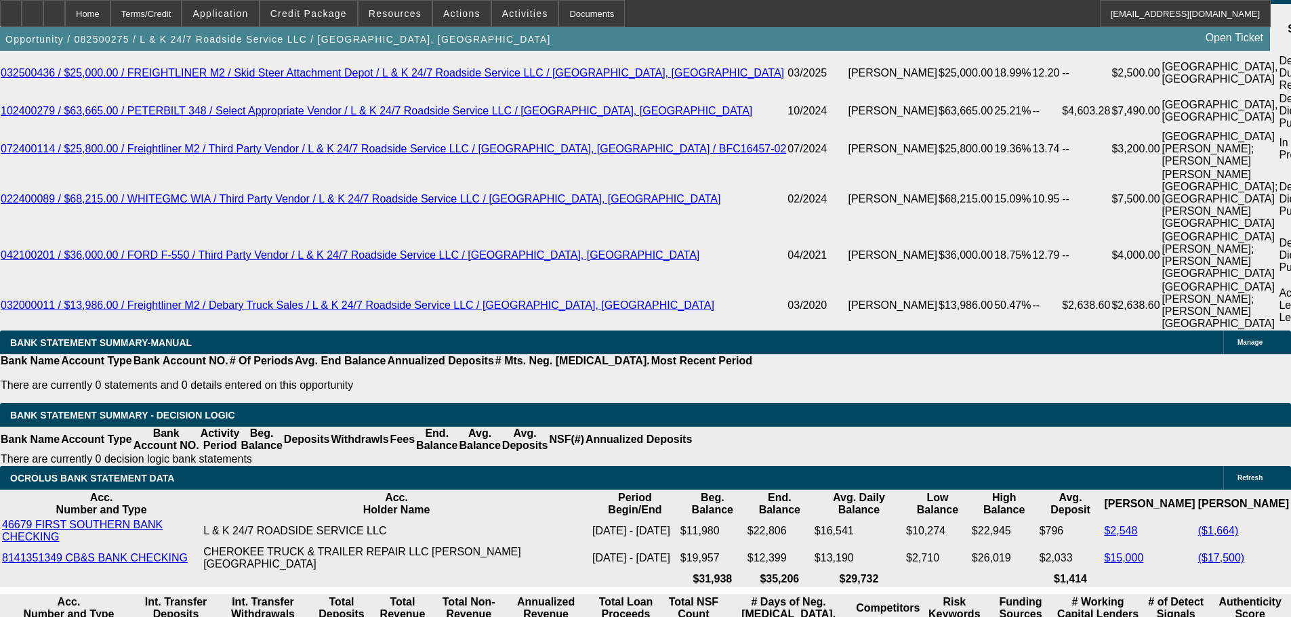
select select "0"
select select "2"
select select "0.1"
select select "4"
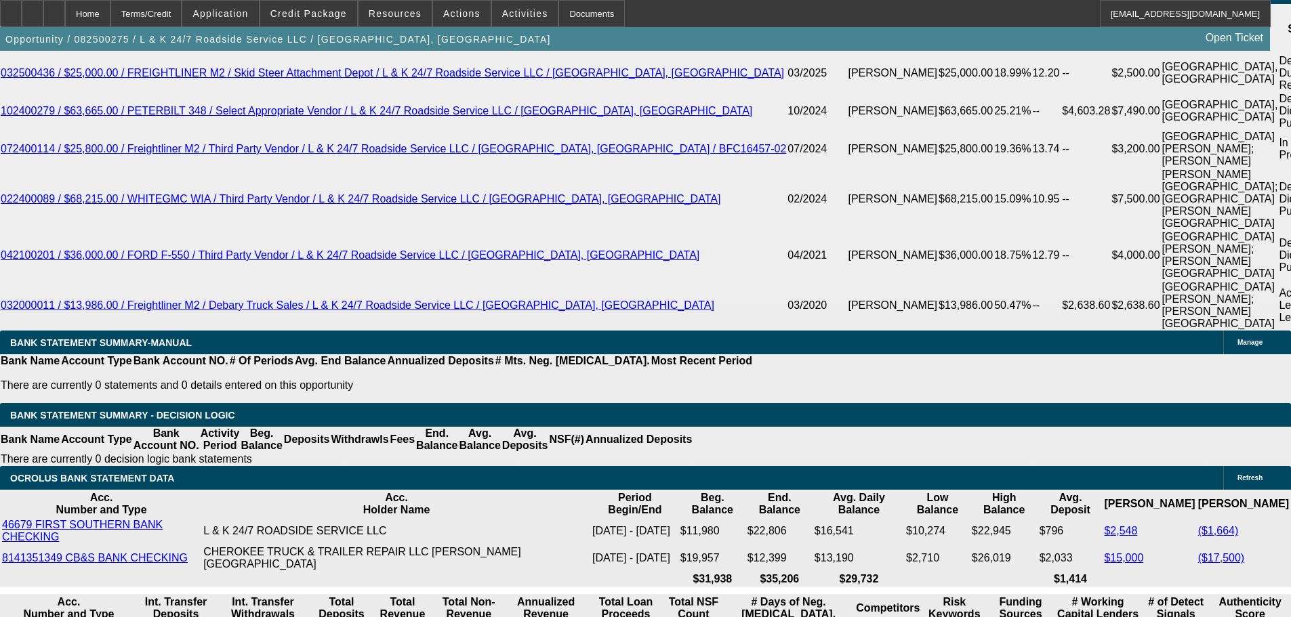
select select "0"
select select "2"
select select "0.1"
select select "4"
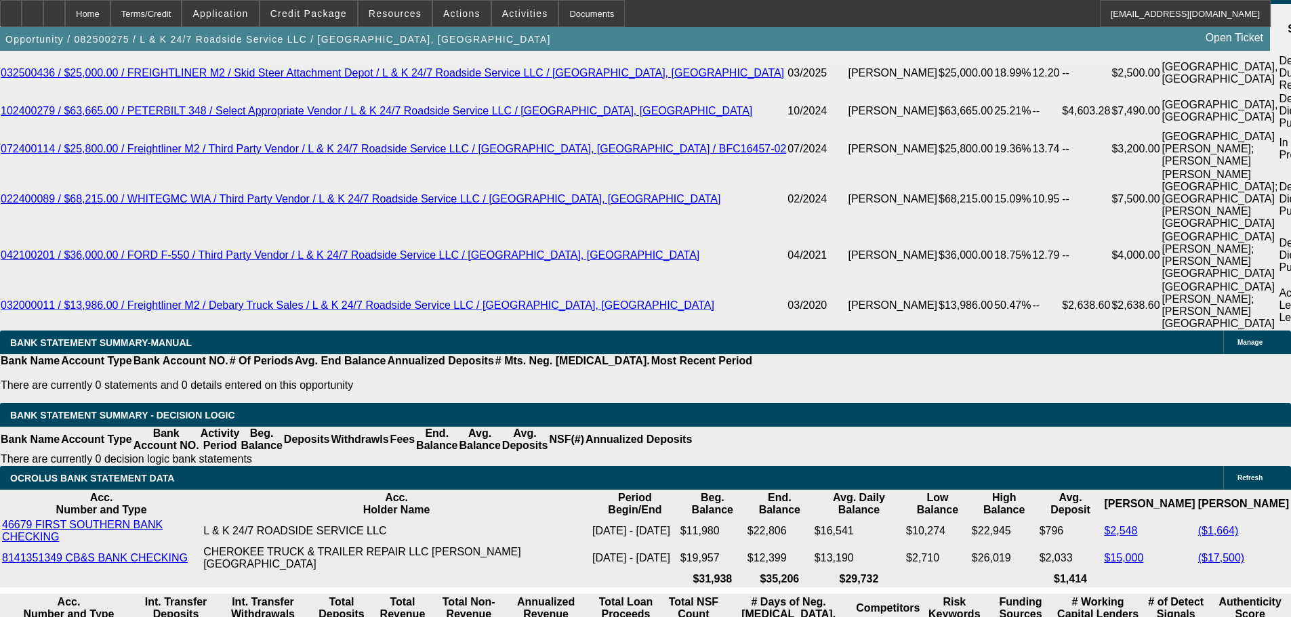
select select "0"
select select "2"
select select "0.1"
select select "4"
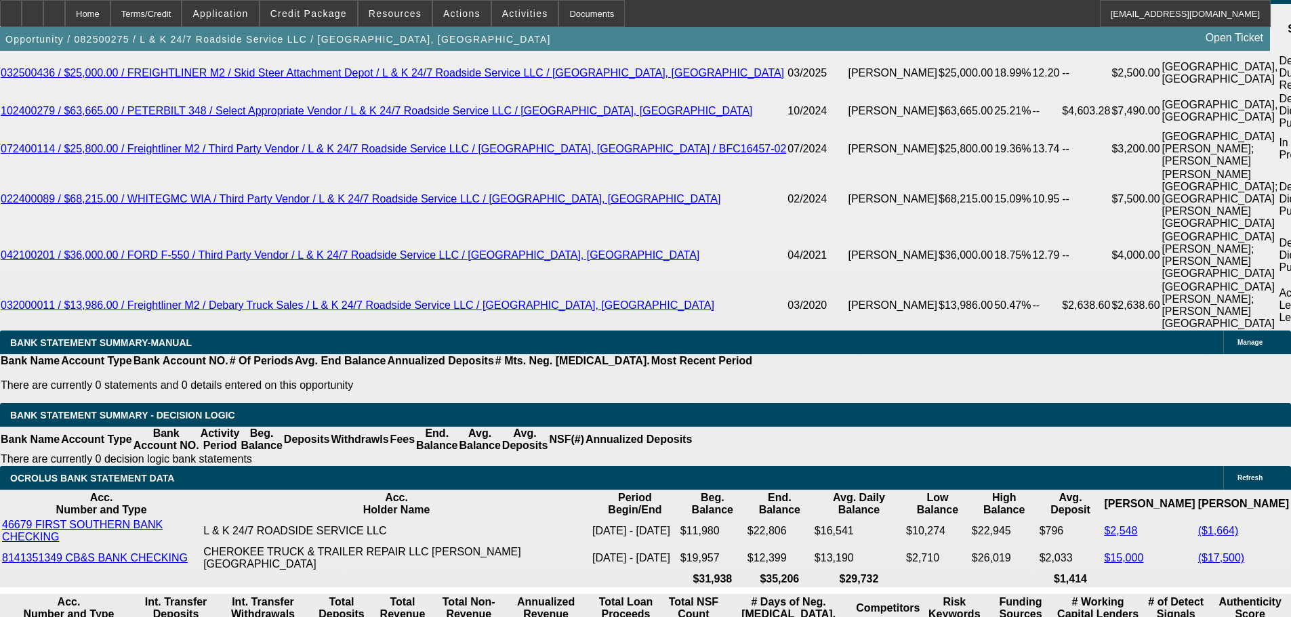
select select "0"
select select "2"
select select "0.1"
select select "4"
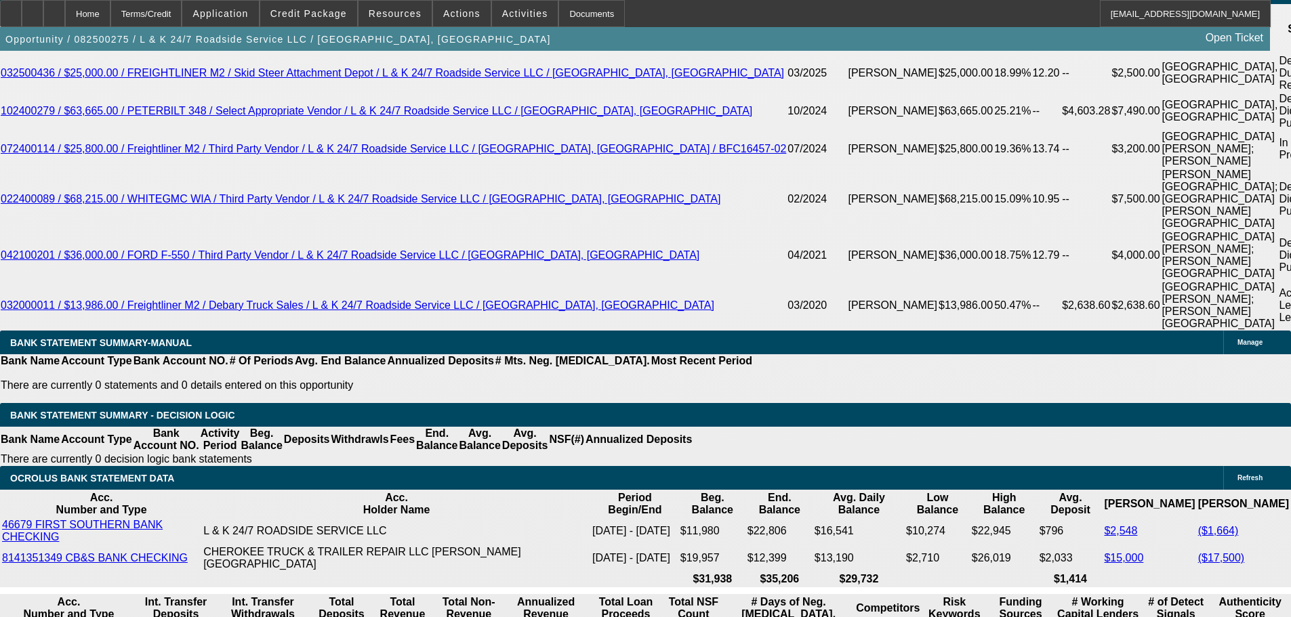
scroll to position [2483, 0]
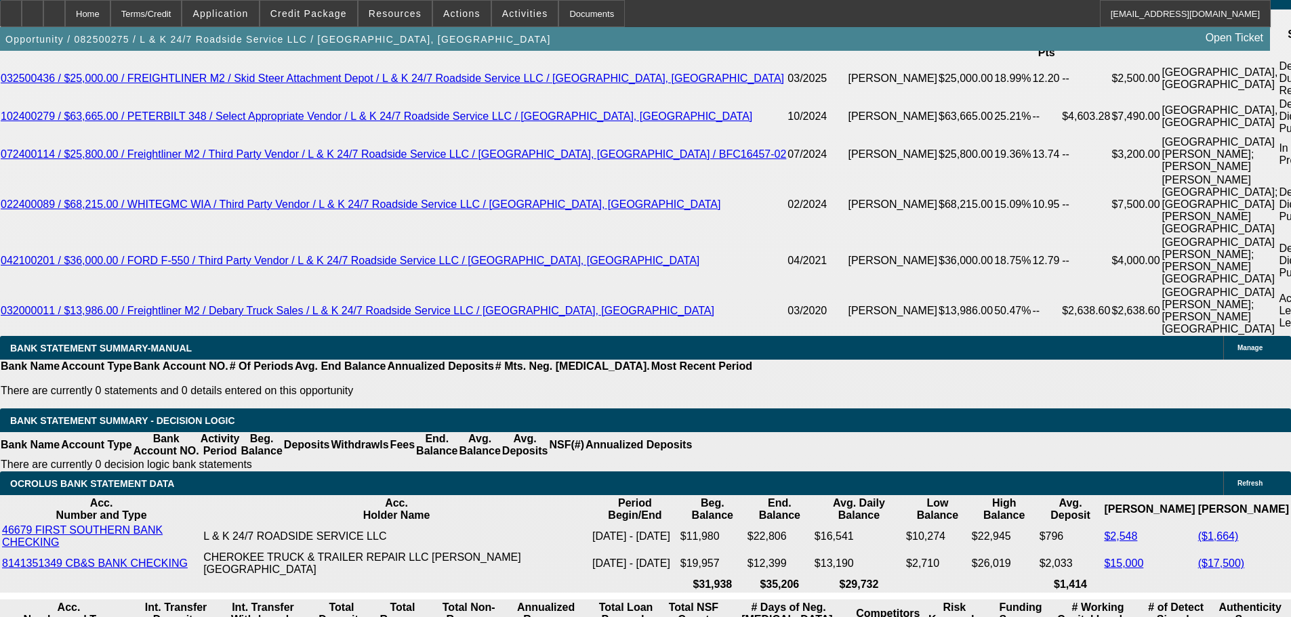
drag, startPoint x: 262, startPoint y: 313, endPoint x: 293, endPoint y: 315, distance: 30.6
type input "5"
type input "UNKNOWN"
type input "54"
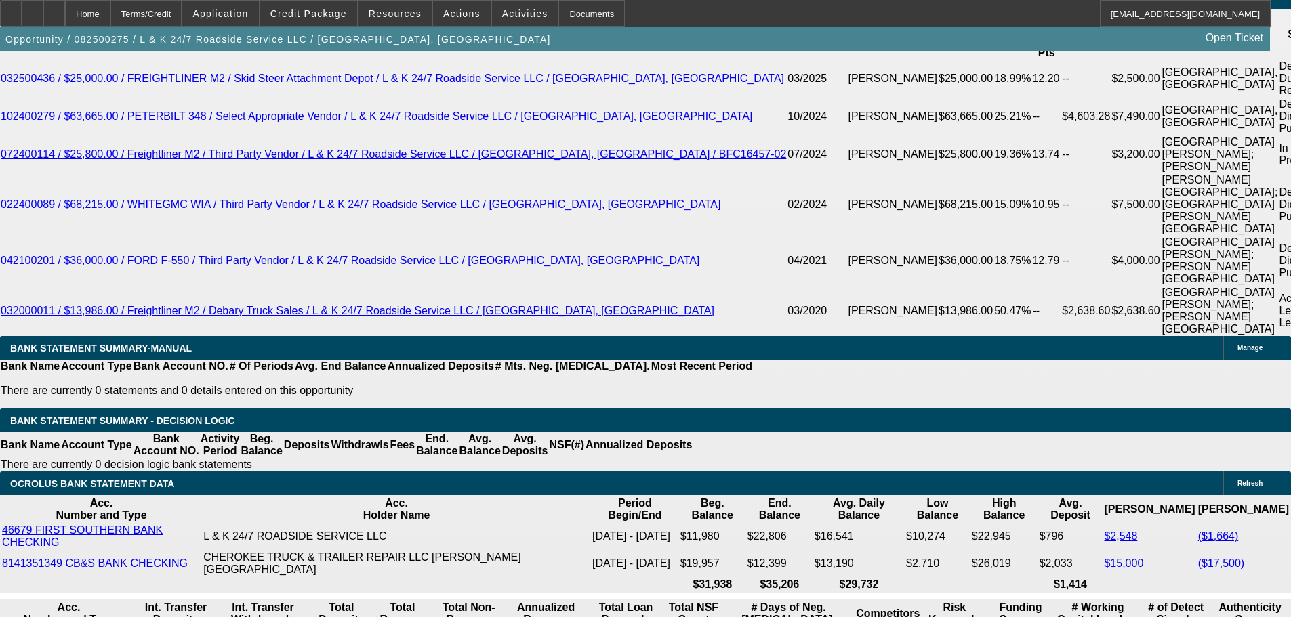
type input "$1,236.17"
type input "54"
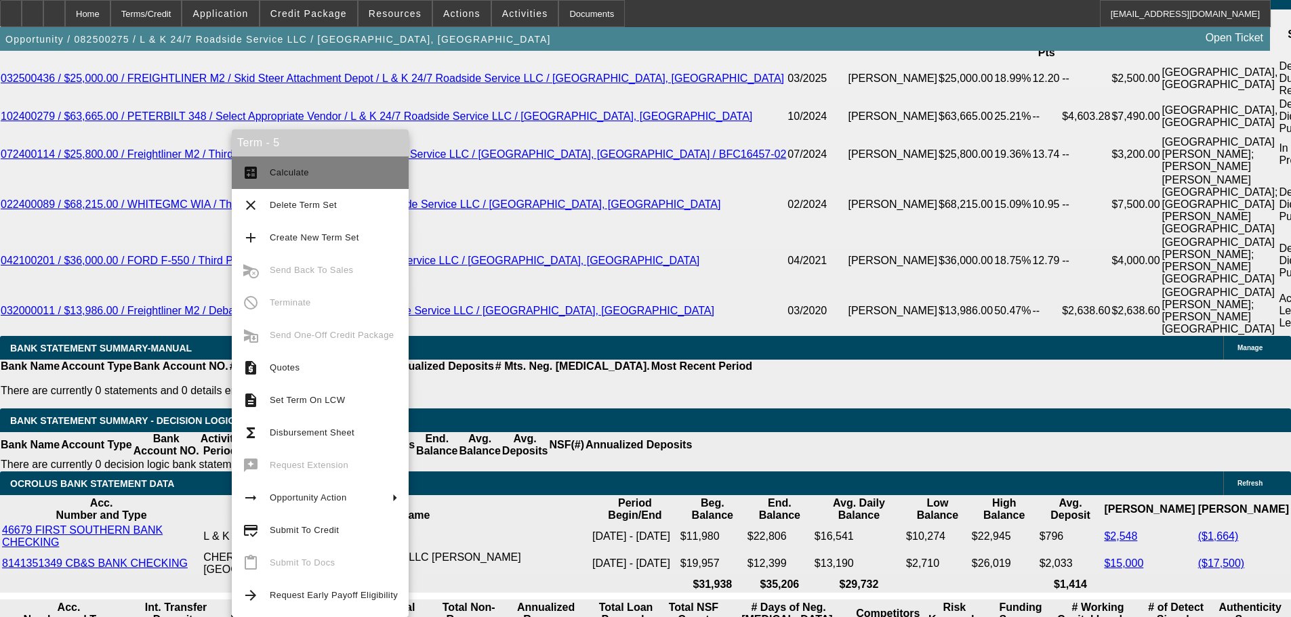
click at [303, 175] on span "Calculate" at bounding box center [289, 172] width 39 height 10
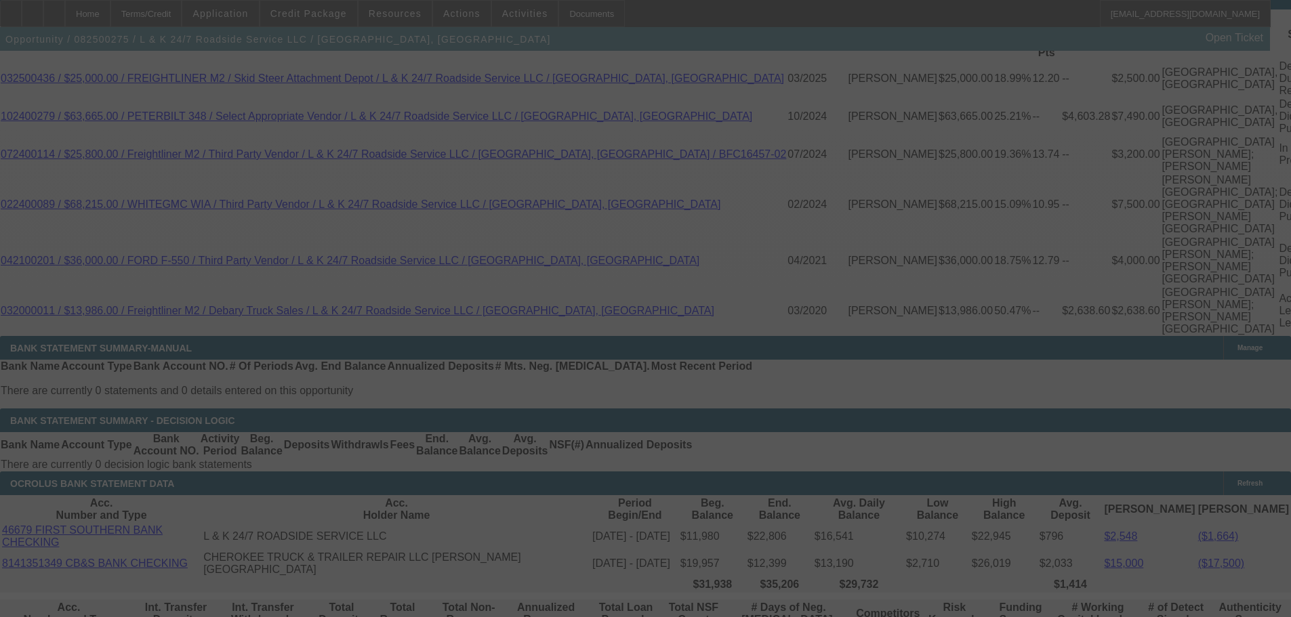
select select "0"
select select "2"
select select "0.1"
select select "4"
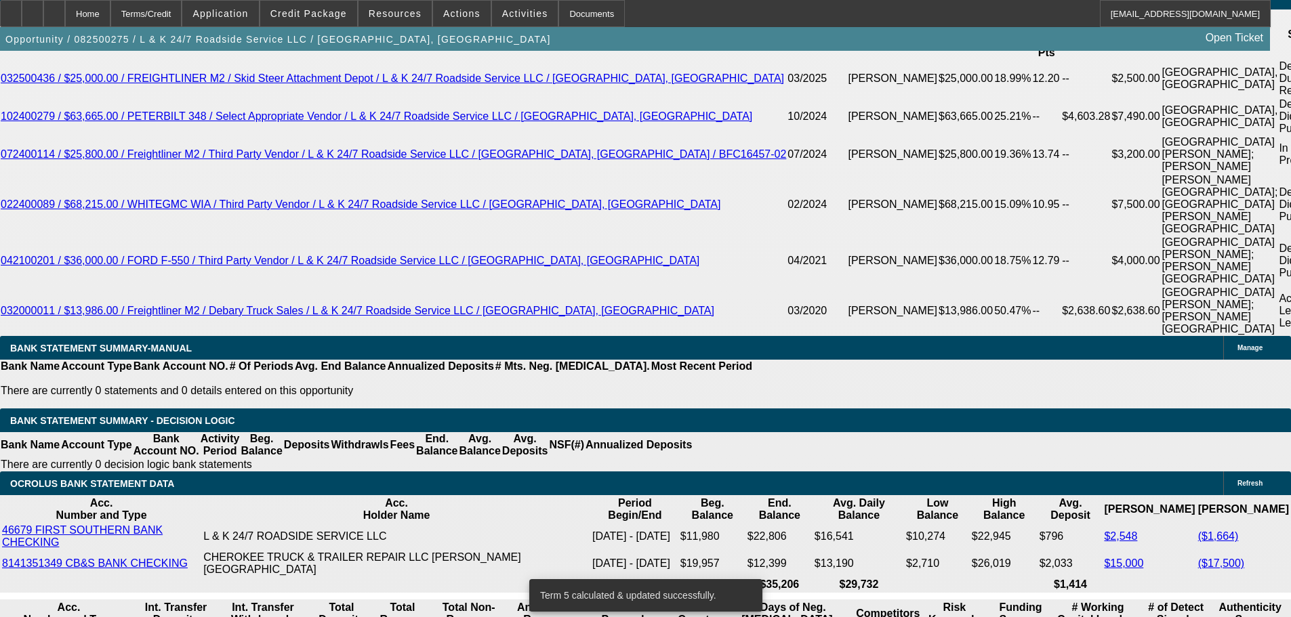
scroll to position [2347, 0]
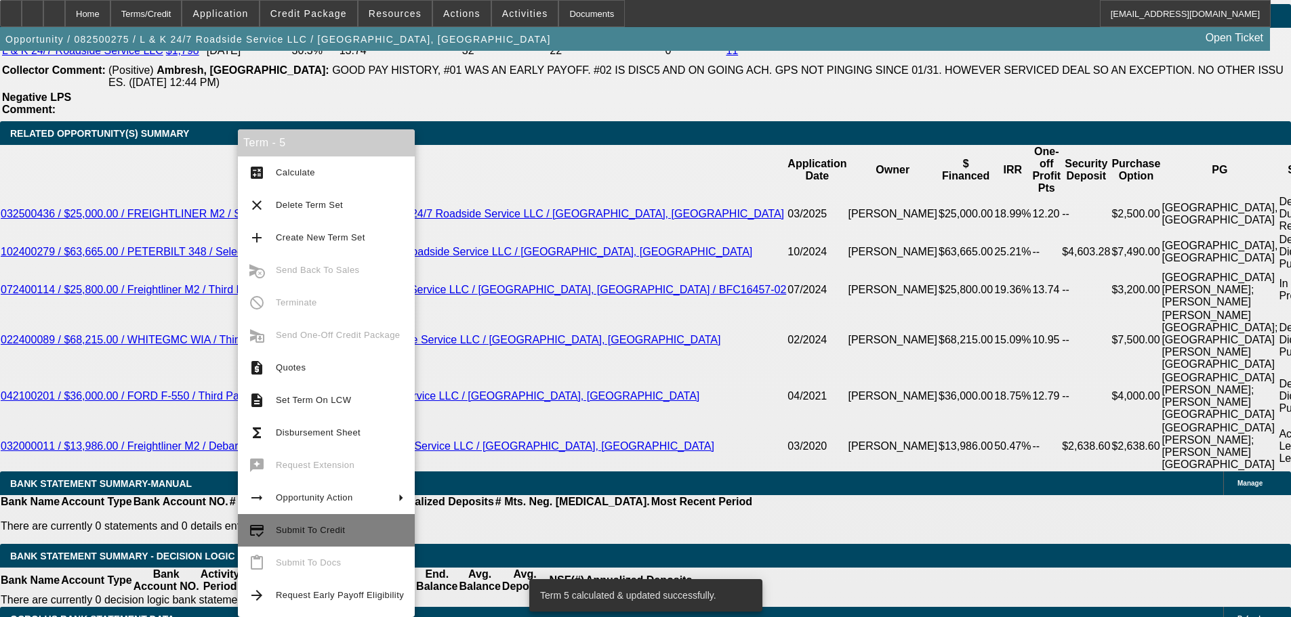
click at [356, 535] on span "Submit To Credit" at bounding box center [340, 531] width 128 height 16
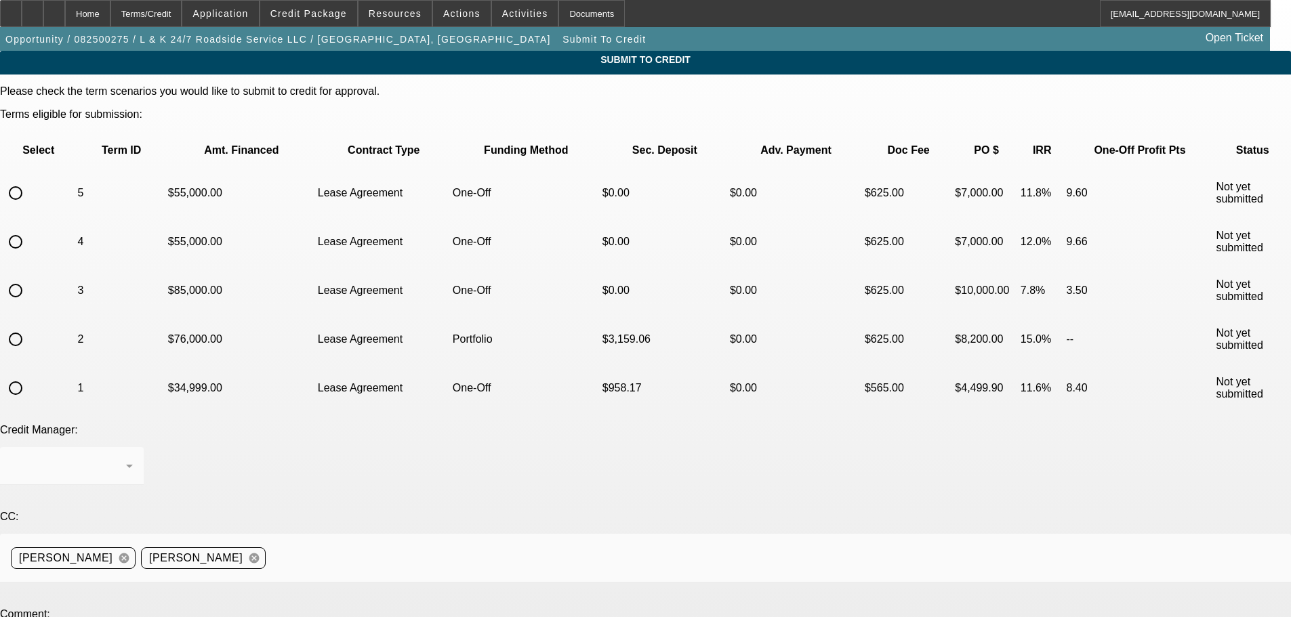
click at [29, 180] on input "radio" at bounding box center [15, 193] width 27 height 27
radio input "true"
paste textarea "Hey, I know this might be tricky. Can we try Finwise with L&K as the primary to…"
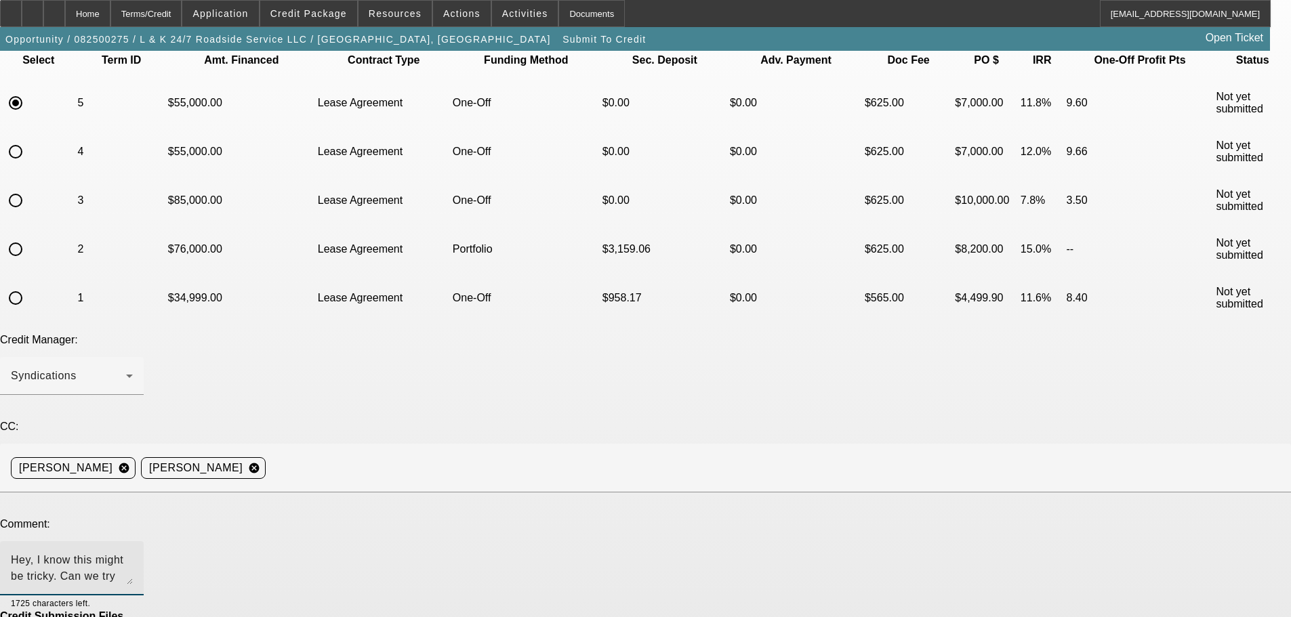
scroll to position [91, 0]
type textarea "Hey, I know this might be tricky. Can we try Finwise with L&K as the primary to…"
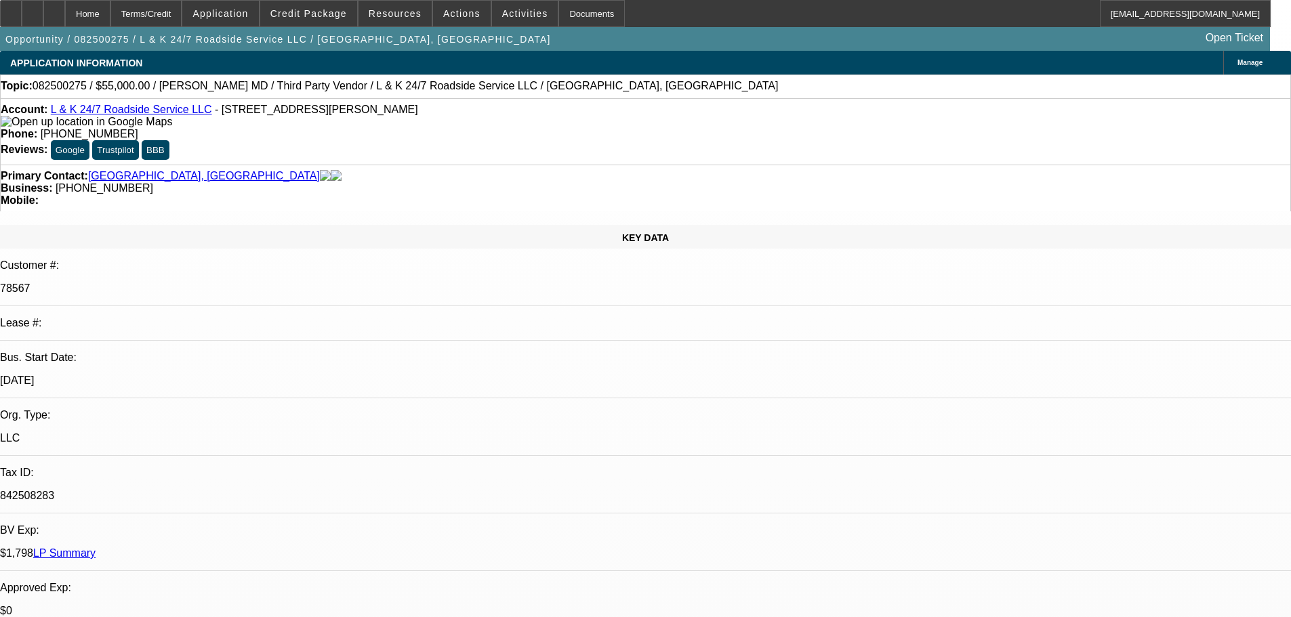
select select "0"
select select "2"
select select "0.1"
select select "4"
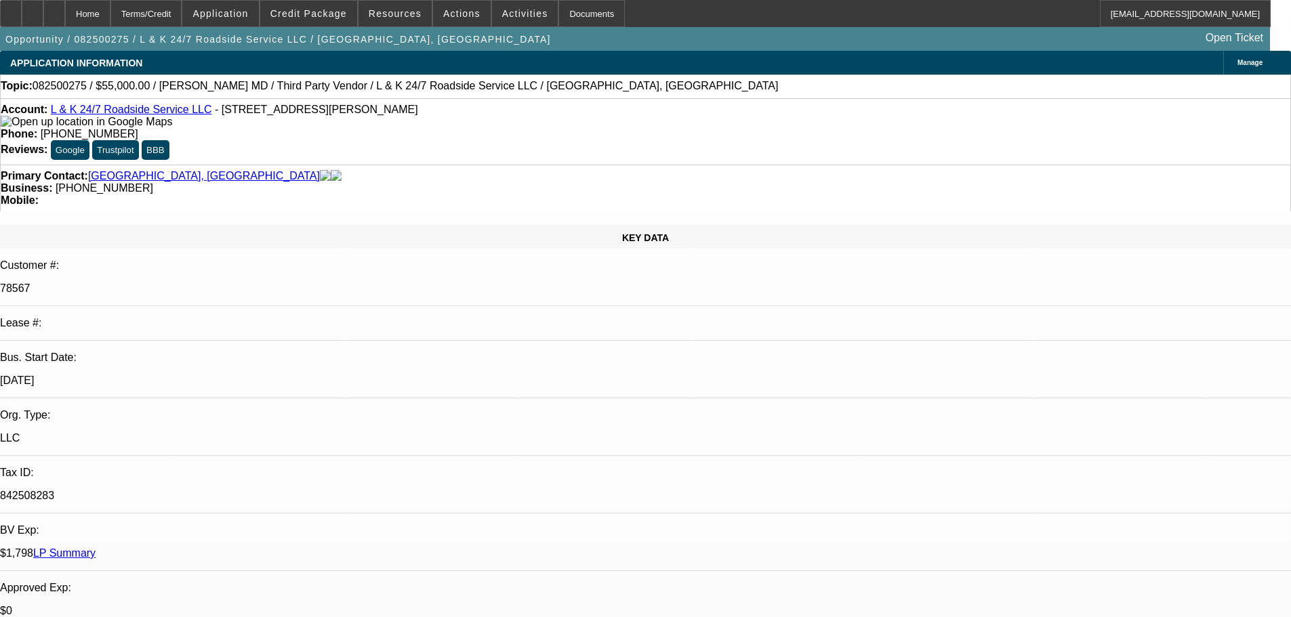
select select "0"
select select "2"
select select "0.1"
select select "4"
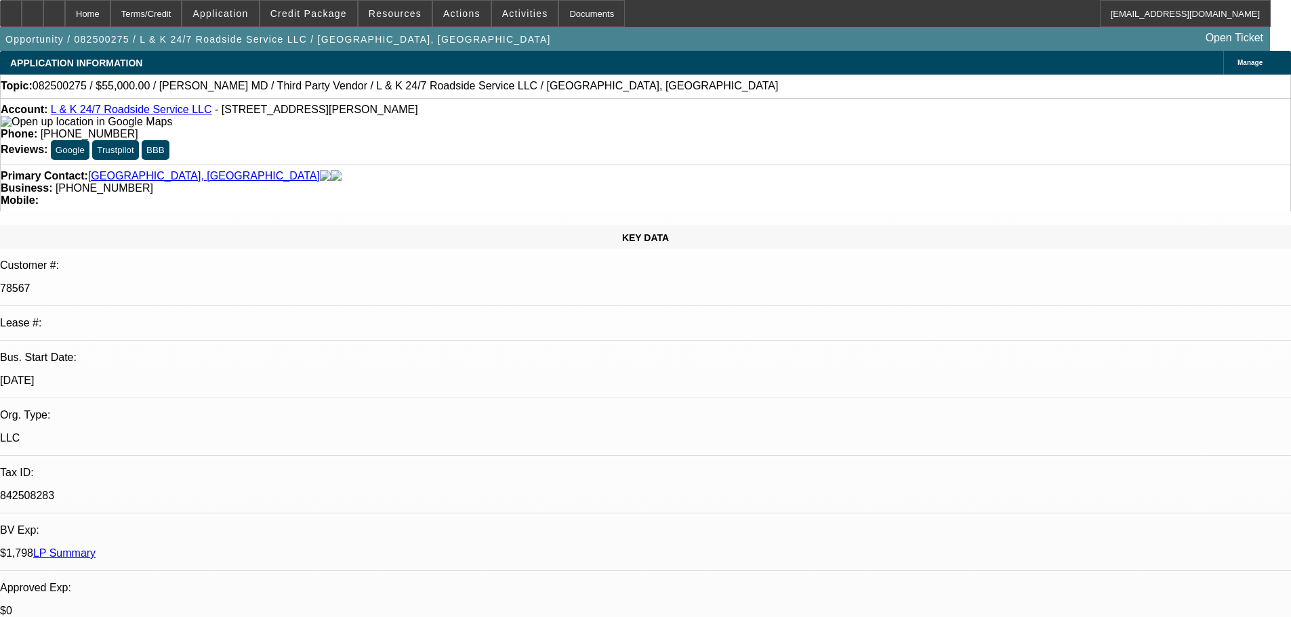
select select "0"
select select "2"
select select "0.1"
select select "4"
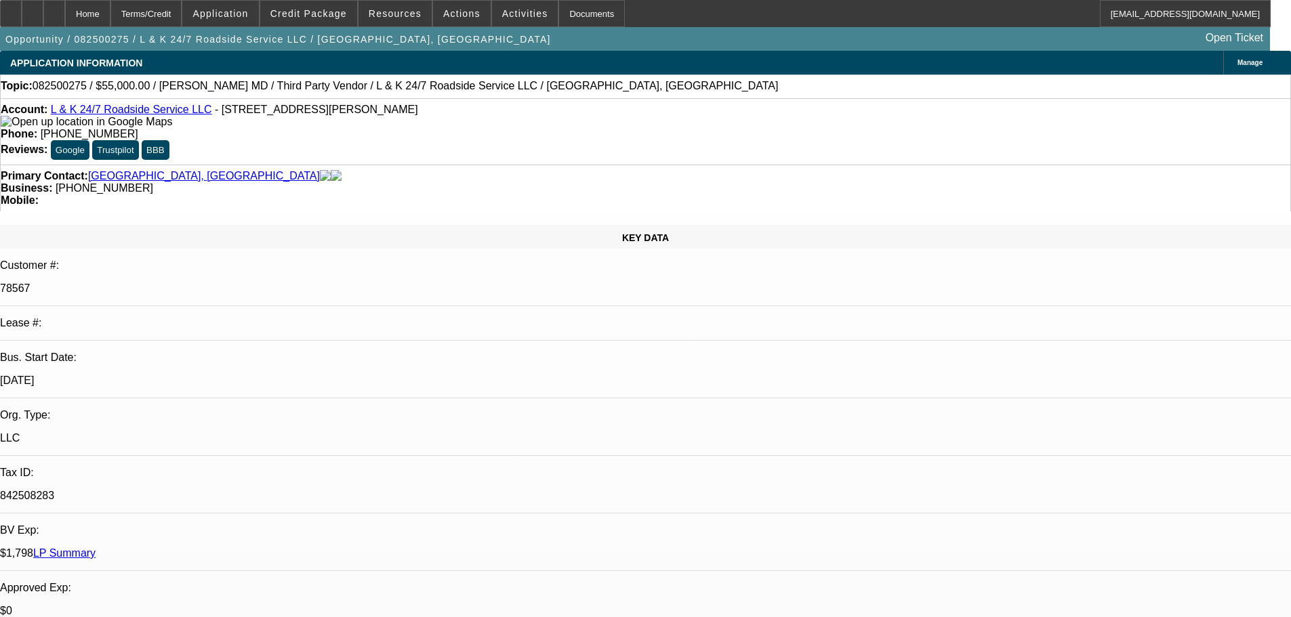
select select "0"
select select "2"
select select "0.1"
select select "4"
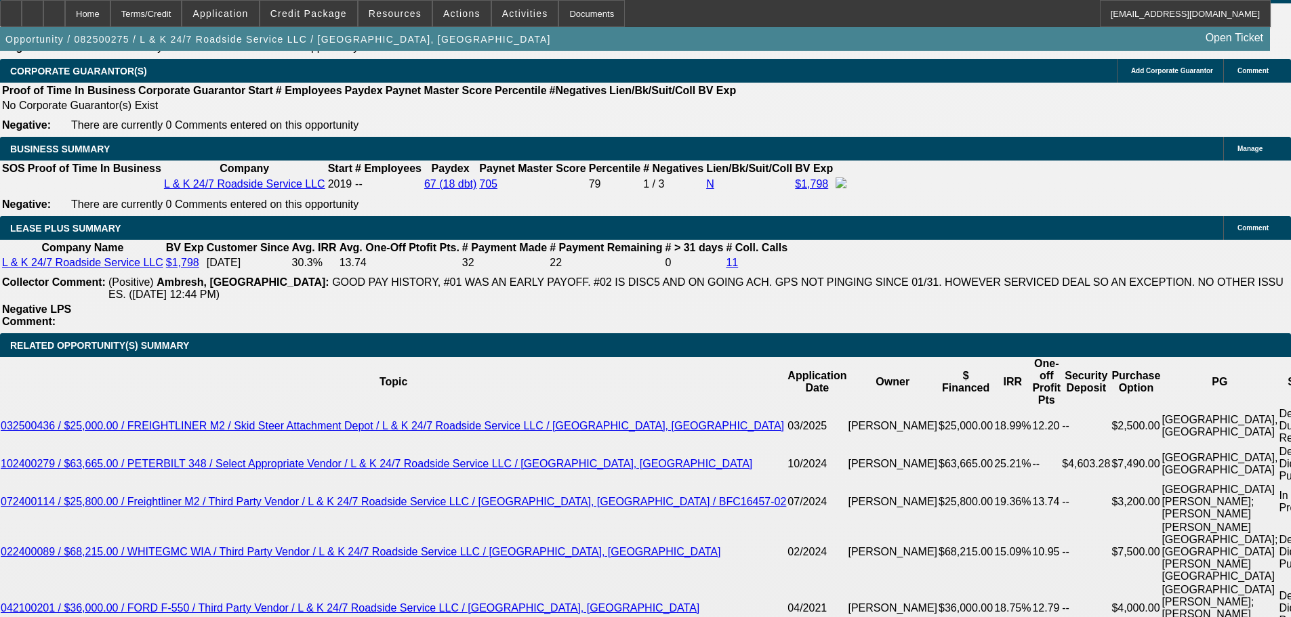
scroll to position [2237, 0]
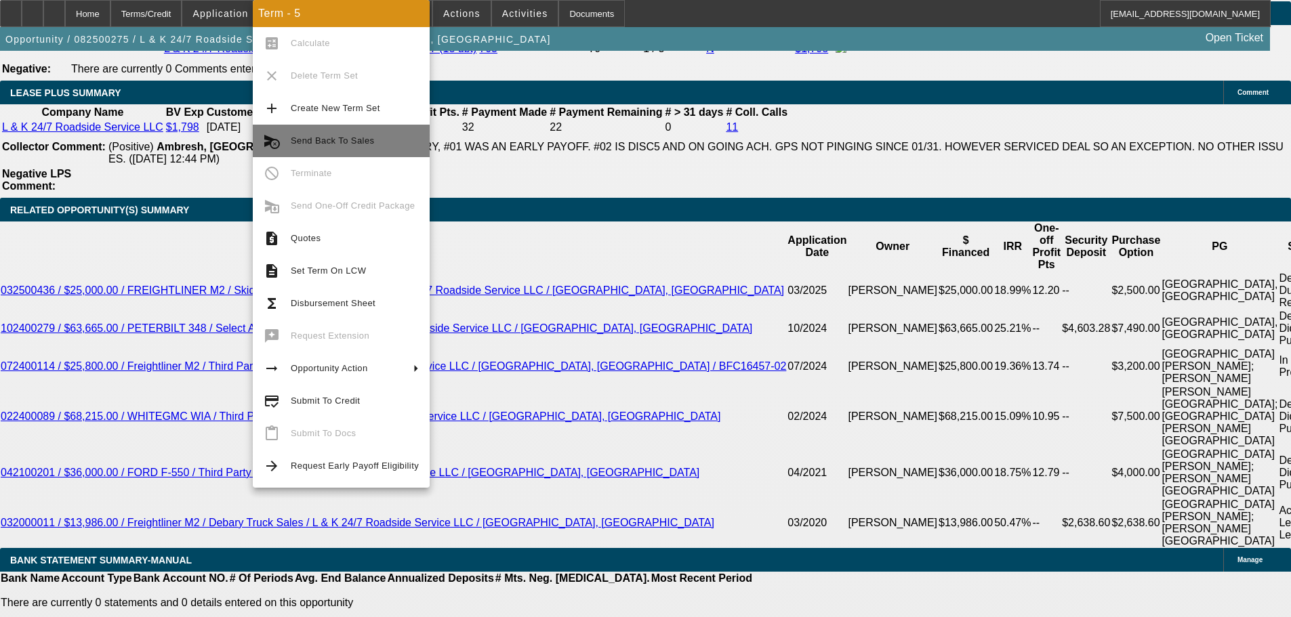
click at [354, 149] on button "cancel_schedule_send Send Back To Sales" at bounding box center [341, 141] width 177 height 33
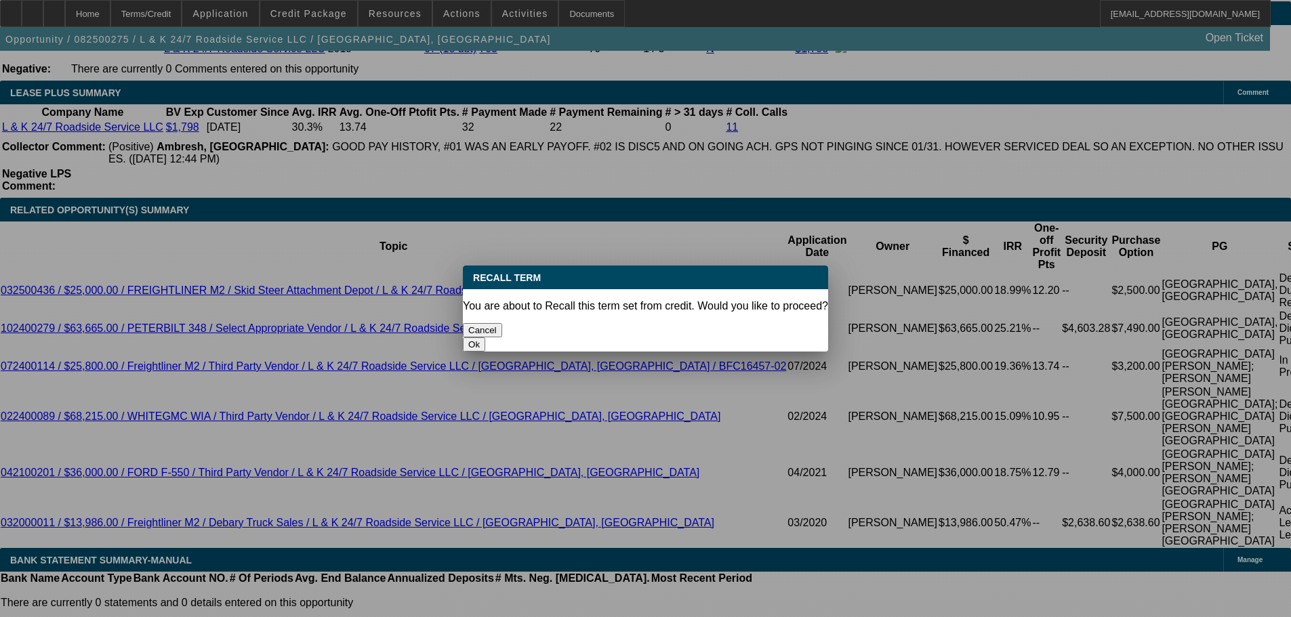
click at [485, 338] on button "Ok" at bounding box center [474, 345] width 22 height 14
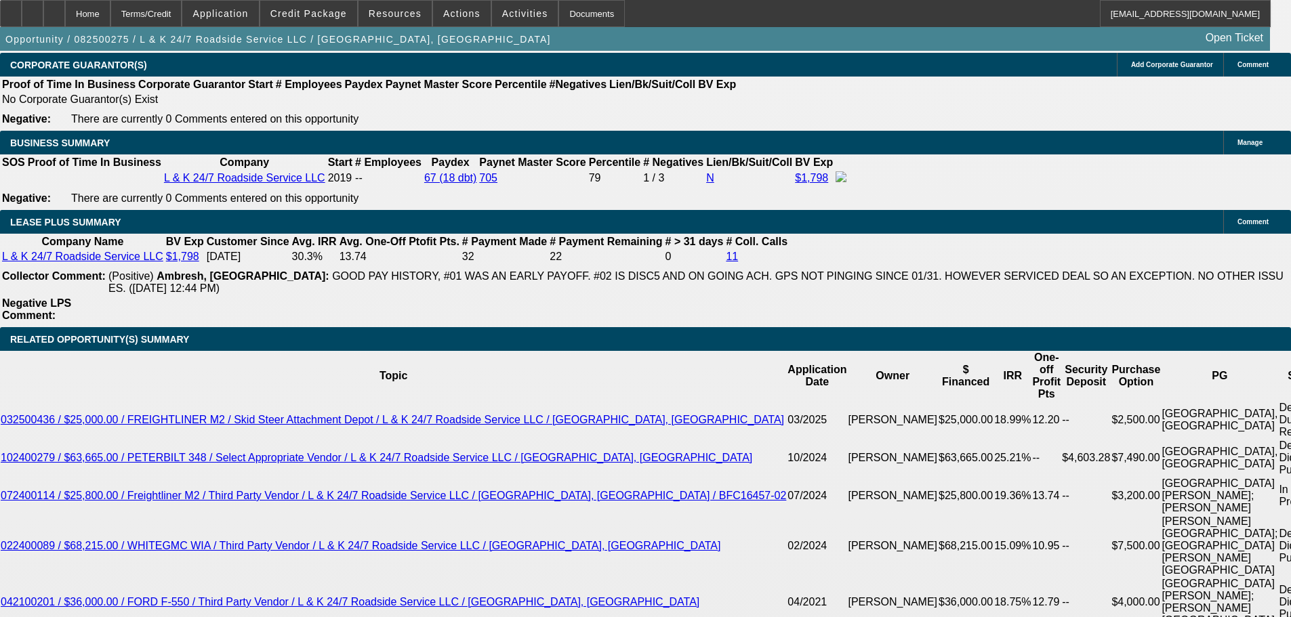
scroll to position [2304, 0]
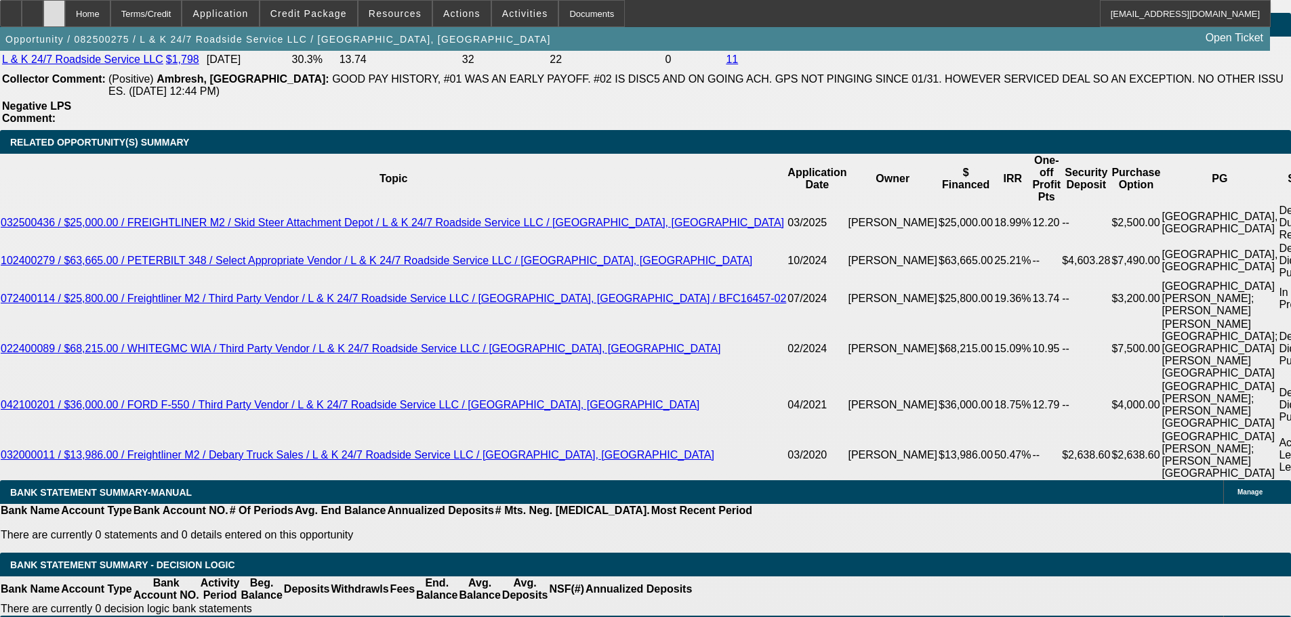
click at [65, 18] on div at bounding box center [54, 13] width 22 height 27
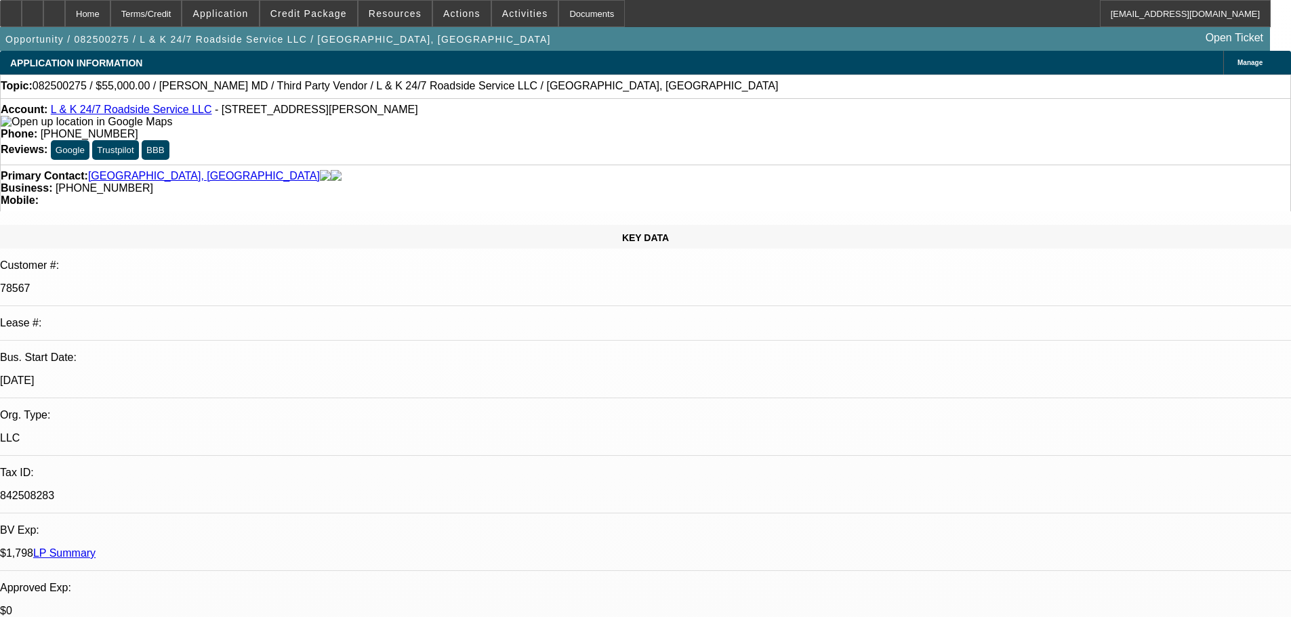
select select "0"
select select "2"
select select "0.1"
select select "0"
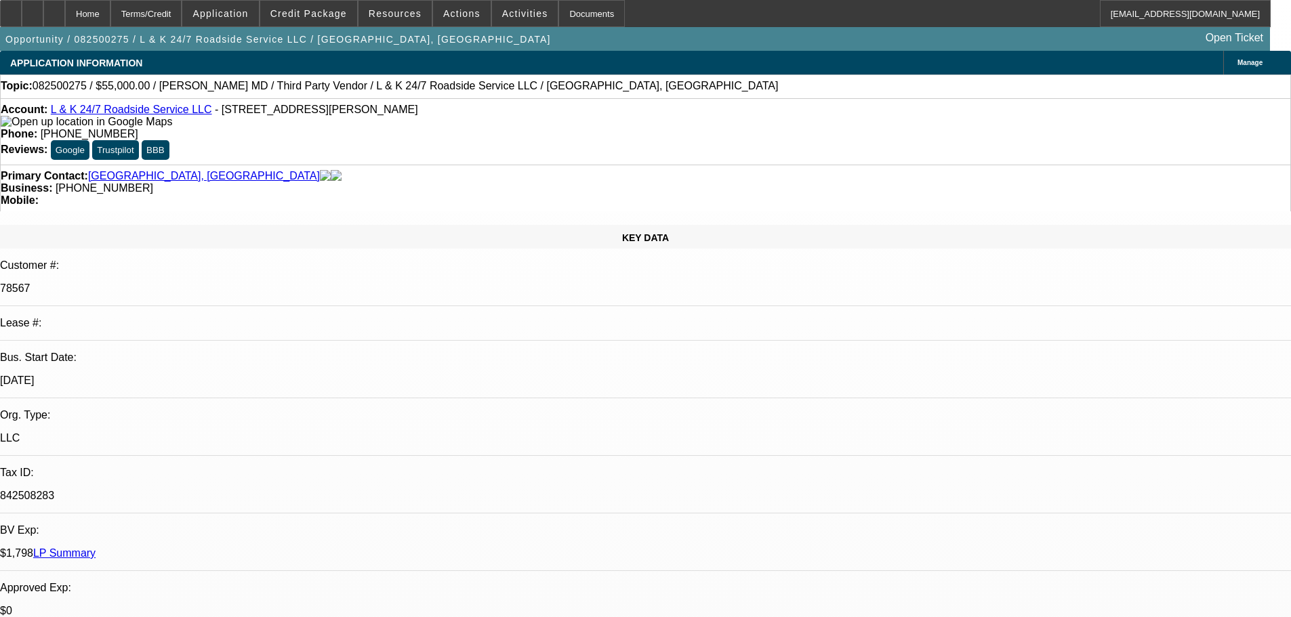
select select "0"
select select "2"
select select "0.1"
select select "0"
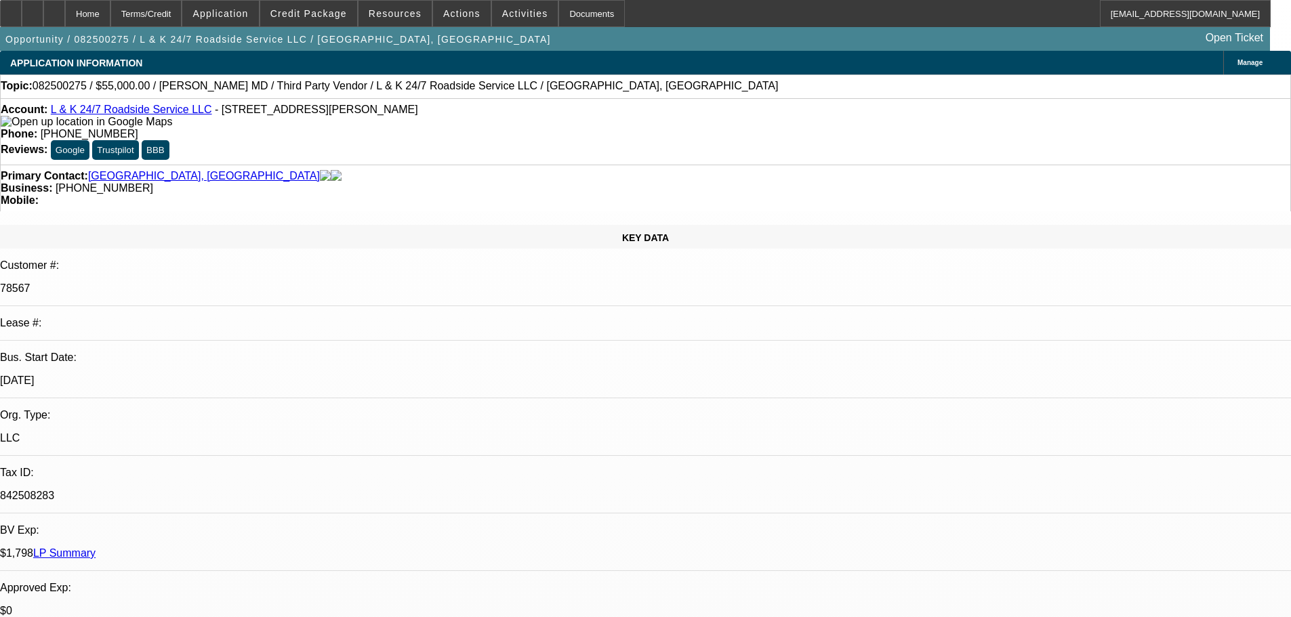
select select "2"
select select "0.1"
select select "0"
select select "2"
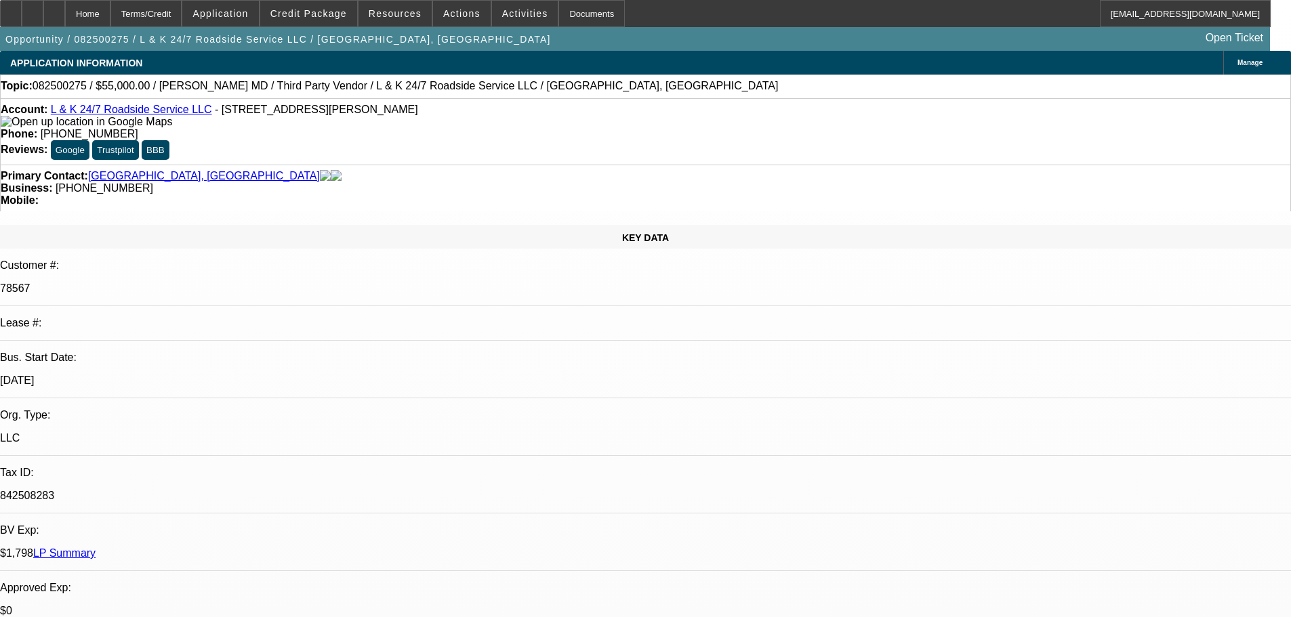
select select "0.1"
select select "4"
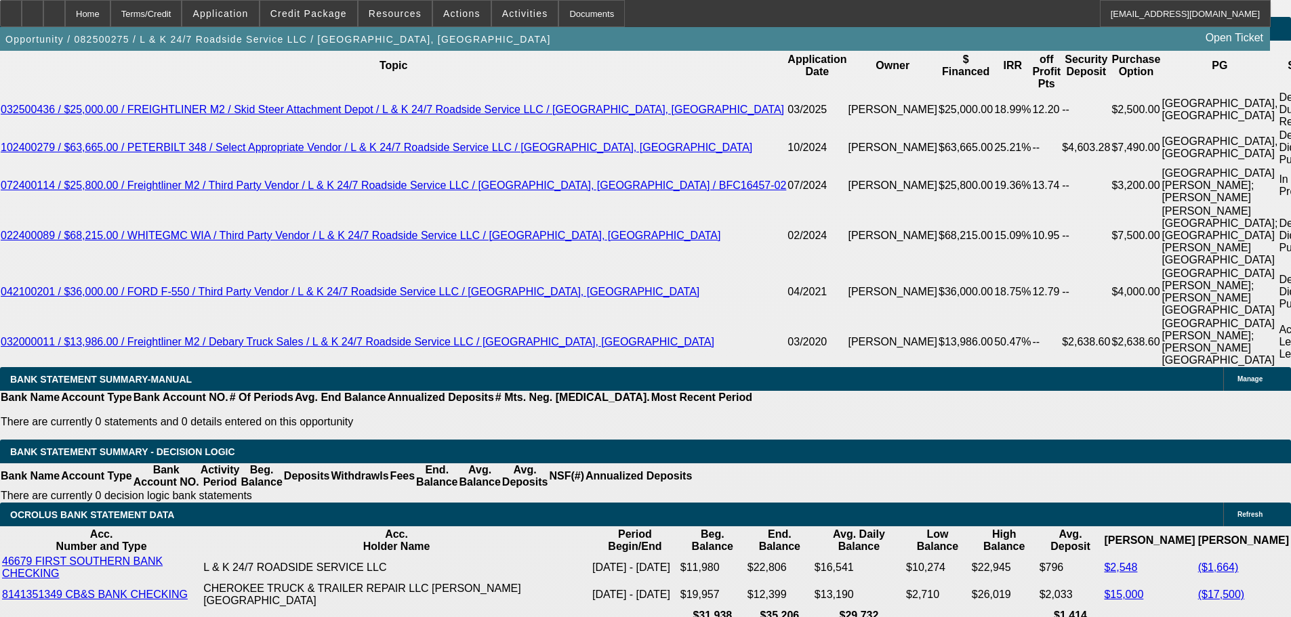
scroll to position [2237, 0]
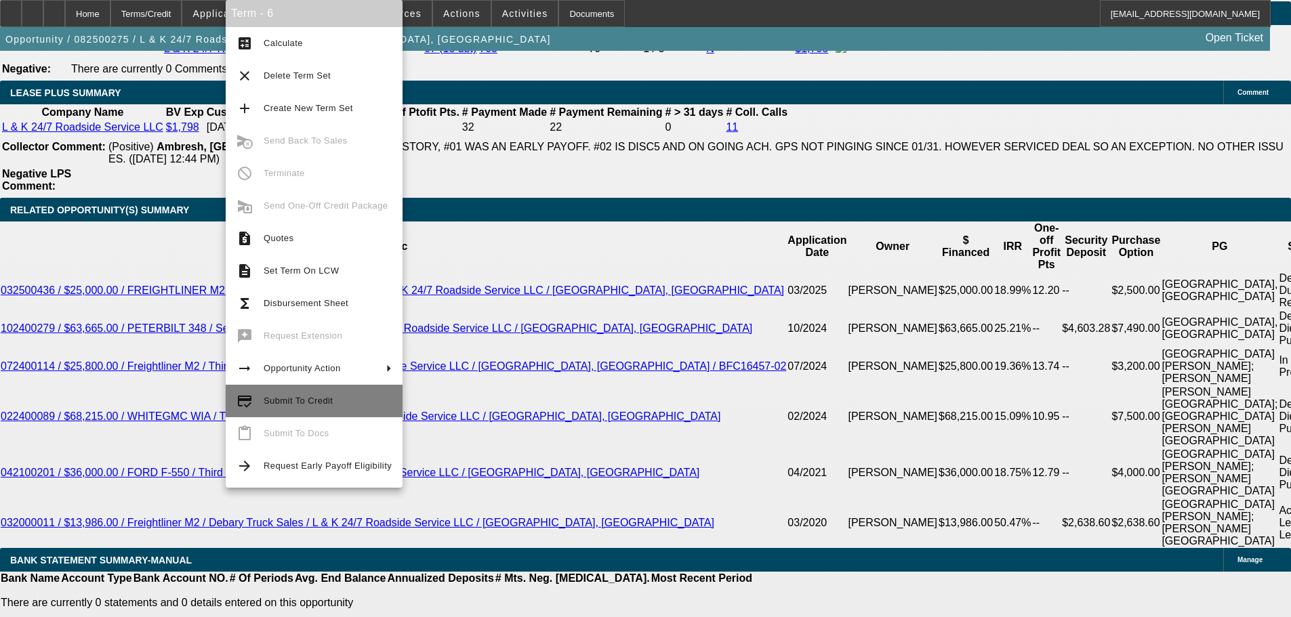
click at [295, 396] on span "Submit To Credit" at bounding box center [298, 401] width 69 height 10
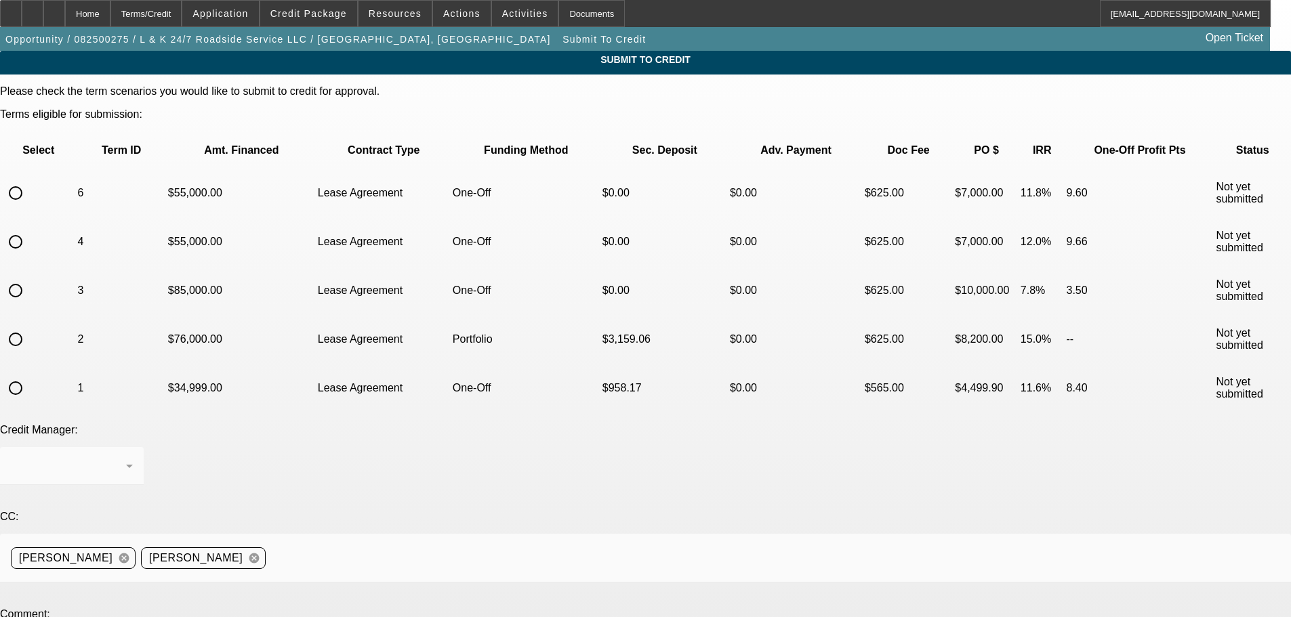
click at [29, 180] on input "radio" at bounding box center [15, 193] width 27 height 27
radio input "true"
click at [110, 14] on div "Home" at bounding box center [87, 13] width 45 height 27
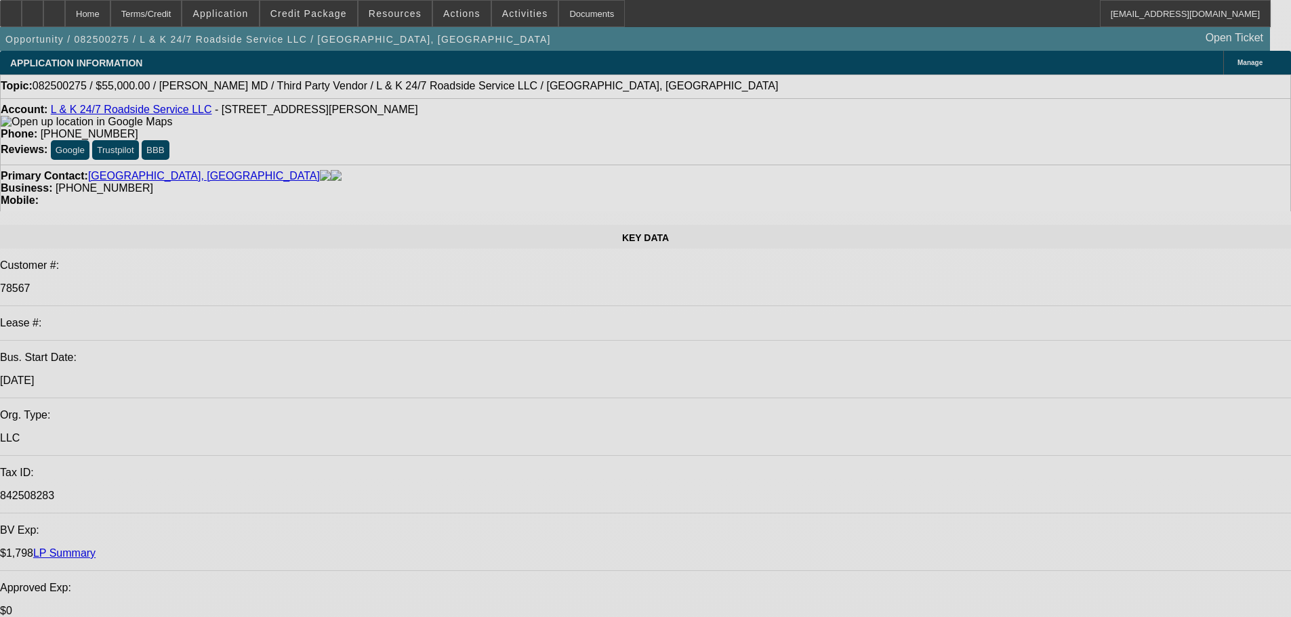
select select "0"
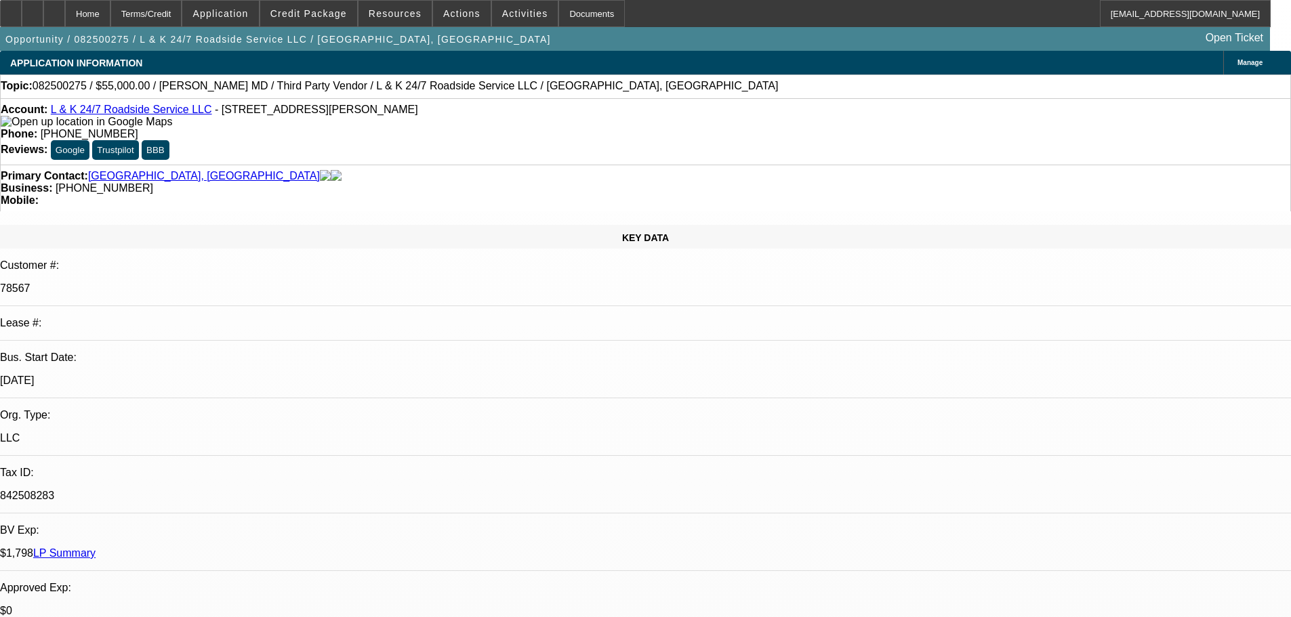
select select "0"
select select "2"
select select "0.1"
select select "4"
select select "0"
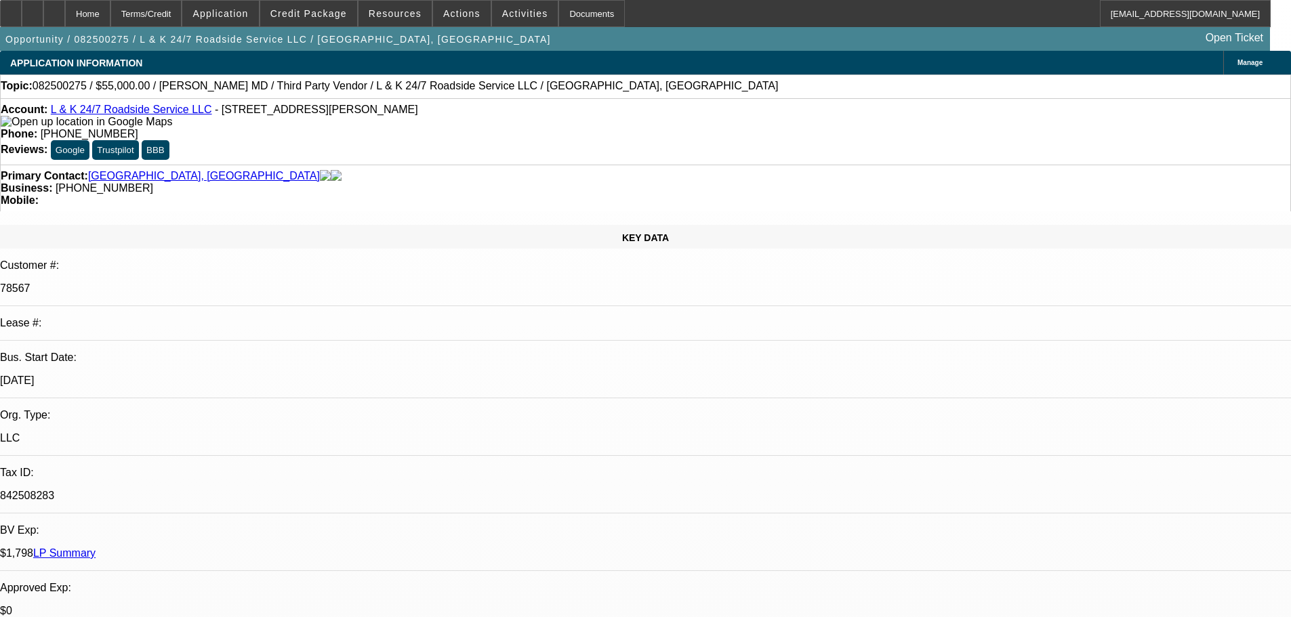
select select "0"
select select "2"
select select "0.1"
select select "4"
select select "0"
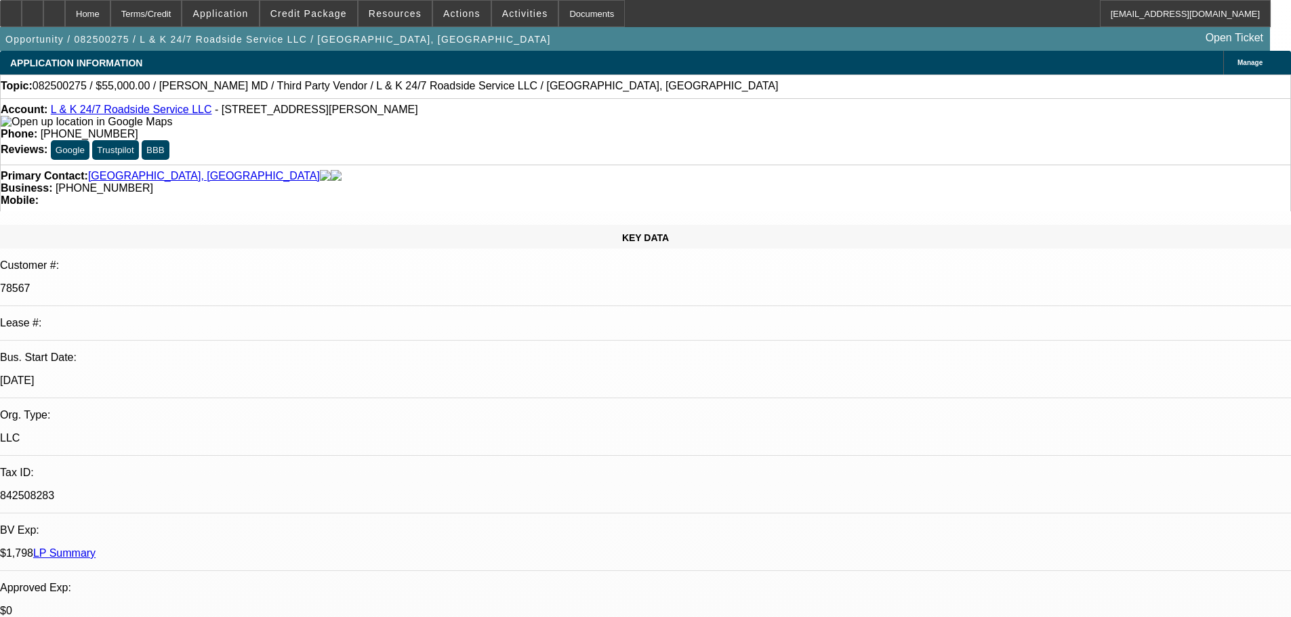
select select "0"
select select "2"
select select "0.1"
select select "4"
select select "0"
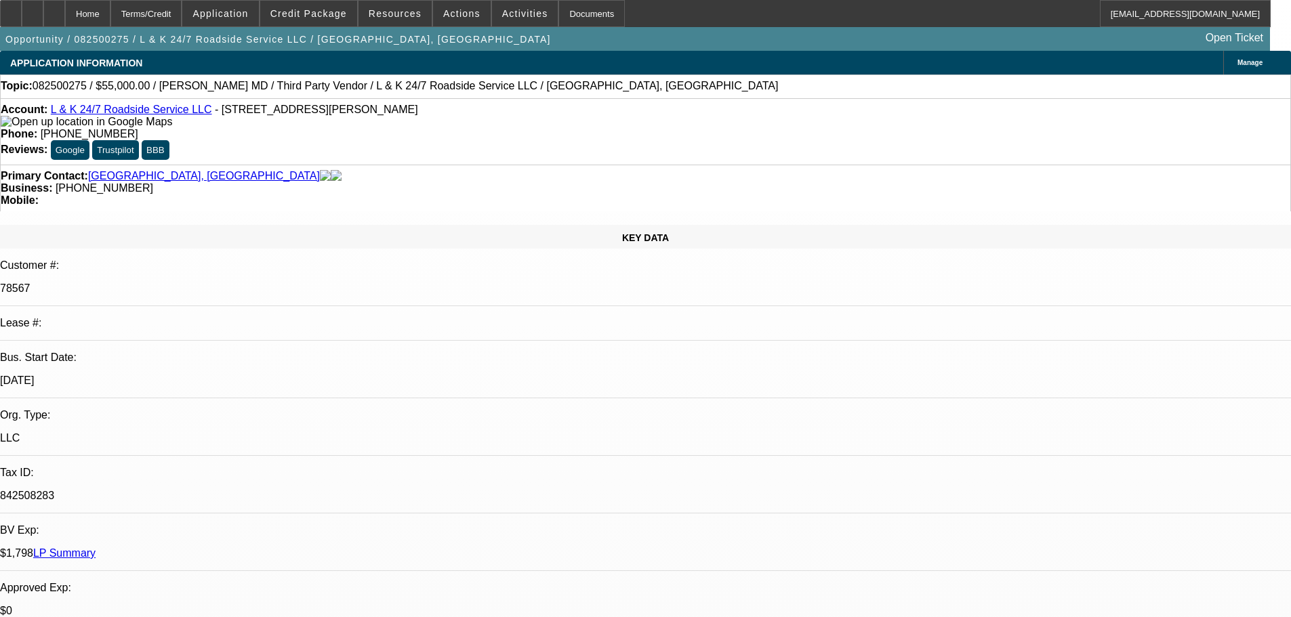
select select "0"
select select "2"
select select "0.1"
select select "4"
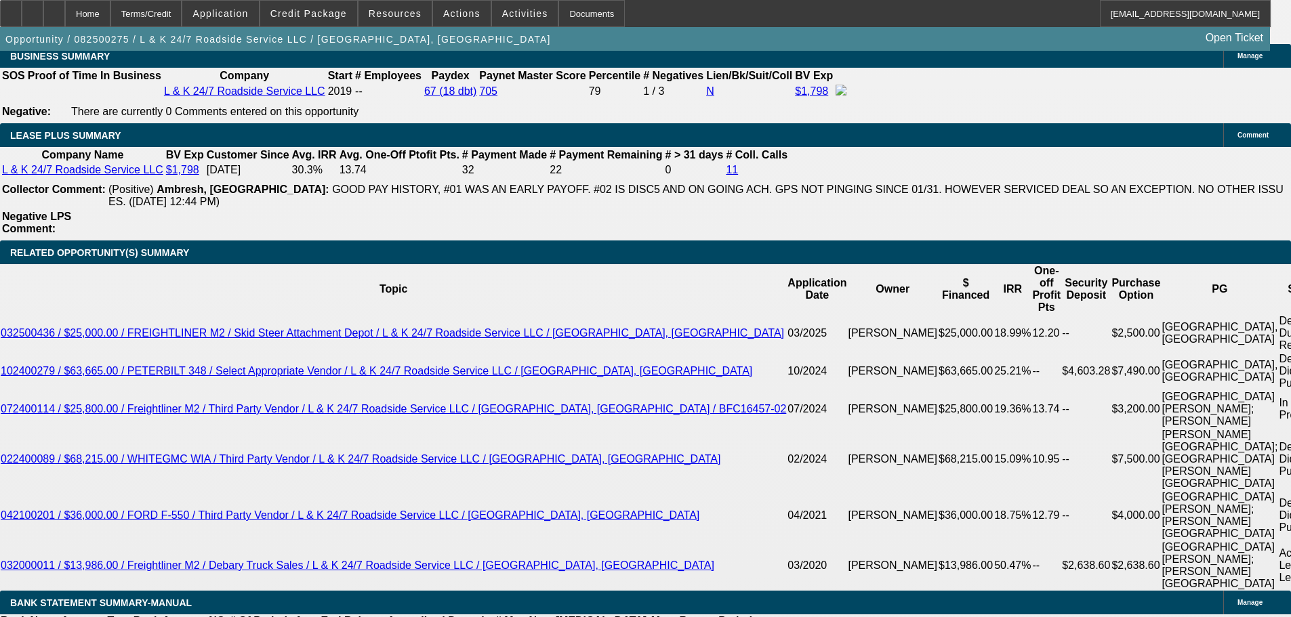
scroll to position [2508, 0]
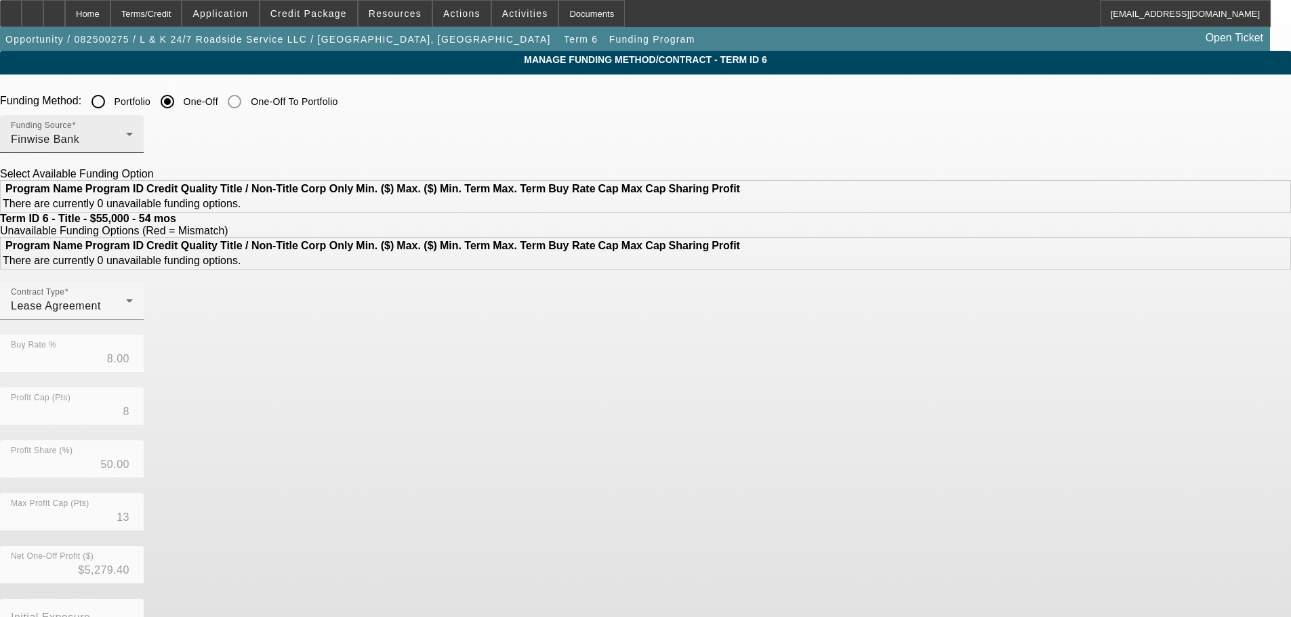
click at [126, 133] on div "Finwise Bank" at bounding box center [68, 139] width 115 height 16
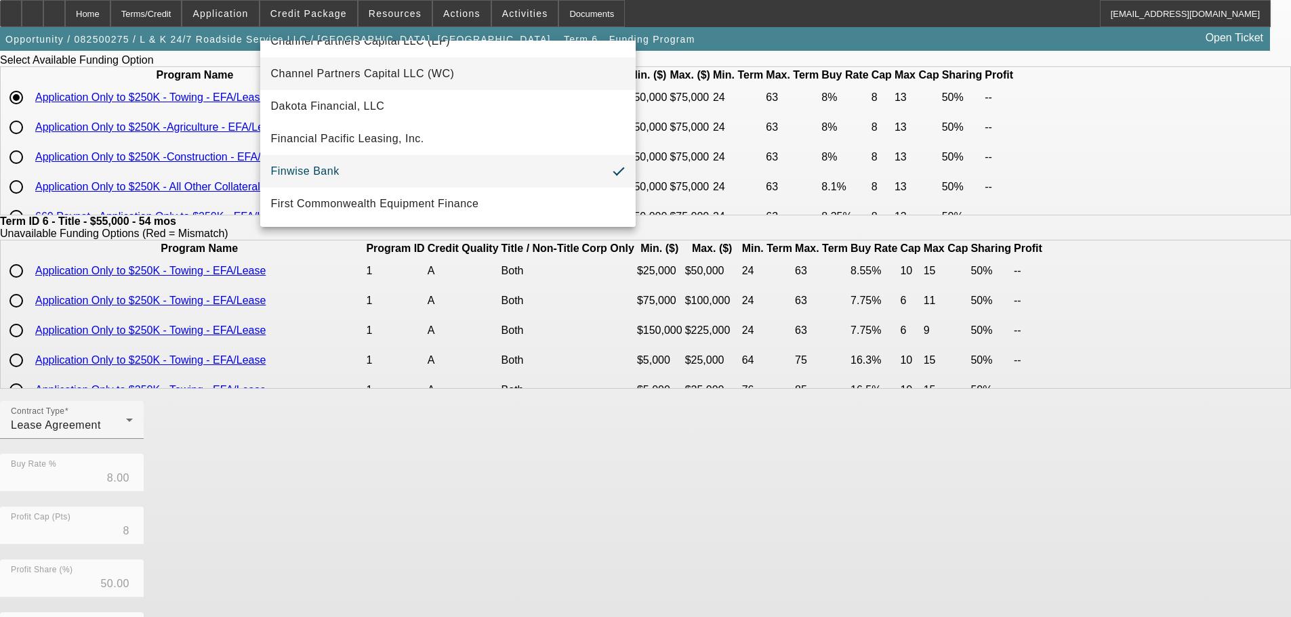
scroll to position [136, 0]
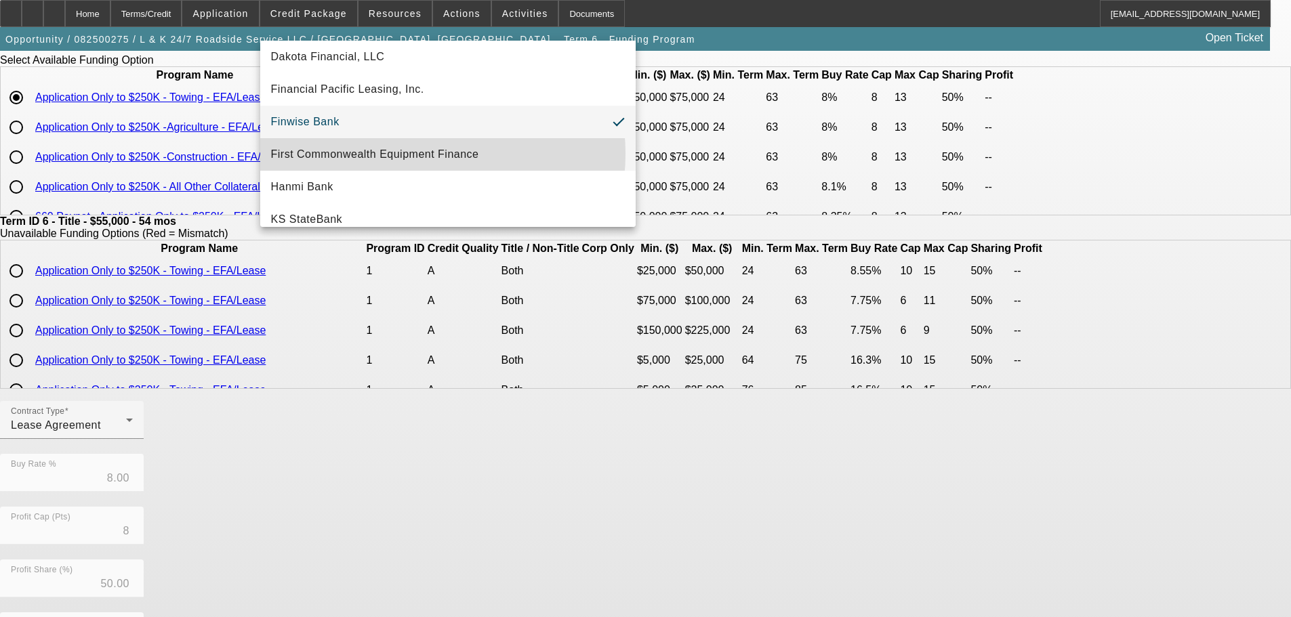
click at [407, 154] on span "First Commonwealth Equipment Finance" at bounding box center [375, 154] width 208 height 16
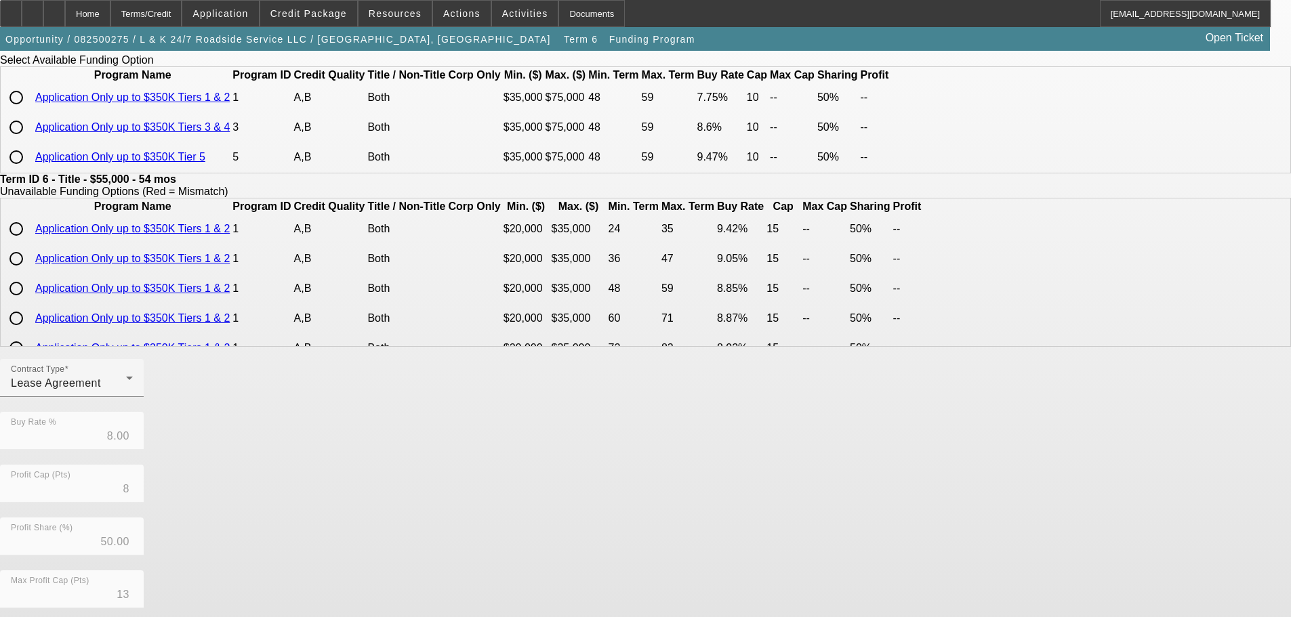
click at [30, 111] on input "radio" at bounding box center [16, 97] width 27 height 27
radio input "true"
type input "7.75"
type input "10"
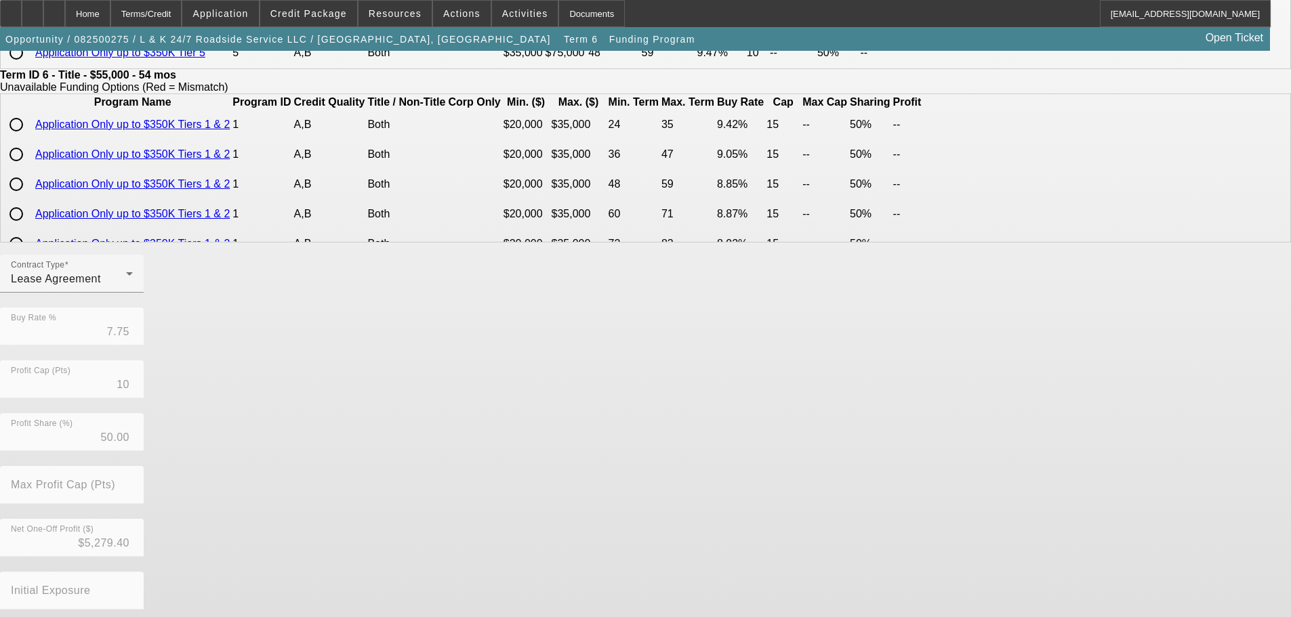
scroll to position [310, 0]
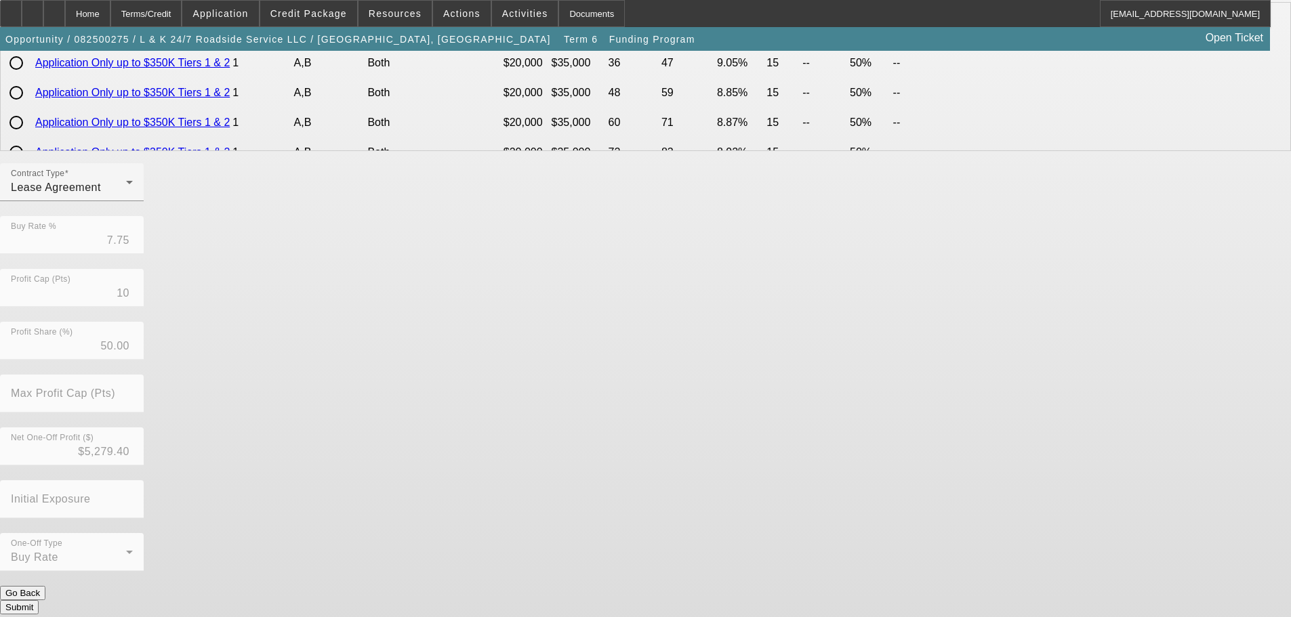
click at [39, 601] on button "Submit" at bounding box center [19, 608] width 39 height 14
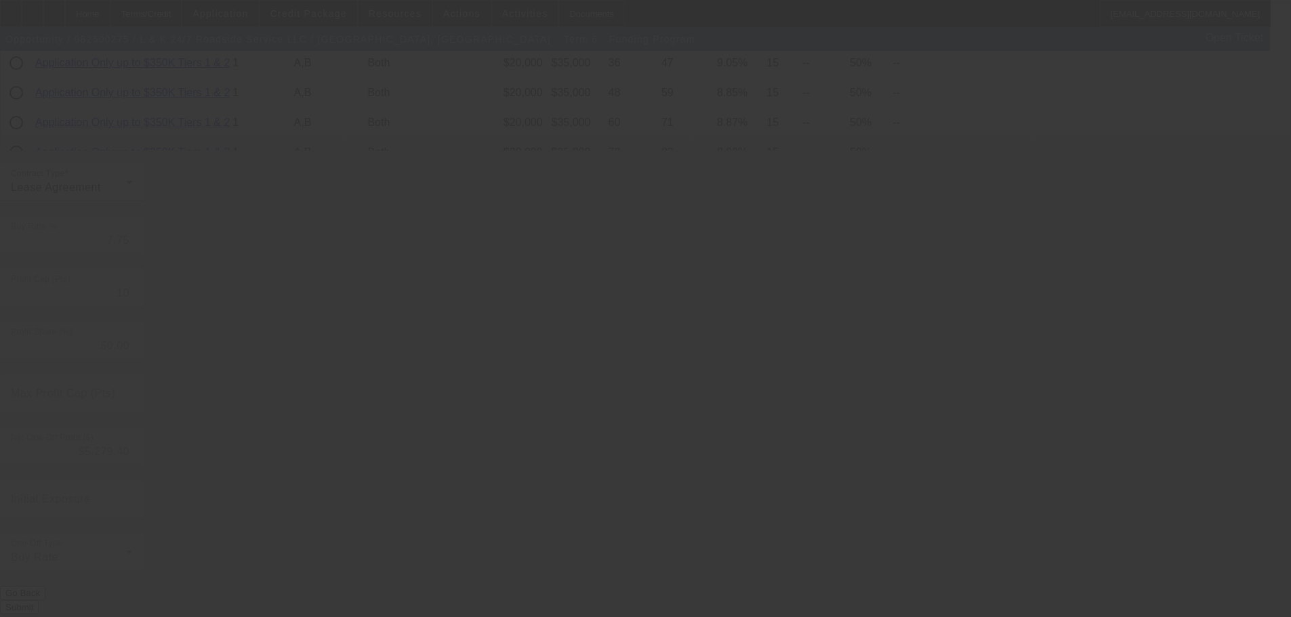
type input "8.00"
type input "8"
type input "13"
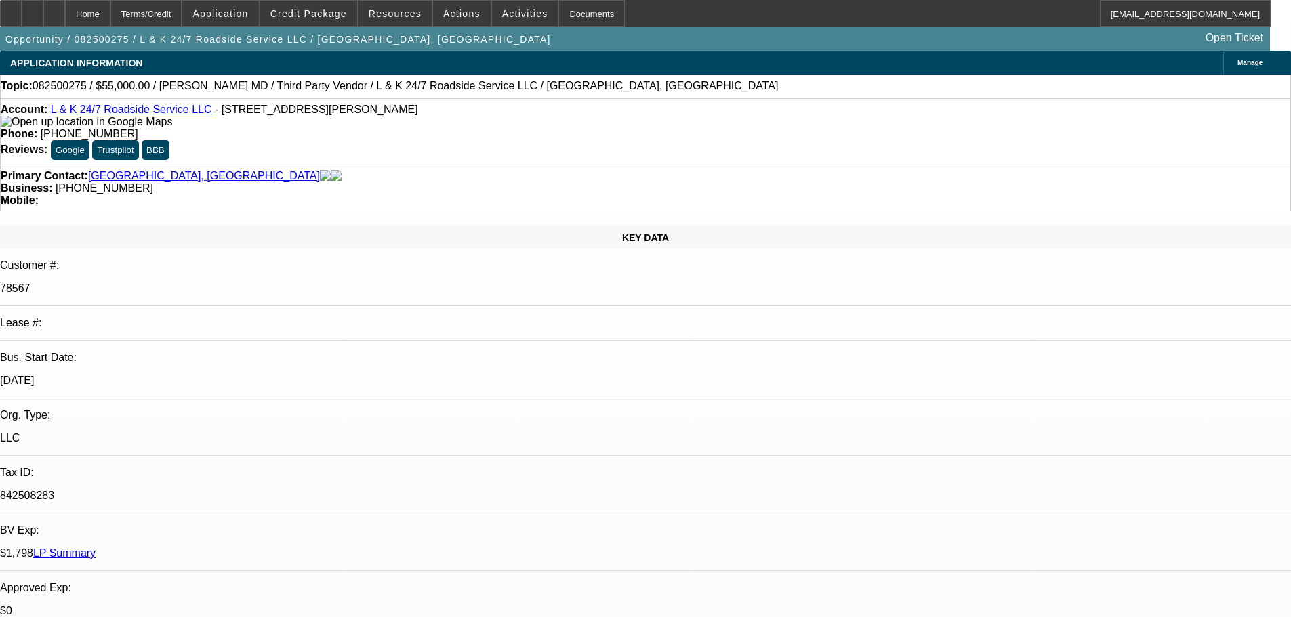
select select "0"
select select "2"
select select "0.1"
select select "4"
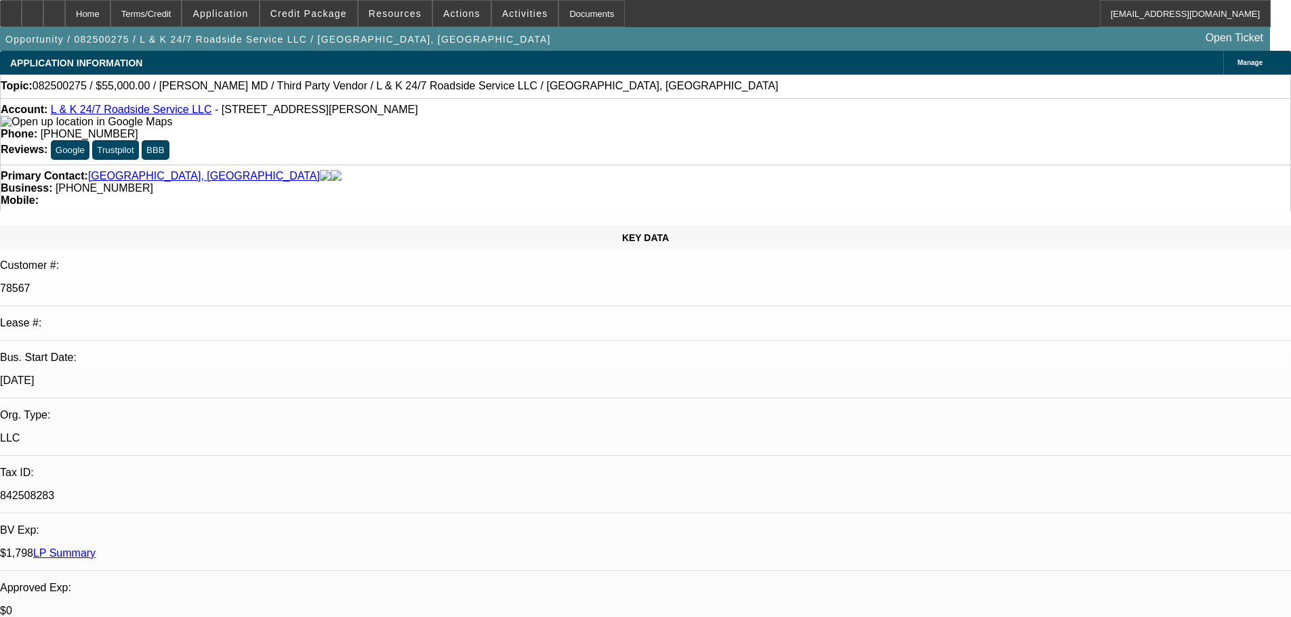
select select "0"
select select "2"
select select "0.1"
select select "4"
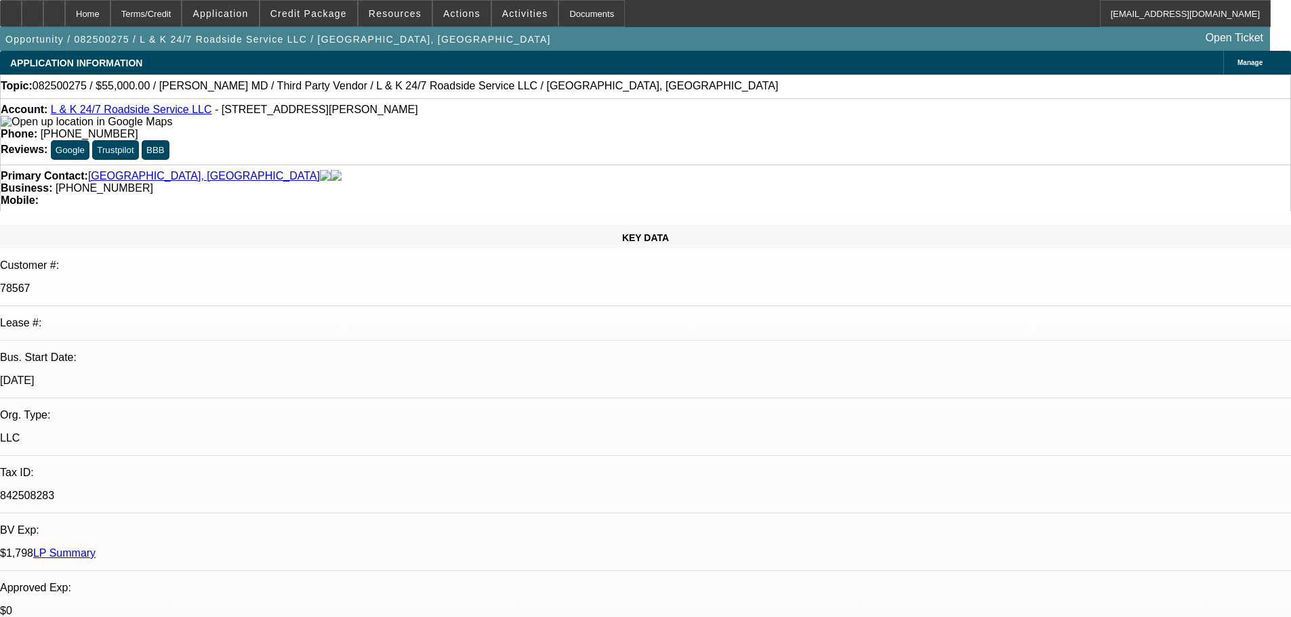
select select "0"
select select "2"
select select "0.1"
select select "4"
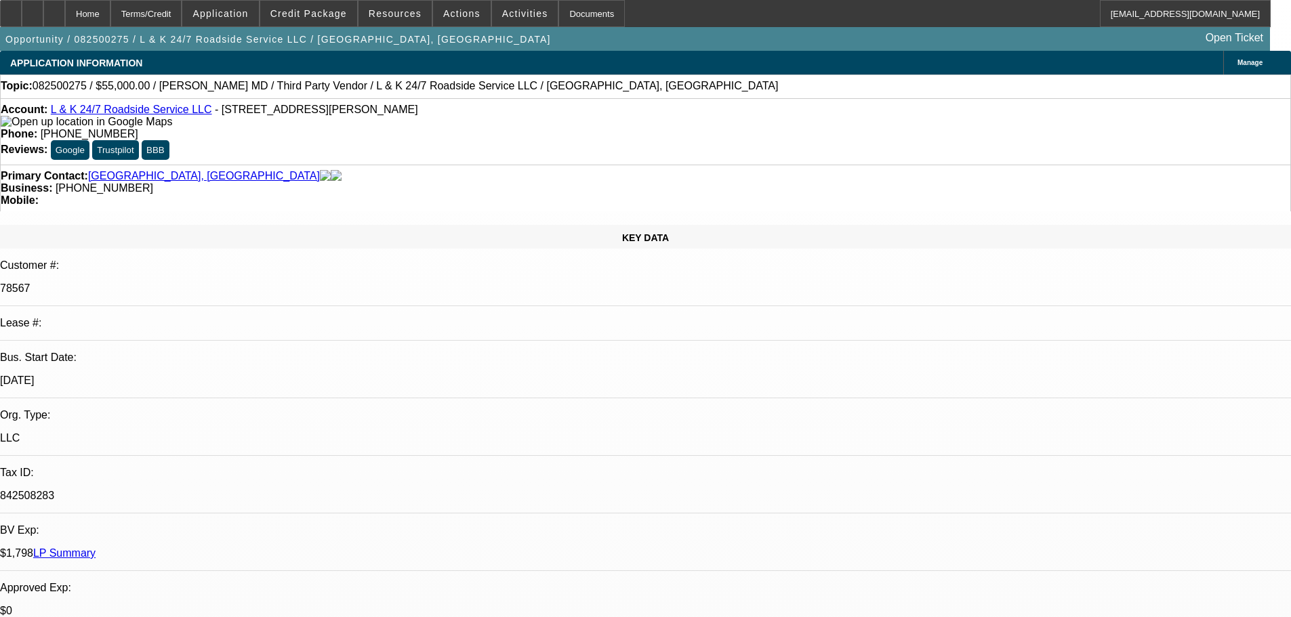
select select "0"
select select "2"
select select "0.1"
select select "4"
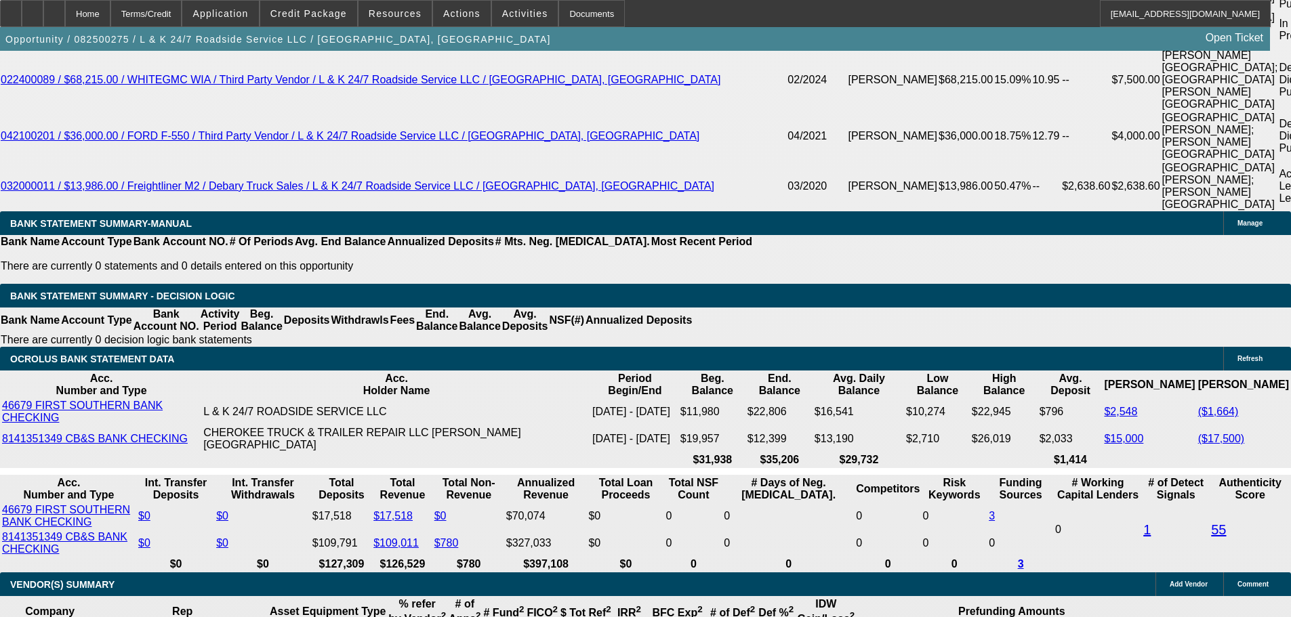
scroll to position [2372, 0]
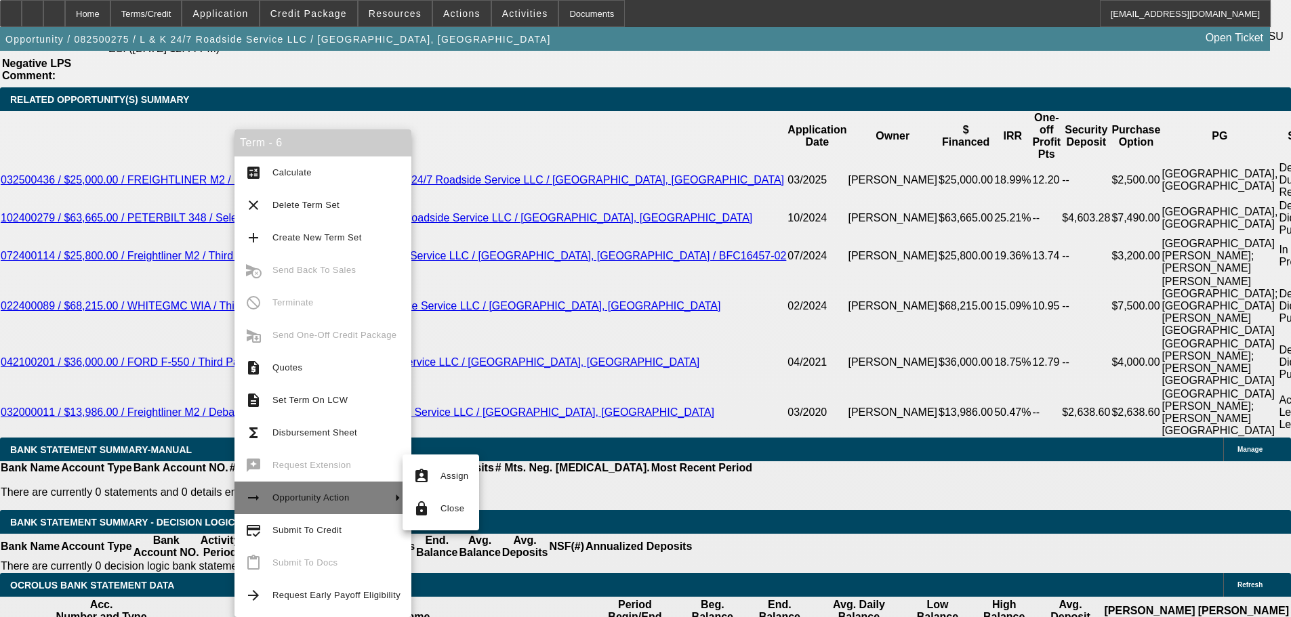
scroll to position [2304, 0]
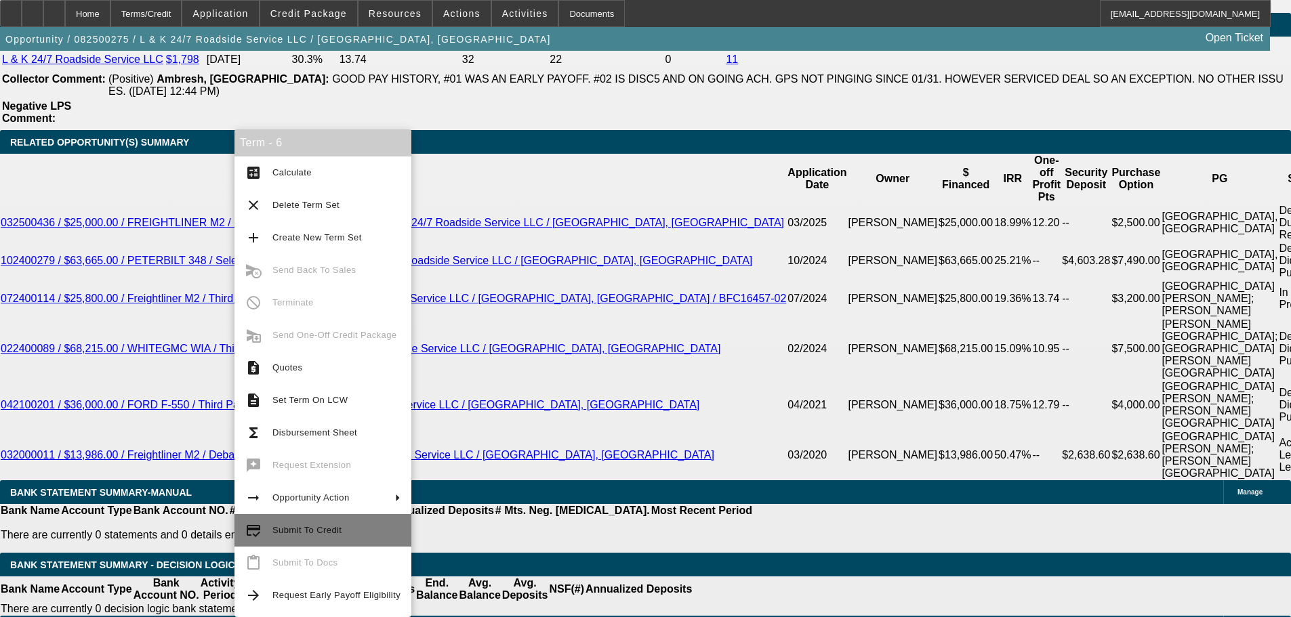
click at [320, 535] on span "Submit To Credit" at bounding box center [336, 531] width 128 height 16
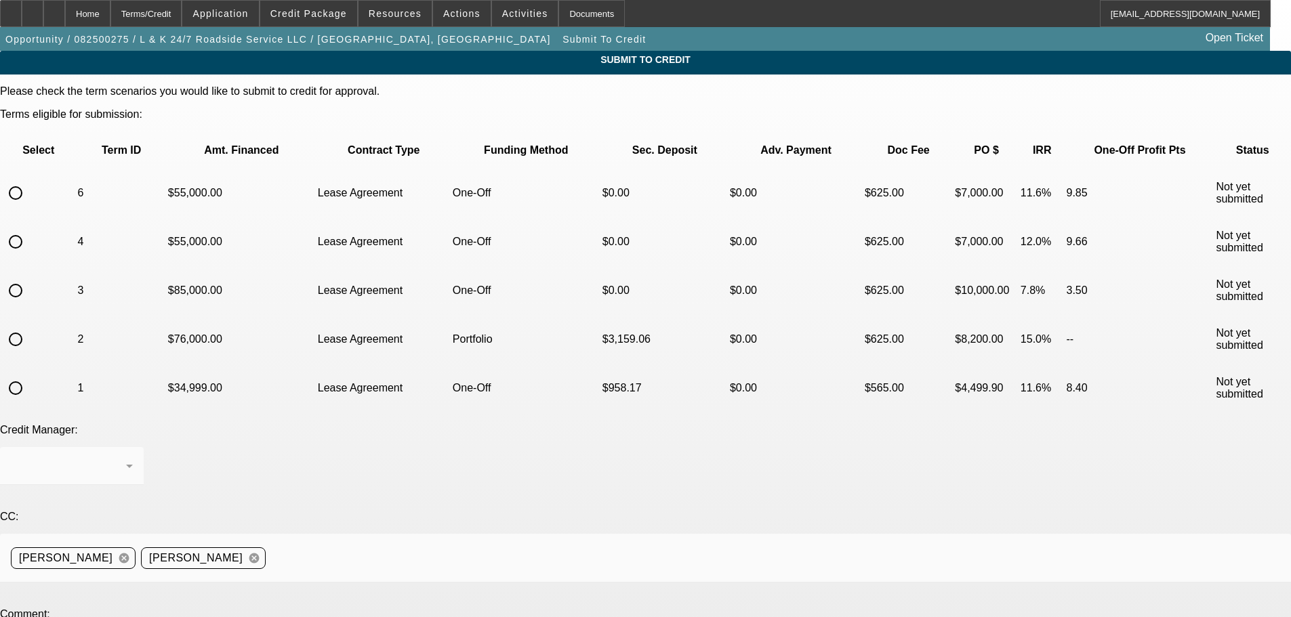
click at [29, 180] on input "radio" at bounding box center [15, 193] width 27 height 27
radio input "true"
click at [110, 14] on div "Home" at bounding box center [87, 13] width 45 height 27
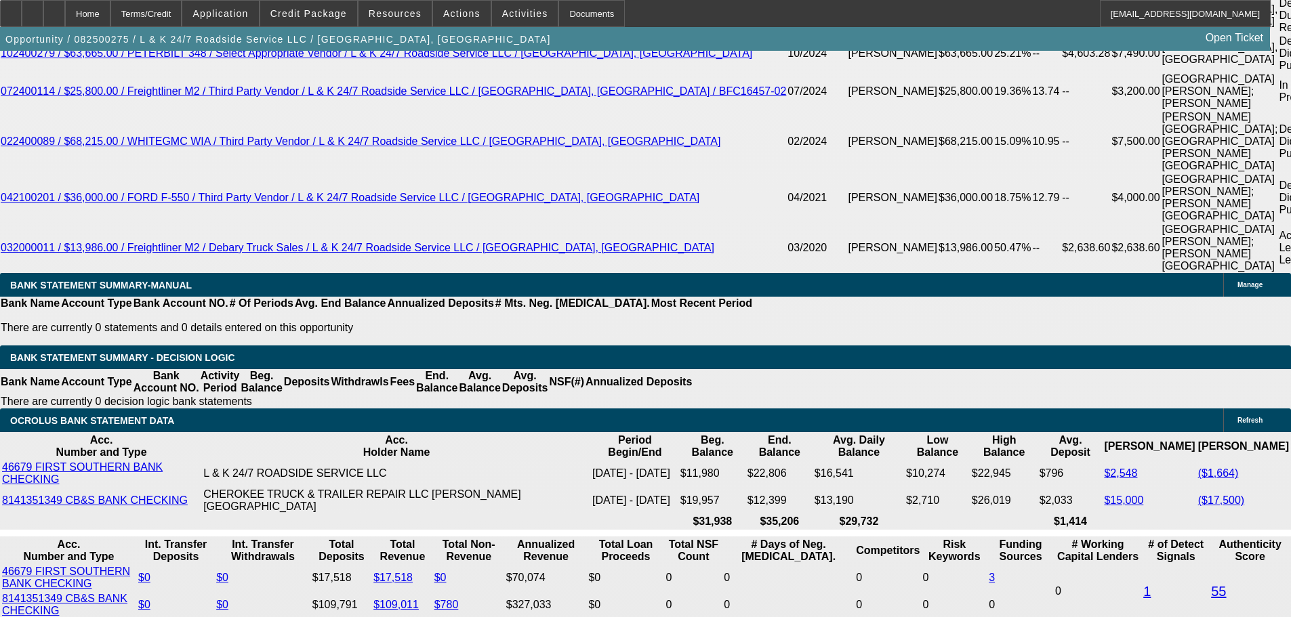
select select "0"
select select "2"
select select "0.1"
select select "4"
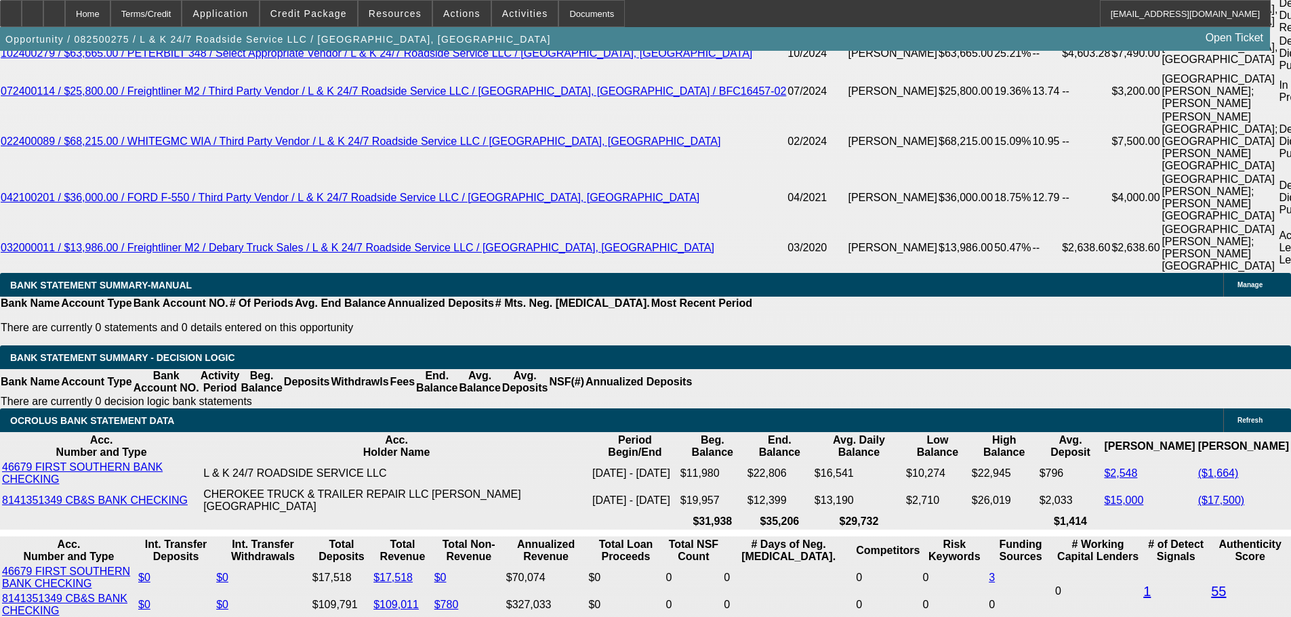
select select "0"
select select "2"
select select "0.1"
select select "4"
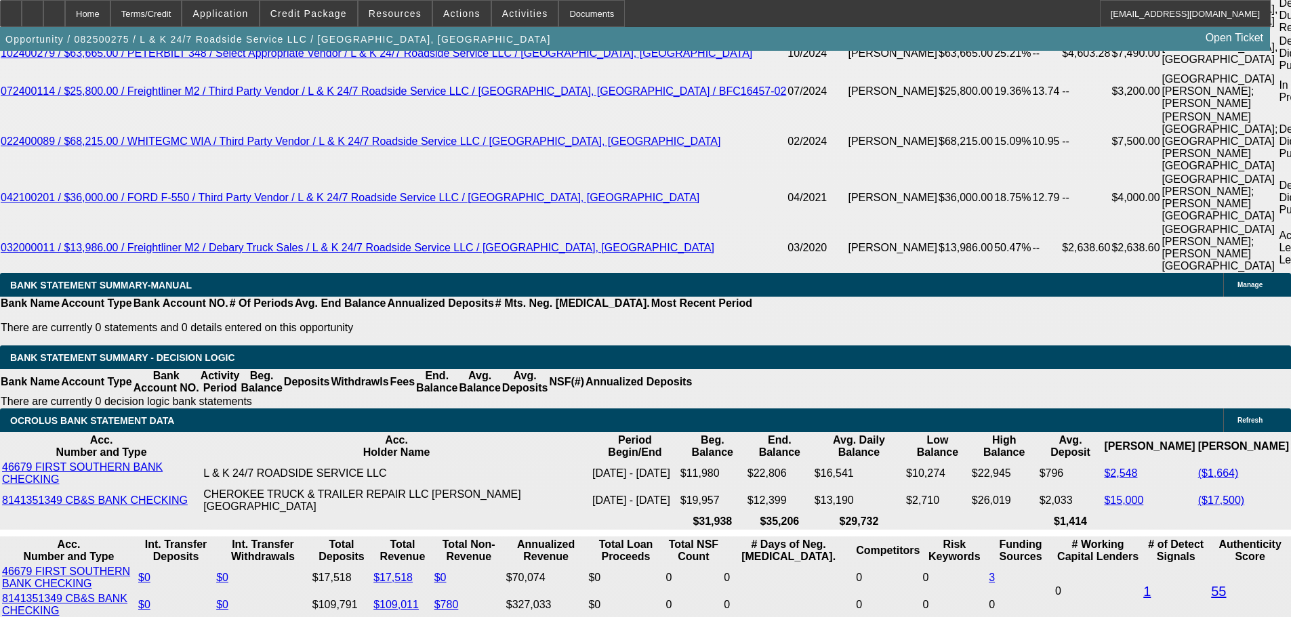
select select "0"
select select "2"
select select "0.1"
select select "4"
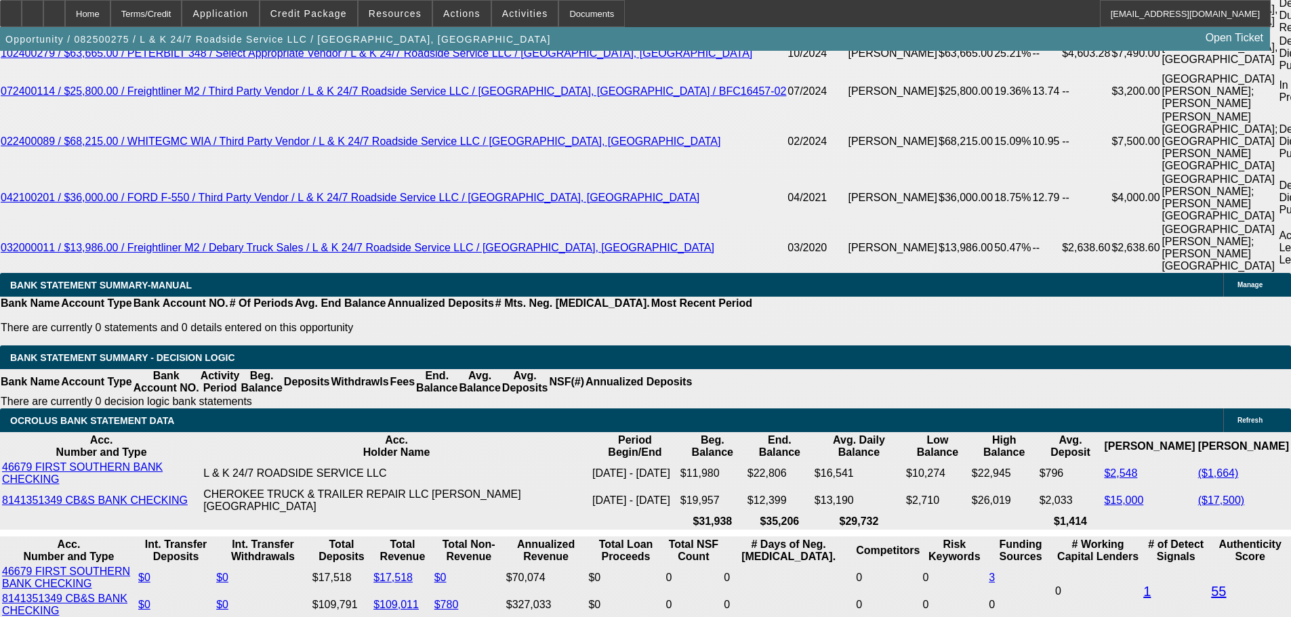
select select "0"
select select "2"
select select "0.1"
select select "4"
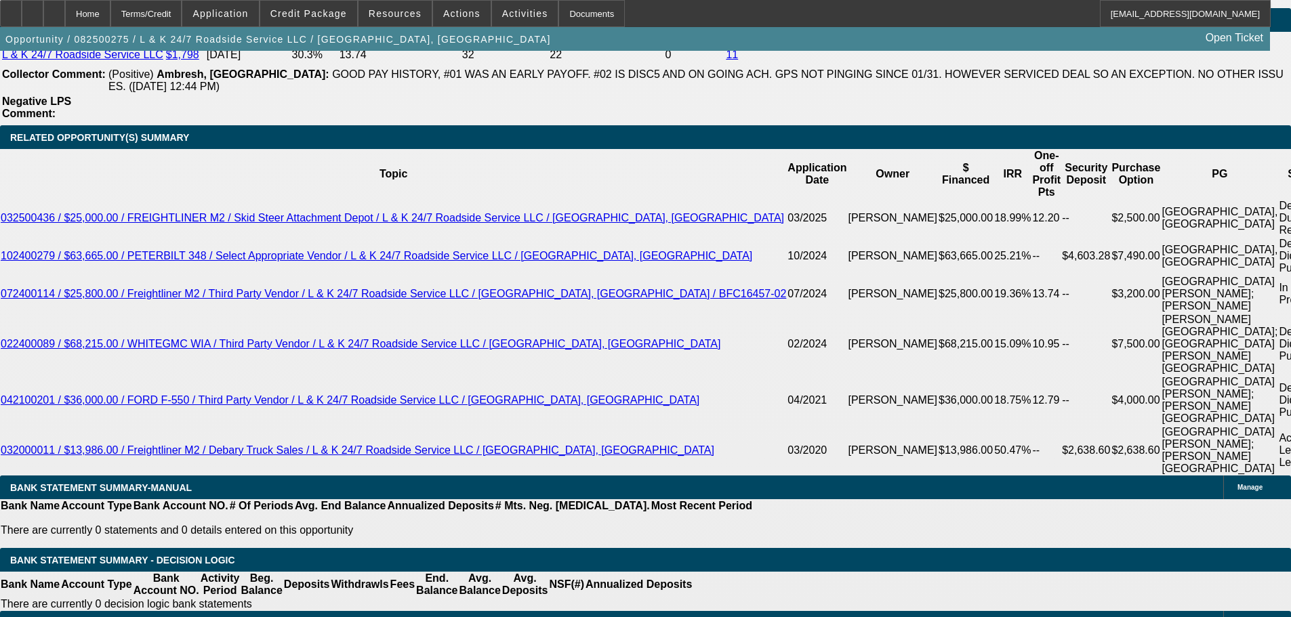
scroll to position [2309, 0]
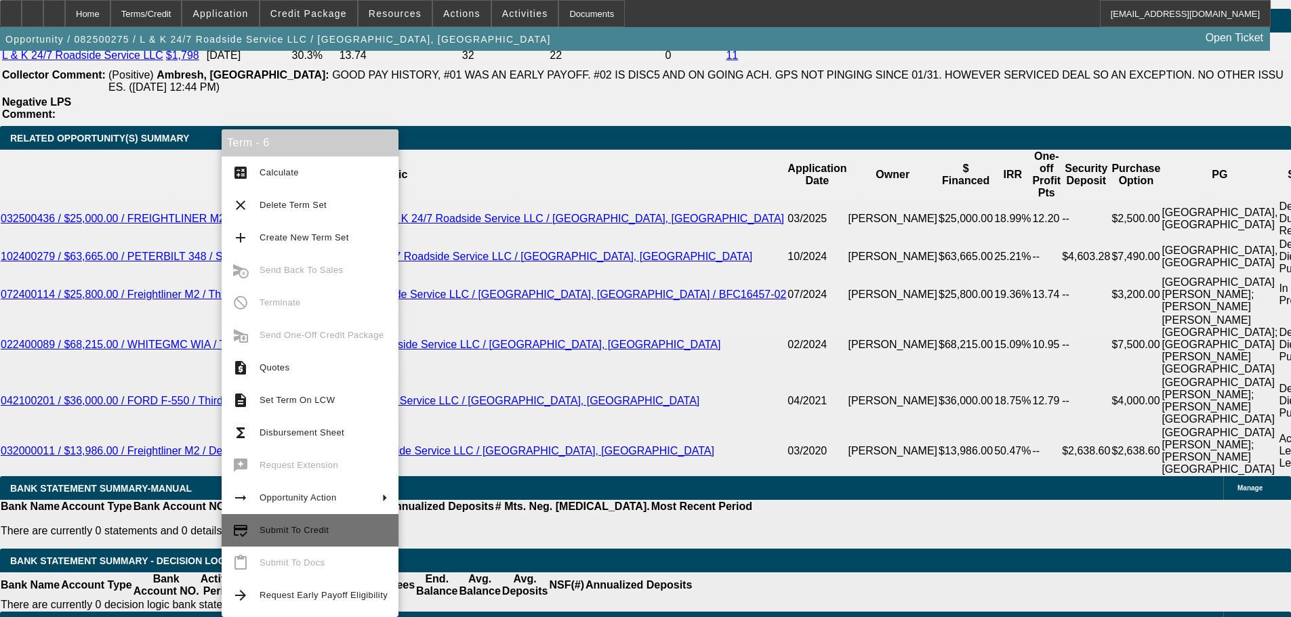
click at [331, 531] on span "Submit To Credit" at bounding box center [324, 531] width 128 height 16
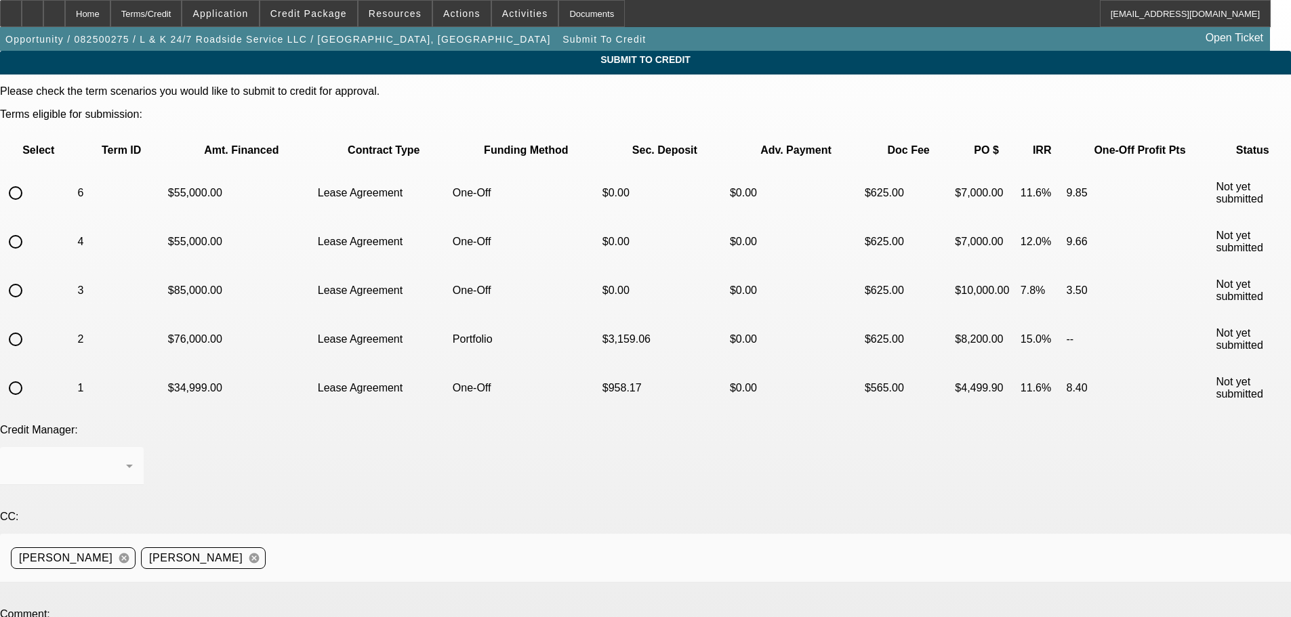
click at [29, 180] on input "radio" at bounding box center [15, 193] width 27 height 27
radio input "true"
type textarea "C"
type textarea "A"
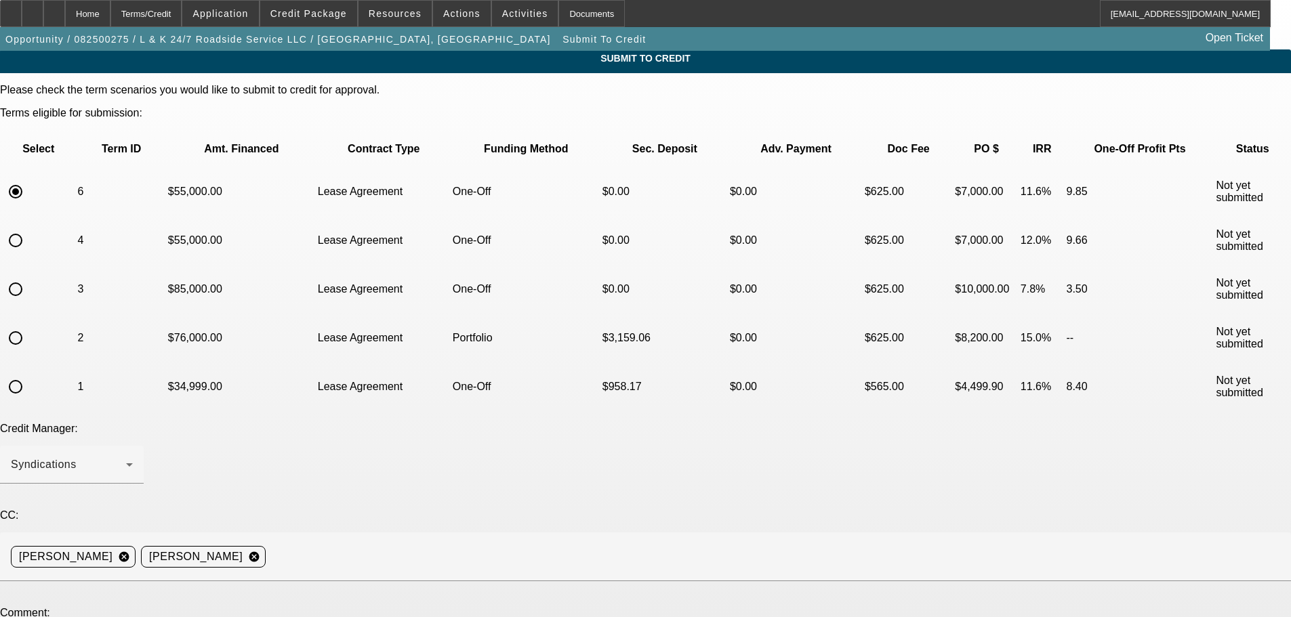
scroll to position [91, 0]
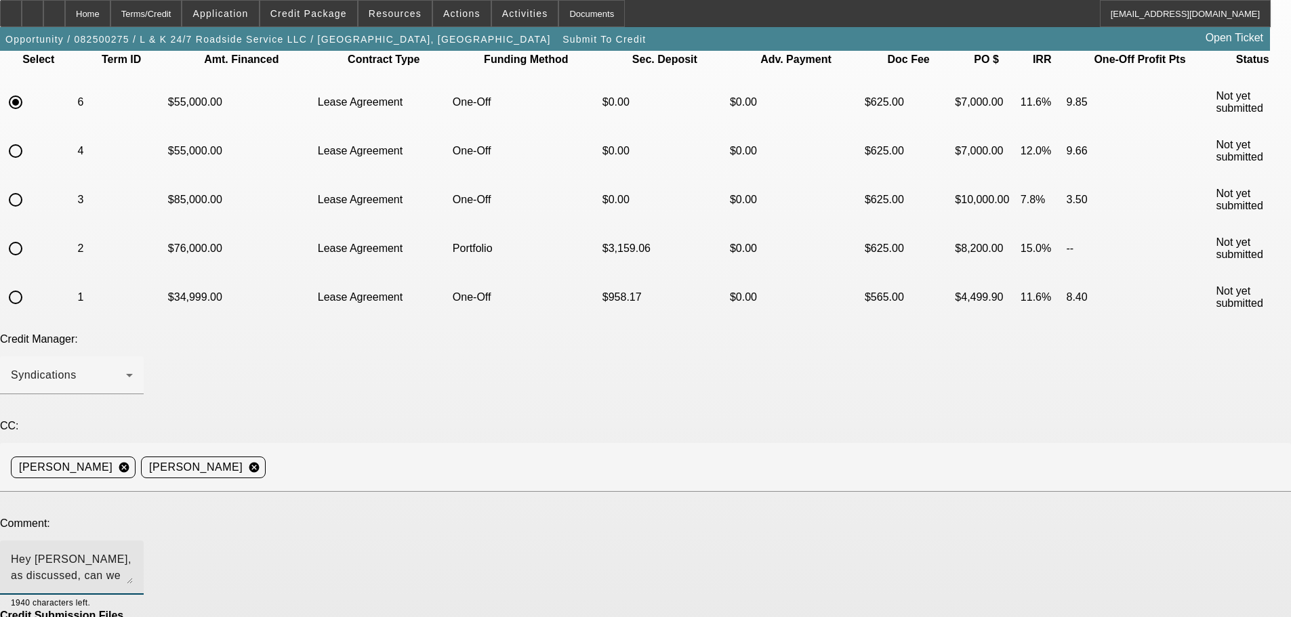
type textarea "Hey George, as discussed, can we try a yolo to first common?"
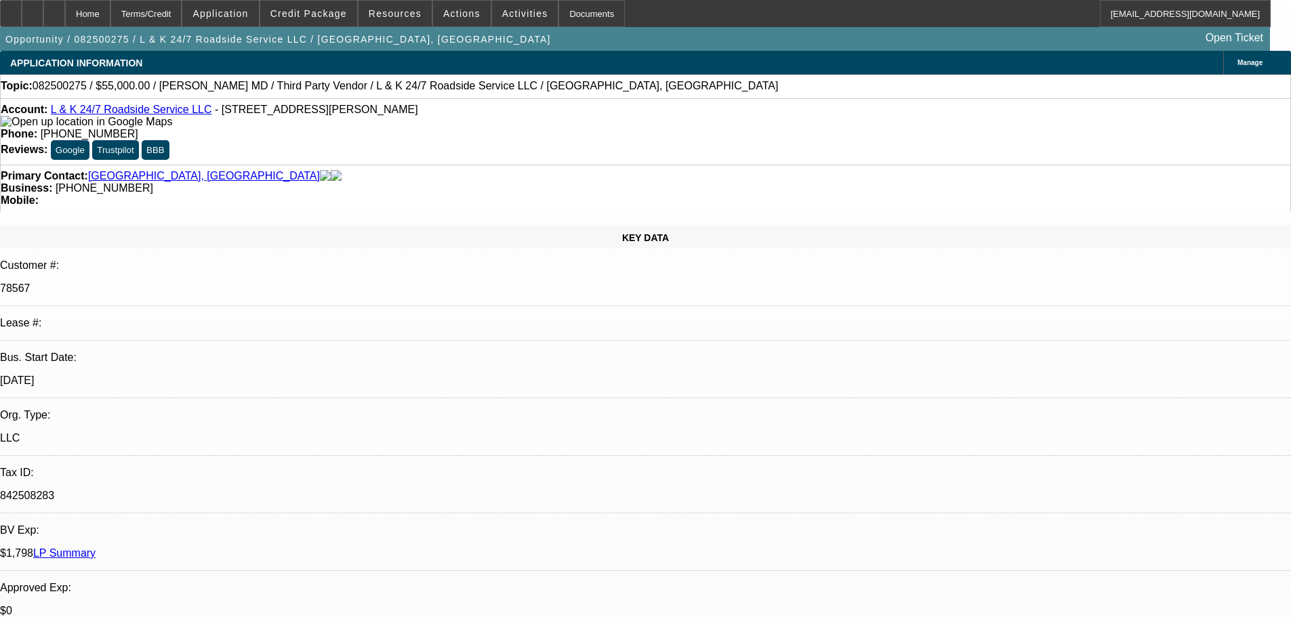
select select "0"
select select "2"
select select "0.1"
select select "4"
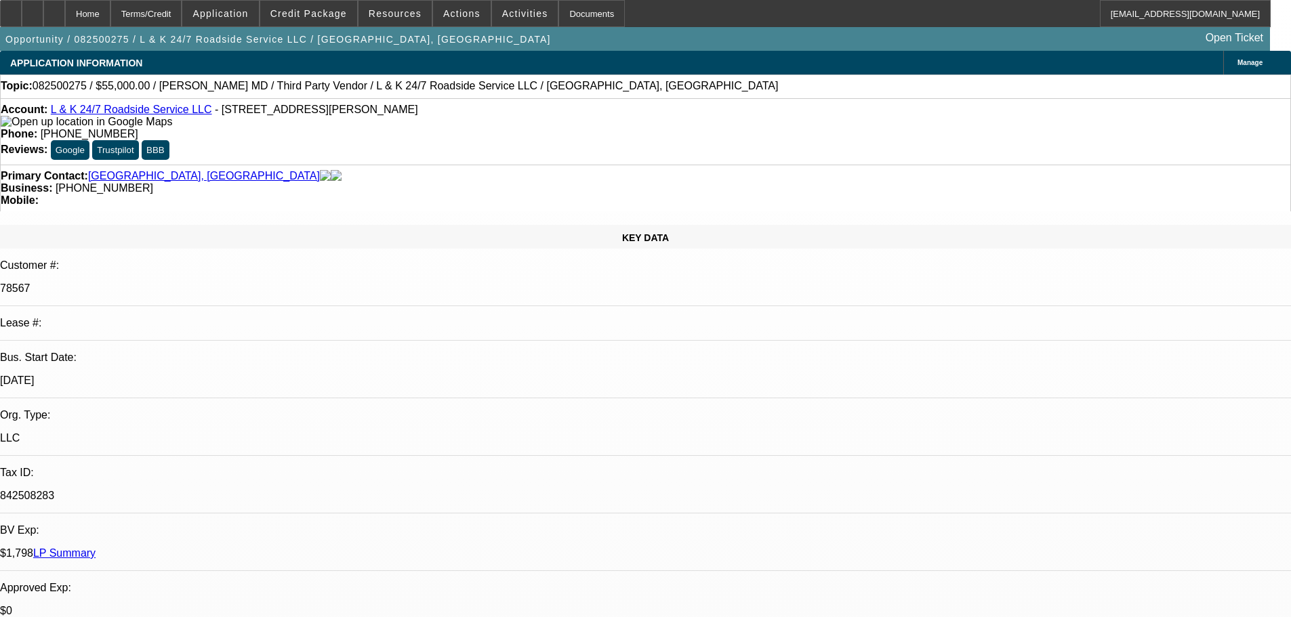
select select "0"
select select "2"
select select "0.1"
select select "4"
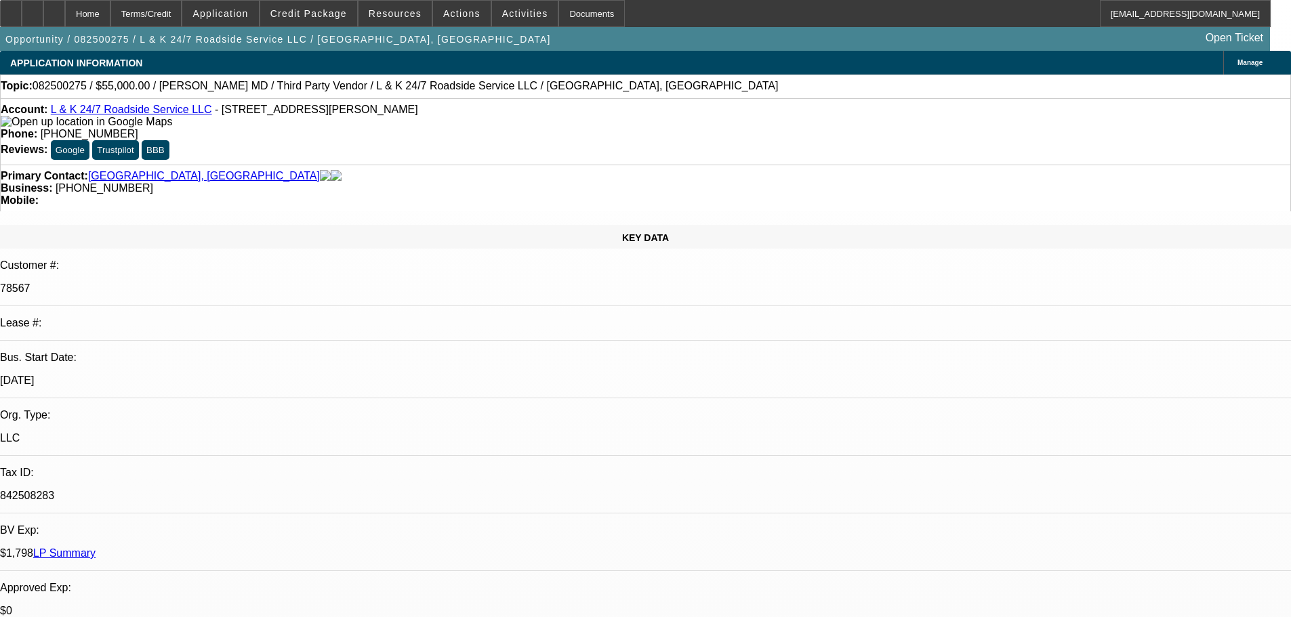
select select "0"
select select "2"
select select "0.1"
select select "4"
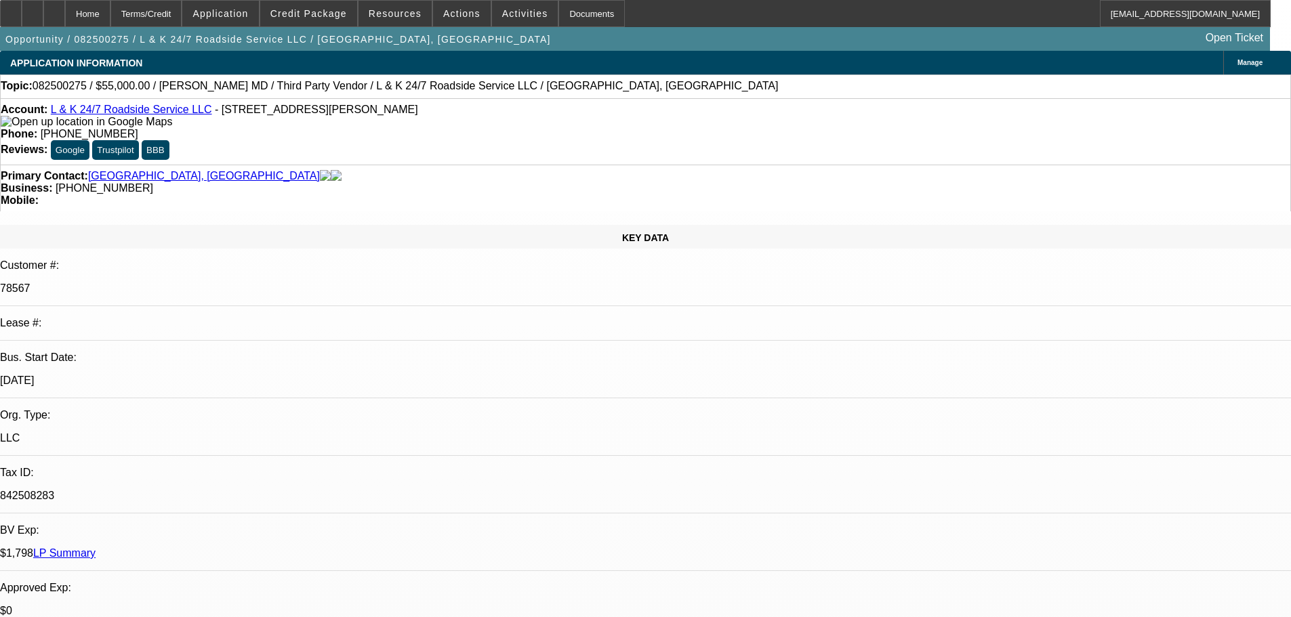
select select "0"
select select "2"
select select "0.1"
select select "4"
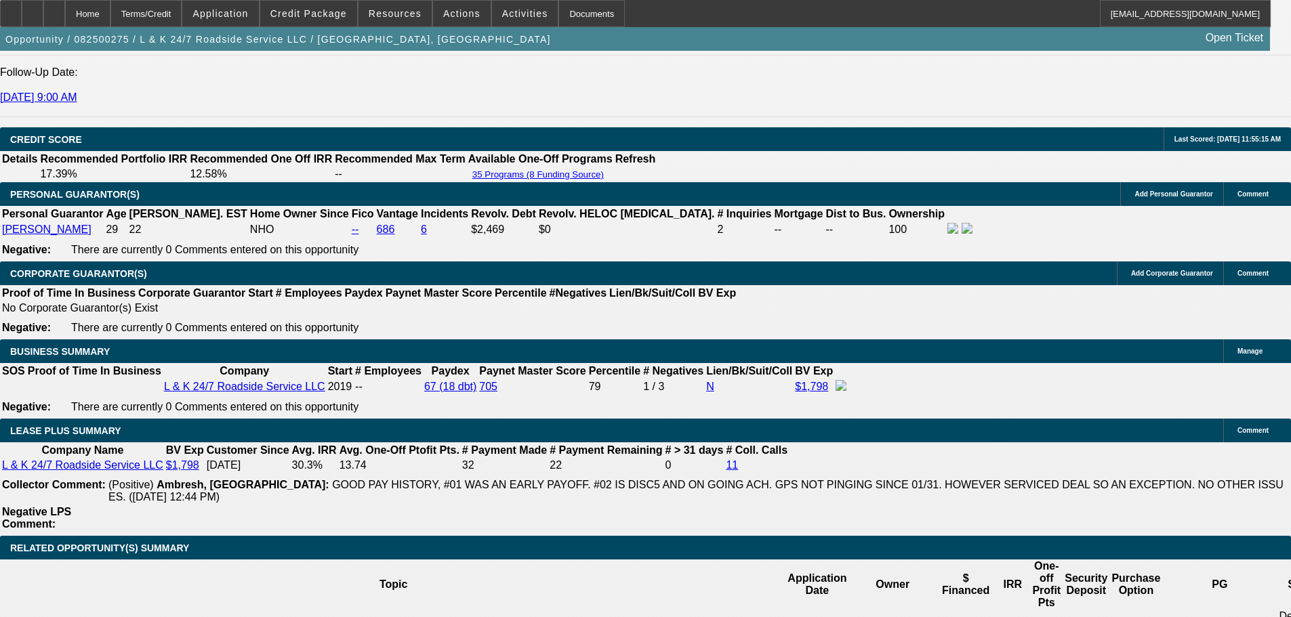
scroll to position [2169, 0]
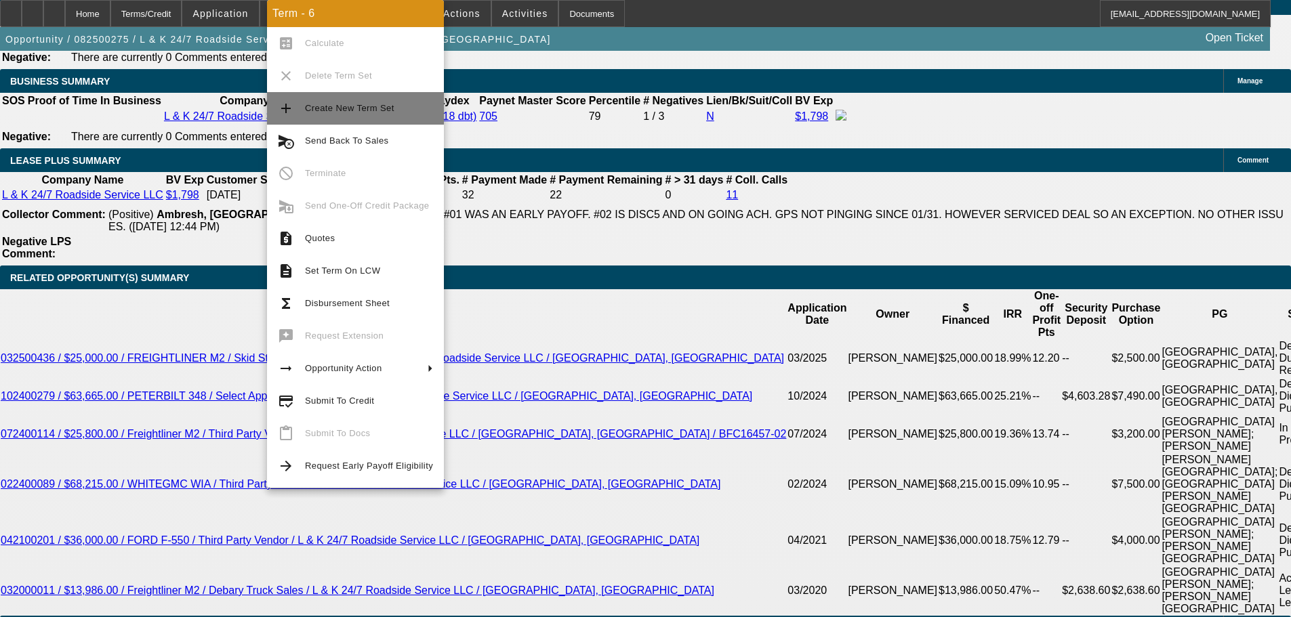
click at [359, 109] on span "Create New Term Set" at bounding box center [349, 108] width 89 height 10
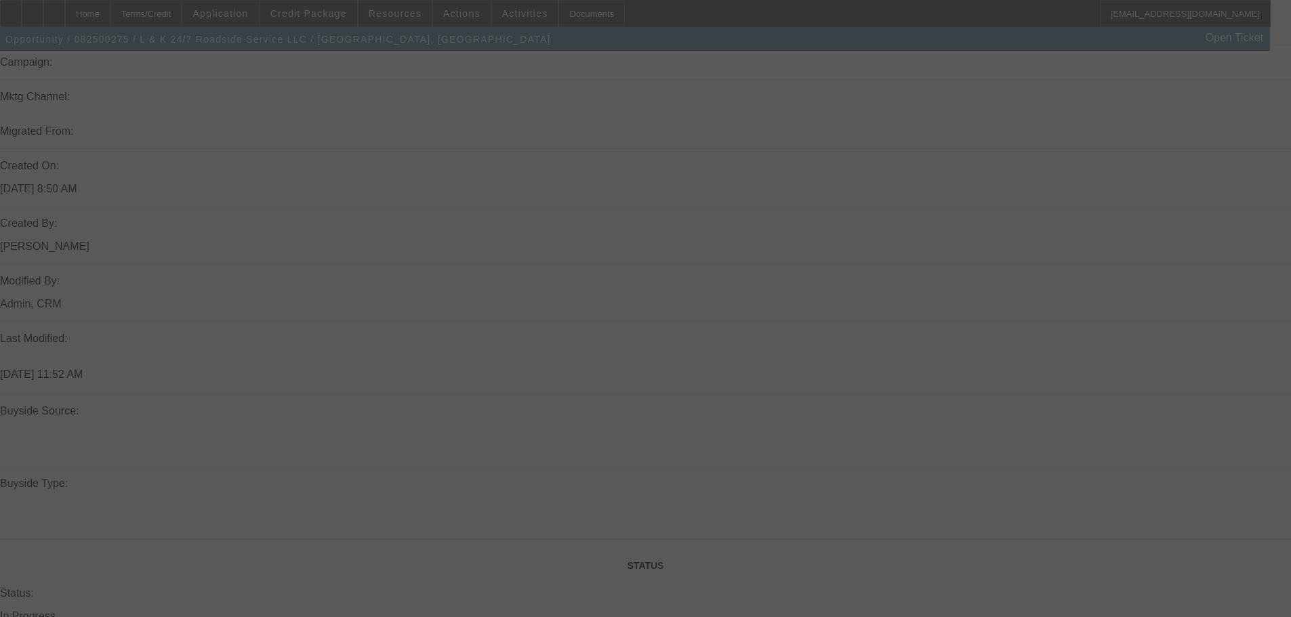
scroll to position [949, 0]
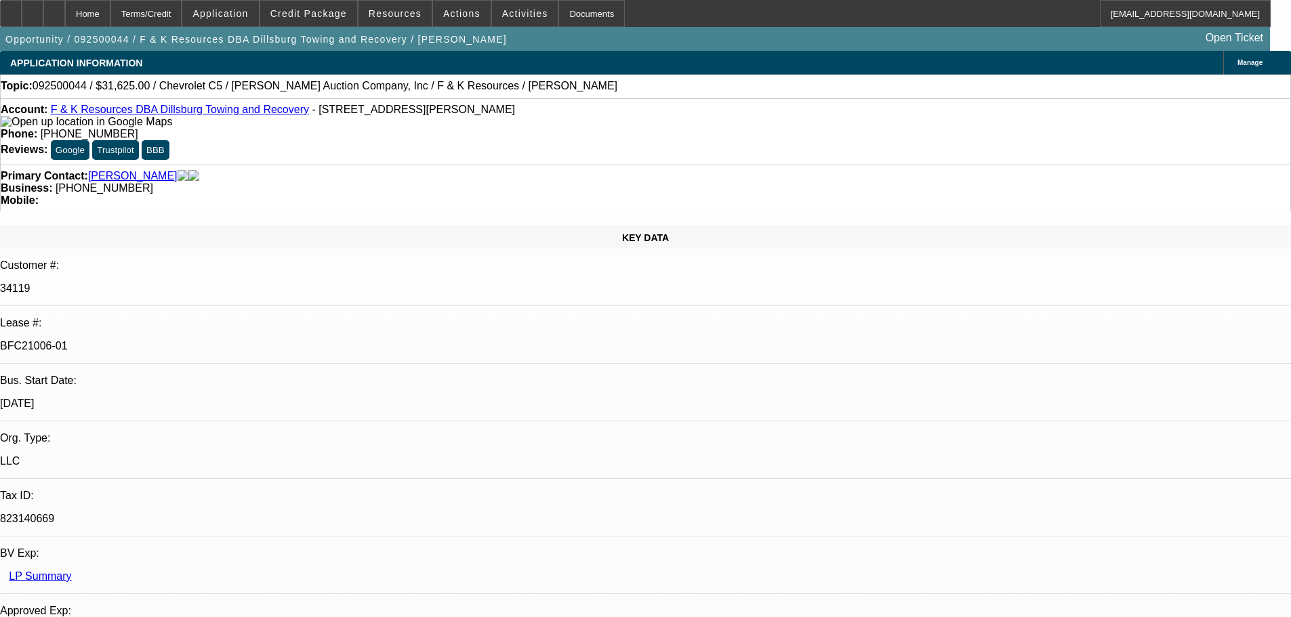
select select "0"
select select "6"
select select "0"
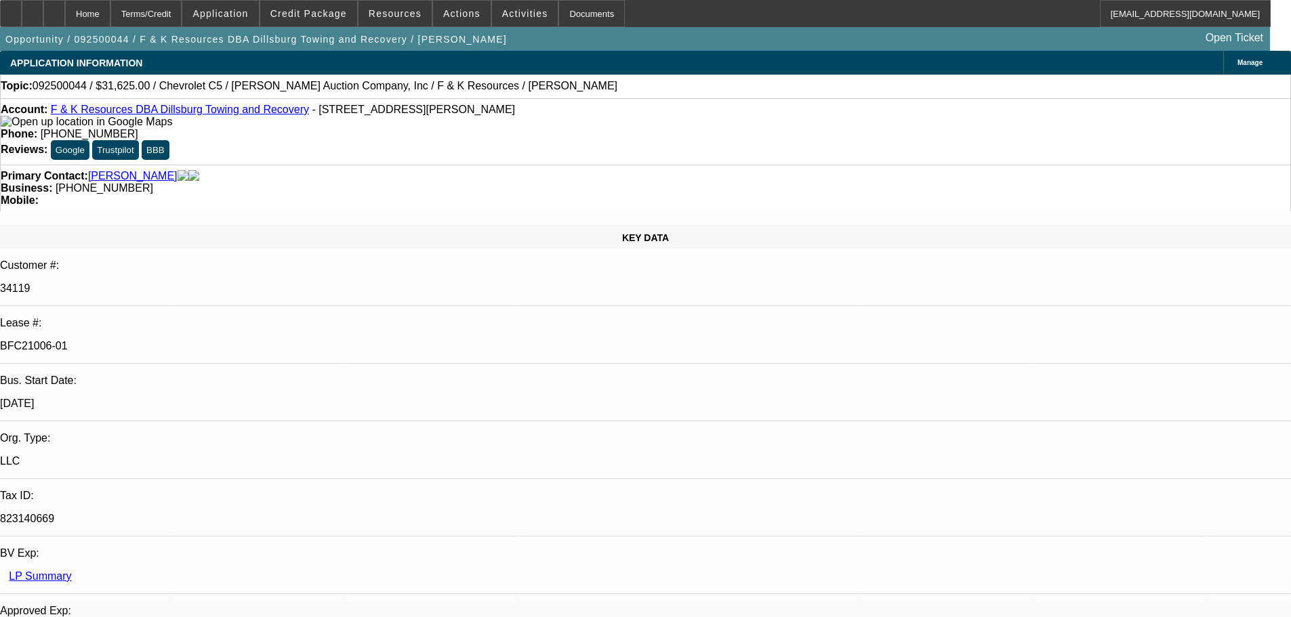
select select "0"
select select "6"
select select "0"
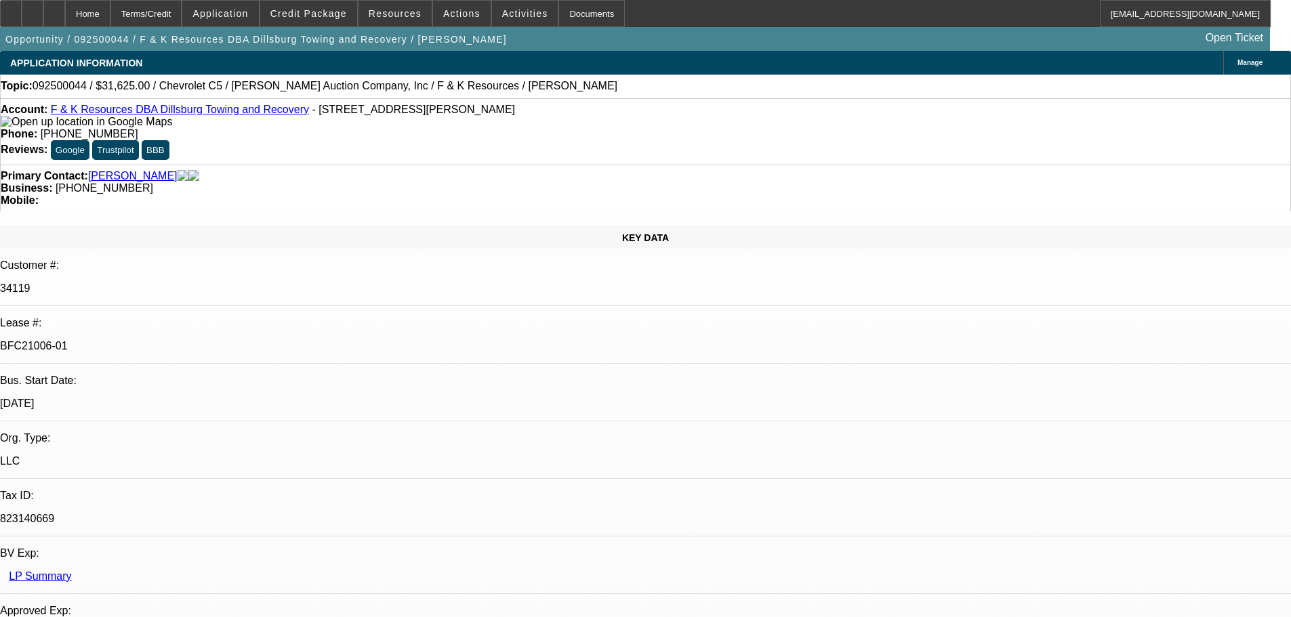
select select "3"
select select "0"
select select "6"
select select "0"
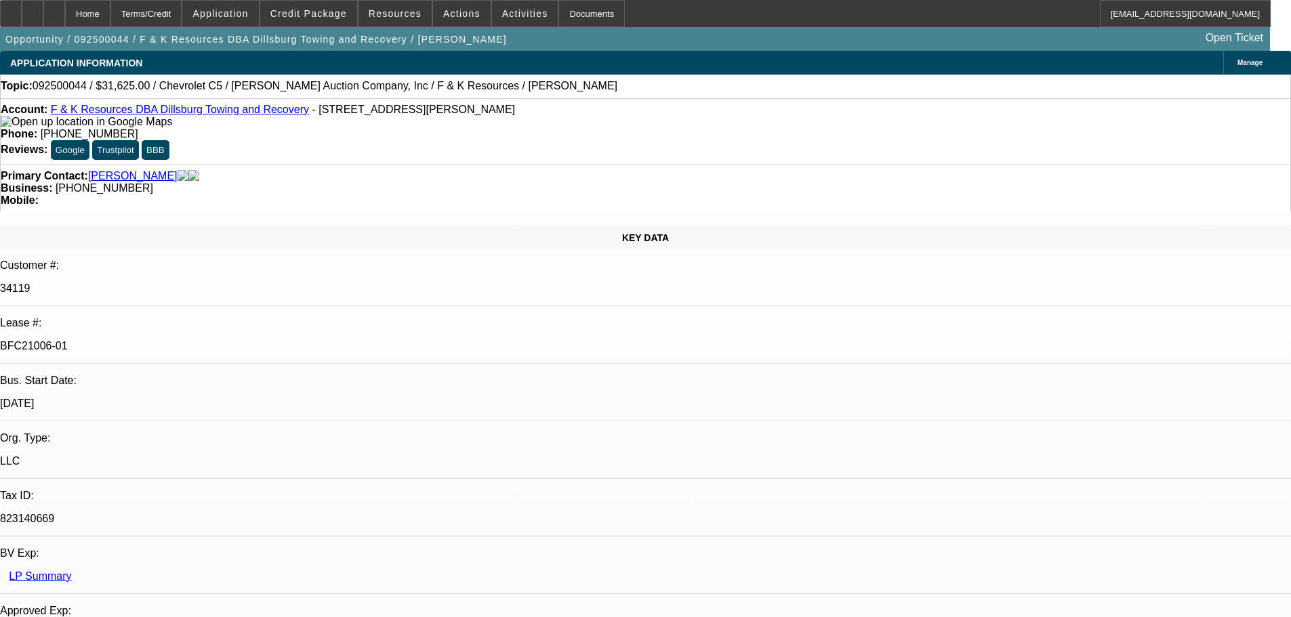
select select "0"
select select "6"
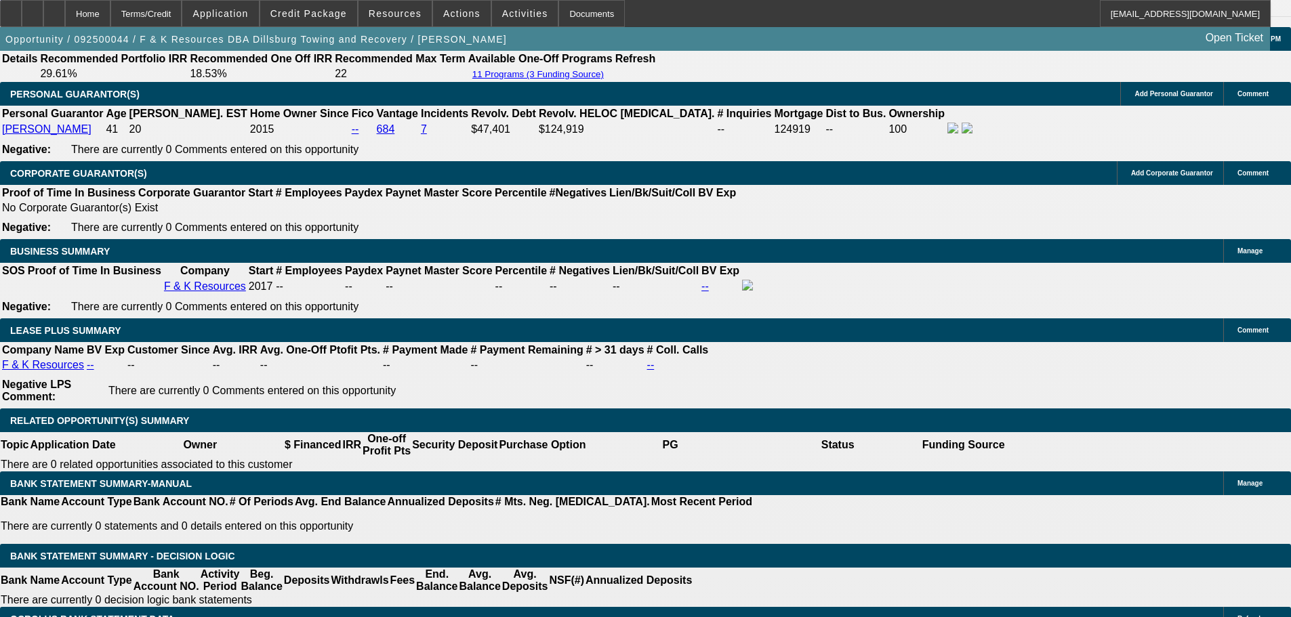
scroll to position [2237, 0]
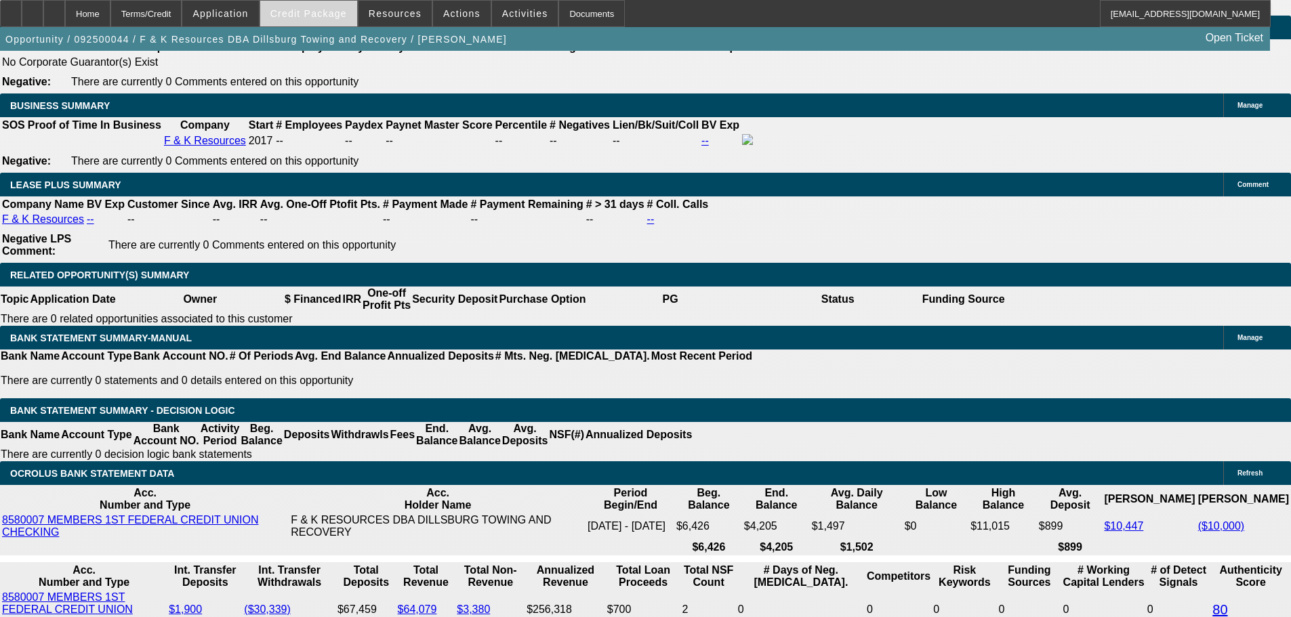
click at [329, 14] on span "Credit Package" at bounding box center [308, 13] width 77 height 11
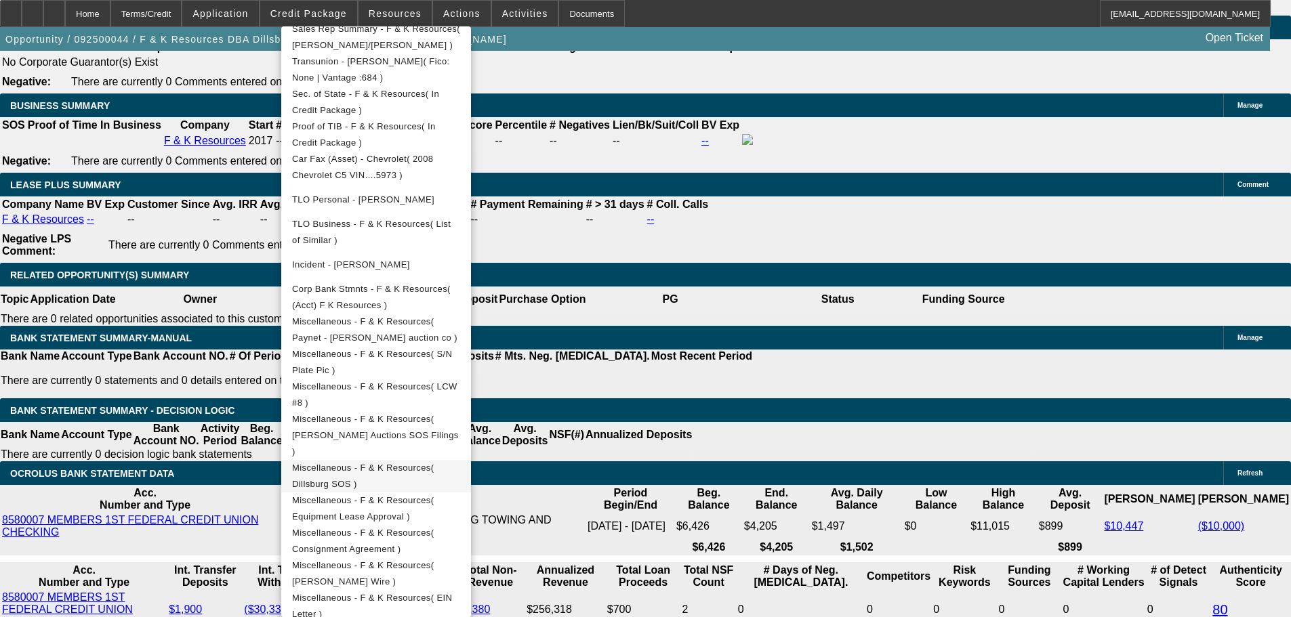
scroll to position [2372, 0]
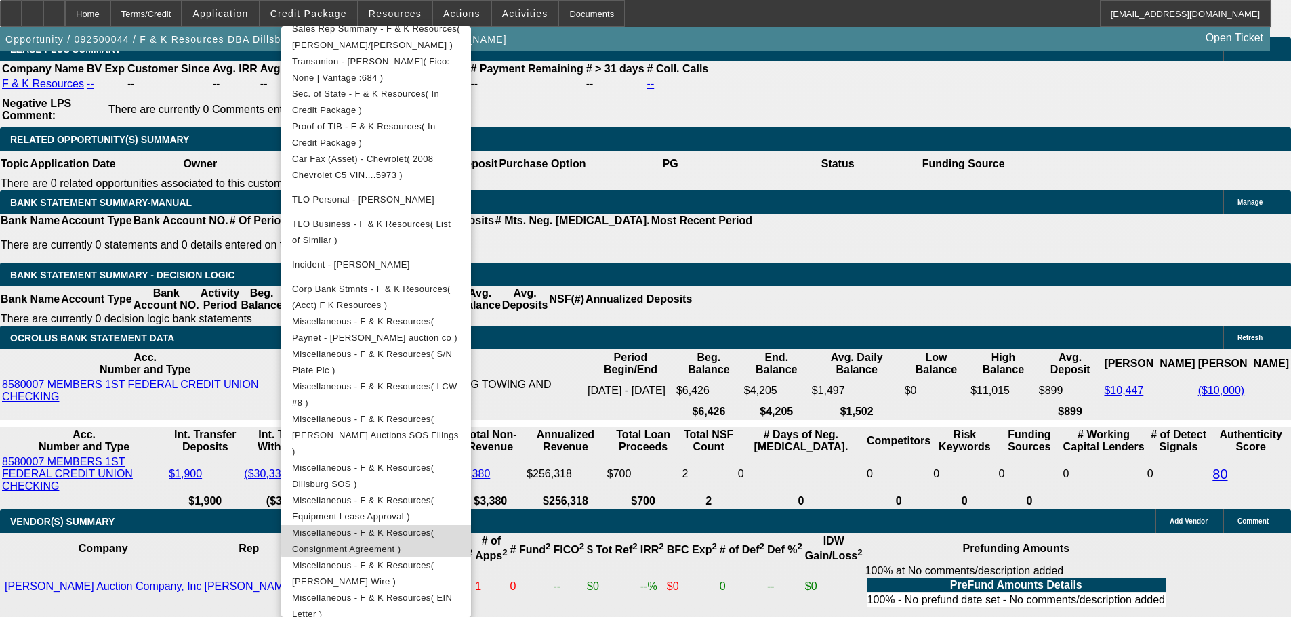
click at [434, 528] on span "Miscellaneous - F & K Resources( Consignment Agreement )" at bounding box center [363, 541] width 142 height 26
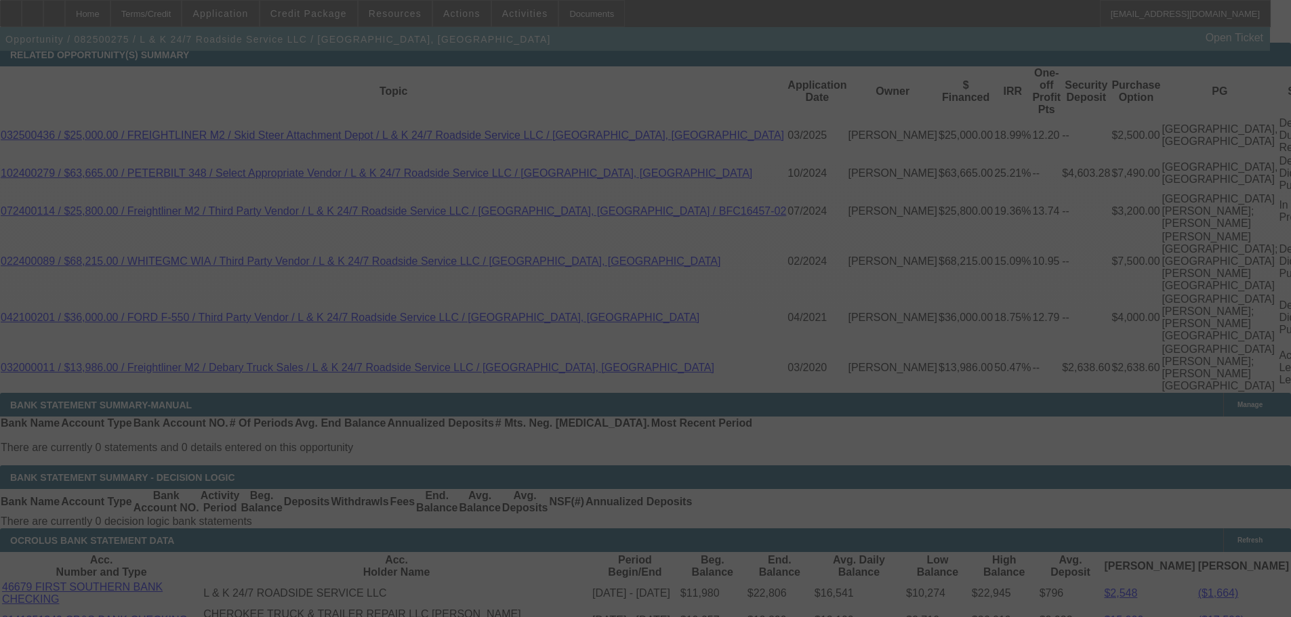
scroll to position [2324, 0]
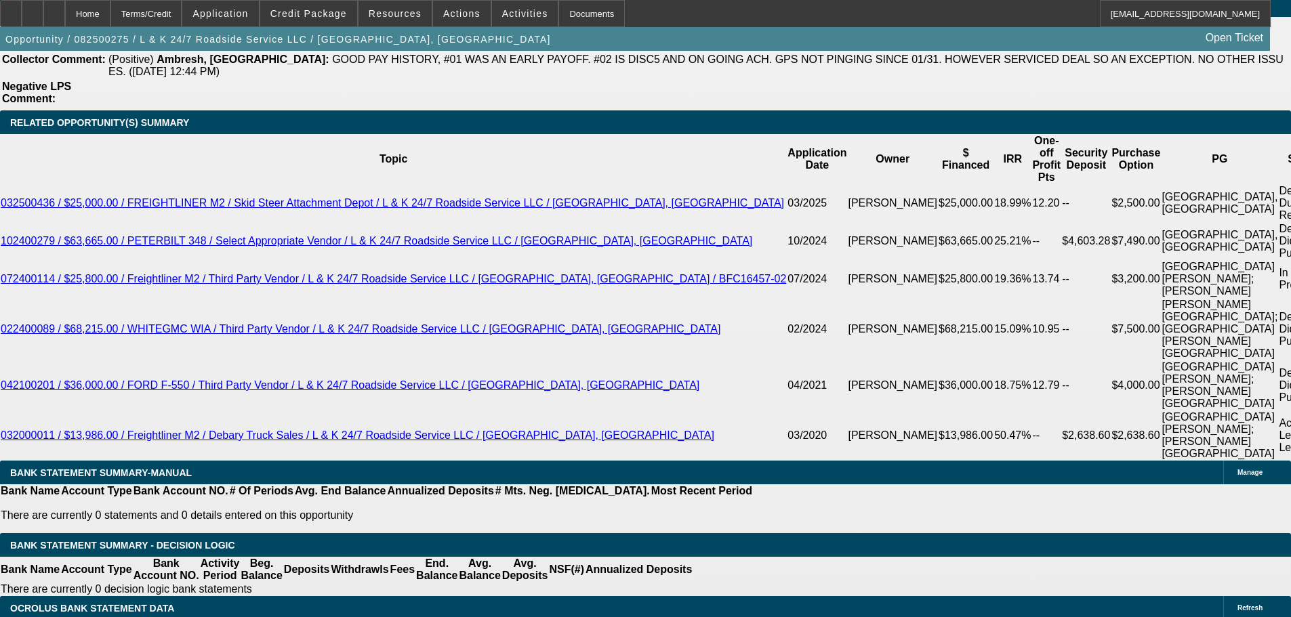
select select "0"
select select "2"
select select "0.1"
select select "4"
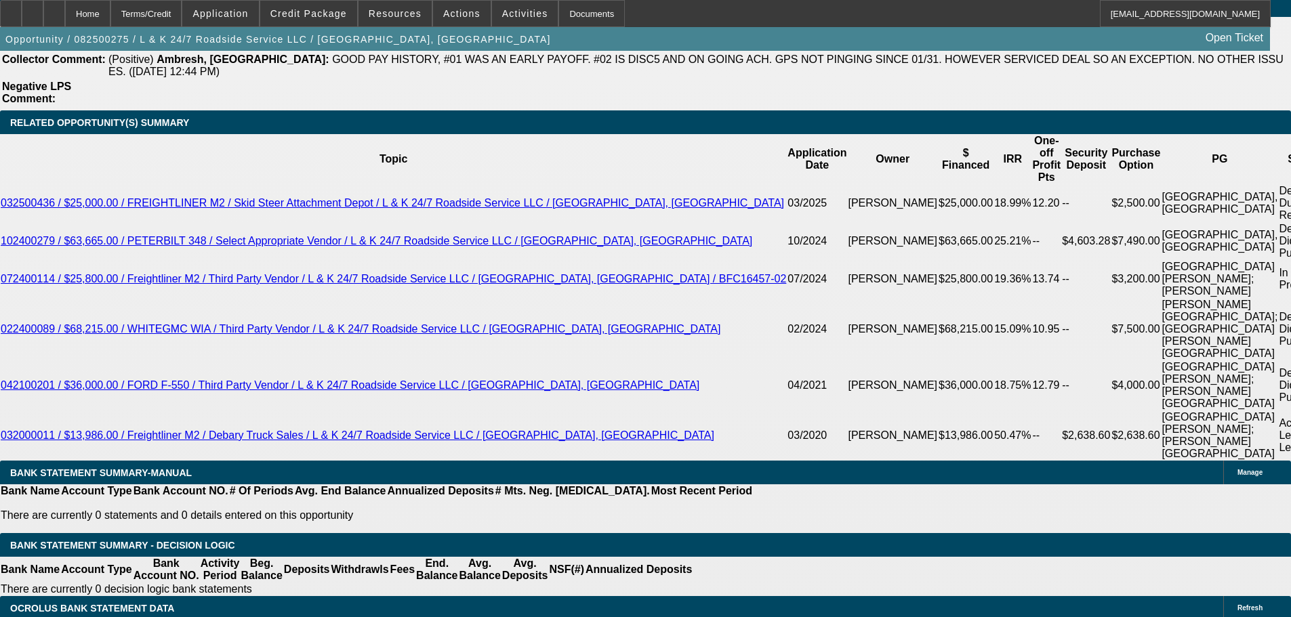
select select "0"
select select "2"
select select "0.1"
select select "4"
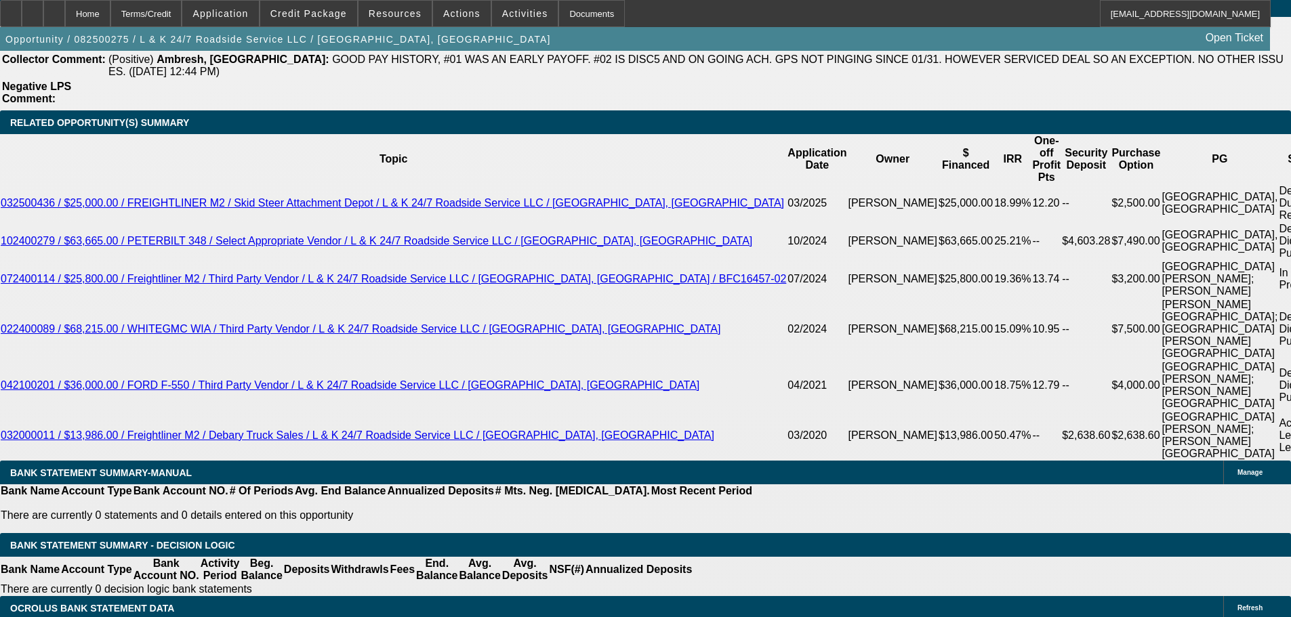
select select "0"
select select "2"
select select "0.1"
select select "4"
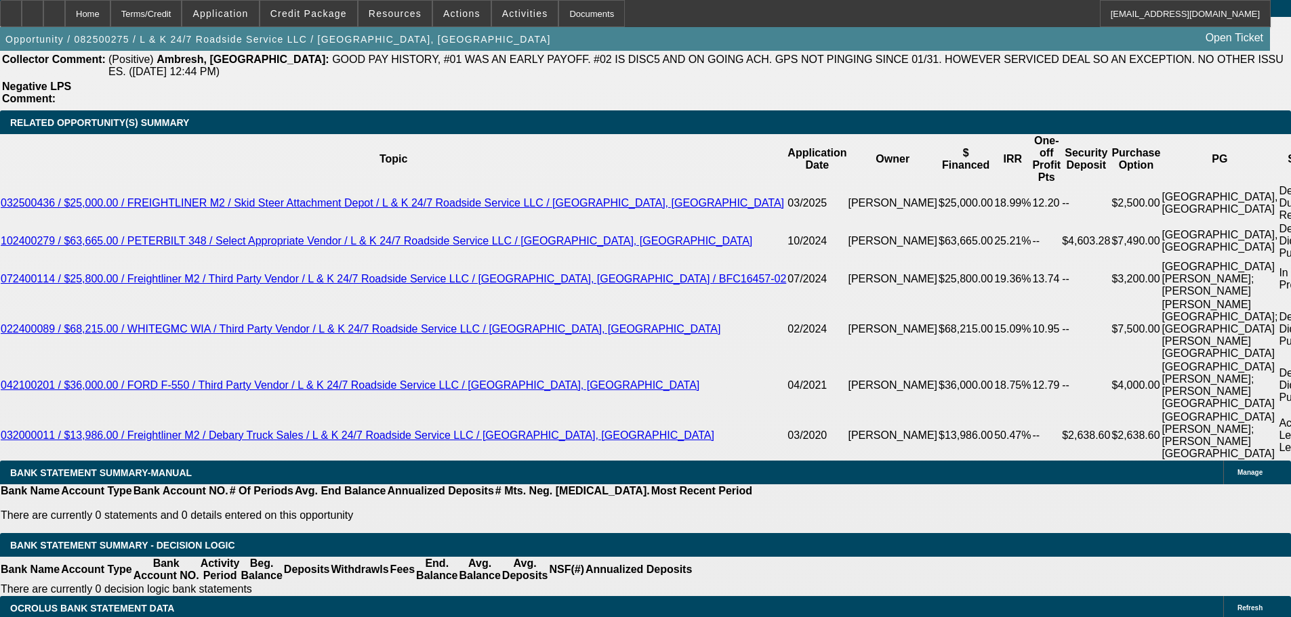
select select "0"
select select "2"
select select "0.1"
select select "4"
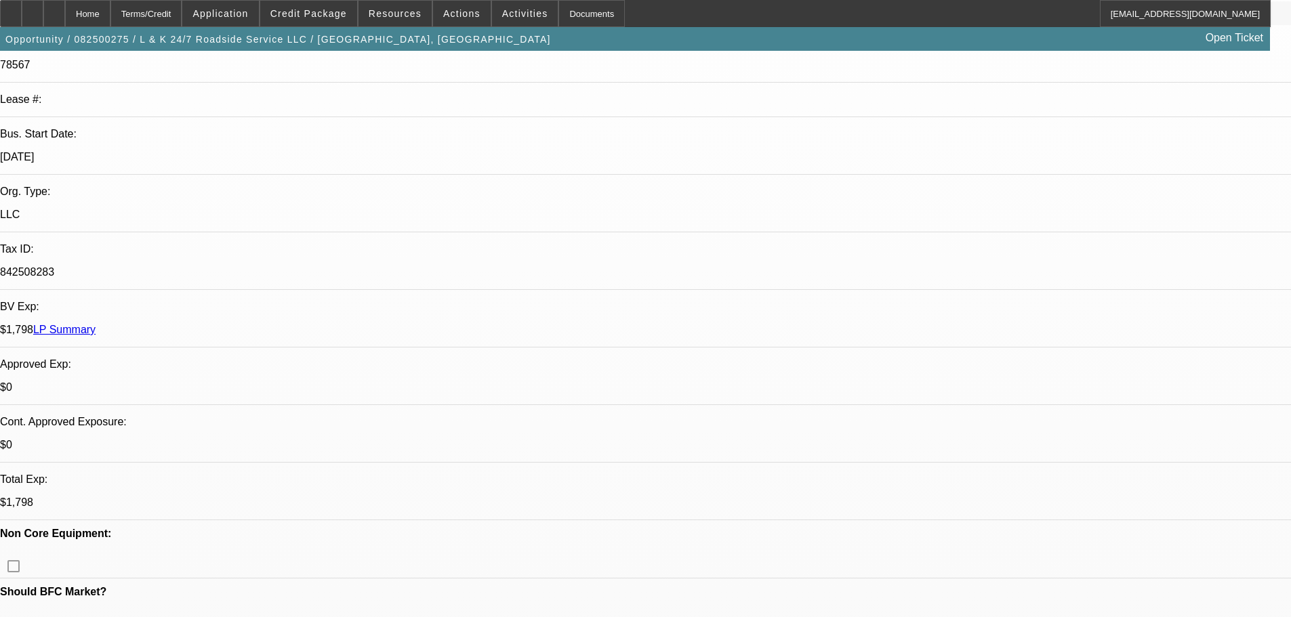
scroll to position [223, 0]
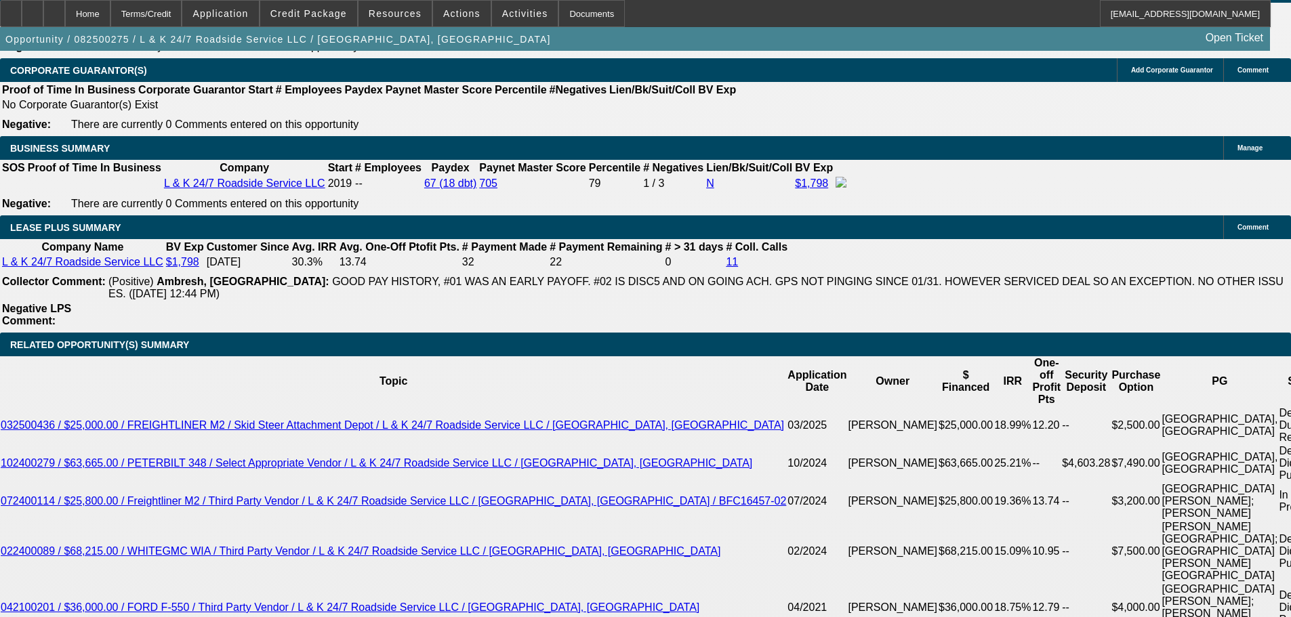
scroll to position [2189, 0]
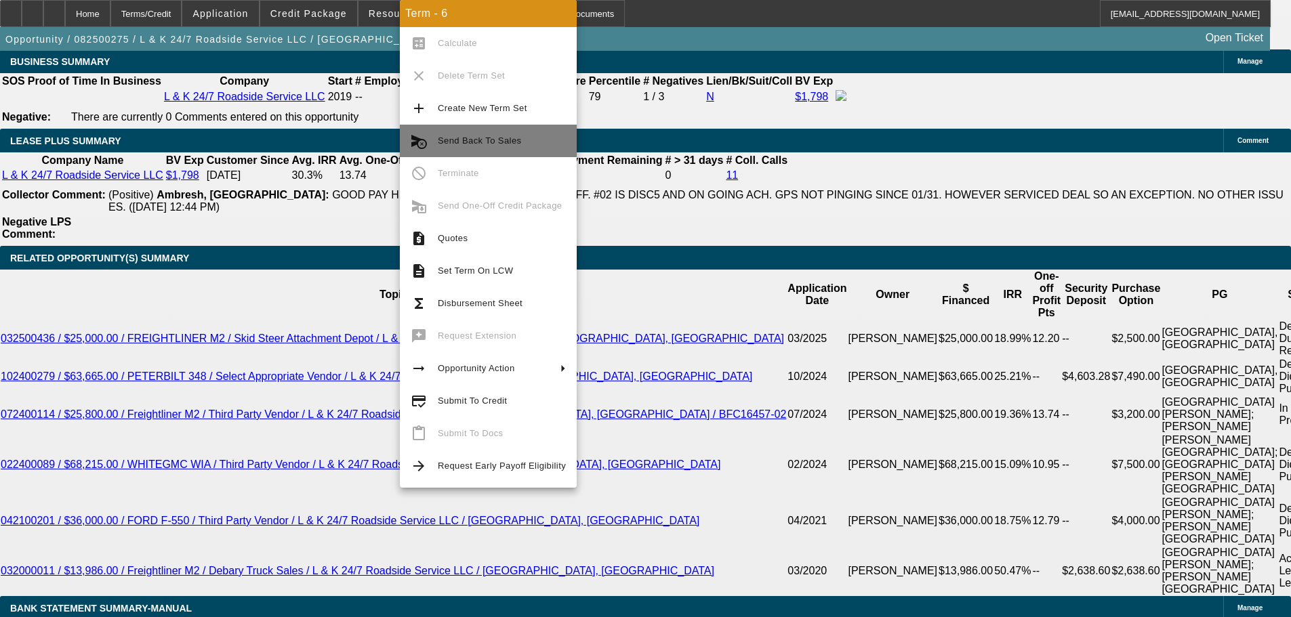
click at [492, 140] on span "Send Back To Sales" at bounding box center [479, 141] width 83 height 10
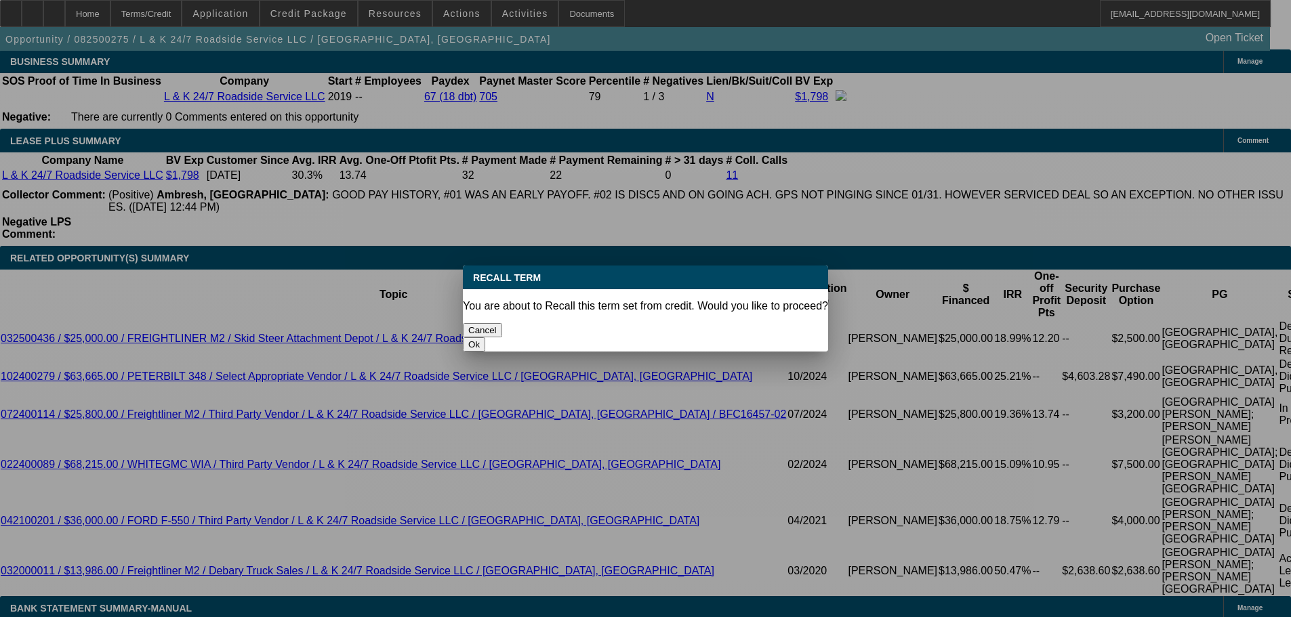
scroll to position [0, 0]
click at [485, 338] on button "Ok" at bounding box center [474, 345] width 22 height 14
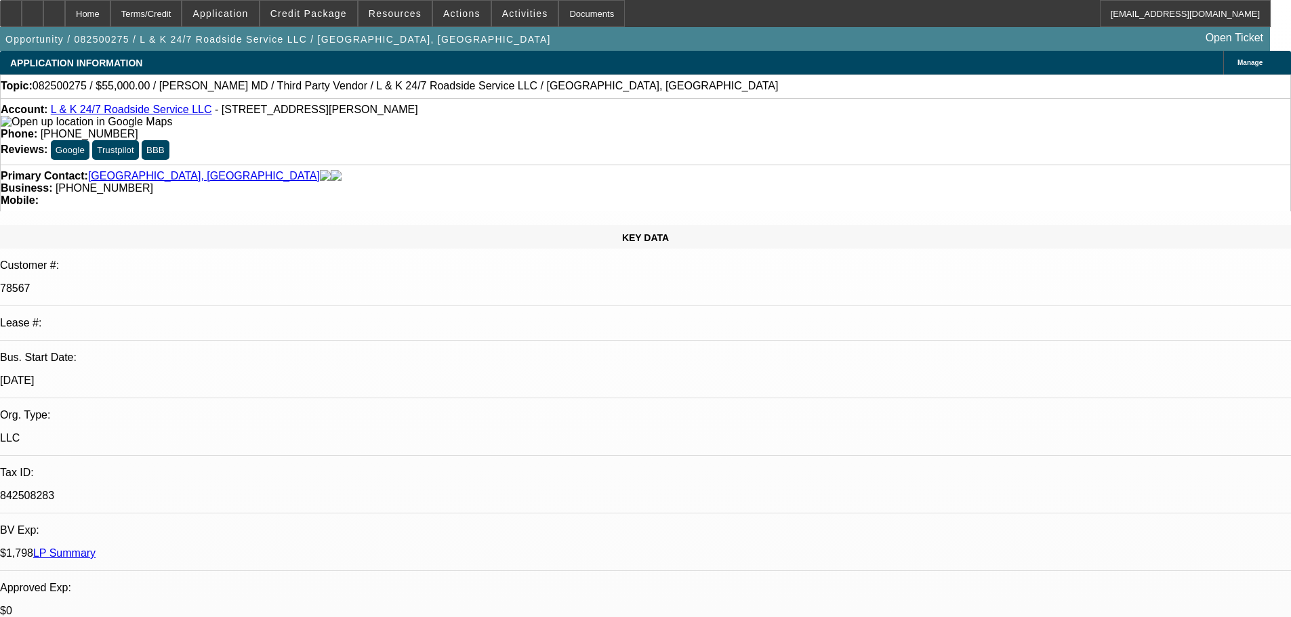
type textarea "Not sure how but my co-signer, CGs and bank statements got removed?"
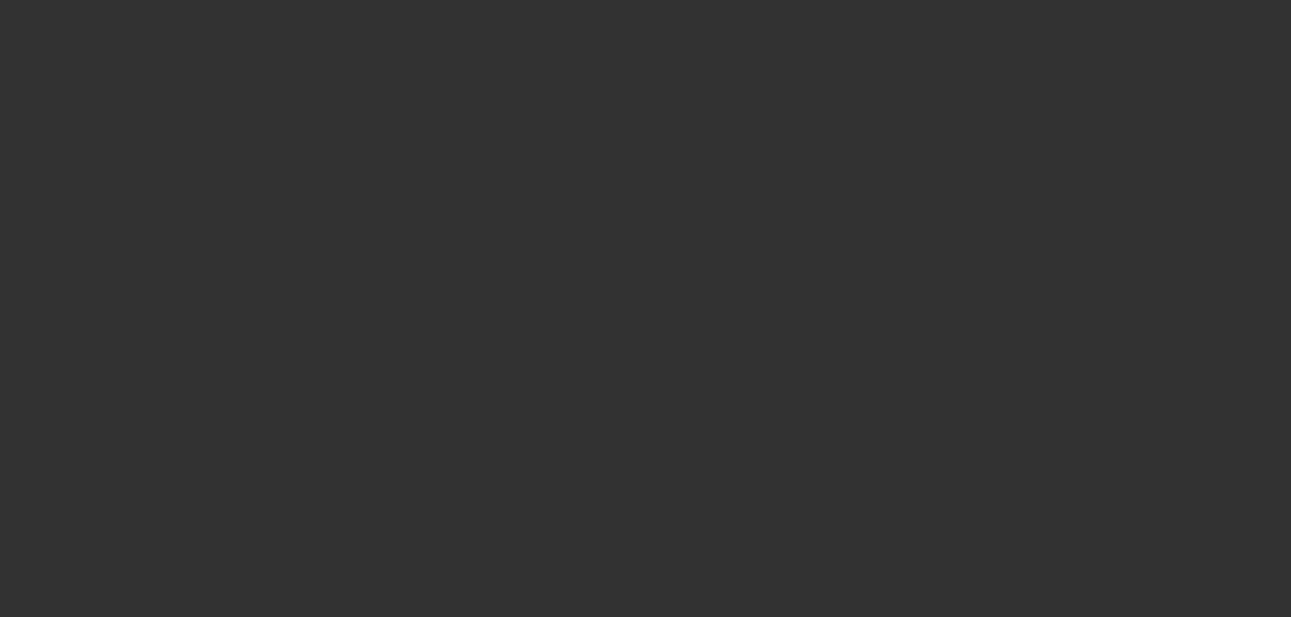
select select "0"
select select "2"
select select "0.1"
select select "4"
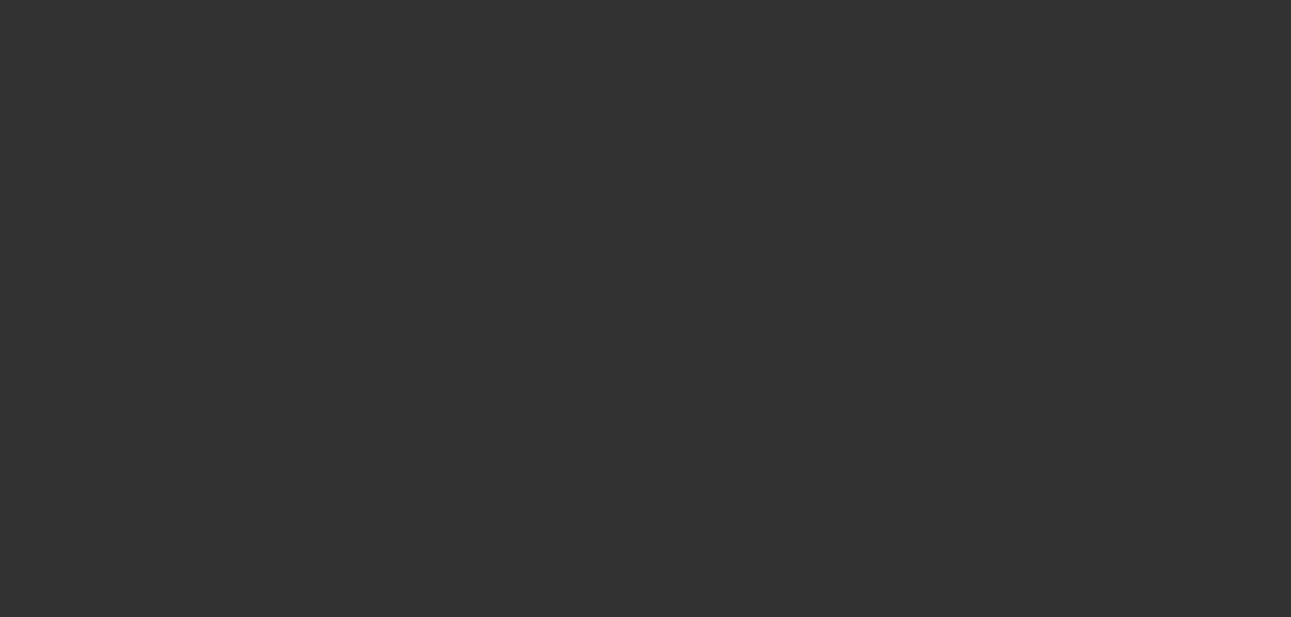
select select "0"
select select "2"
select select "0.1"
select select "4"
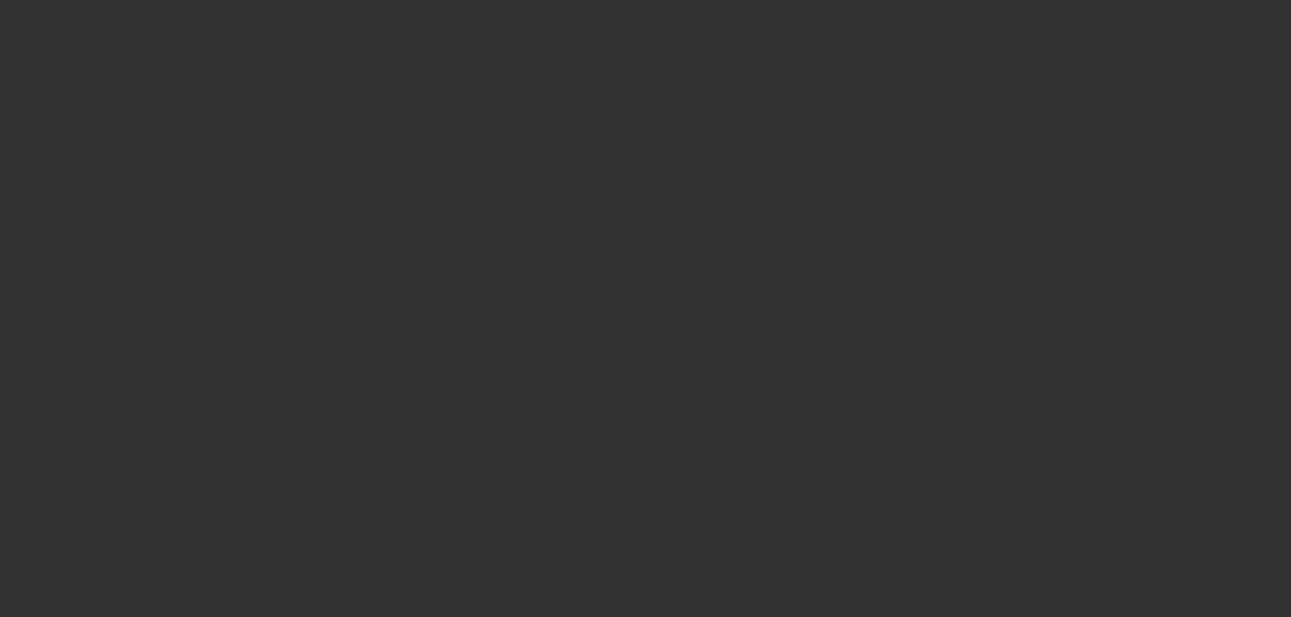
select select "0"
select select "2"
select select "0.1"
select select "4"
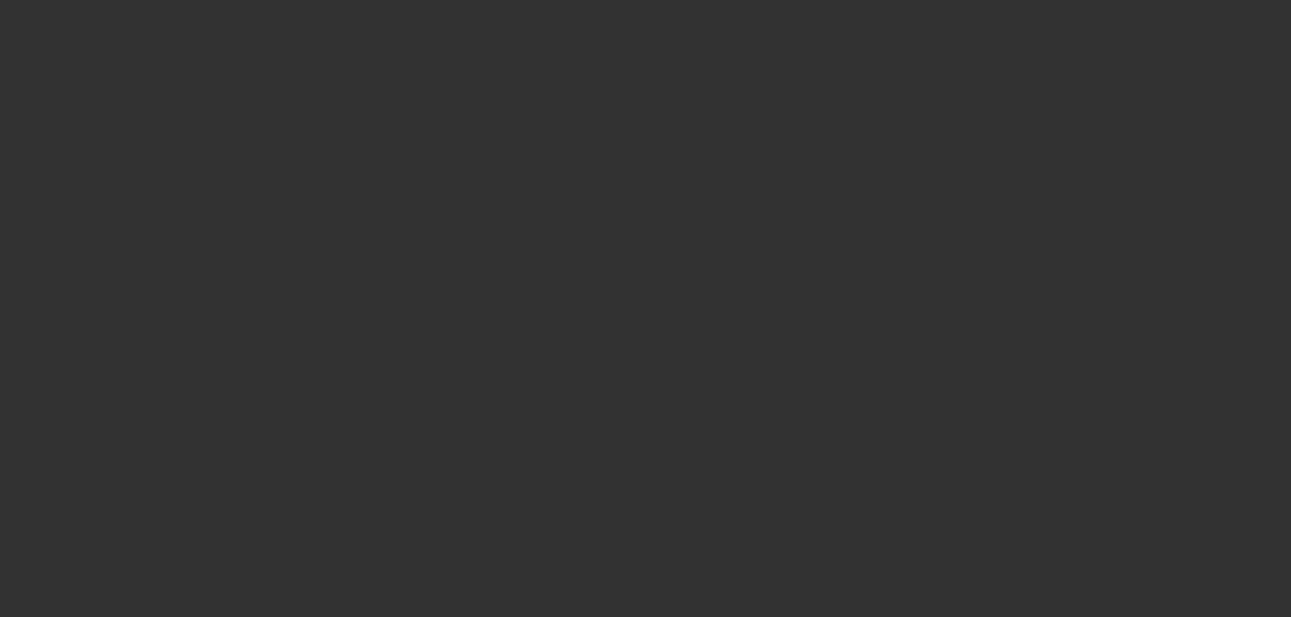
select select "0"
select select "2"
select select "0.1"
select select "4"
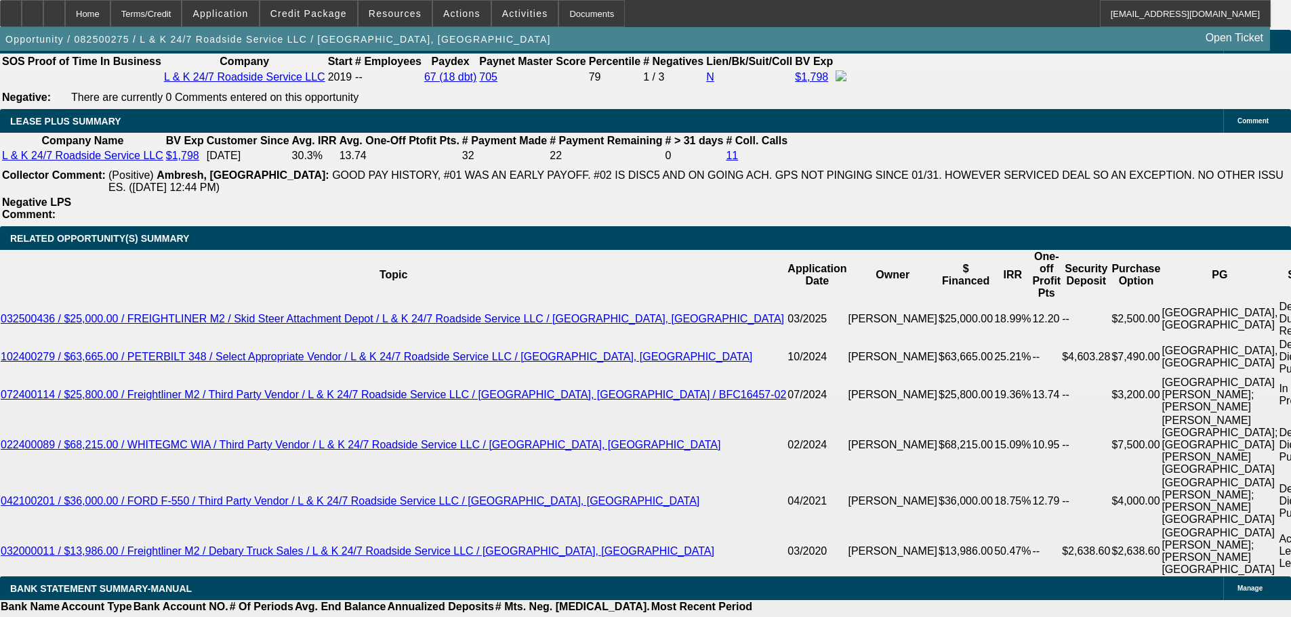
scroll to position [2304, 0]
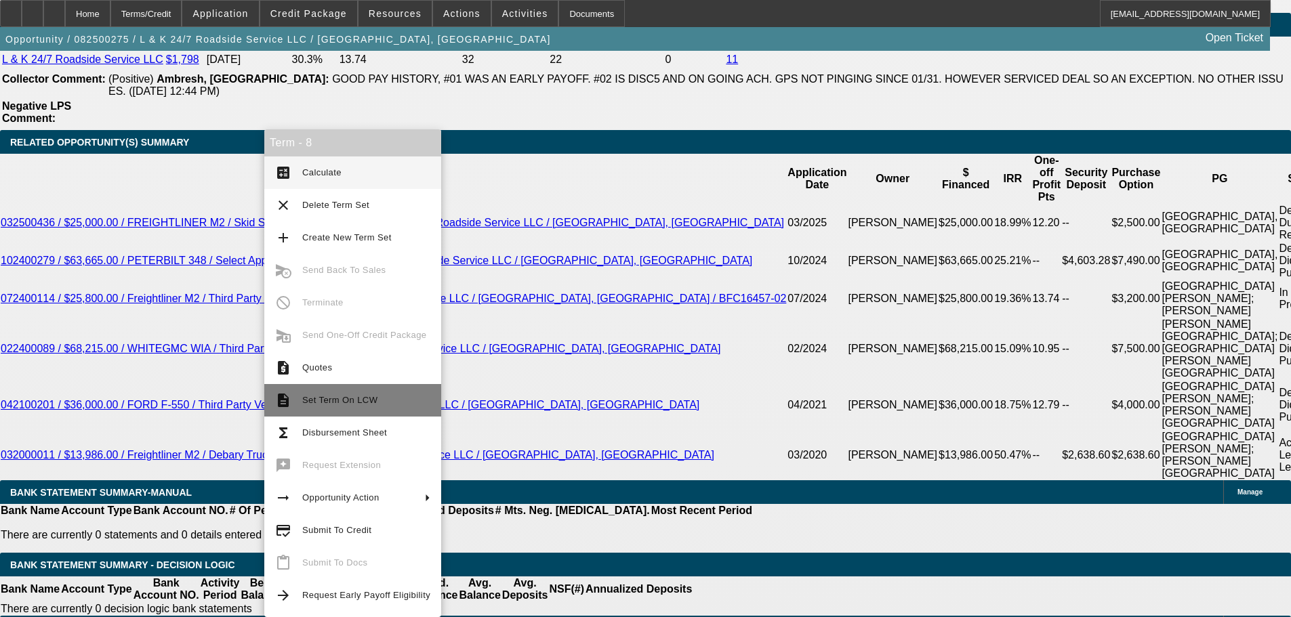
click at [387, 403] on span "Set Term On LCW" at bounding box center [366, 400] width 128 height 16
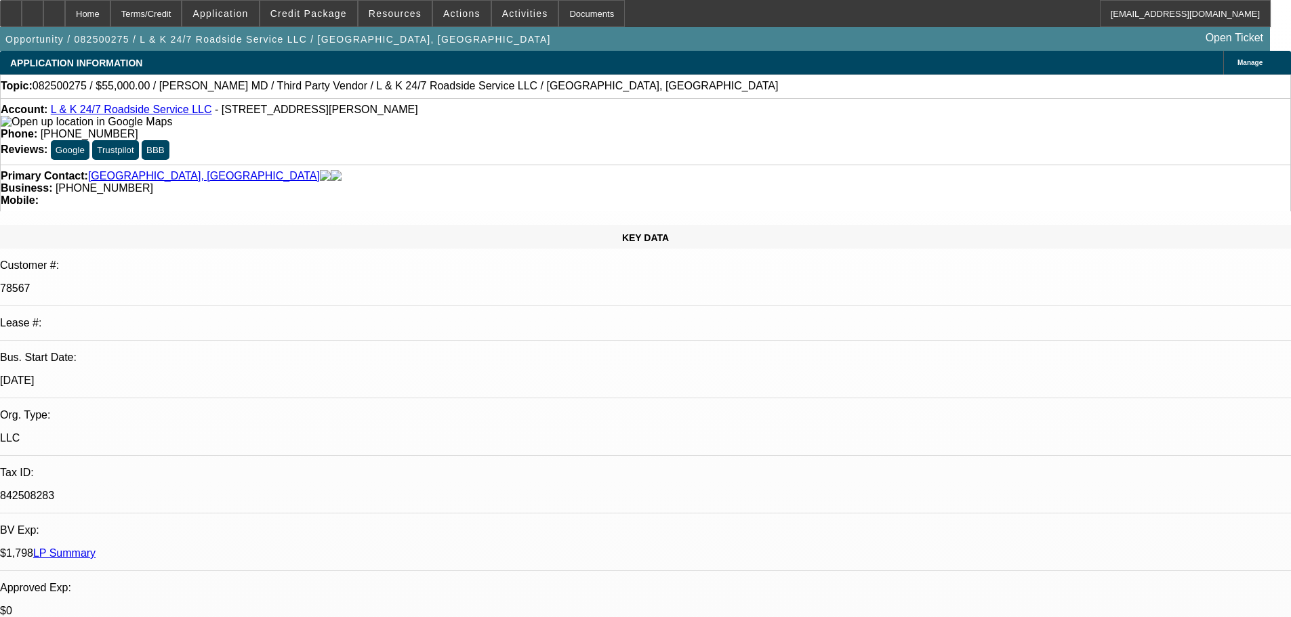
select select "0"
select select "2"
select select "0.1"
select select "4"
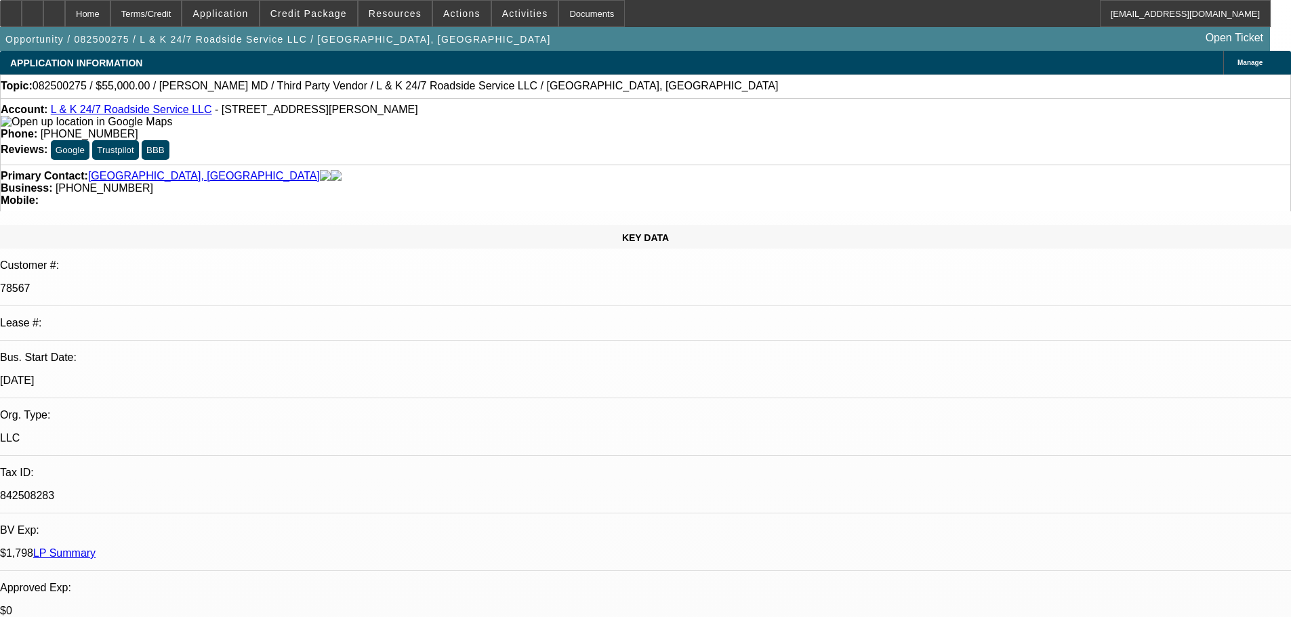
select select "0"
select select "2"
select select "0.1"
select select "4"
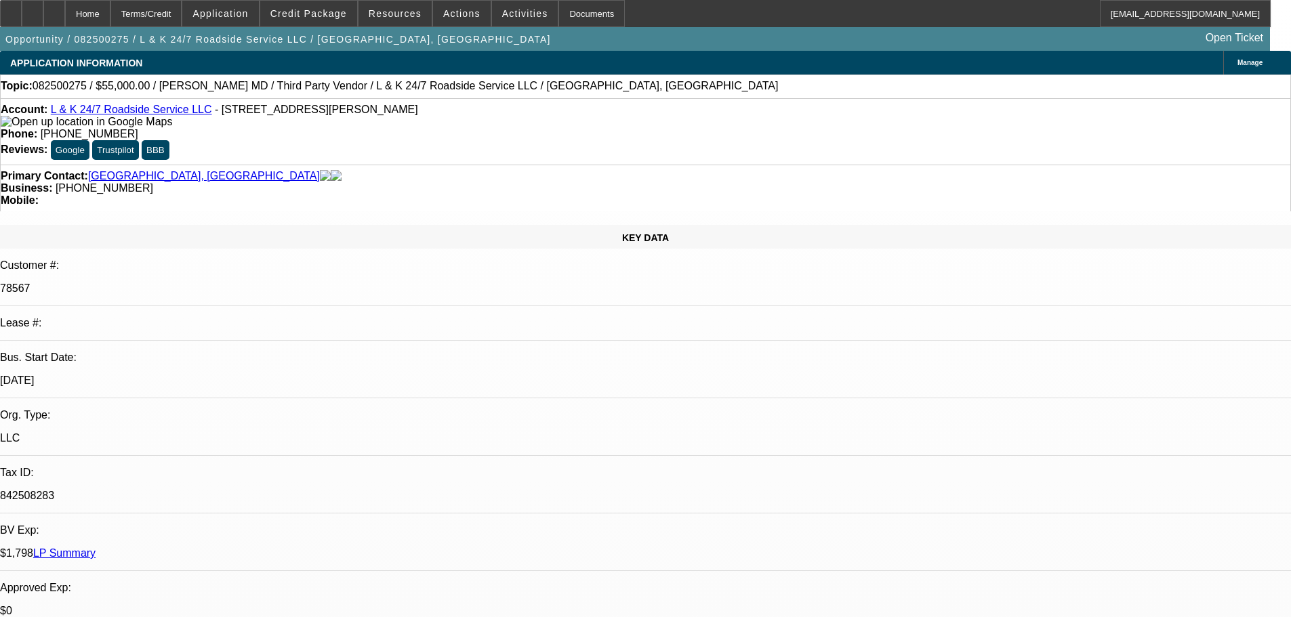
select select "0"
select select "2"
select select "0.1"
select select "4"
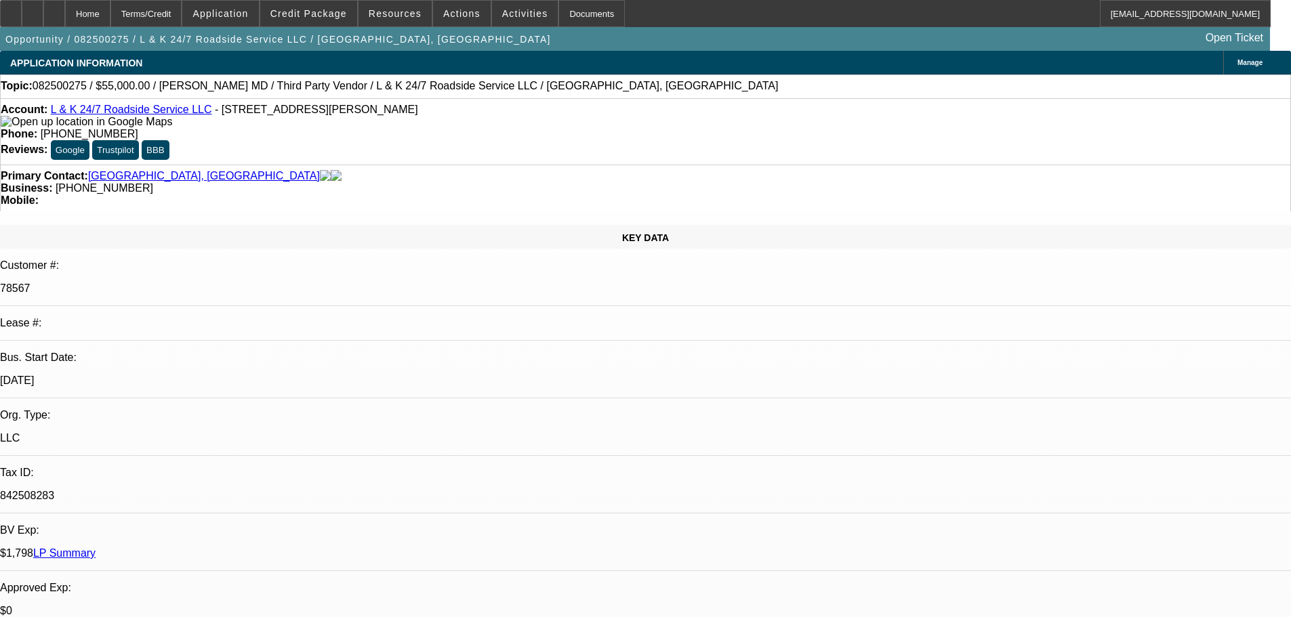
select select "0"
select select "2"
select select "0.1"
select select "4"
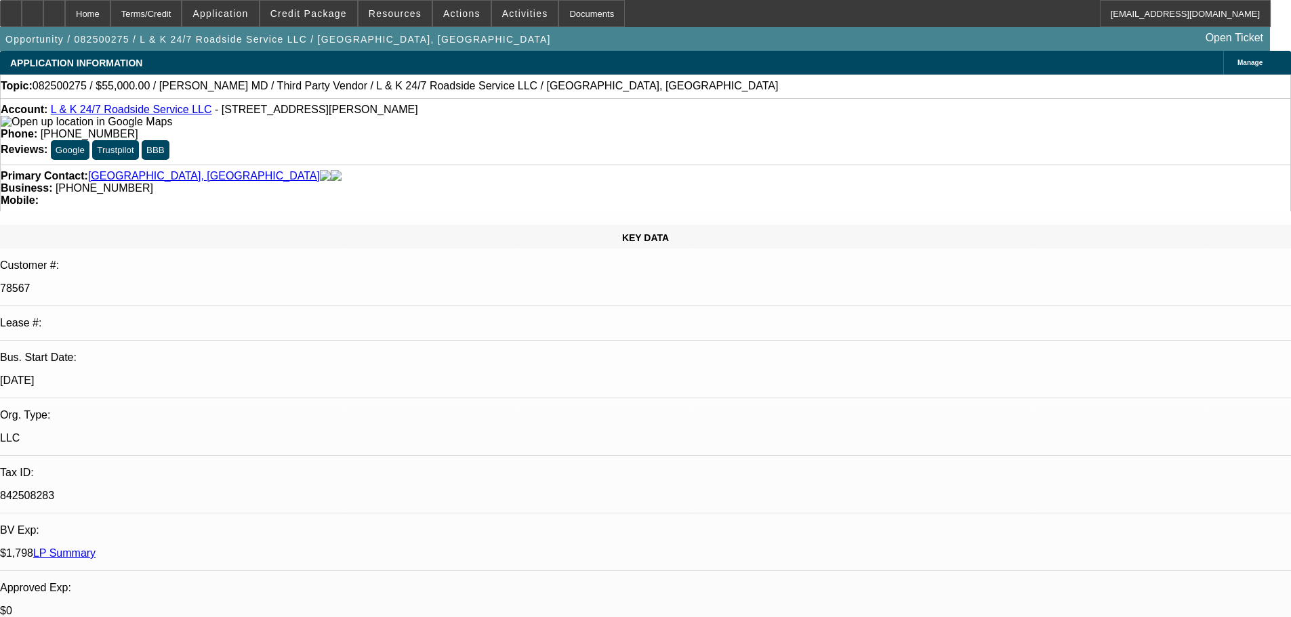
scroll to position [271, 0]
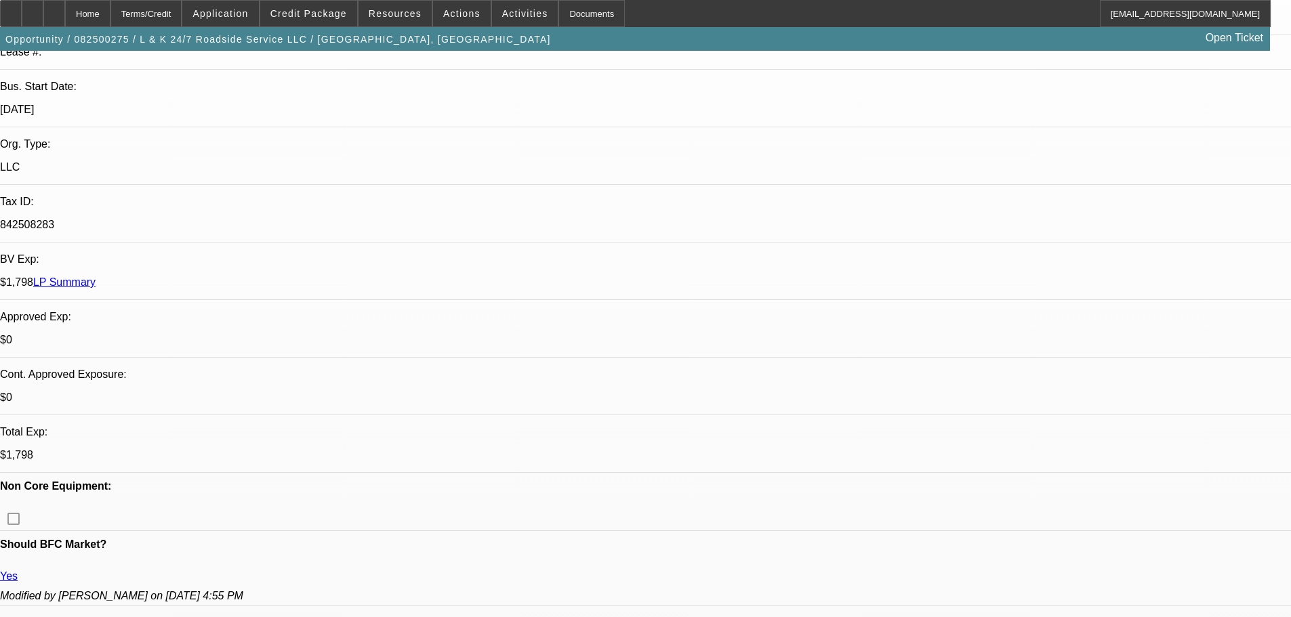
drag, startPoint x: 722, startPoint y: 275, endPoint x: 715, endPoint y: 276, distance: 6.8
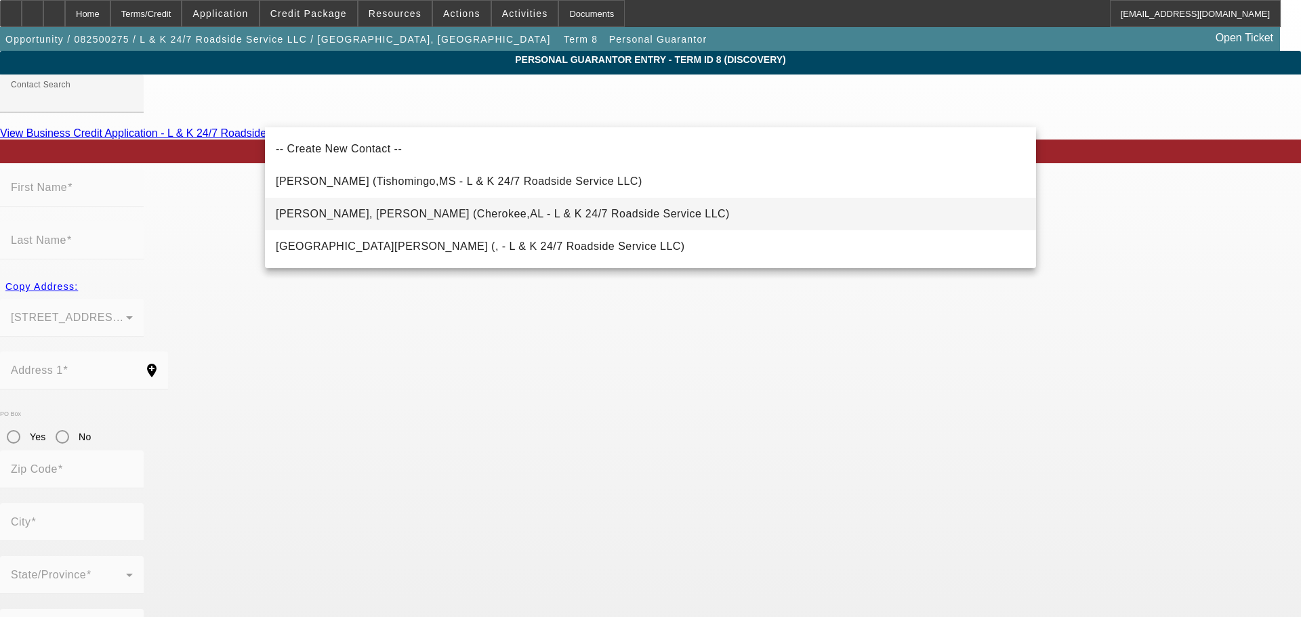
click at [498, 216] on span "[PERSON_NAME], [PERSON_NAME] (Cherokee,AL - L & K 24/7 Roadside Service LLC)" at bounding box center [503, 214] width 454 height 12
type input "[PERSON_NAME], [PERSON_NAME] (Cherokee,AL - L & K 24/7 Roadside Service LLC)"
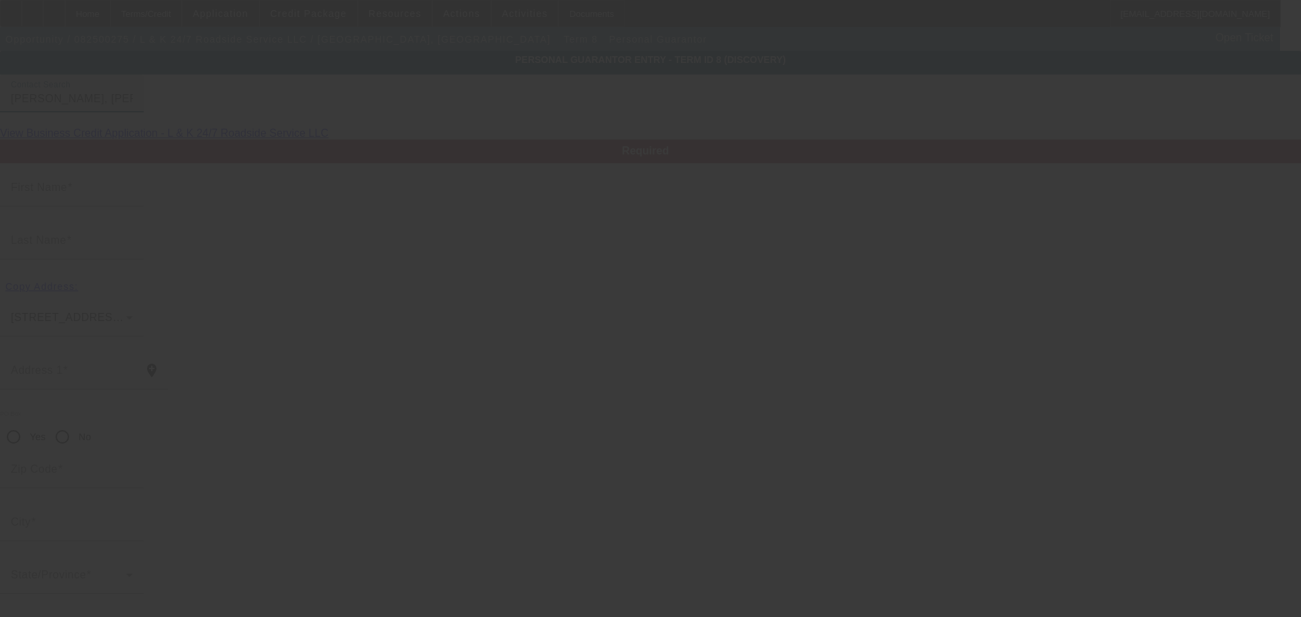
type input "[PERSON_NAME]"
type input "[STREET_ADDRESS][PERSON_NAME]"
radio input "true"
type input "35616"
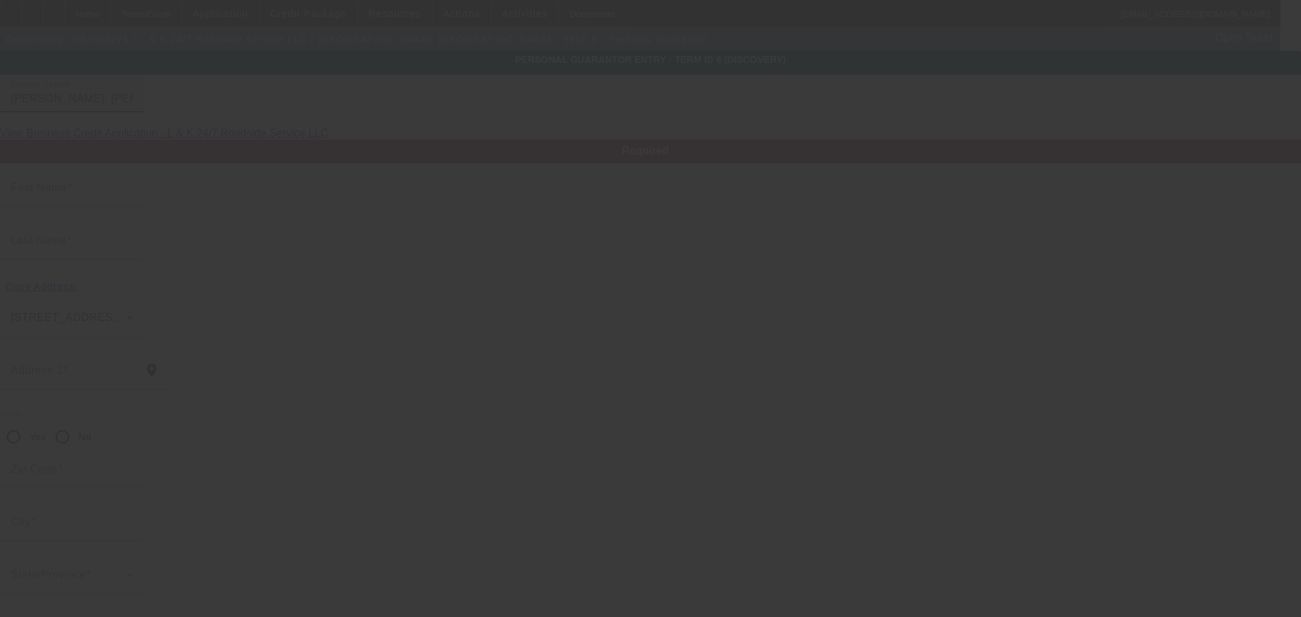
type input "Cherokee"
type input "[PHONE_NUMBER]"
type input "50"
type input "420-04-3892"
type input "[EMAIL_ADDRESS][DOMAIN_NAME]"
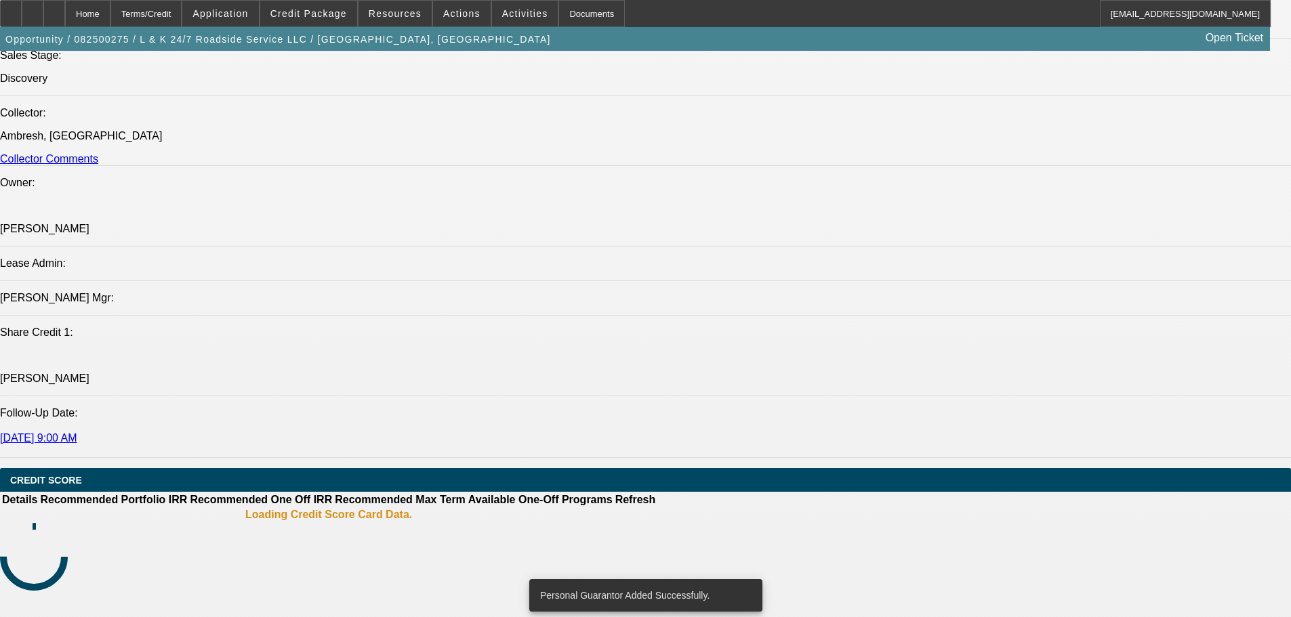
select select "0"
select select "2"
select select "0.1"
select select "4"
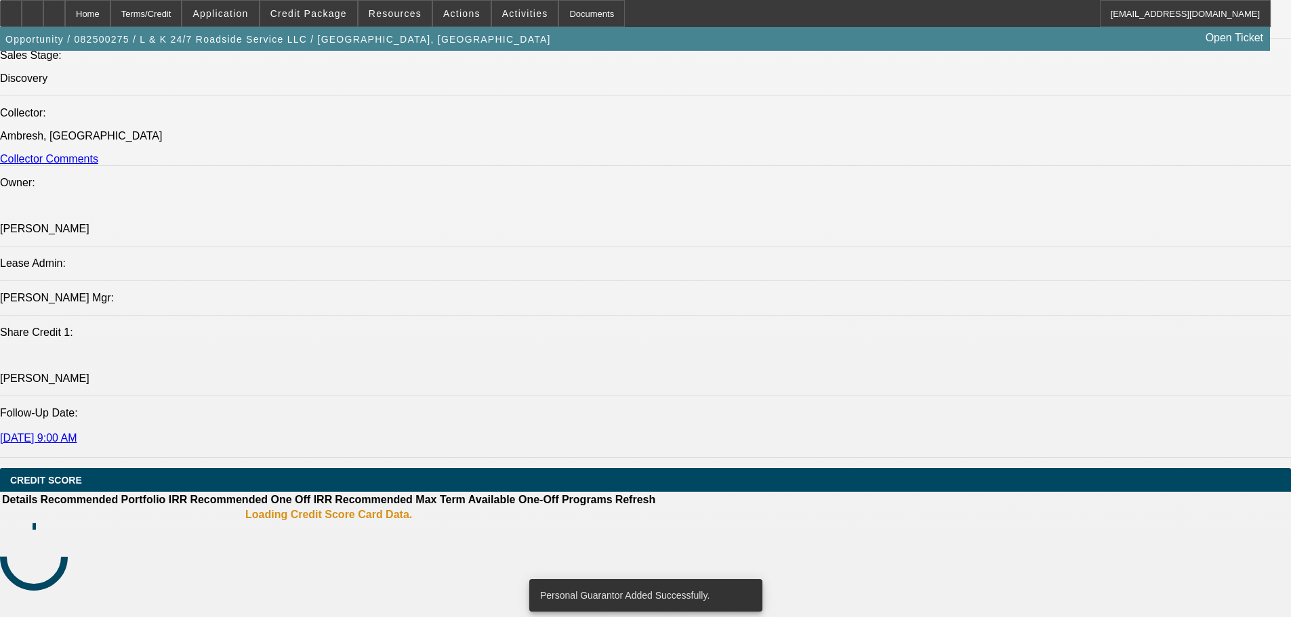
select select "0"
select select "2"
select select "0.1"
select select "4"
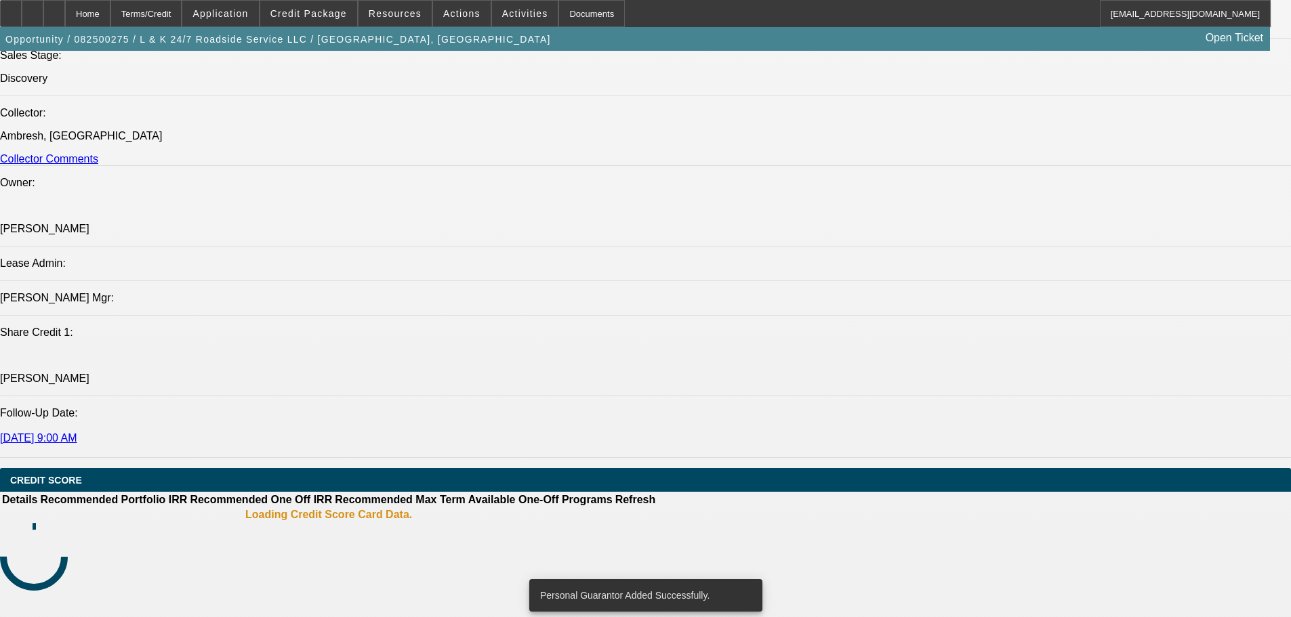
select select "0"
select select "2"
select select "0.1"
select select "4"
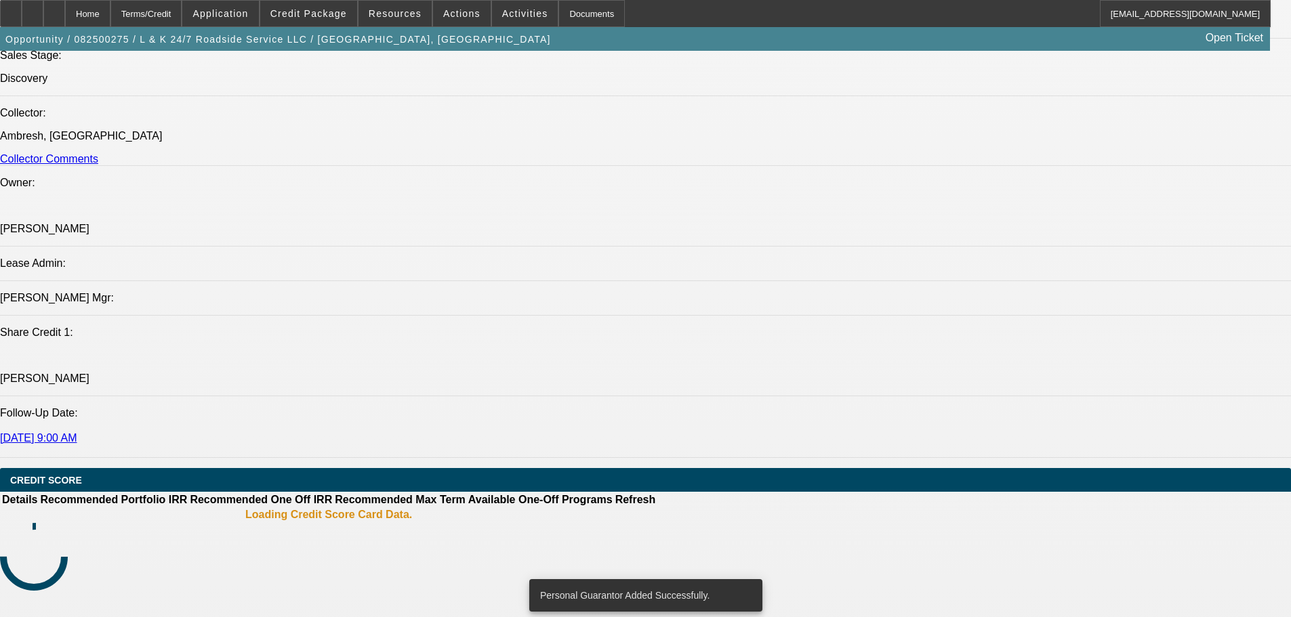
select select "0"
select select "2"
select select "0.1"
select select "4"
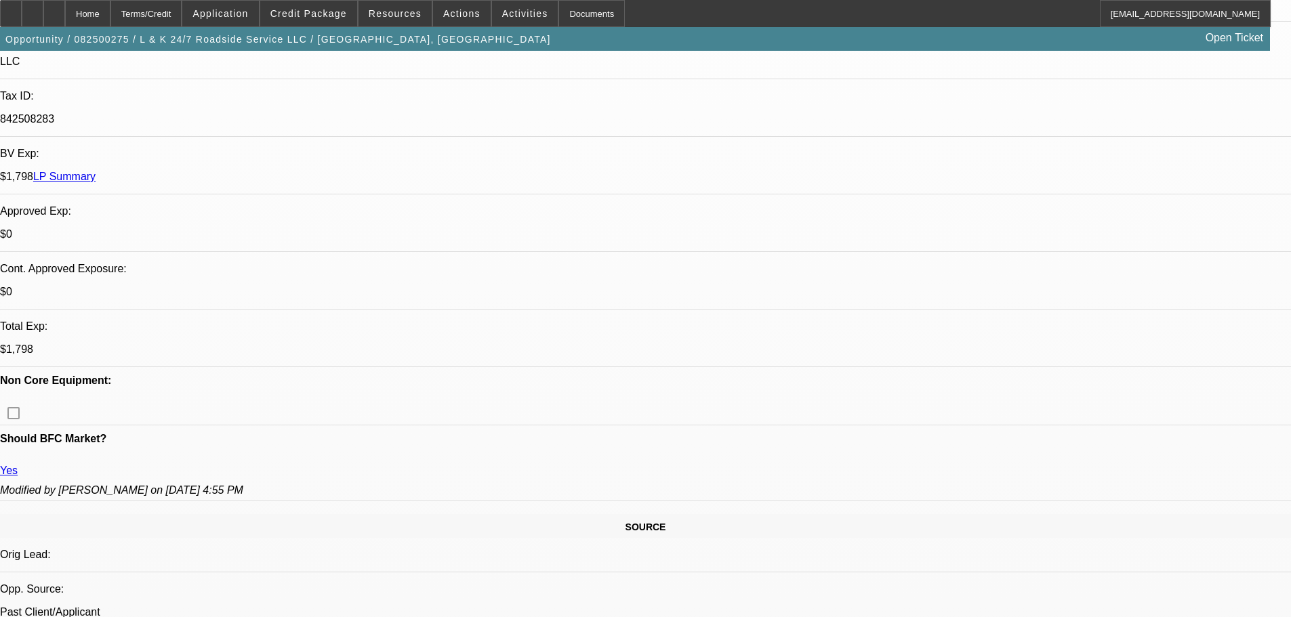
scroll to position [407, 0]
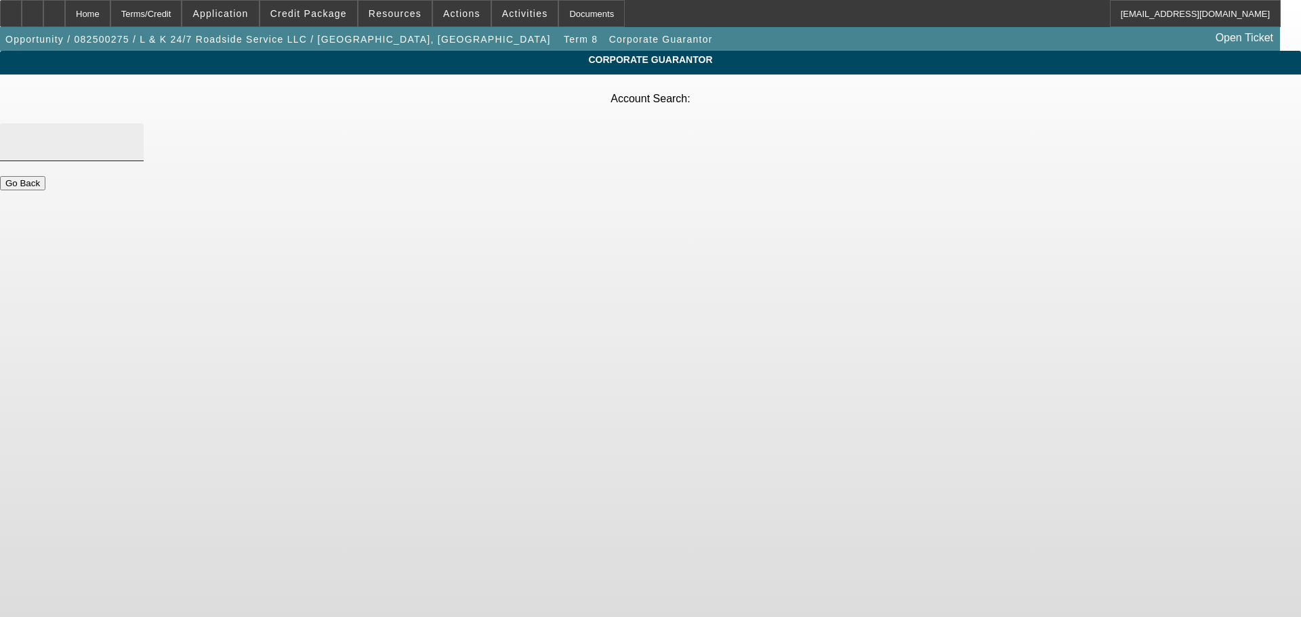
click at [133, 123] on div at bounding box center [72, 142] width 122 height 38
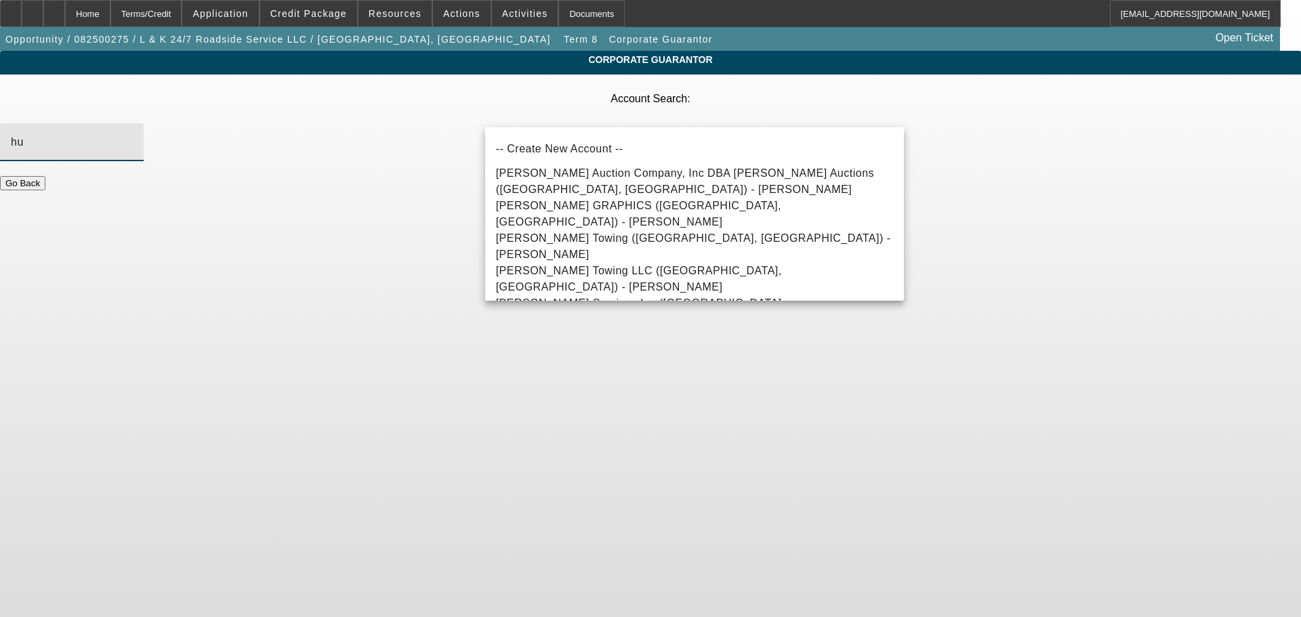
type input "h"
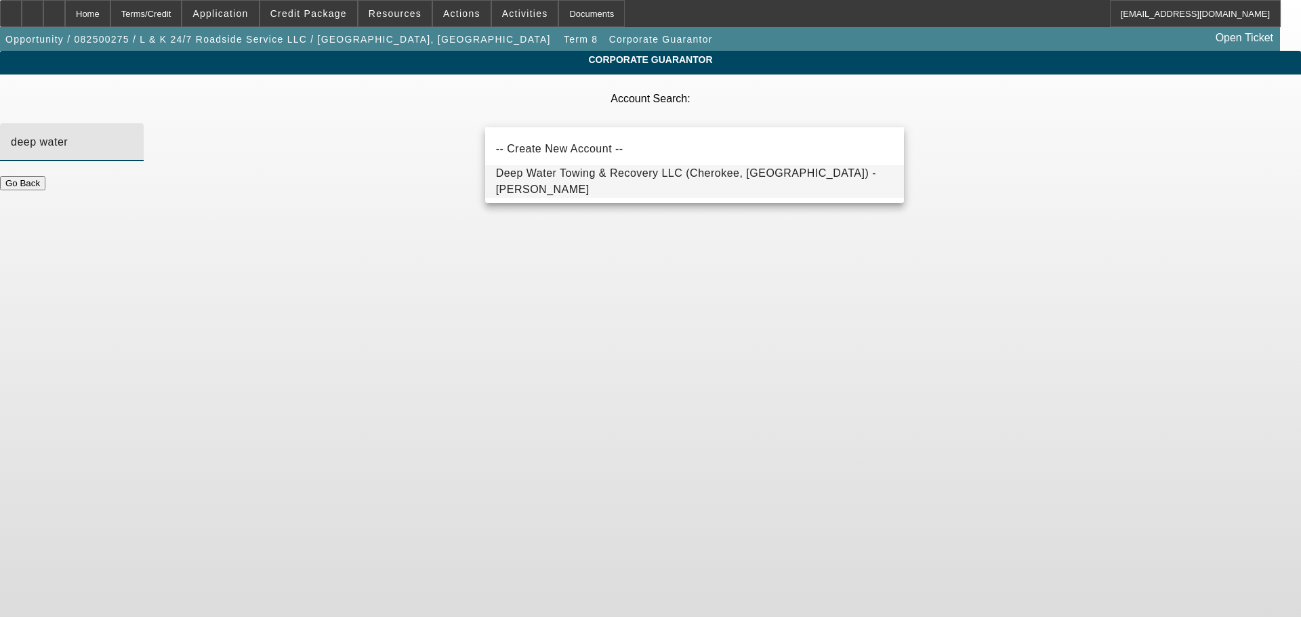
click at [611, 186] on span "Deep Water Towing & Recovery LLC (Cherokee, AL) - Cornelius, William" at bounding box center [686, 181] width 380 height 28
type input "Deep Water Towing & Recovery LLC (Cherokee, AL) - Cornelius, William"
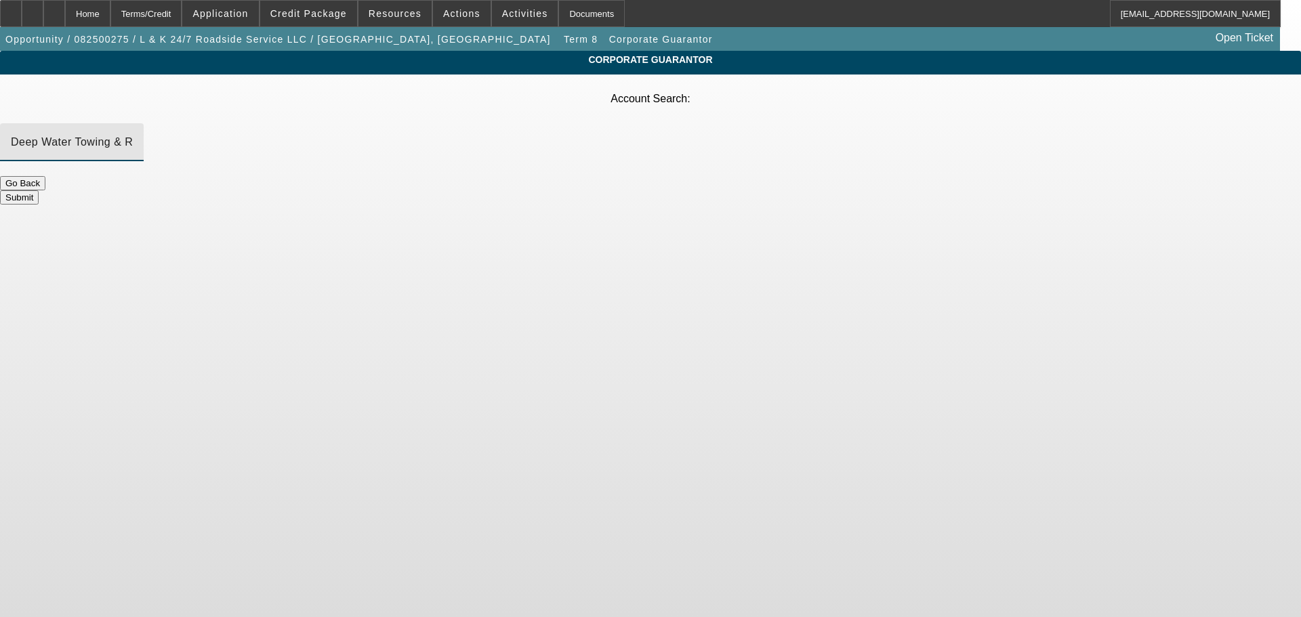
click at [39, 190] on button "Submit" at bounding box center [19, 197] width 39 height 14
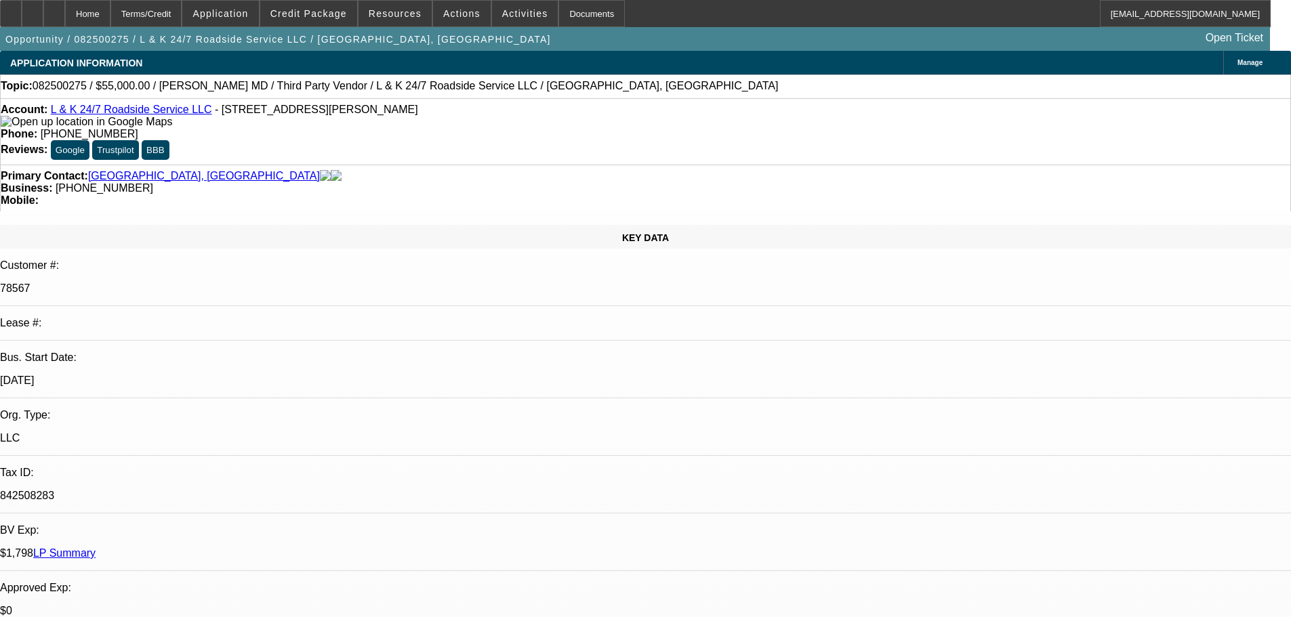
select select "0"
select select "2"
select select "0.1"
select select "4"
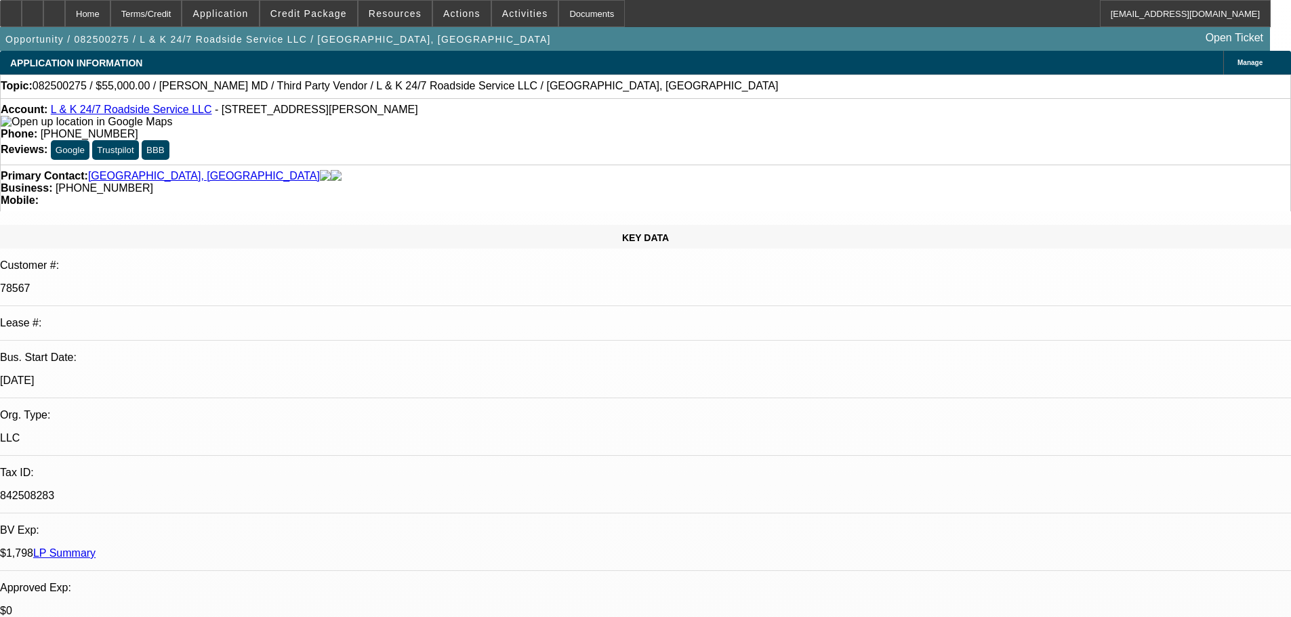
select select "0"
select select "2"
select select "0.1"
select select "4"
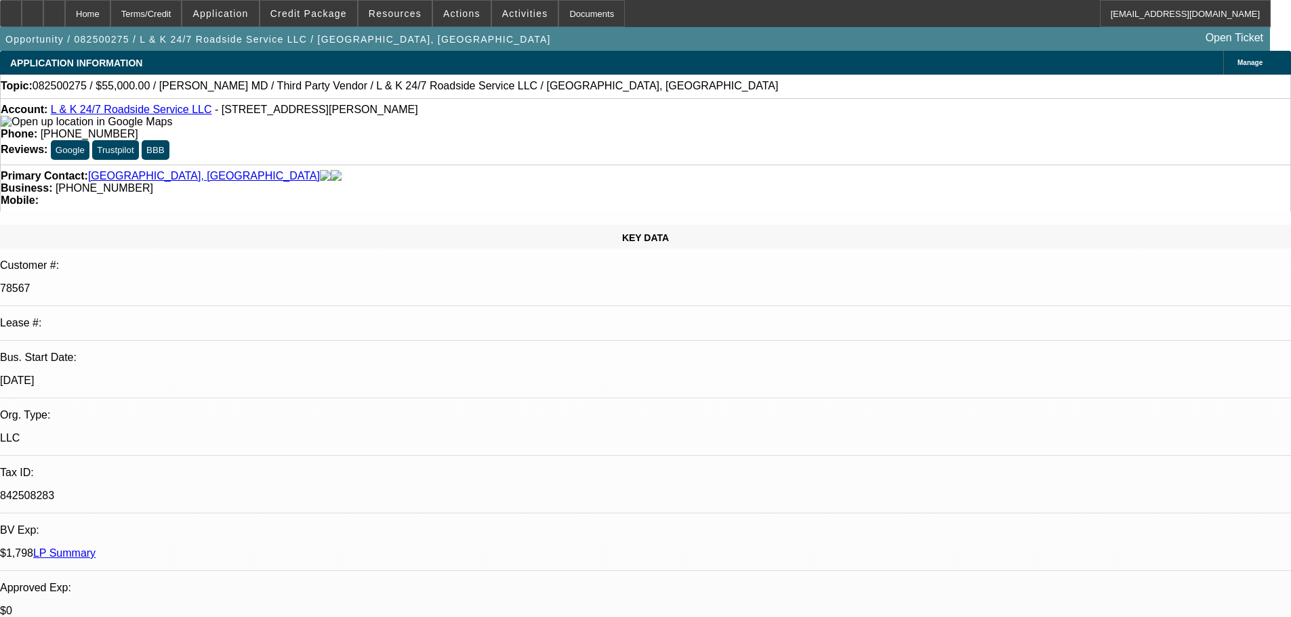
select select "0"
select select "2"
select select "0.1"
select select "4"
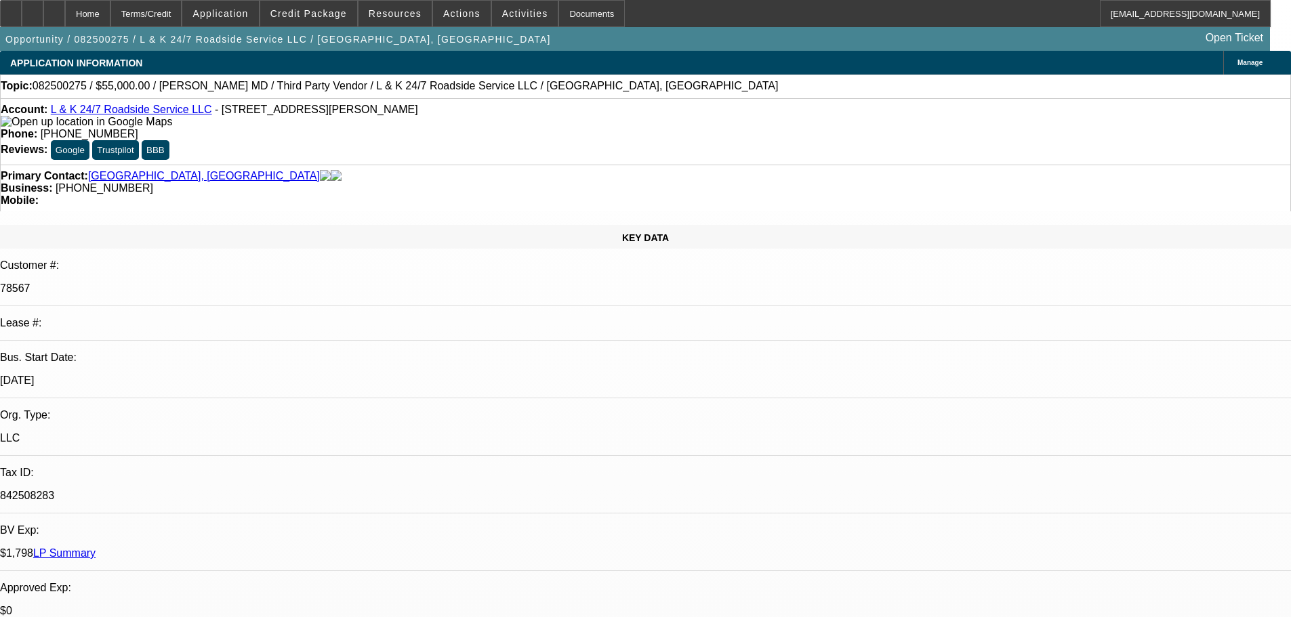
select select "0"
select select "2"
select select "0.1"
select select "4"
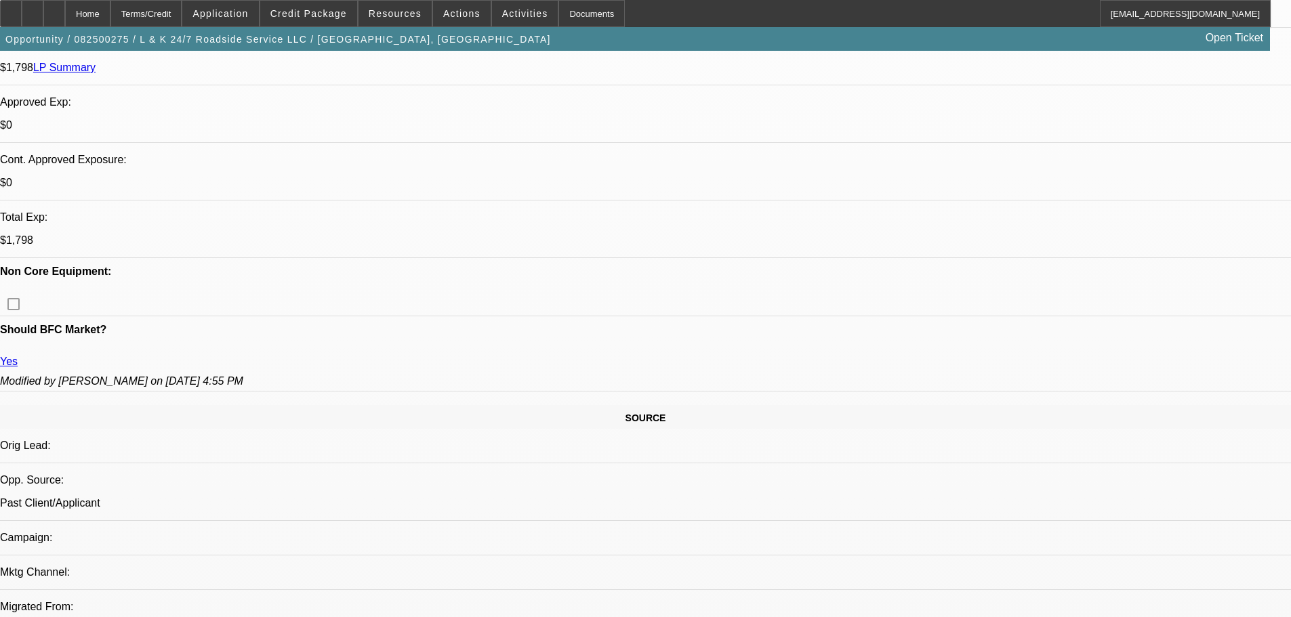
scroll to position [610, 0]
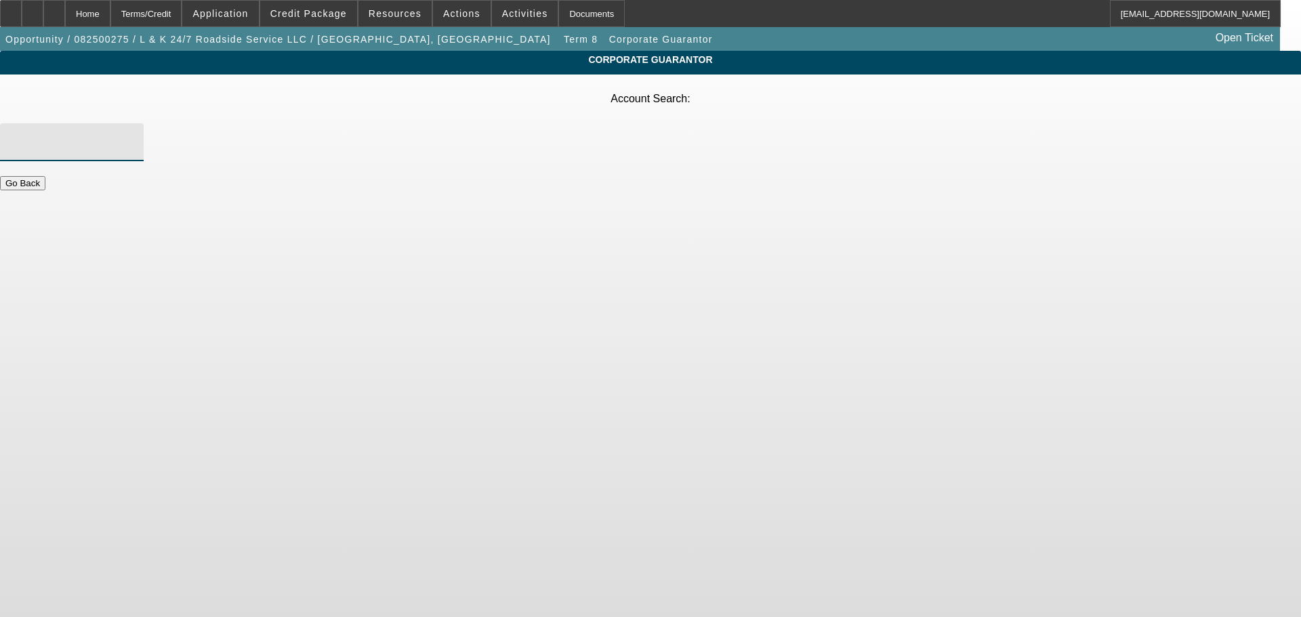
click at [133, 134] on input "Account Search" at bounding box center [72, 142] width 122 height 16
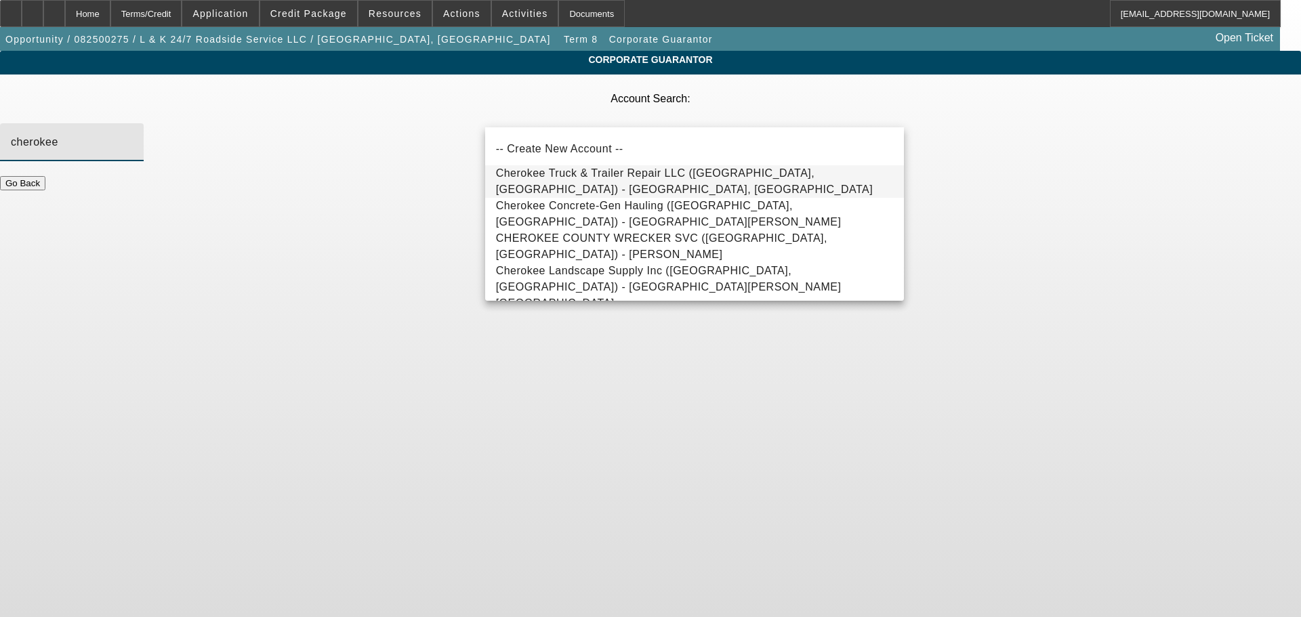
click at [613, 182] on span "Cherokee Truck & Trailer Repair LLC (Cherokee, AL) - Sheffield, Logan" at bounding box center [685, 181] width 378 height 28
type input "Cherokee Truck & Trailer Repair LLC (Cherokee, AL) - Sheffield, Logan"
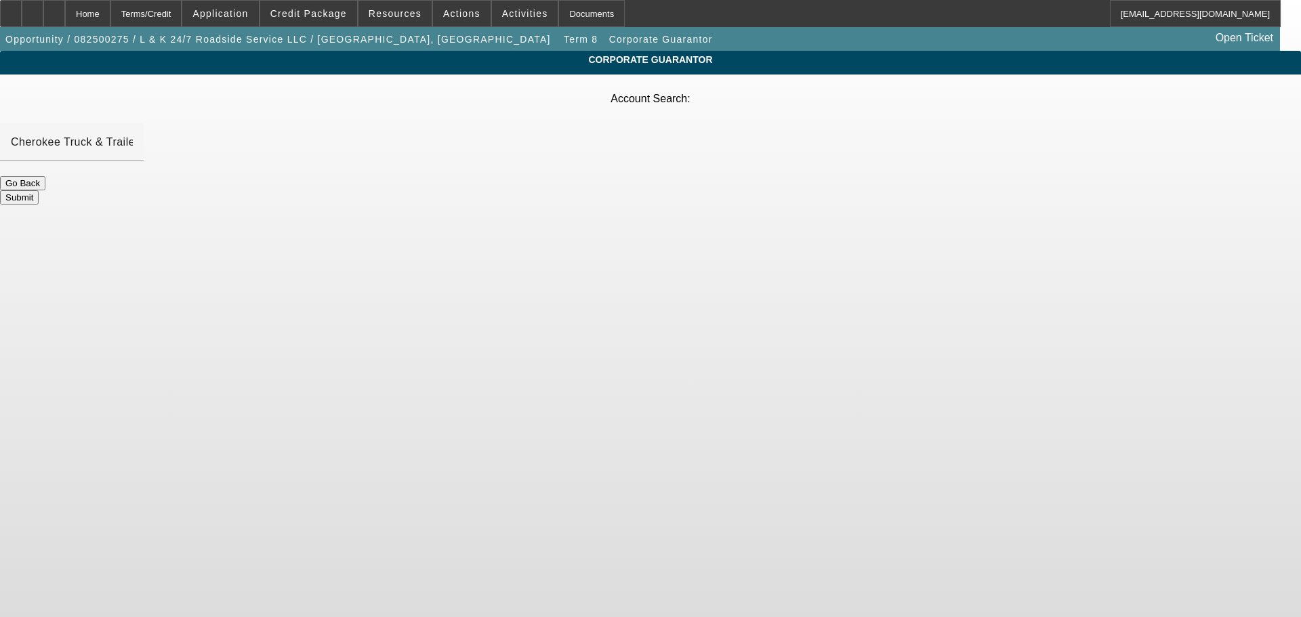
click at [39, 190] on button "Submit" at bounding box center [19, 197] width 39 height 14
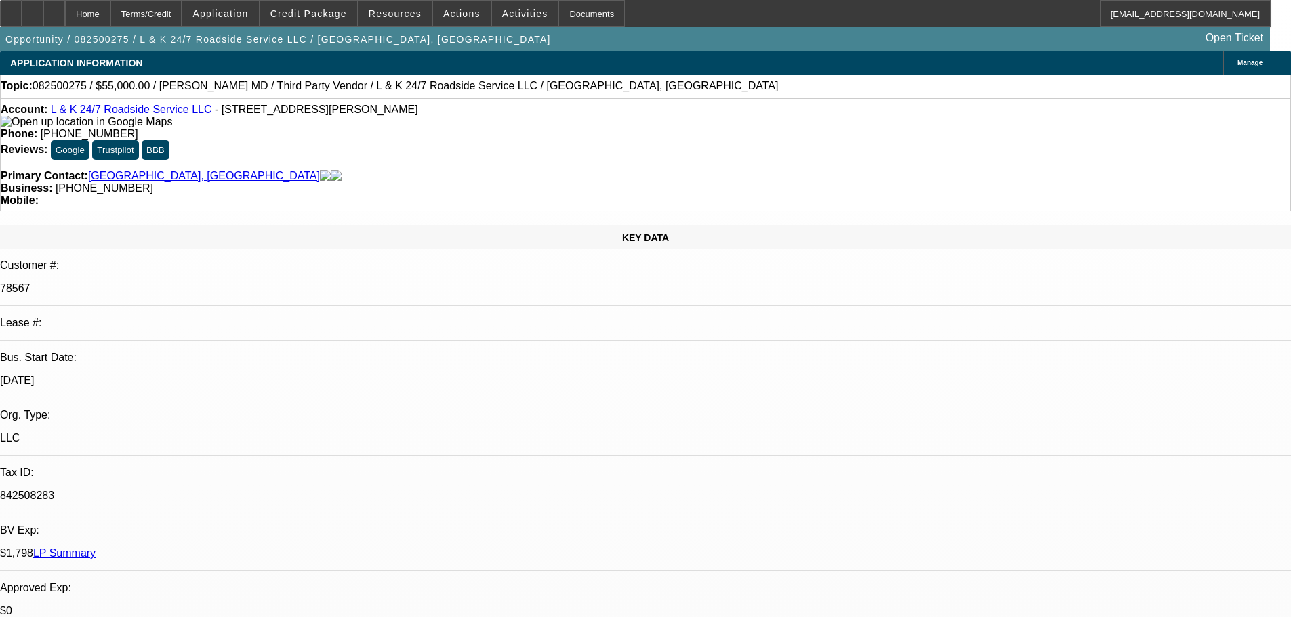
select select "0"
select select "2"
select select "0.1"
select select "4"
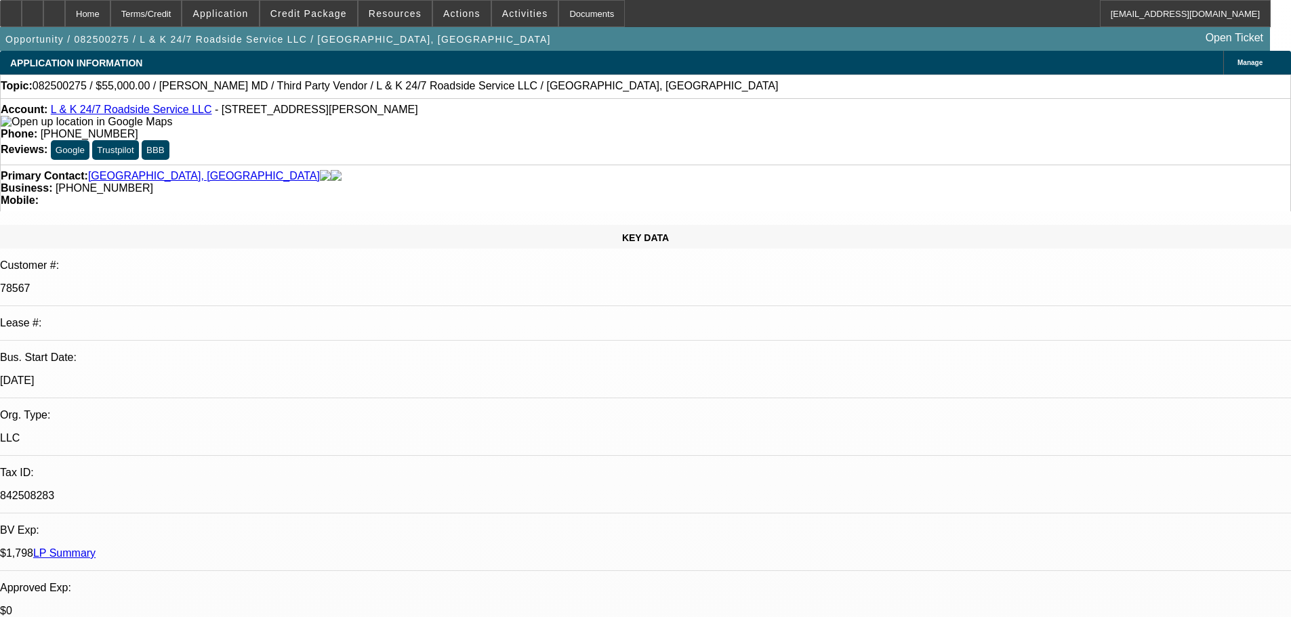
select select "0"
select select "2"
select select "0.1"
select select "4"
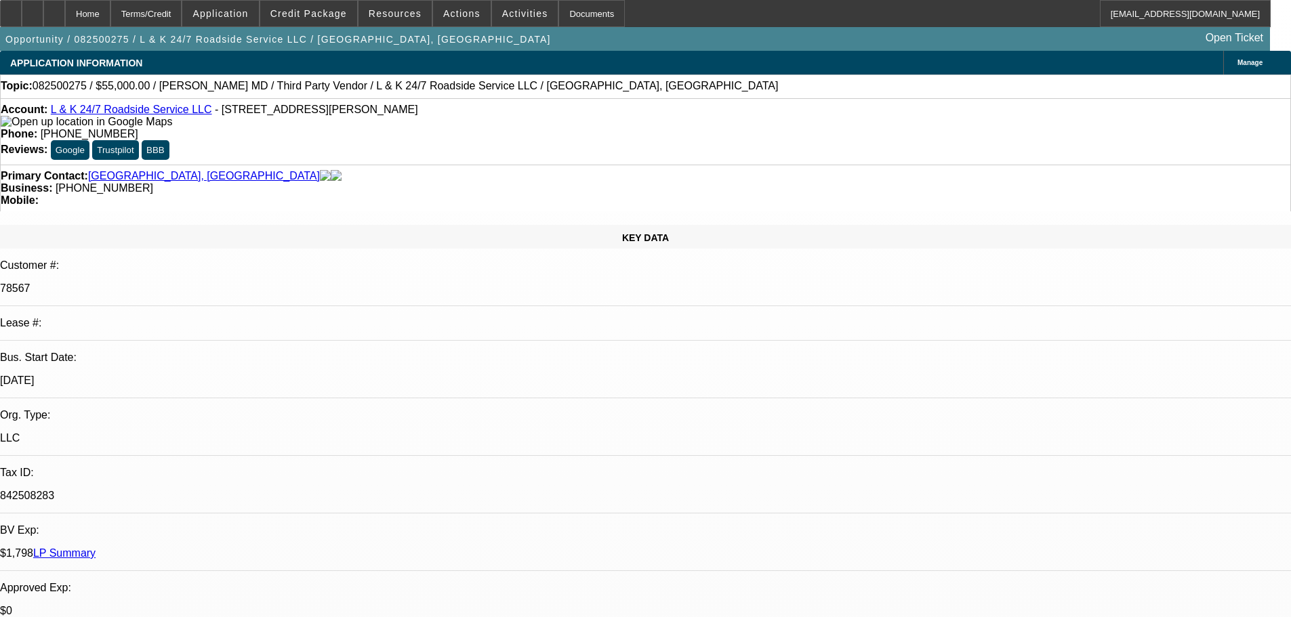
select select "0"
select select "2"
select select "0.1"
select select "4"
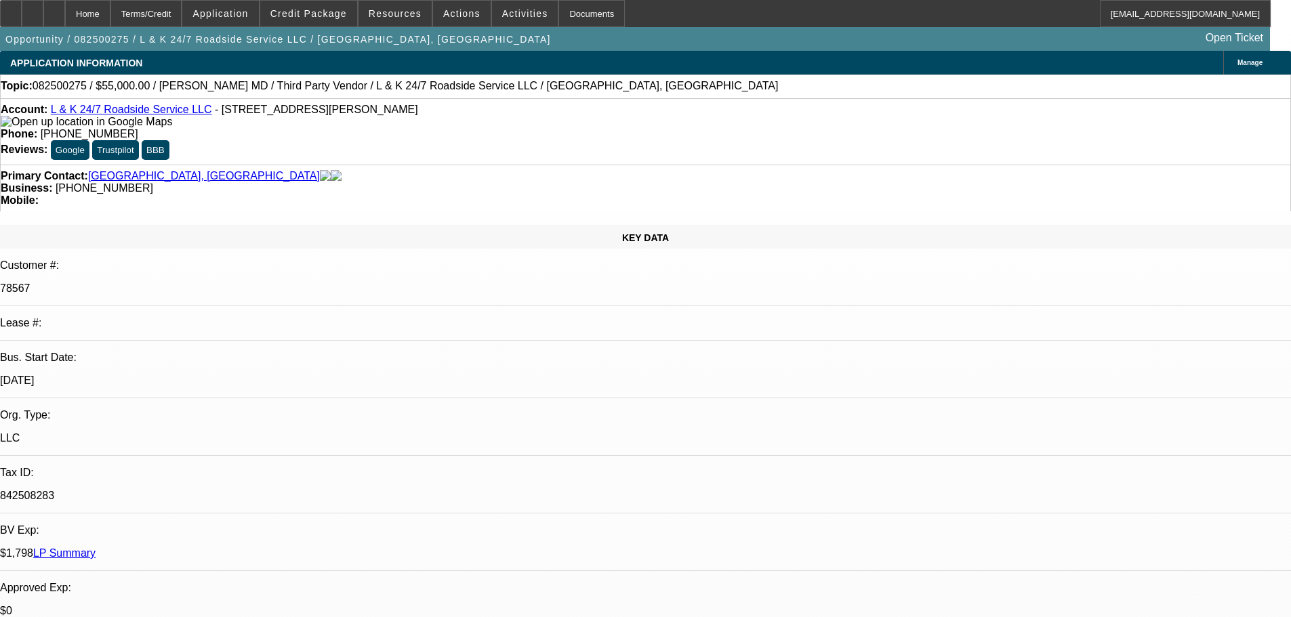
select select "0"
select select "2"
select select "0.1"
select select "4"
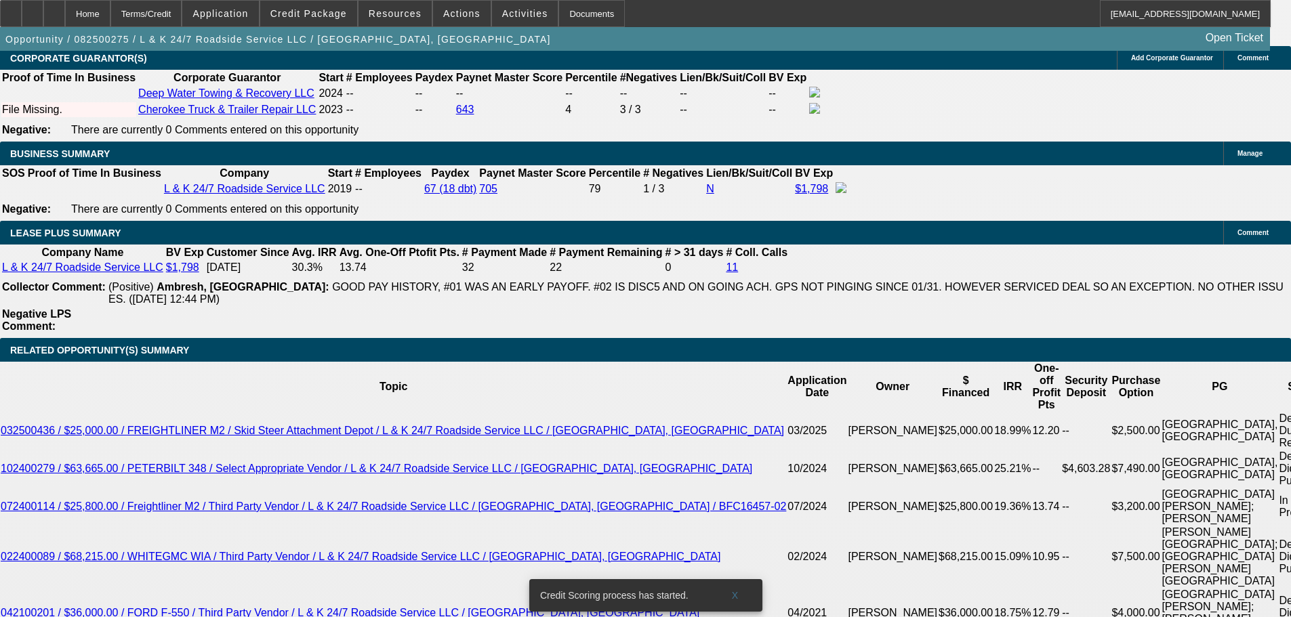
scroll to position [2237, 0]
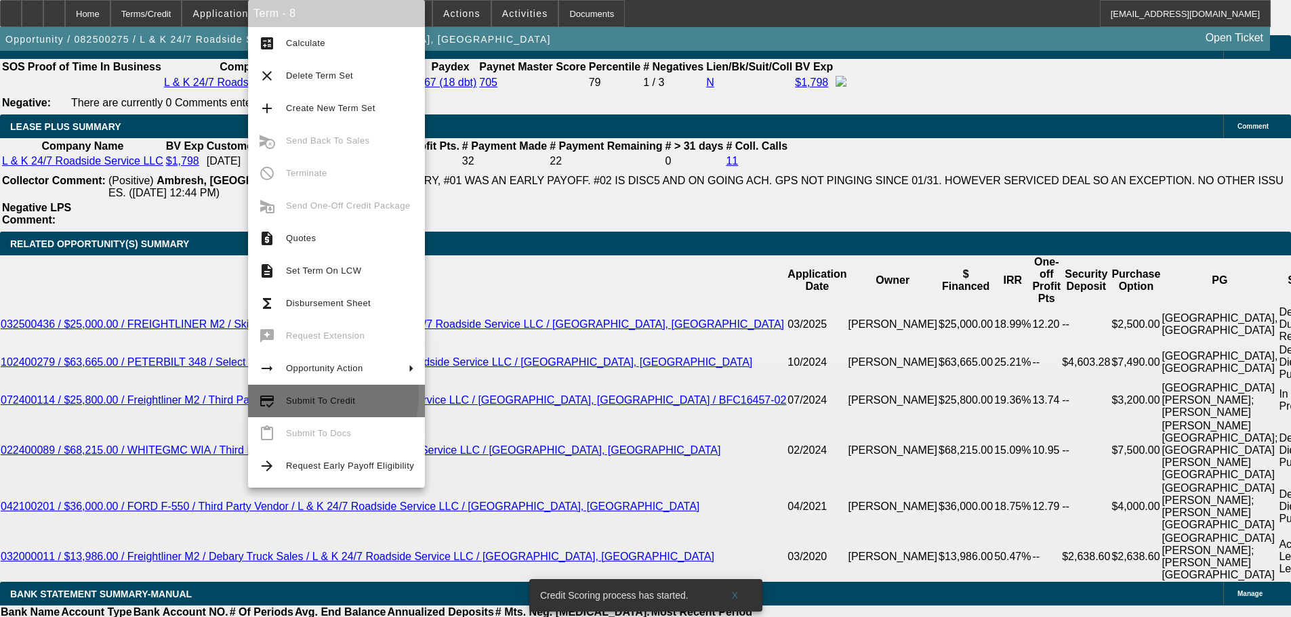
click at [317, 396] on span "Submit To Credit" at bounding box center [320, 401] width 69 height 10
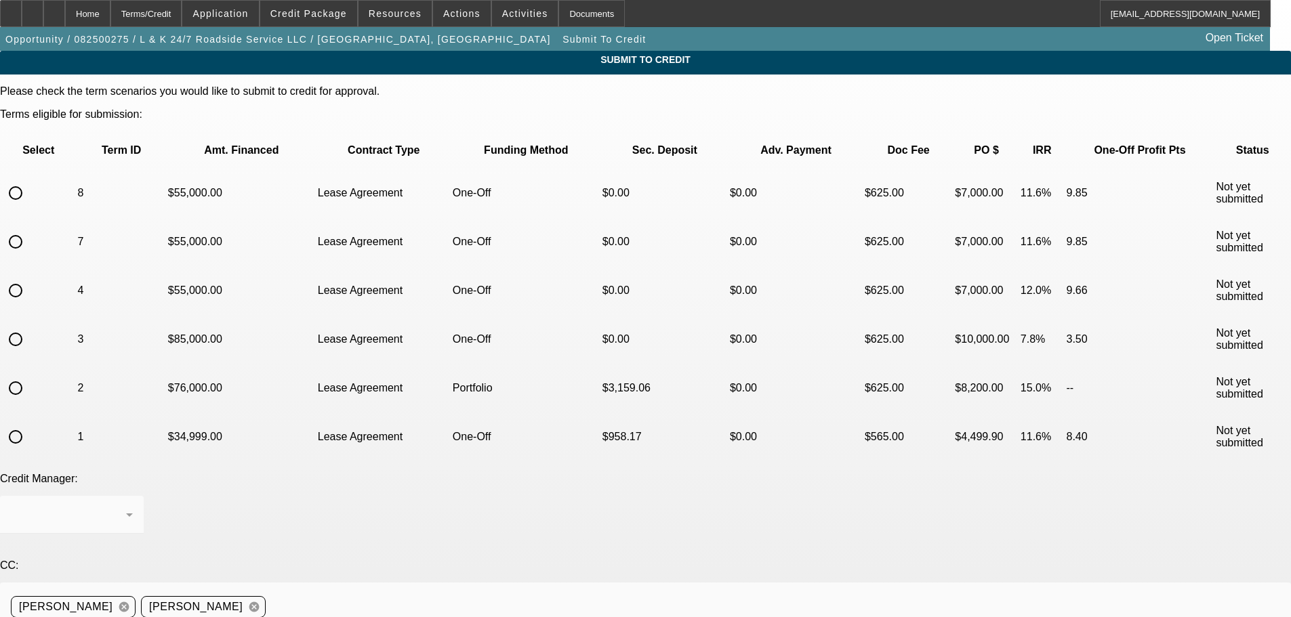
click at [29, 180] on input "radio" at bounding box center [15, 193] width 27 height 27
radio input "true"
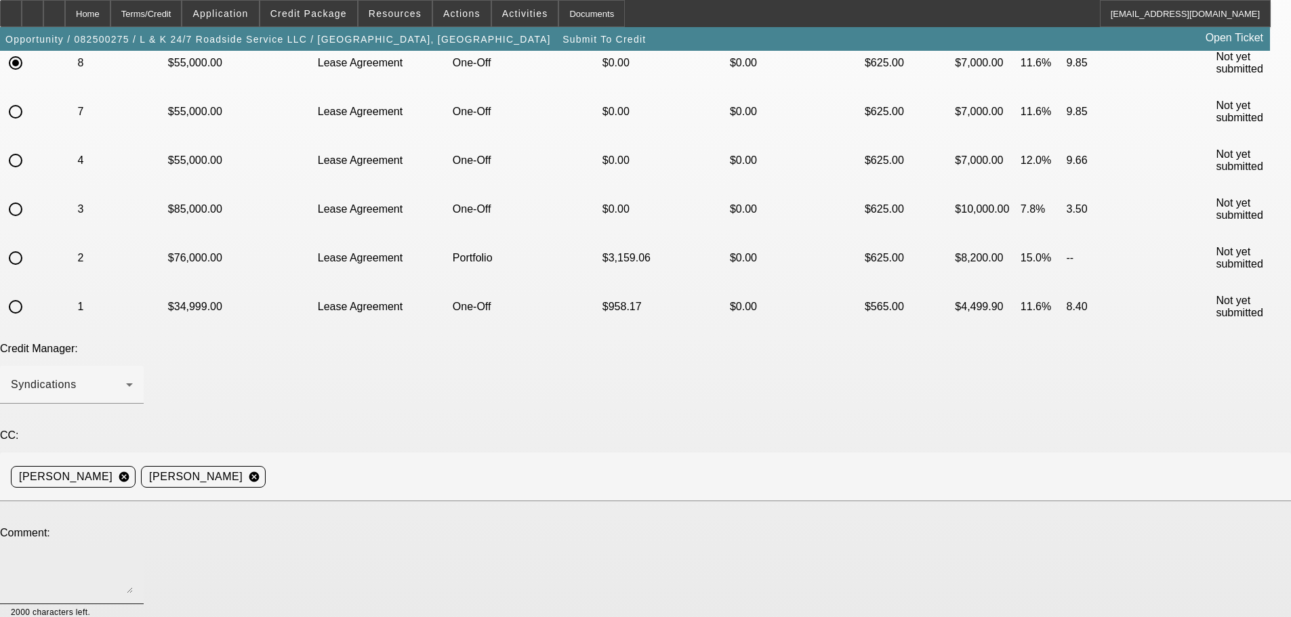
click at [133, 561] on textarea at bounding box center [72, 577] width 122 height 33
type textarea "Hey, think i fixed it. cosigner, 2x CG's + those cherokee banks should all refl…"
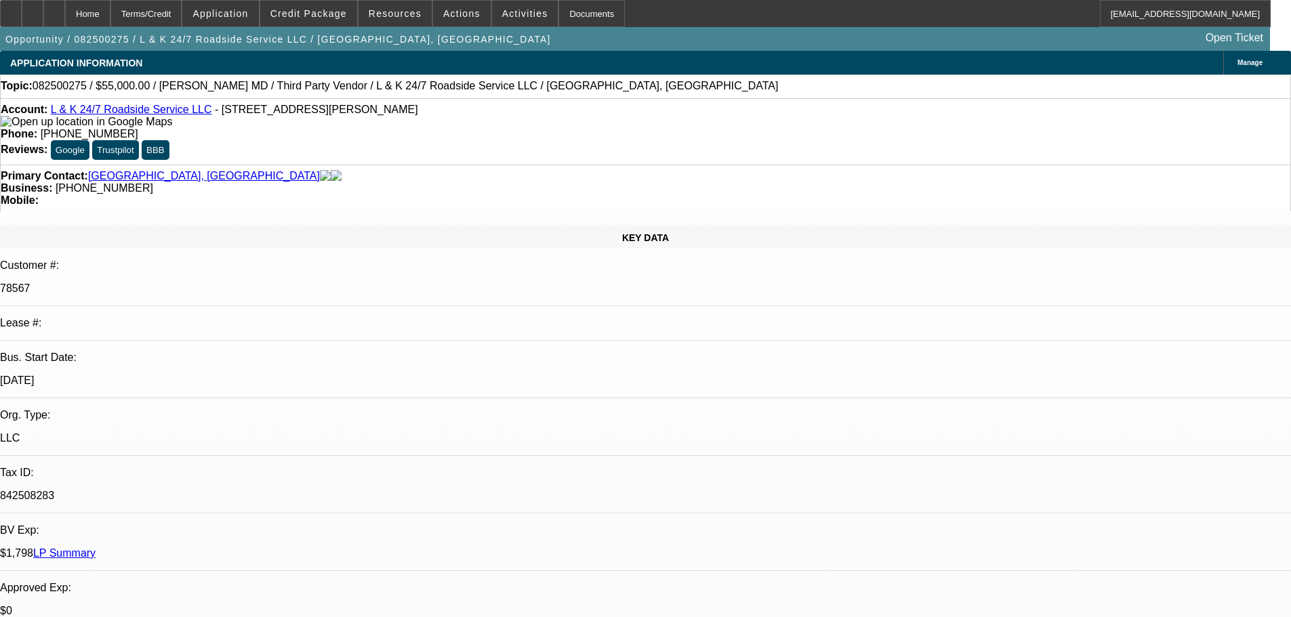
select select "0"
select select "2"
select select "0.1"
select select "4"
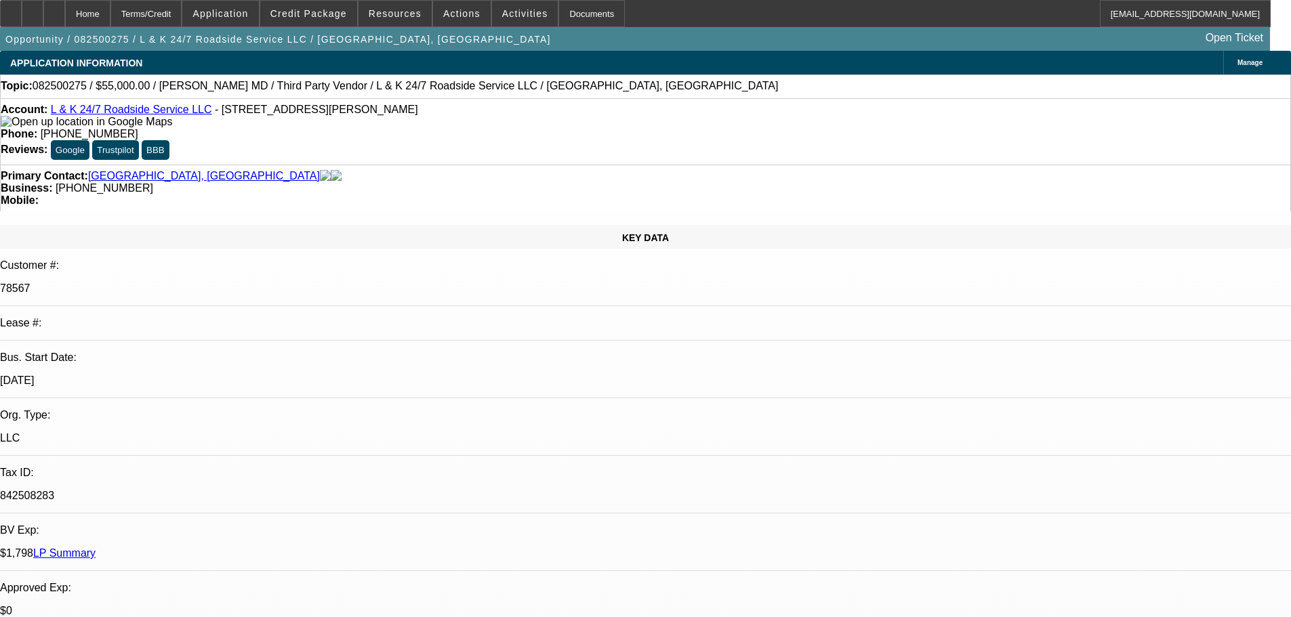
select select "0"
select select "2"
select select "0.1"
select select "4"
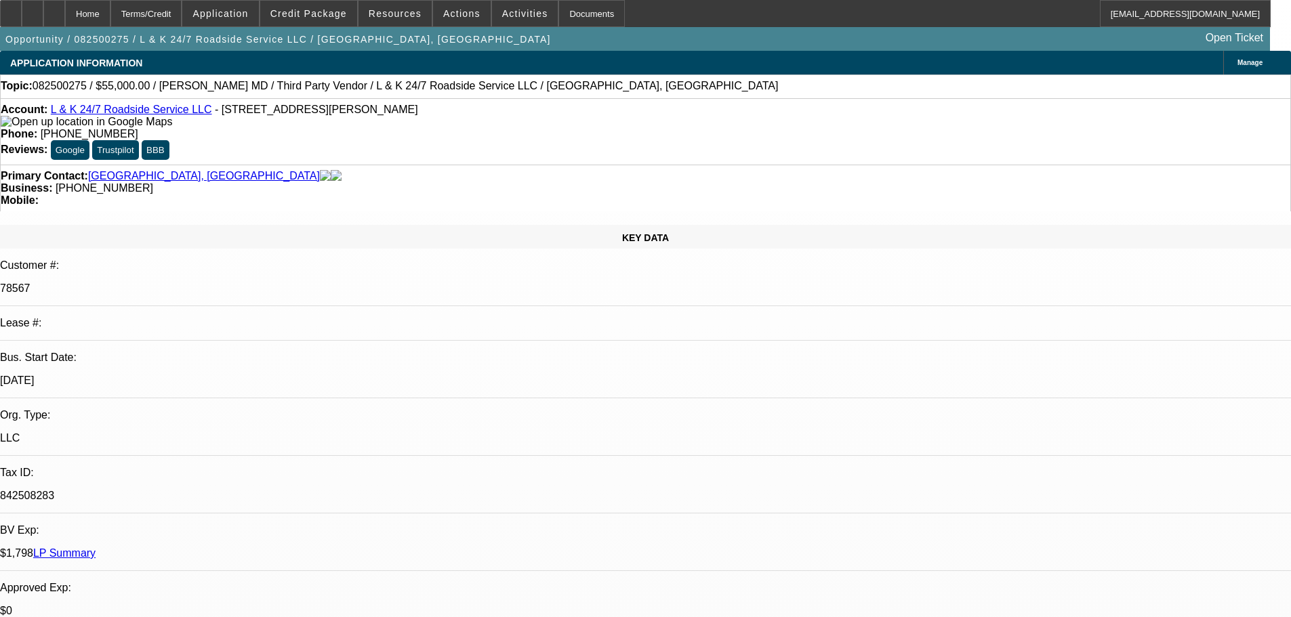
select select "0"
select select "2"
select select "0.1"
select select "4"
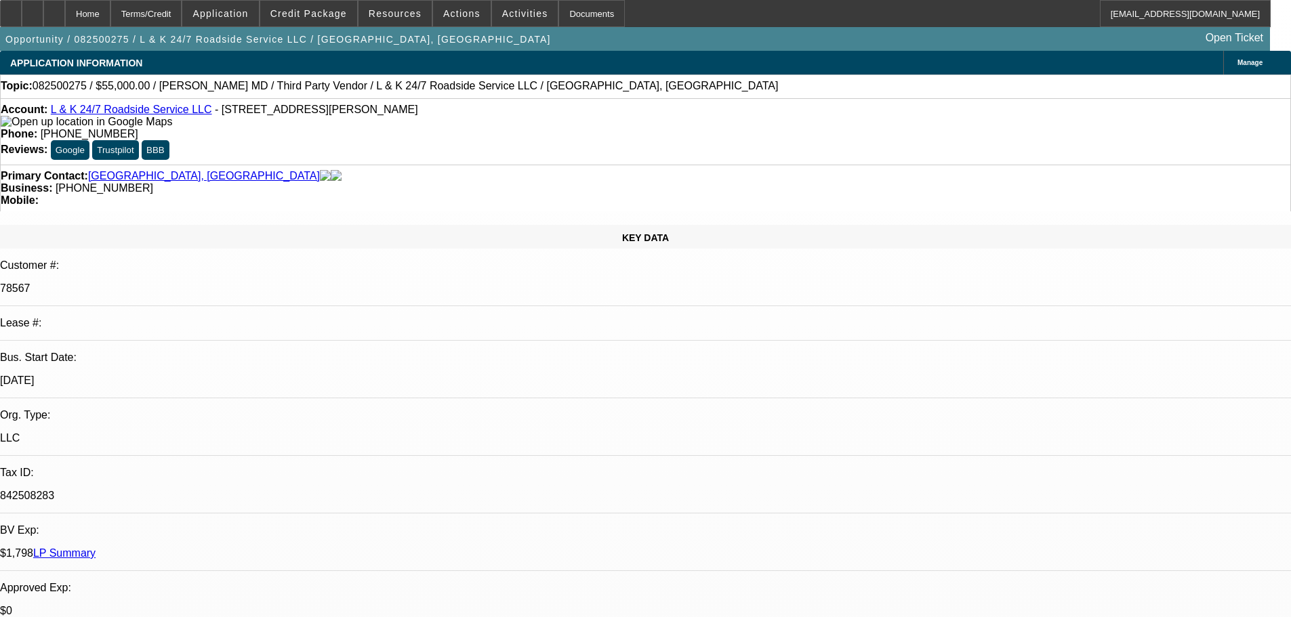
select select "0"
select select "2"
select select "0.1"
select select "4"
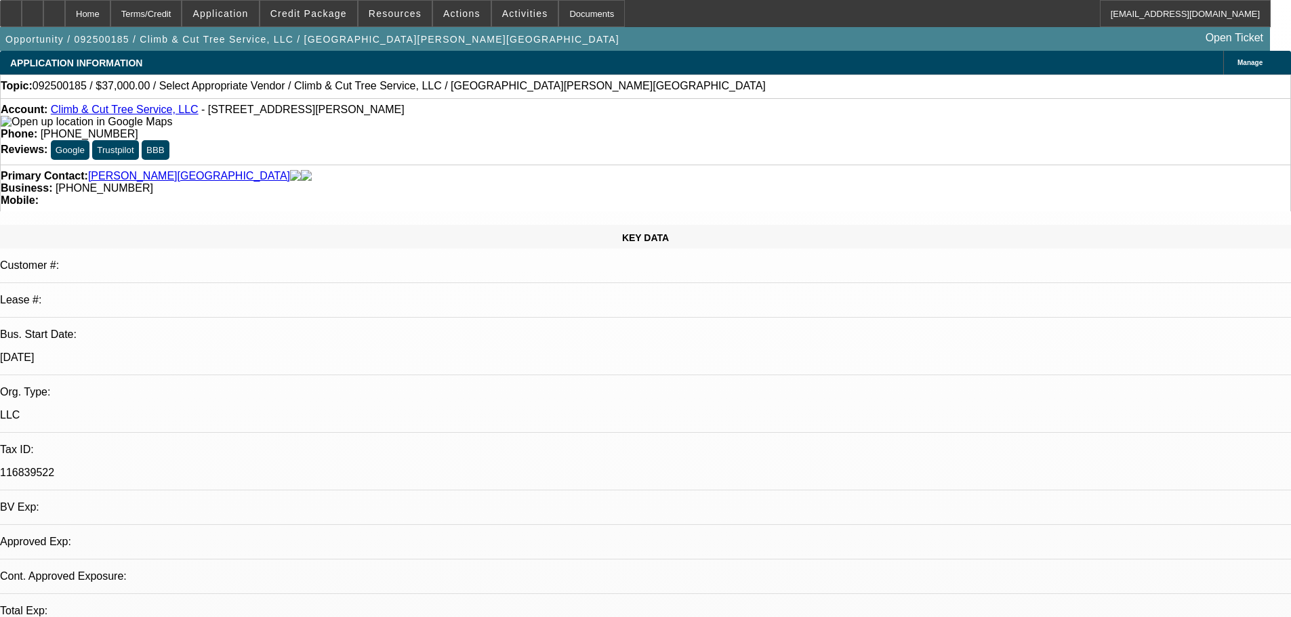
select select "0"
select select "2"
select select "0.1"
select select "4"
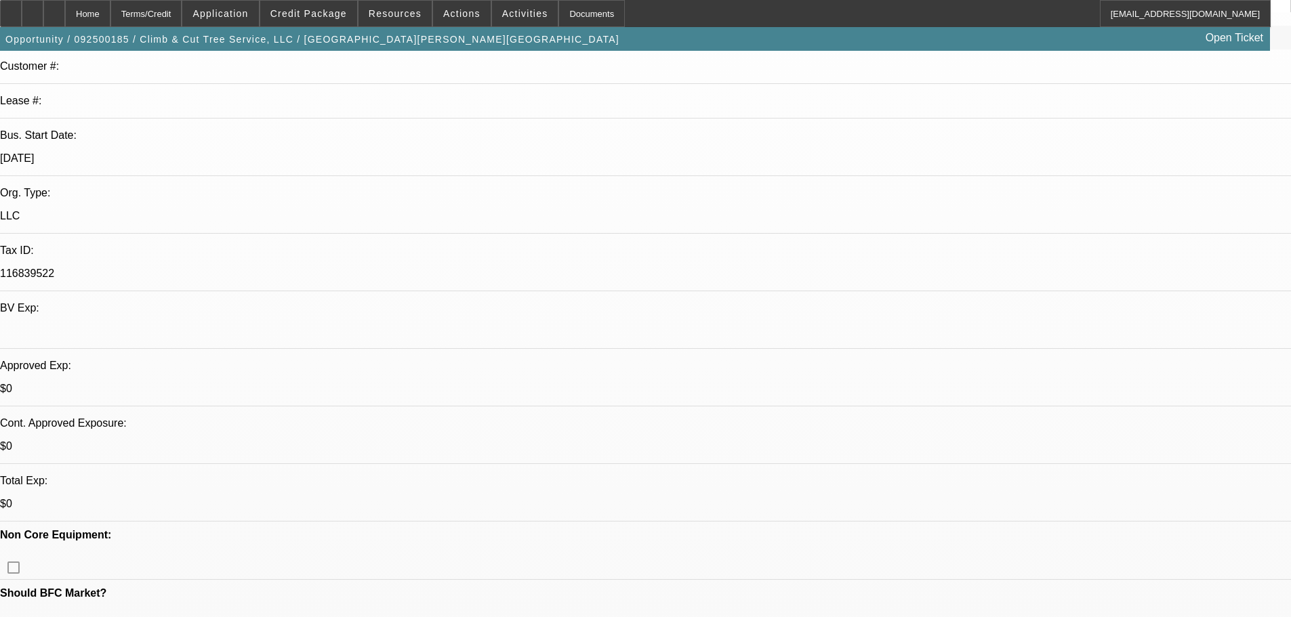
scroll to position [339, 0]
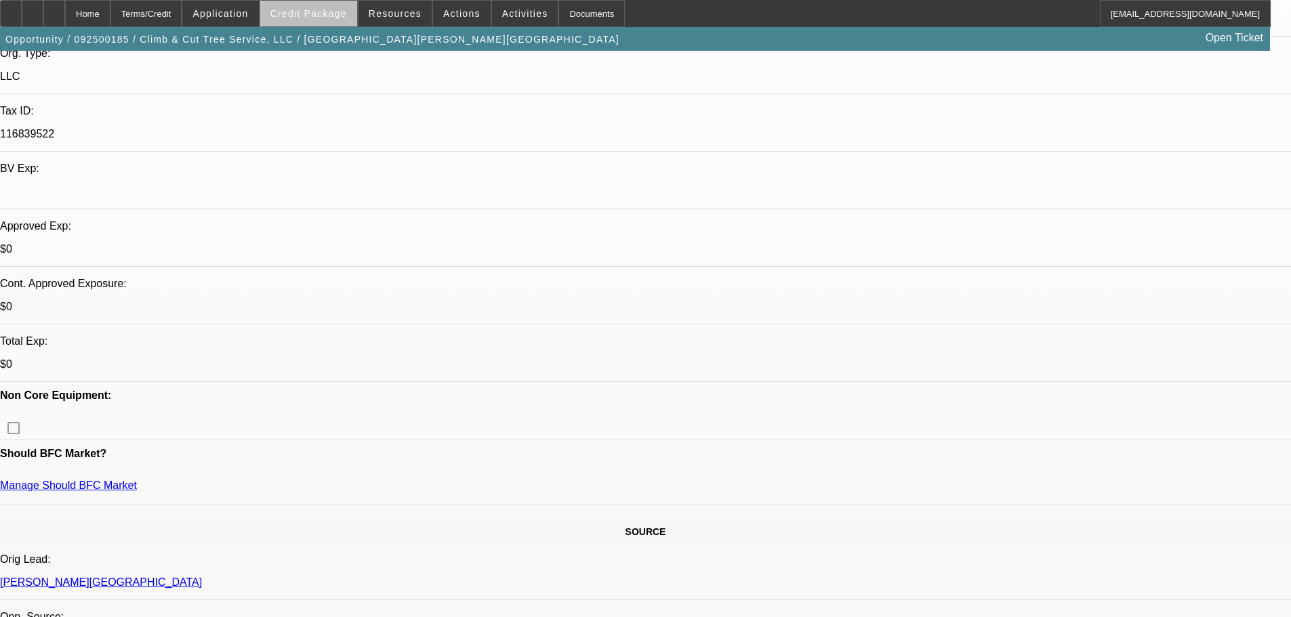
click at [332, 15] on span "Credit Package" at bounding box center [308, 13] width 77 height 11
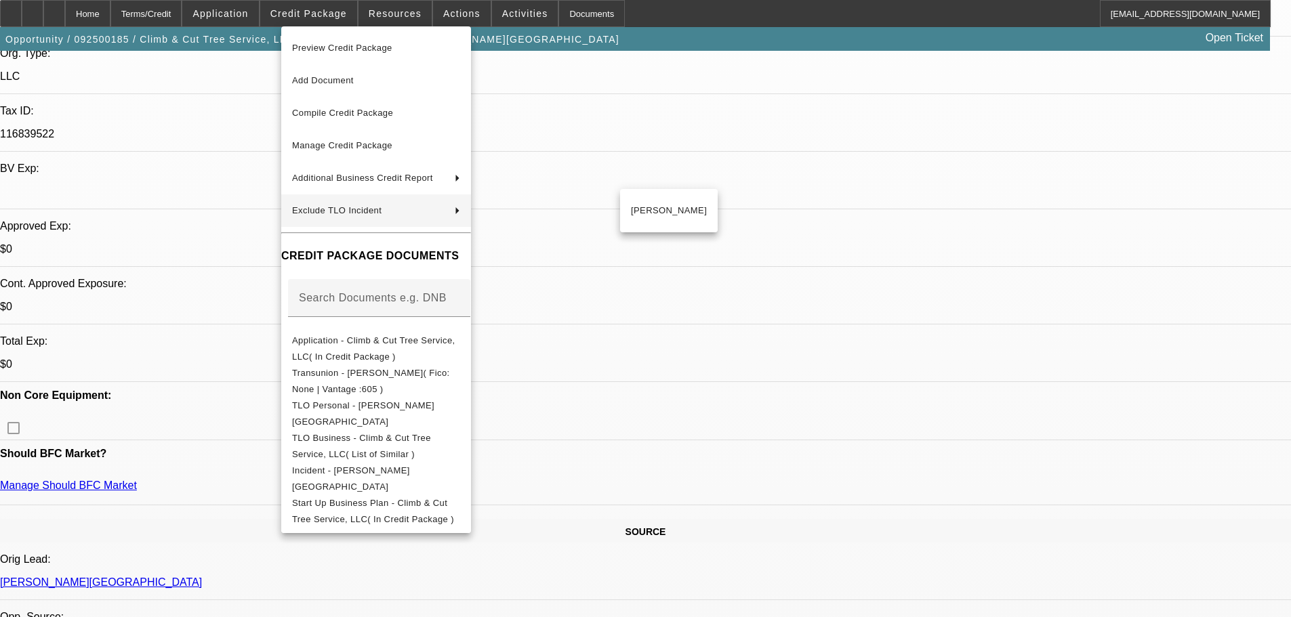
click at [915, 422] on div at bounding box center [645, 308] width 1291 height 617
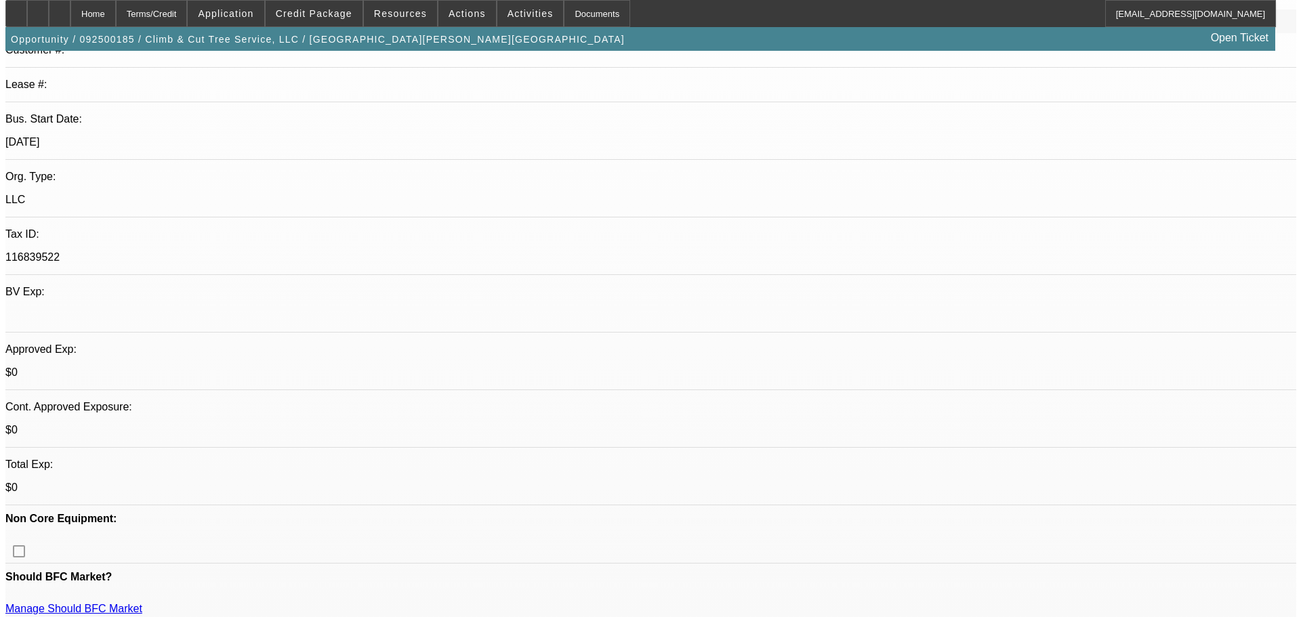
scroll to position [0, 0]
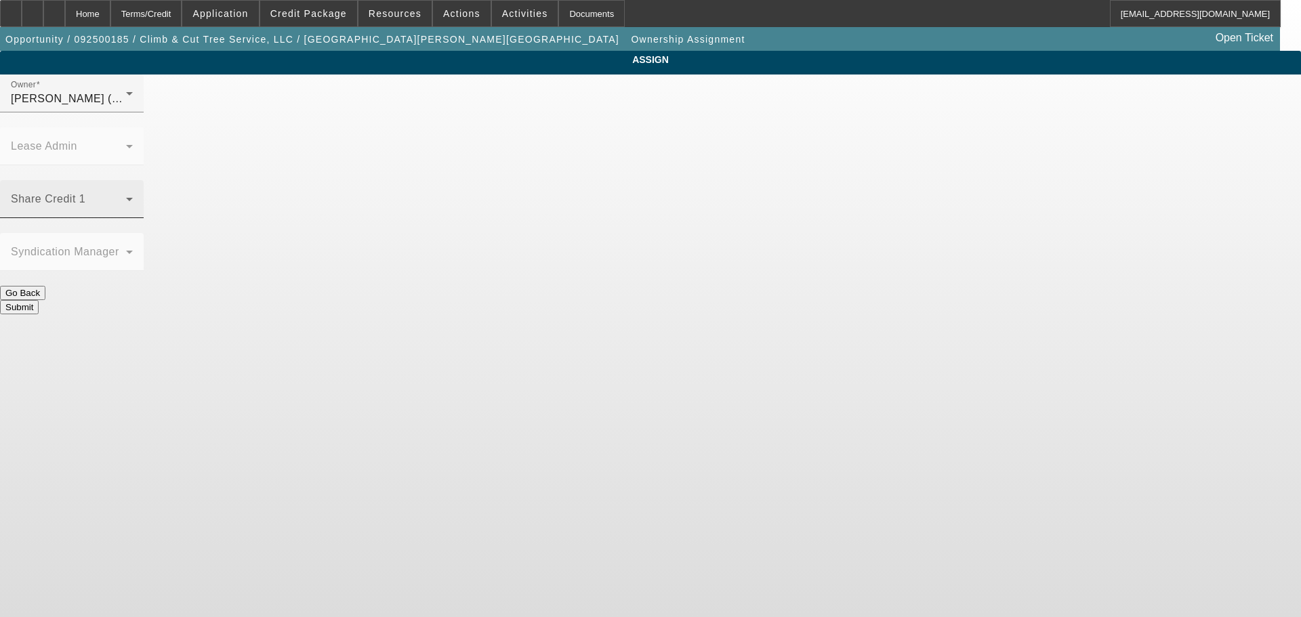
click at [126, 197] on span at bounding box center [68, 205] width 115 height 16
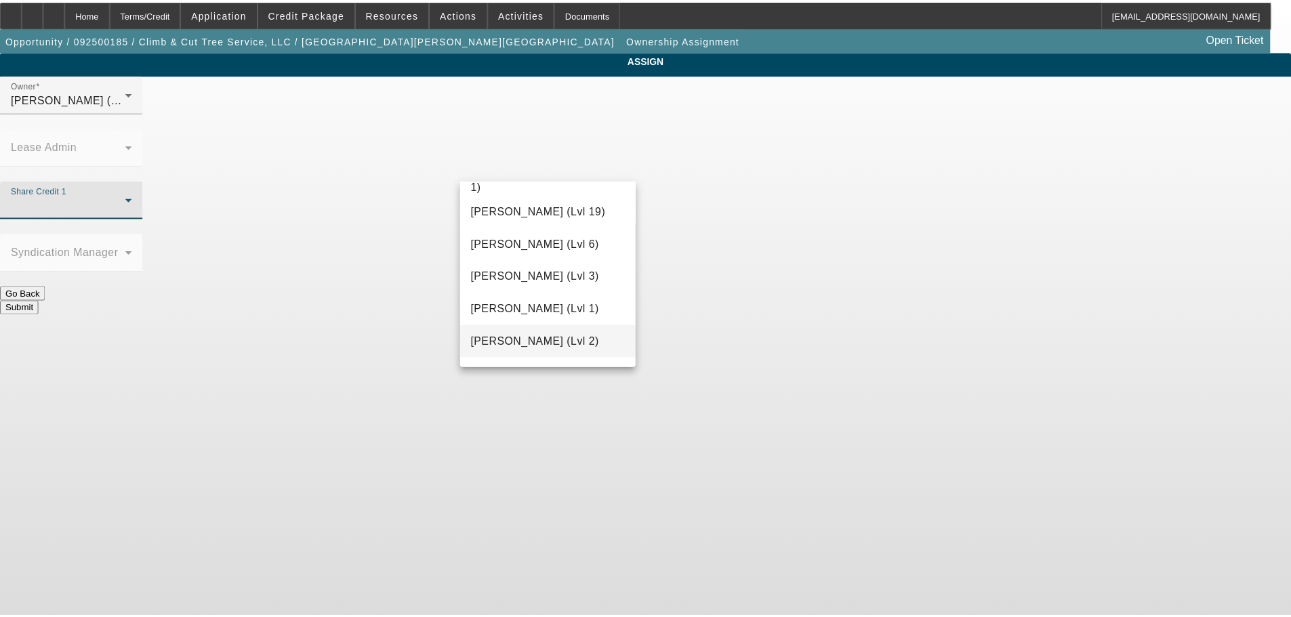
scroll to position [542, 0]
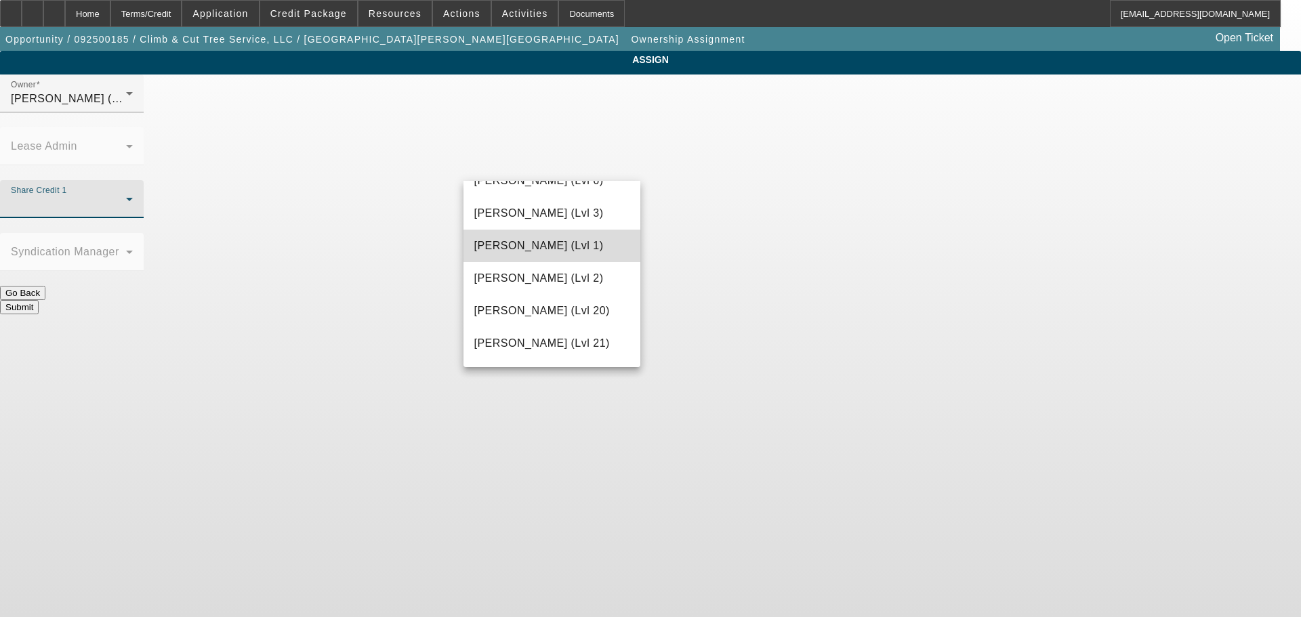
click at [563, 245] on span "Fredericks, Jack (Lvl 1)" at bounding box center [538, 246] width 129 height 16
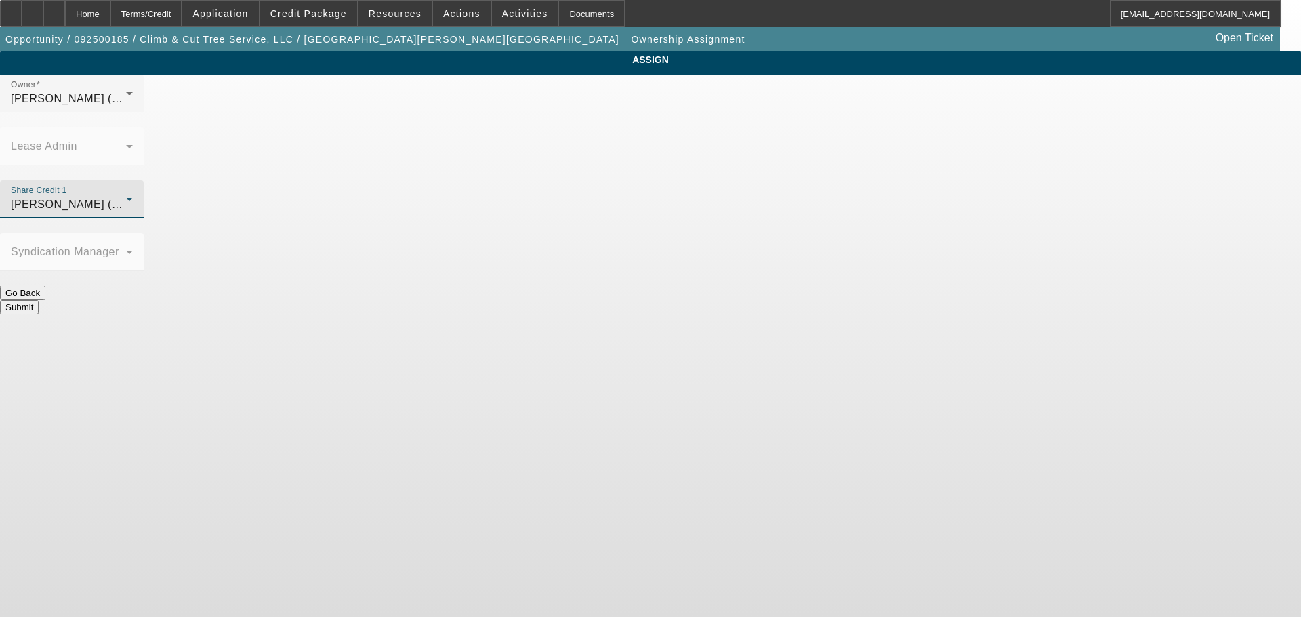
click at [39, 300] on button "Submit" at bounding box center [19, 307] width 39 height 14
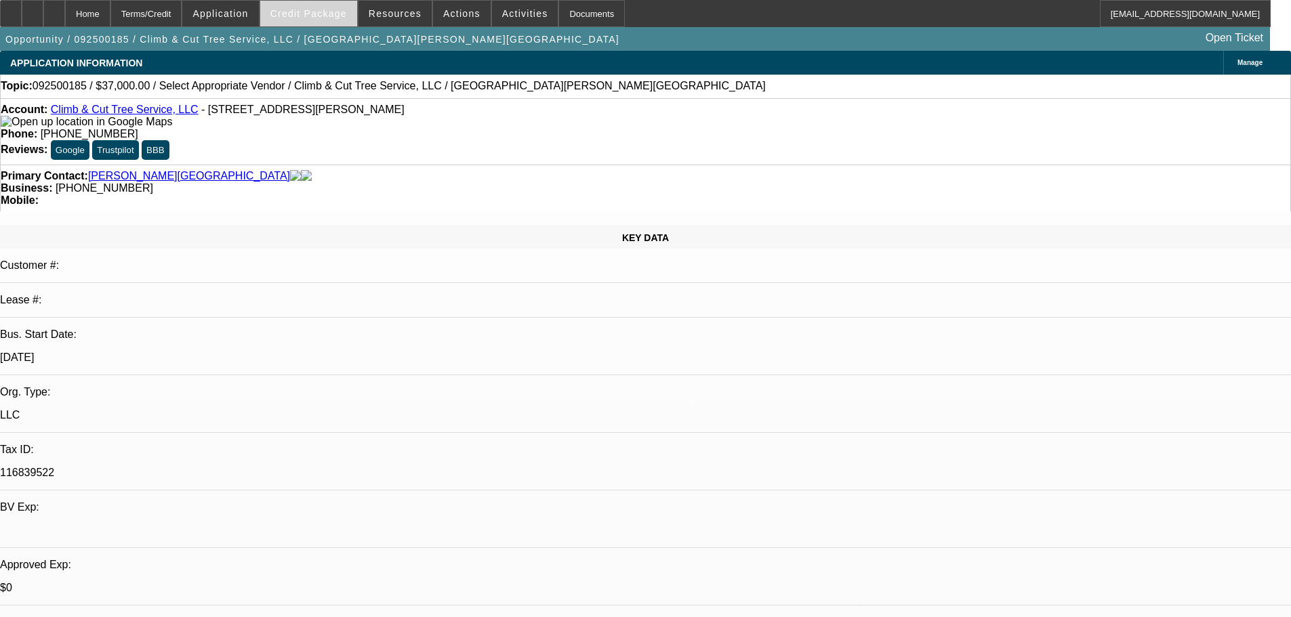
select select "0"
select select "2"
select select "0.1"
select select "4"
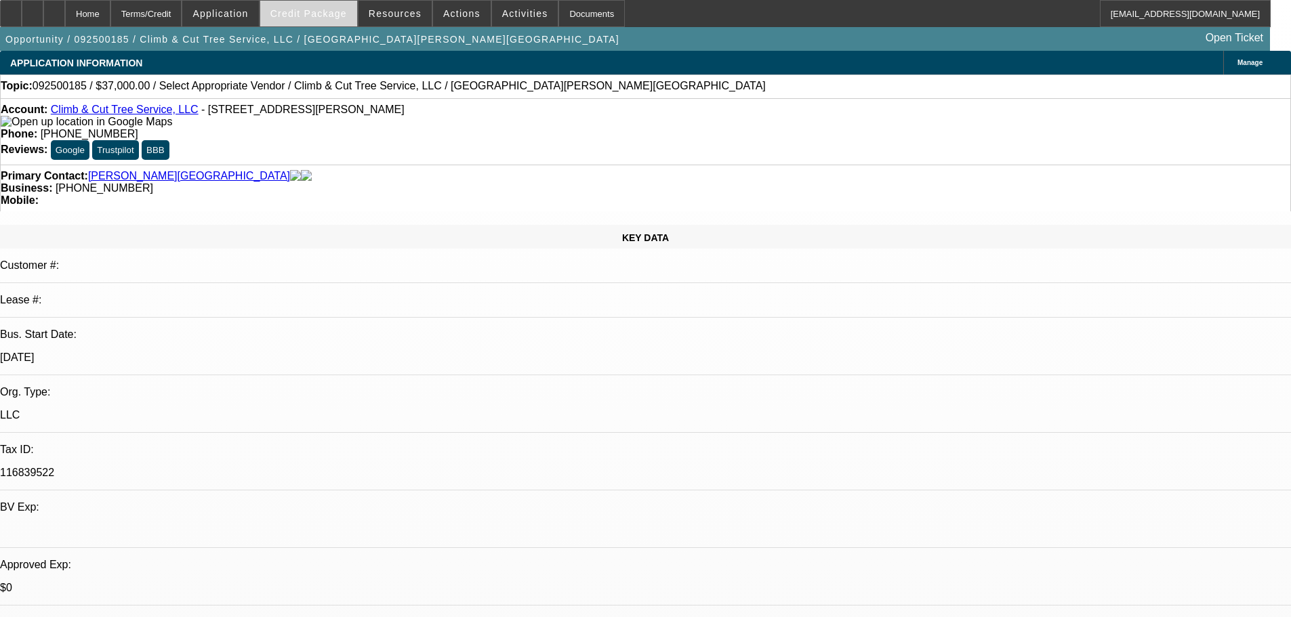
click at [325, 10] on span "Credit Package" at bounding box center [308, 13] width 77 height 11
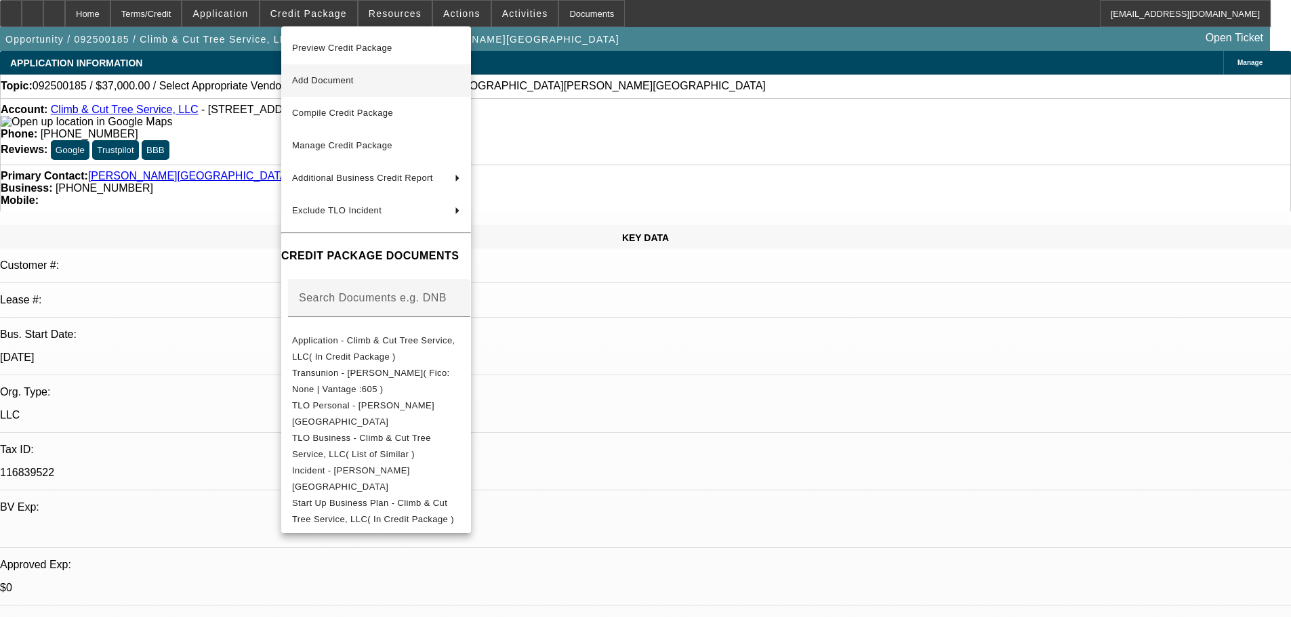
click at [405, 79] on span "Add Document" at bounding box center [376, 81] width 168 height 16
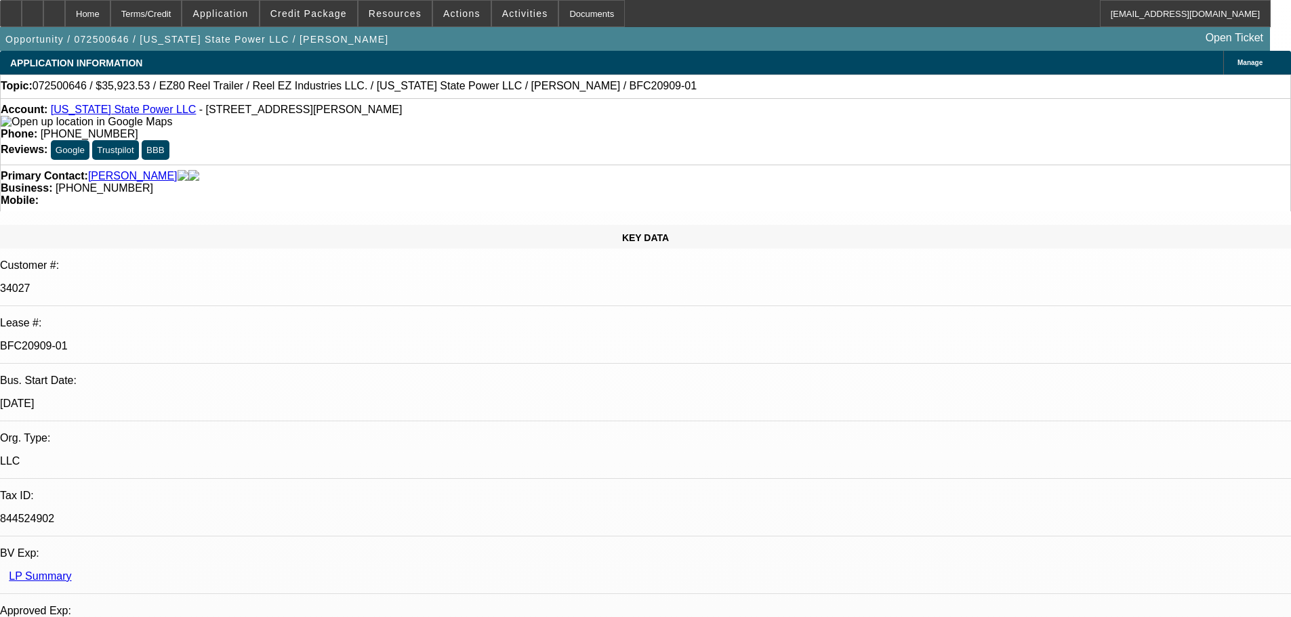
select select "0"
select select "0.1"
select select "4"
select select "0"
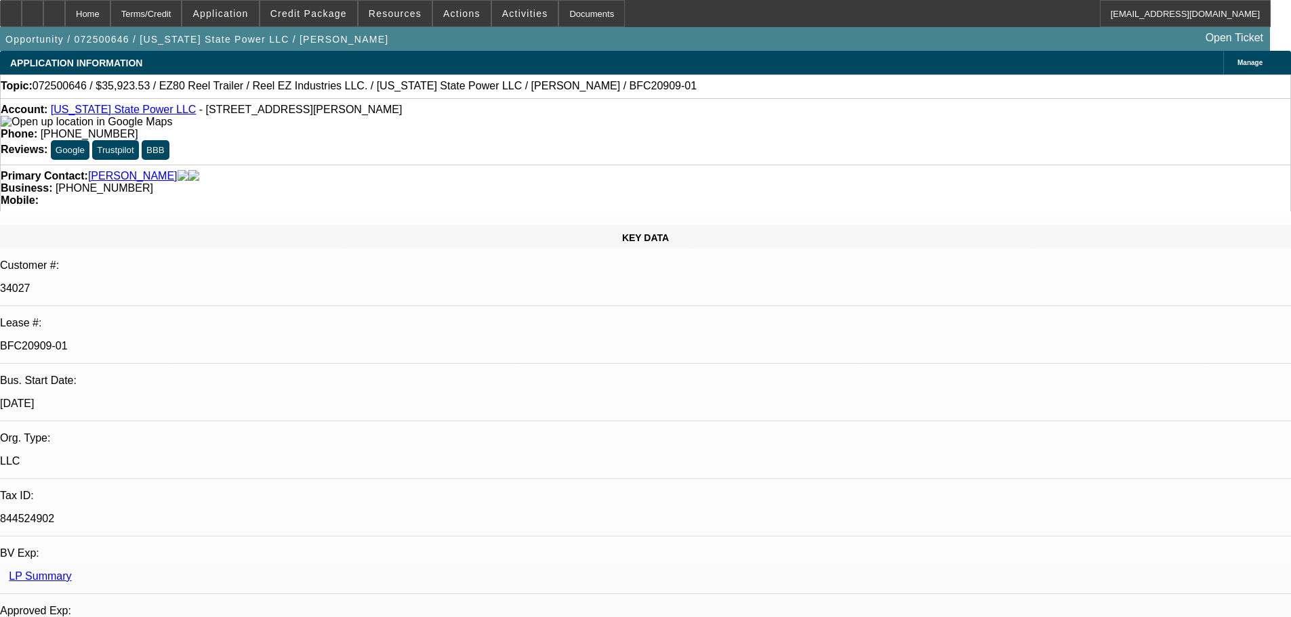
select select "0"
select select "2"
select select "0"
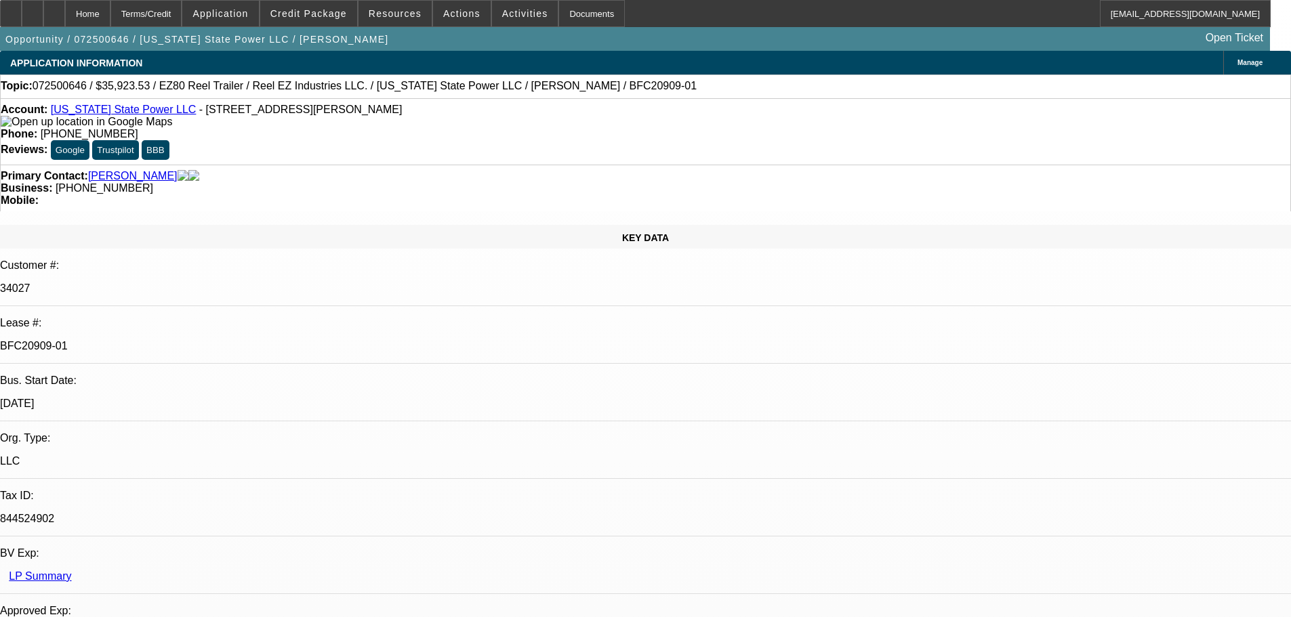
select select "0"
select select "2"
select select "0"
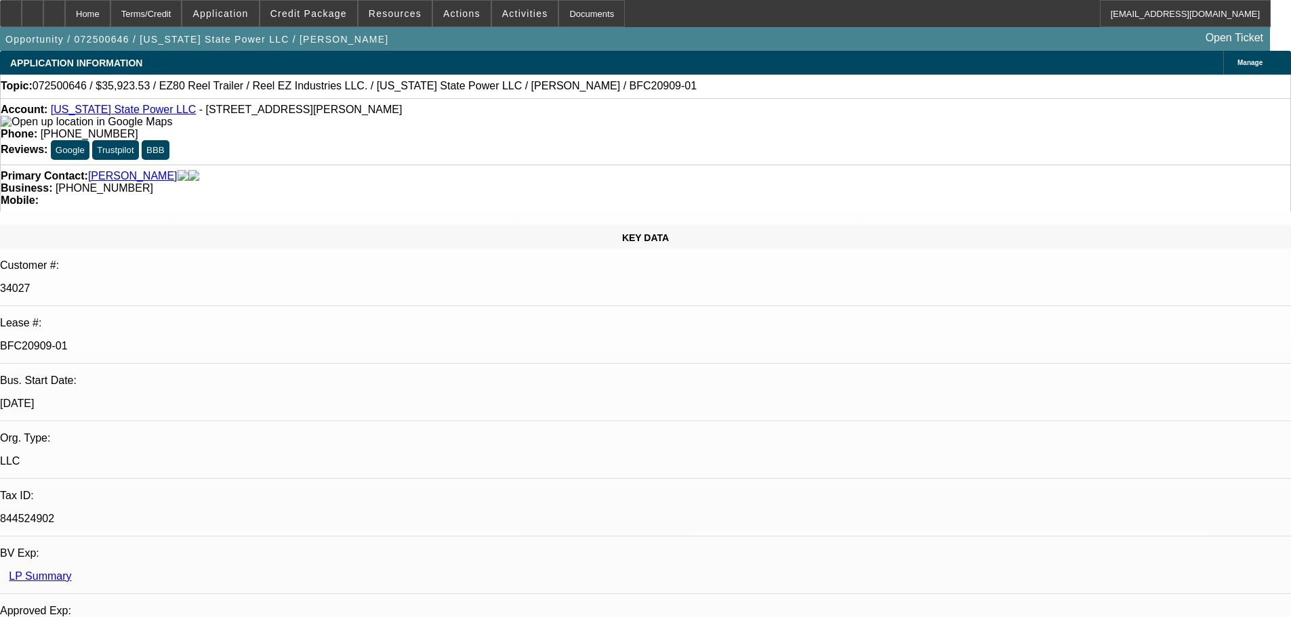
select select "2"
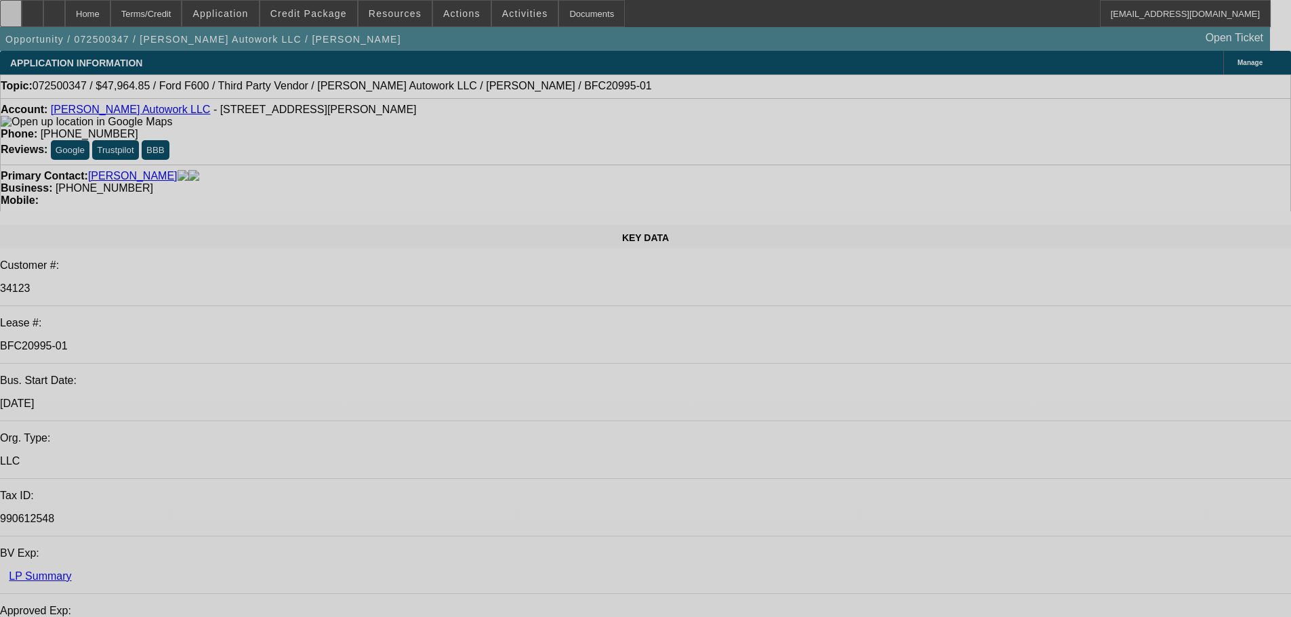
select select "0"
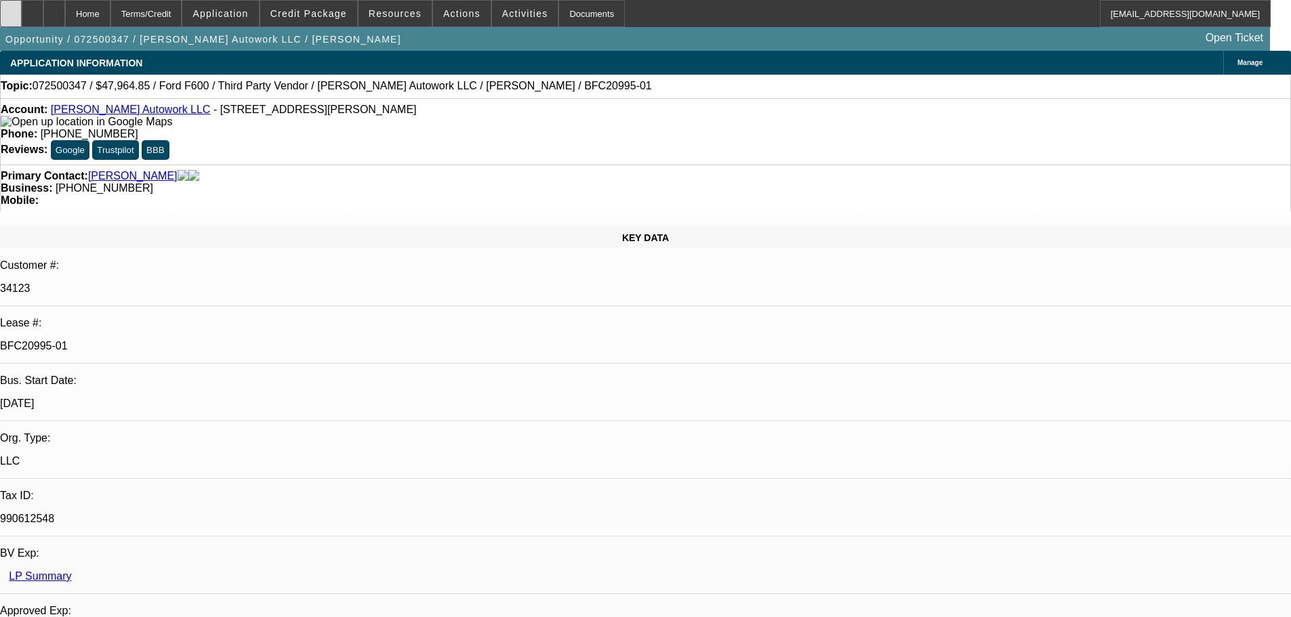
select select "2"
select select "0"
select select "6"
select select "0"
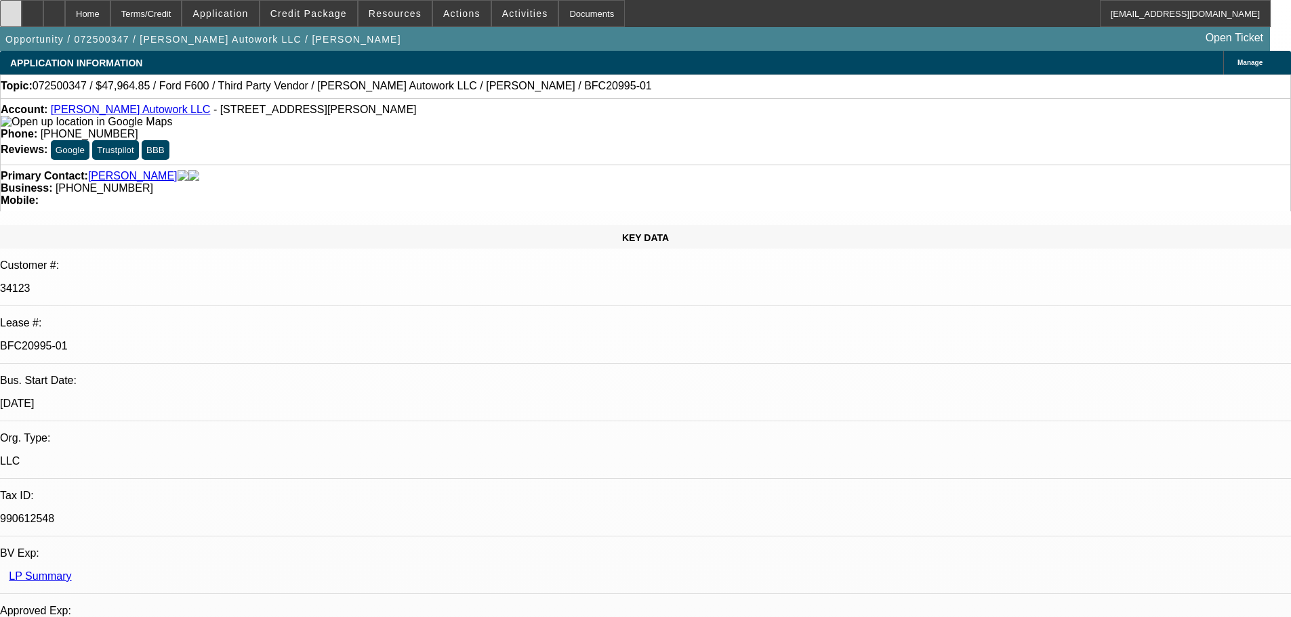
select select "2"
select select "0.1"
select select "4"
select select "0"
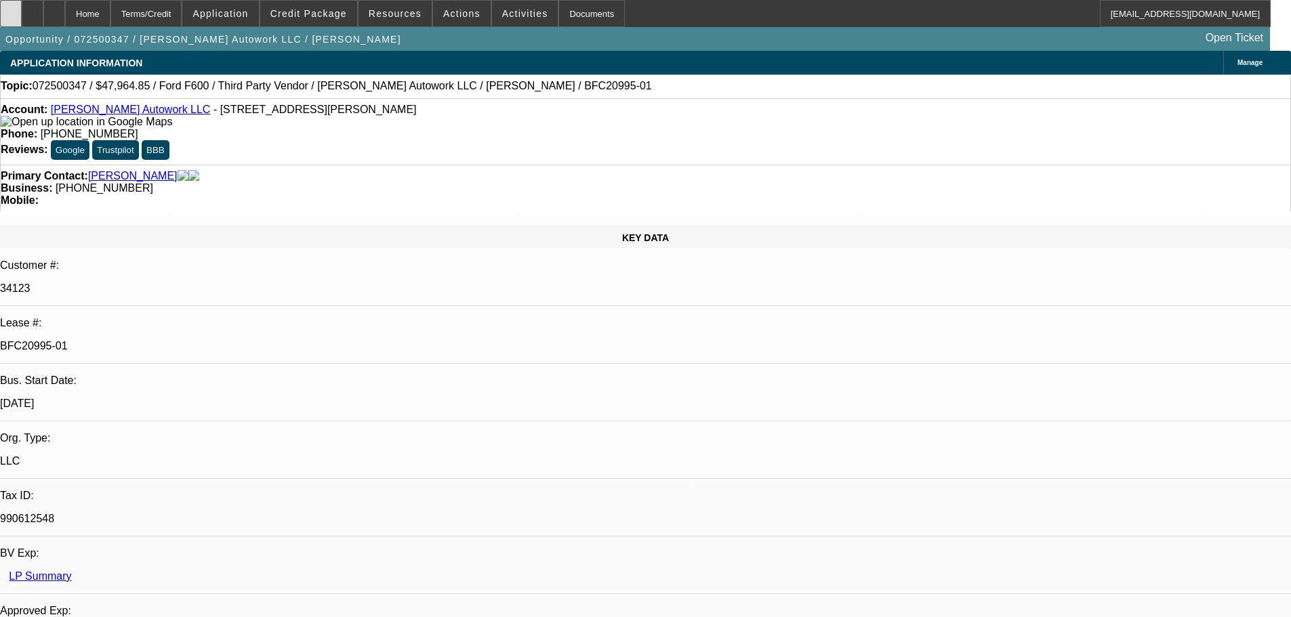
select select "2"
select select "0"
select select "6"
select select "0"
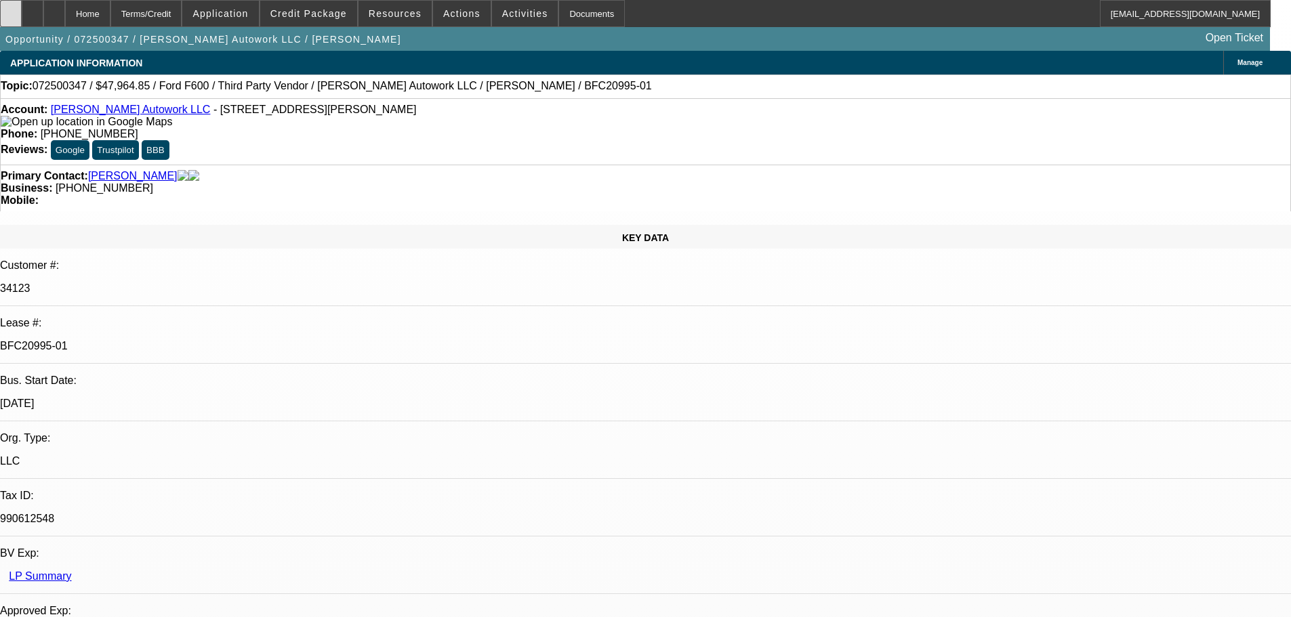
select select "2"
select select "0.1"
select select "4"
click at [11, 9] on icon at bounding box center [11, 9] width 0 height 0
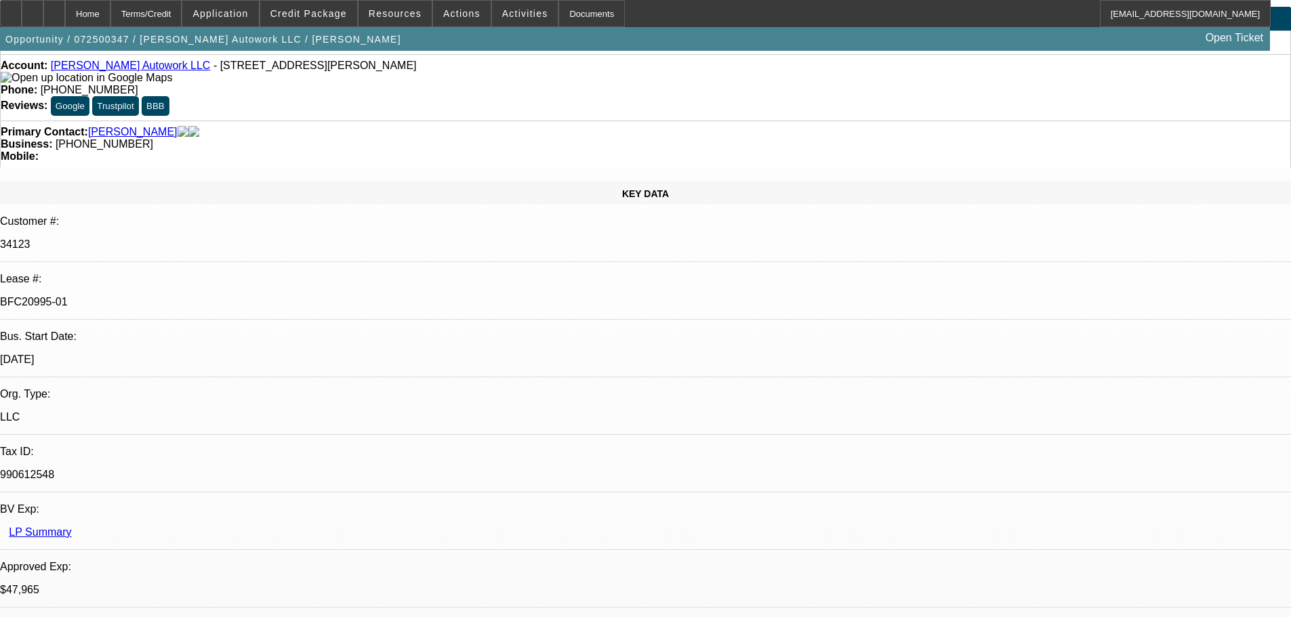
scroll to position [68, 0]
